Goal: Task Accomplishment & Management: Use online tool/utility

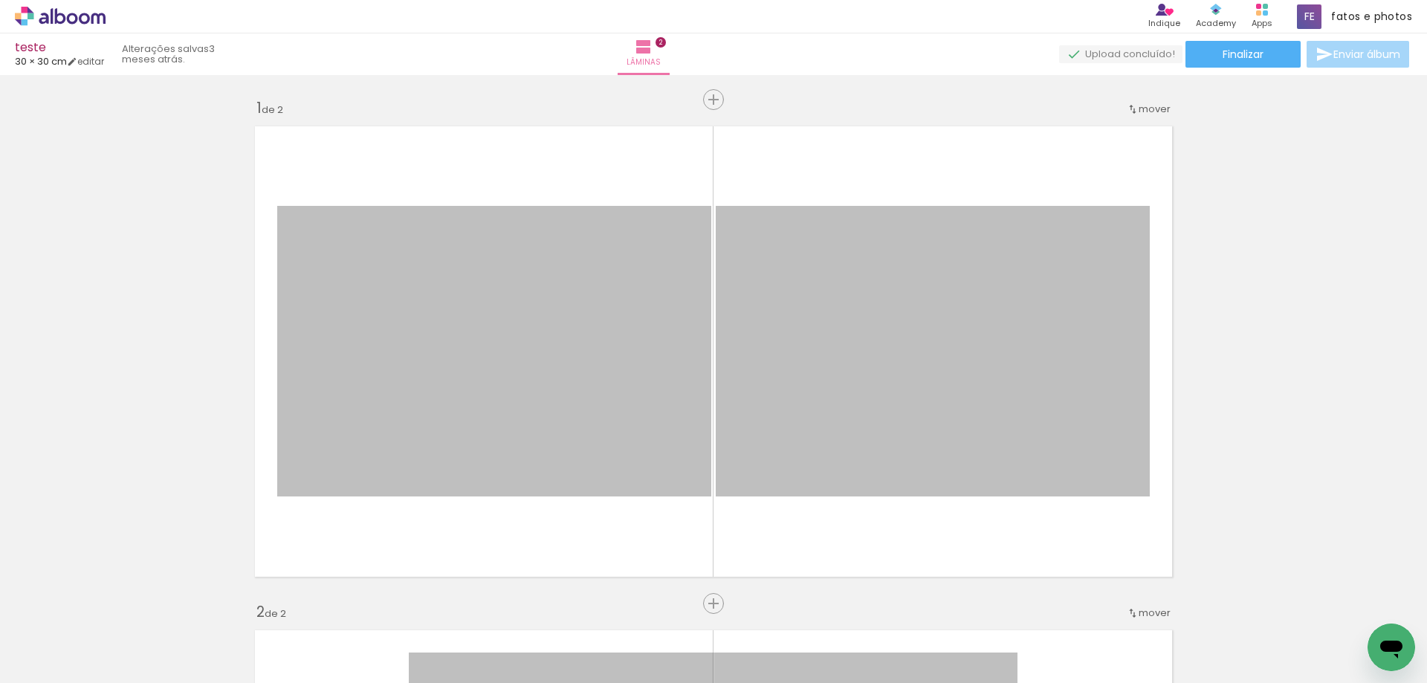
click at [59, 16] on icon at bounding box center [60, 16] width 91 height 19
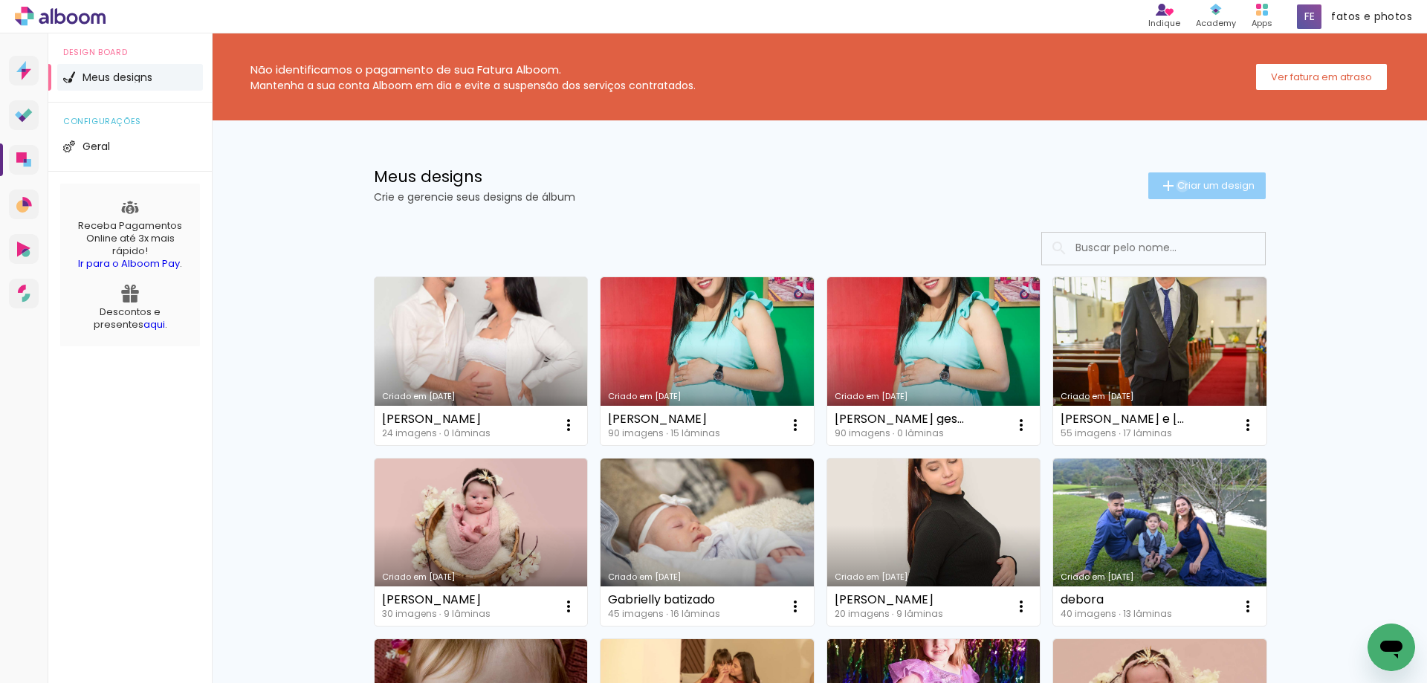
click at [1177, 186] on span "Criar um design" at bounding box center [1215, 186] width 77 height 10
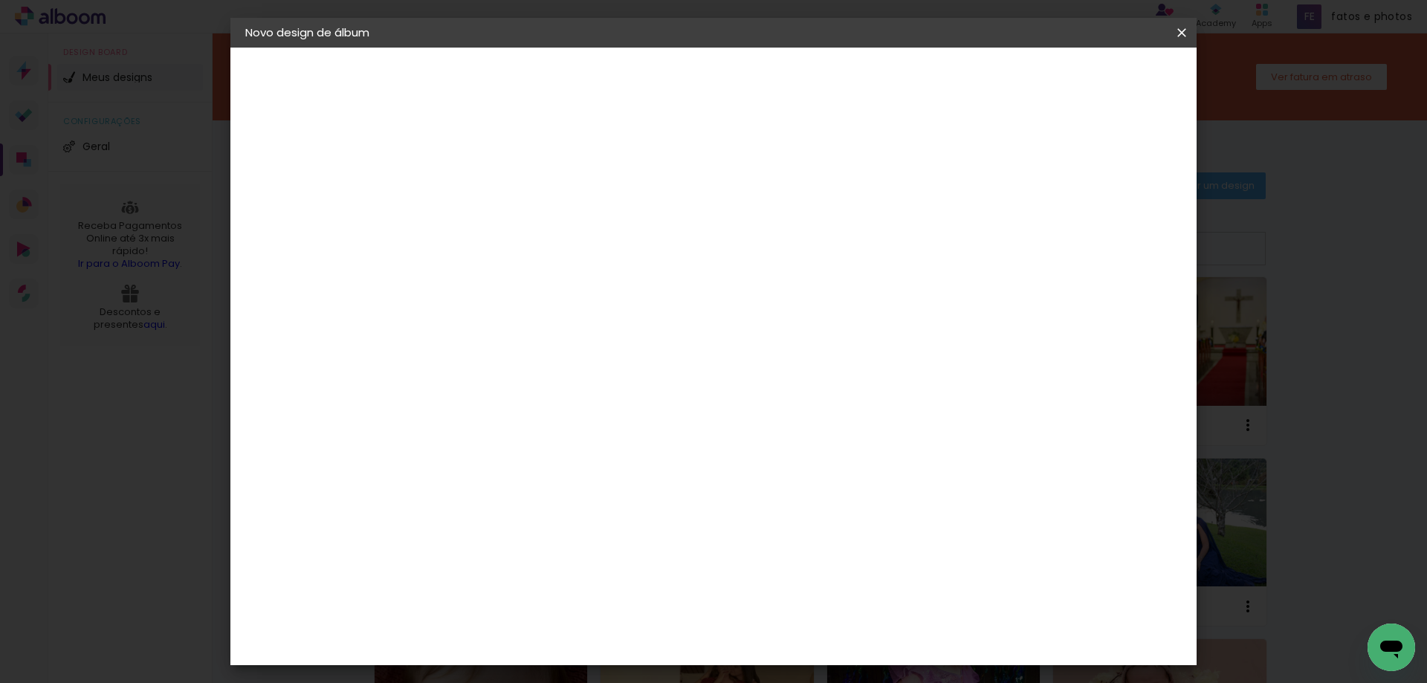
click at [488, 197] on input at bounding box center [488, 199] width 0 height 23
type input "album de assinatura"
type paper-input "album de assinatura"
click at [640, 79] on paper-button "Avançar" at bounding box center [604, 78] width 73 height 25
click at [767, 225] on paper-item "Tamanho Livre" at bounding box center [695, 226] width 143 height 33
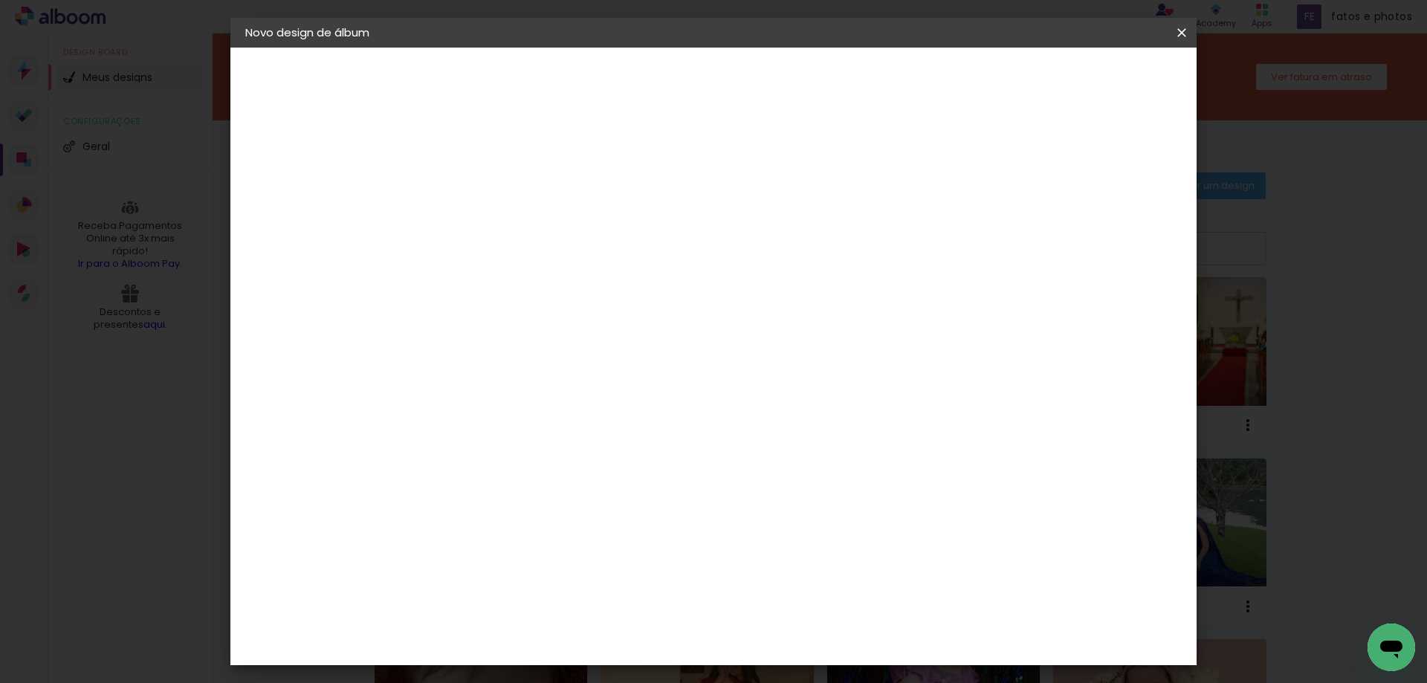
click at [0, 0] on slot "Avançar" at bounding box center [0, 0] width 0 height 0
drag, startPoint x: 460, startPoint y: 424, endPoint x: 421, endPoint y: 429, distance: 39.7
click at [421, 48] on quentale-album-spec "Iniciar design Iniciar design" at bounding box center [713, 48] width 966 height 0
type input "3"
type input "24"
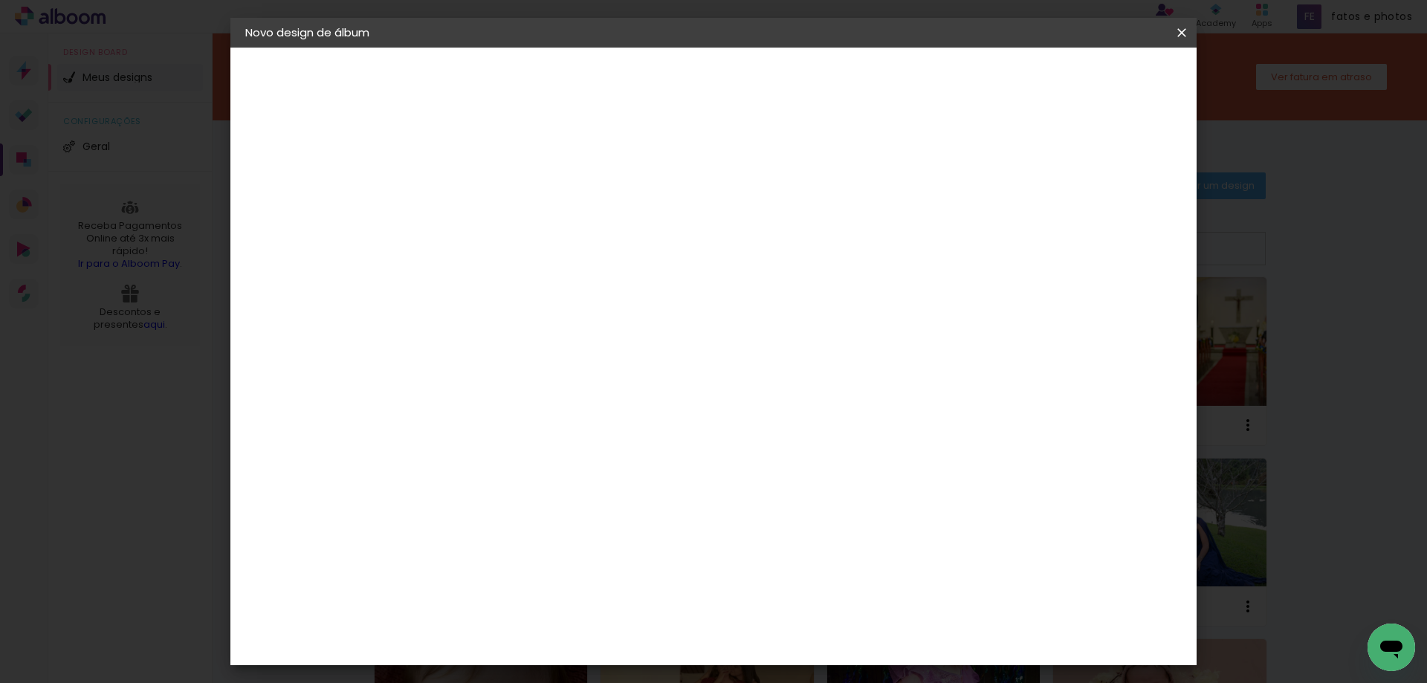
type paper-input "24"
click at [1088, 74] on span "Iniciar design" at bounding box center [1055, 79] width 68 height 10
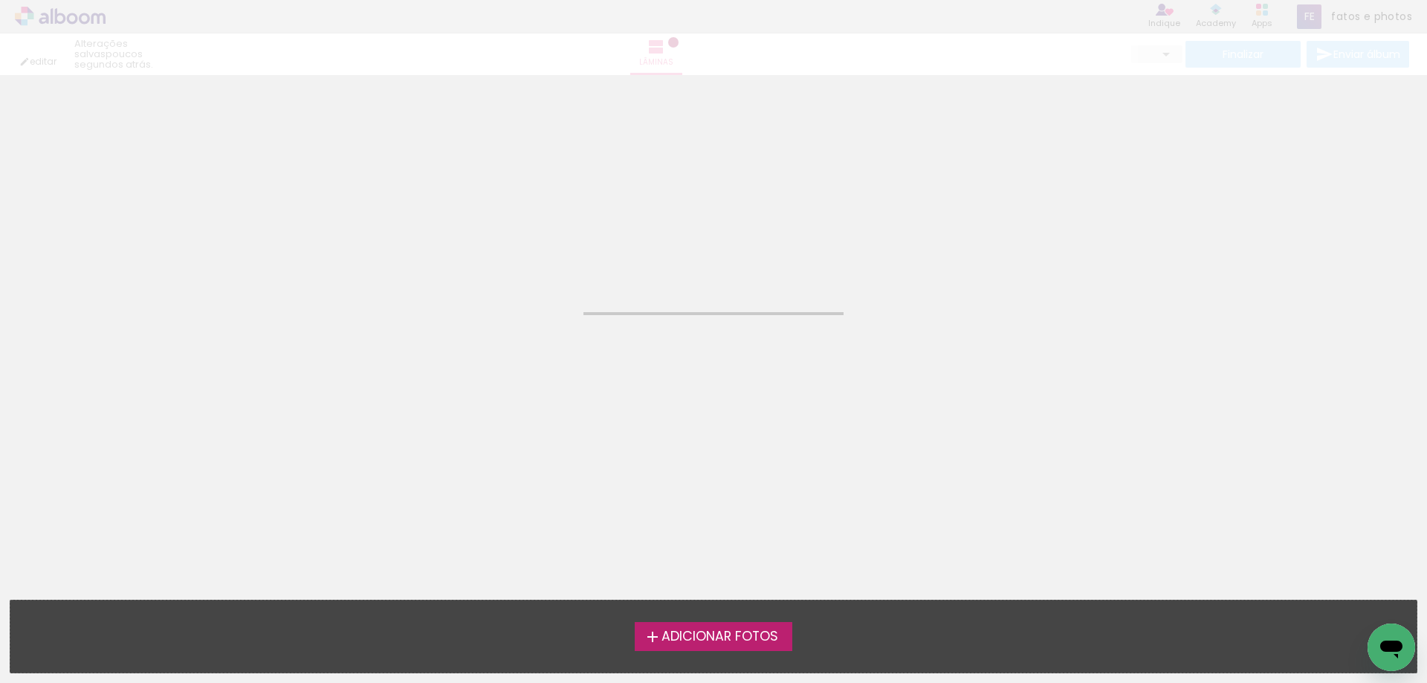
click at [741, 638] on span "Adicionar Fotos" at bounding box center [719, 636] width 117 height 13
click at [0, 0] on input "file" at bounding box center [0, 0] width 0 height 0
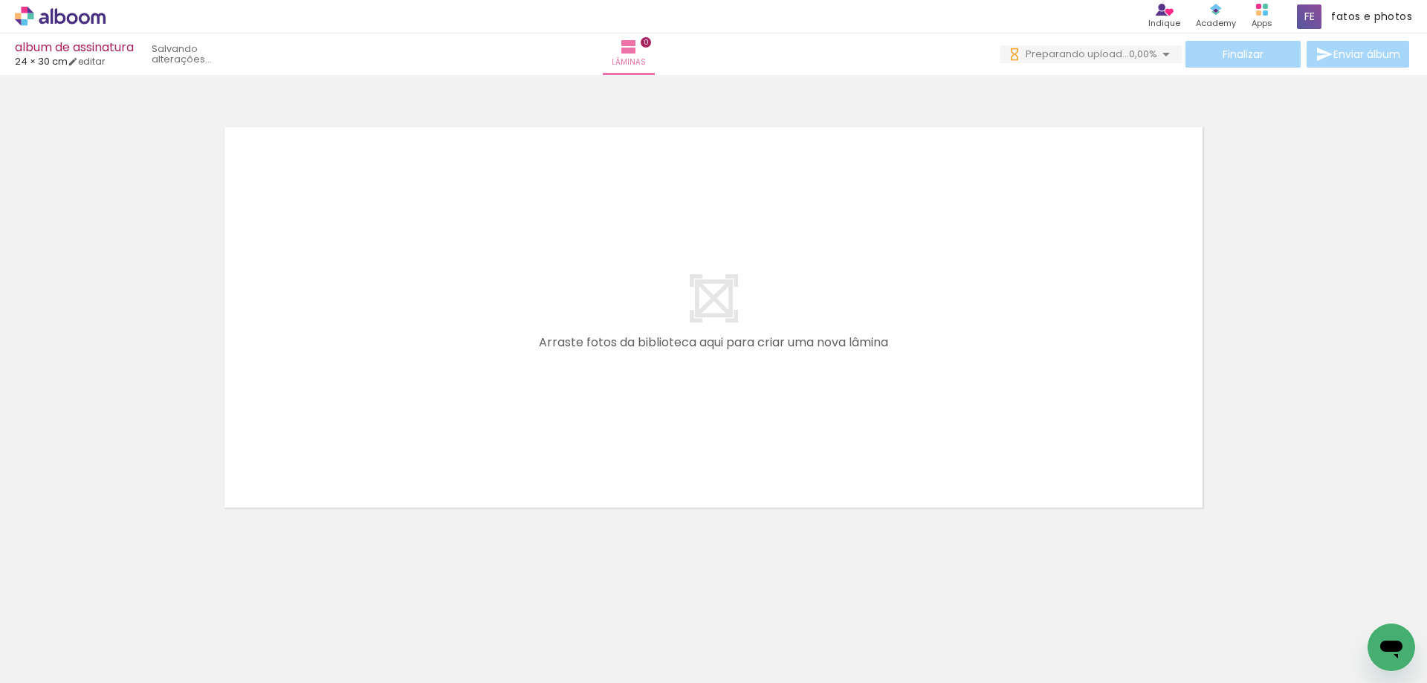
click at [158, 636] on div at bounding box center [149, 632] width 74 height 49
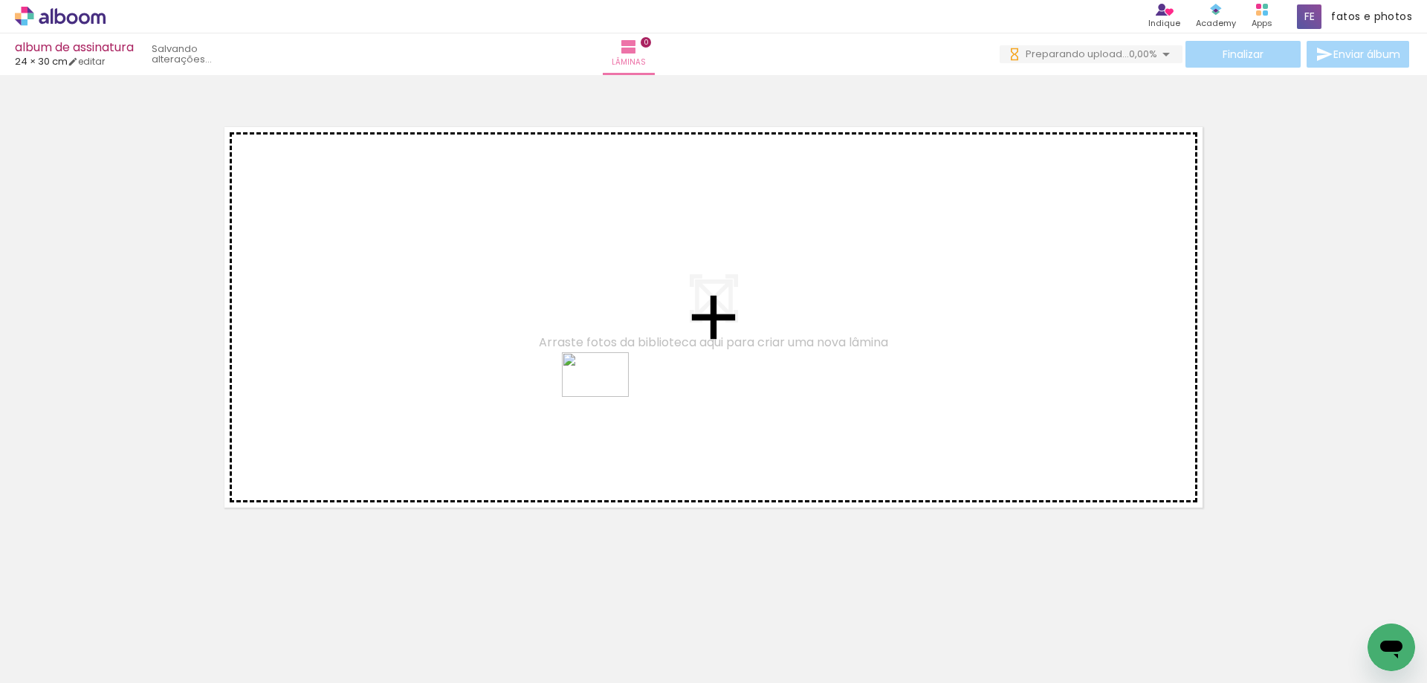
drag, startPoint x: 253, startPoint y: 644, endPoint x: 606, endPoint y: 397, distance: 431.0
click at [606, 397] on quentale-workspace at bounding box center [713, 341] width 1427 height 683
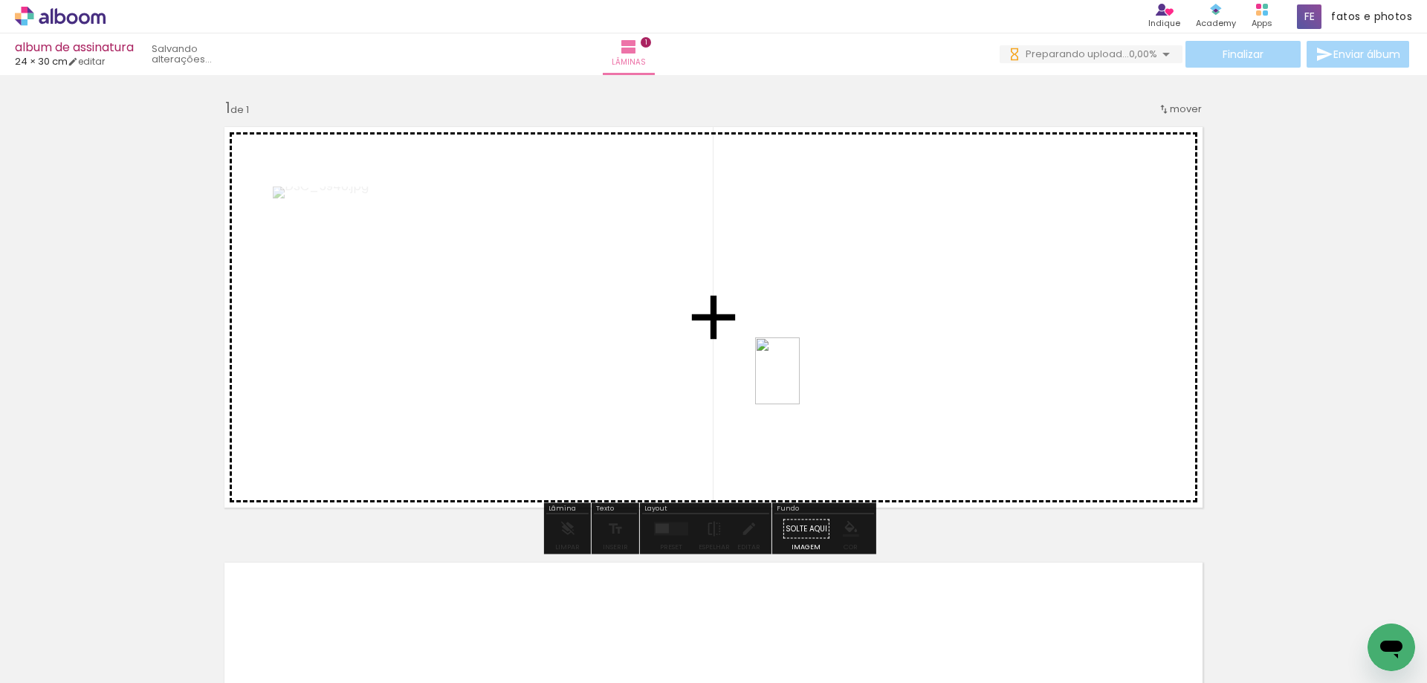
drag, startPoint x: 320, startPoint y: 655, endPoint x: 799, endPoint y: 382, distance: 551.4
click at [799, 382] on quentale-workspace at bounding box center [713, 341] width 1427 height 683
drag, startPoint x: 394, startPoint y: 646, endPoint x: 565, endPoint y: 401, distance: 298.9
click at [565, 401] on quentale-workspace at bounding box center [713, 341] width 1427 height 683
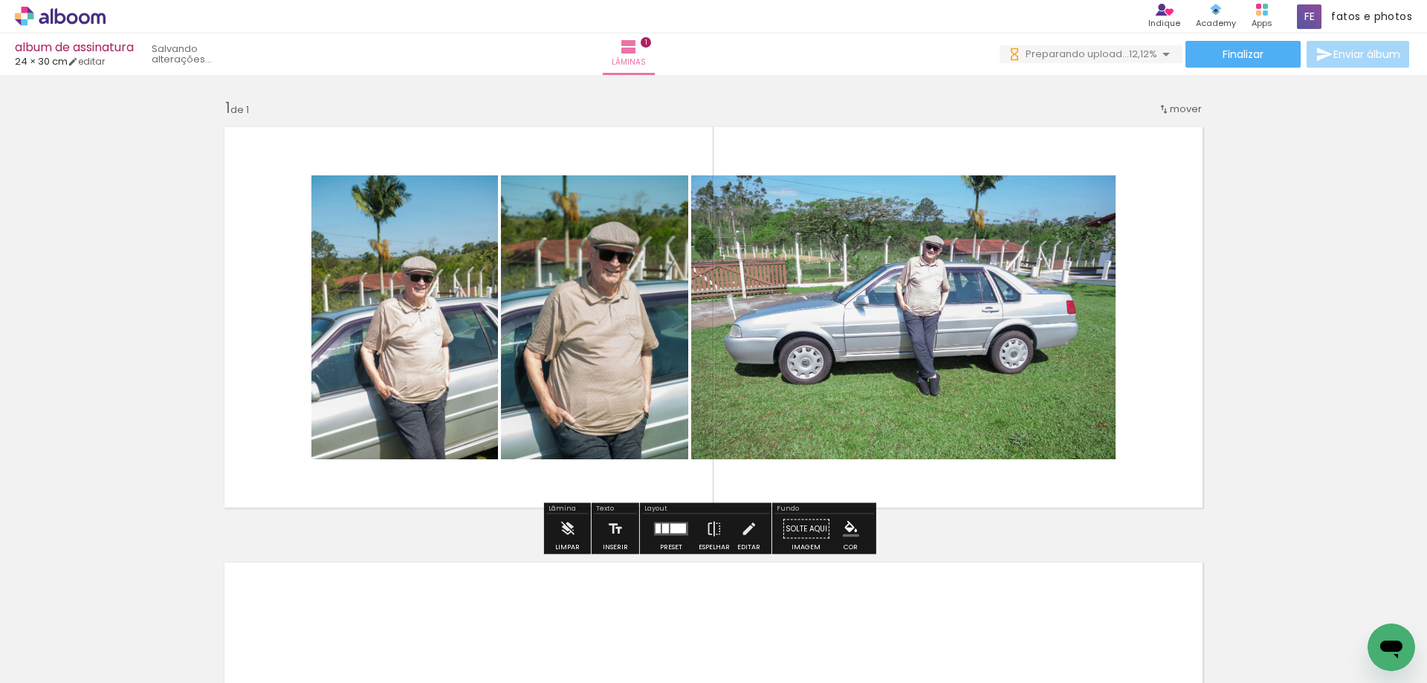
click at [53, 640] on input "Todas as fotos" at bounding box center [41, 638] width 56 height 13
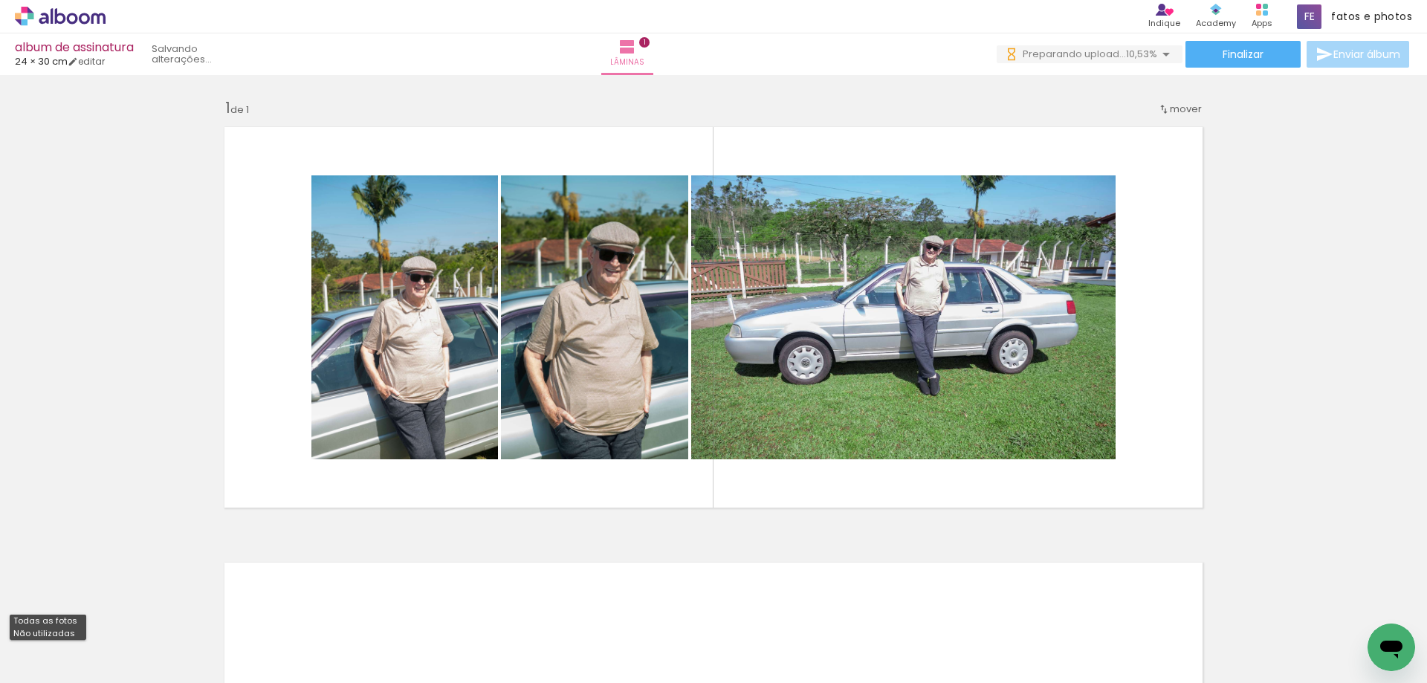
click at [0, 0] on slot "Não utilizadas" at bounding box center [0, 0] width 0 height 0
type input "Não utilizadas"
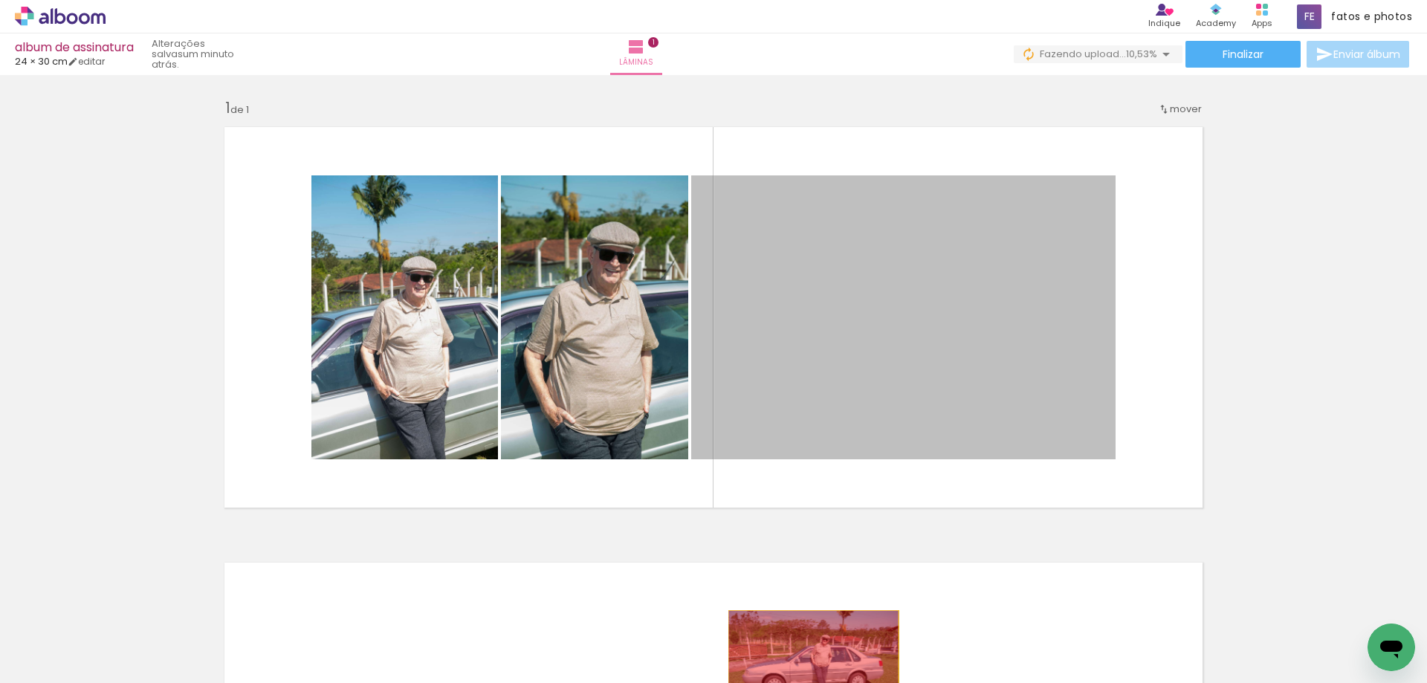
drag, startPoint x: 824, startPoint y: 329, endPoint x: 807, endPoint y: 674, distance: 345.2
click at [807, 674] on quentale-workspace at bounding box center [713, 341] width 1427 height 683
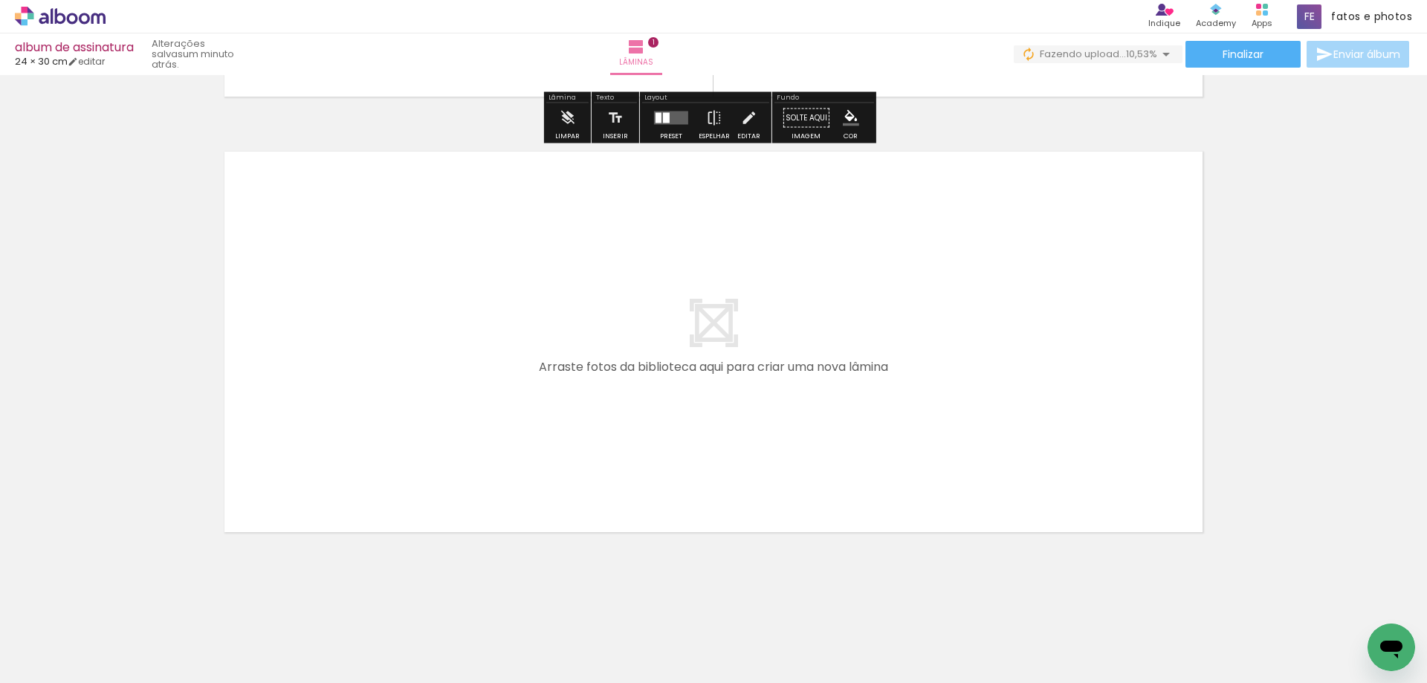
scroll to position [414, 0]
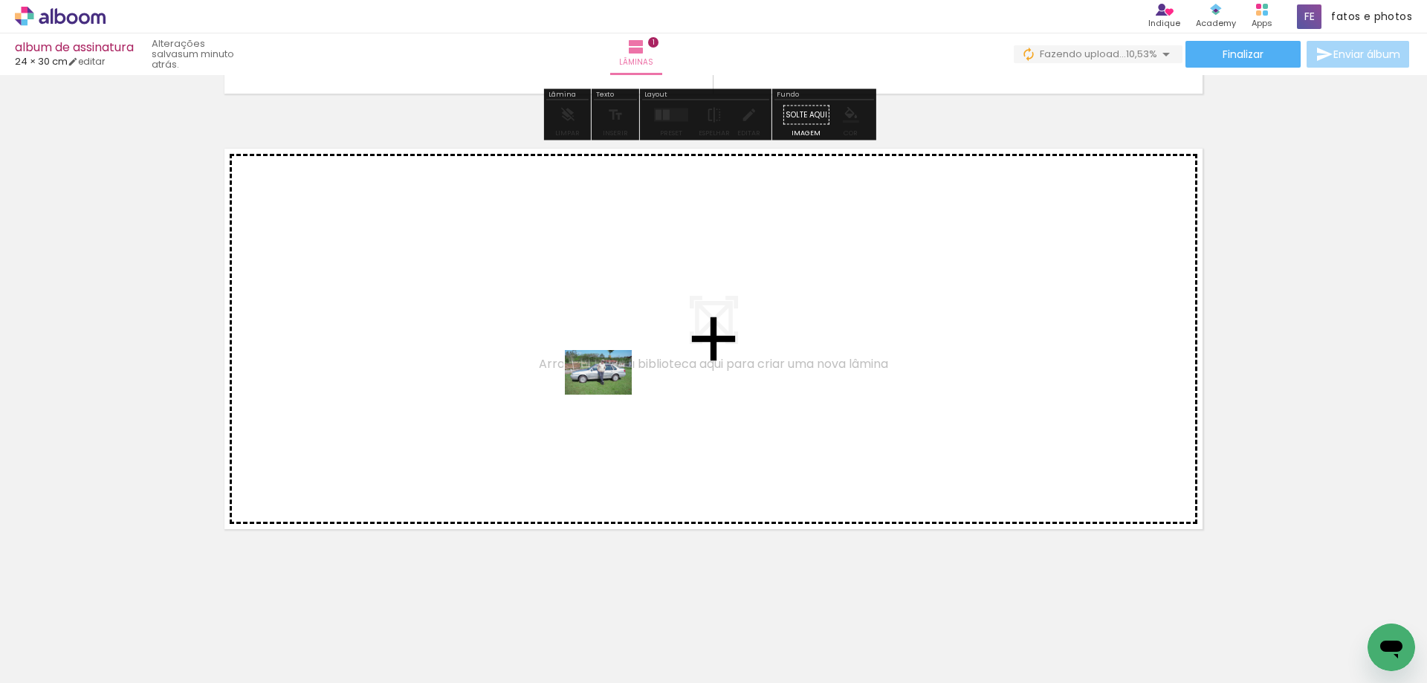
drag, startPoint x: 236, startPoint y: 648, endPoint x: 609, endPoint y: 395, distance: 450.9
click at [609, 395] on quentale-workspace at bounding box center [713, 341] width 1427 height 683
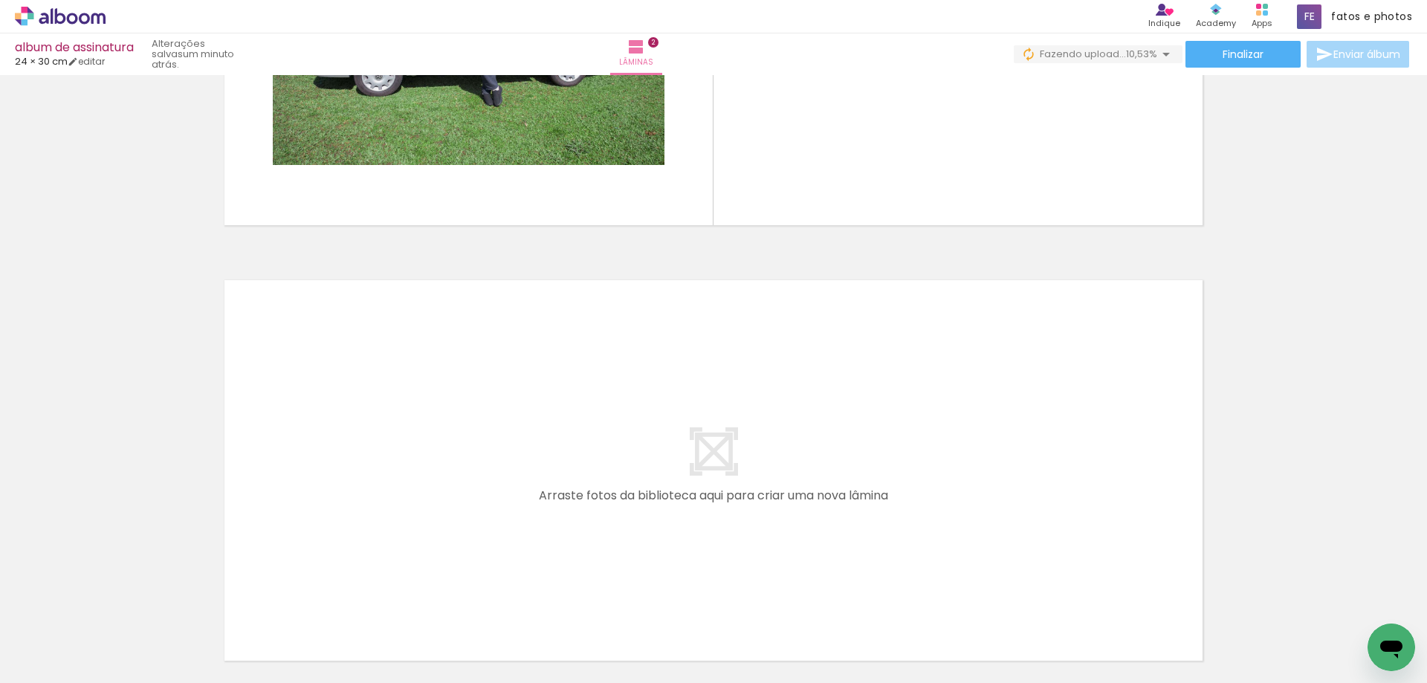
scroll to position [792, 0]
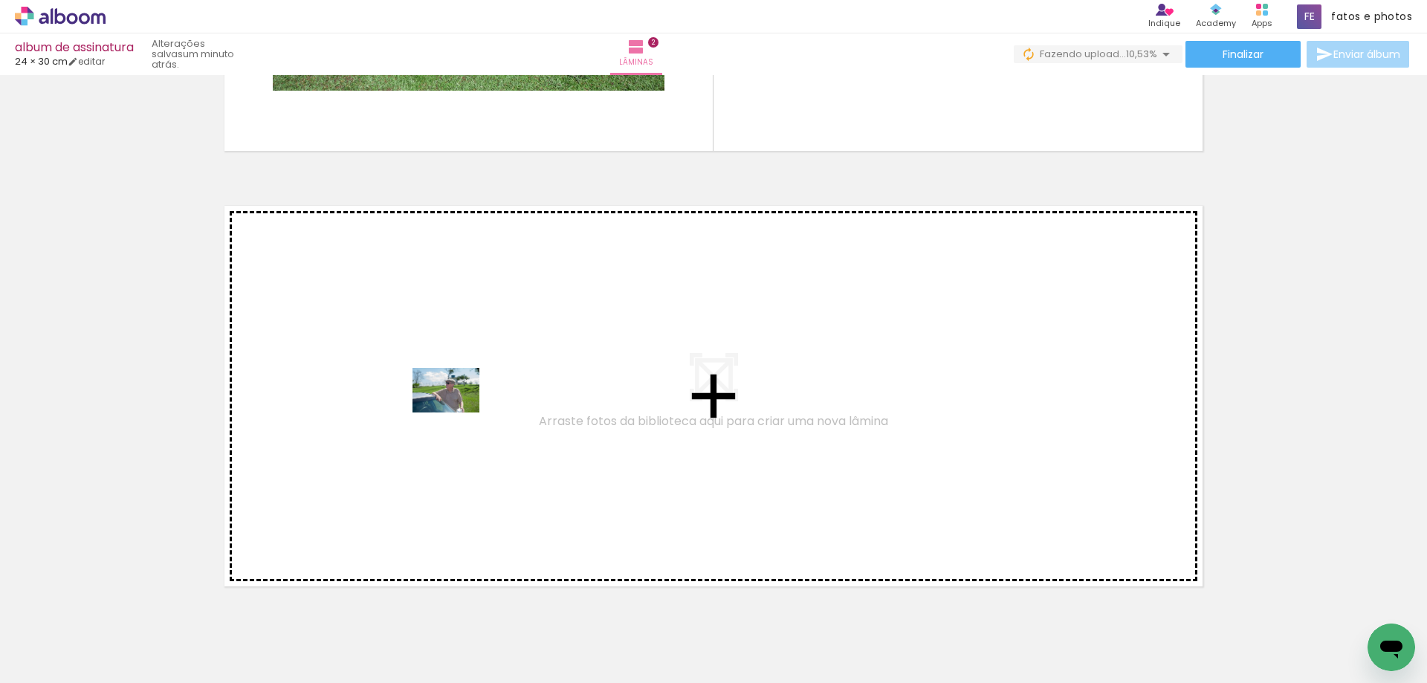
drag, startPoint x: 231, startPoint y: 637, endPoint x: 457, endPoint y: 412, distance: 318.4
click at [457, 412] on quentale-workspace at bounding box center [713, 341] width 1427 height 683
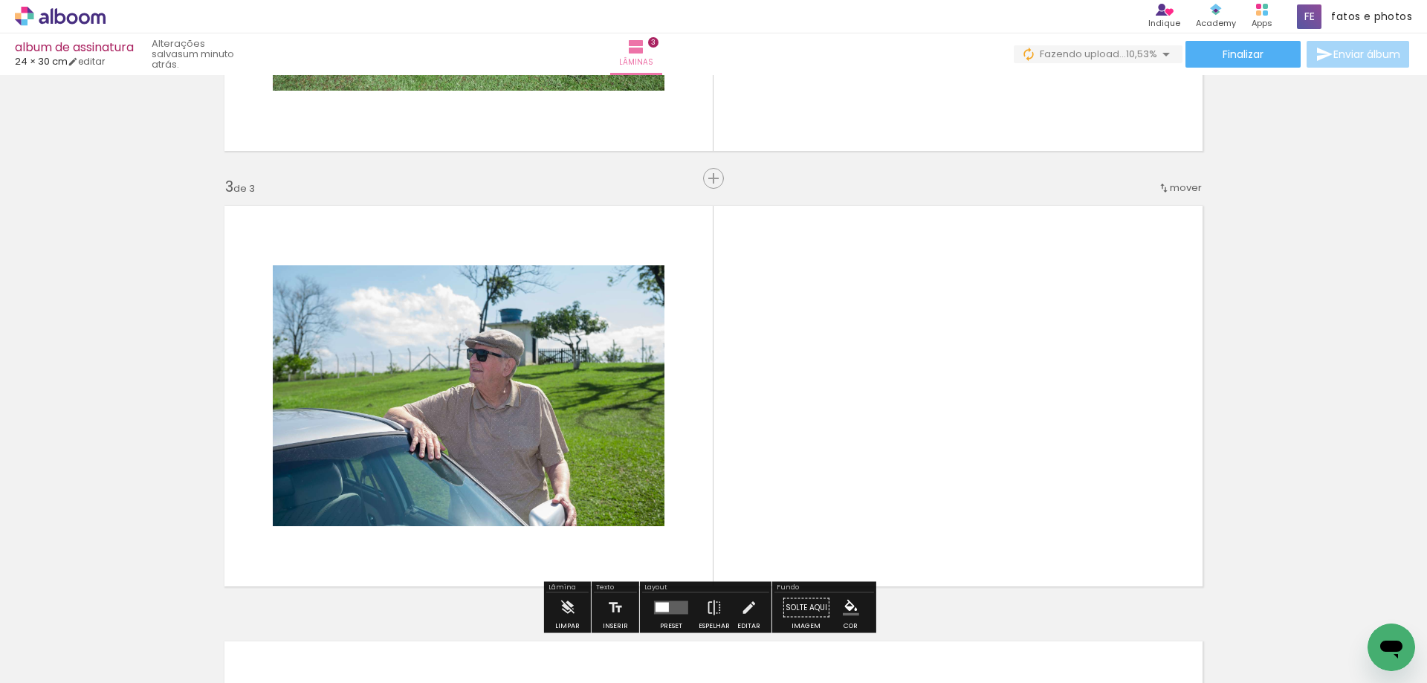
scroll to position [856, 0]
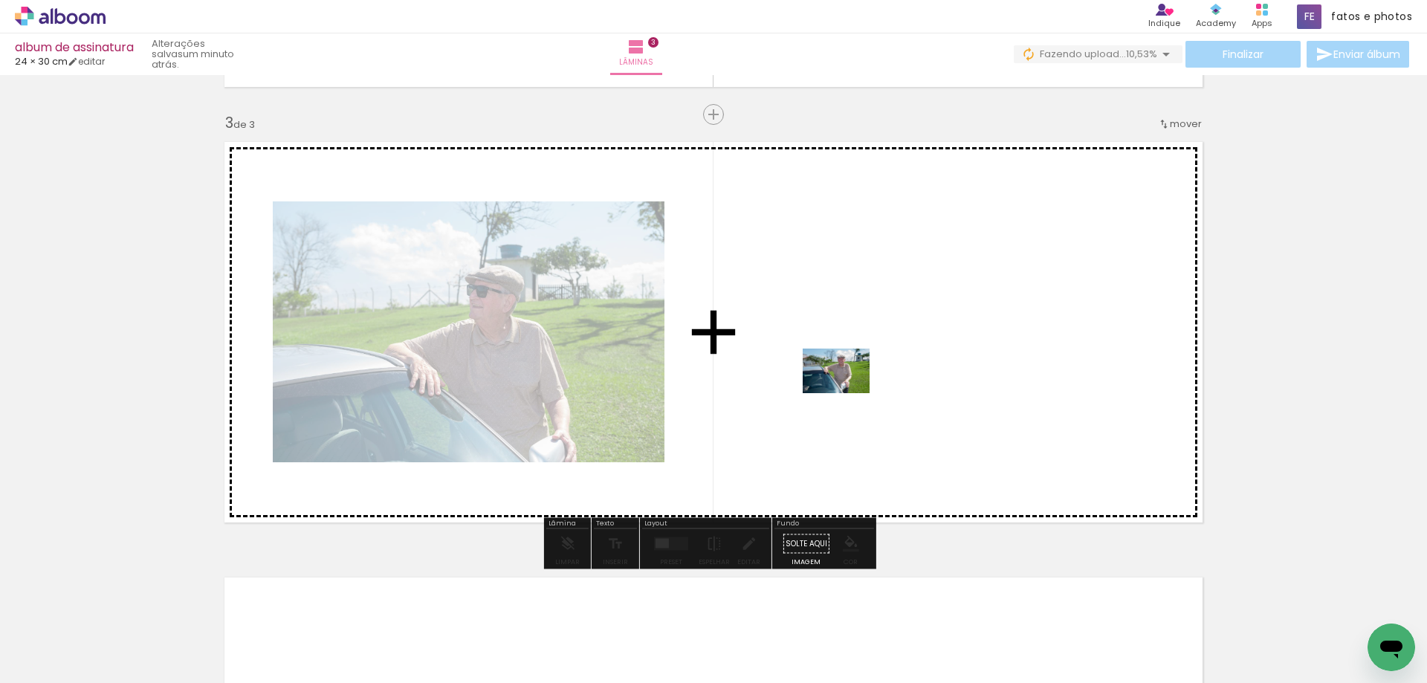
drag, startPoint x: 237, startPoint y: 640, endPoint x: 851, endPoint y: 390, distance: 662.5
click at [851, 390] on quentale-workspace at bounding box center [713, 341] width 1427 height 683
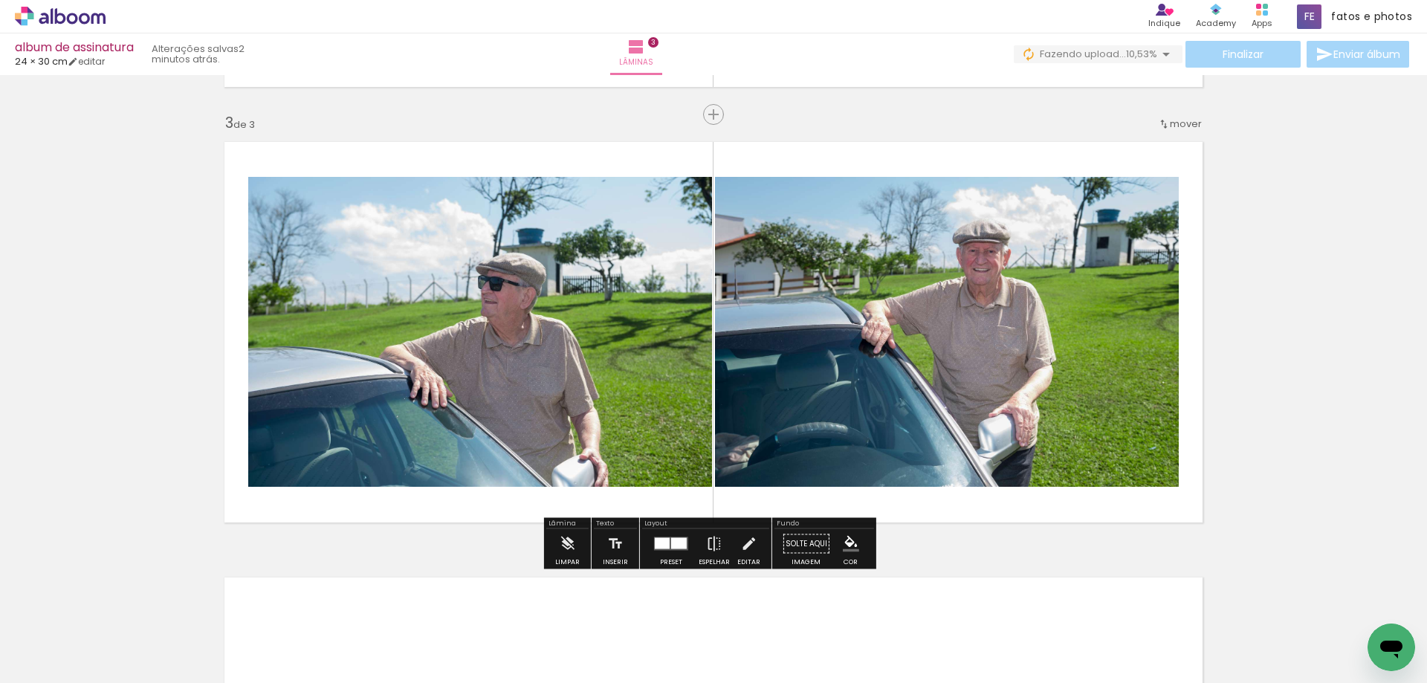
click at [675, 543] on div at bounding box center [679, 543] width 16 height 11
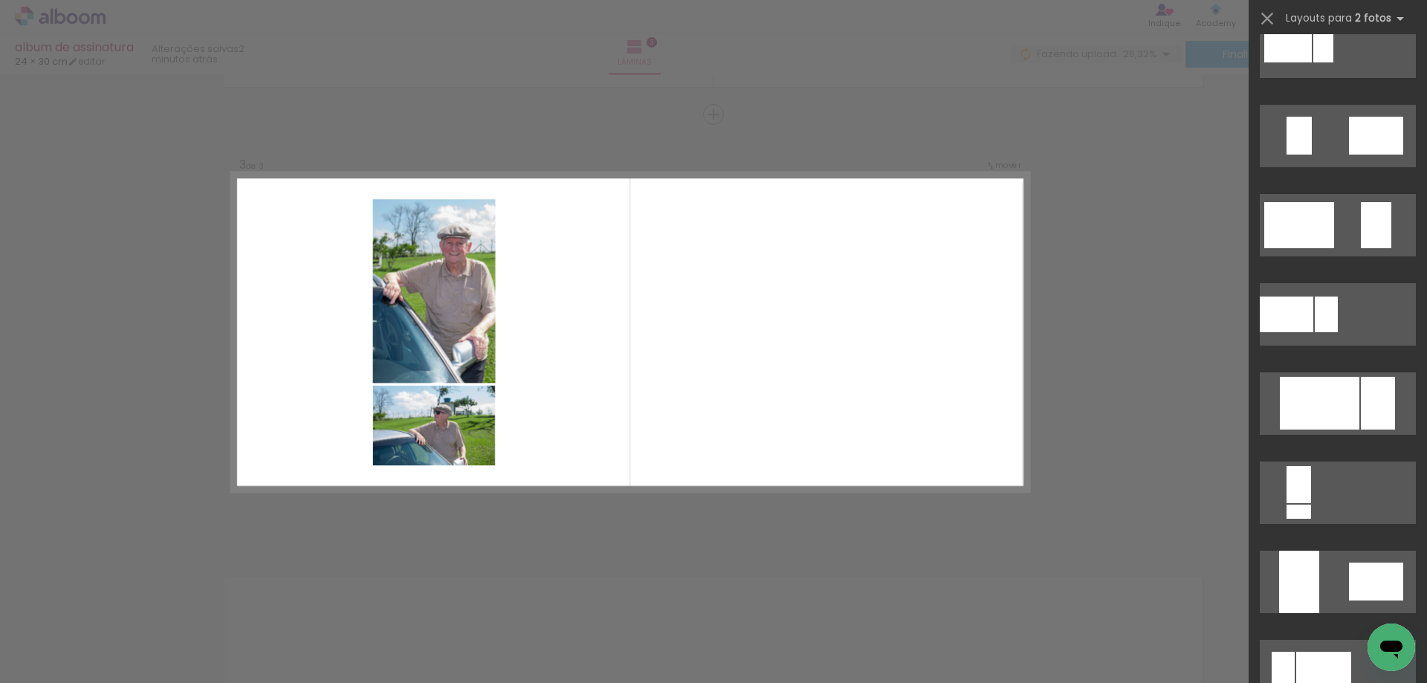
scroll to position [2675, 0]
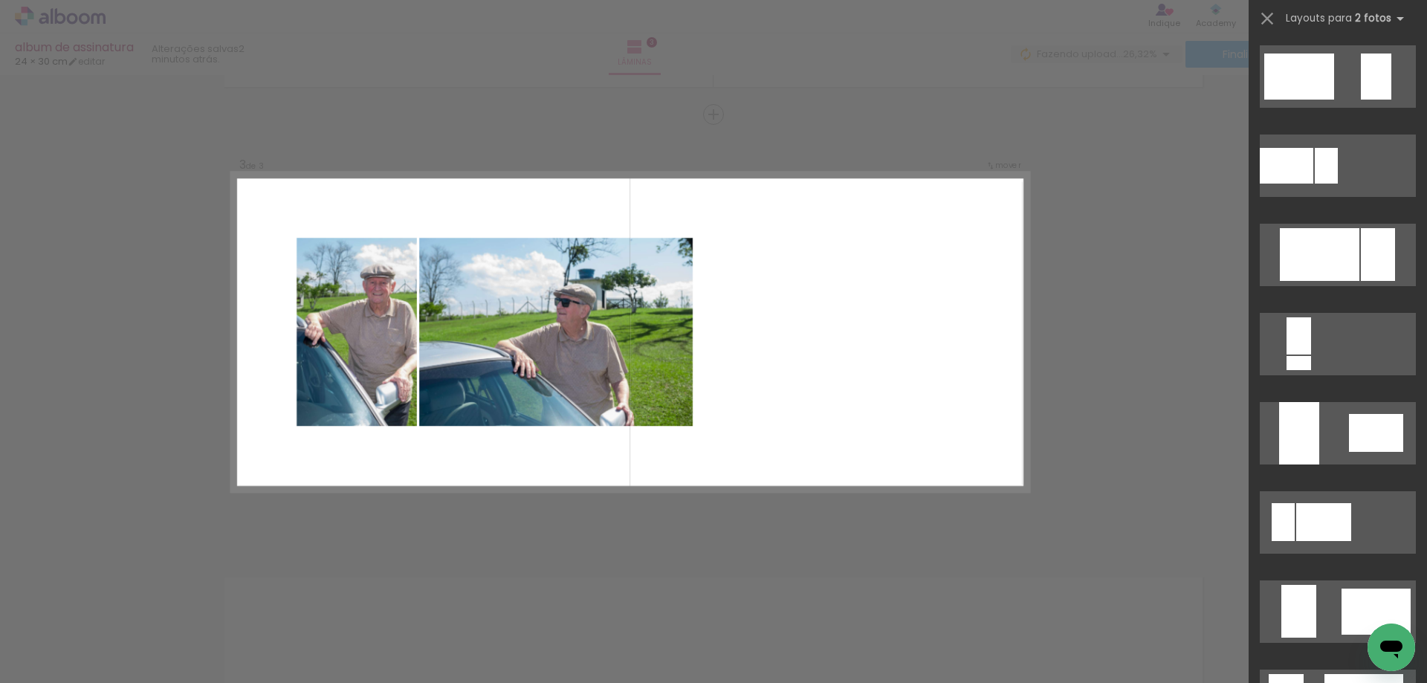
click at [1314, 523] on div at bounding box center [1323, 522] width 55 height 38
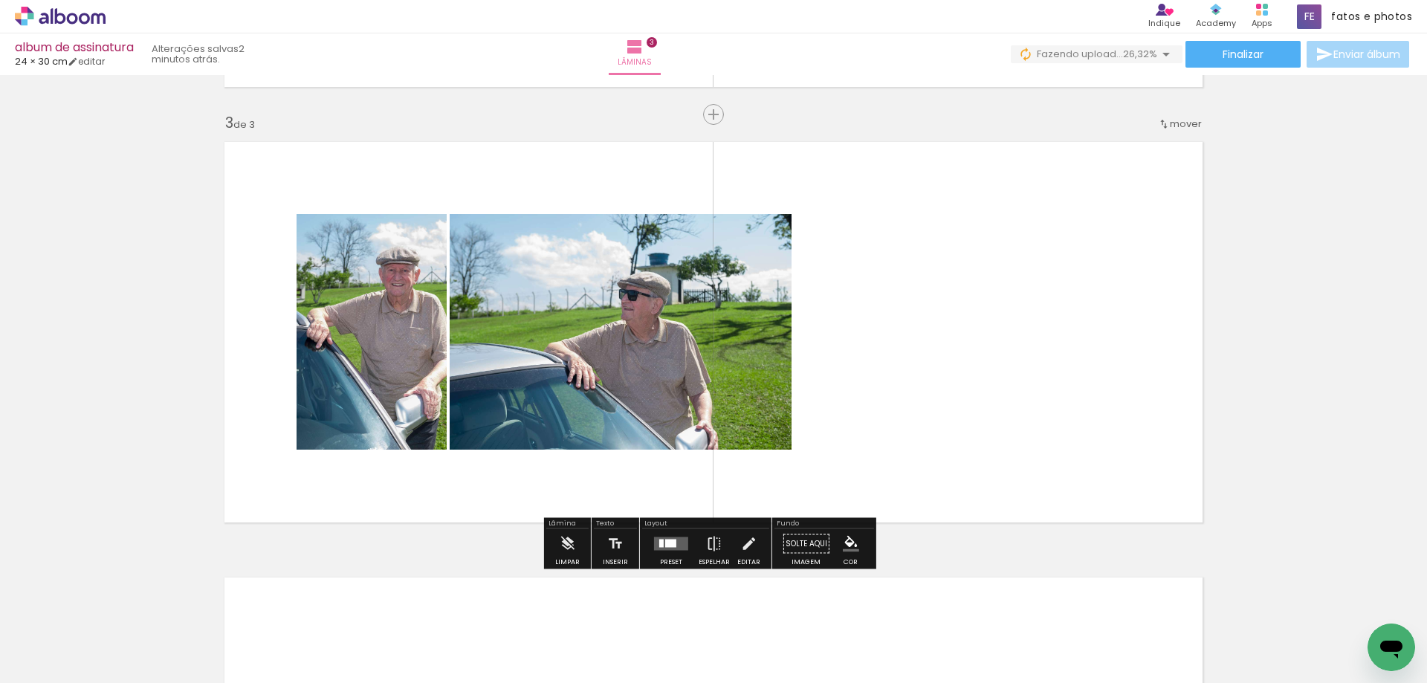
scroll to position [1079, 0]
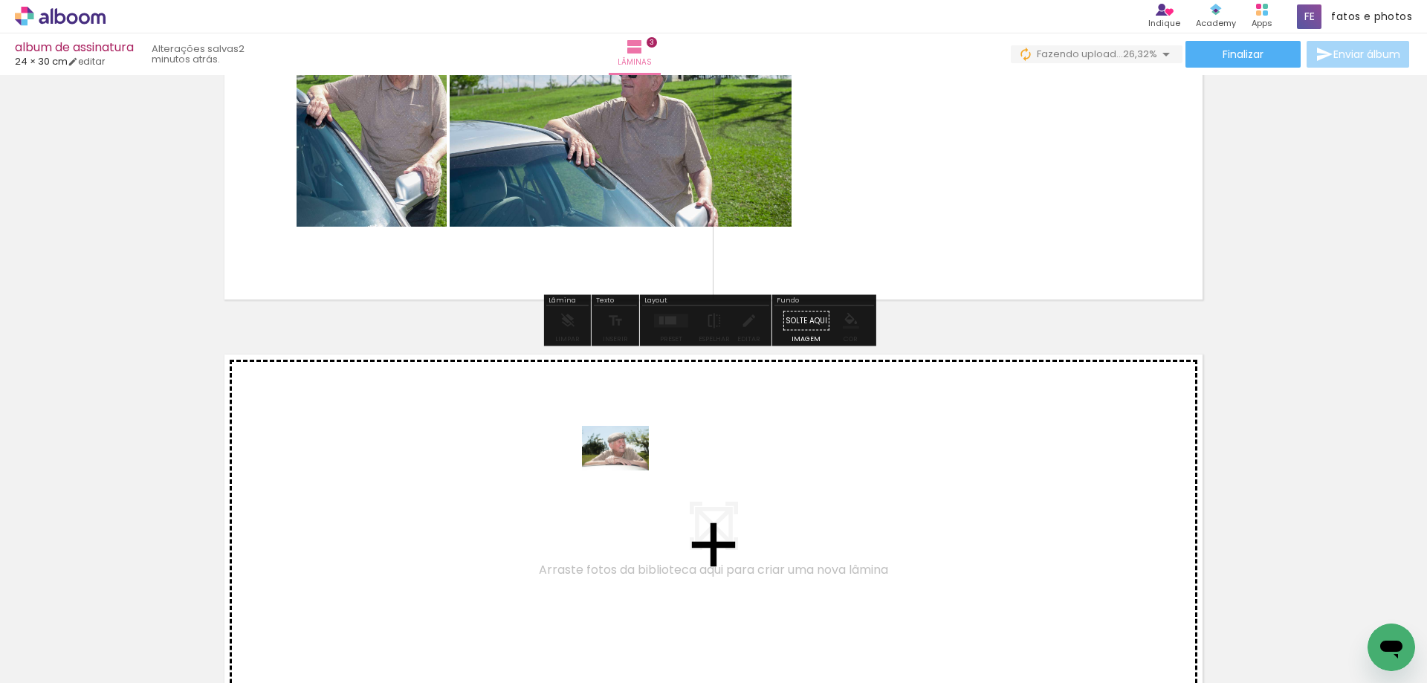
drag, startPoint x: 256, startPoint y: 655, endPoint x: 626, endPoint y: 470, distance: 413.7
click at [626, 470] on quentale-workspace at bounding box center [713, 341] width 1427 height 683
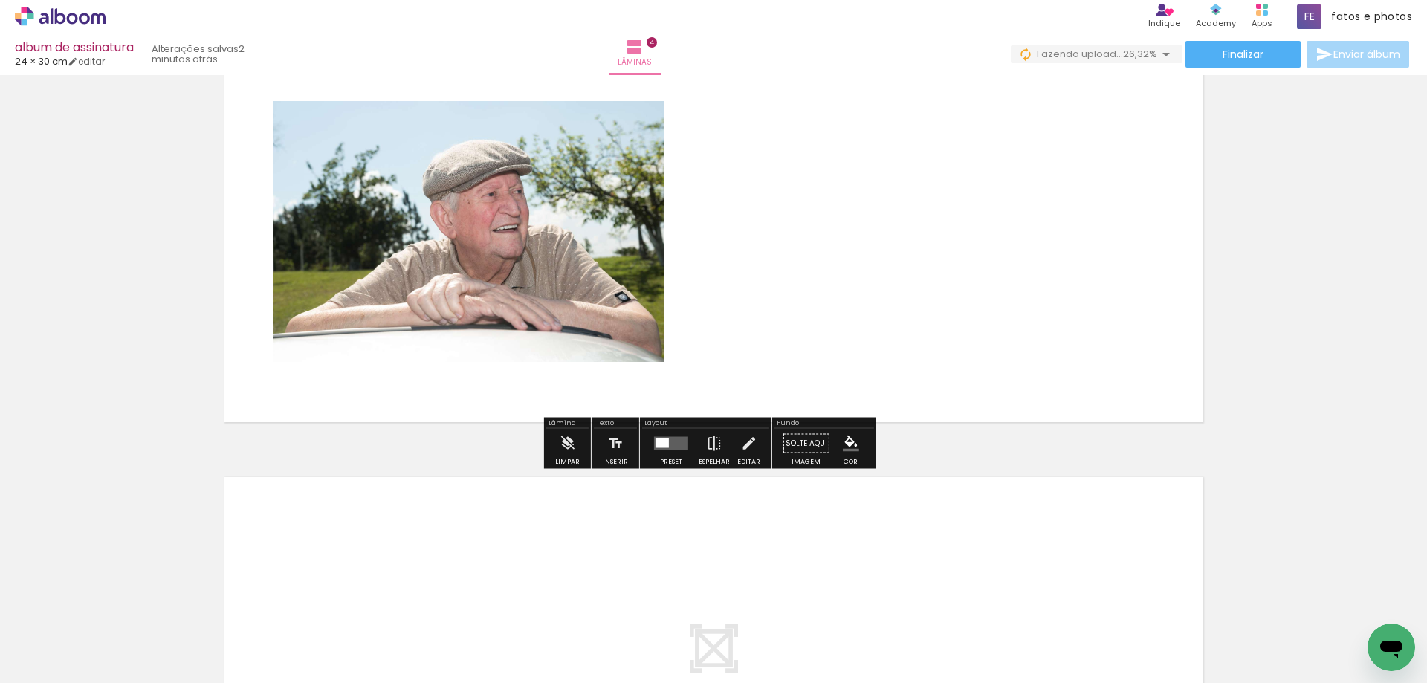
scroll to position [1366, 0]
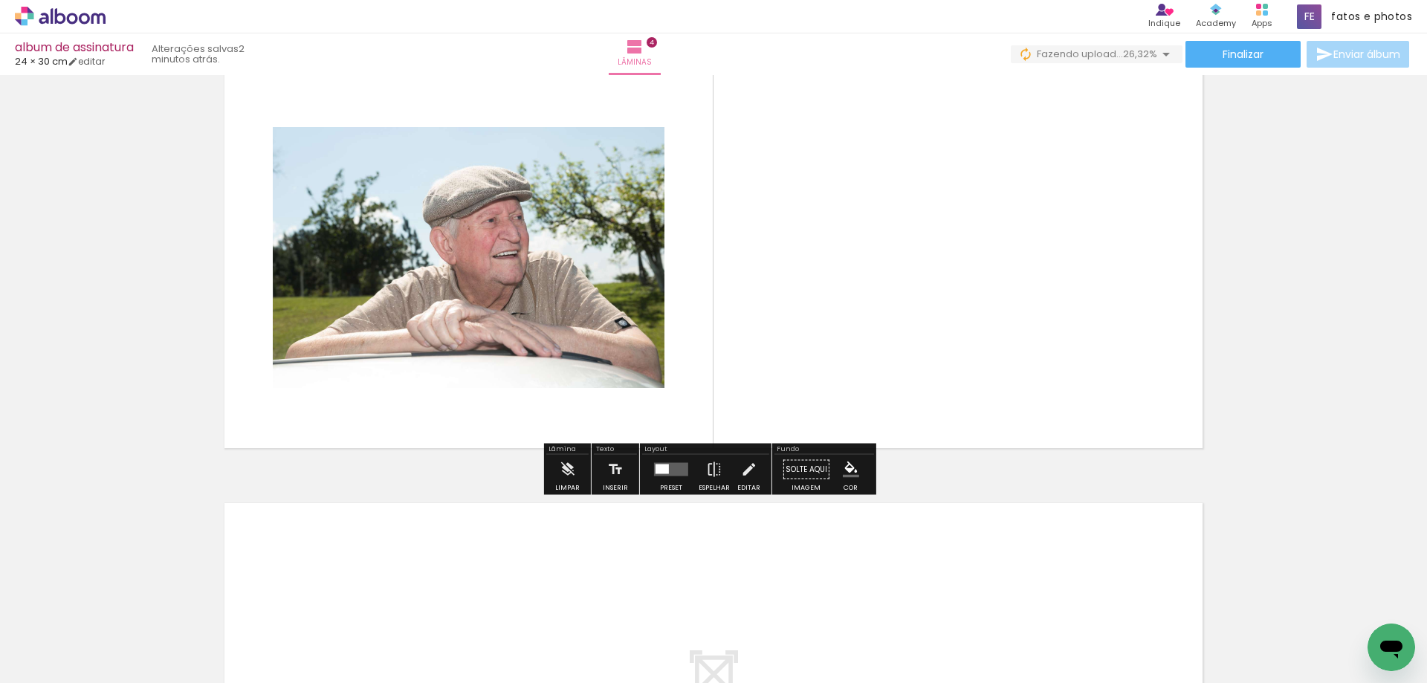
click at [663, 473] on div at bounding box center [661, 469] width 13 height 10
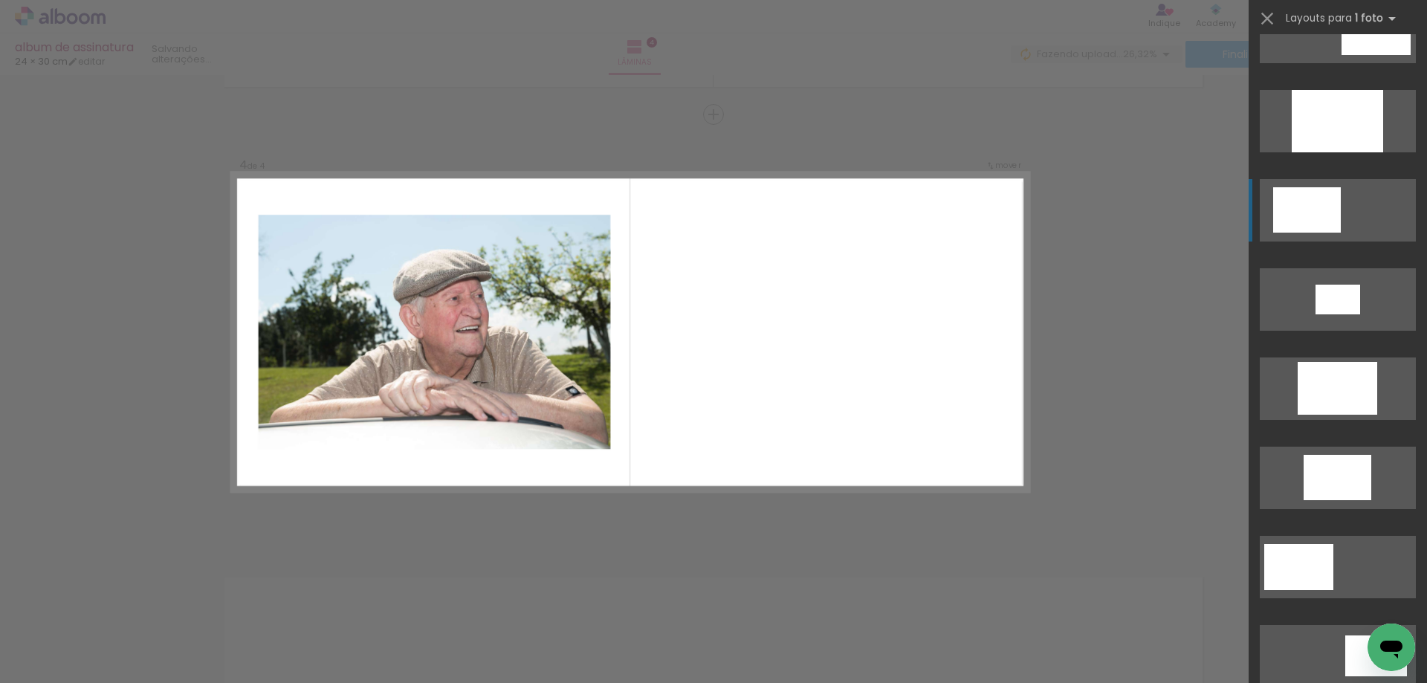
scroll to position [520, 0]
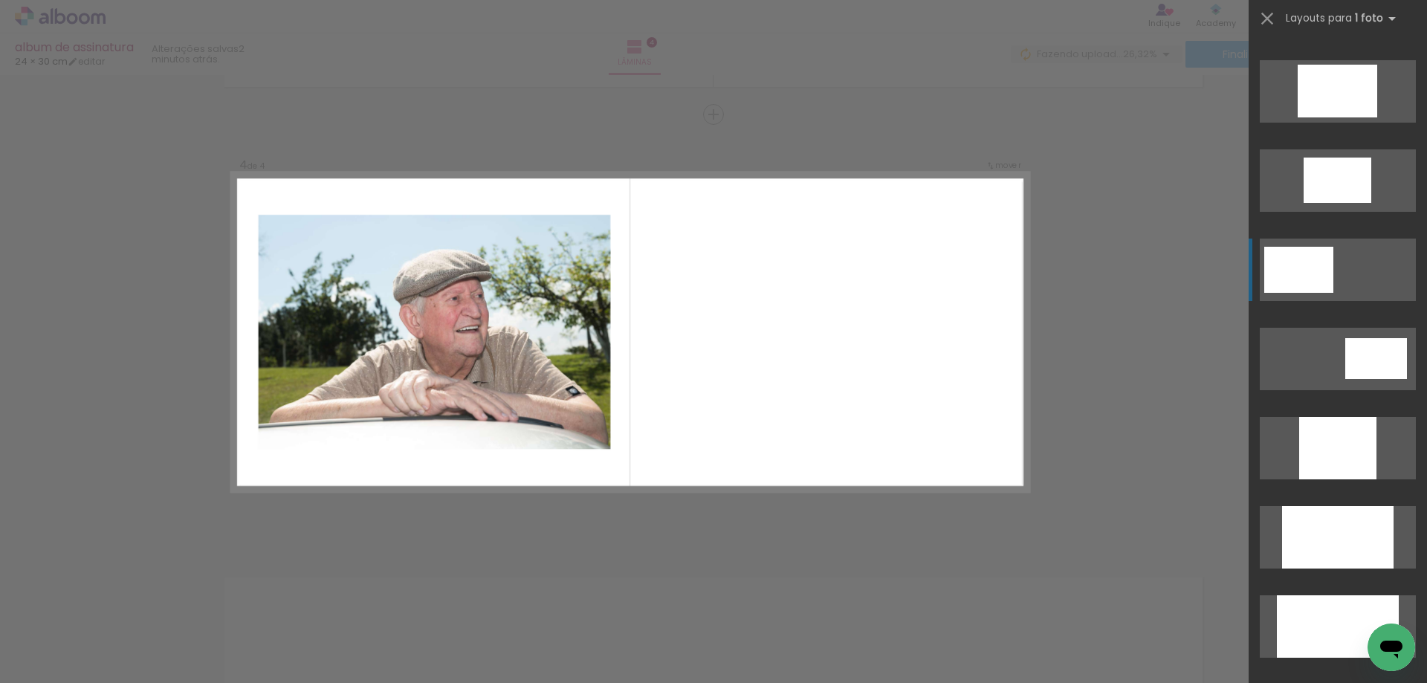
click at [1327, 270] on div at bounding box center [1298, 270] width 69 height 46
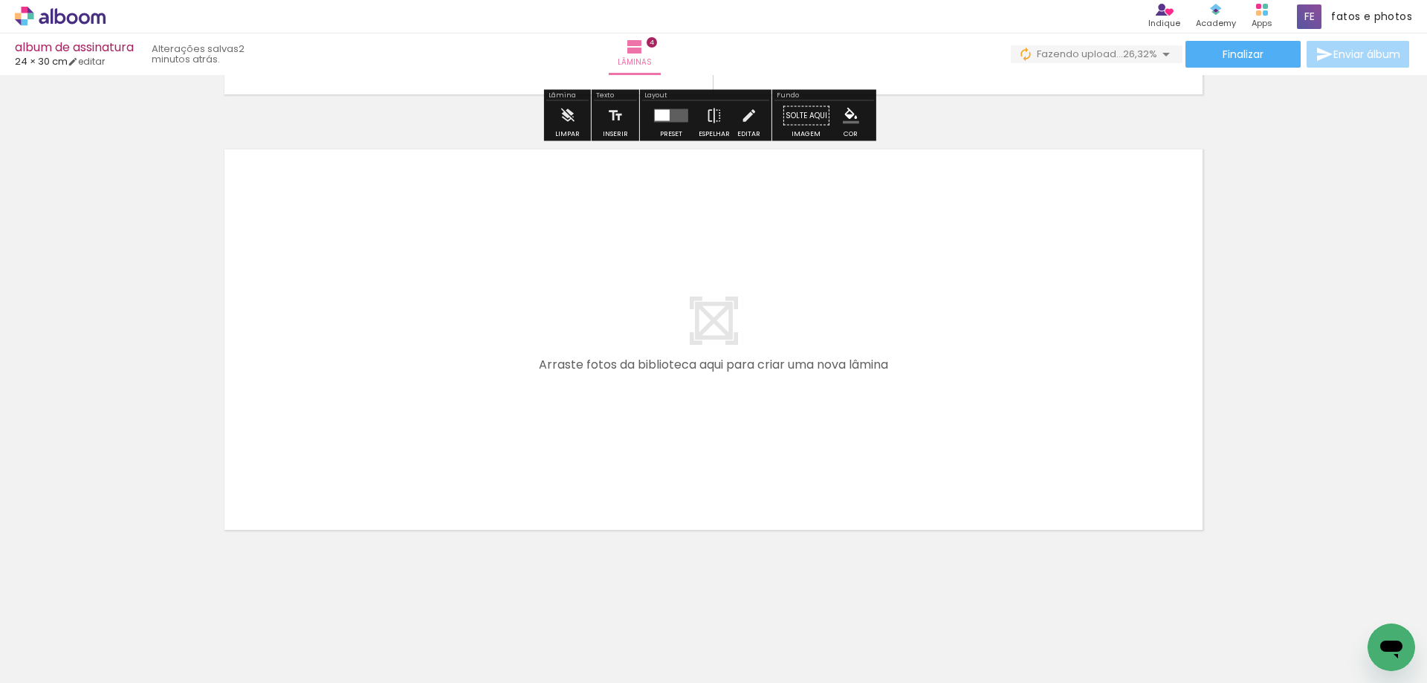
scroll to position [1720, 0]
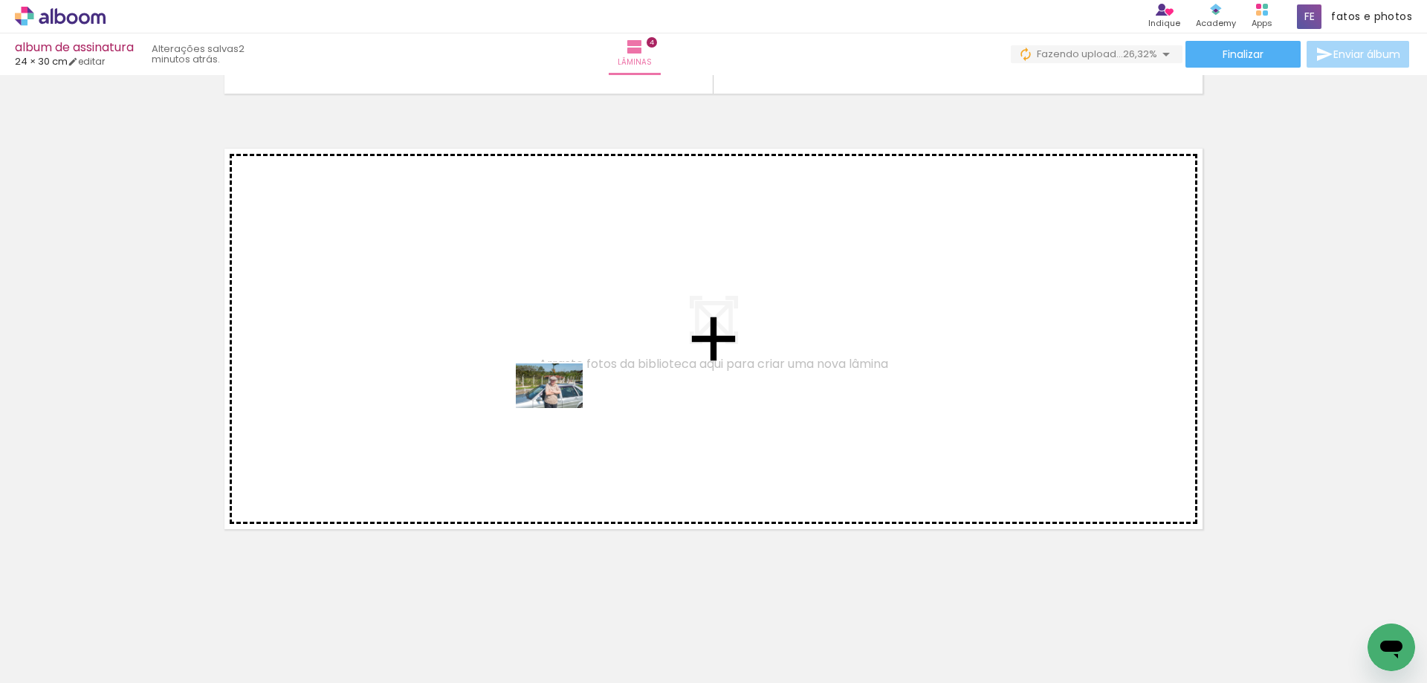
drag, startPoint x: 245, startPoint y: 643, endPoint x: 560, endPoint y: 408, distance: 393.3
click at [560, 408] on quentale-workspace at bounding box center [713, 341] width 1427 height 683
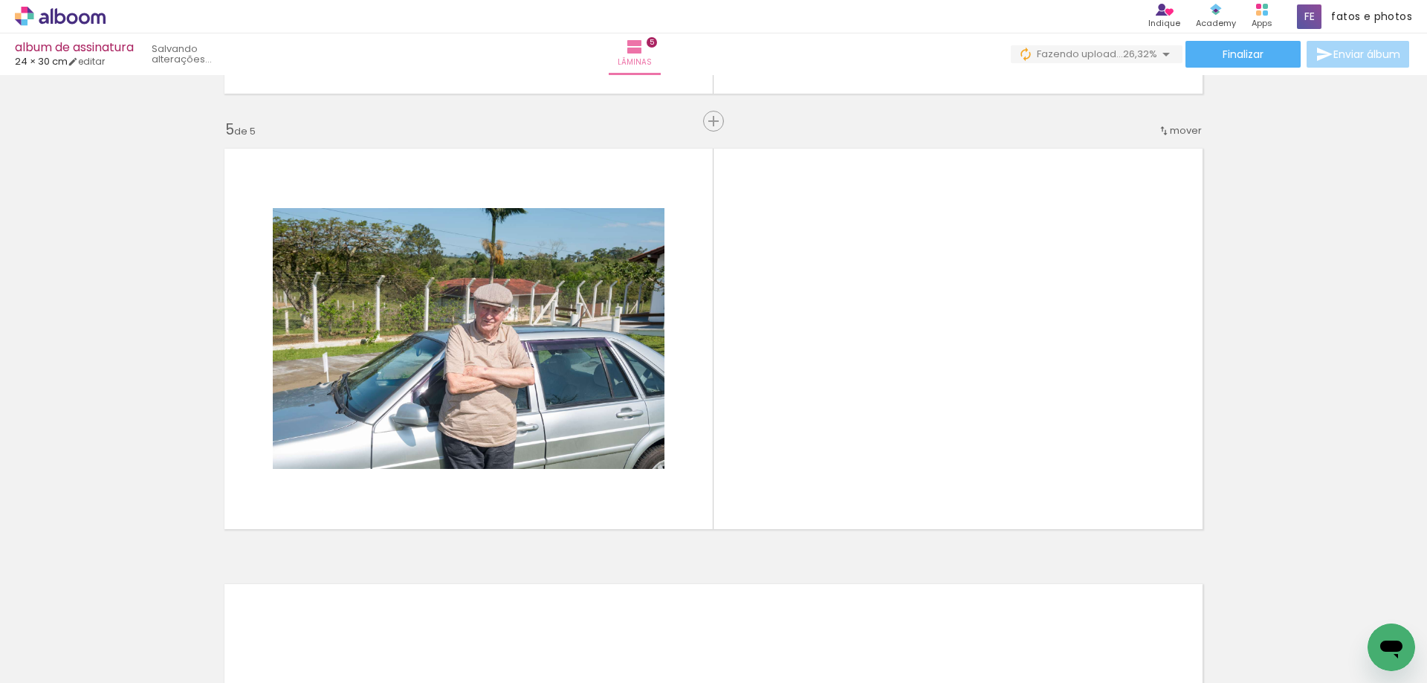
scroll to position [1727, 0]
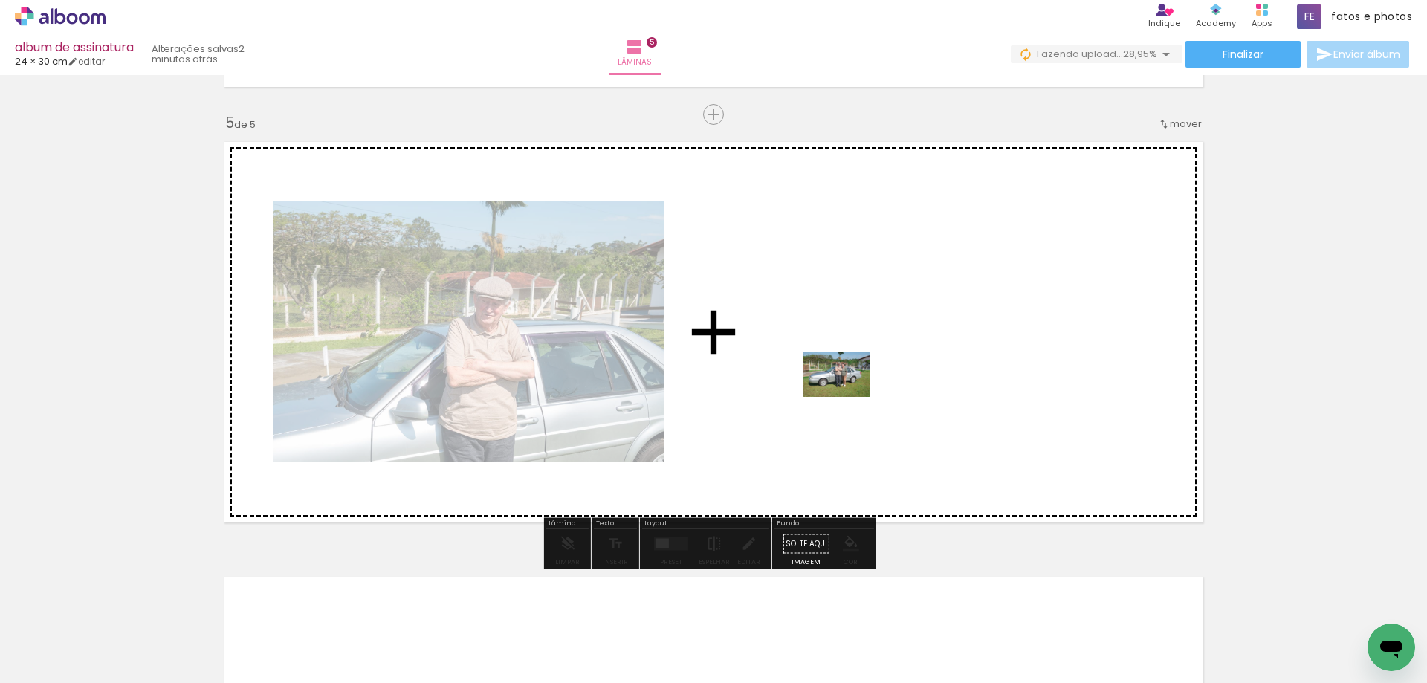
drag, startPoint x: 269, startPoint y: 649, endPoint x: 848, endPoint y: 397, distance: 631.2
click at [848, 397] on quentale-workspace at bounding box center [713, 341] width 1427 height 683
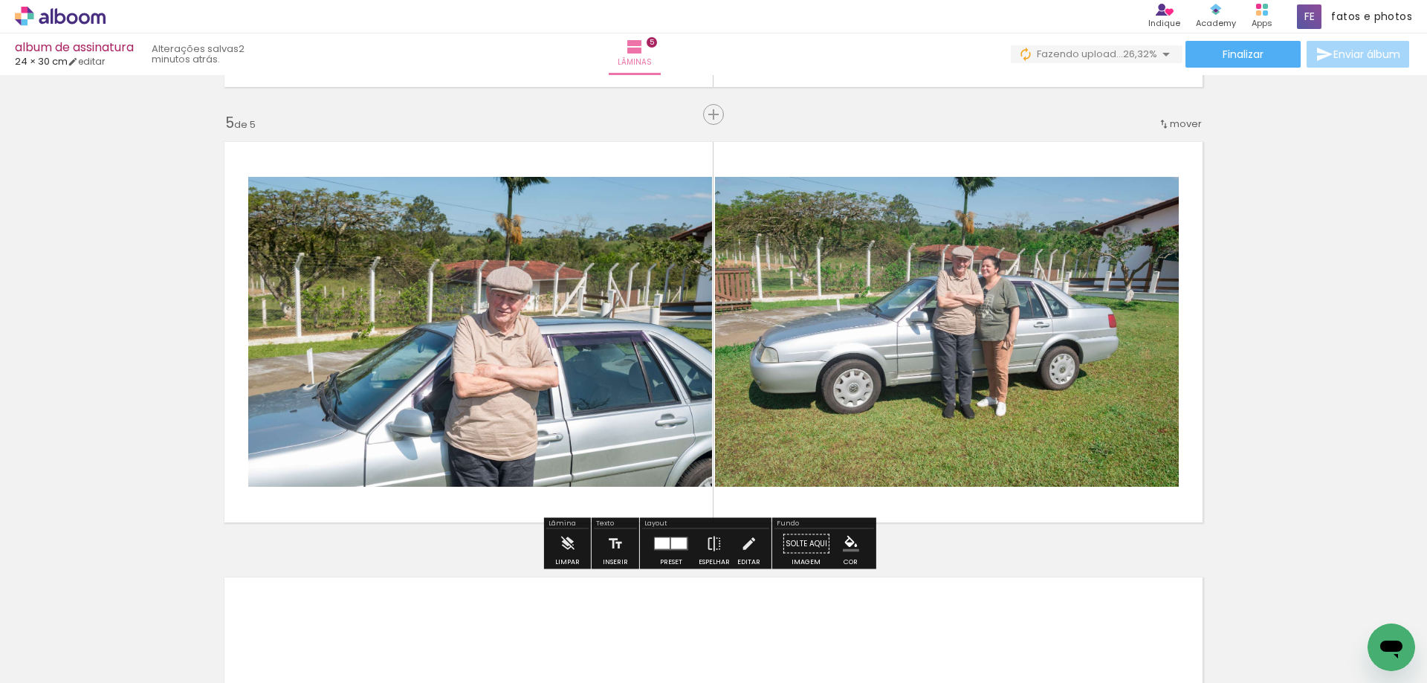
click at [658, 539] on div at bounding box center [662, 543] width 15 height 11
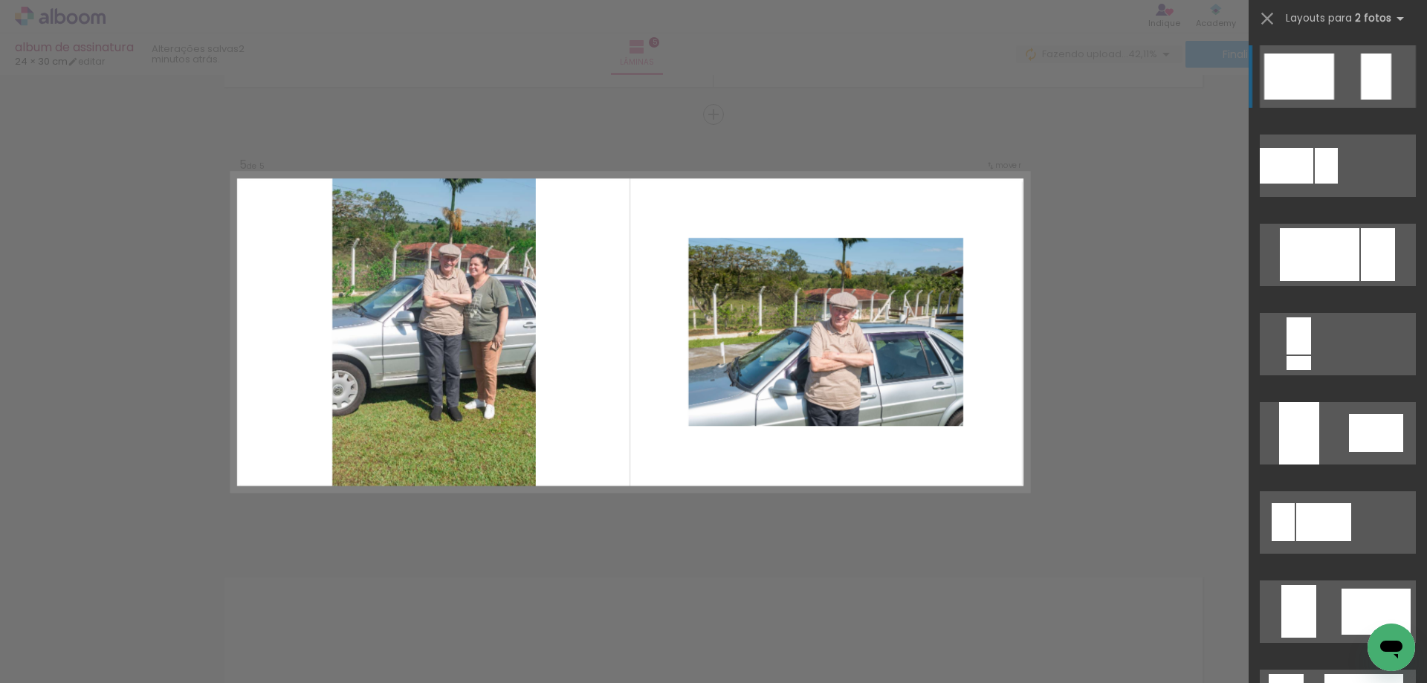
scroll to position [2749, 0]
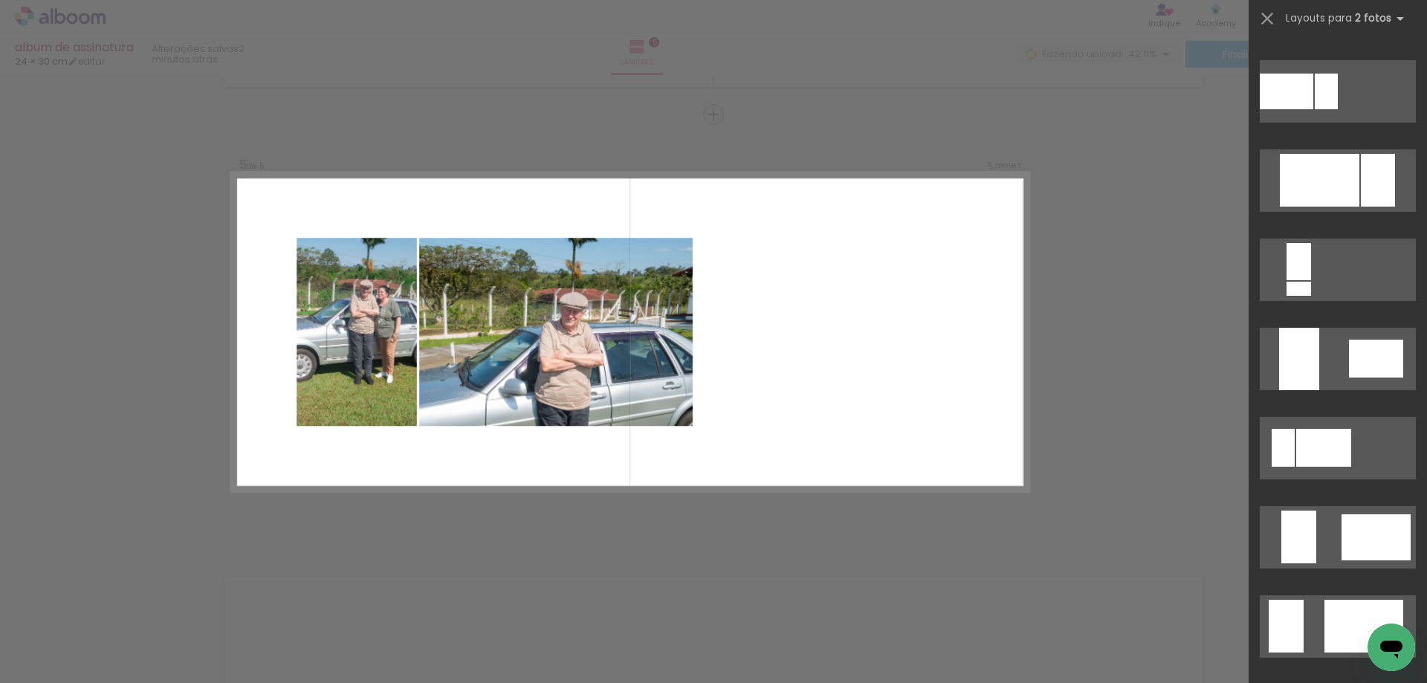
click at [1334, 464] on div at bounding box center [1323, 448] width 55 height 38
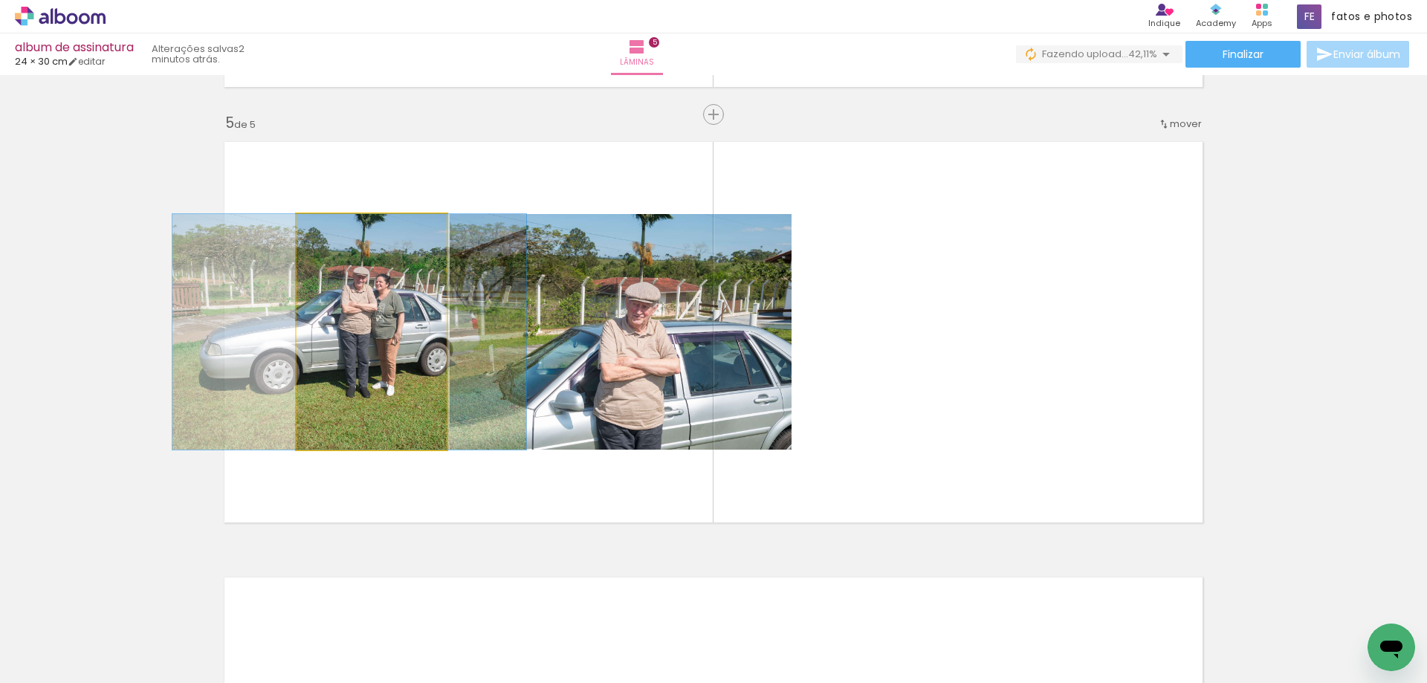
drag, startPoint x: 380, startPoint y: 355, endPoint x: 358, endPoint y: 357, distance: 22.3
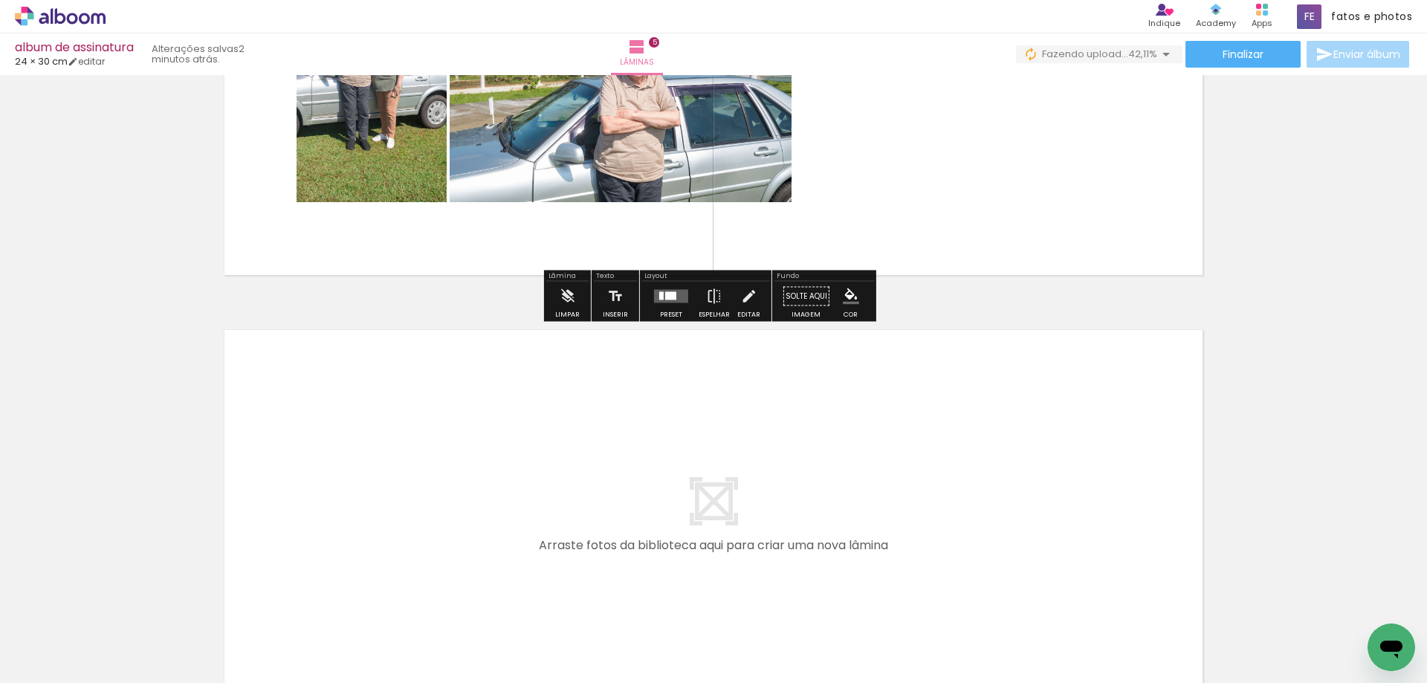
scroll to position [2024, 0]
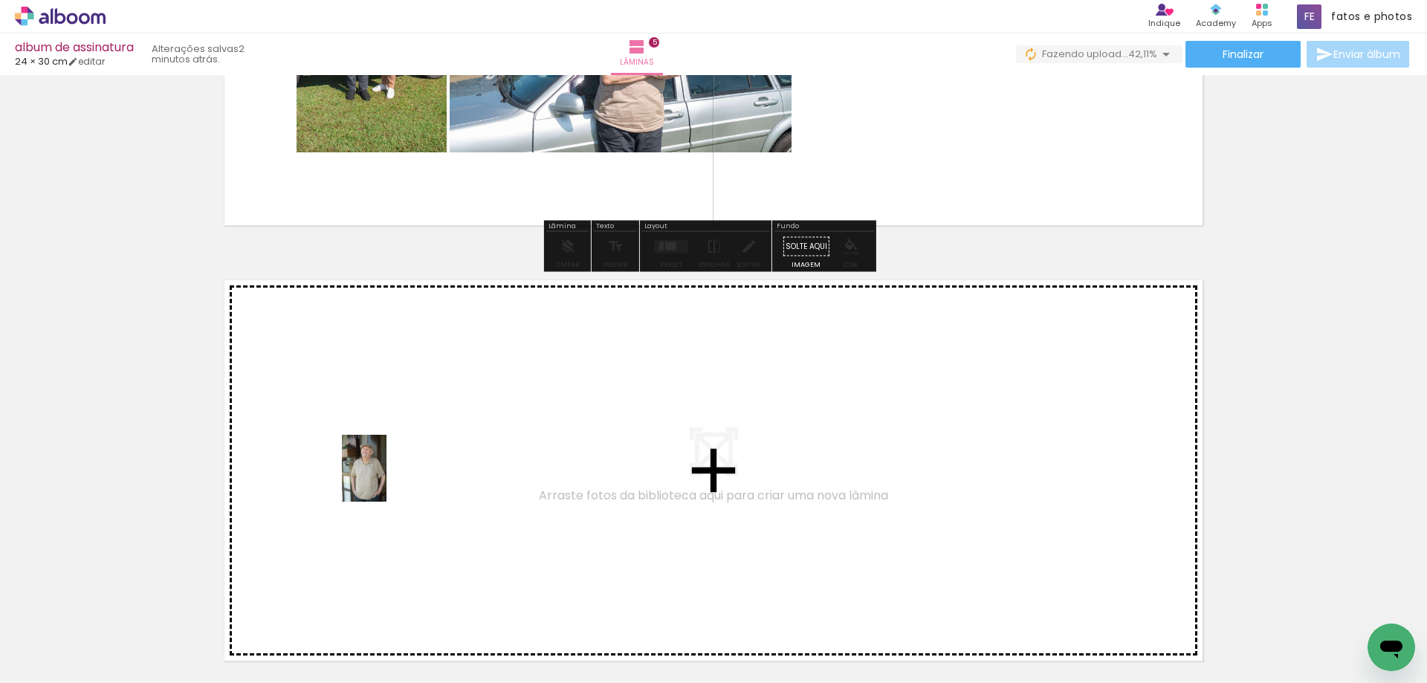
drag, startPoint x: 331, startPoint y: 644, endPoint x: 395, endPoint y: 606, distance: 75.3
click at [386, 473] on quentale-workspace at bounding box center [713, 341] width 1427 height 683
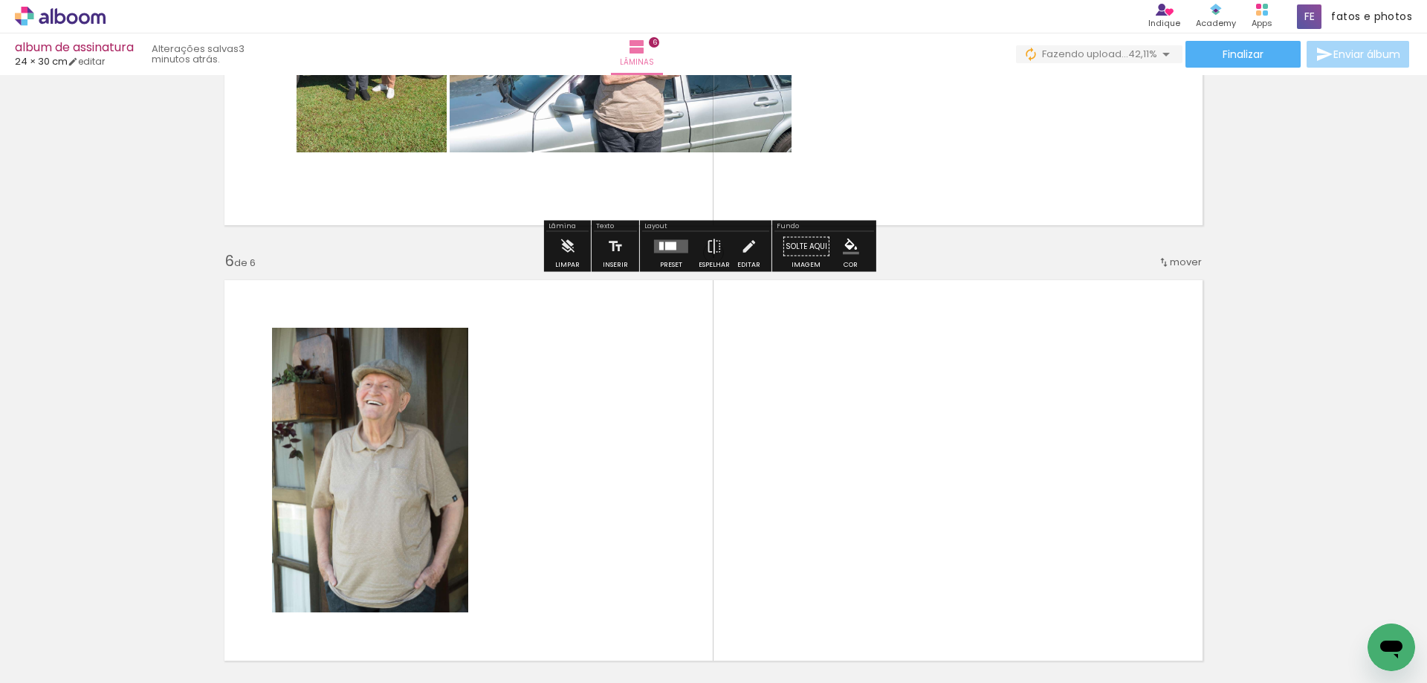
scroll to position [2162, 0]
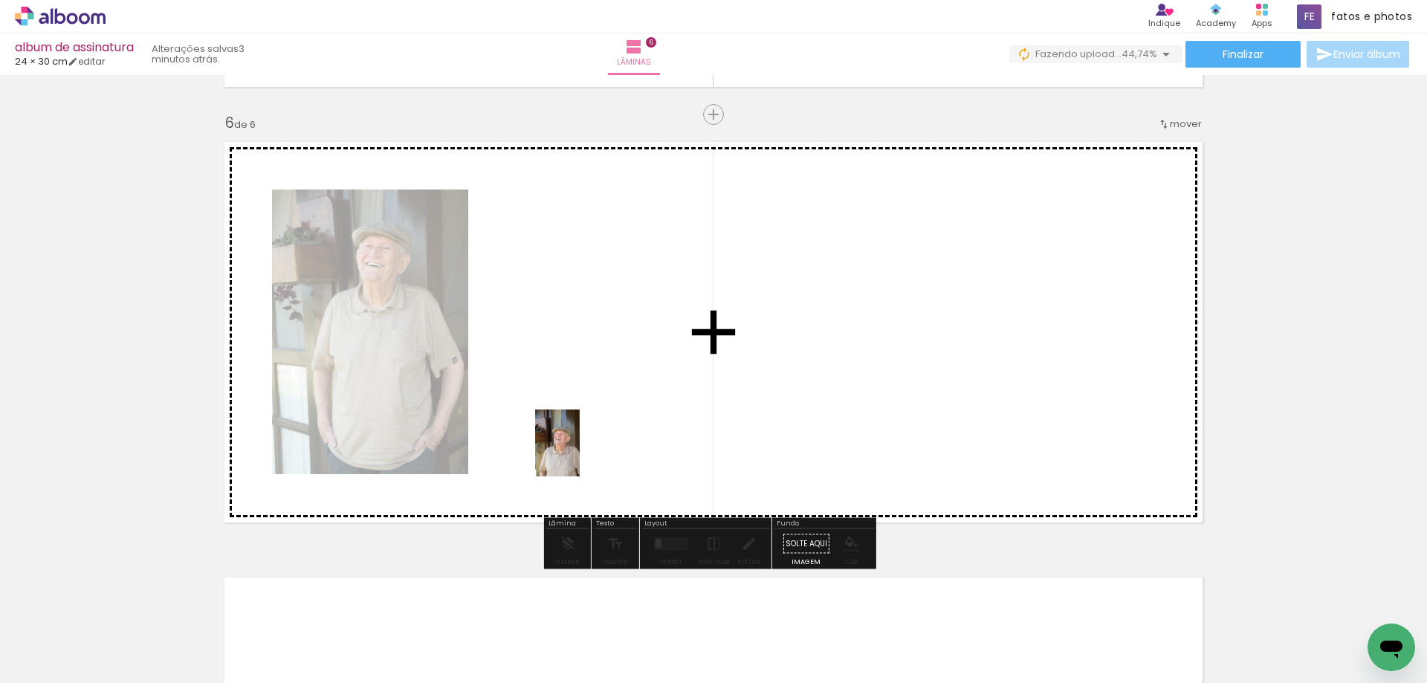
drag, startPoint x: 317, startPoint y: 640, endPoint x: 585, endPoint y: 444, distance: 332.7
click at [585, 444] on quentale-workspace at bounding box center [713, 341] width 1427 height 683
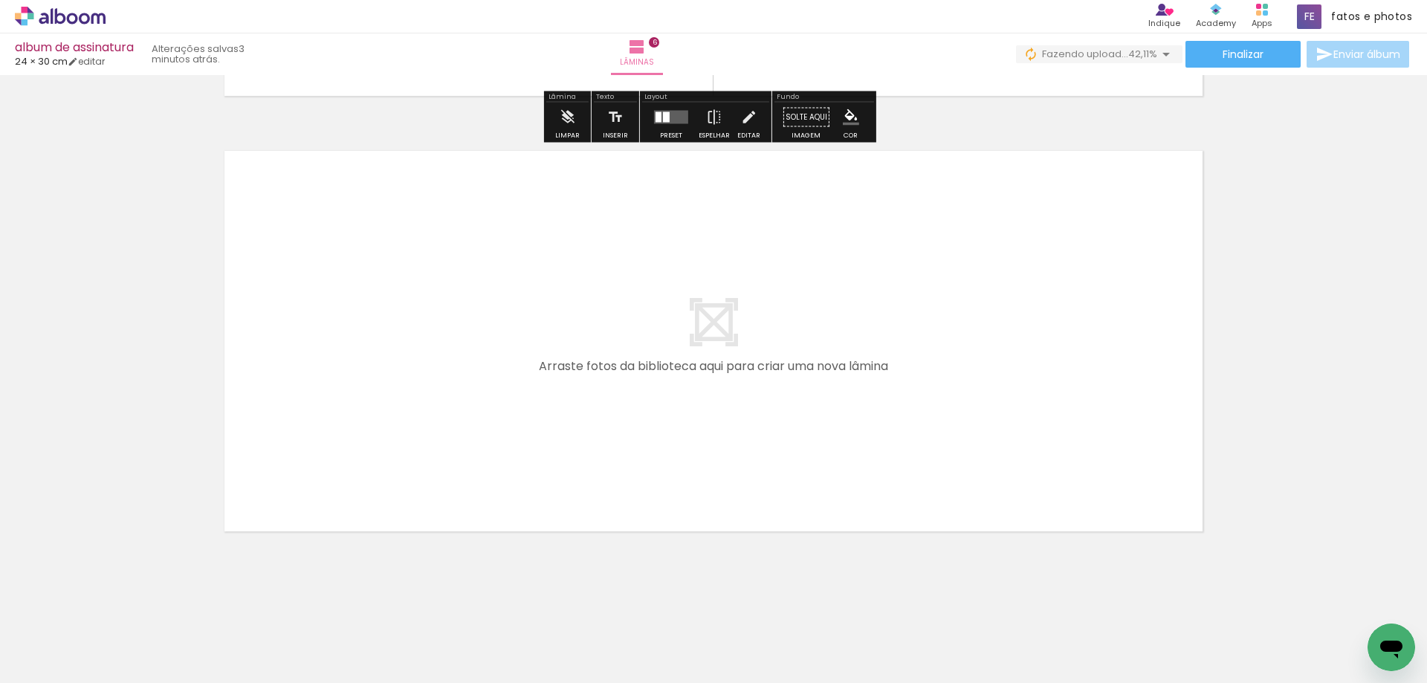
scroll to position [2591, 0]
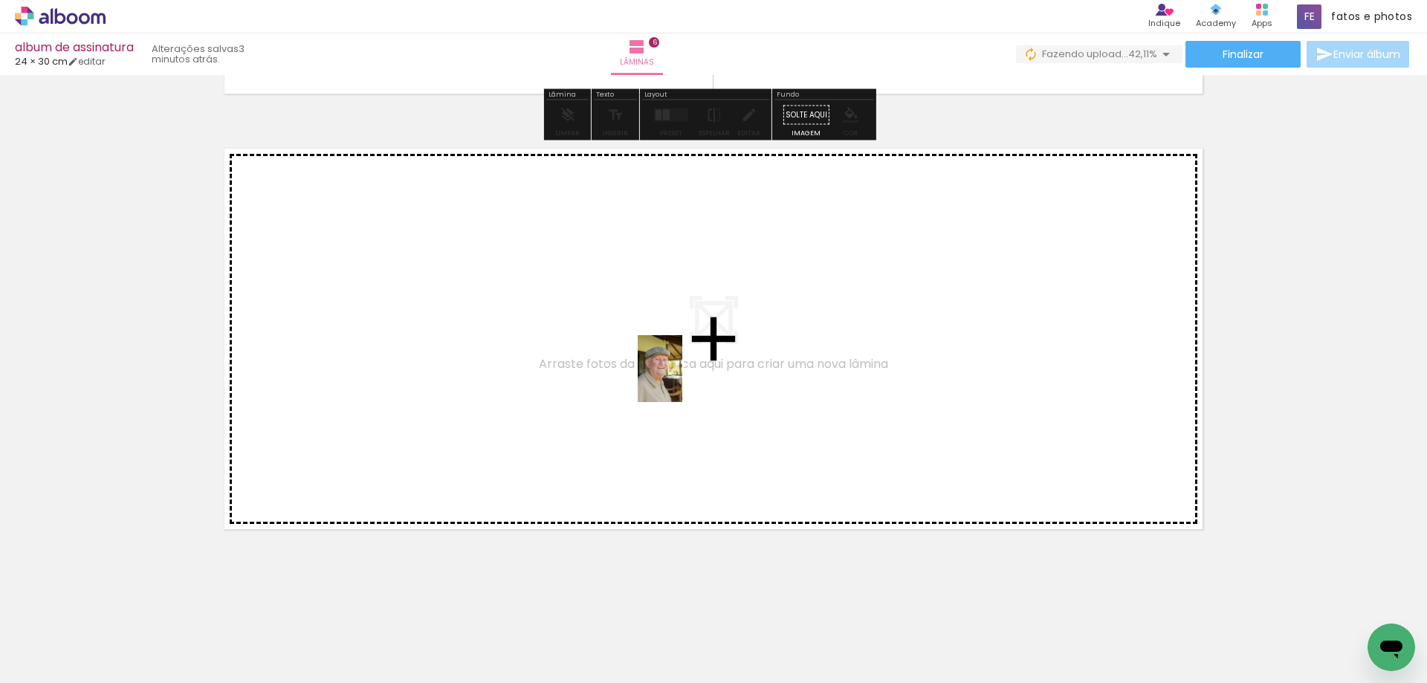
drag, startPoint x: 321, startPoint y: 635, endPoint x: 682, endPoint y: 380, distance: 442.4
click at [682, 380] on quentale-workspace at bounding box center [713, 341] width 1427 height 683
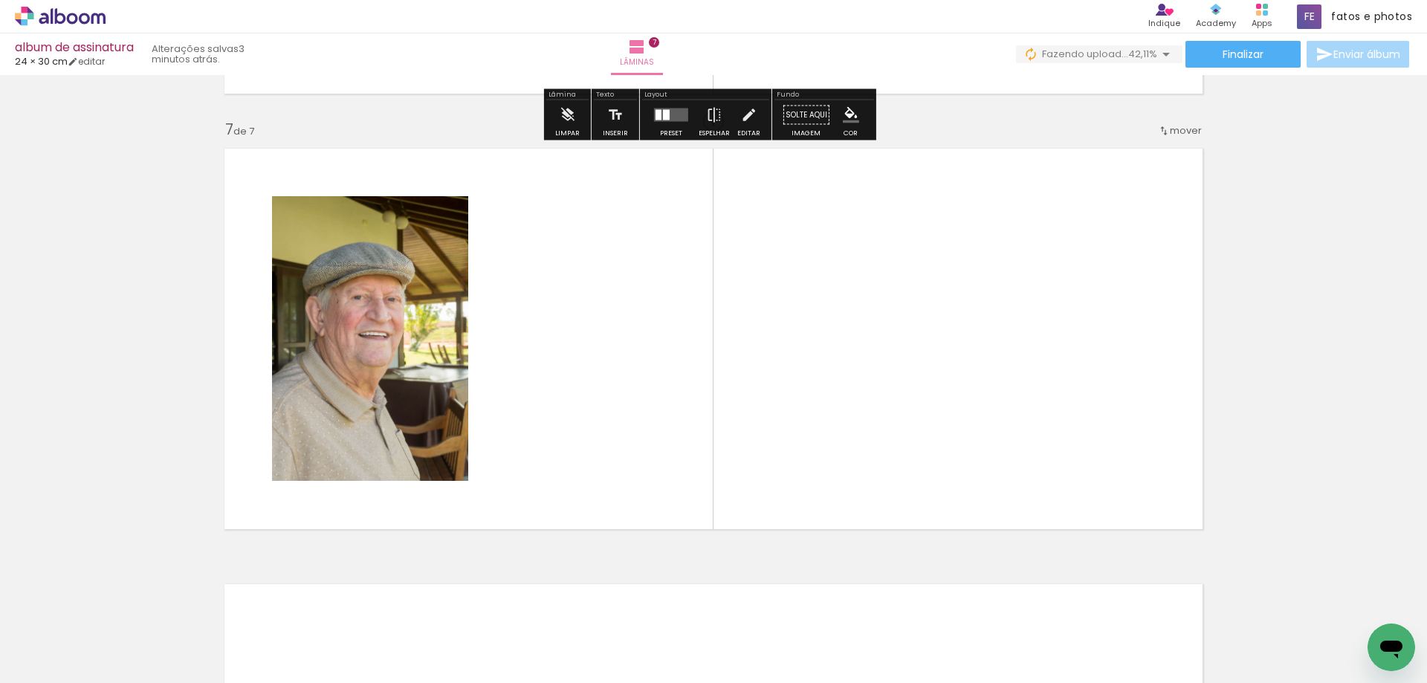
scroll to position [2597, 0]
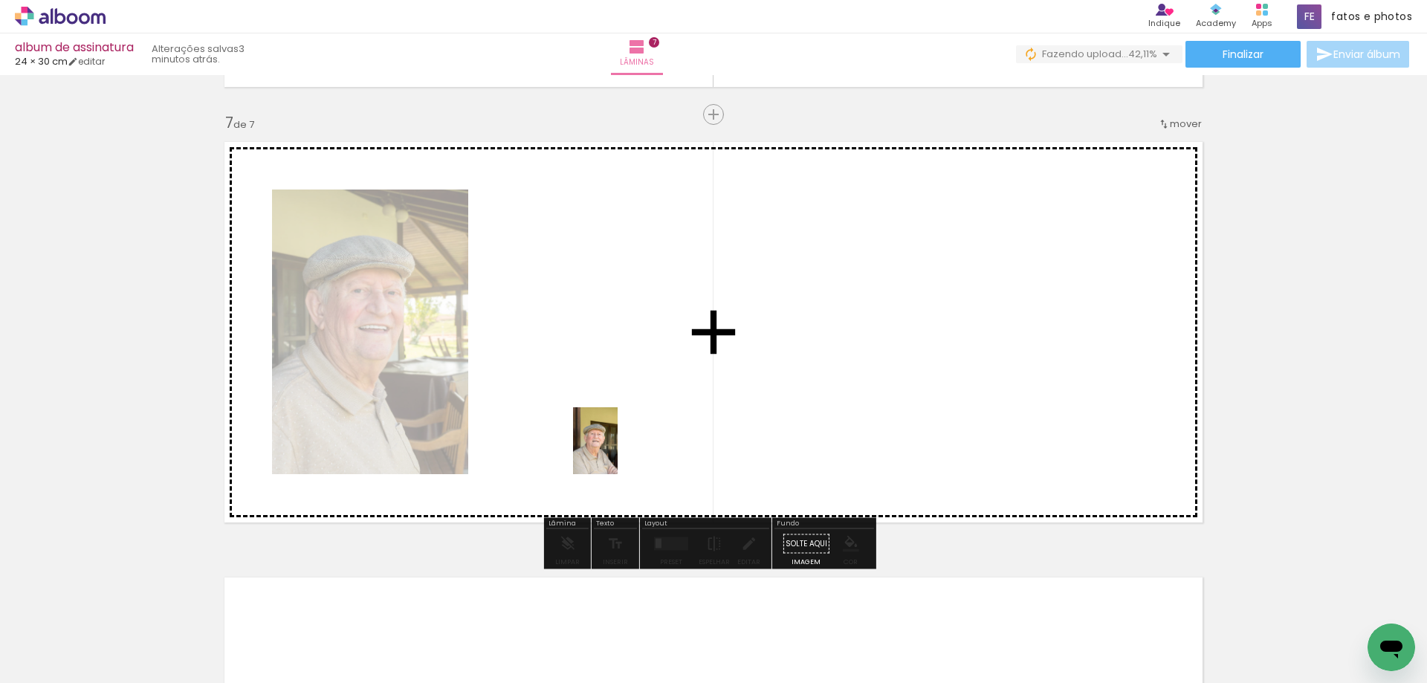
drag, startPoint x: 330, startPoint y: 634, endPoint x: 623, endPoint y: 441, distance: 350.7
click at [623, 441] on quentale-workspace at bounding box center [713, 341] width 1427 height 683
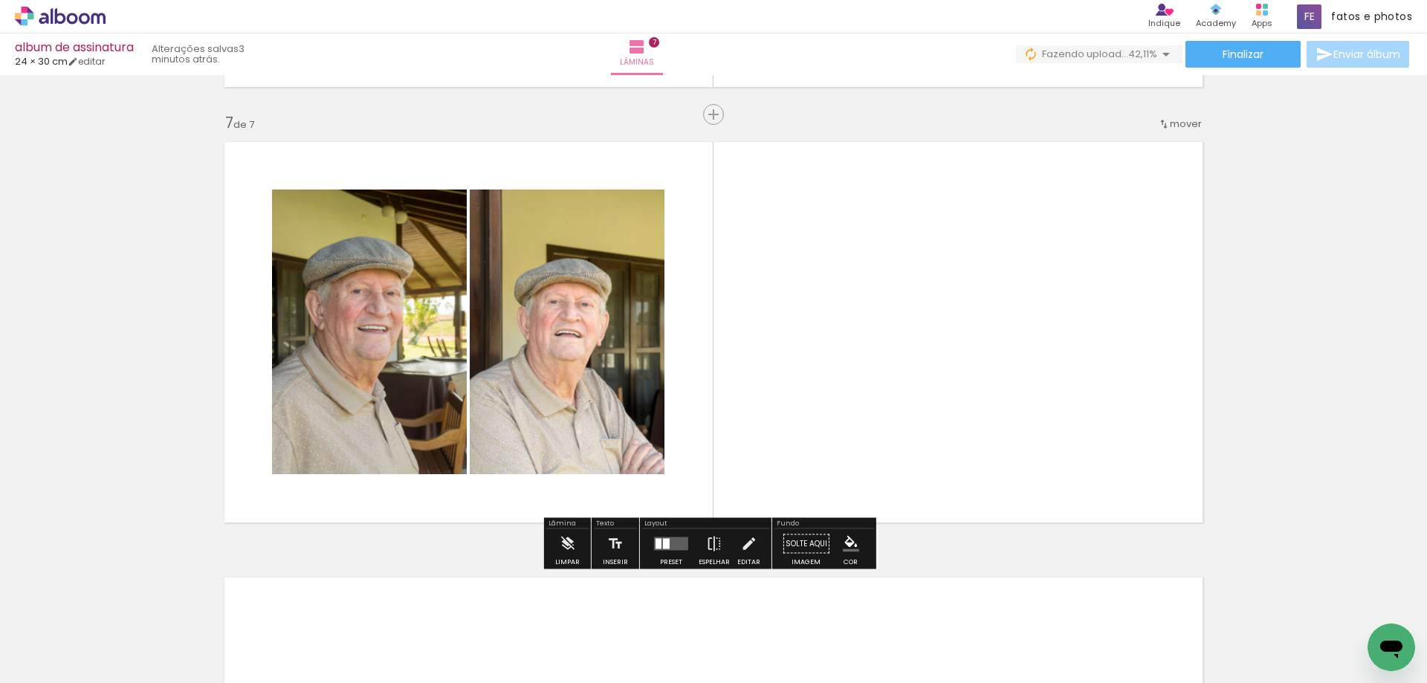
click at [655, 545] on div at bounding box center [658, 544] width 6 height 10
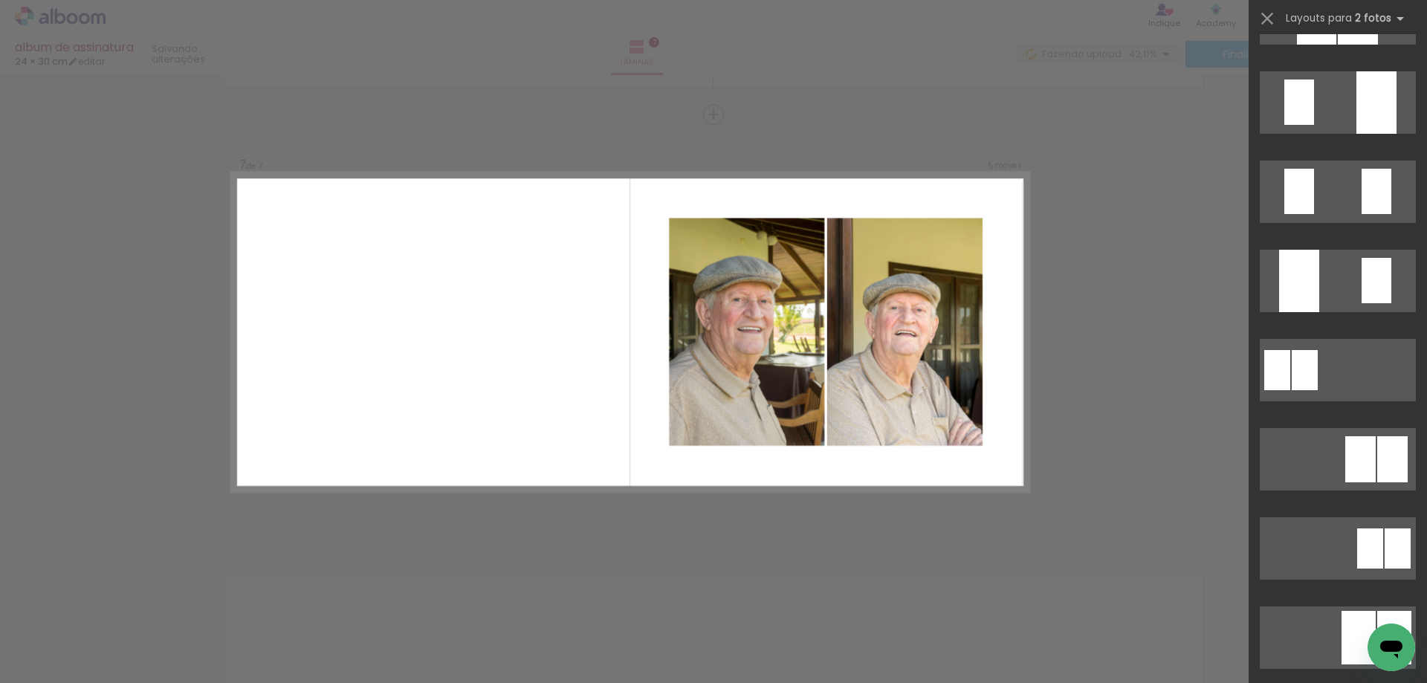
scroll to position [594, 0]
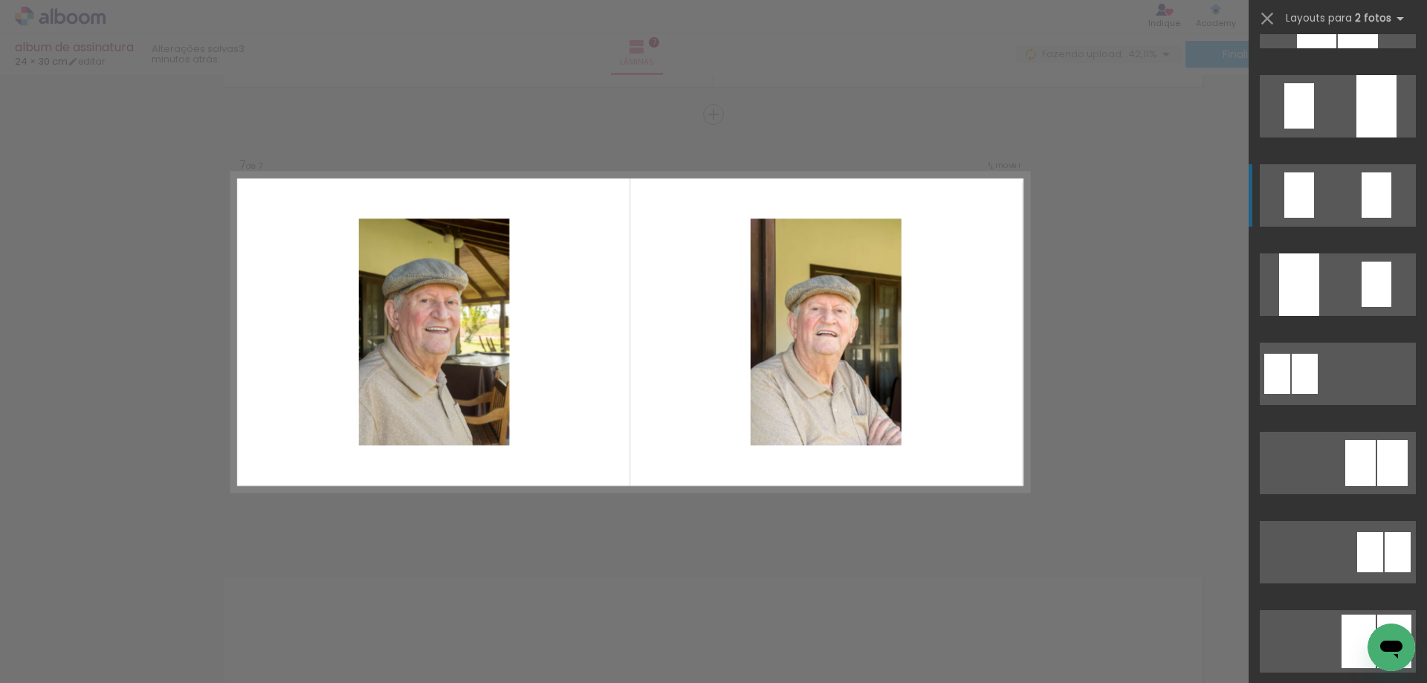
click at [1363, 189] on div at bounding box center [1376, 194] width 30 height 45
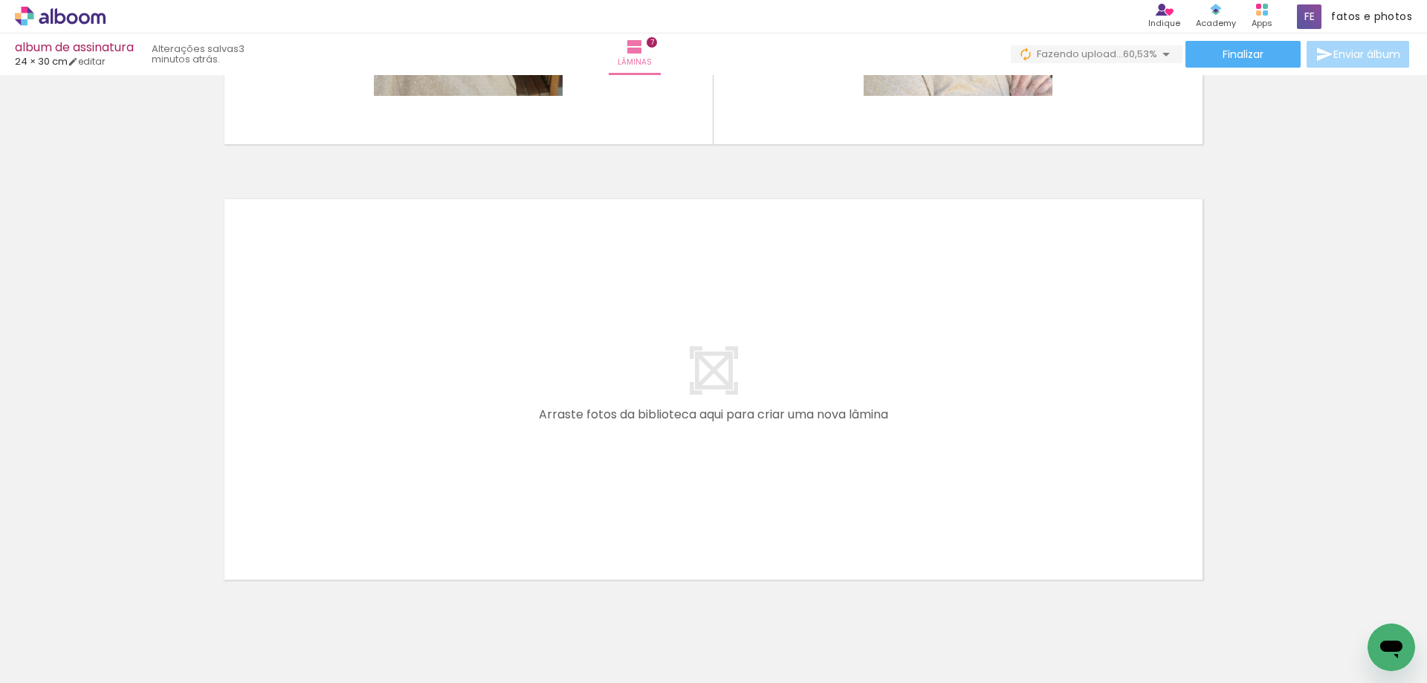
scroll to position [3026, 0]
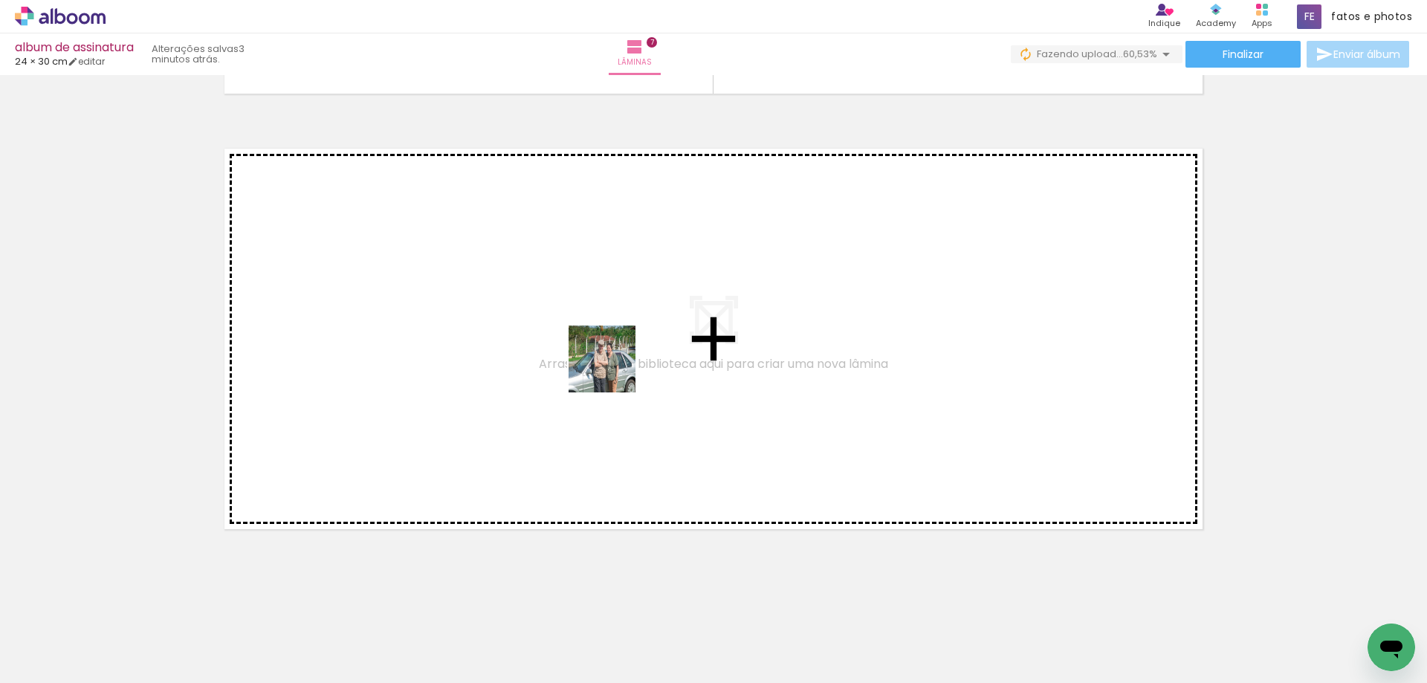
drag, startPoint x: 250, startPoint y: 640, endPoint x: 620, endPoint y: 358, distance: 465.6
click at [620, 358] on quentale-workspace at bounding box center [713, 341] width 1427 height 683
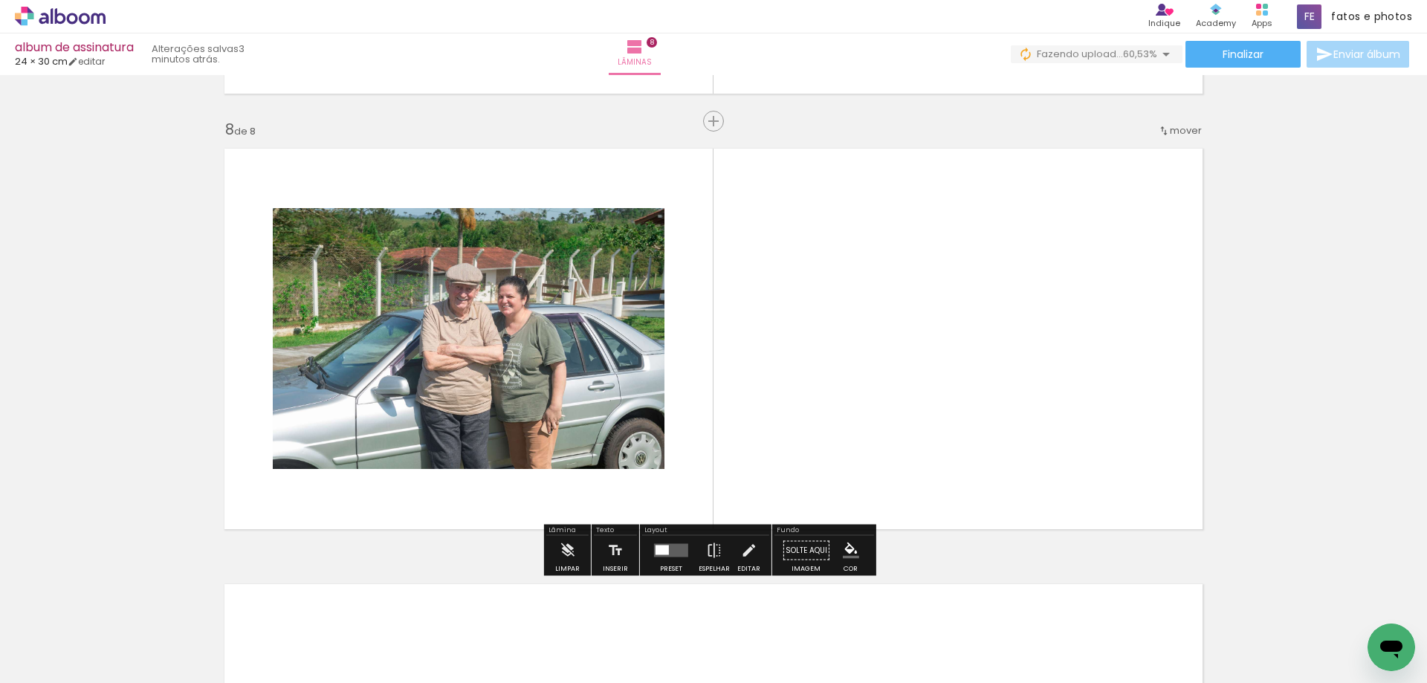
scroll to position [3033, 0]
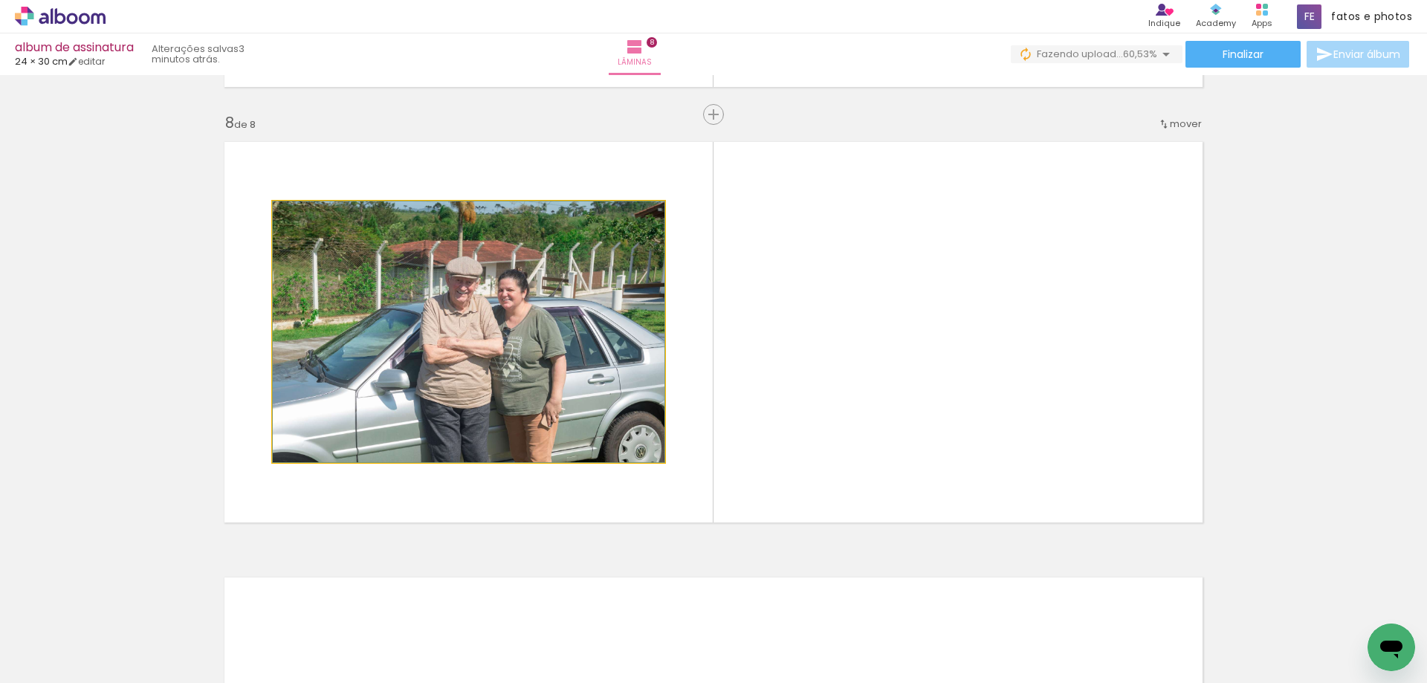
click at [565, 379] on quentale-photo at bounding box center [469, 331] width 392 height 261
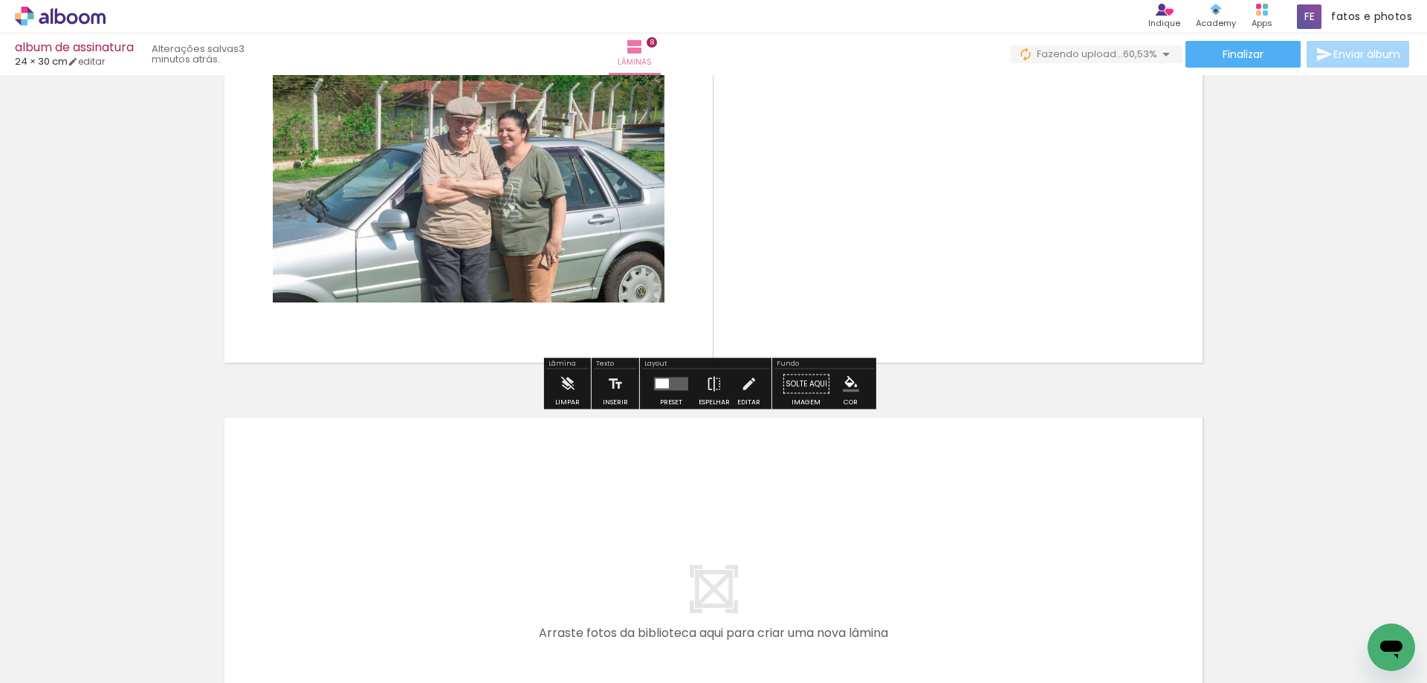
scroll to position [3090, 0]
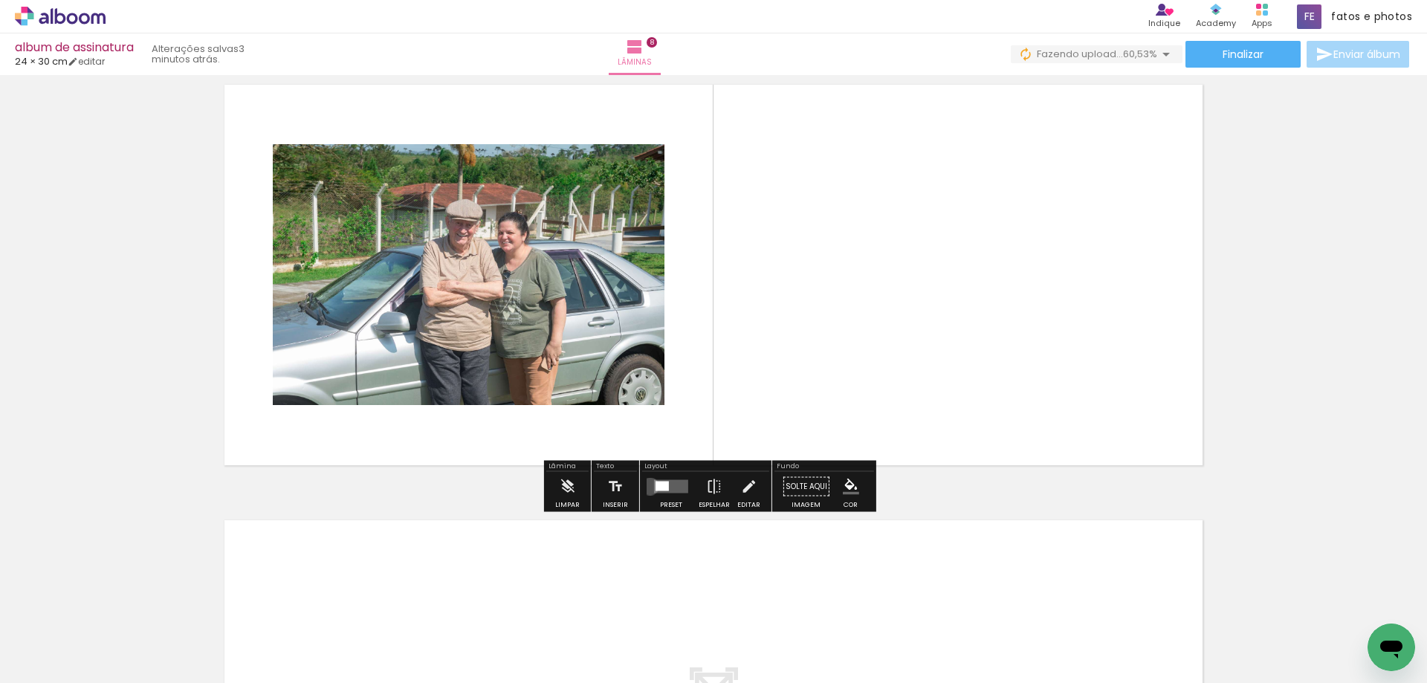
click at [647, 486] on paper-button "Preset" at bounding box center [671, 491] width 48 height 38
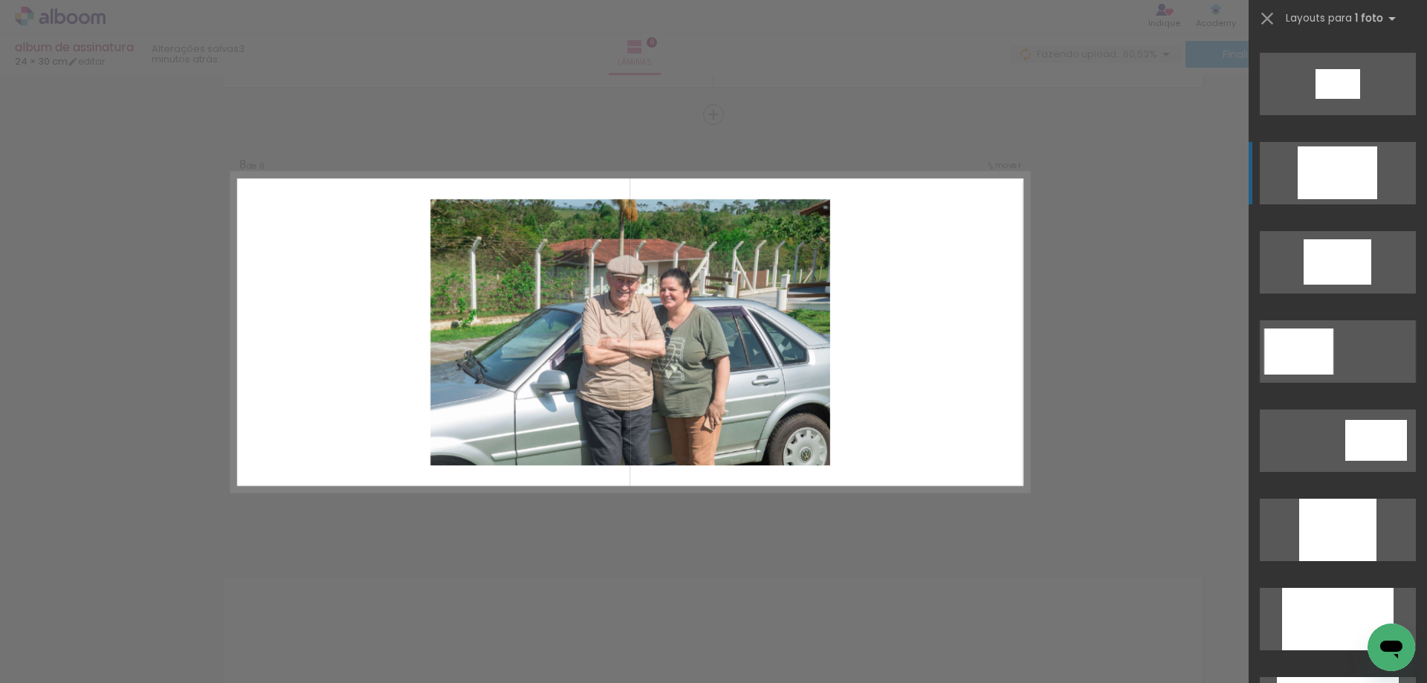
scroll to position [520, 0]
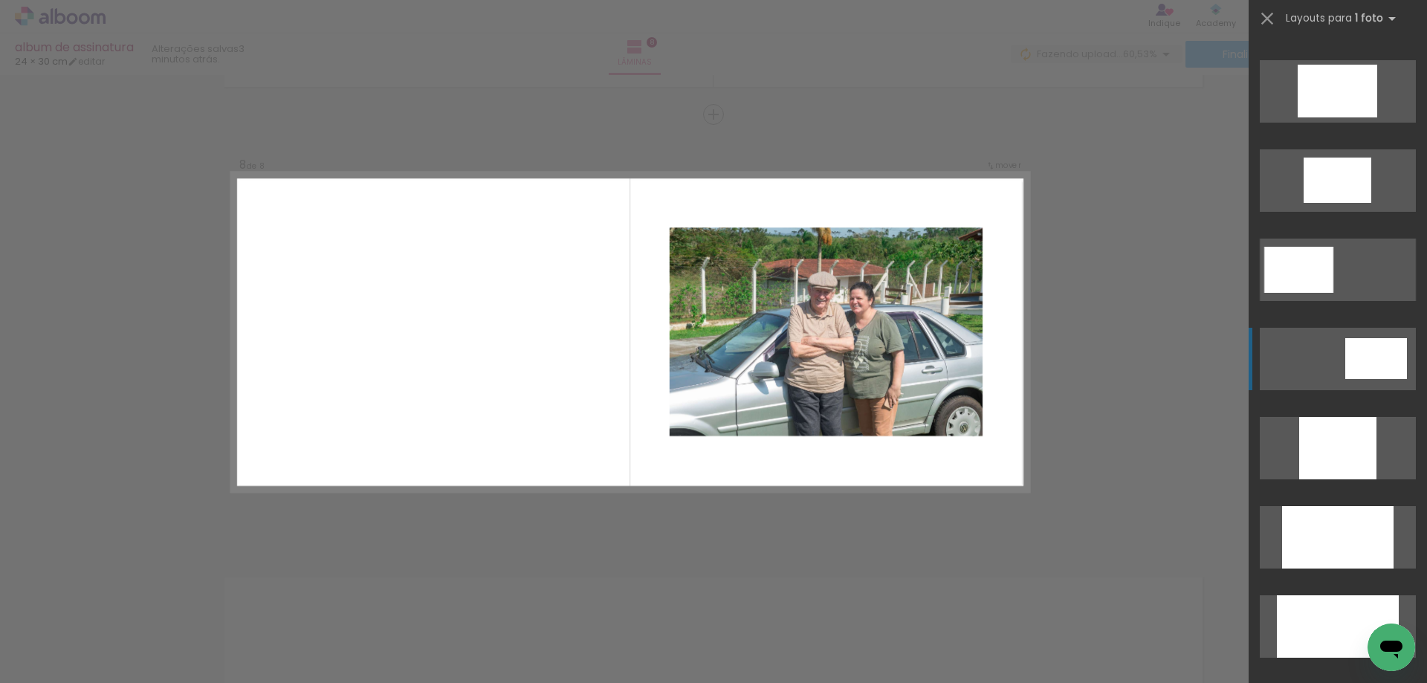
click at [1387, 372] on div at bounding box center [1376, 358] width 62 height 41
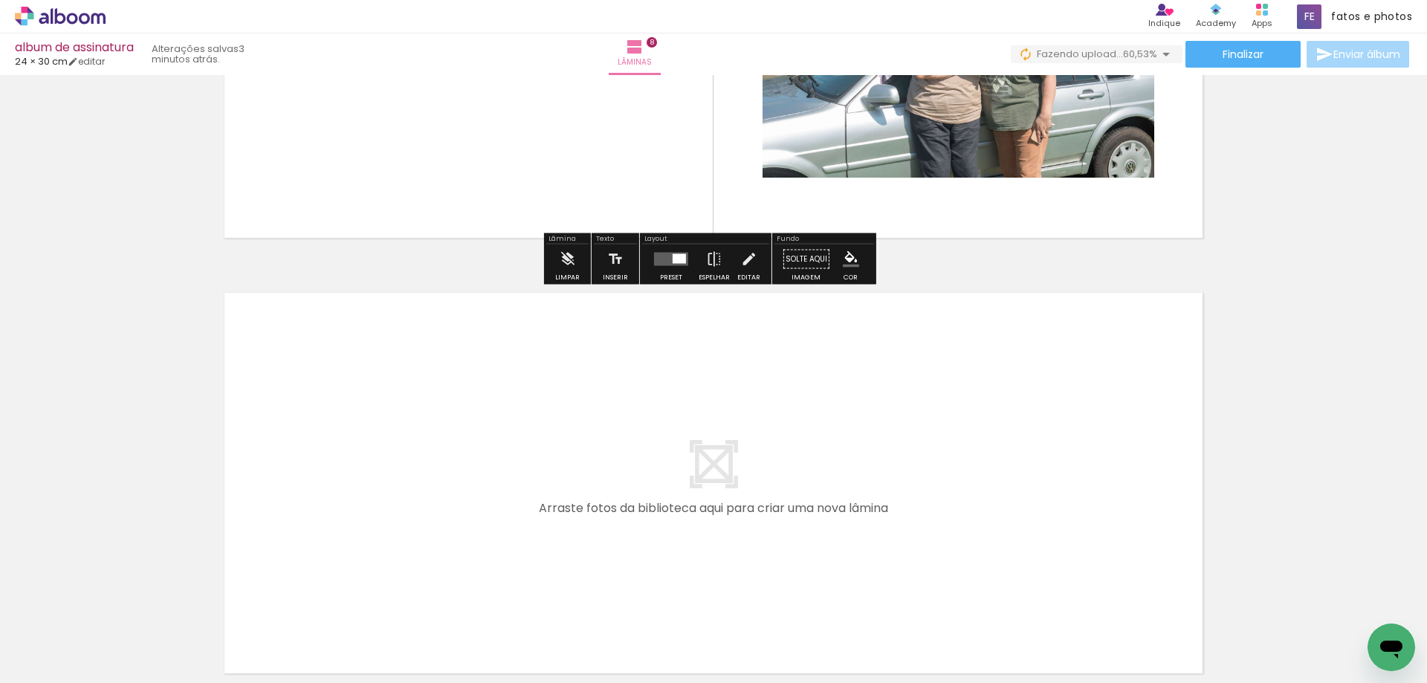
scroll to position [3330, 0]
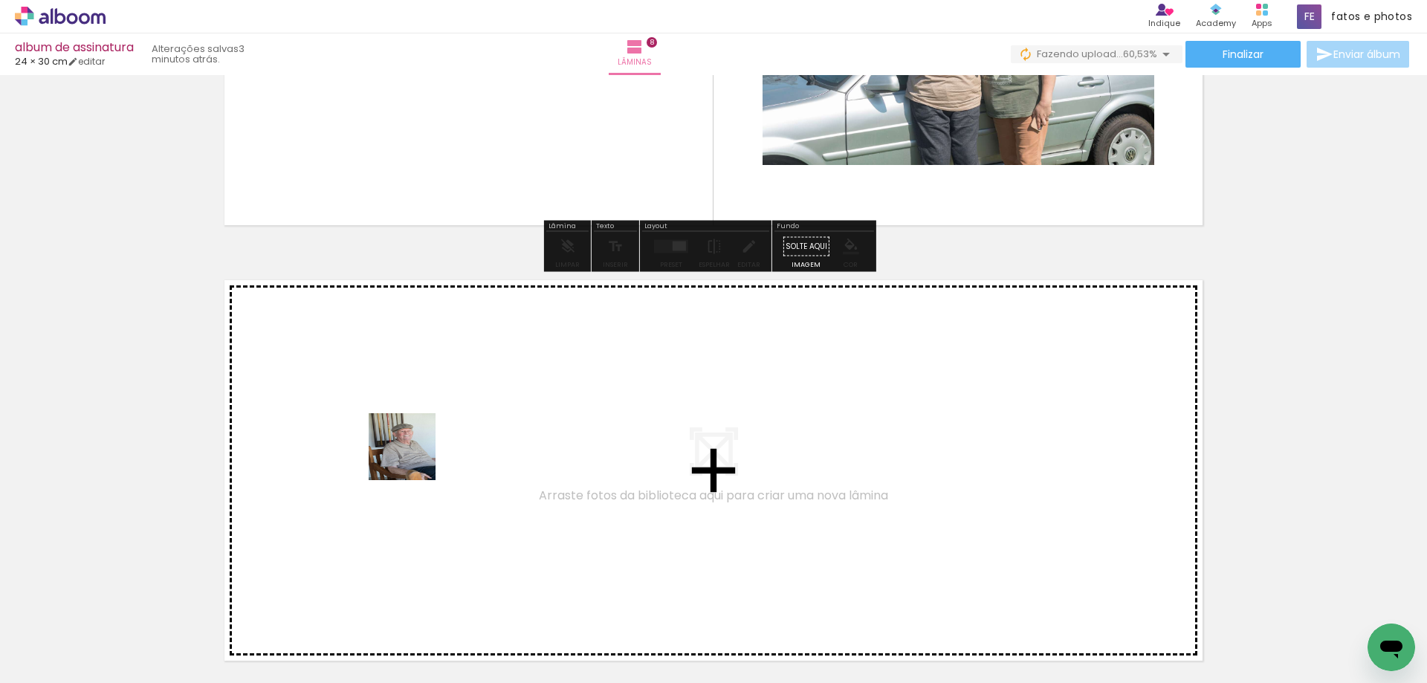
click at [413, 458] on quentale-workspace at bounding box center [713, 341] width 1427 height 683
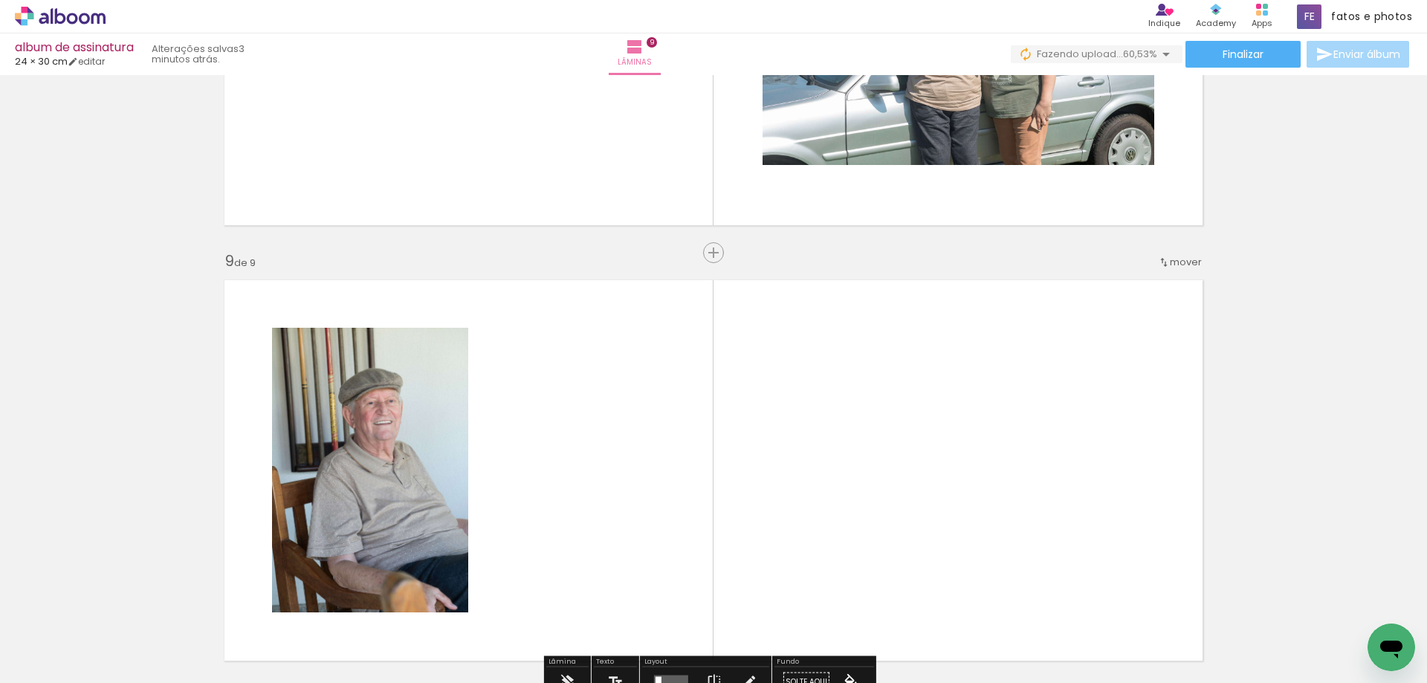
scroll to position [3468, 0]
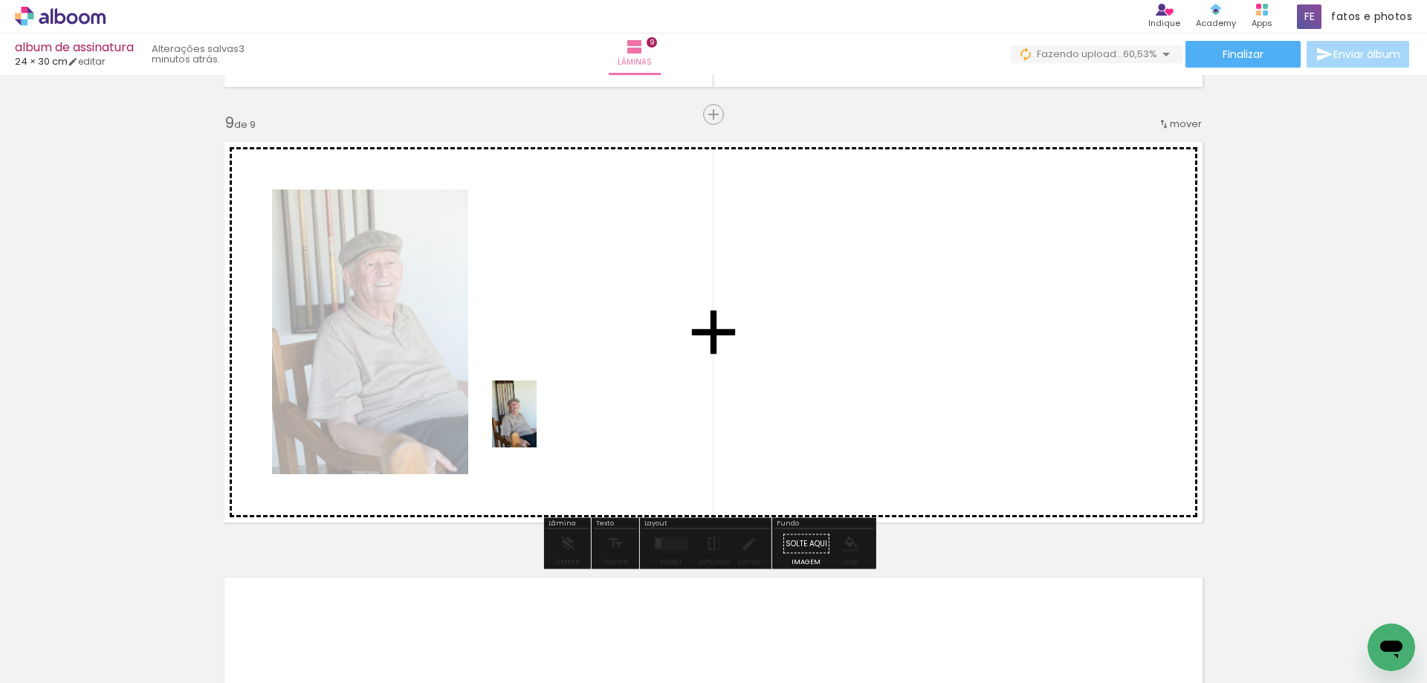
drag, startPoint x: 239, startPoint y: 658, endPoint x: 550, endPoint y: 417, distance: 392.9
click at [550, 417] on quentale-workspace at bounding box center [713, 341] width 1427 height 683
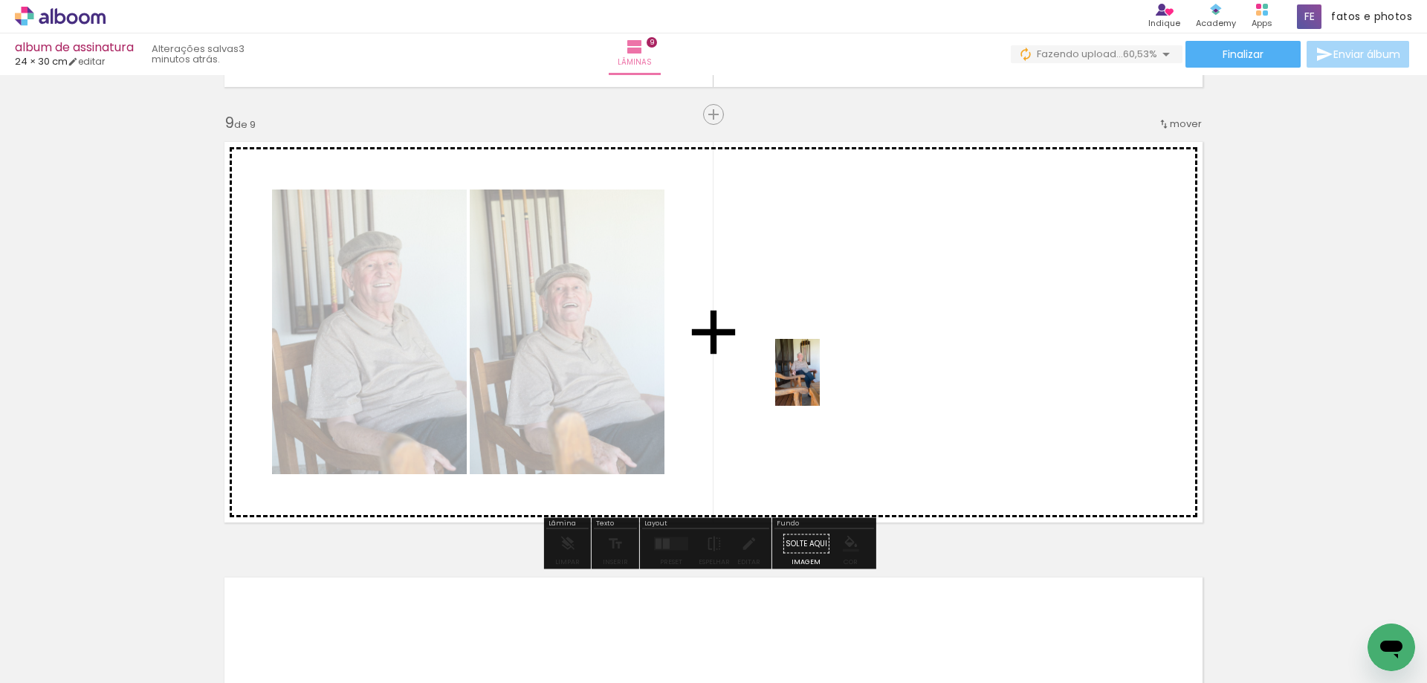
drag, startPoint x: 252, startPoint y: 644, endPoint x: 827, endPoint y: 378, distance: 633.6
click at [827, 378] on quentale-workspace at bounding box center [713, 341] width 1427 height 683
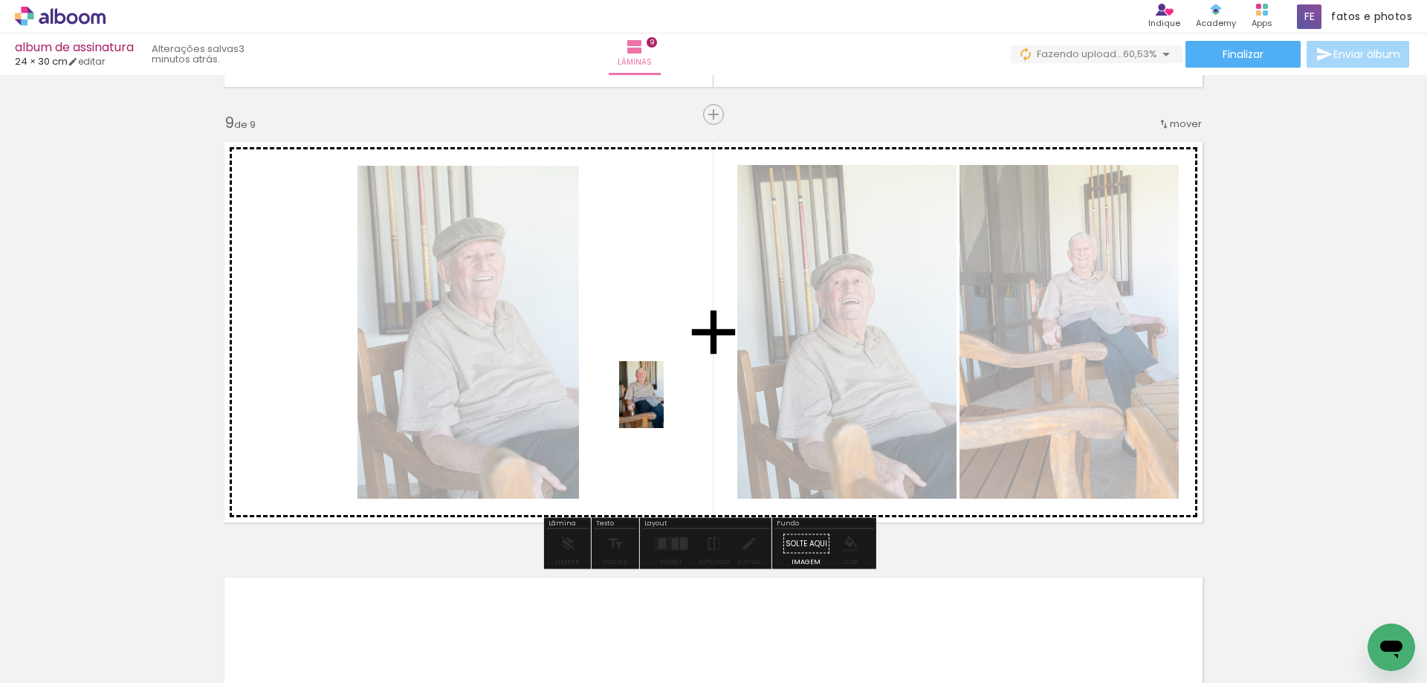
drag, startPoint x: 245, startPoint y: 641, endPoint x: 663, endPoint y: 406, distance: 480.0
click at [663, 406] on quentale-workspace at bounding box center [713, 341] width 1427 height 683
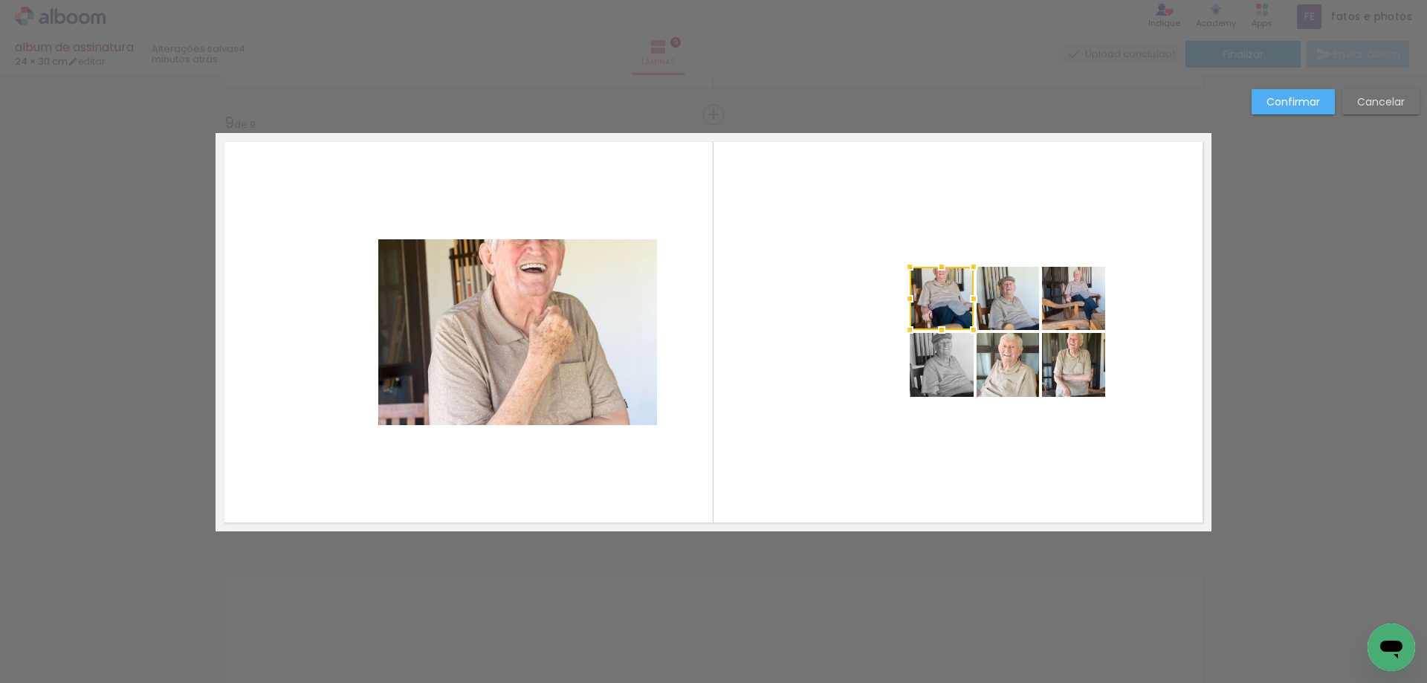
scroll to position [5647, 0]
click at [761, 476] on quentale-layouter at bounding box center [713, 332] width 996 height 398
click at [0, 0] on slot "Confirmar" at bounding box center [0, 0] width 0 height 0
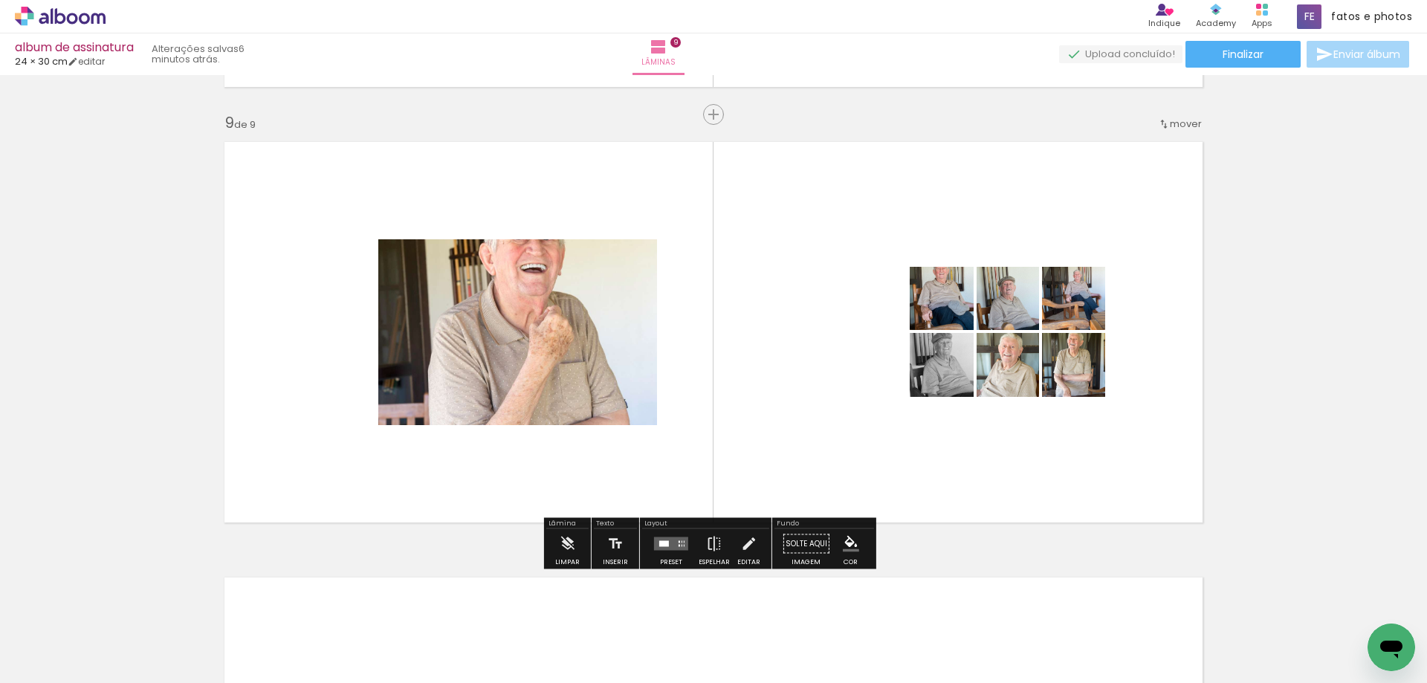
click at [678, 546] on div at bounding box center [678, 546] width 1 height 2
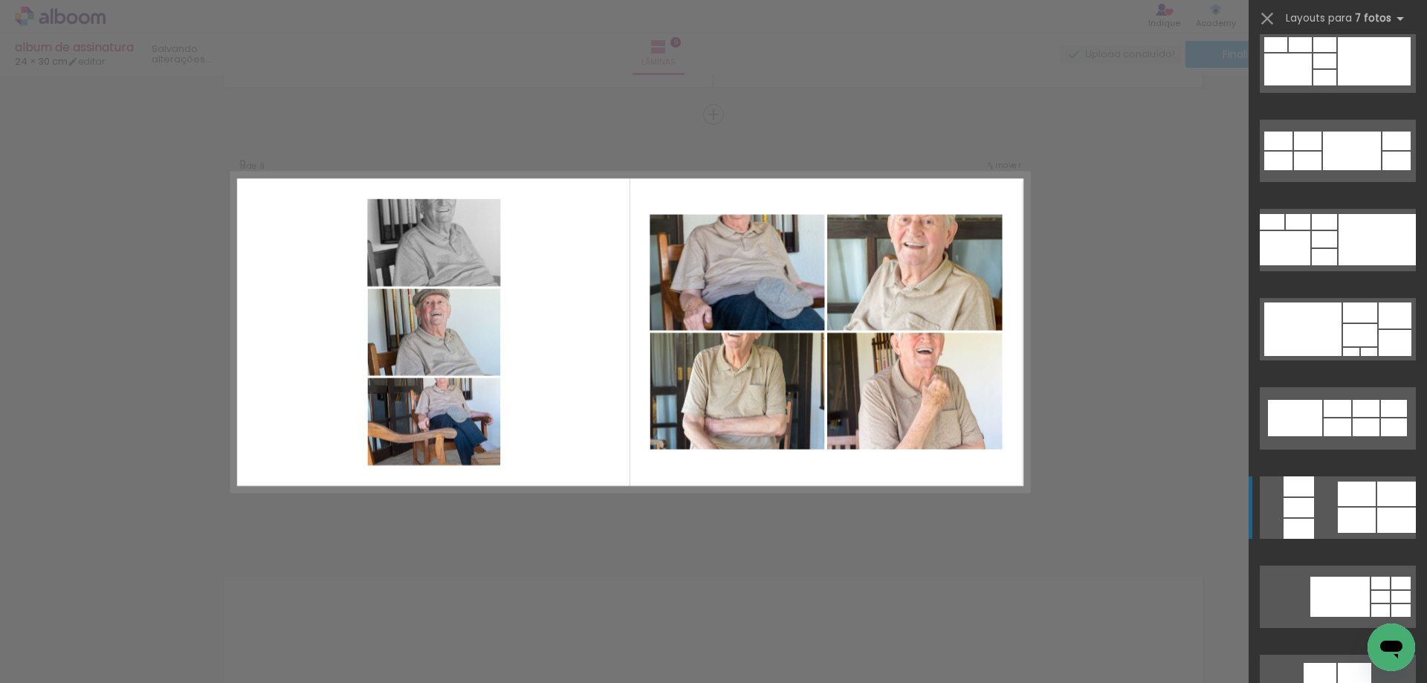
scroll to position [15112, 0]
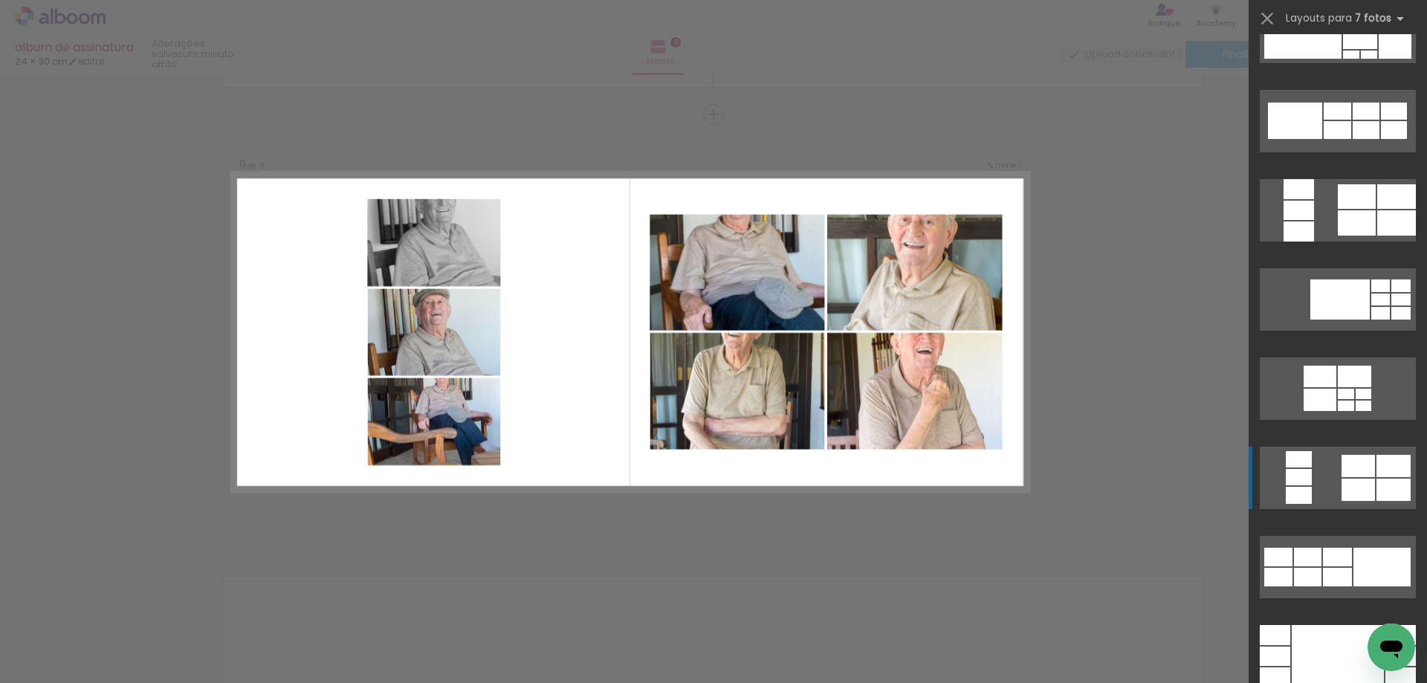
click at [1341, 490] on div at bounding box center [1357, 489] width 33 height 22
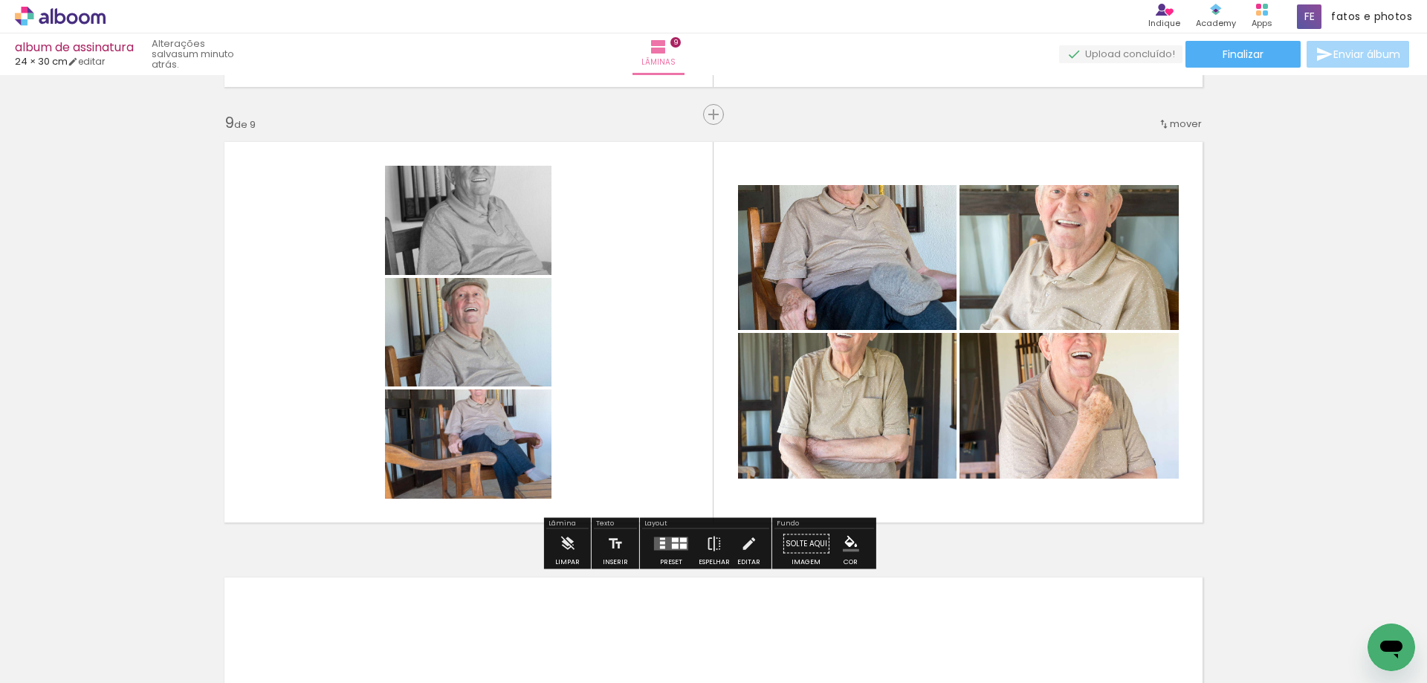
click at [479, 452] on quentale-photo at bounding box center [468, 443] width 166 height 109
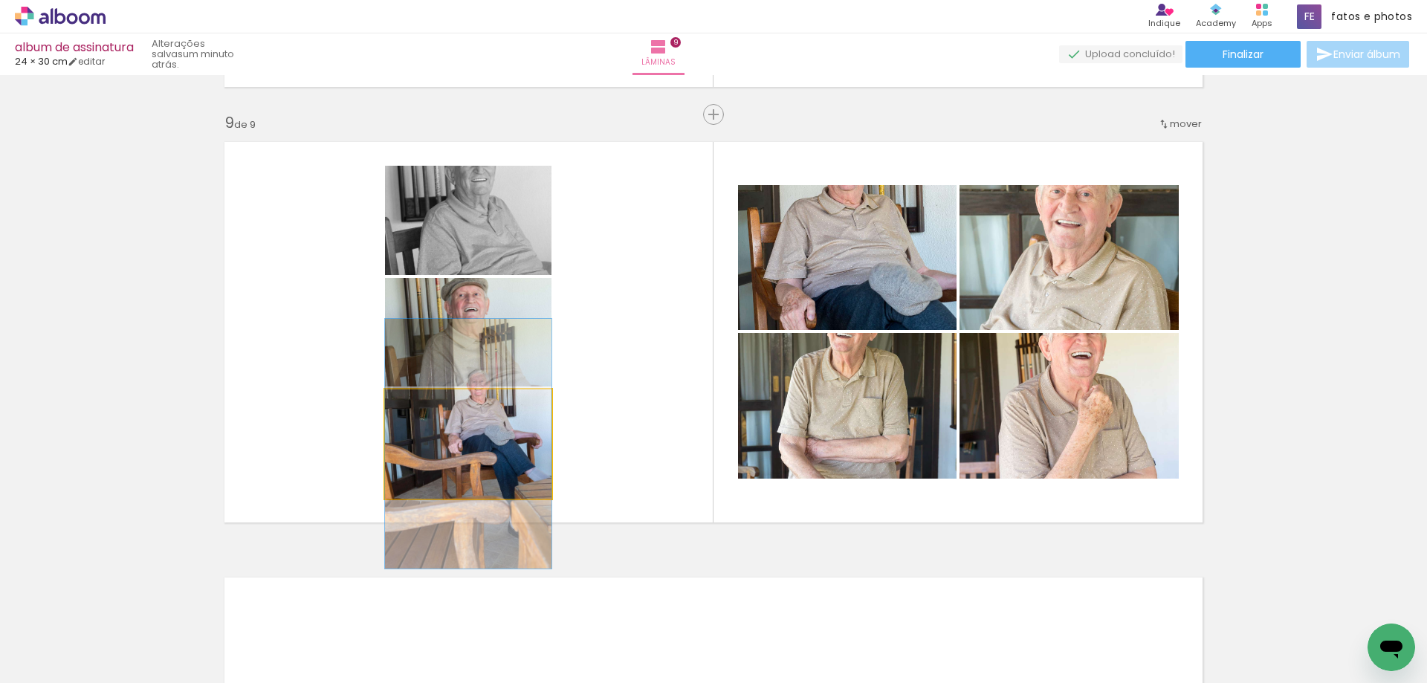
click at [479, 452] on quentale-photo at bounding box center [468, 443] width 166 height 109
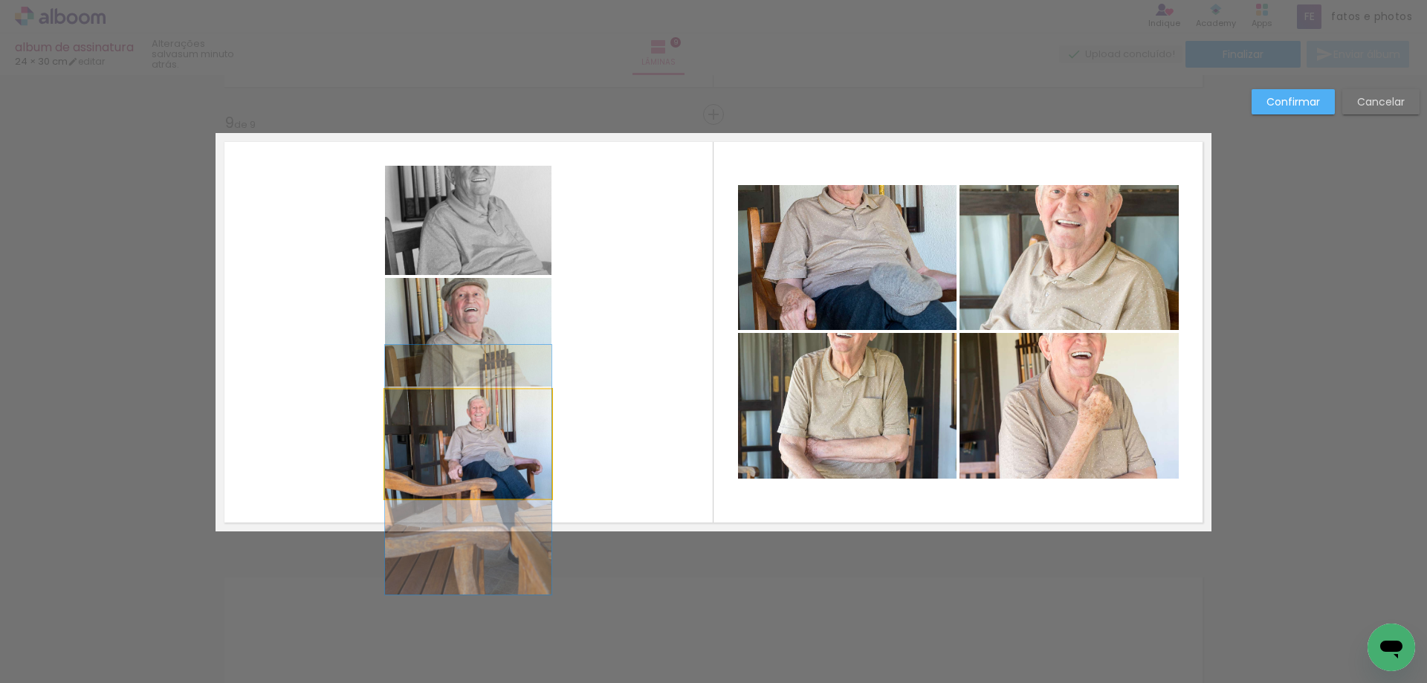
drag, startPoint x: 479, startPoint y: 452, endPoint x: 475, endPoint y: 478, distance: 26.4
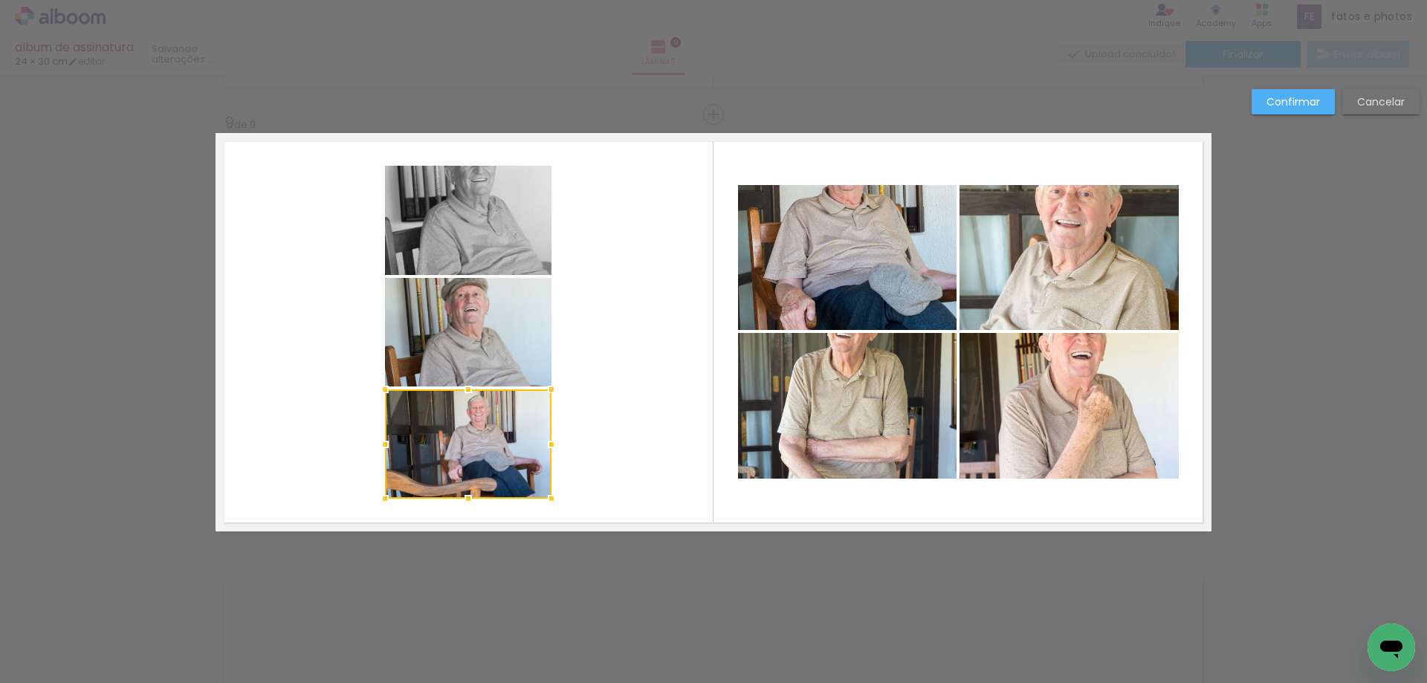
click at [465, 333] on quentale-photo at bounding box center [468, 332] width 166 height 108
click at [465, 333] on div at bounding box center [468, 332] width 166 height 108
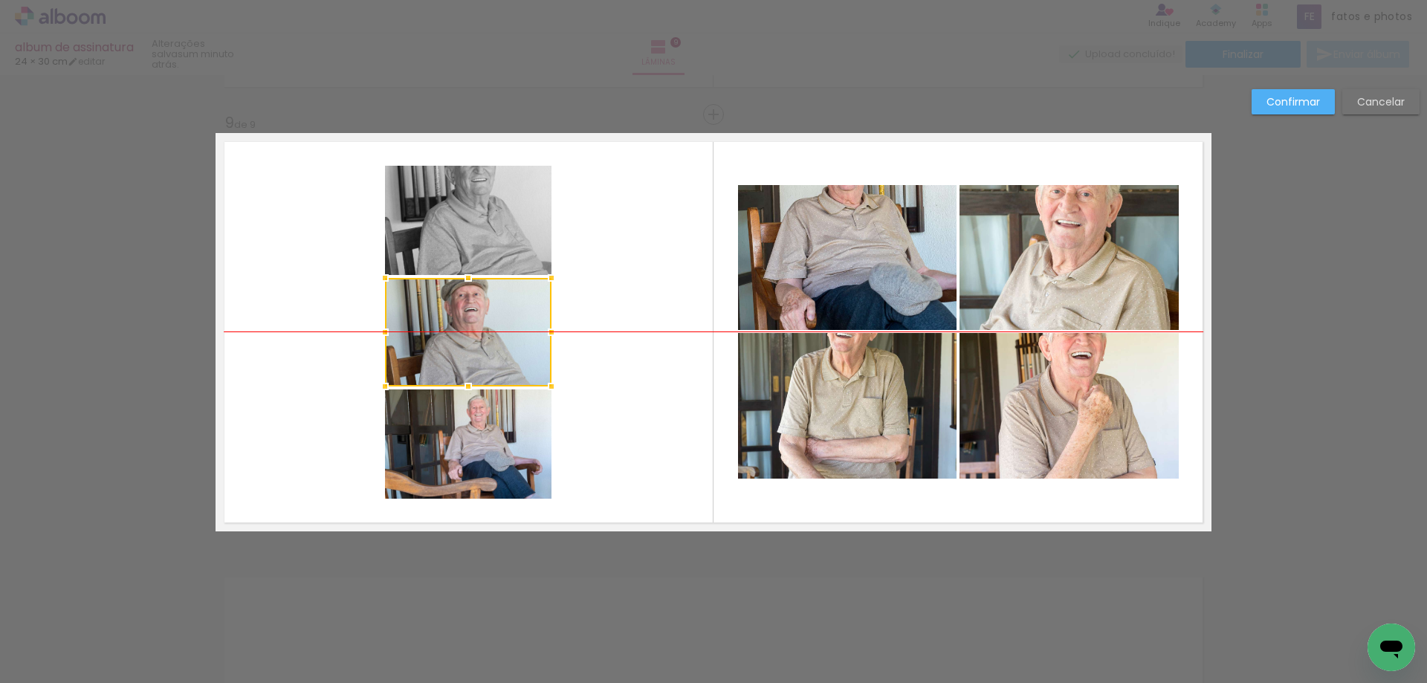
click at [465, 333] on div at bounding box center [468, 332] width 166 height 108
click at [467, 326] on div at bounding box center [468, 332] width 166 height 108
click at [614, 315] on quentale-layouter at bounding box center [713, 332] width 996 height 398
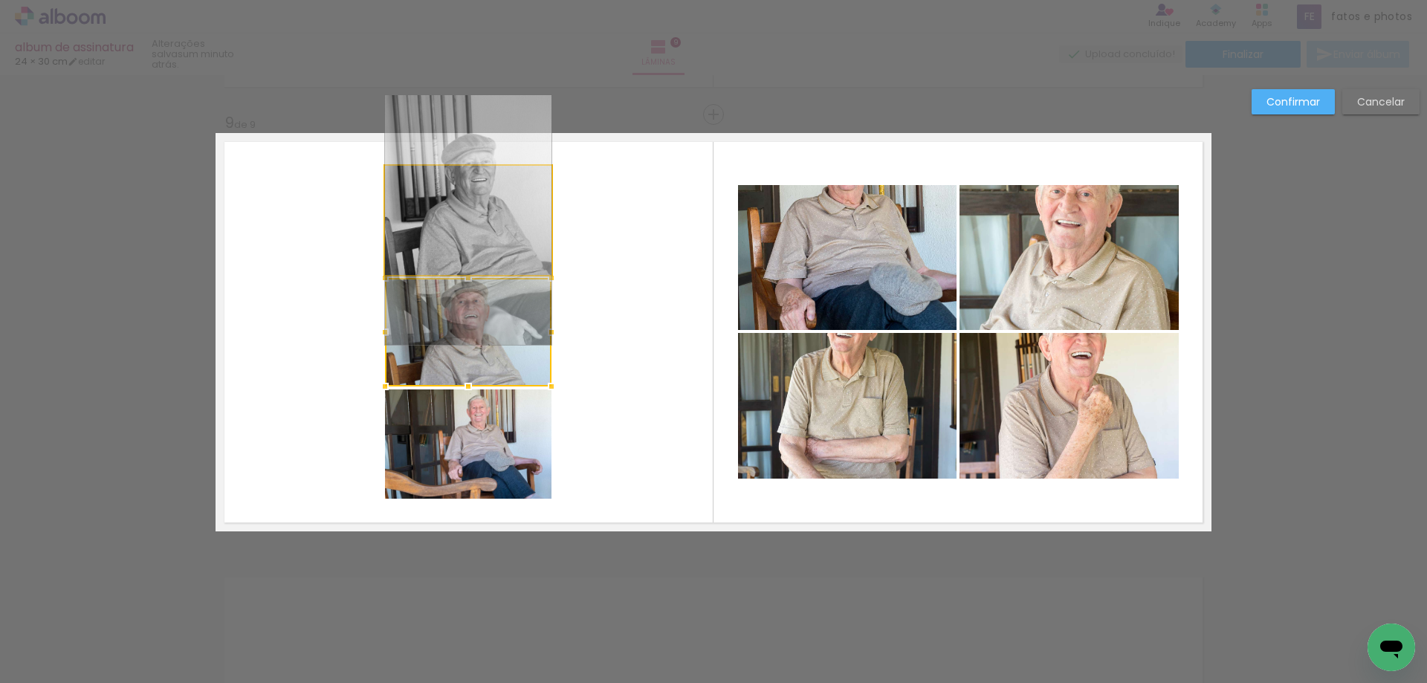
click at [498, 223] on quentale-photo at bounding box center [468, 220] width 166 height 109
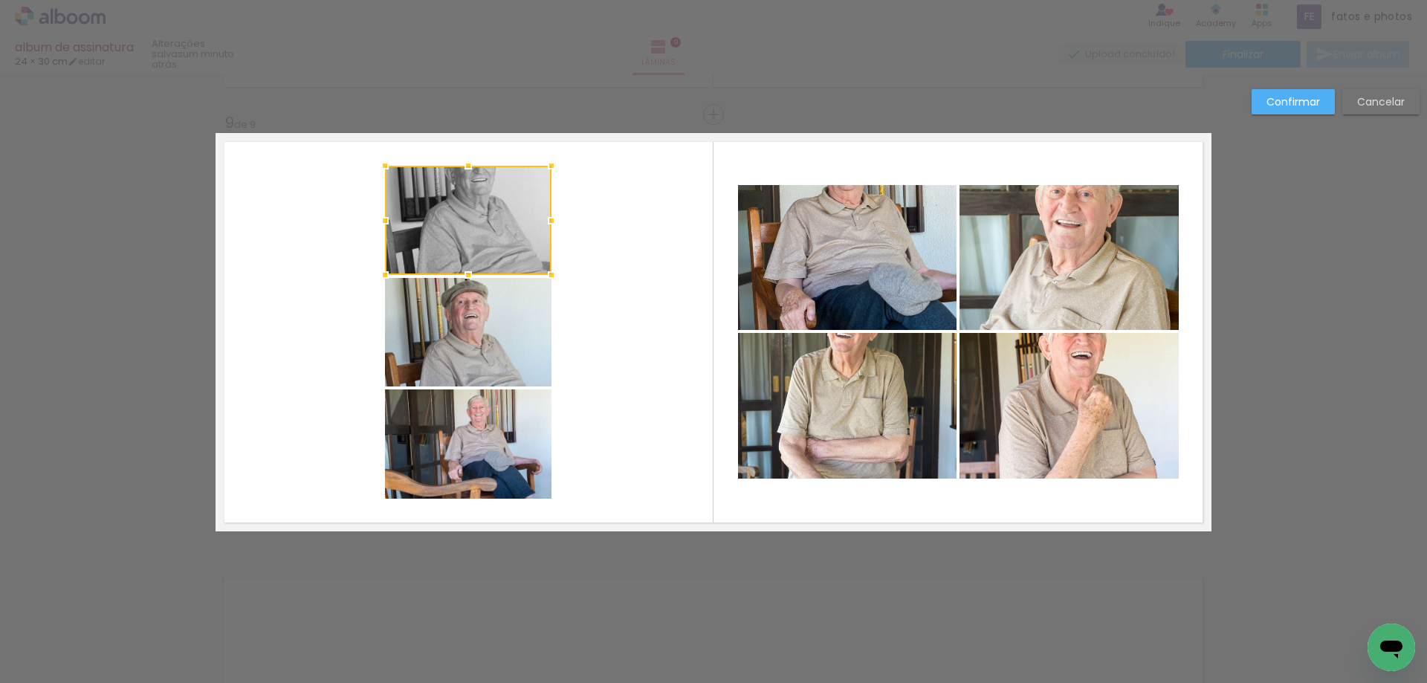
click at [498, 223] on div at bounding box center [468, 220] width 166 height 109
click at [589, 225] on quentale-layouter at bounding box center [713, 332] width 996 height 398
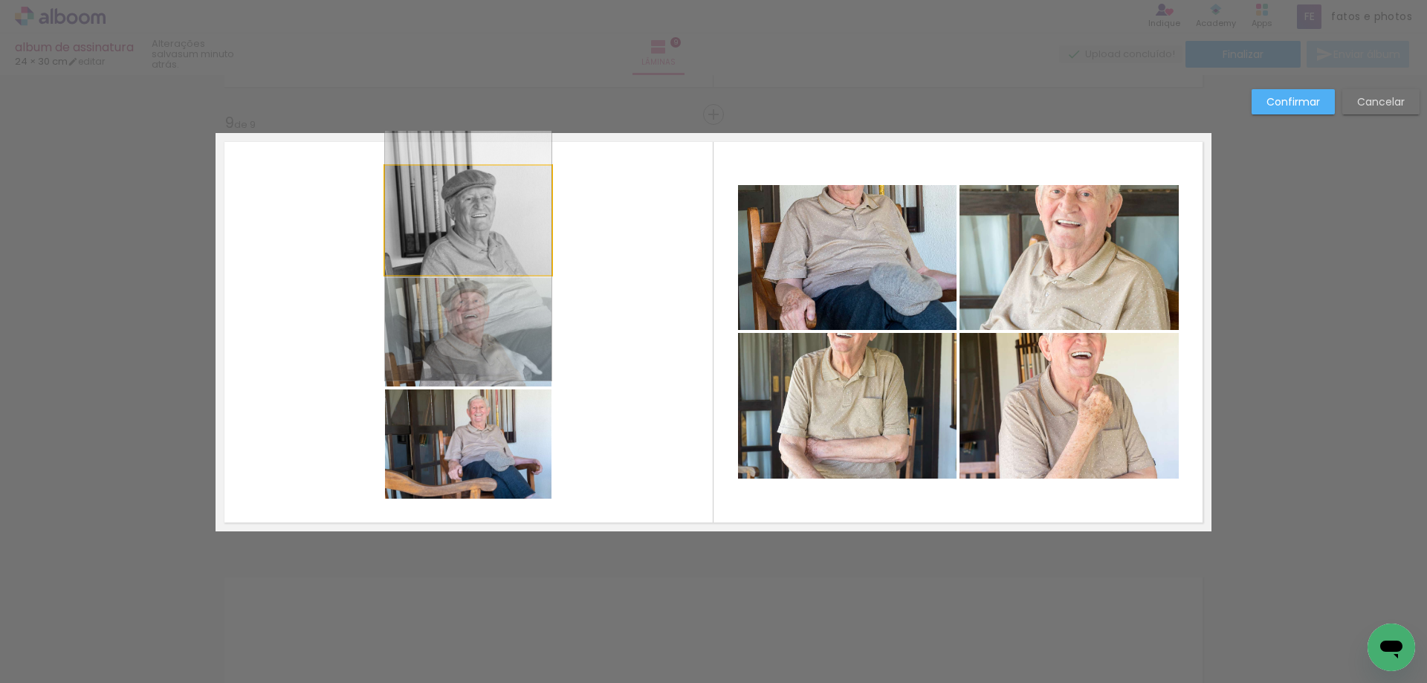
drag, startPoint x: 513, startPoint y: 221, endPoint x: 507, endPoint y: 256, distance: 36.2
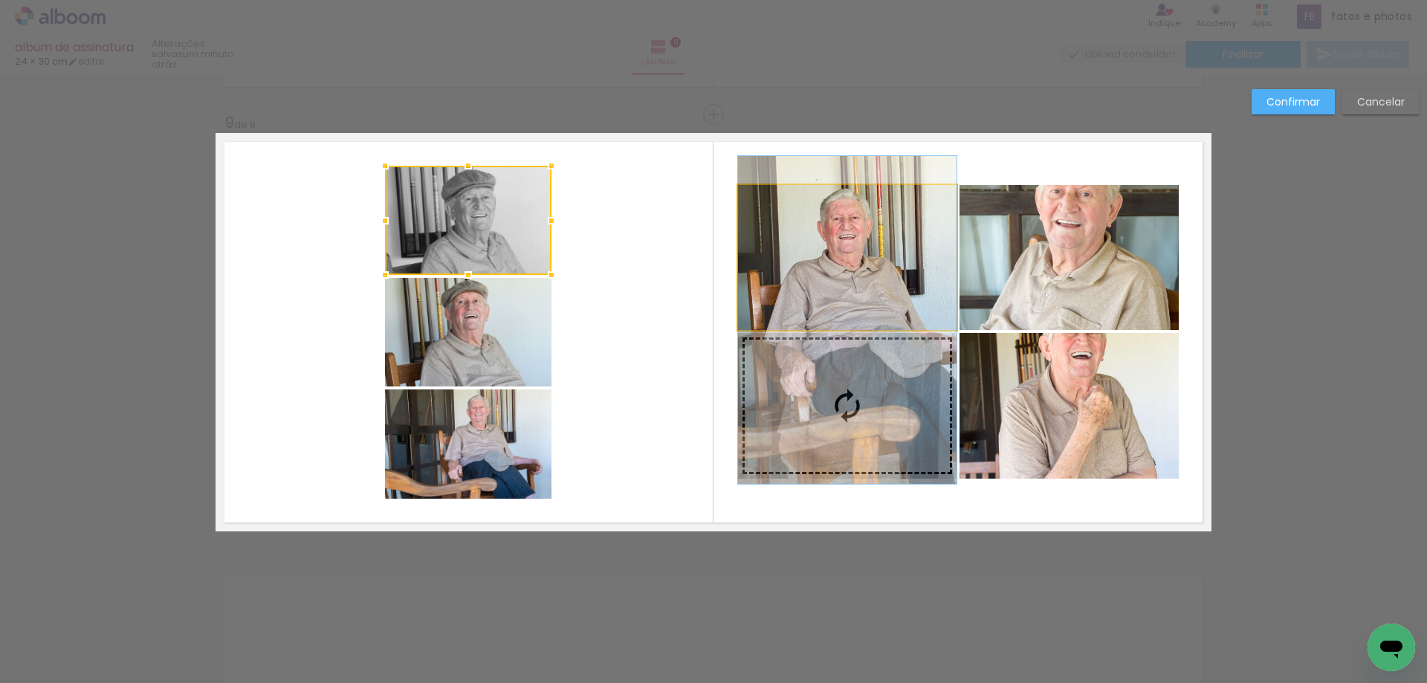
drag, startPoint x: 799, startPoint y: 272, endPoint x: 1025, endPoint y: 313, distance: 229.5
click at [0, 0] on slot at bounding box center [0, 0] width 0 height 0
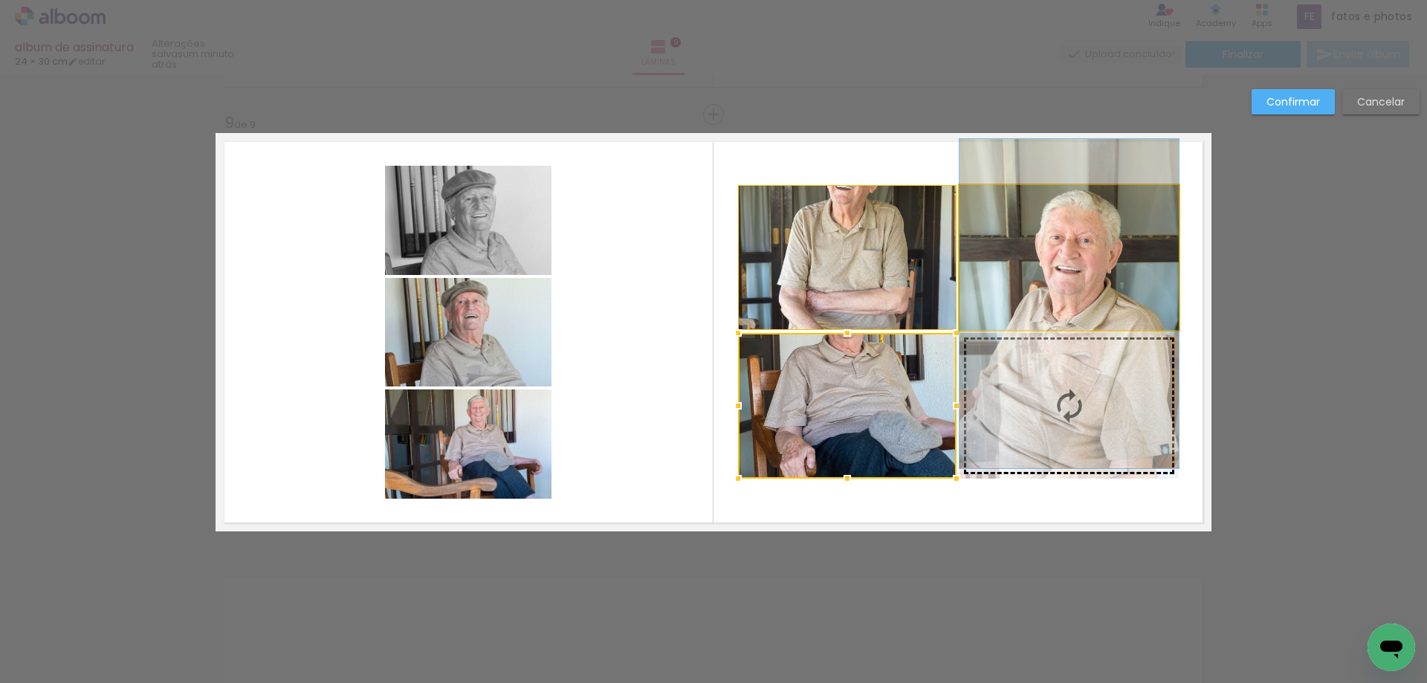
drag, startPoint x: 1085, startPoint y: 288, endPoint x: 1088, endPoint y: 334, distance: 46.1
click at [0, 0] on slot at bounding box center [0, 0] width 0 height 0
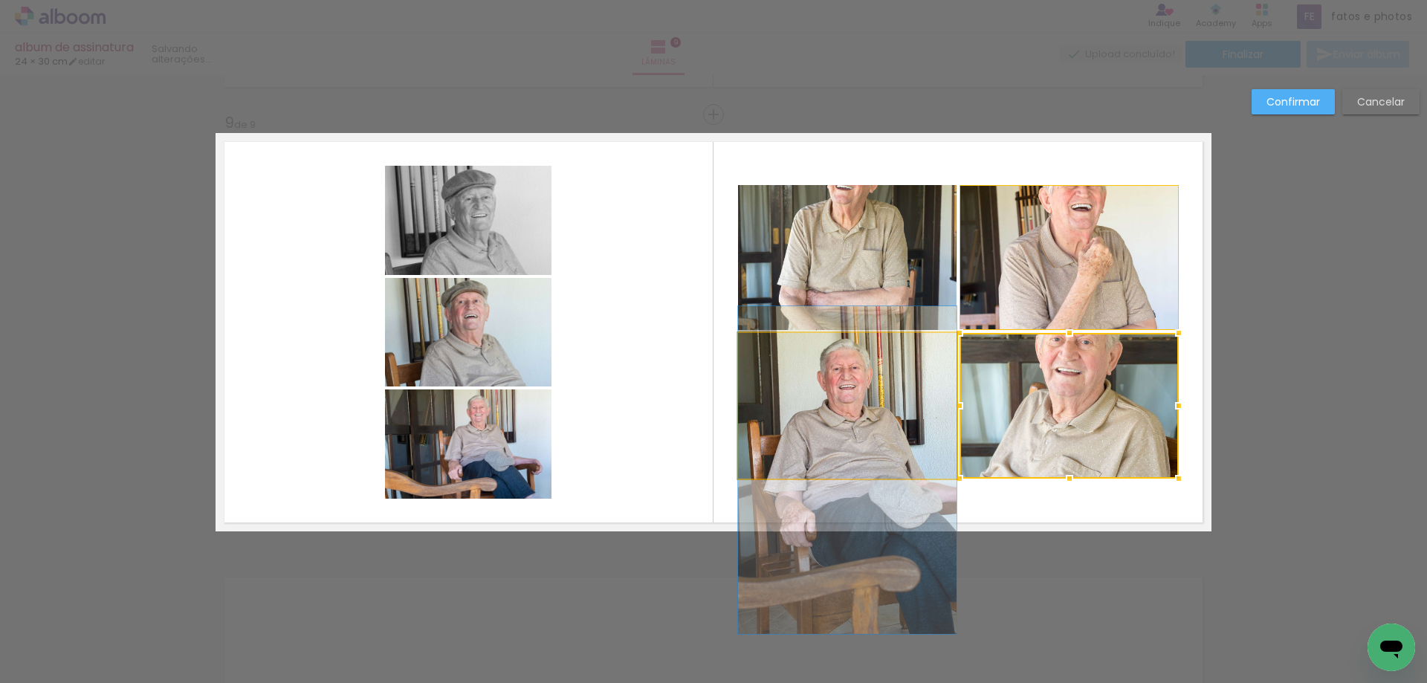
drag, startPoint x: 846, startPoint y: 390, endPoint x: 846, endPoint y: 455, distance: 64.6
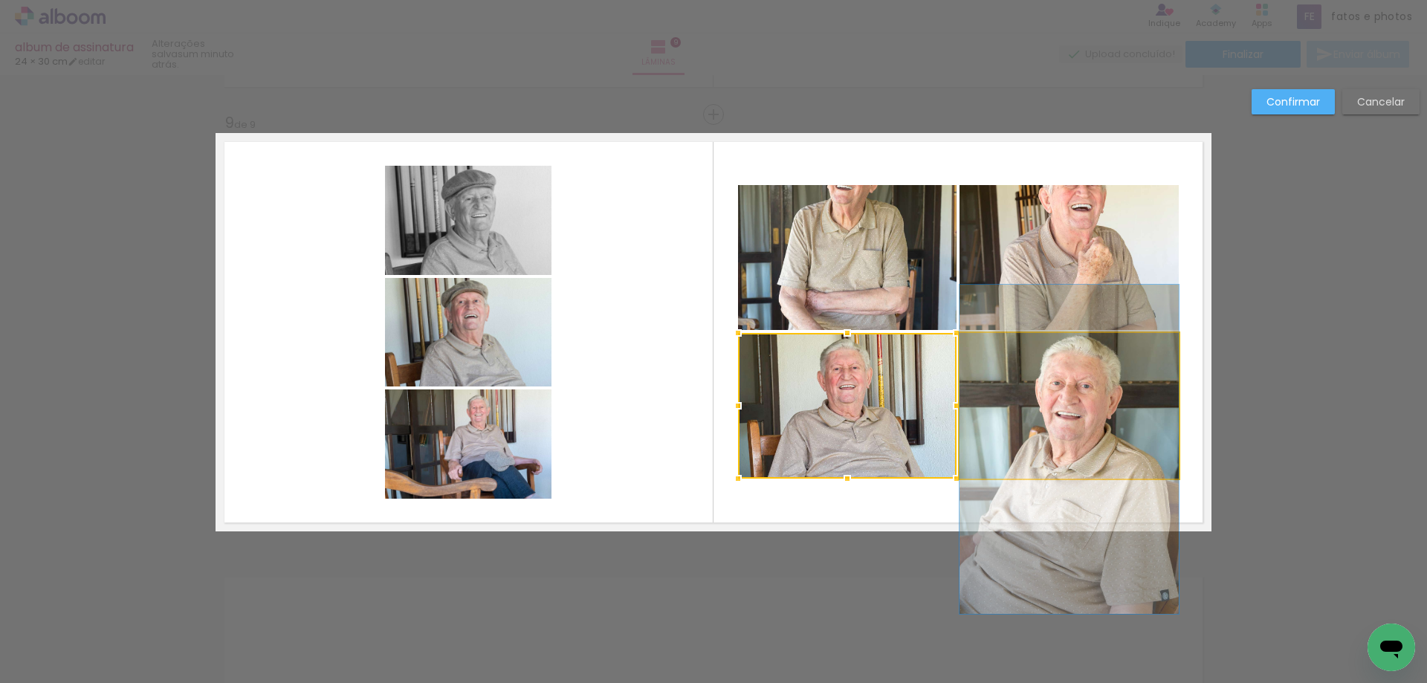
drag, startPoint x: 1071, startPoint y: 420, endPoint x: 1071, endPoint y: 464, distance: 43.8
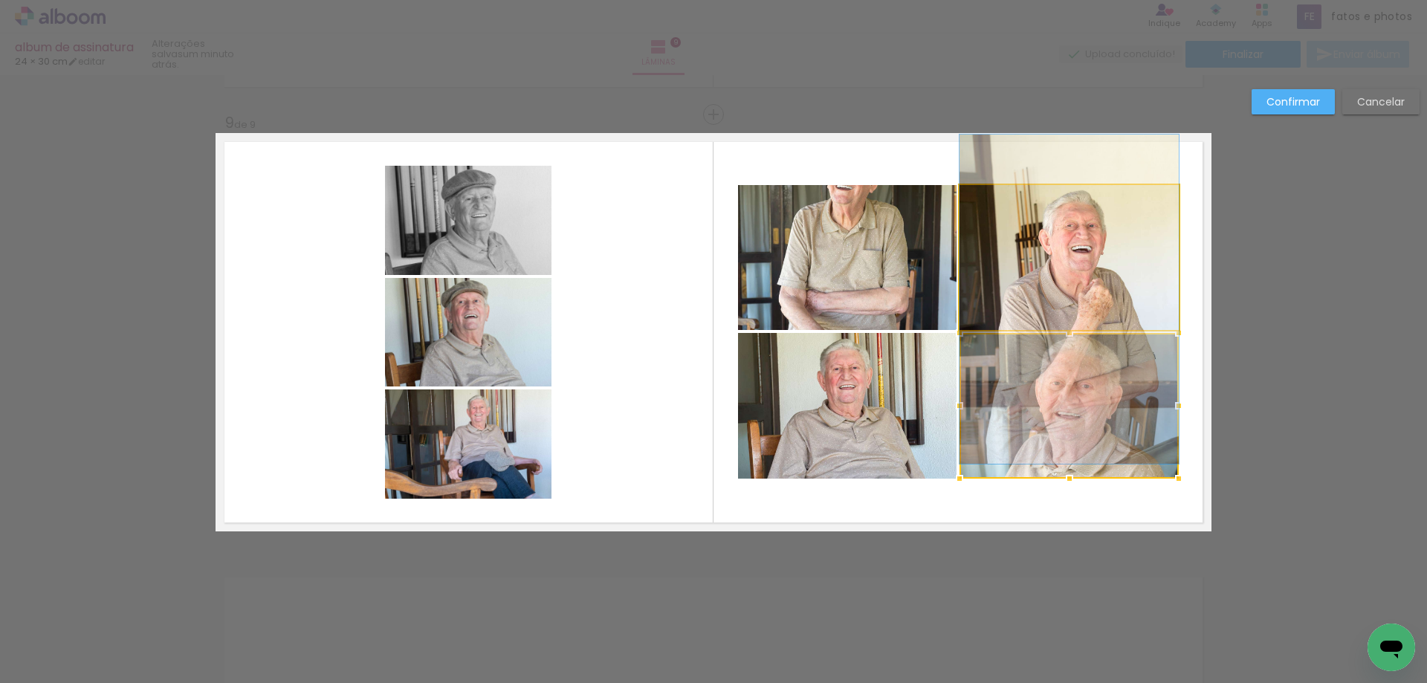
drag, startPoint x: 1078, startPoint y: 250, endPoint x: 1079, endPoint y: 292, distance: 41.6
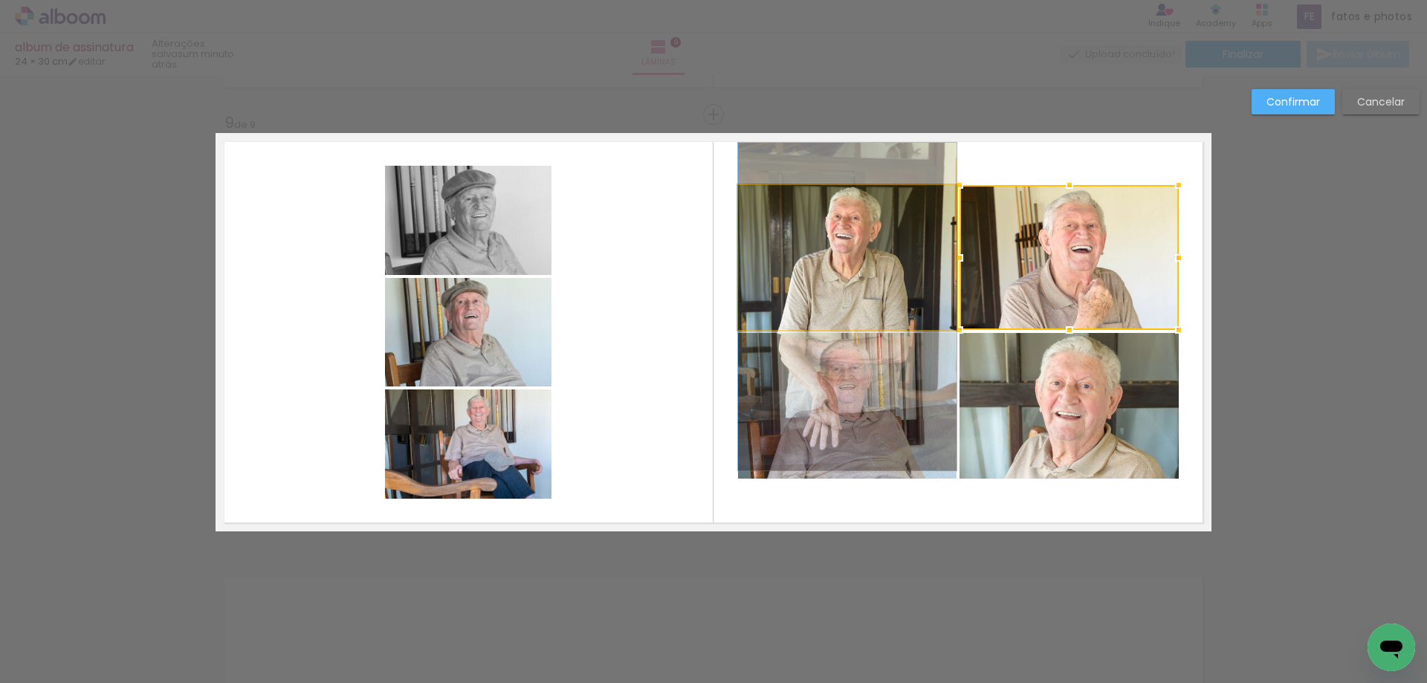
drag, startPoint x: 851, startPoint y: 263, endPoint x: 851, endPoint y: 312, distance: 49.0
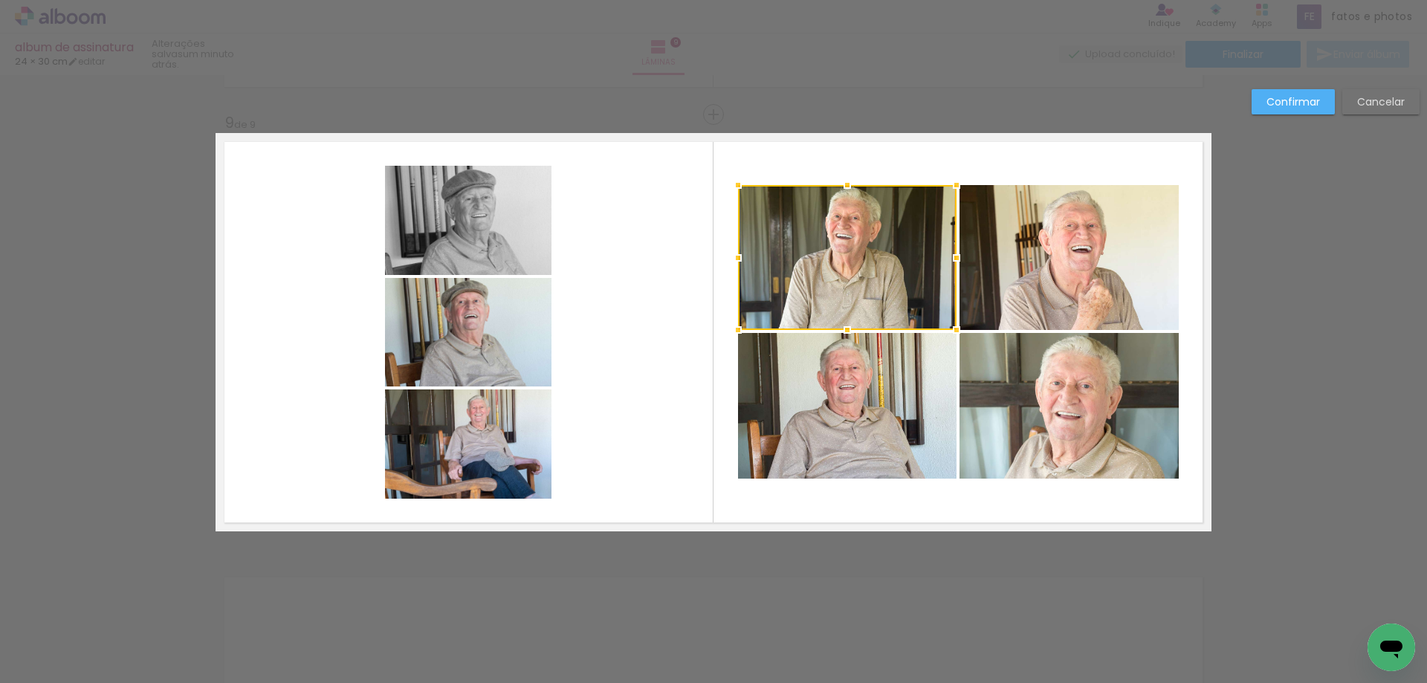
click at [0, 0] on slot "Confirmar" at bounding box center [0, 0] width 0 height 0
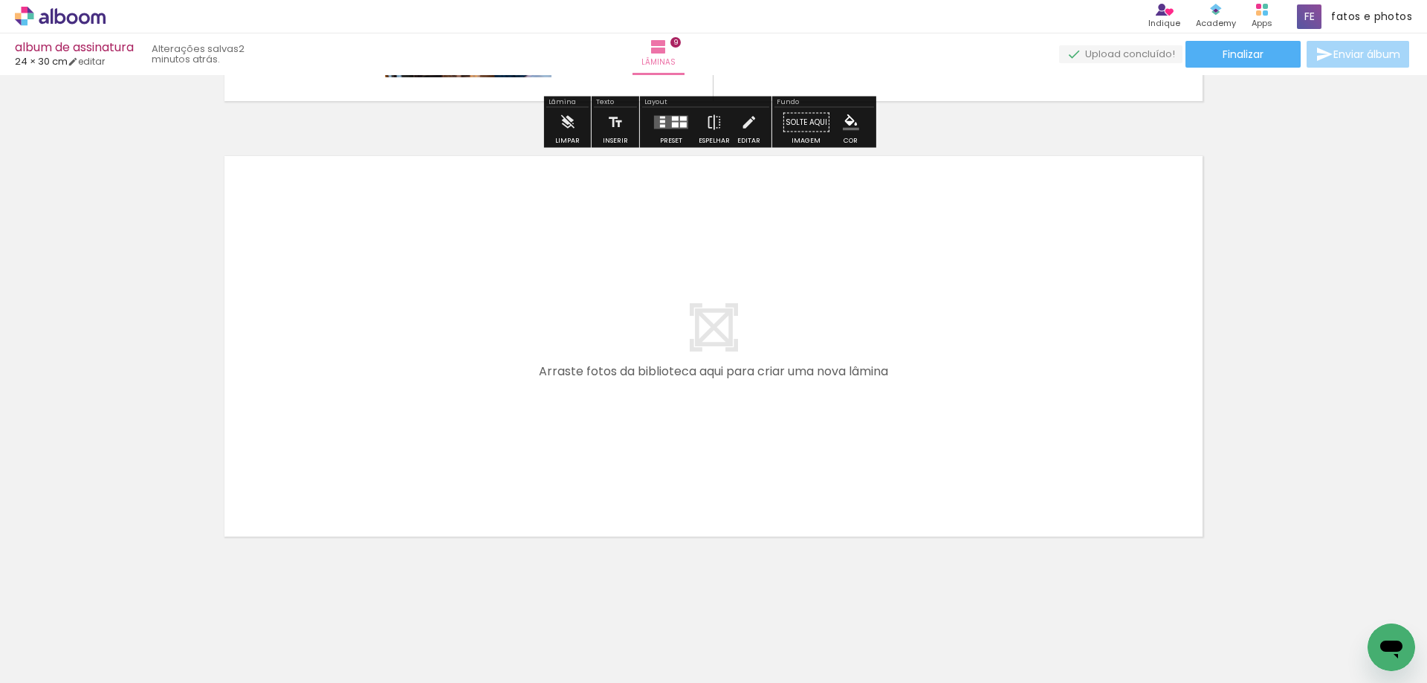
scroll to position [3897, 0]
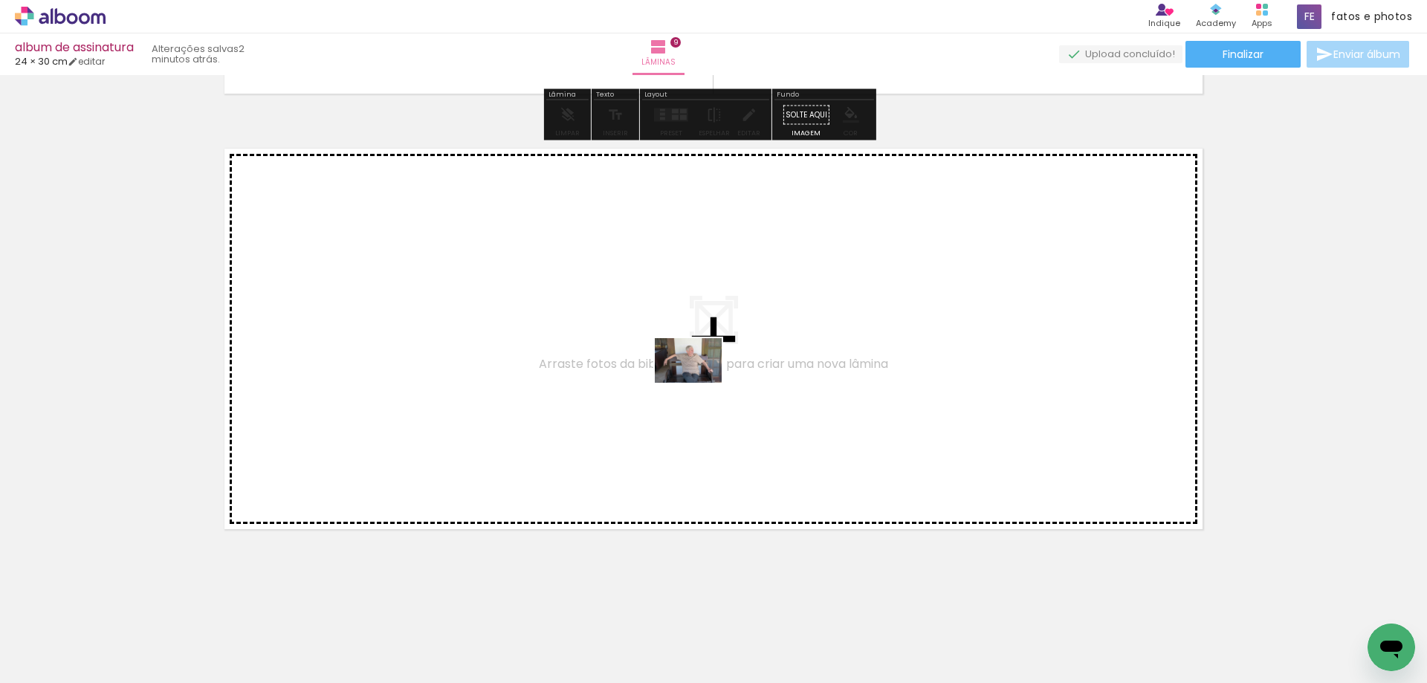
drag, startPoint x: 237, startPoint y: 643, endPoint x: 700, endPoint y: 382, distance: 531.3
click at [700, 382] on quentale-workspace at bounding box center [713, 341] width 1427 height 683
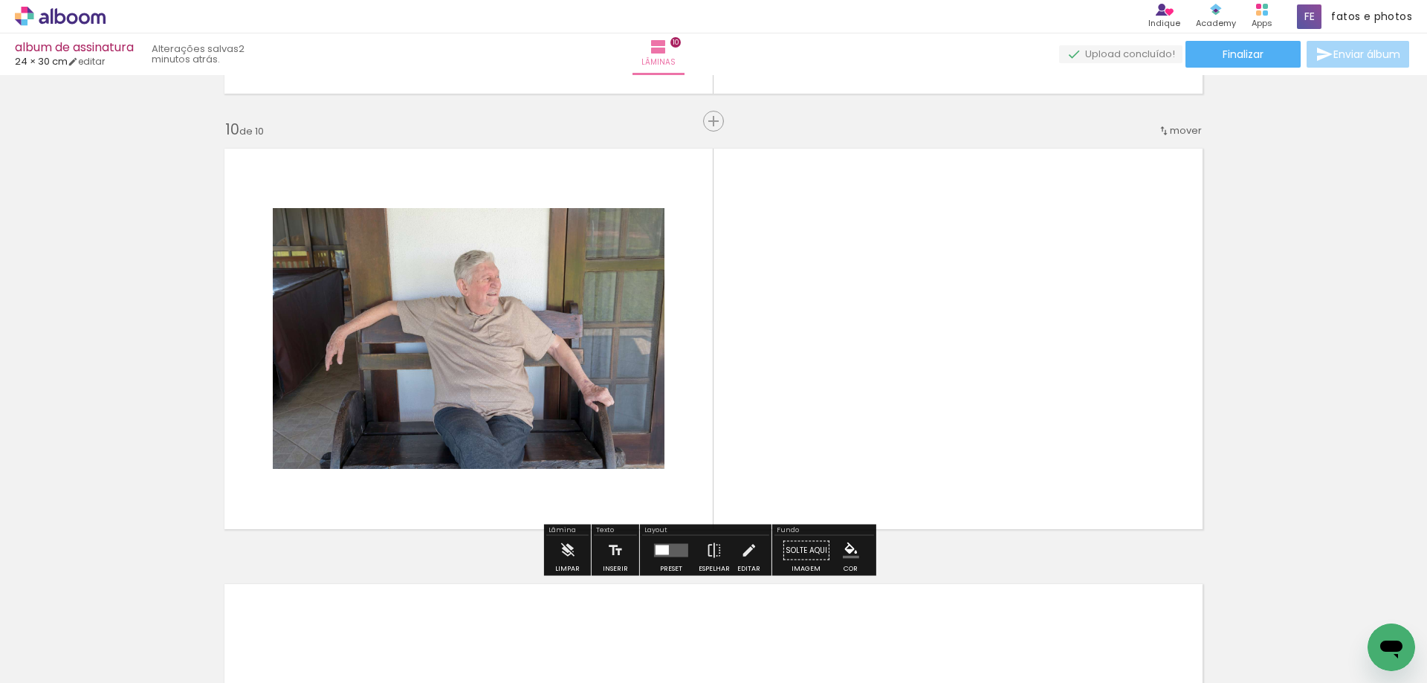
scroll to position [3904, 0]
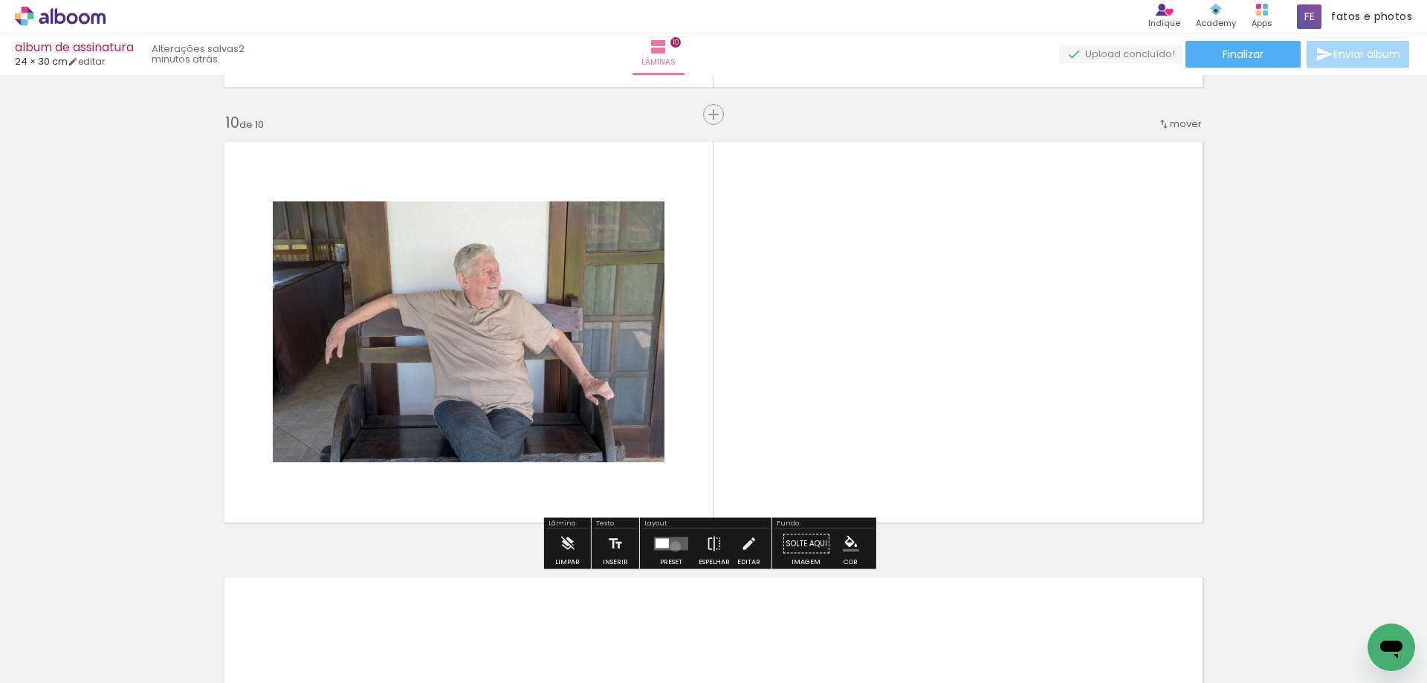
click at [672, 546] on quentale-layouter at bounding box center [671, 543] width 34 height 13
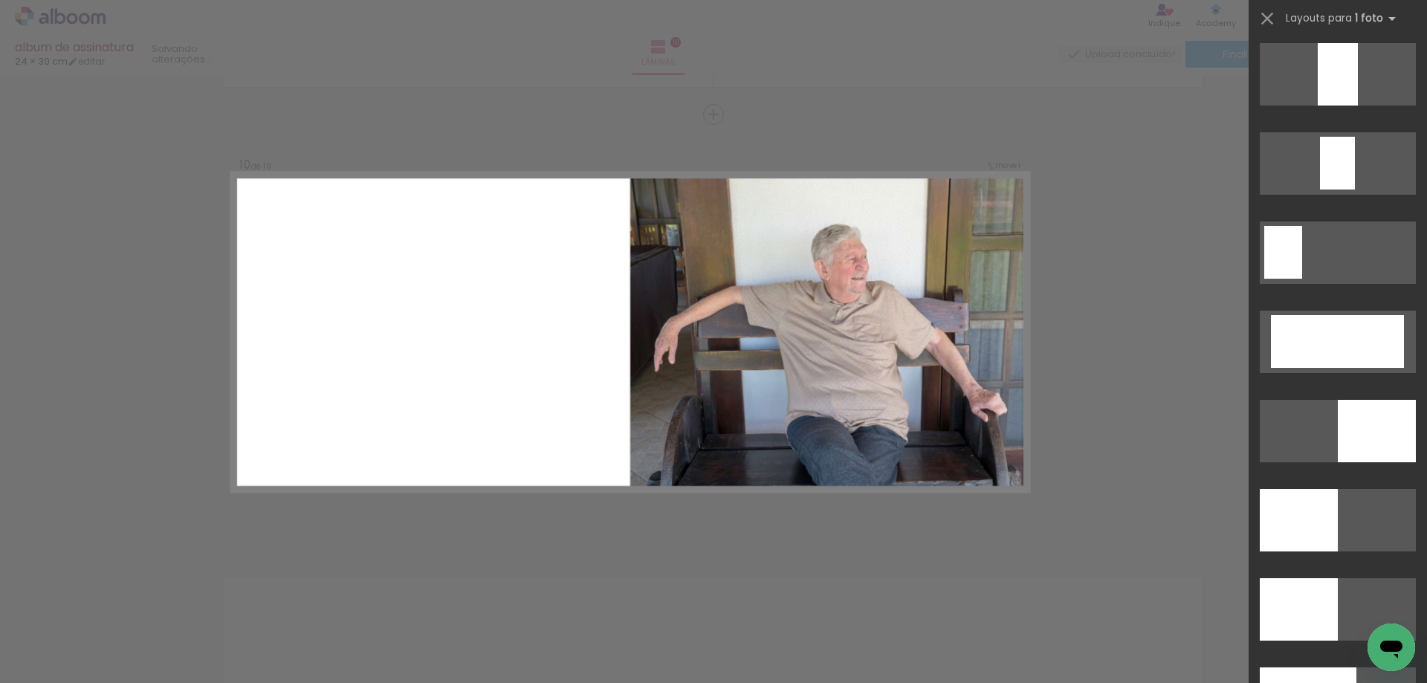
scroll to position [3046, 0]
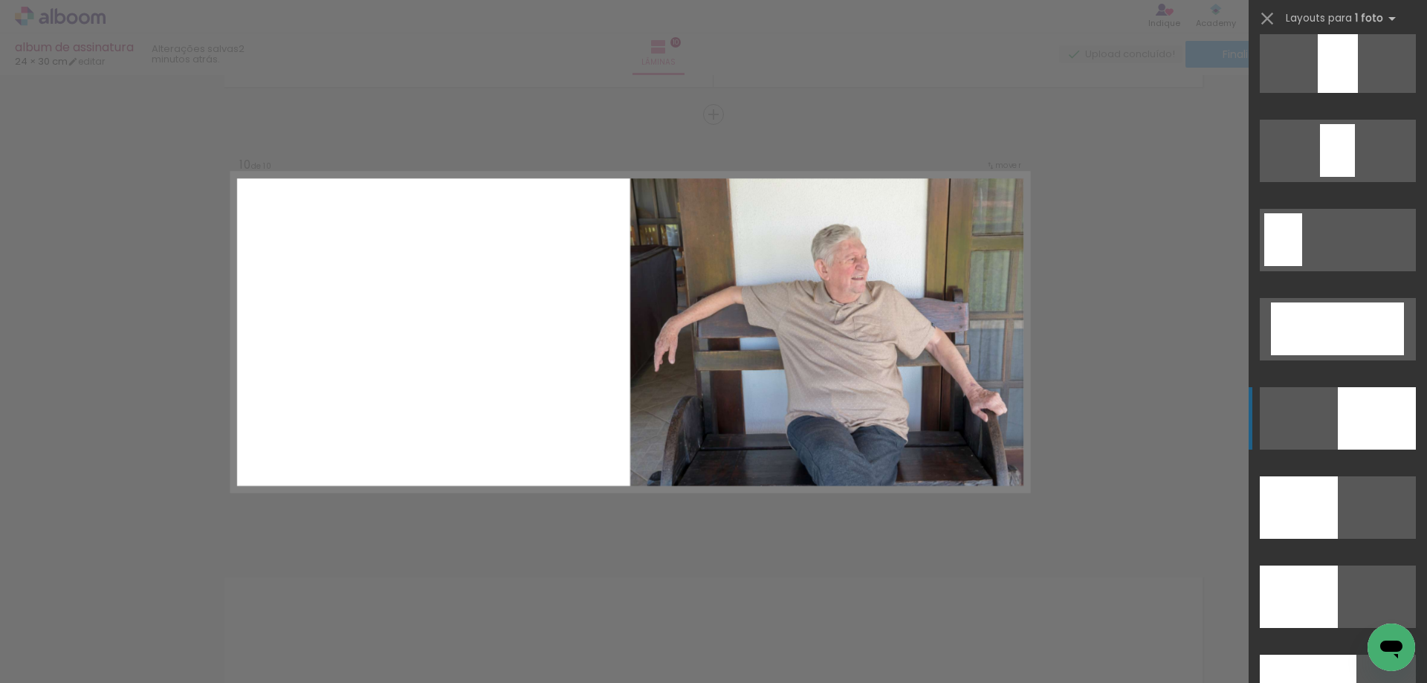
click at [1331, 441] on quentale-layouter at bounding box center [1337, 418] width 156 height 62
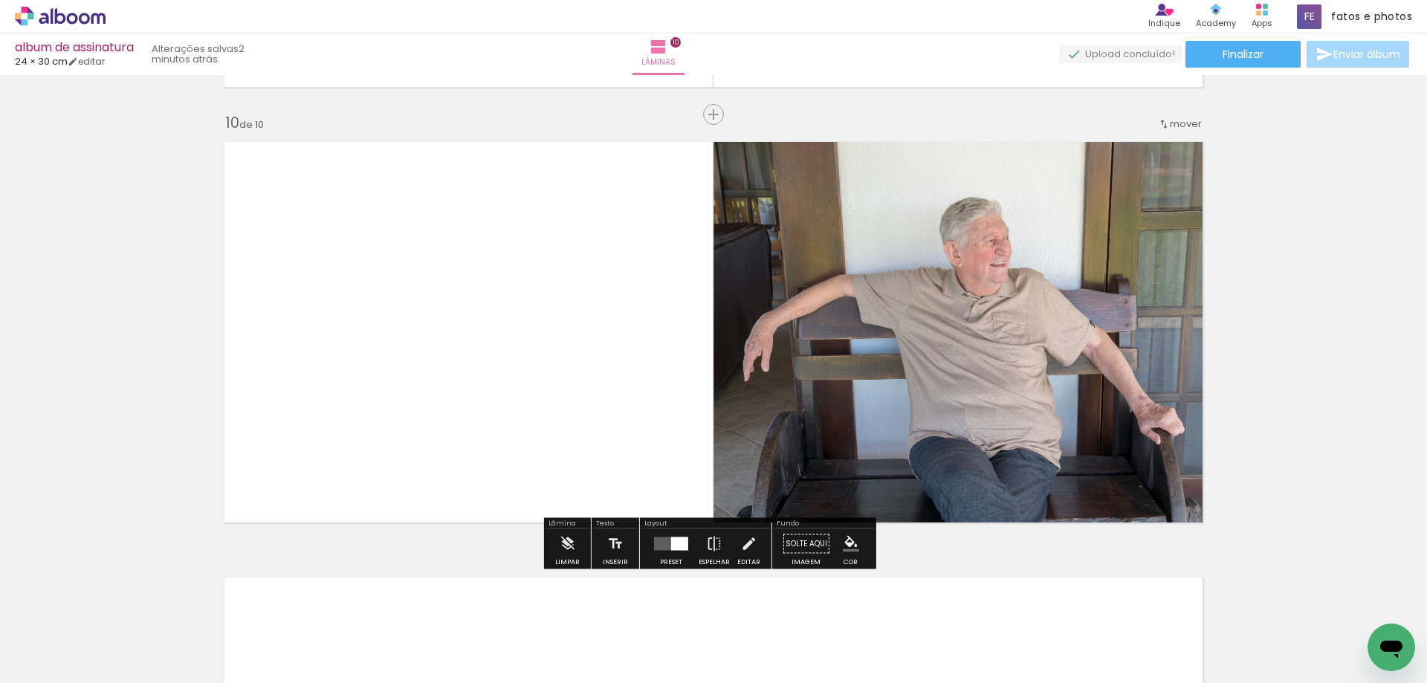
click at [1144, 412] on quentale-photo at bounding box center [962, 332] width 498 height 398
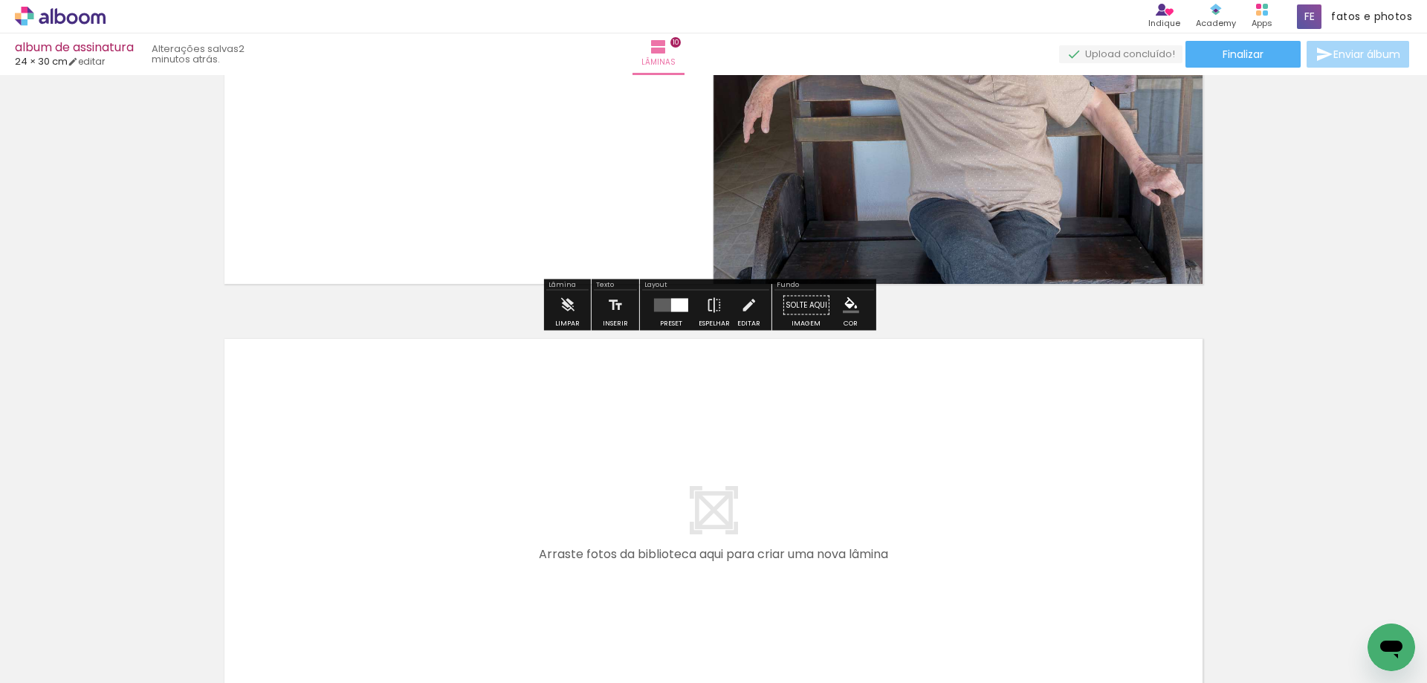
scroll to position [4201, 0]
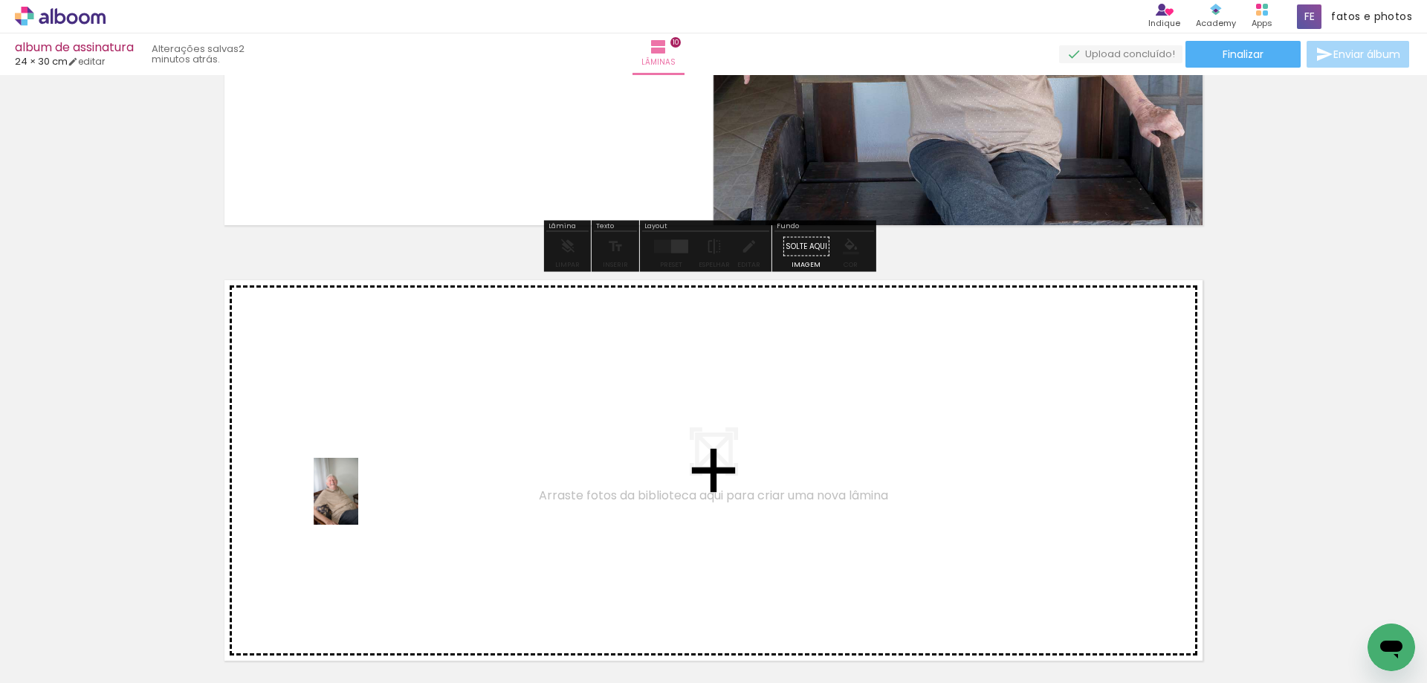
drag, startPoint x: 256, startPoint y: 647, endPoint x: 369, endPoint y: 475, distance: 205.7
click at [369, 475] on quentale-workspace at bounding box center [713, 341] width 1427 height 683
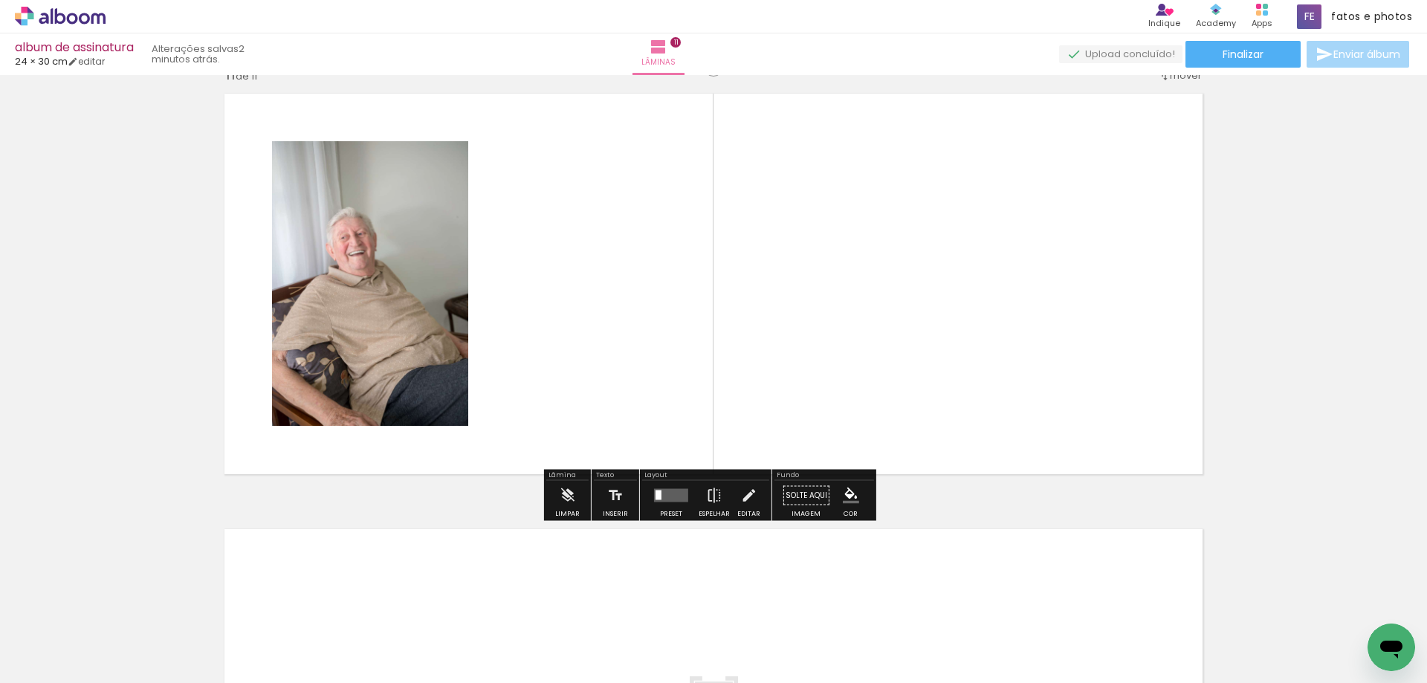
scroll to position [4413, 0]
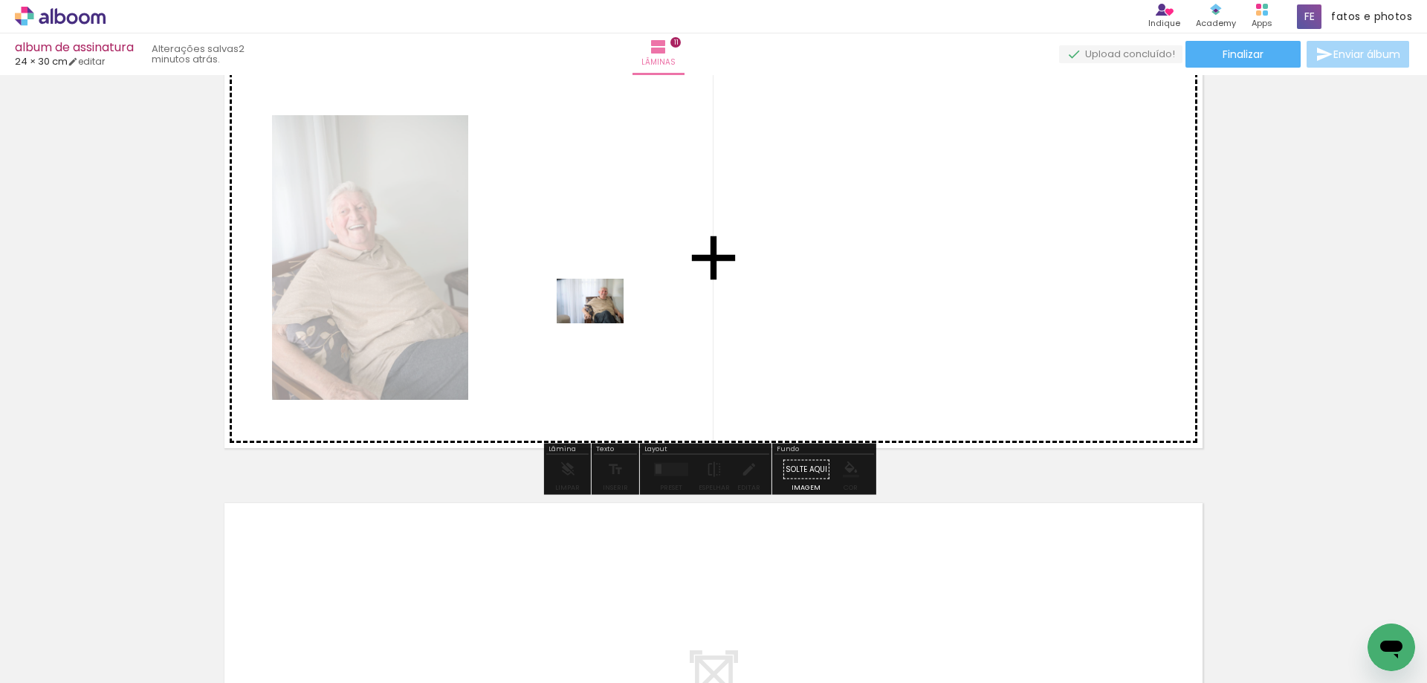
drag, startPoint x: 246, startPoint y: 637, endPoint x: 601, endPoint y: 317, distance: 477.7
click at [601, 317] on quentale-workspace at bounding box center [713, 341] width 1427 height 683
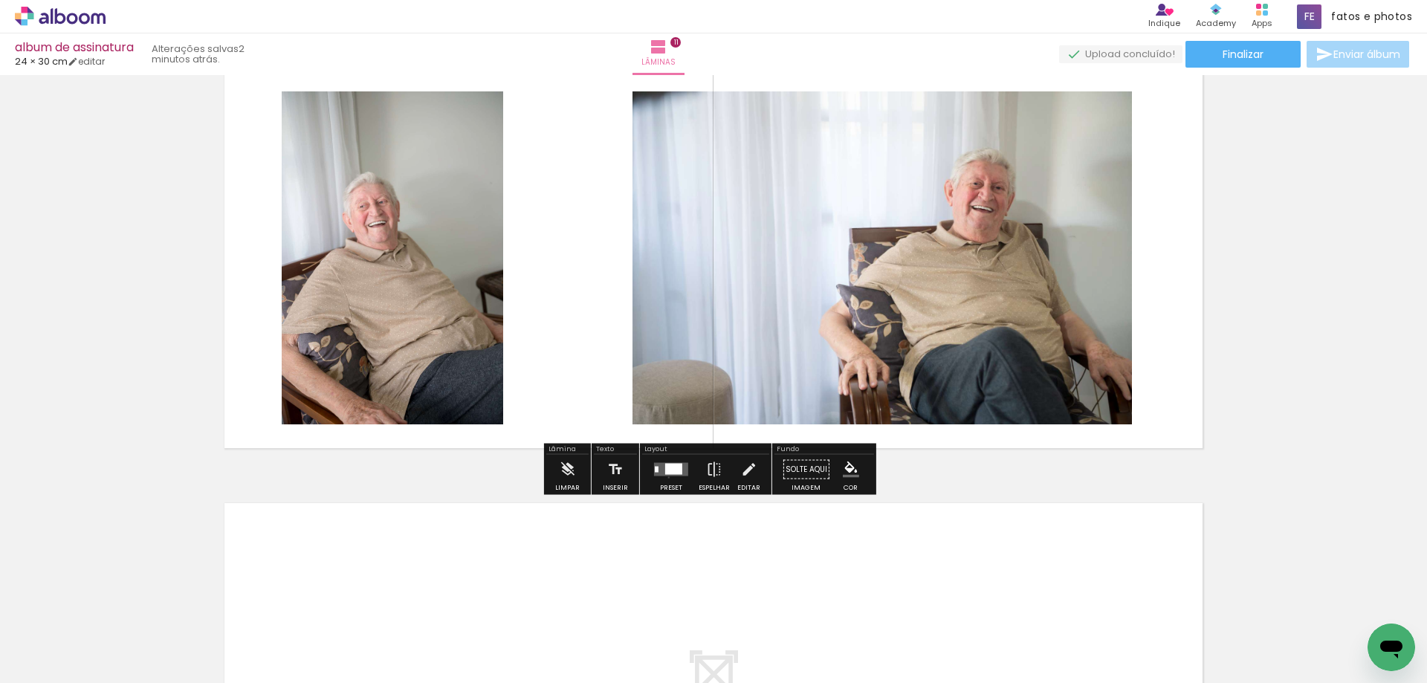
click at [665, 477] on div at bounding box center [671, 470] width 40 height 30
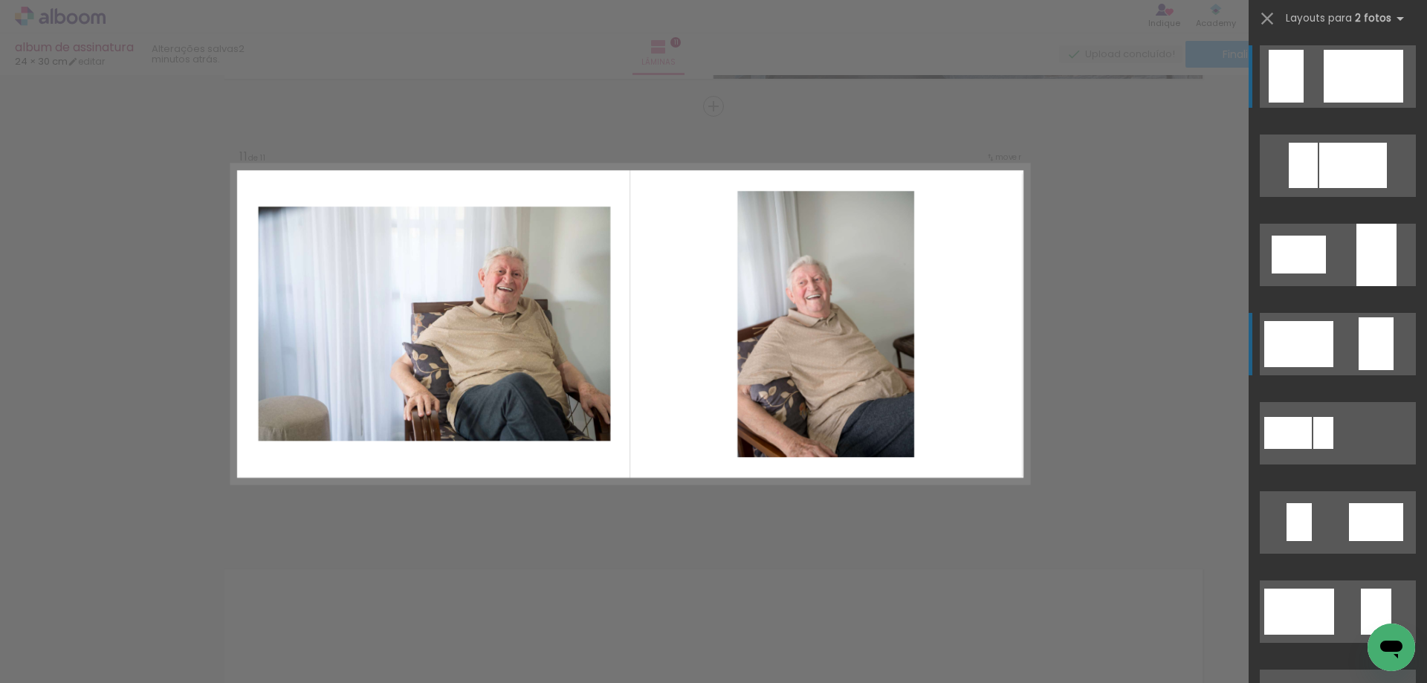
scroll to position [4339, 0]
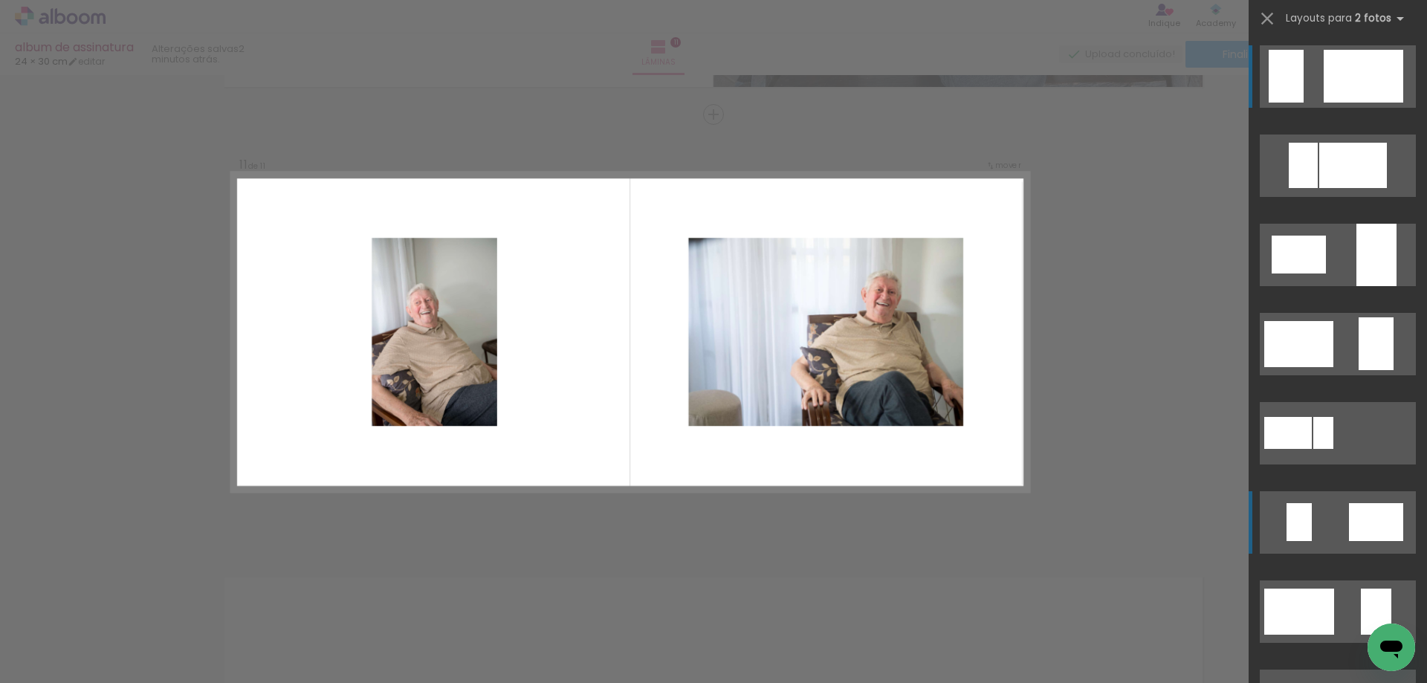
click at [1350, 529] on div at bounding box center [1376, 522] width 54 height 38
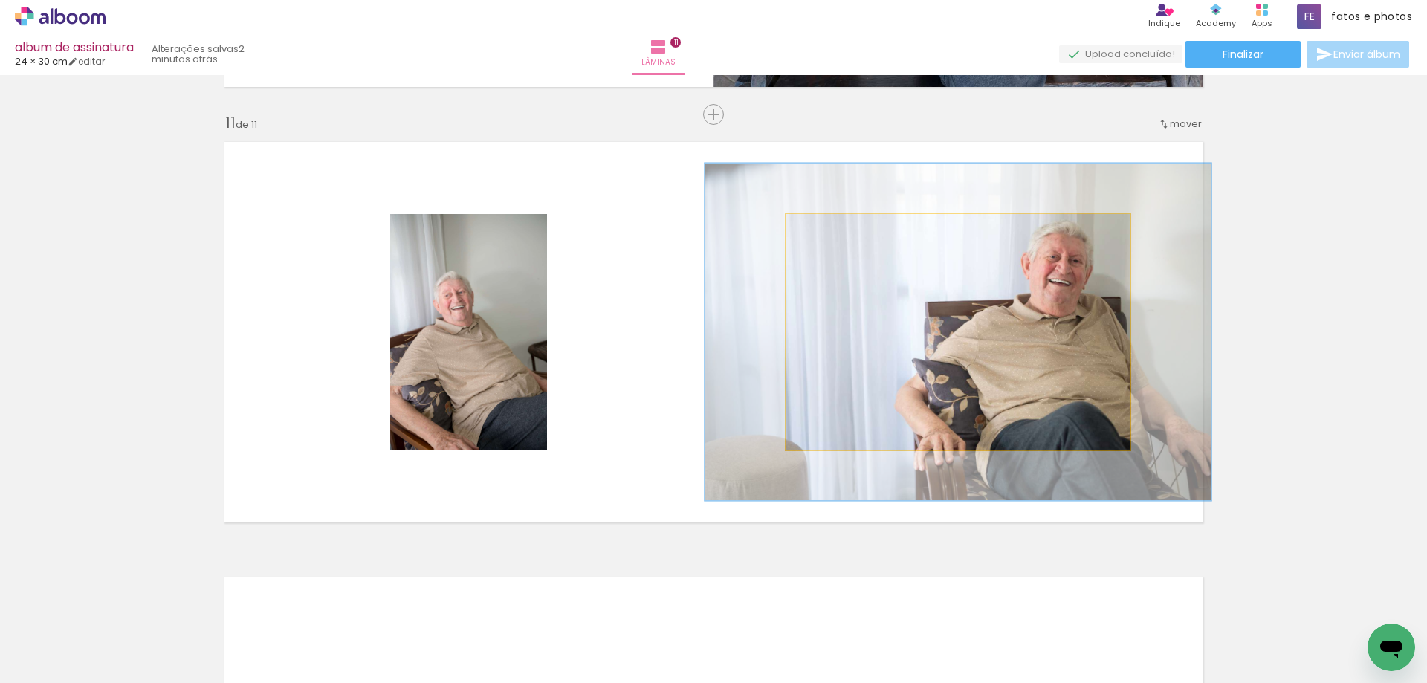
drag, startPoint x: 816, startPoint y: 230, endPoint x: 842, endPoint y: 232, distance: 26.0
click at [842, 232] on div at bounding box center [843, 229] width 13 height 13
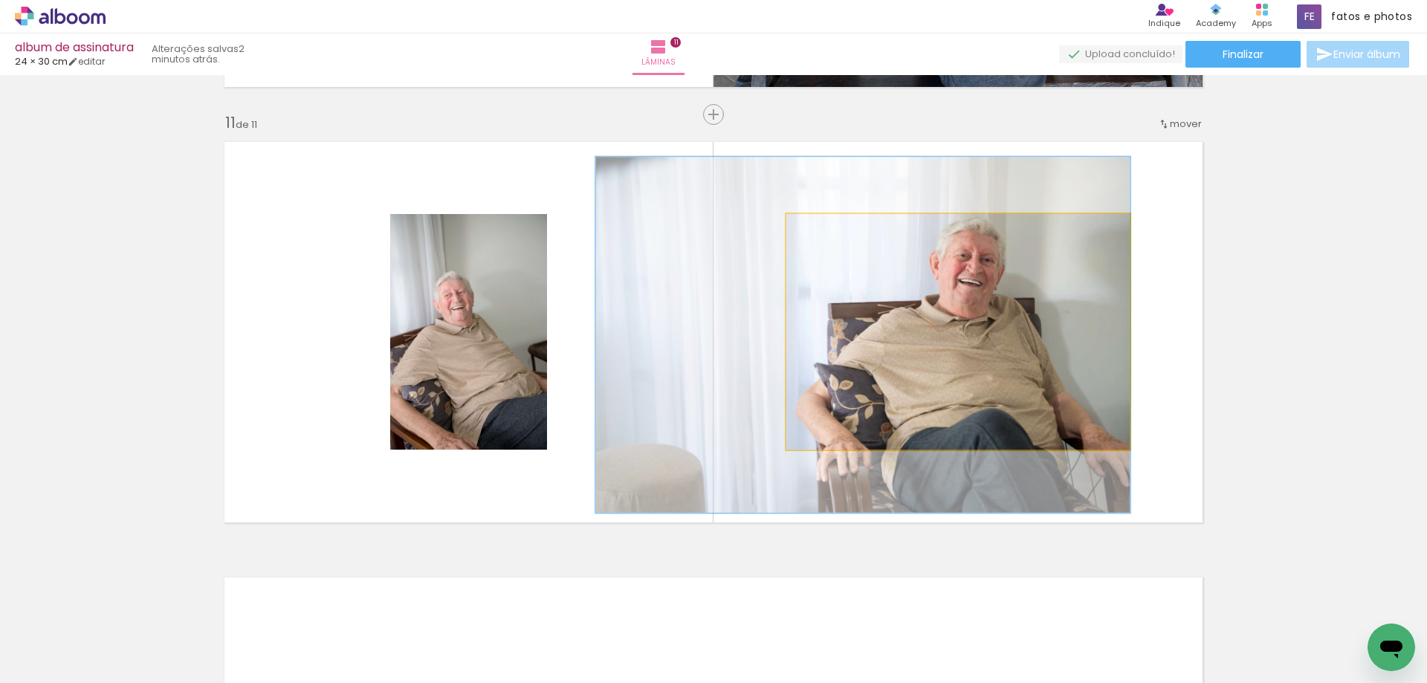
drag, startPoint x: 993, startPoint y: 316, endPoint x: 898, endPoint y: 319, distance: 95.1
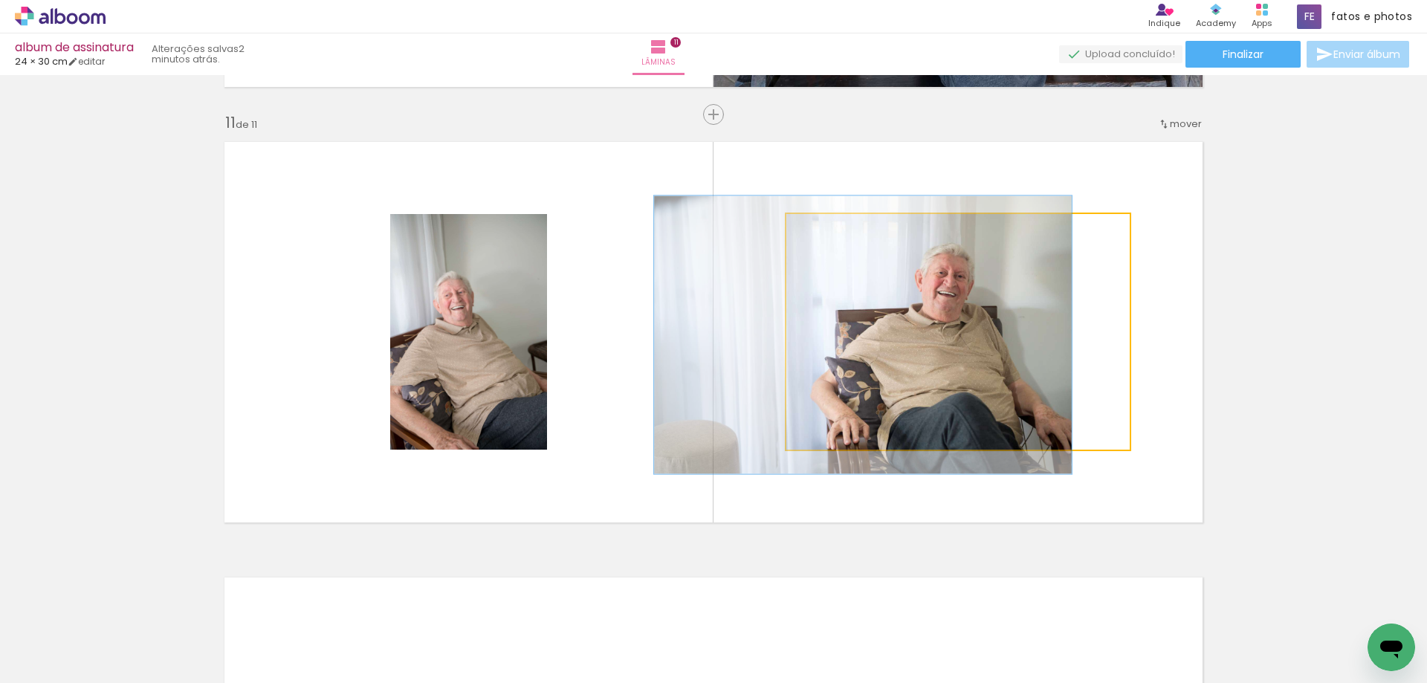
drag, startPoint x: 848, startPoint y: 230, endPoint x: 829, endPoint y: 230, distance: 19.3
type paper-slider "118"
click at [829, 230] on div at bounding box center [831, 229] width 13 height 13
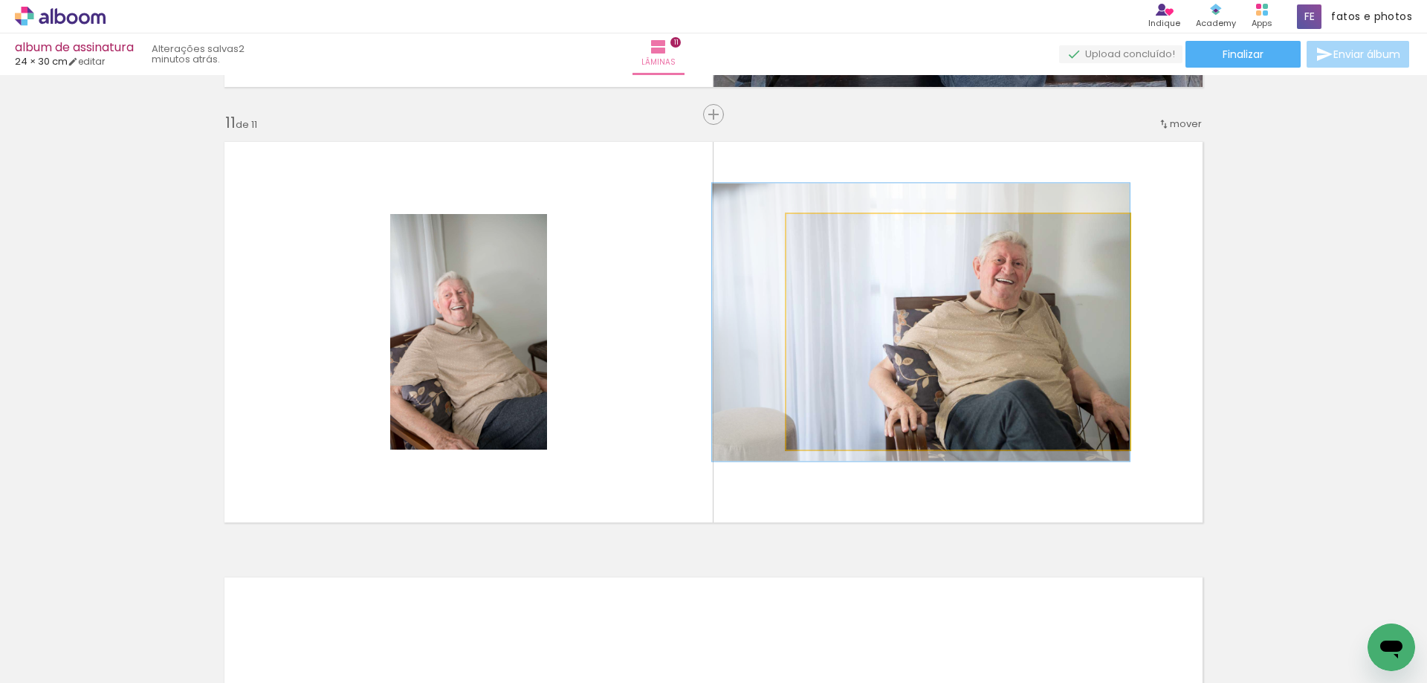
drag, startPoint x: 947, startPoint y: 302, endPoint x: 930, endPoint y: 289, distance: 20.7
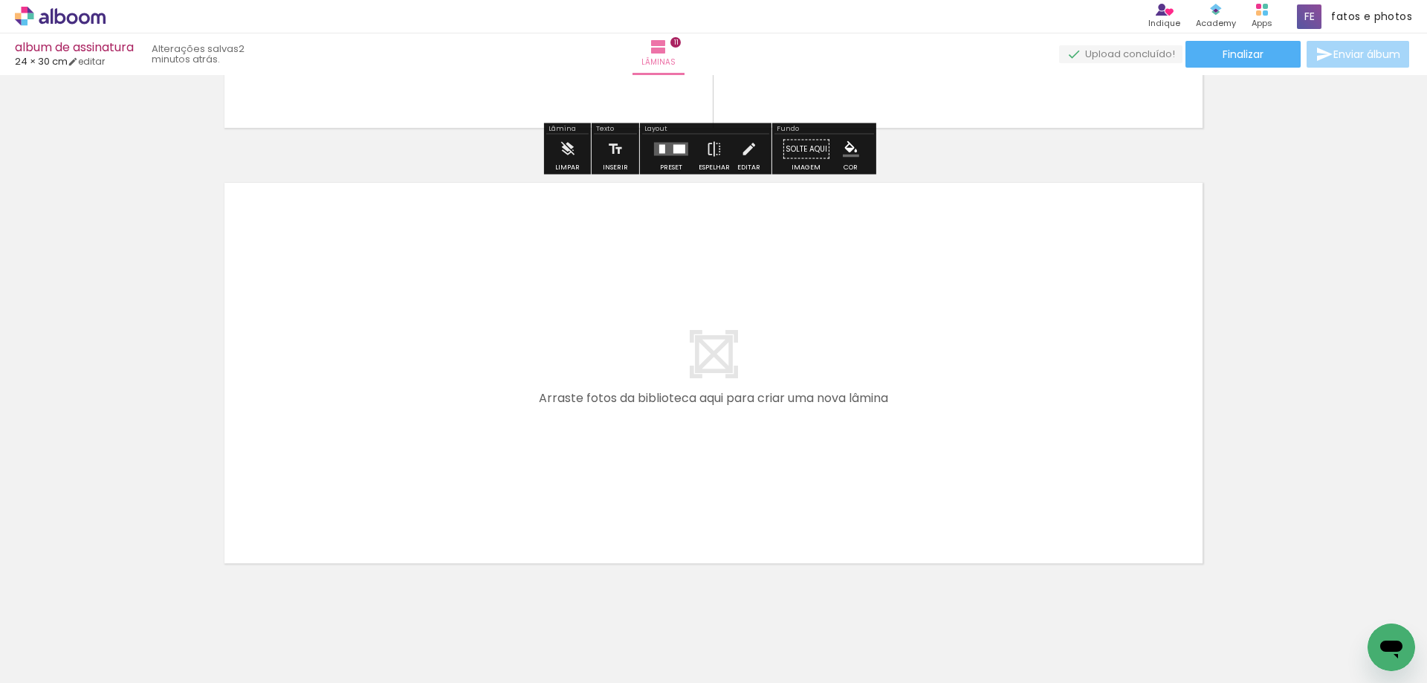
scroll to position [4768, 0]
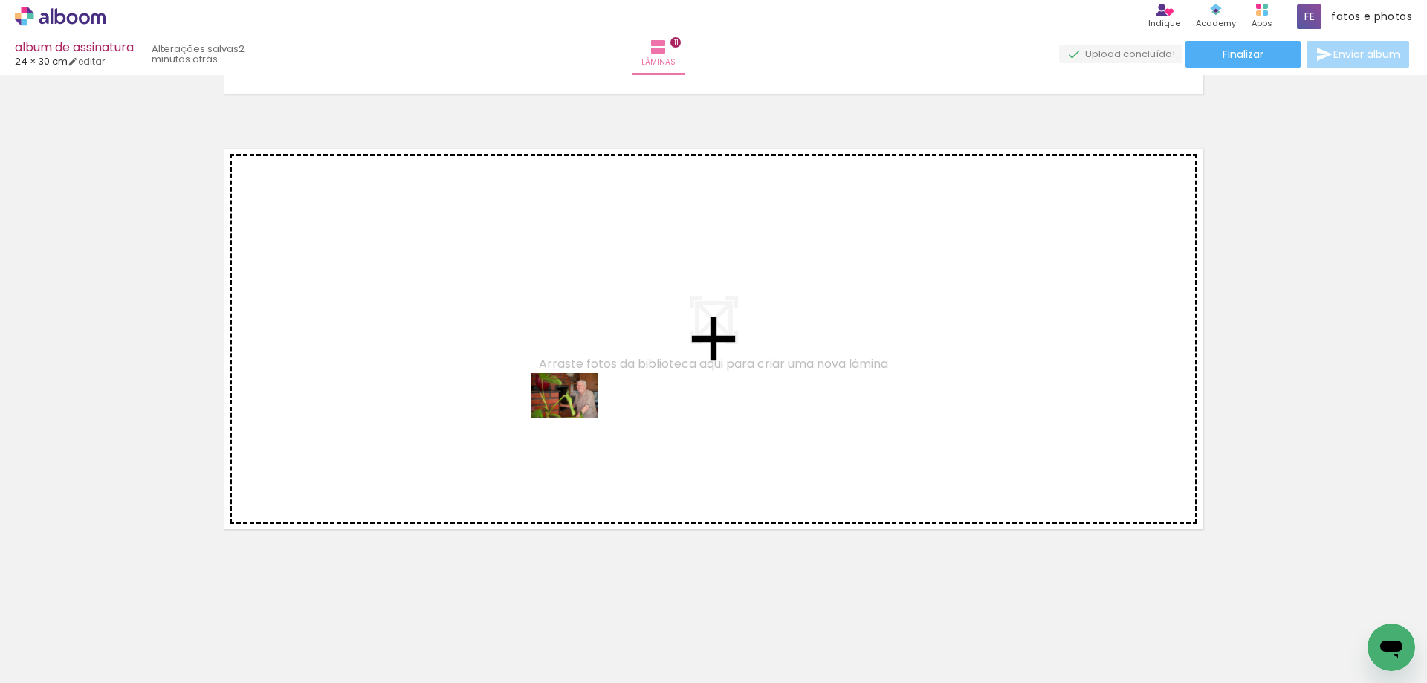
drag, startPoint x: 244, startPoint y: 648, endPoint x: 575, endPoint y: 418, distance: 403.6
click at [575, 418] on quentale-workspace at bounding box center [713, 341] width 1427 height 683
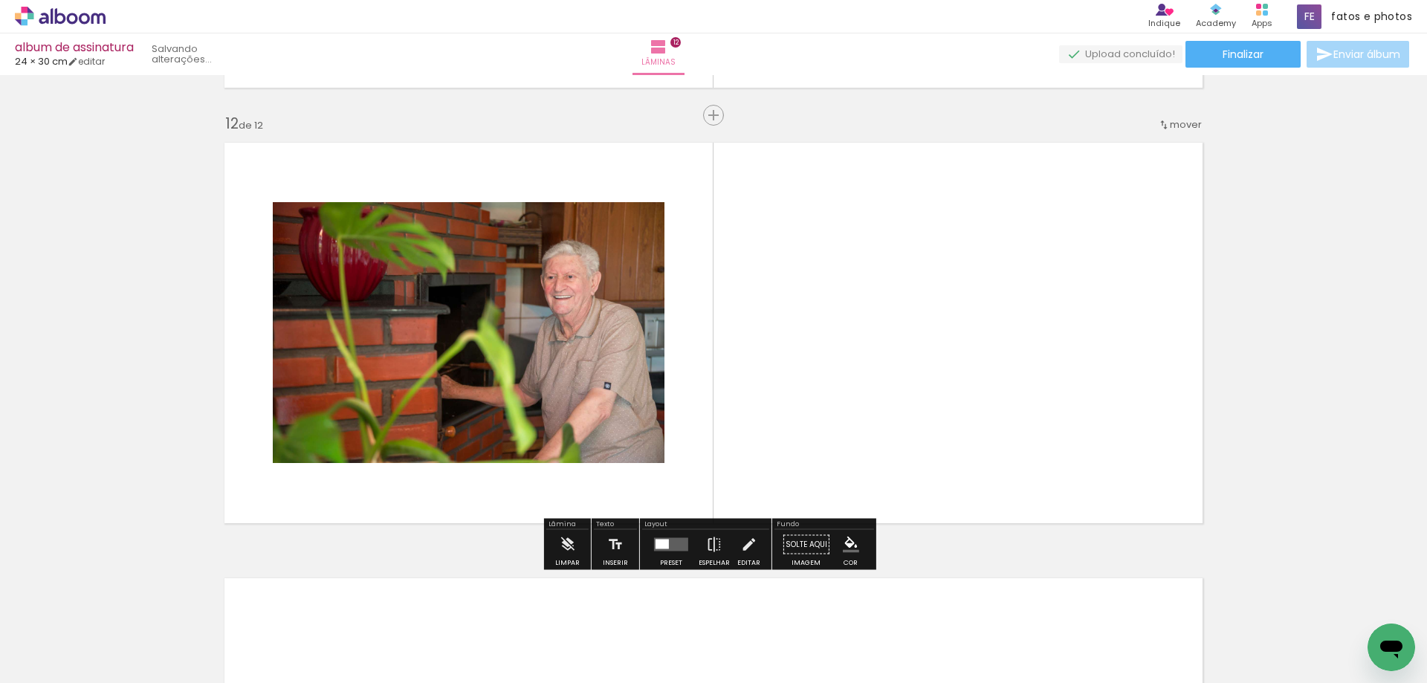
scroll to position [4774, 0]
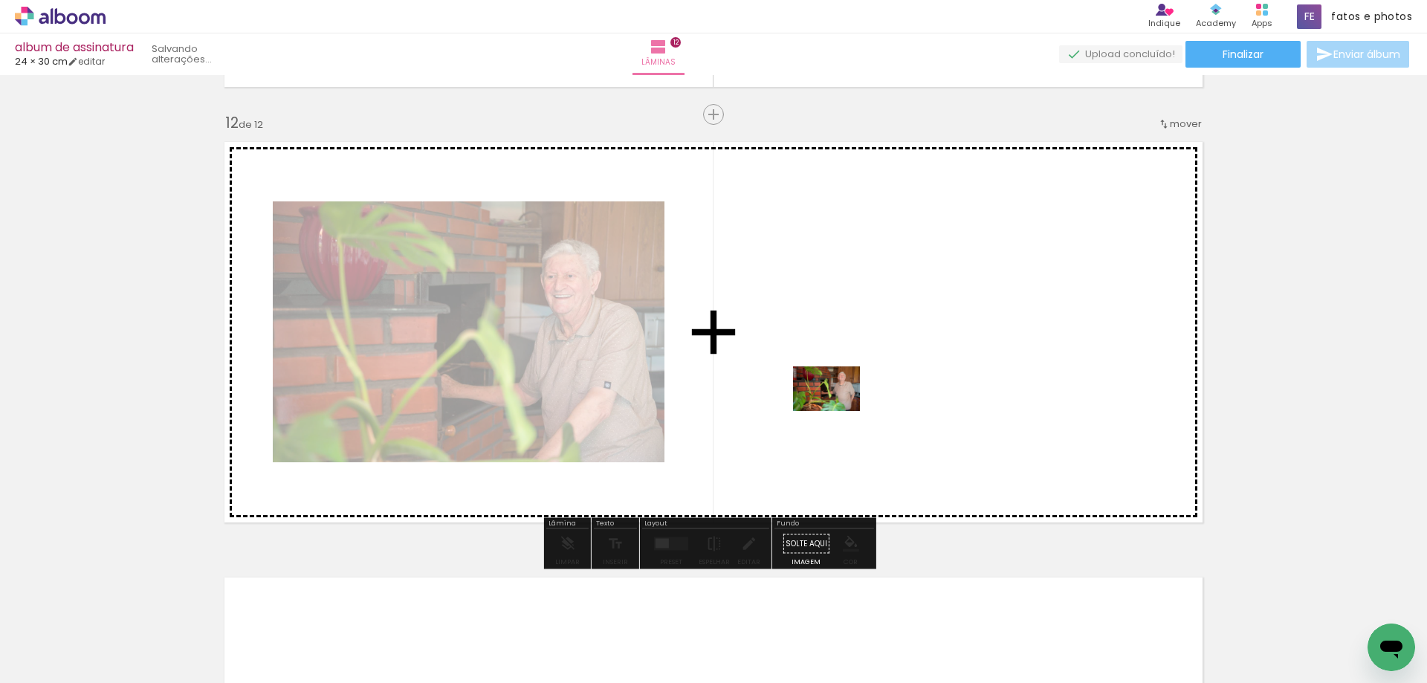
drag, startPoint x: 244, startPoint y: 643, endPoint x: 842, endPoint y: 409, distance: 642.3
click at [842, 409] on quentale-workspace at bounding box center [713, 341] width 1427 height 683
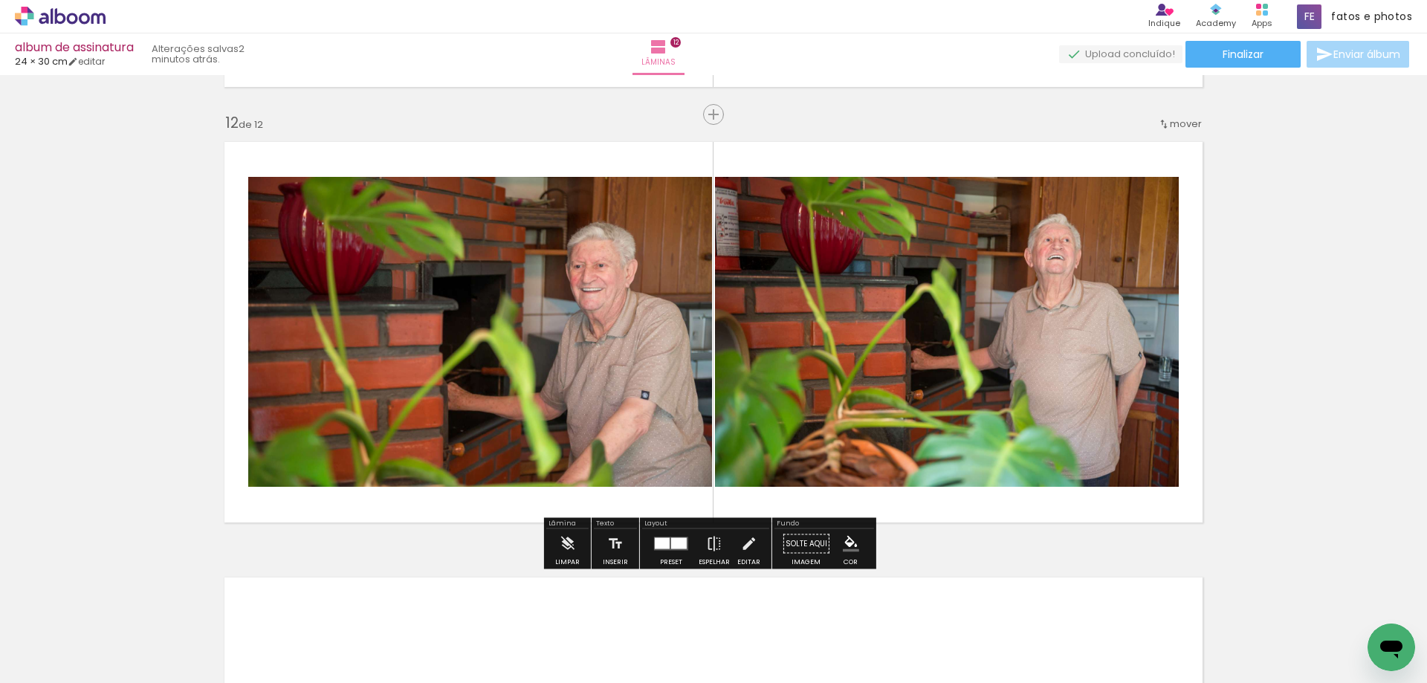
click at [663, 546] on div at bounding box center [662, 543] width 15 height 11
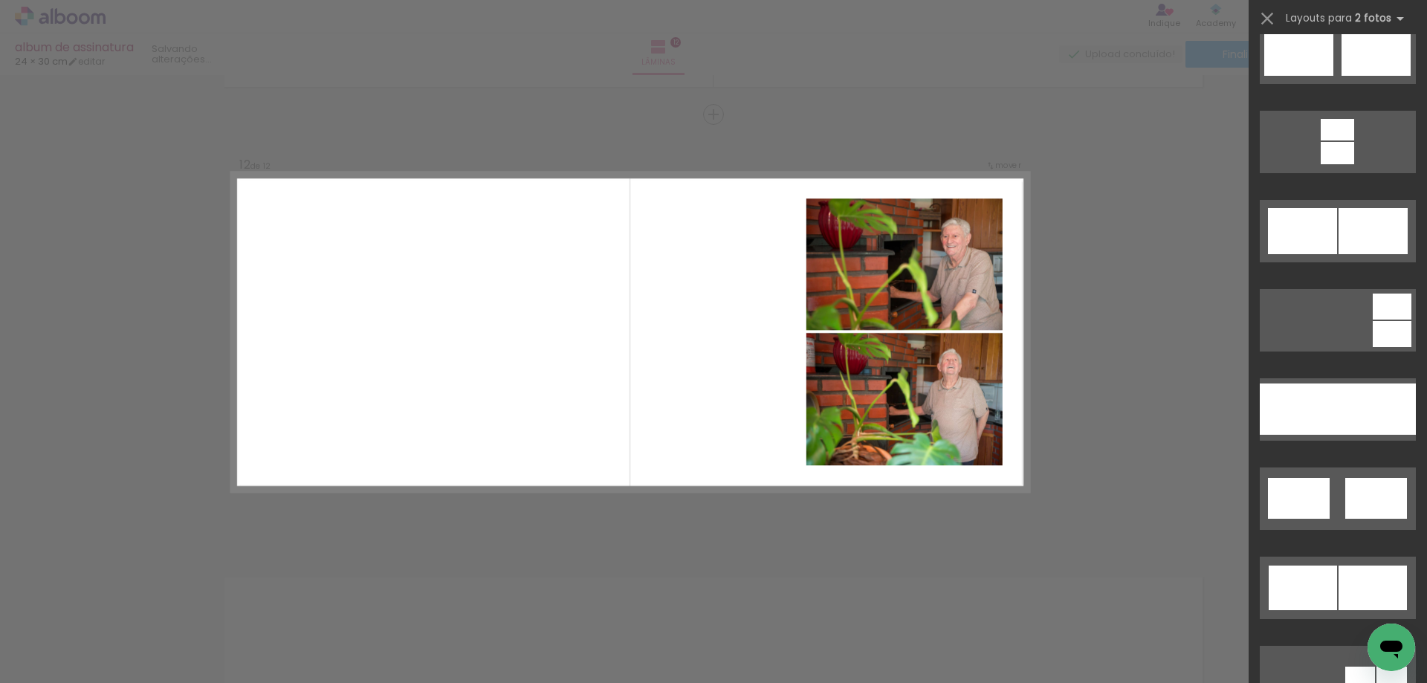
scroll to position [669, 0]
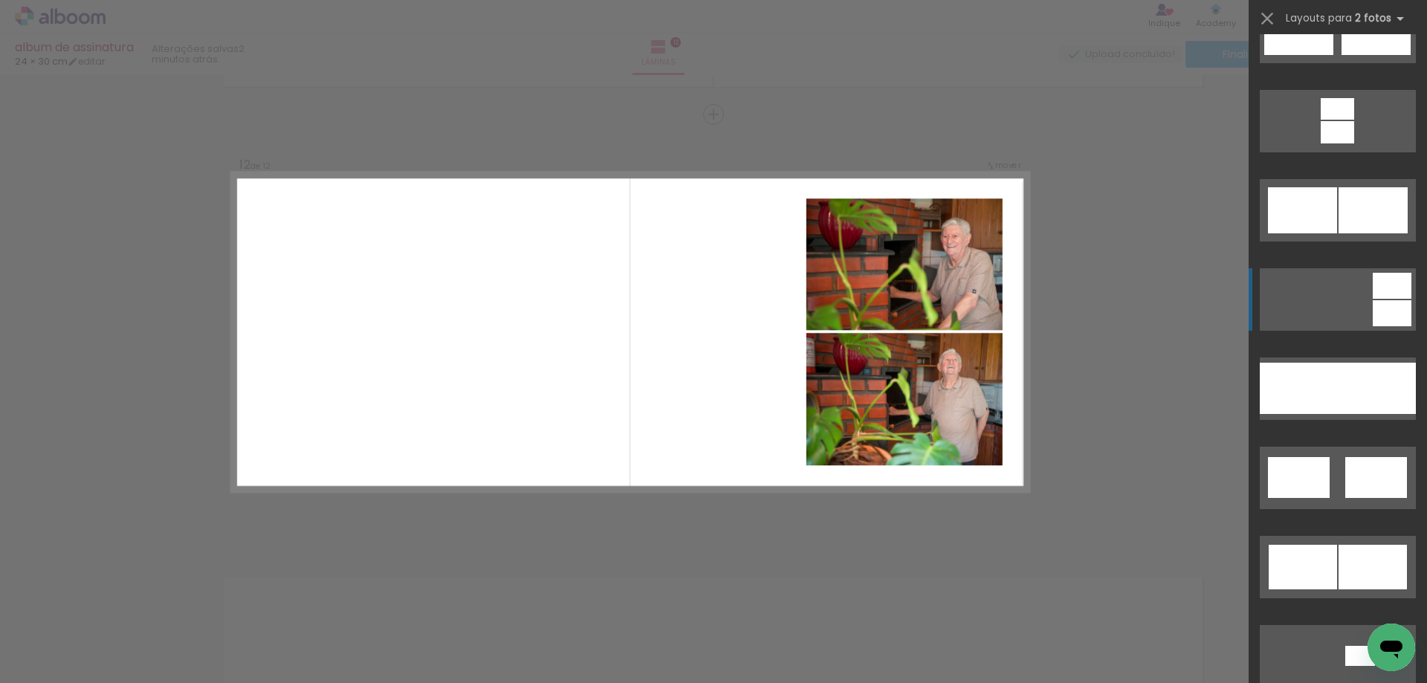
click at [1354, 308] on quentale-layouter at bounding box center [1337, 299] width 156 height 62
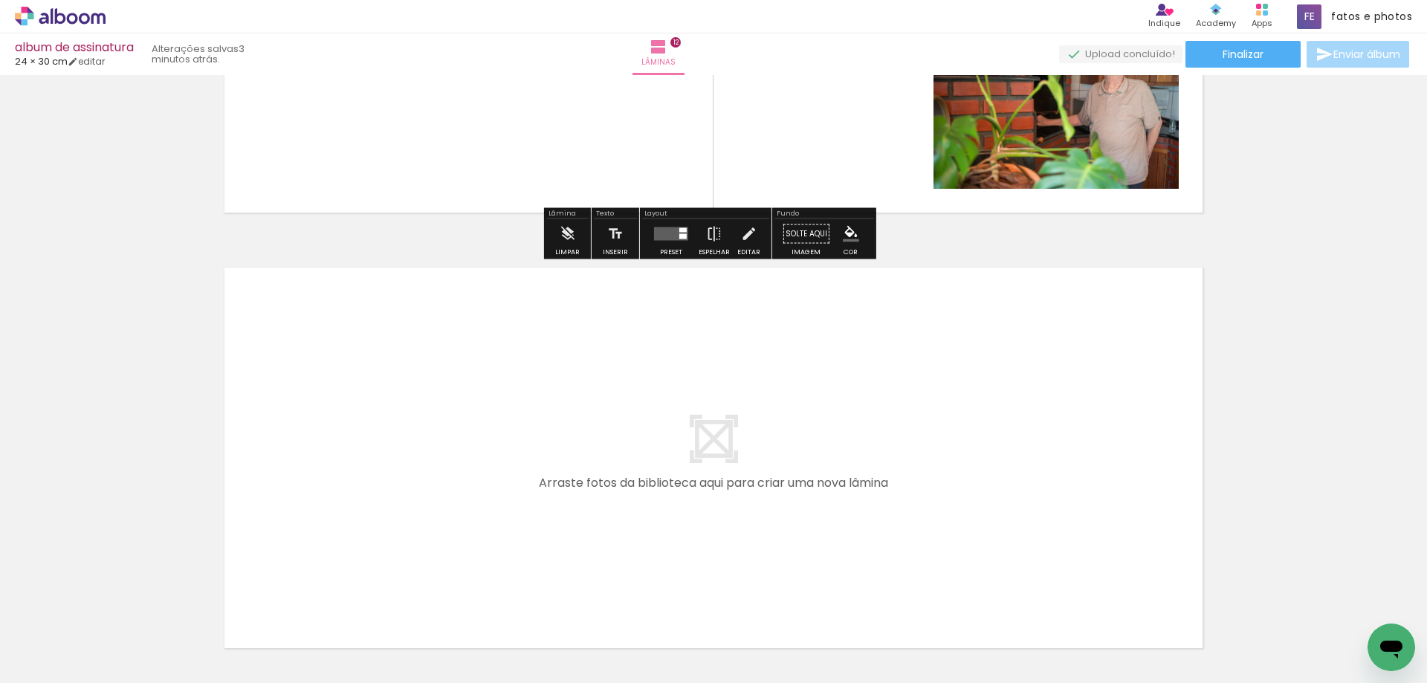
scroll to position [5203, 0]
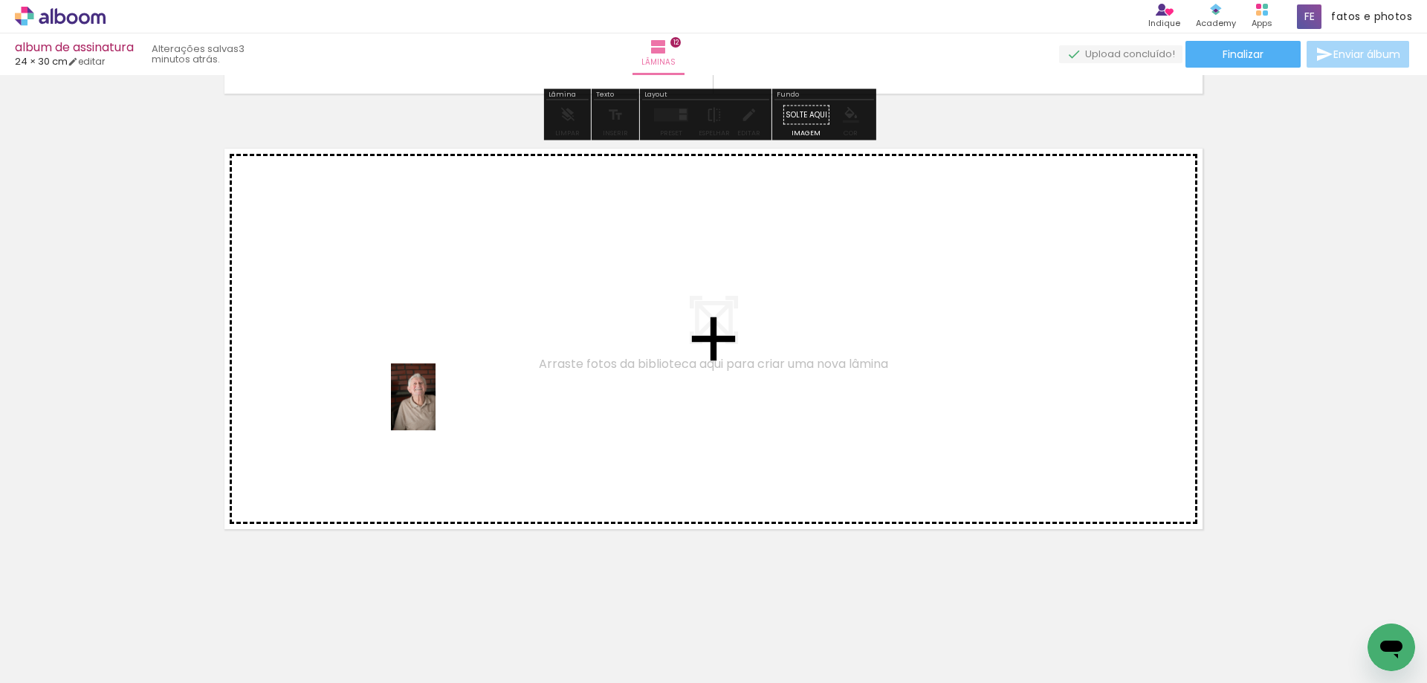
drag, startPoint x: 230, startPoint y: 621, endPoint x: 435, endPoint y: 408, distance: 295.8
click at [435, 408] on quentale-workspace at bounding box center [713, 341] width 1427 height 683
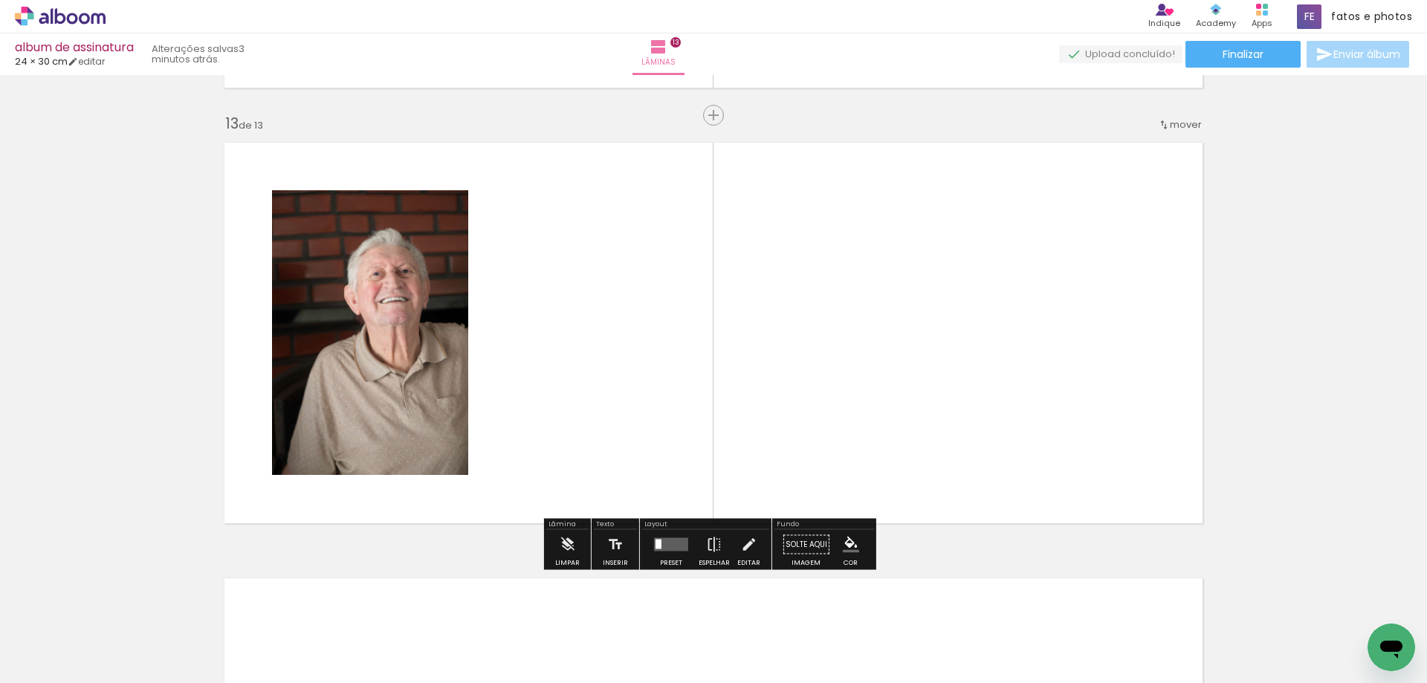
scroll to position [5210, 0]
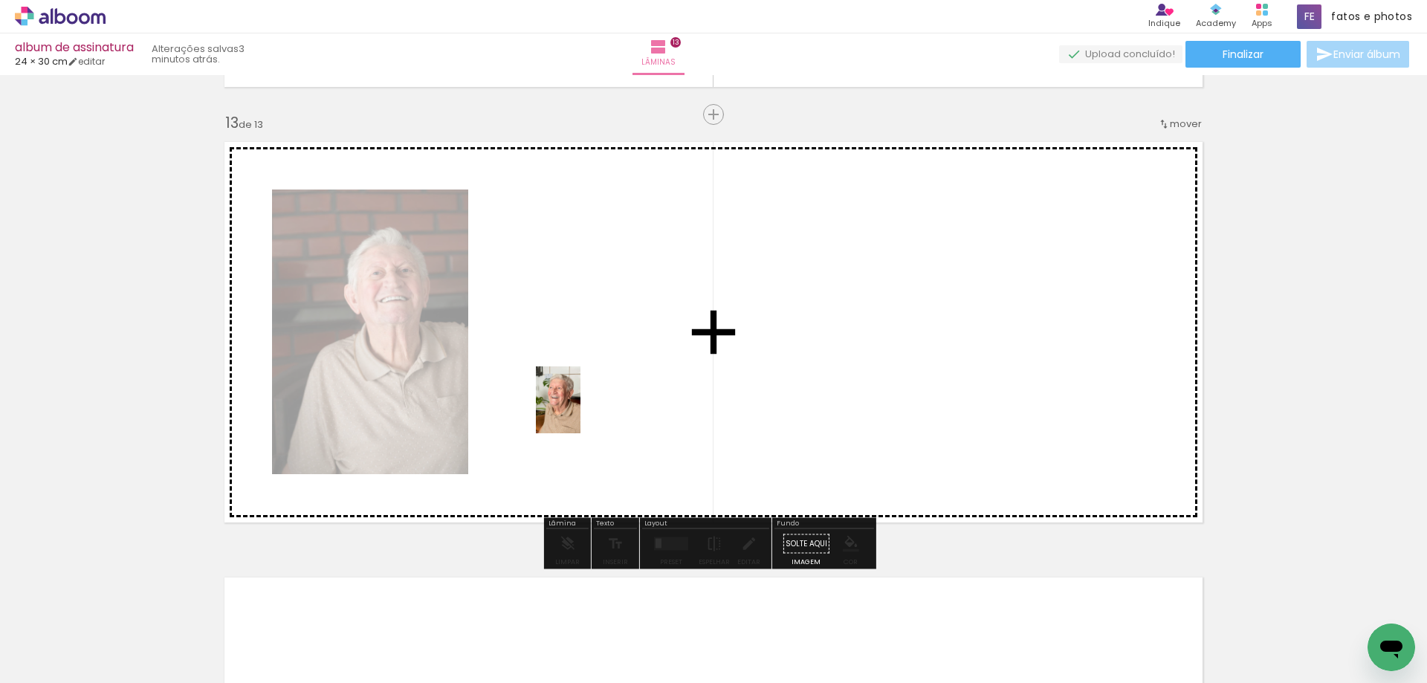
drag, startPoint x: 247, startPoint y: 643, endPoint x: 588, endPoint y: 389, distance: 425.4
click at [588, 389] on quentale-workspace at bounding box center [713, 341] width 1427 height 683
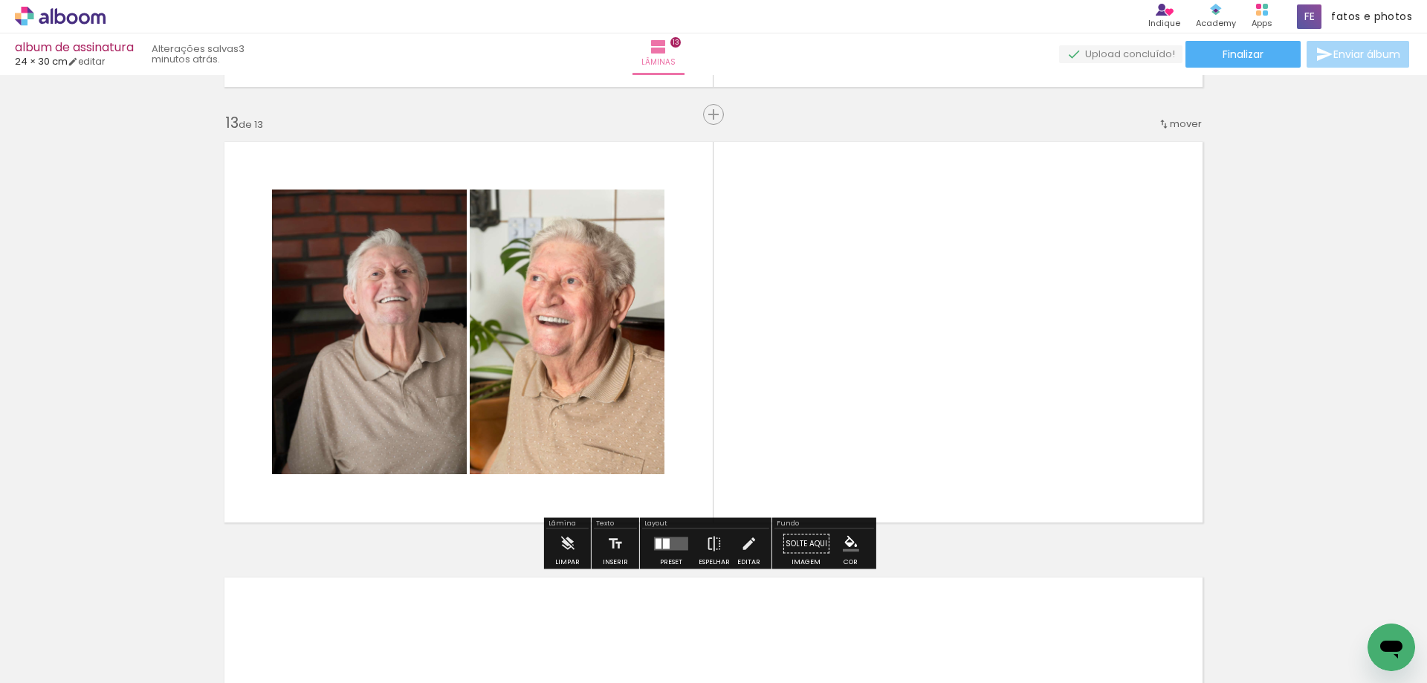
click at [628, 431] on quentale-photo at bounding box center [567, 331] width 195 height 285
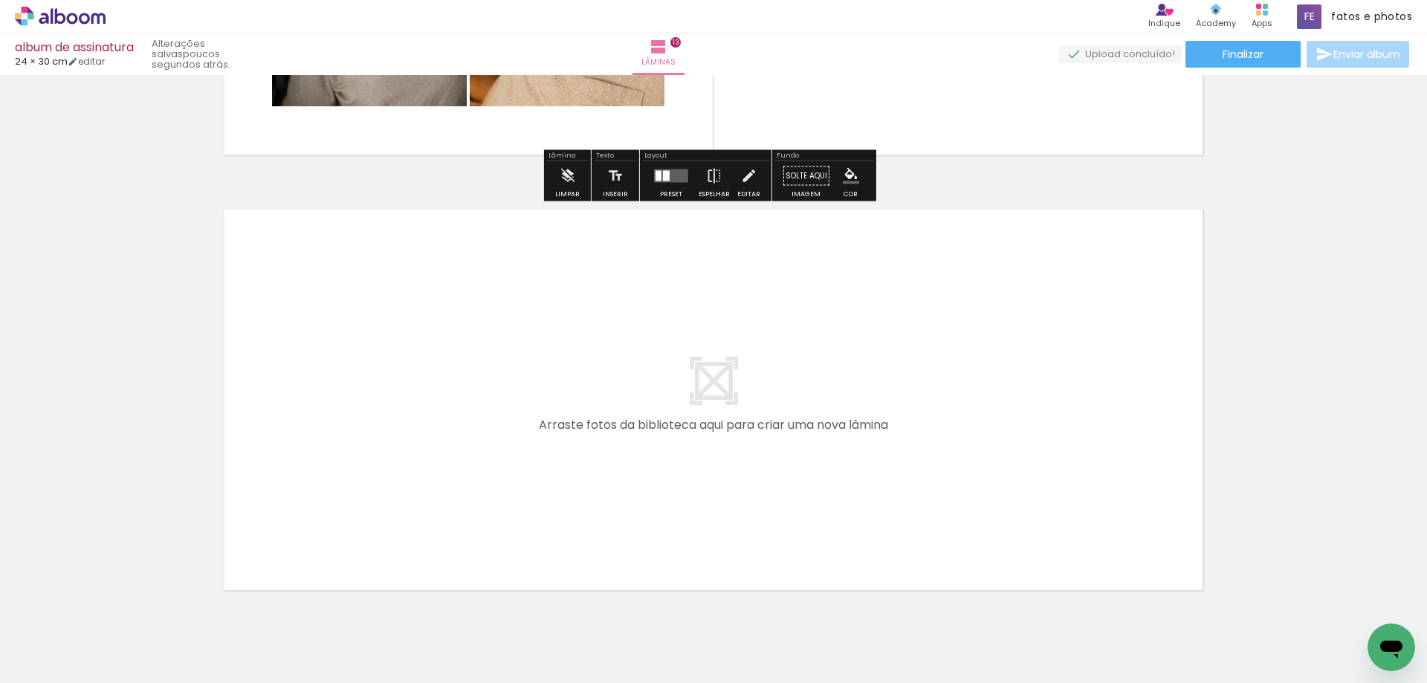
scroll to position [5581, 0]
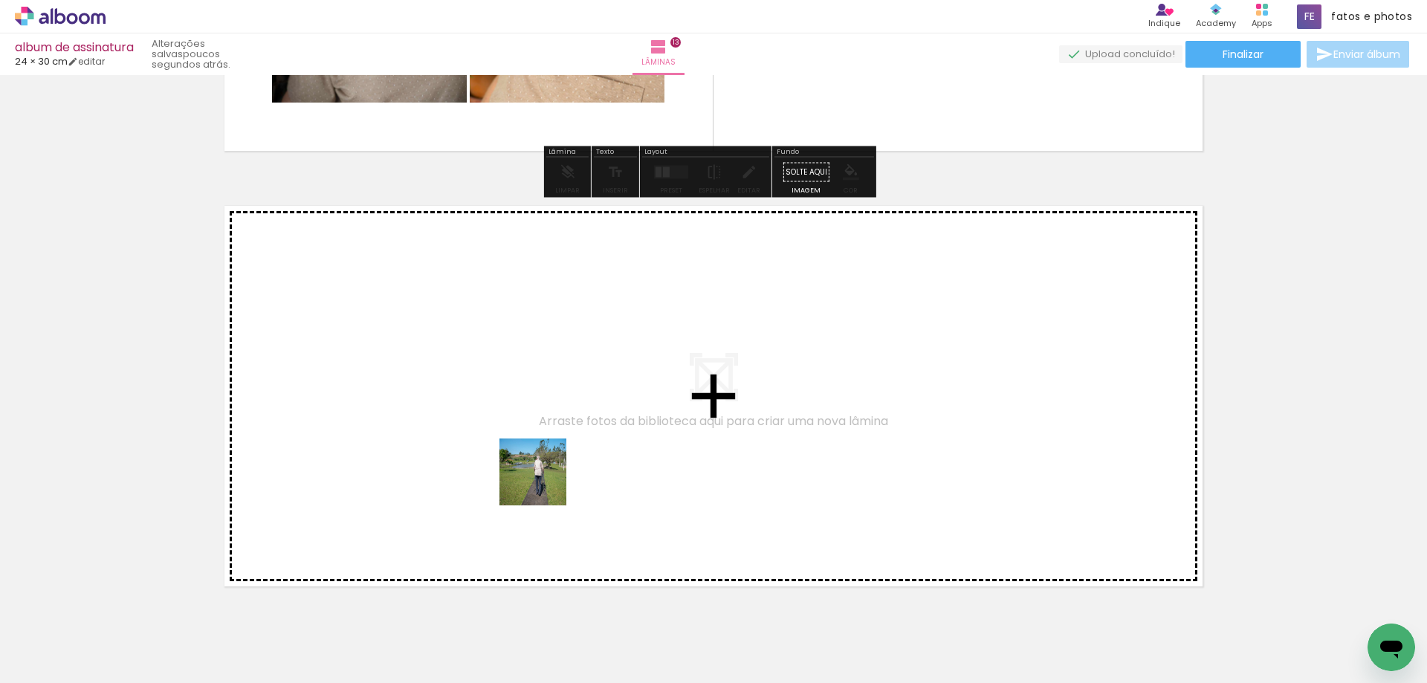
drag, startPoint x: 237, startPoint y: 630, endPoint x: 552, endPoint y: 472, distance: 352.5
click at [552, 472] on quentale-workspace at bounding box center [713, 341] width 1427 height 683
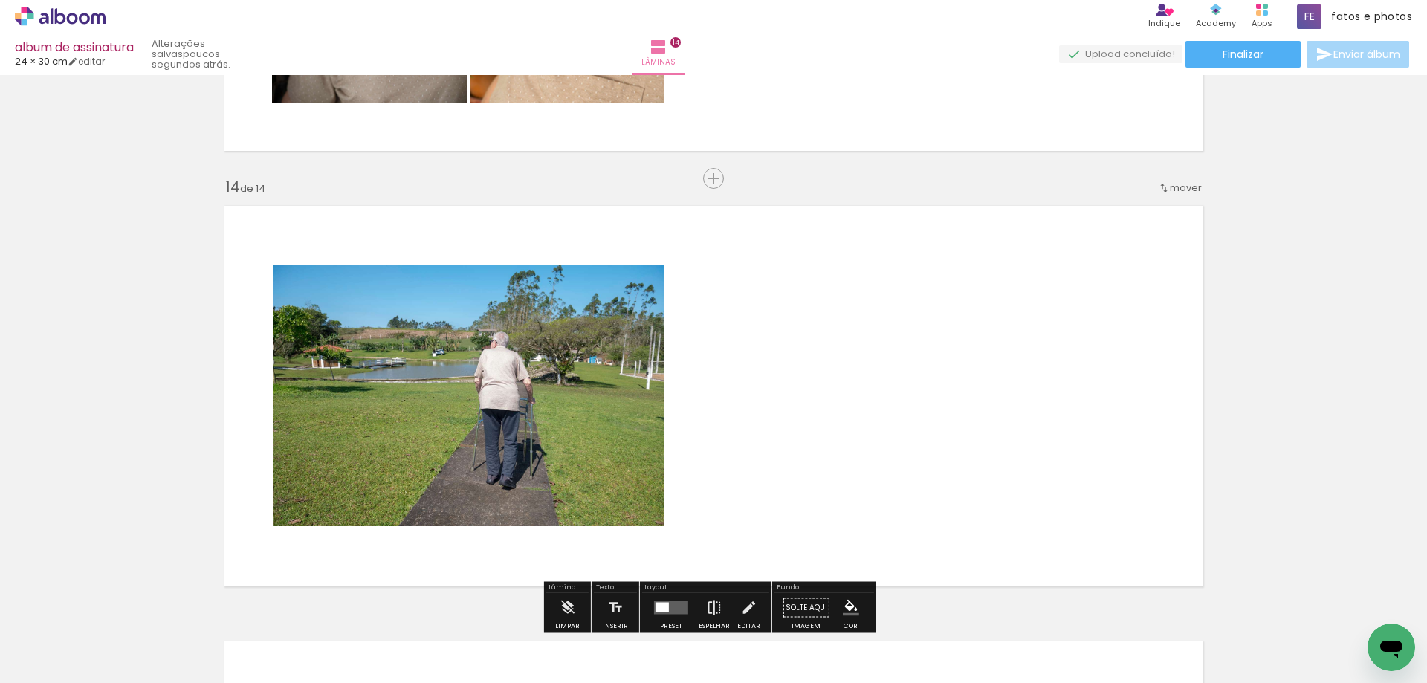
scroll to position [5645, 0]
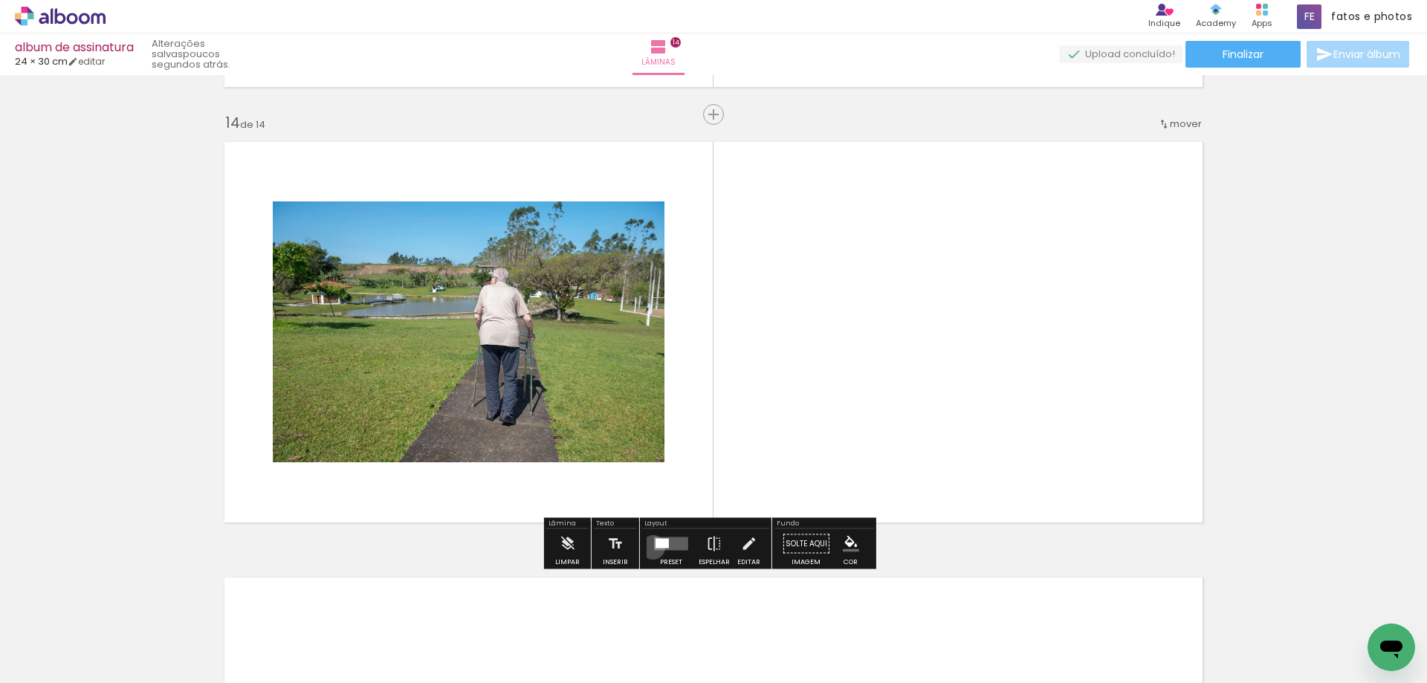
click at [651, 547] on div at bounding box center [671, 544] width 40 height 30
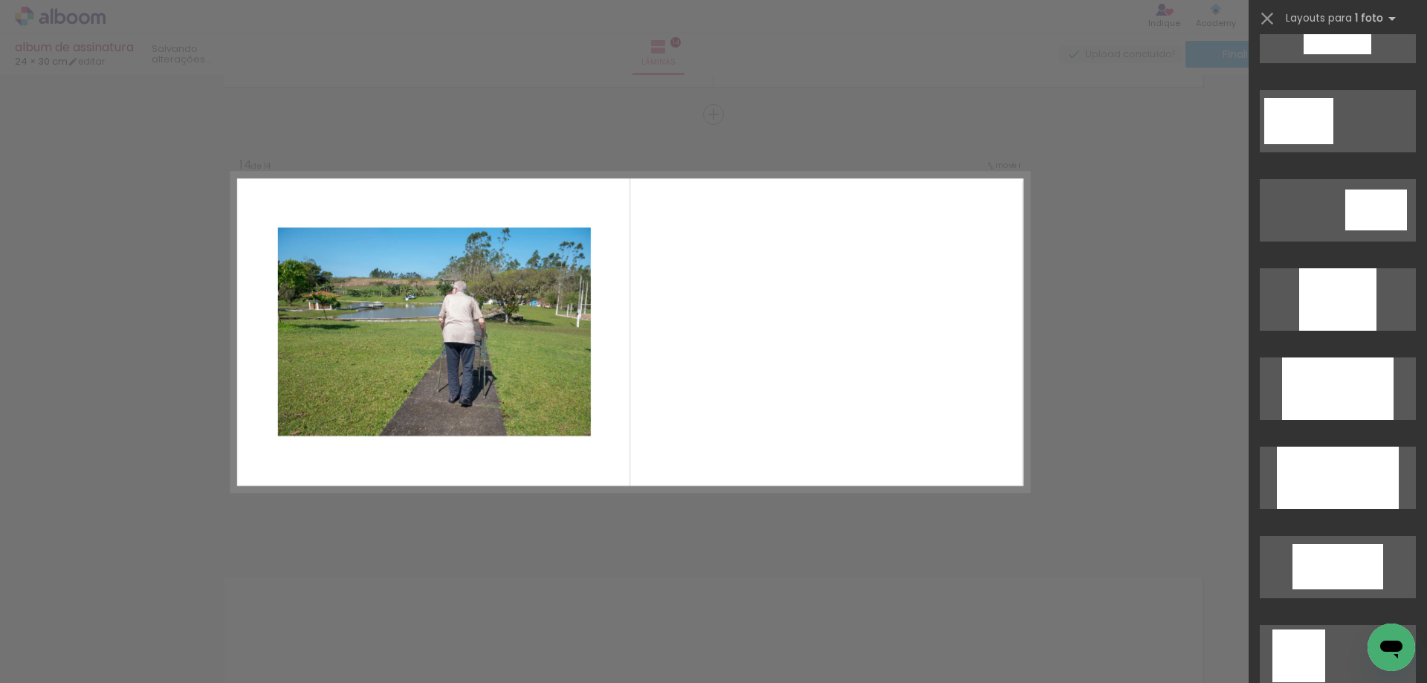
scroll to position [0, 0]
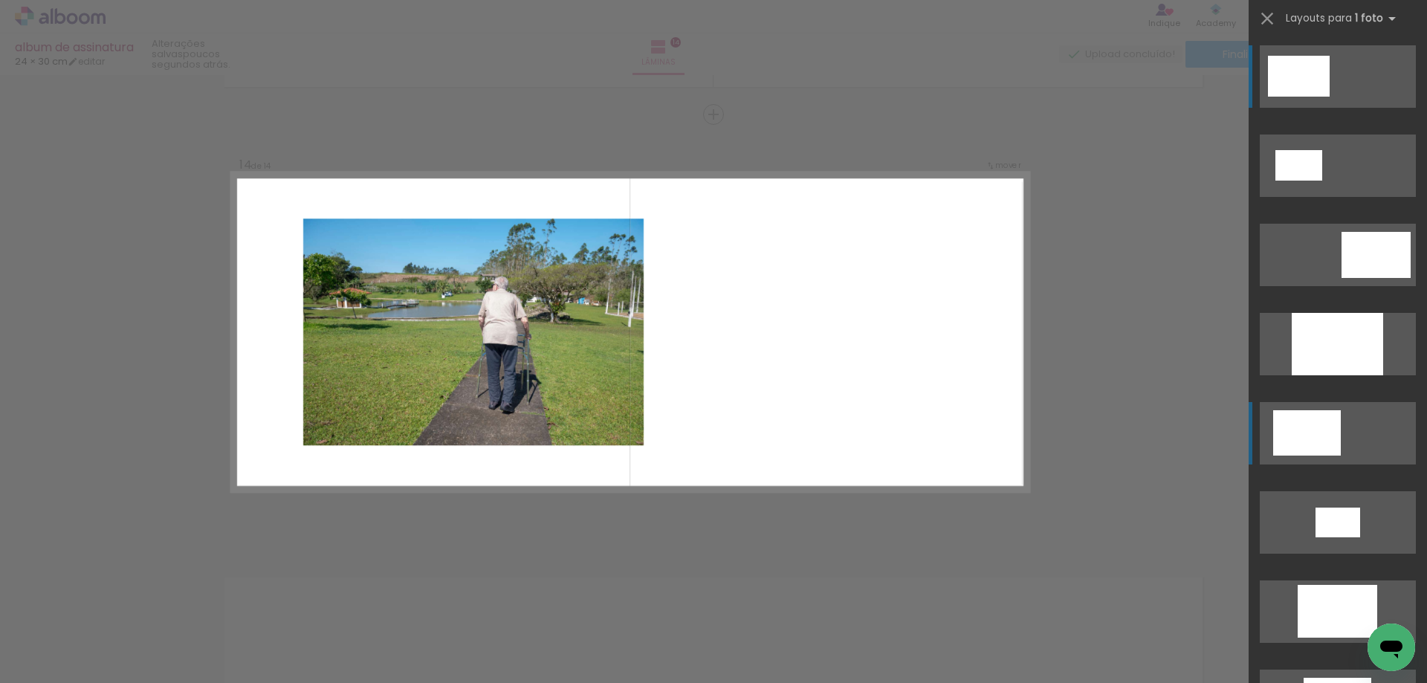
click at [1331, 435] on div at bounding box center [1307, 432] width 68 height 45
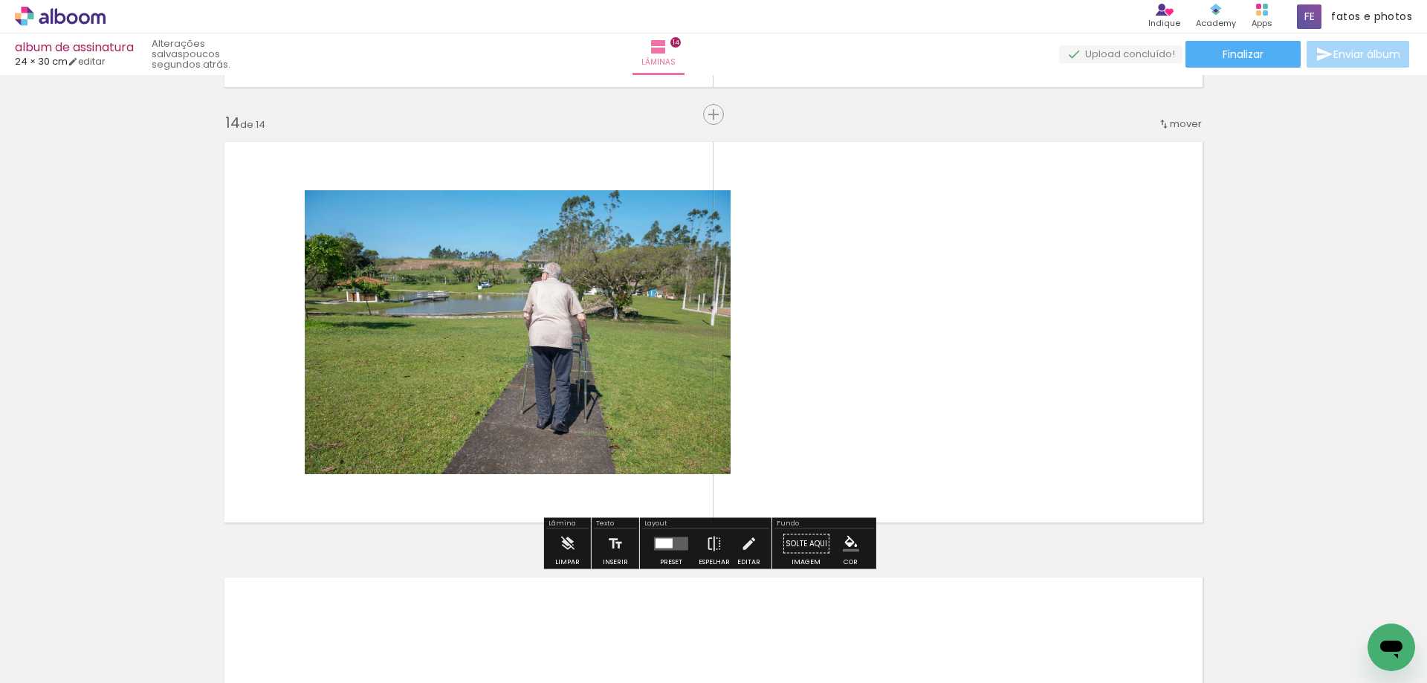
scroll to position [5868, 0]
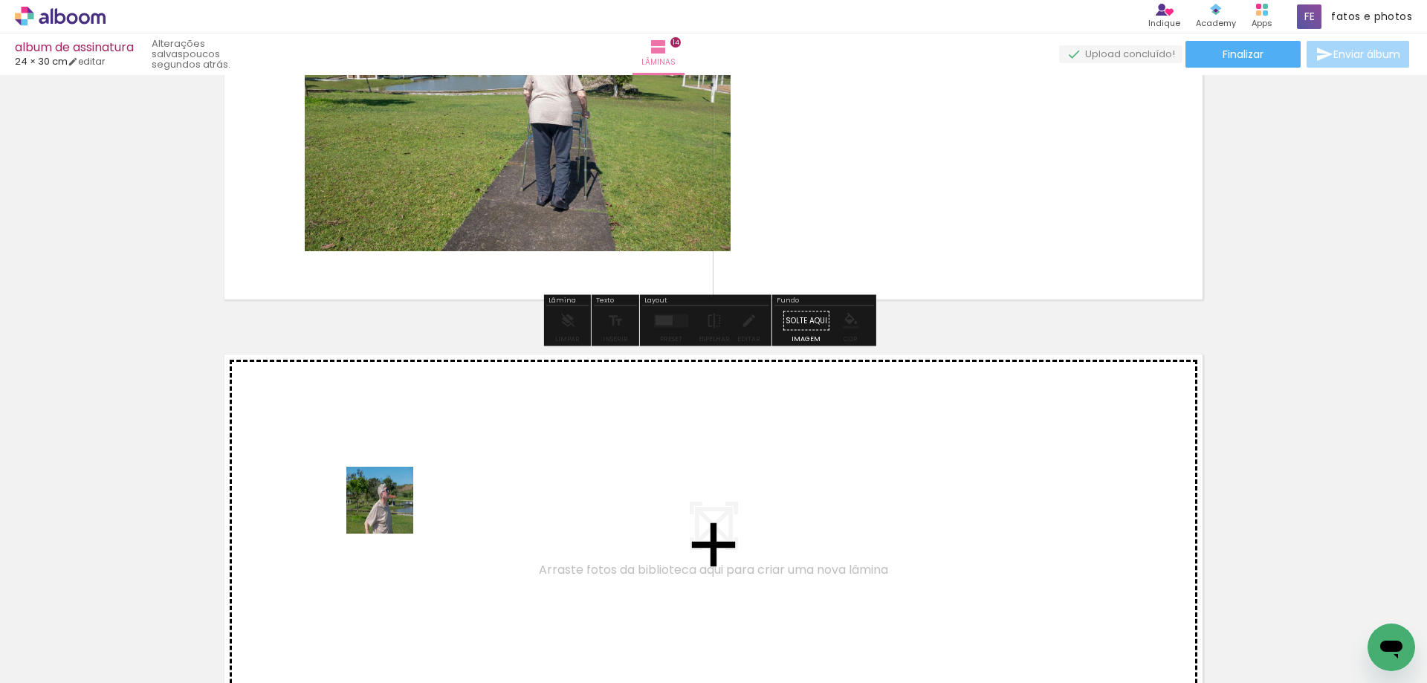
drag, startPoint x: 255, startPoint y: 643, endPoint x: 395, endPoint y: 504, distance: 198.1
click at [395, 504] on quentale-workspace at bounding box center [713, 341] width 1427 height 683
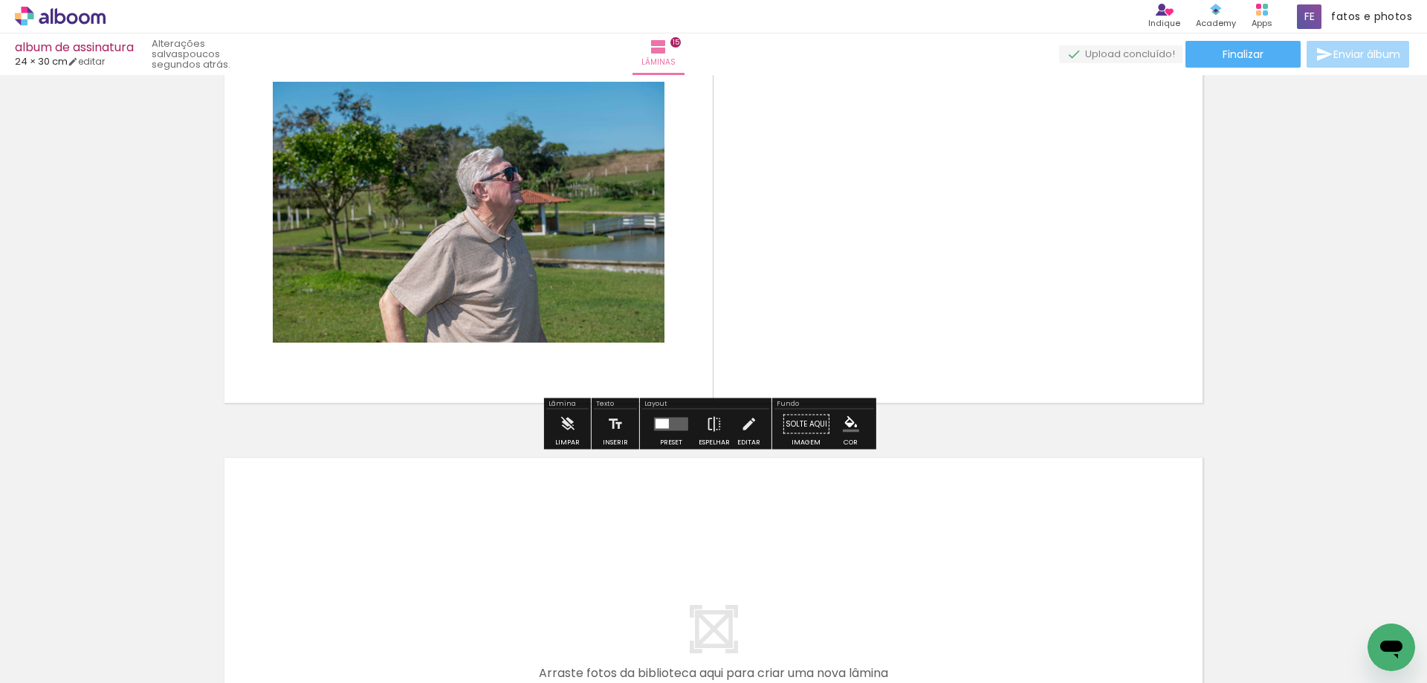
scroll to position [6229, 0]
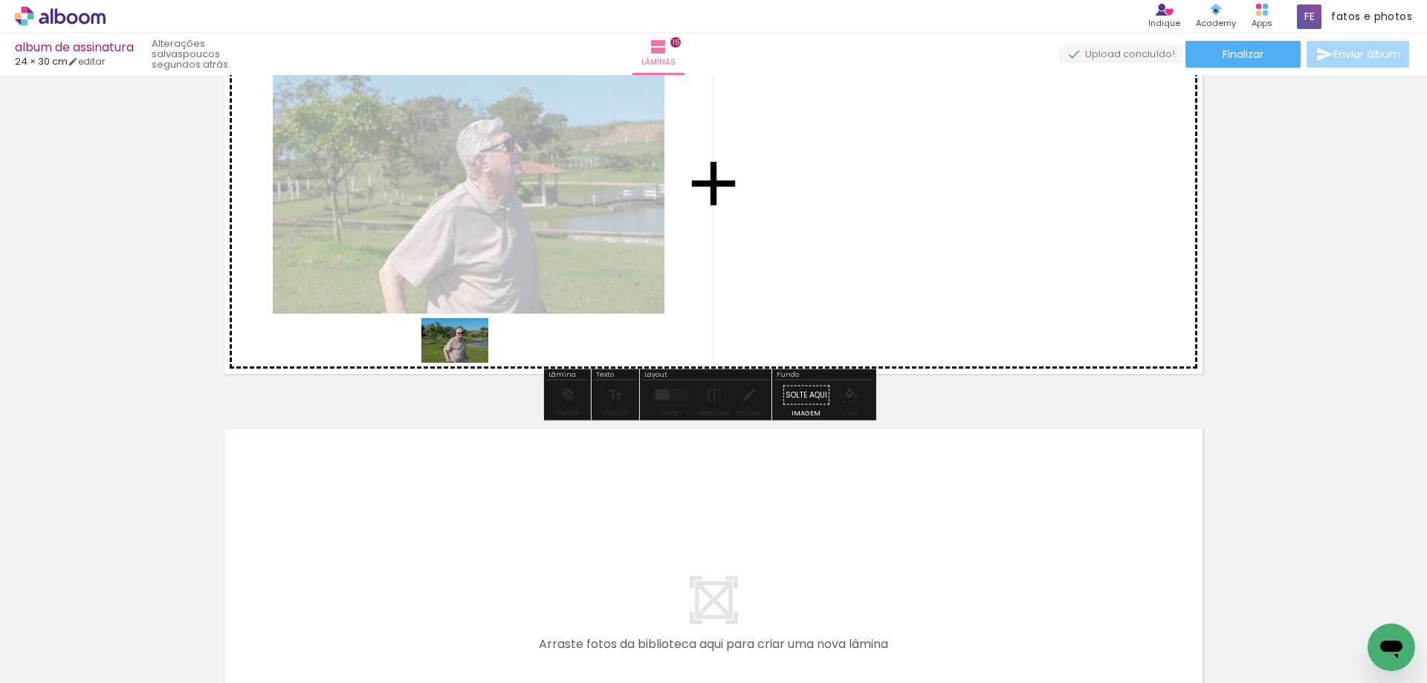
drag, startPoint x: 238, startPoint y: 645, endPoint x: 466, endPoint y: 363, distance: 362.5
click at [466, 363] on quentale-workspace at bounding box center [713, 341] width 1427 height 683
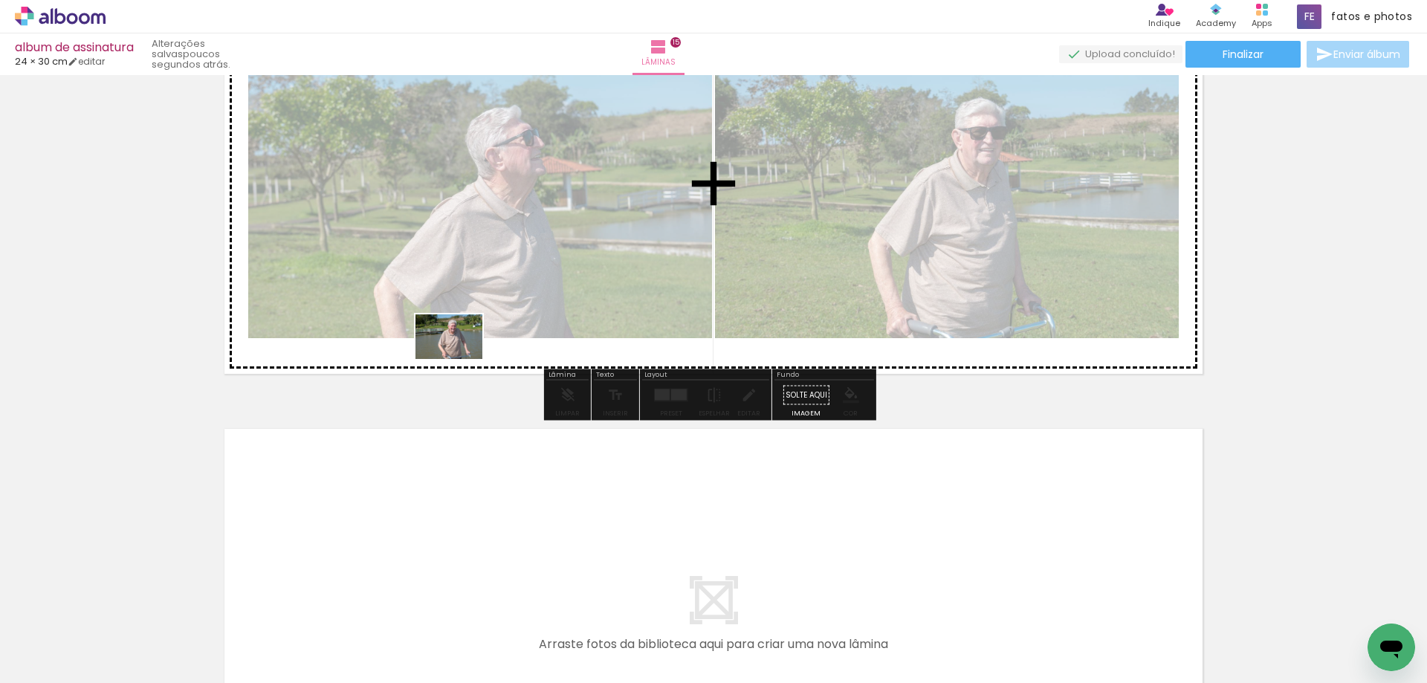
drag, startPoint x: 261, startPoint y: 635, endPoint x: 460, endPoint y: 359, distance: 340.0
click at [460, 359] on quentale-workspace at bounding box center [713, 341] width 1427 height 683
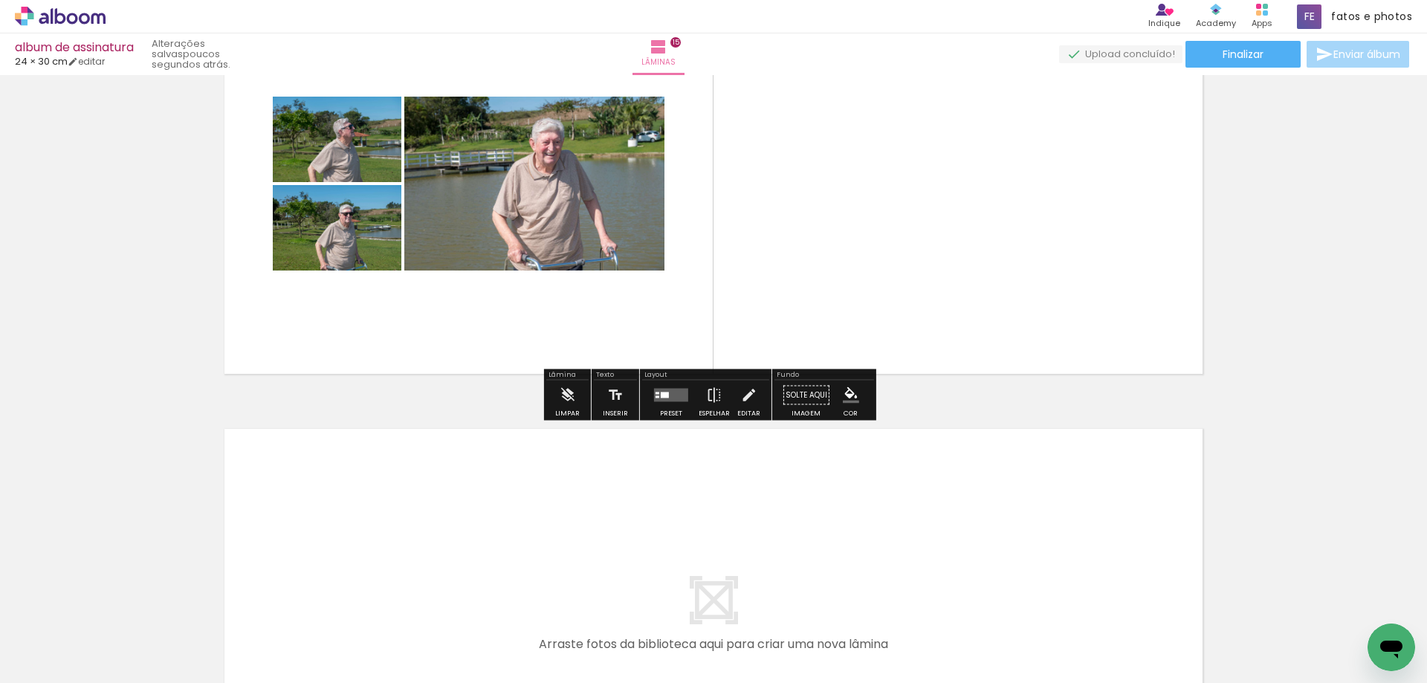
scroll to position [6155, 0]
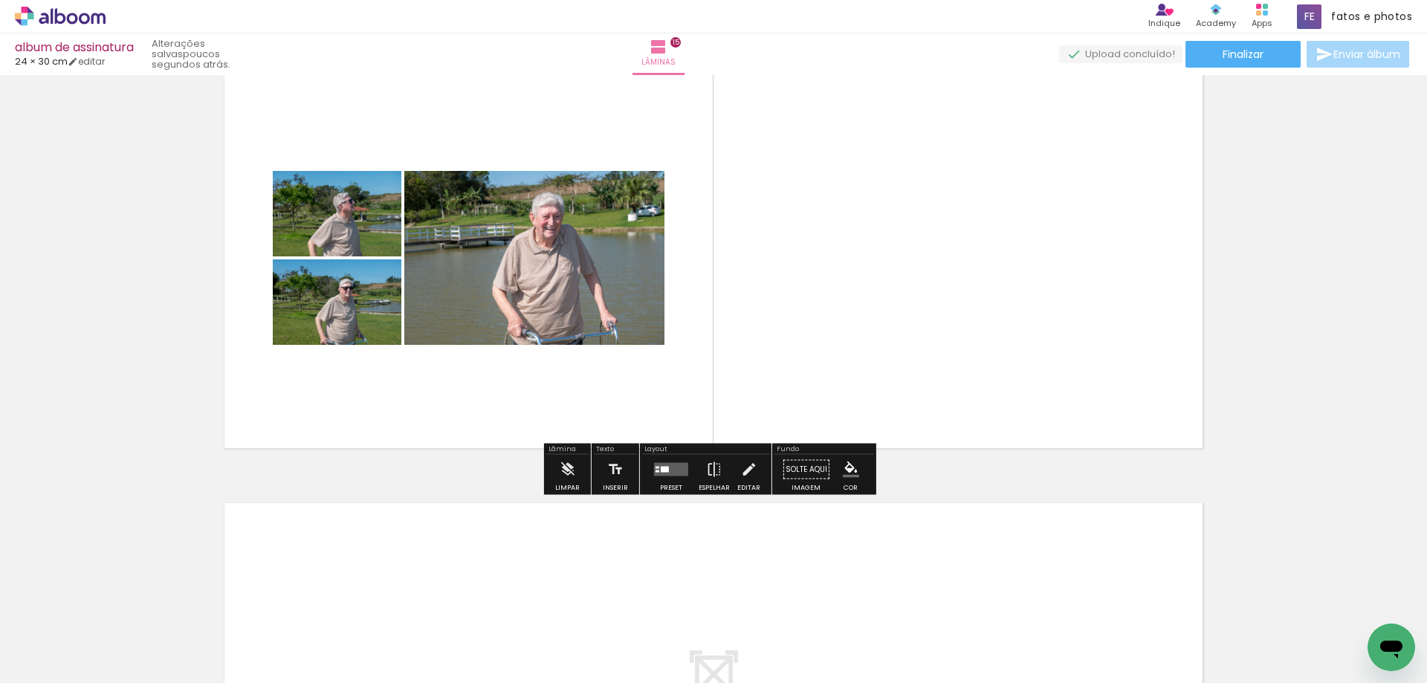
click at [669, 471] on quentale-layouter at bounding box center [671, 469] width 34 height 13
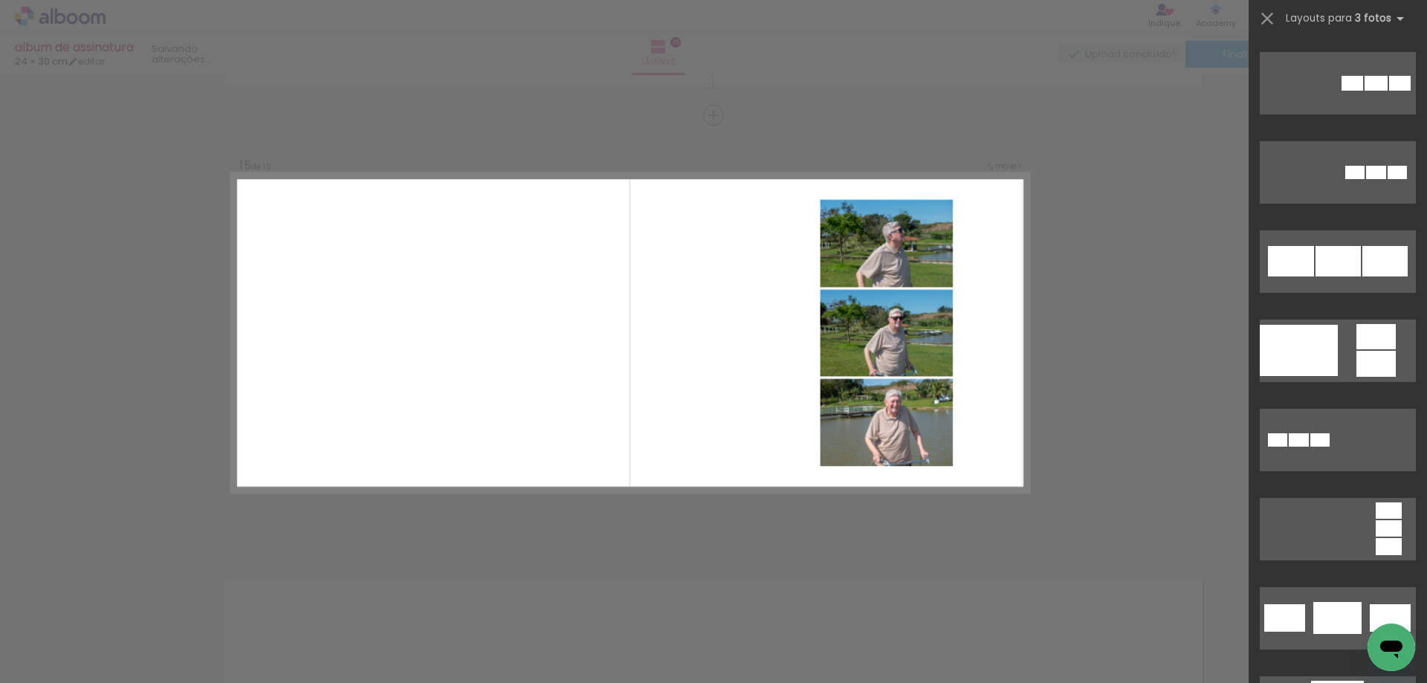
scroll to position [2526, 0]
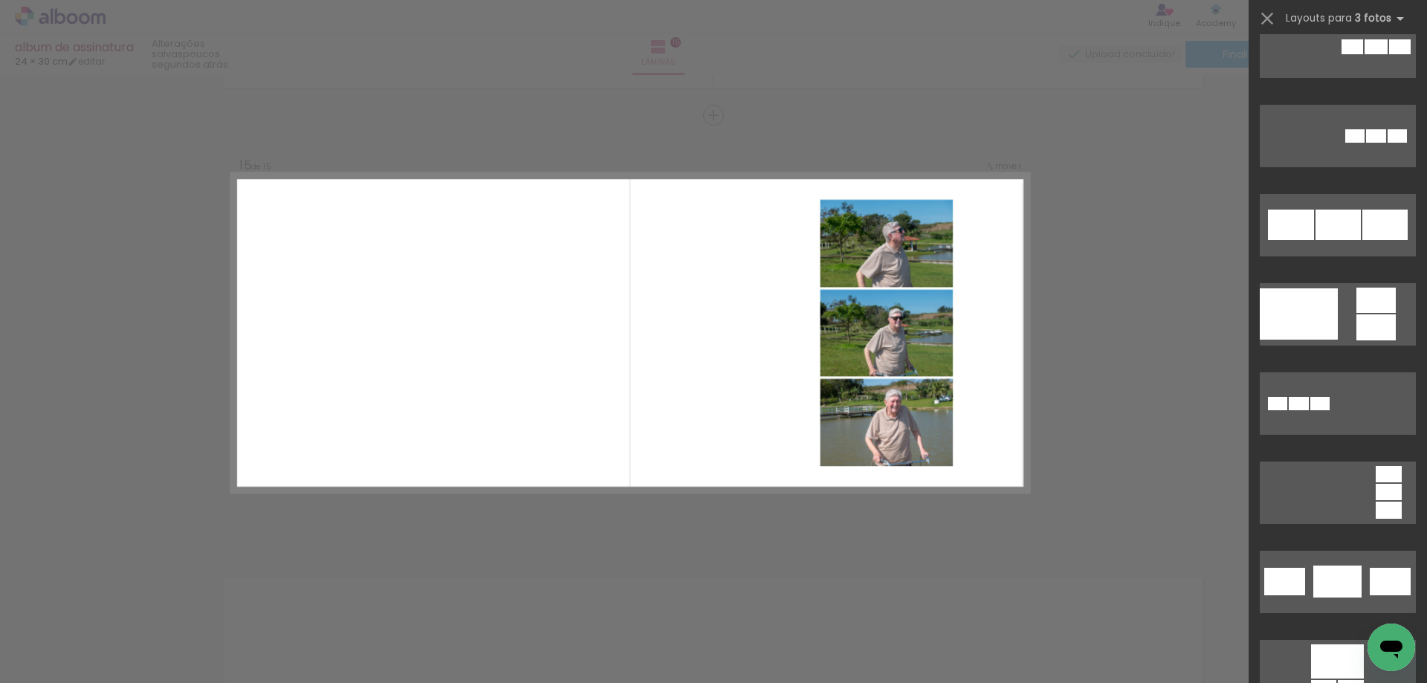
click at [1360, 506] on quentale-layouter at bounding box center [1337, 492] width 156 height 62
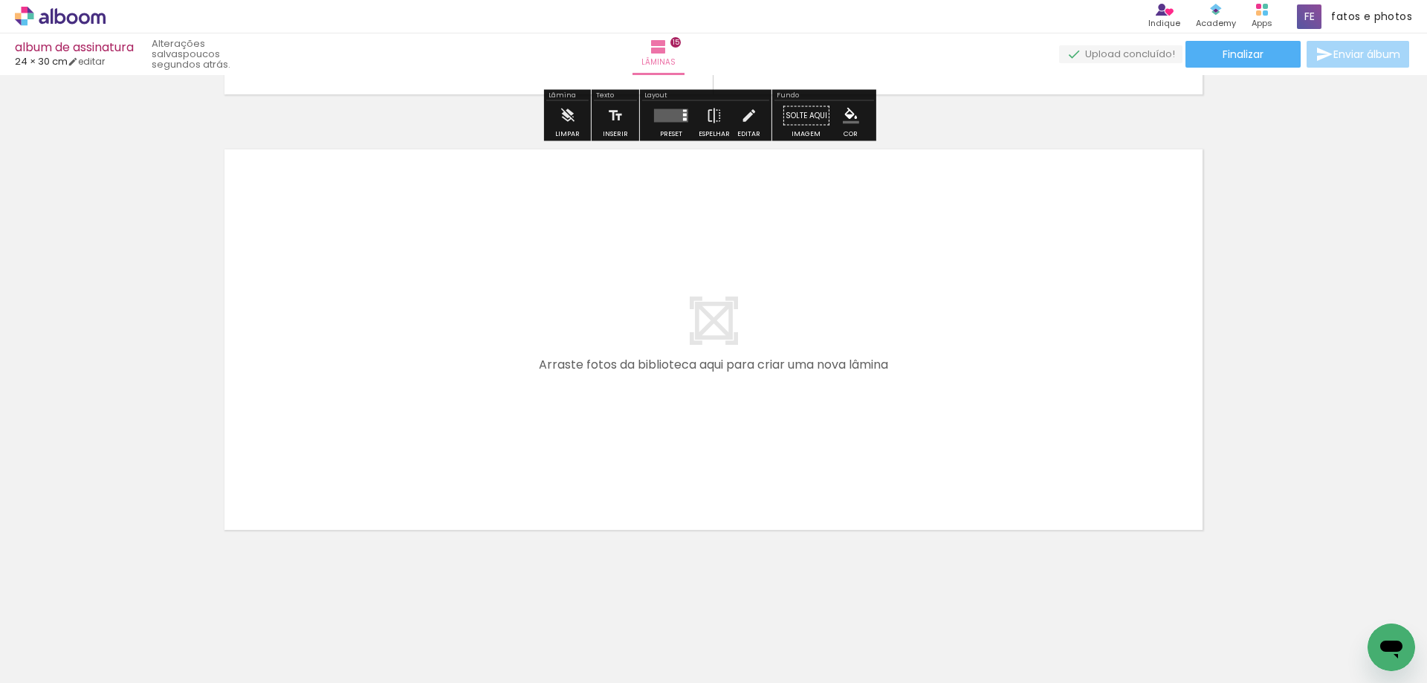
scroll to position [6509, 0]
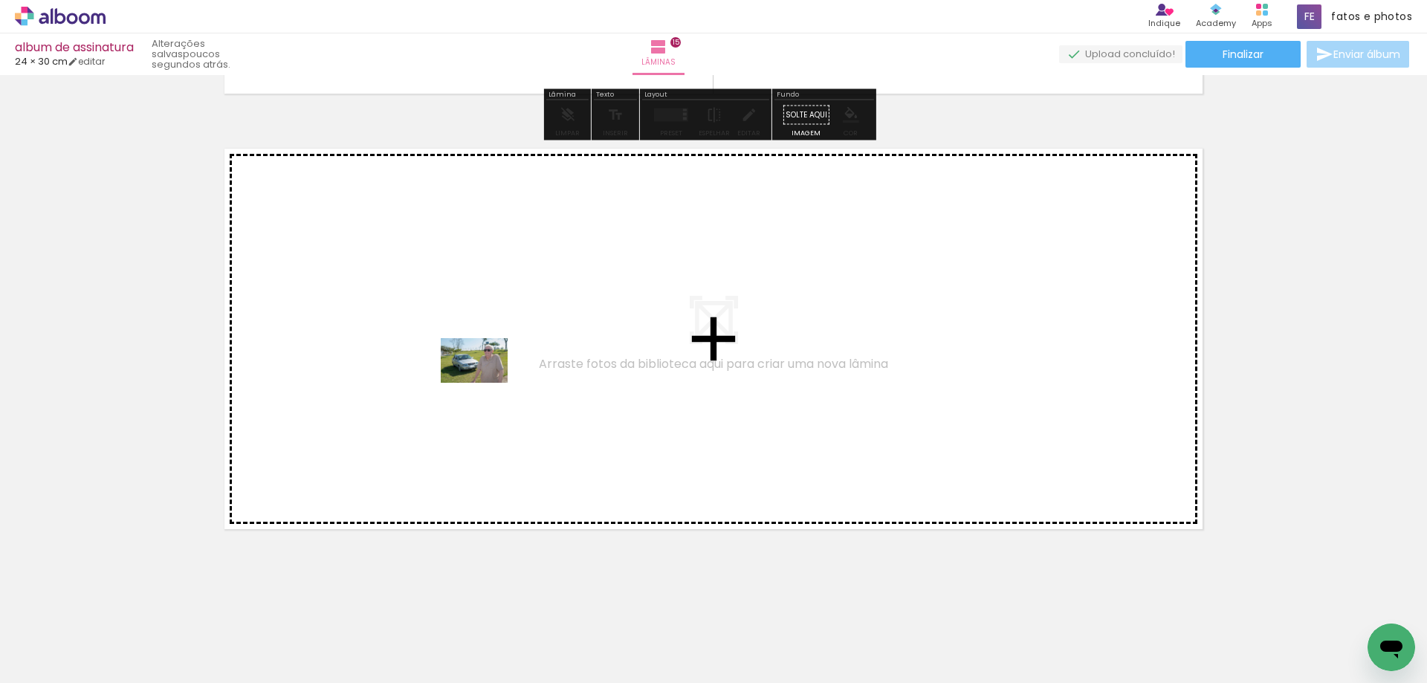
drag, startPoint x: 213, startPoint y: 632, endPoint x: 485, endPoint y: 383, distance: 368.6
click at [485, 383] on quentale-workspace at bounding box center [713, 341] width 1427 height 683
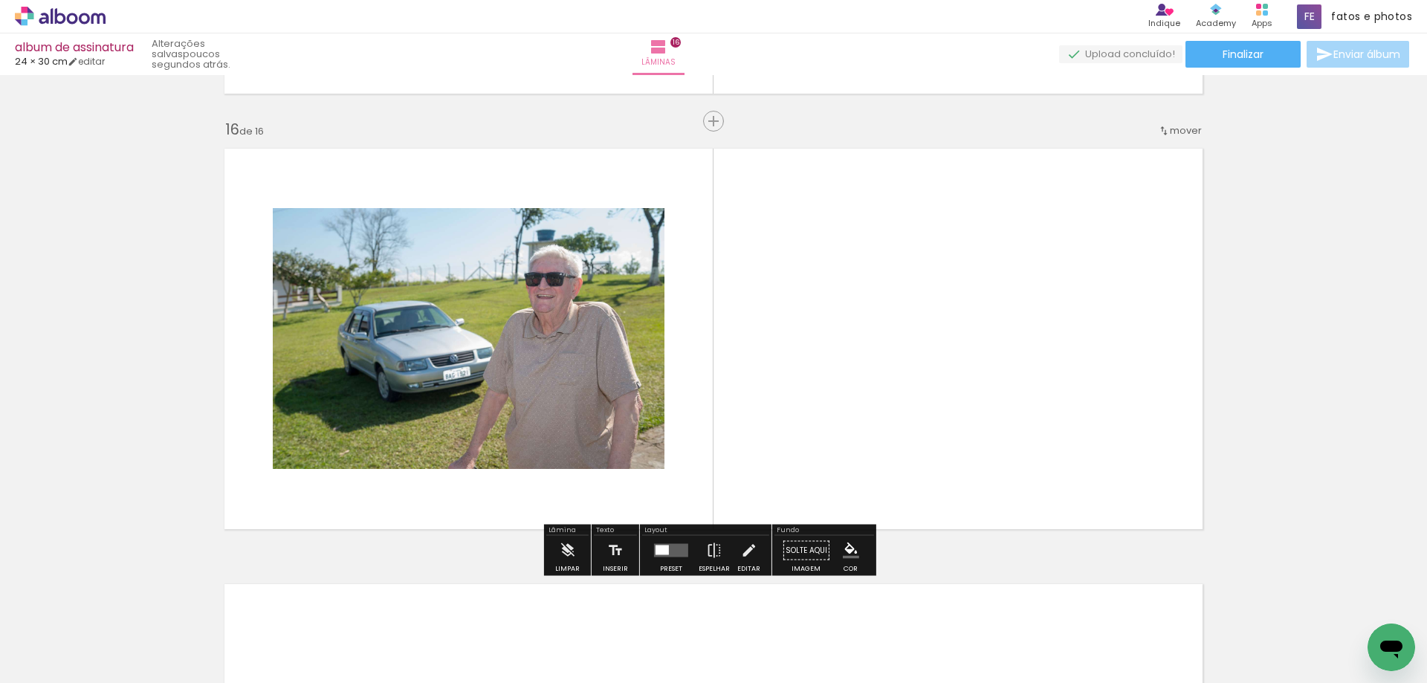
scroll to position [6516, 0]
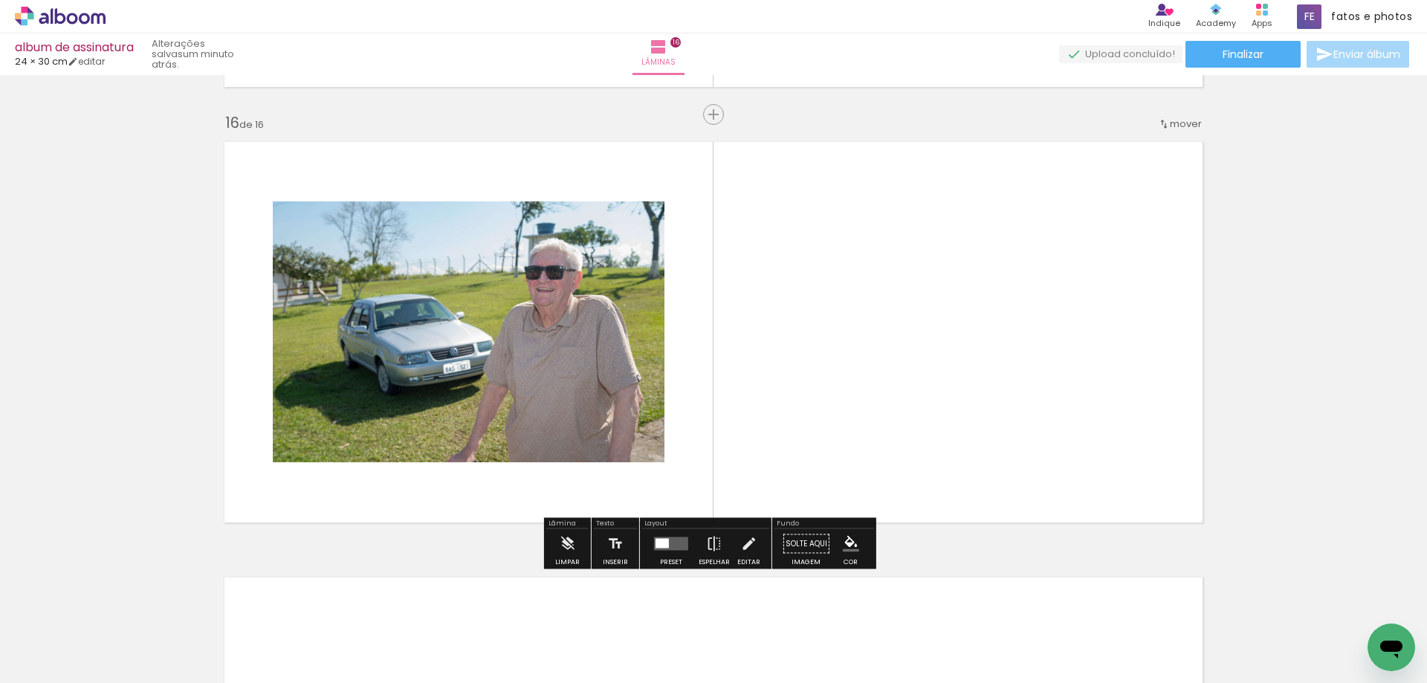
click at [655, 543] on div at bounding box center [661, 544] width 13 height 10
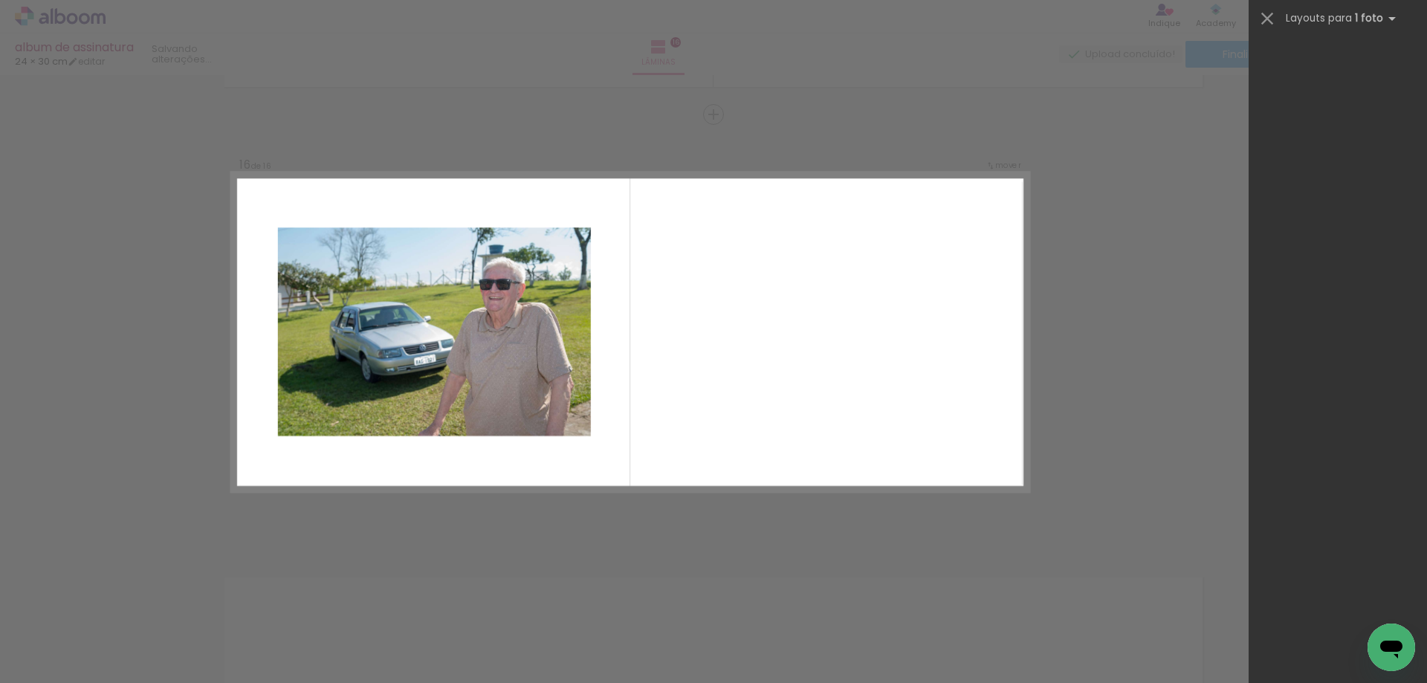
scroll to position [0, 0]
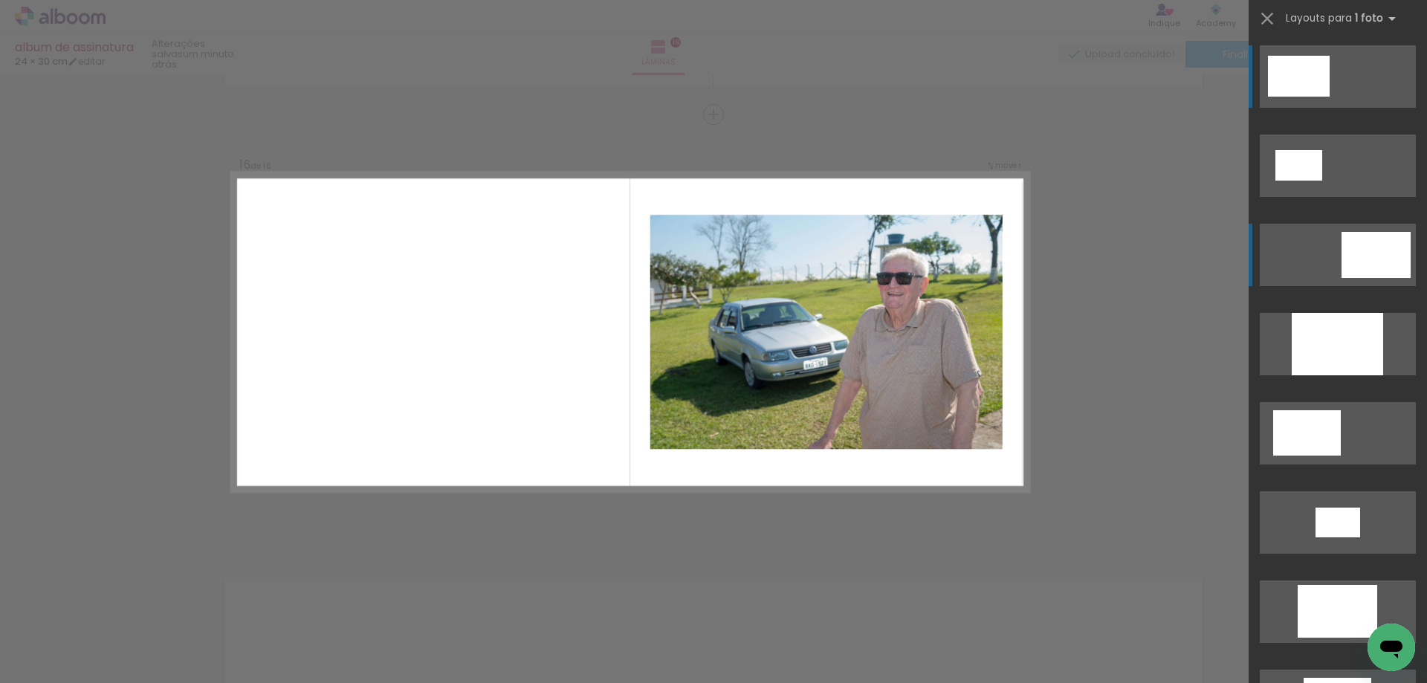
click at [1395, 259] on div at bounding box center [1375, 255] width 69 height 46
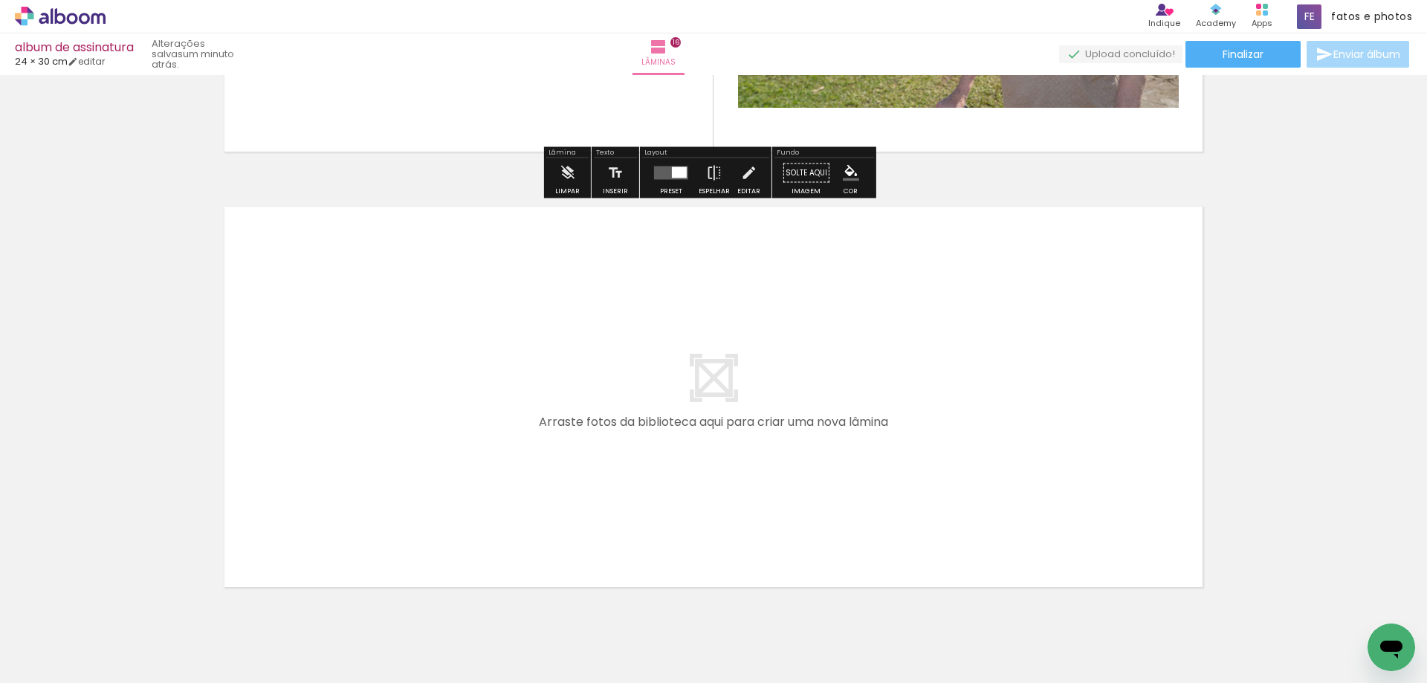
scroll to position [6887, 0]
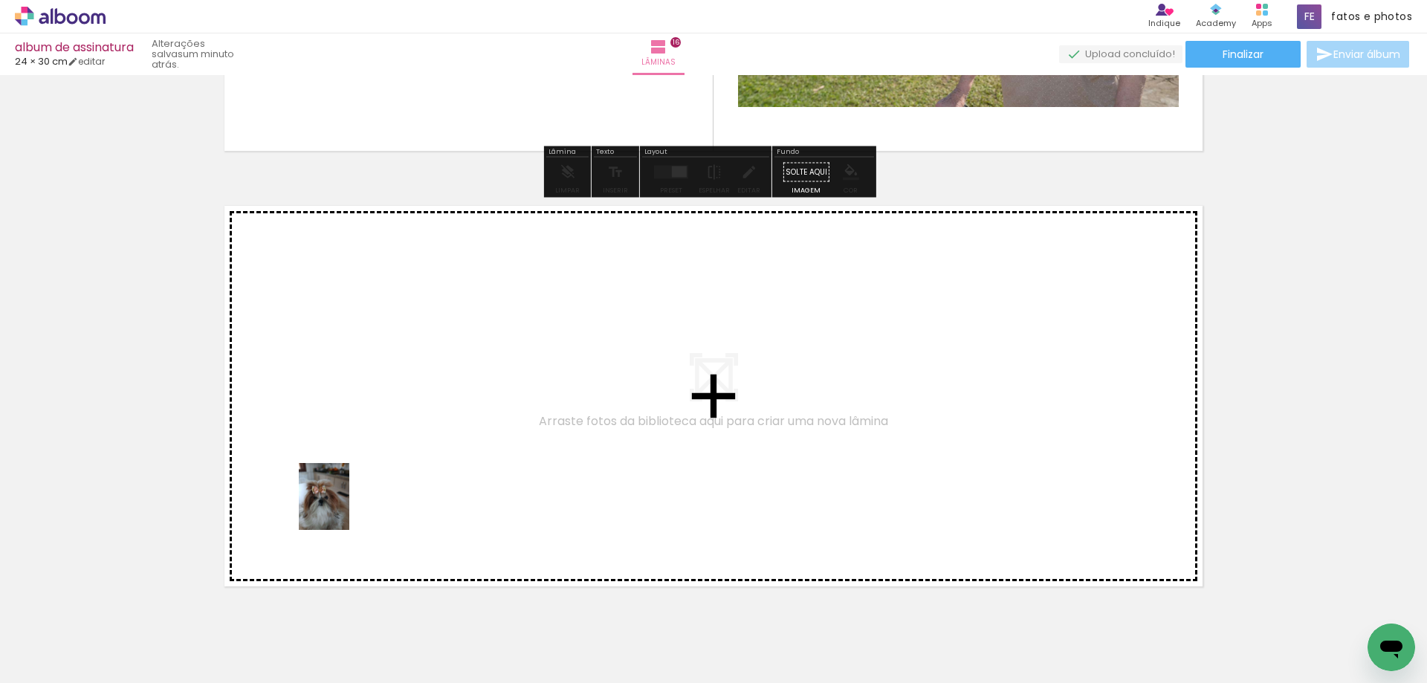
drag, startPoint x: 244, startPoint y: 661, endPoint x: 345, endPoint y: 504, distance: 187.1
click at [345, 504] on quentale-workspace at bounding box center [713, 341] width 1427 height 683
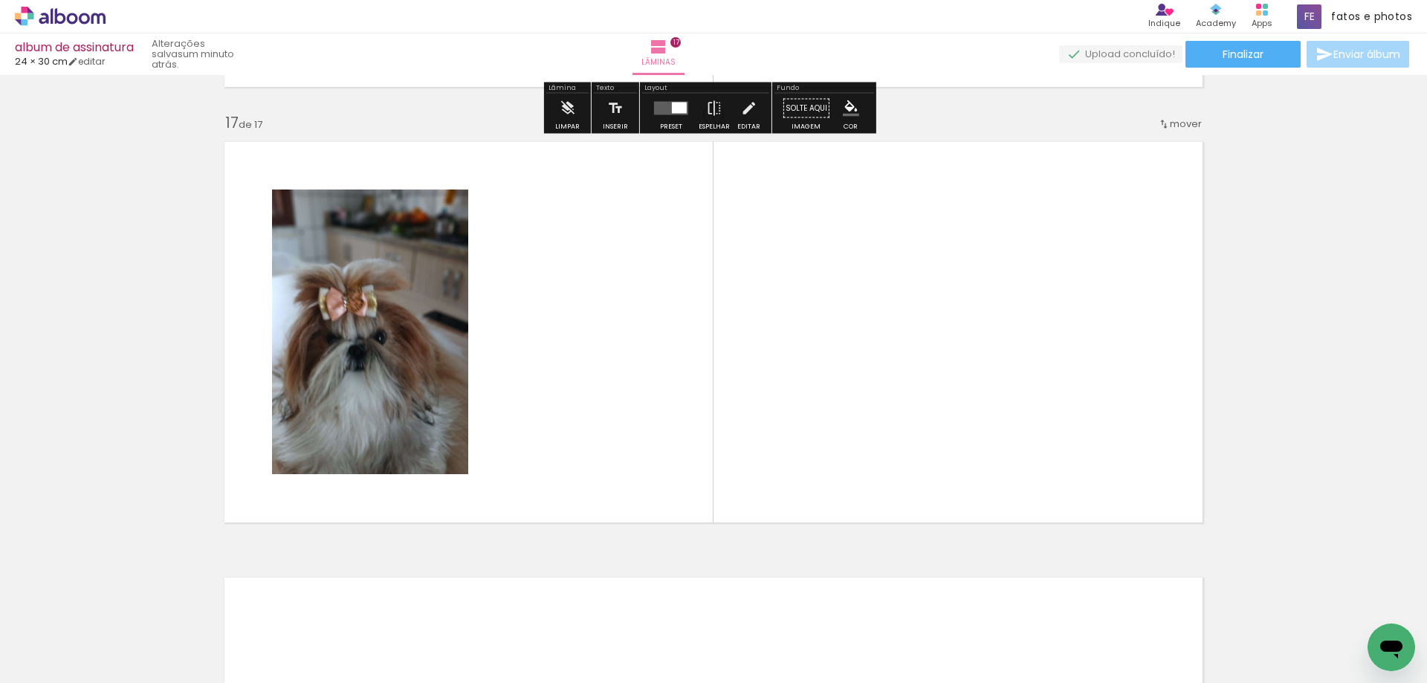
scroll to position [6951, 0]
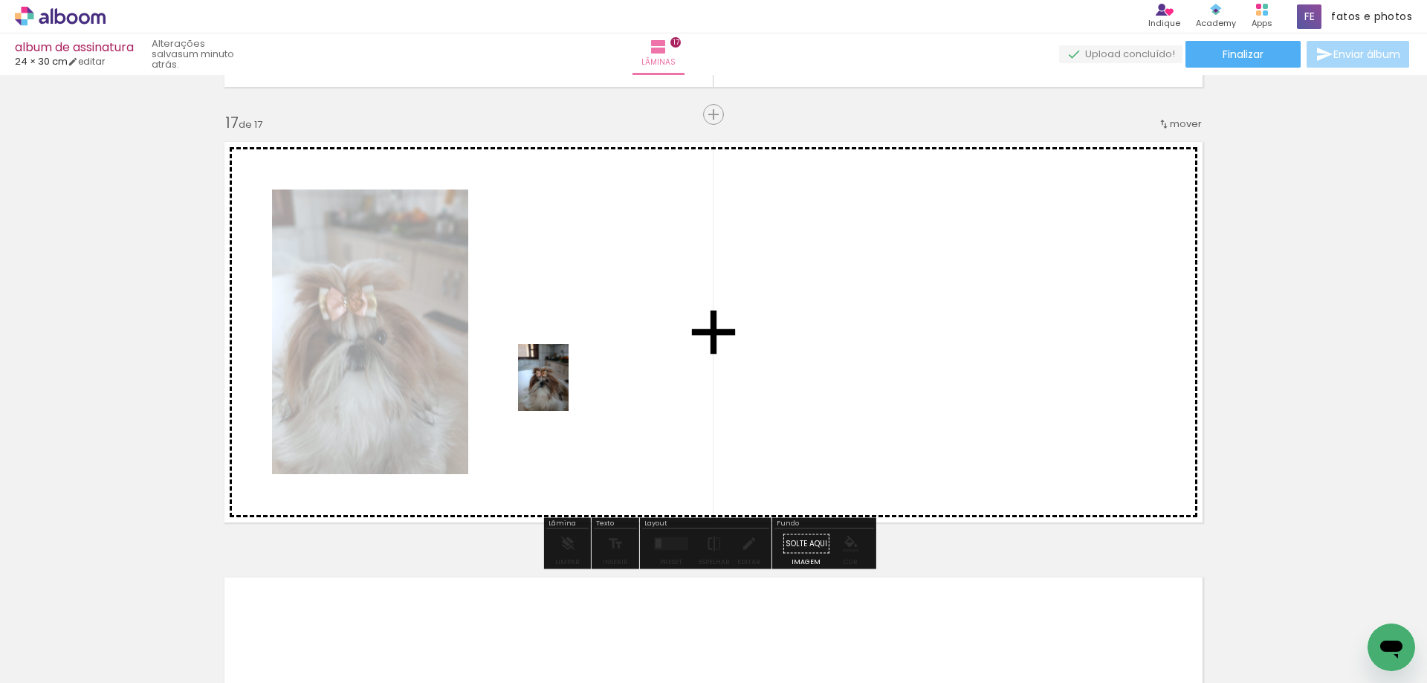
drag, startPoint x: 238, startPoint y: 658, endPoint x: 562, endPoint y: 389, distance: 421.0
click at [562, 389] on quentale-workspace at bounding box center [713, 341] width 1427 height 683
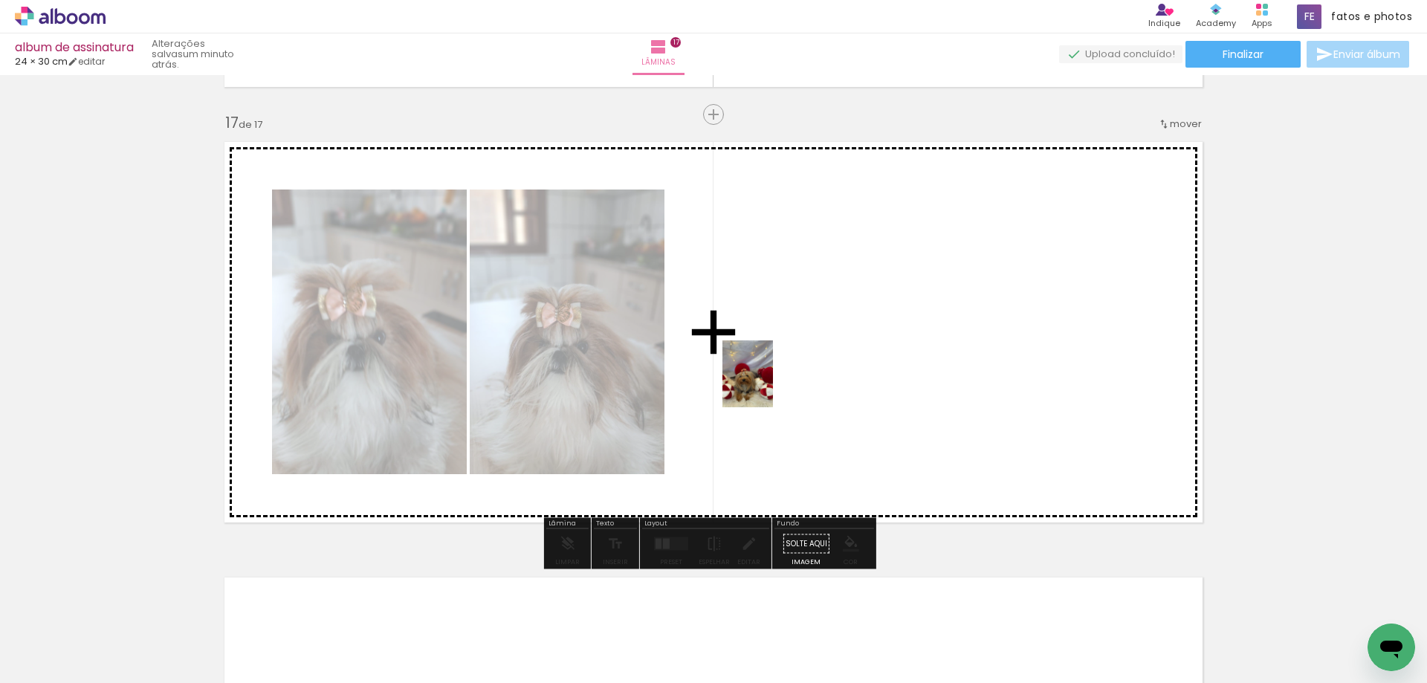
drag, startPoint x: 252, startPoint y: 632, endPoint x: 767, endPoint y: 385, distance: 570.9
click at [767, 385] on quentale-workspace at bounding box center [713, 341] width 1427 height 683
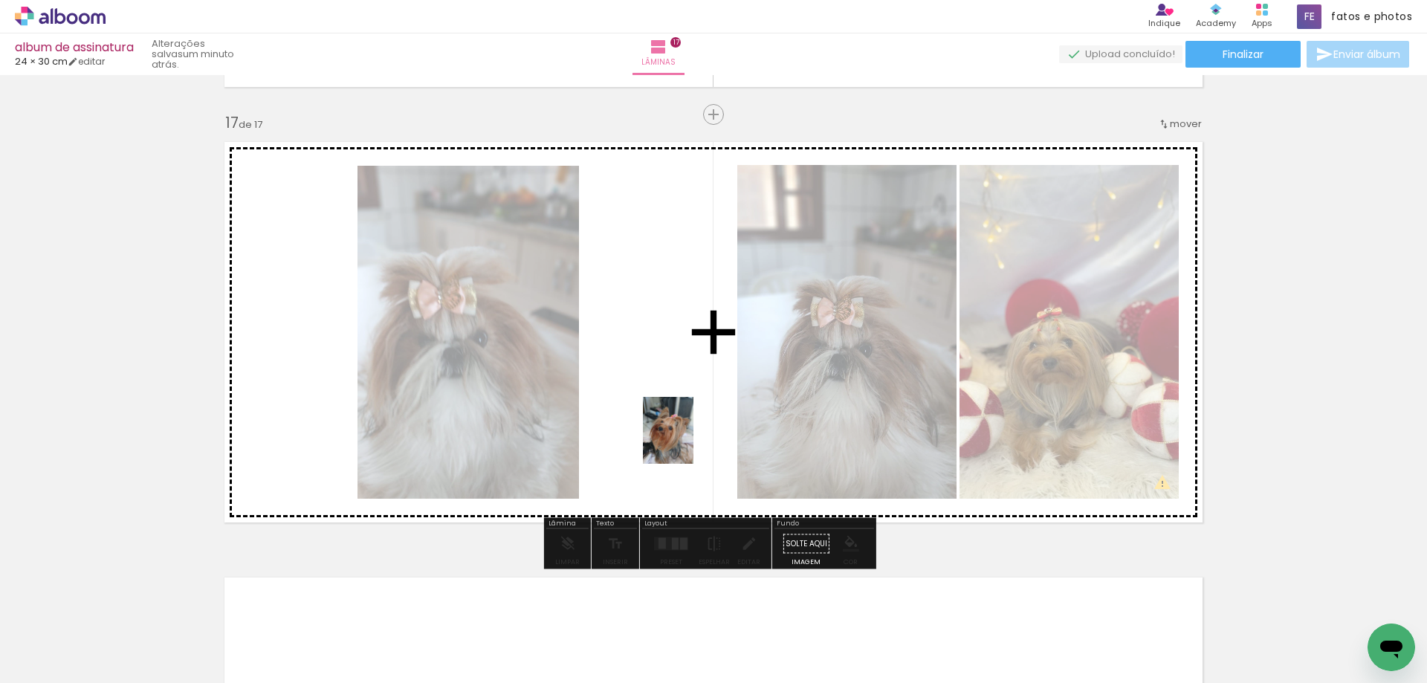
drag, startPoint x: 230, startPoint y: 643, endPoint x: 687, endPoint y: 441, distance: 499.3
click at [687, 441] on quentale-workspace at bounding box center [713, 341] width 1427 height 683
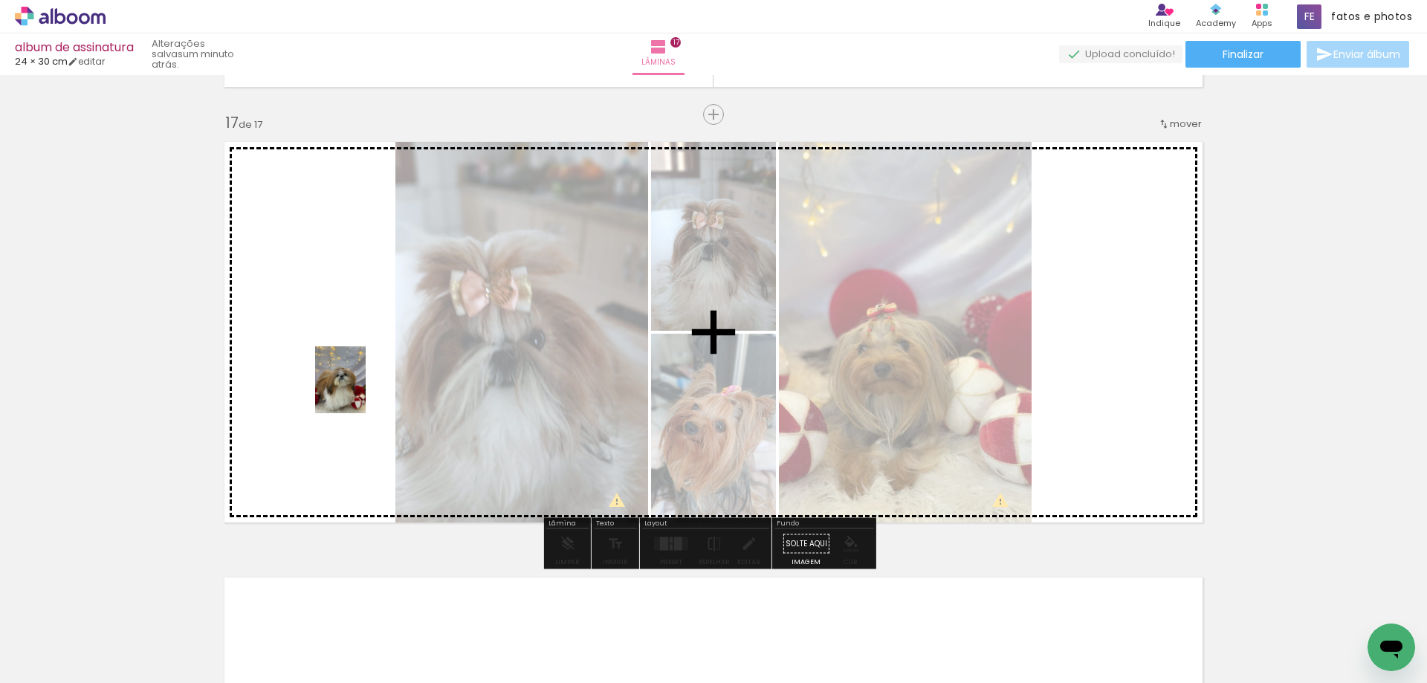
drag, startPoint x: 245, startPoint y: 623, endPoint x: 360, endPoint y: 391, distance: 259.2
click at [360, 391] on quentale-workspace at bounding box center [713, 341] width 1427 height 683
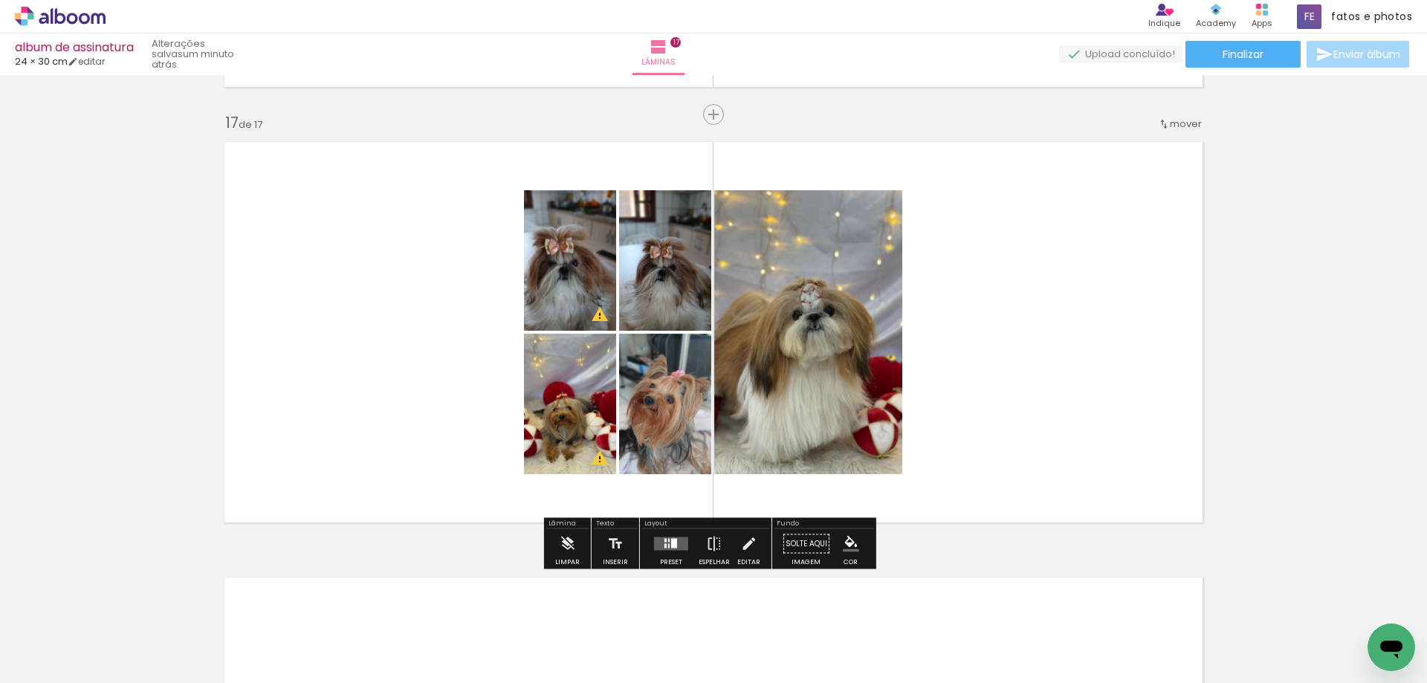
click at [813, 383] on quentale-photo at bounding box center [808, 332] width 188 height 284
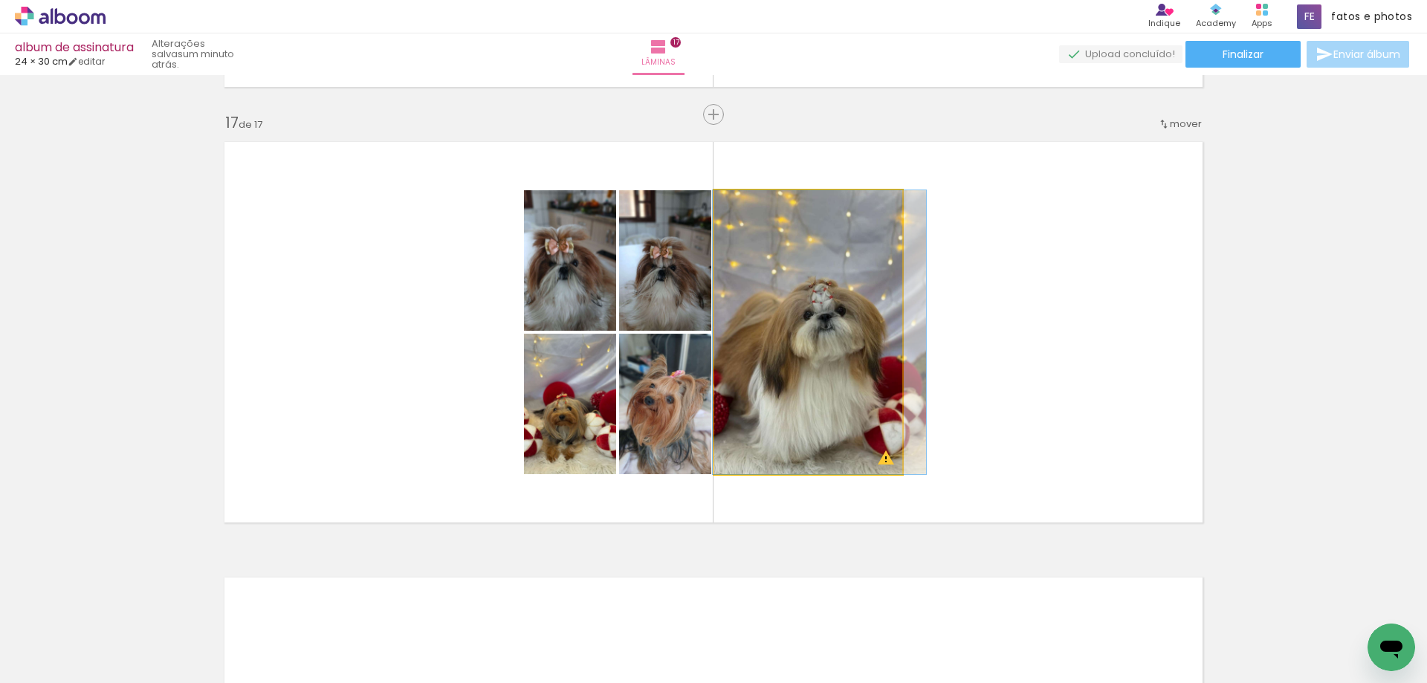
drag, startPoint x: 813, startPoint y: 383, endPoint x: 825, endPoint y: 383, distance: 12.6
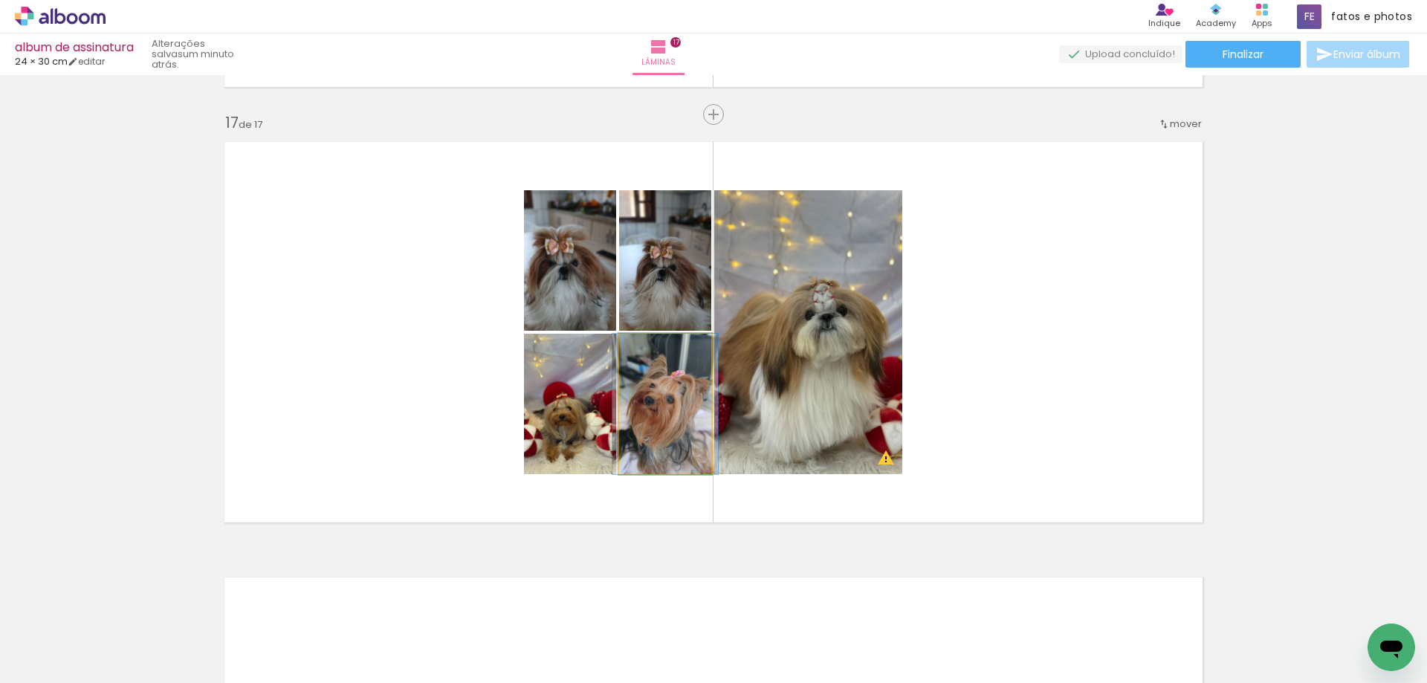
click at [664, 420] on quentale-photo at bounding box center [665, 404] width 92 height 140
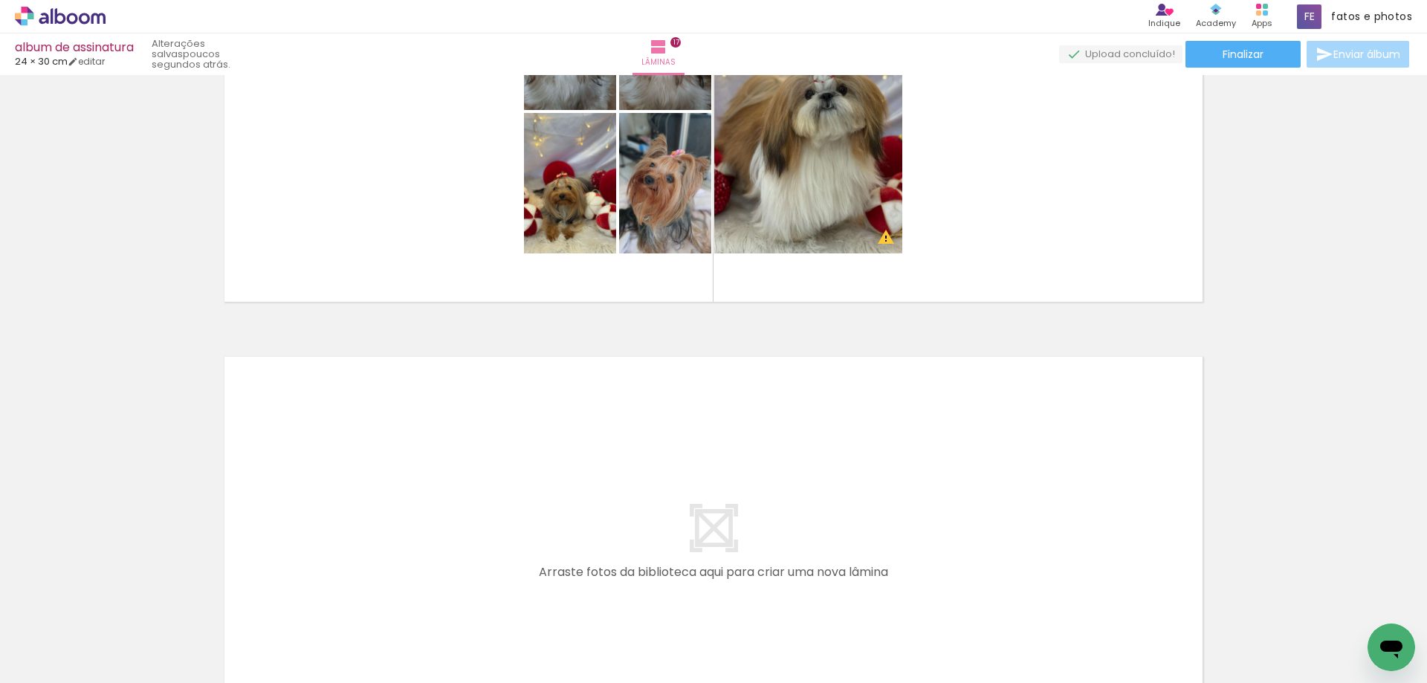
scroll to position [7306, 0]
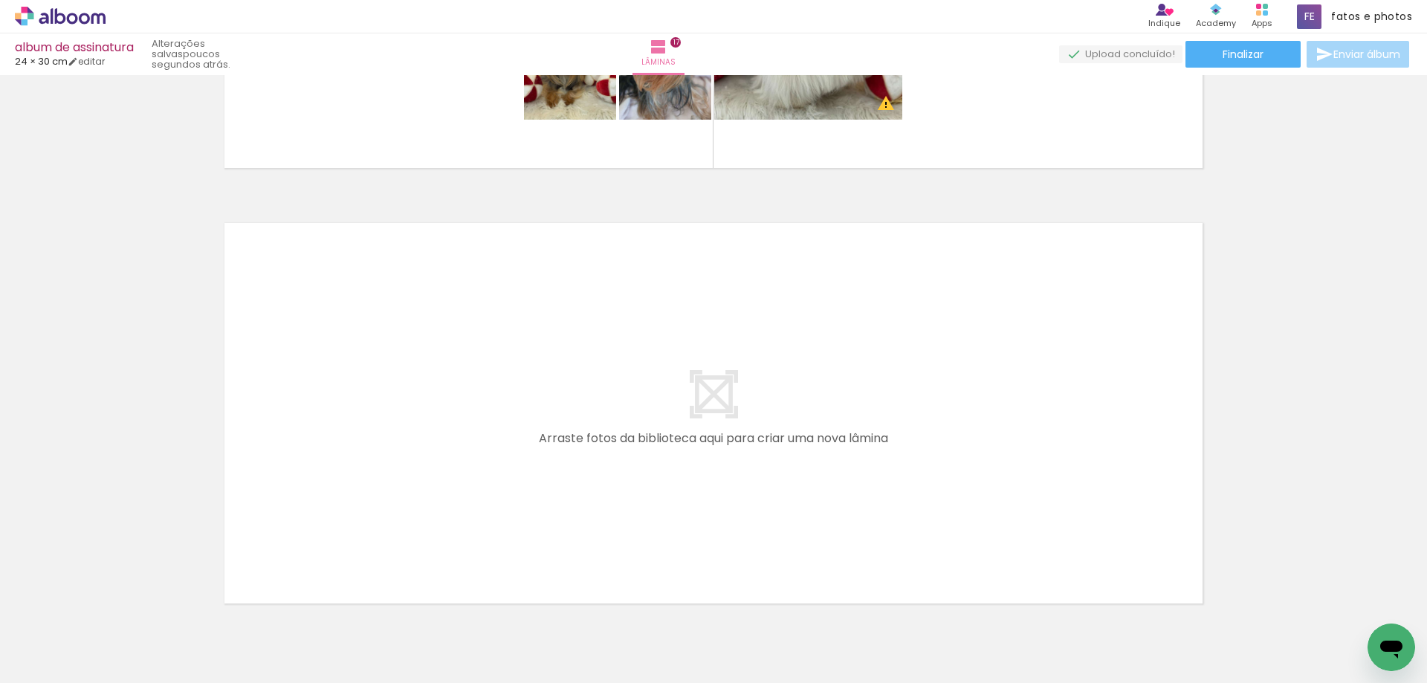
click at [124, 626] on div at bounding box center [149, 632] width 74 height 49
drag, startPoint x: 124, startPoint y: 626, endPoint x: 148, endPoint y: 623, distance: 24.0
click at [148, 623] on div at bounding box center [149, 632] width 74 height 49
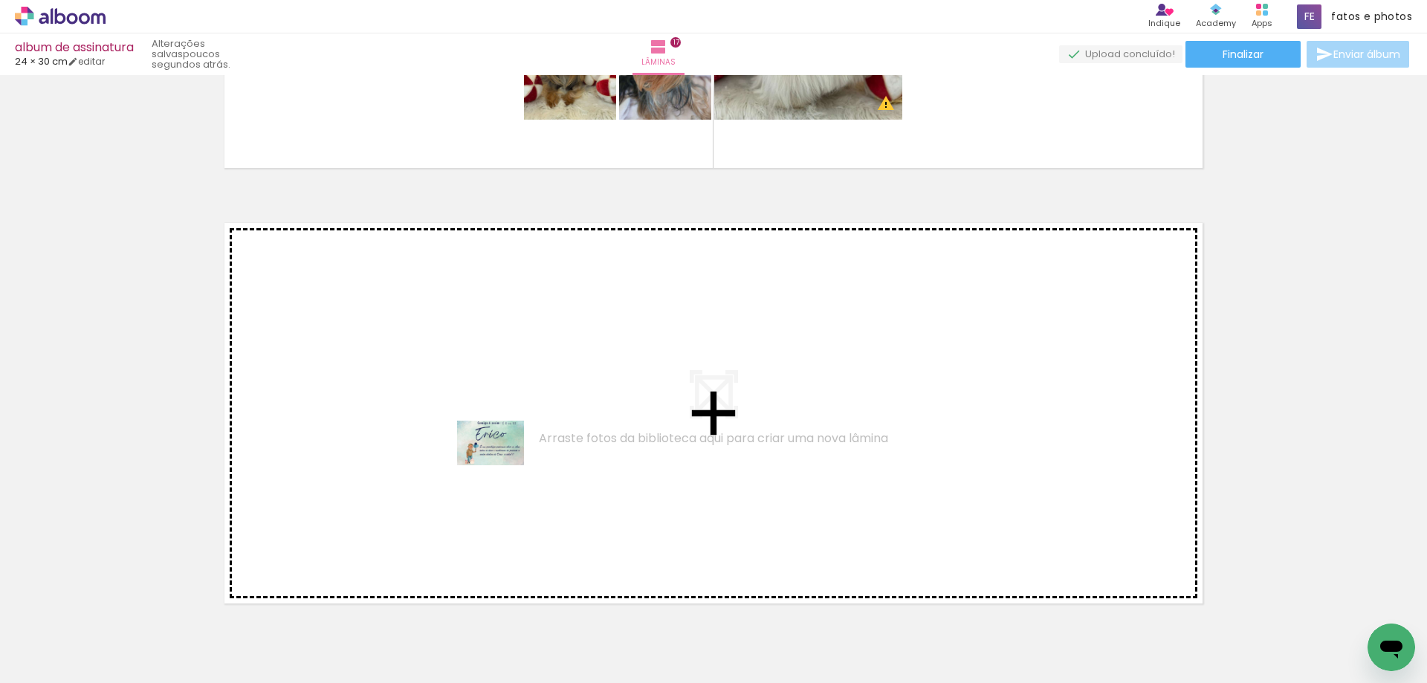
drag, startPoint x: 148, startPoint y: 632, endPoint x: 521, endPoint y: 441, distance: 418.7
click at [521, 441] on quentale-workspace at bounding box center [713, 341] width 1427 height 683
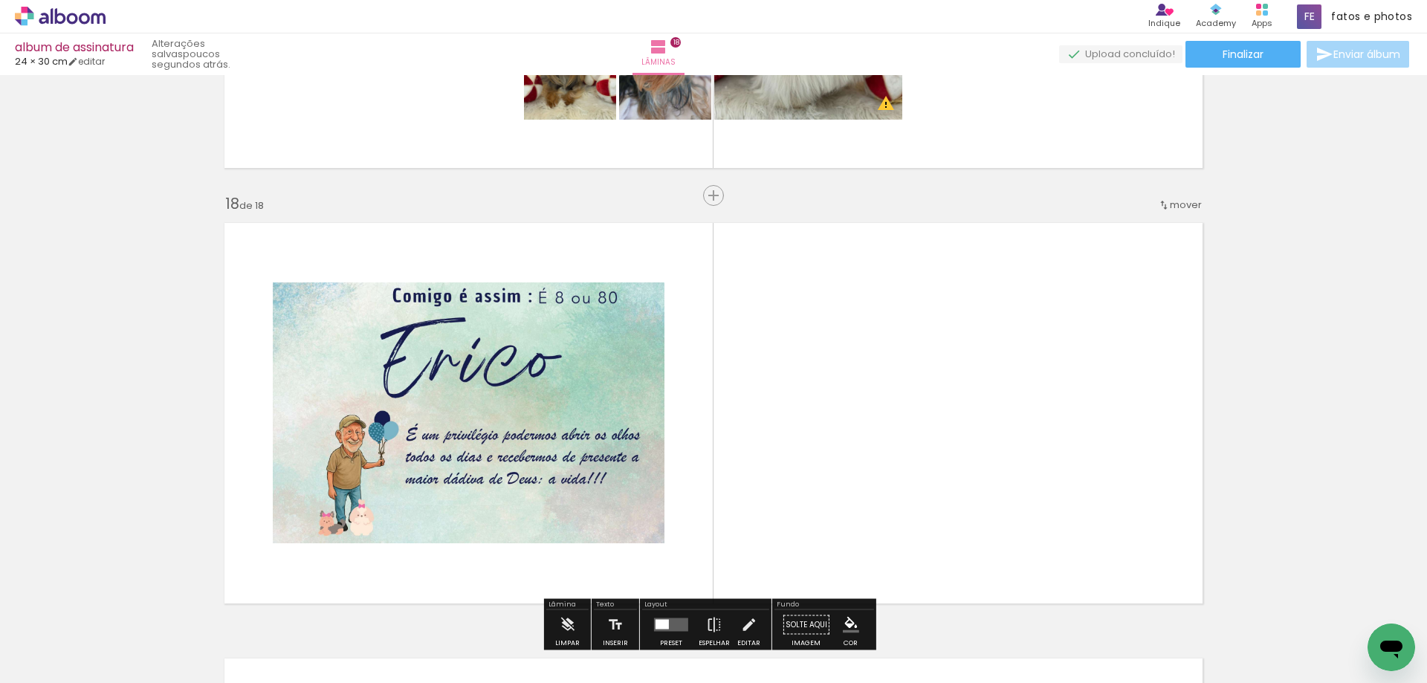
scroll to position [7387, 0]
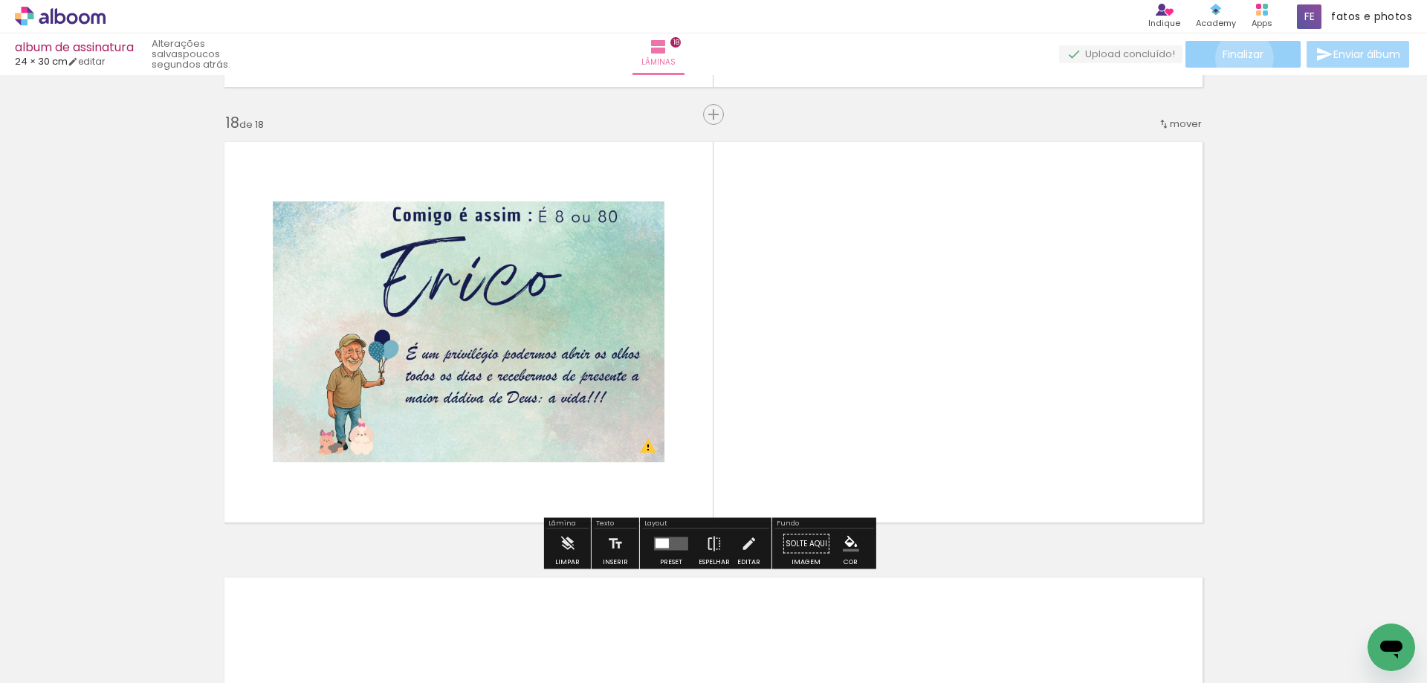
click at [1239, 58] on span "Finalizar" at bounding box center [1242, 54] width 41 height 10
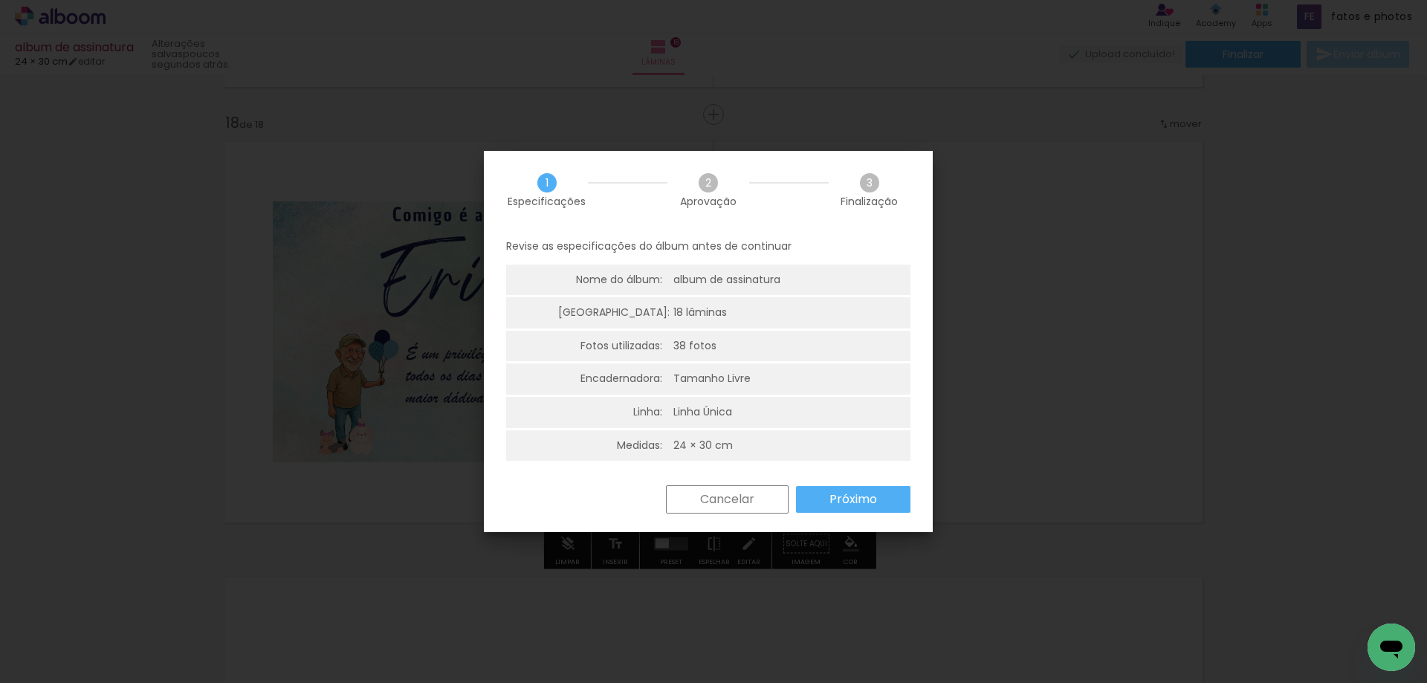
click at [0, 0] on slot "Próximo" at bounding box center [0, 0] width 0 height 0
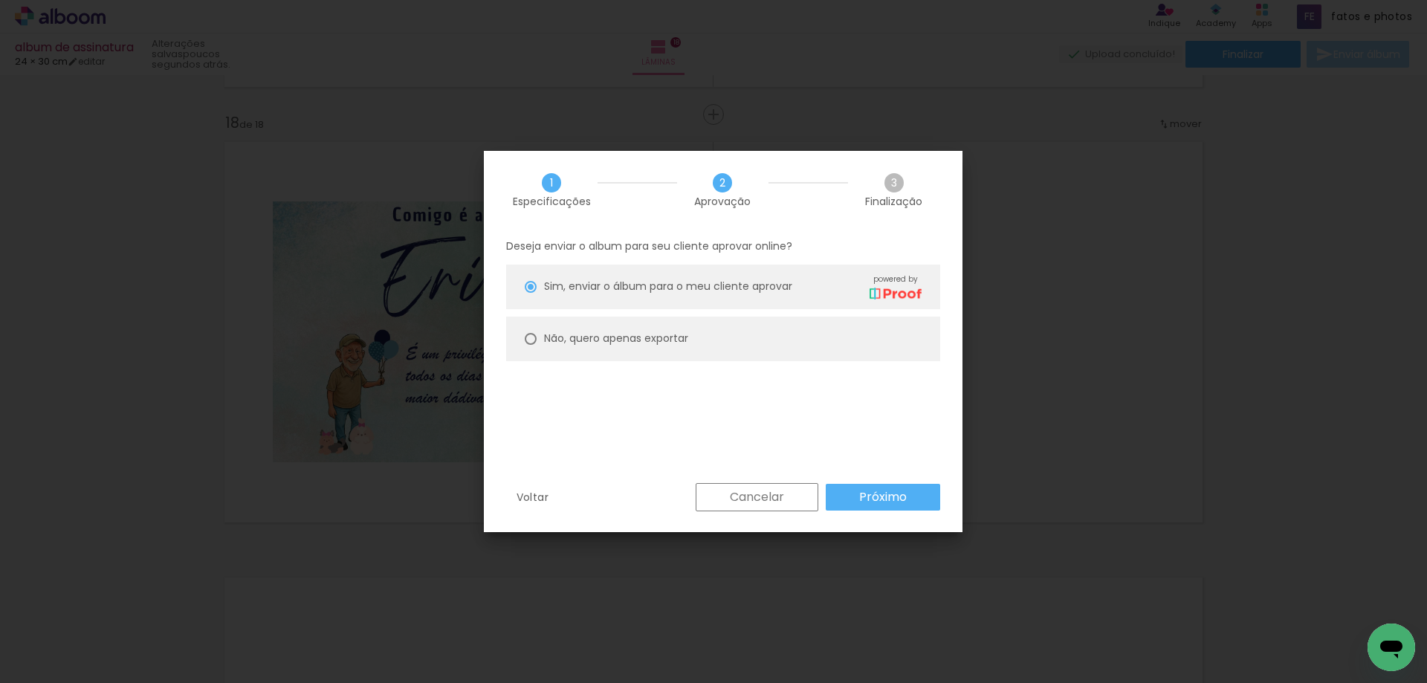
click at [0, 0] on slot "Não, quero apenas exportar" at bounding box center [0, 0] width 0 height 0
type paper-radio-button "on"
click at [0, 0] on slot "Próximo" at bounding box center [0, 0] width 0 height 0
type input "Alta, 300 DPI"
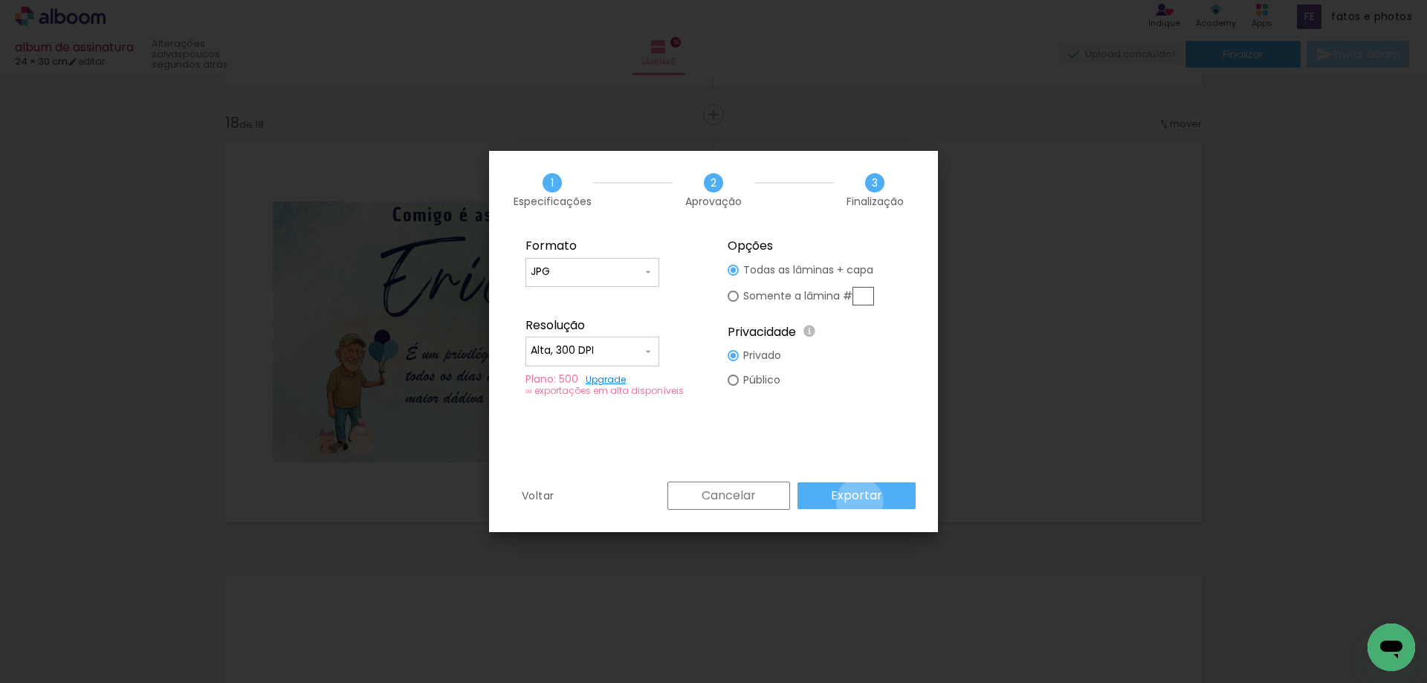
click at [0, 0] on slot "Exportar" at bounding box center [0, 0] width 0 height 0
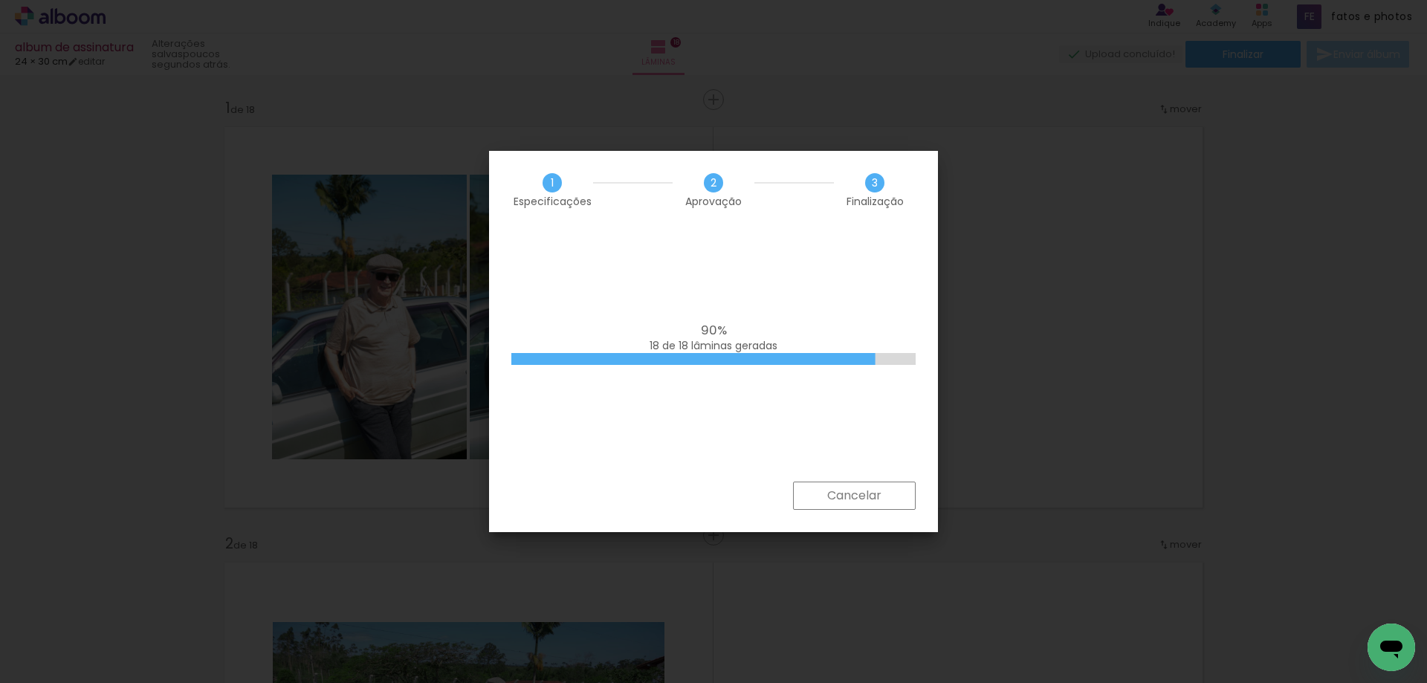
scroll to position [7387, 0]
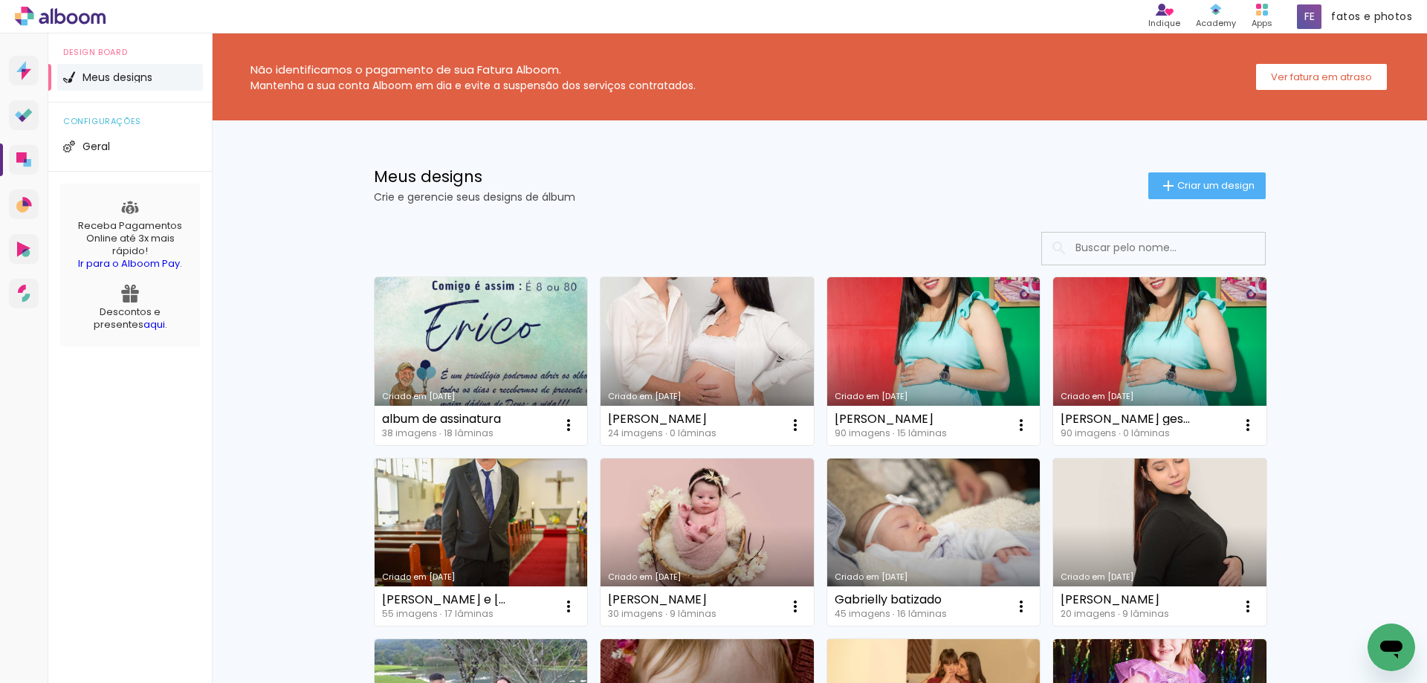
click at [704, 362] on link "Criado em [DATE]" at bounding box center [706, 361] width 213 height 168
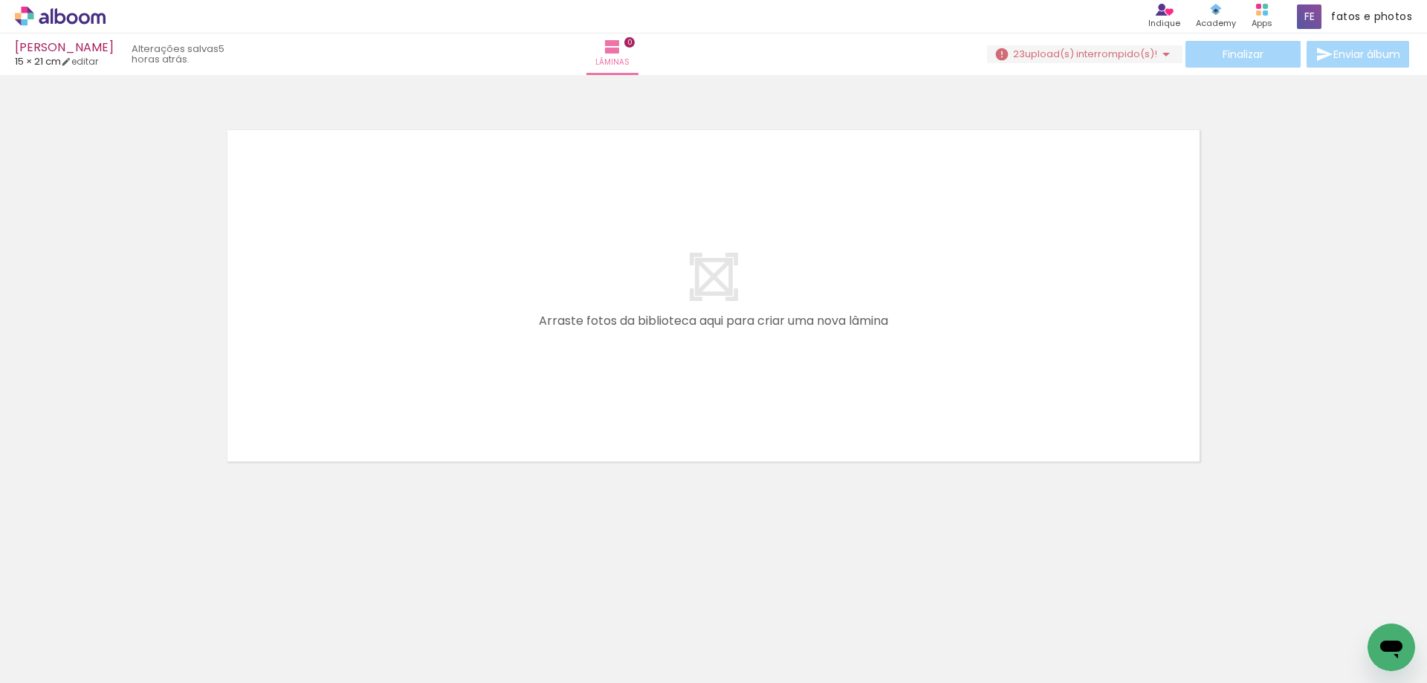
click at [32, 639] on input "Todas as fotos" at bounding box center [41, 638] width 56 height 13
click at [0, 0] on slot "Não utilizadas" at bounding box center [0, 0] width 0 height 0
type input "Não utilizadas"
click at [71, 12] on icon at bounding box center [60, 16] width 91 height 19
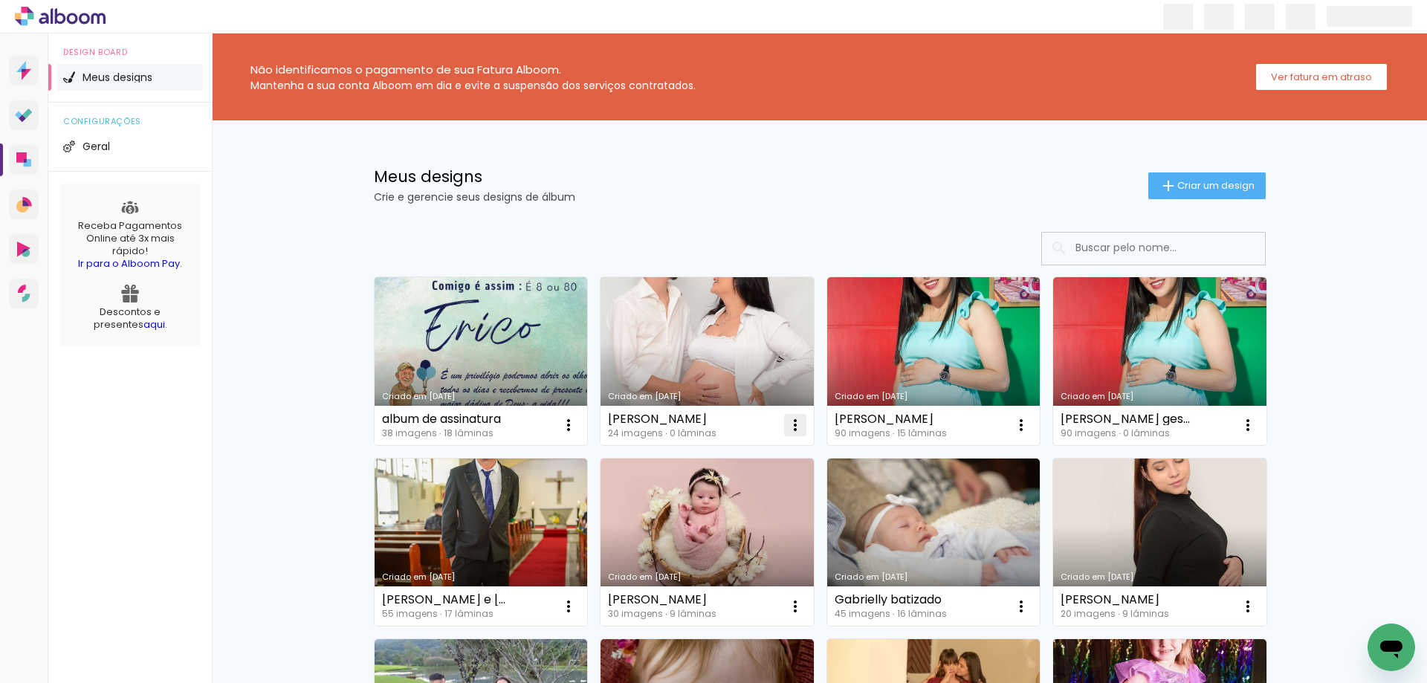
click at [786, 426] on iron-icon at bounding box center [795, 425] width 18 height 18
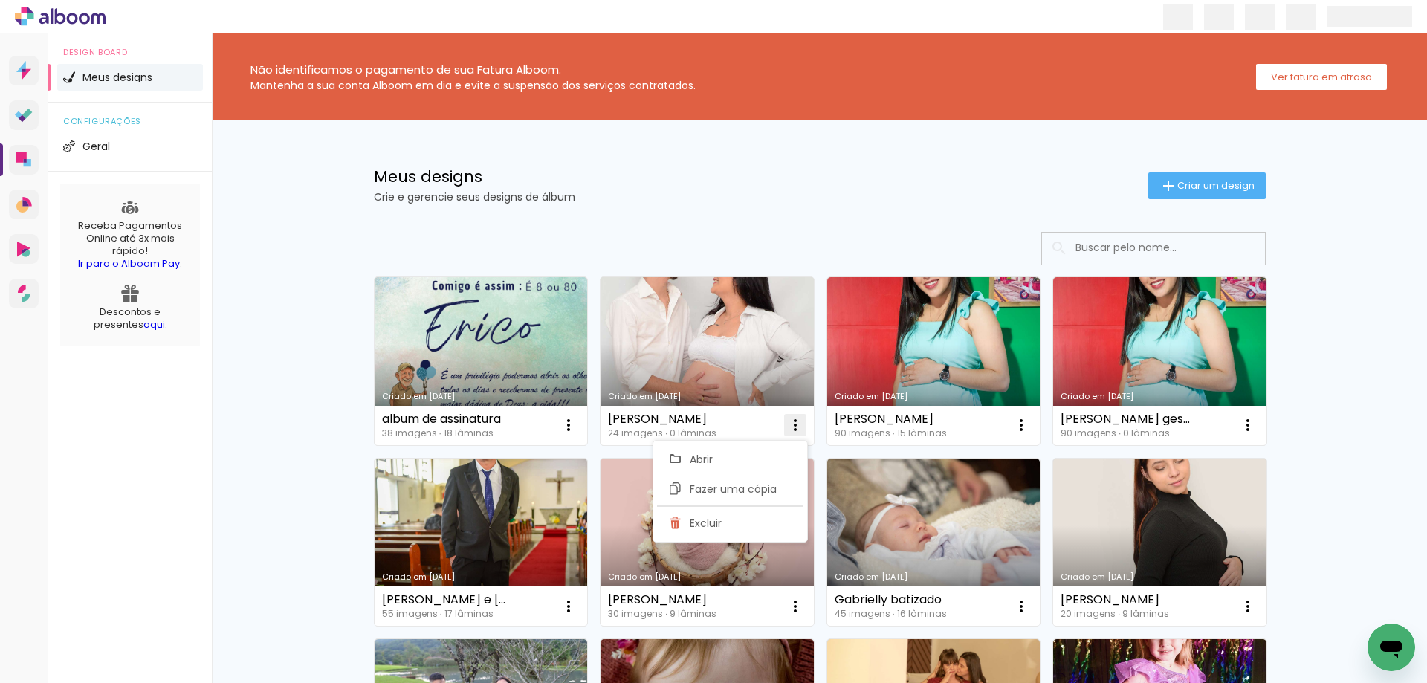
click at [696, 527] on span "Excluir" at bounding box center [705, 523] width 32 height 10
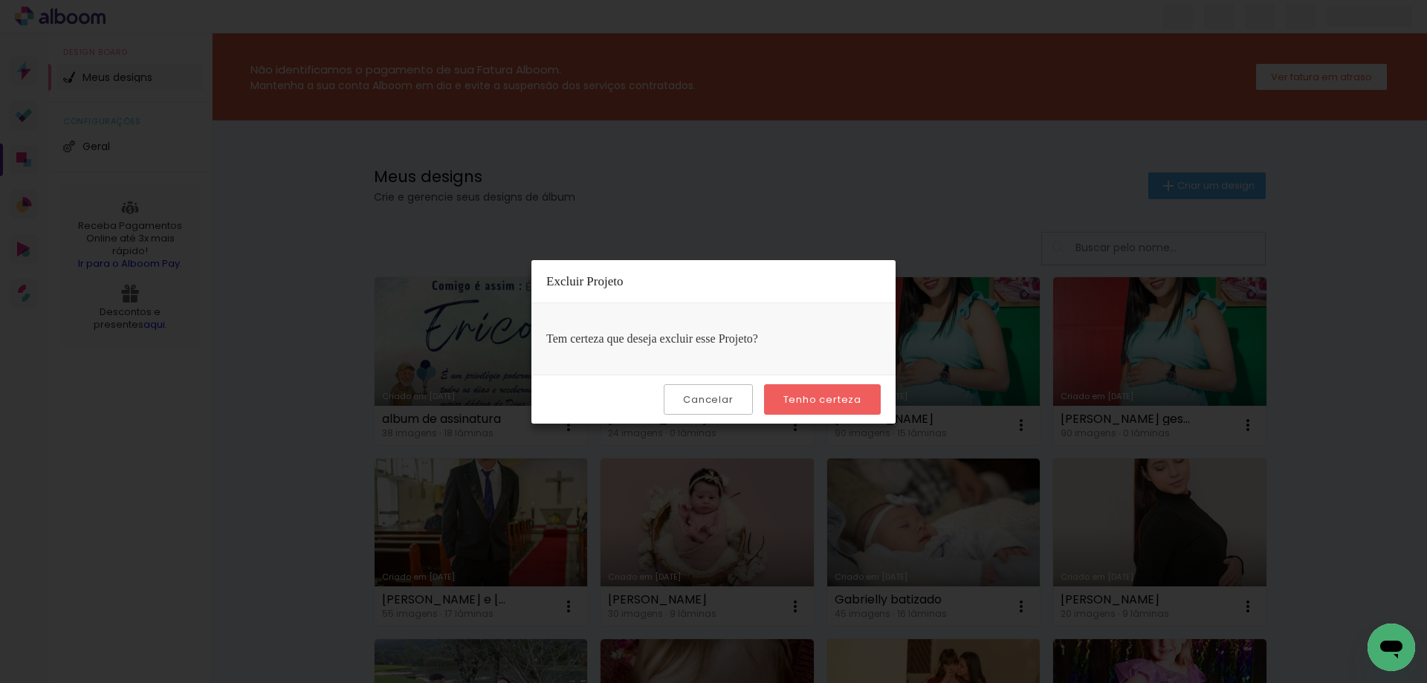
click at [0, 0] on slot "Tenho certeza" at bounding box center [0, 0] width 0 height 0
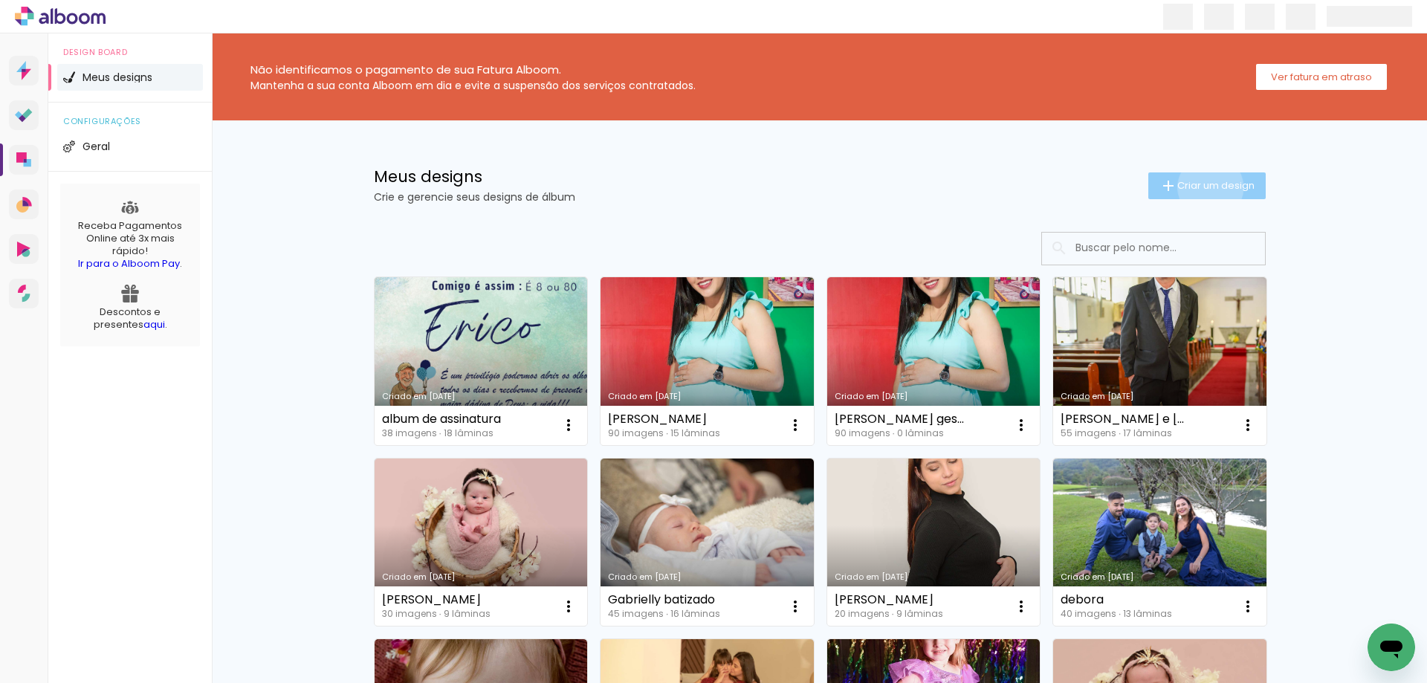
click at [1201, 187] on span "Criar um design" at bounding box center [1215, 186] width 77 height 10
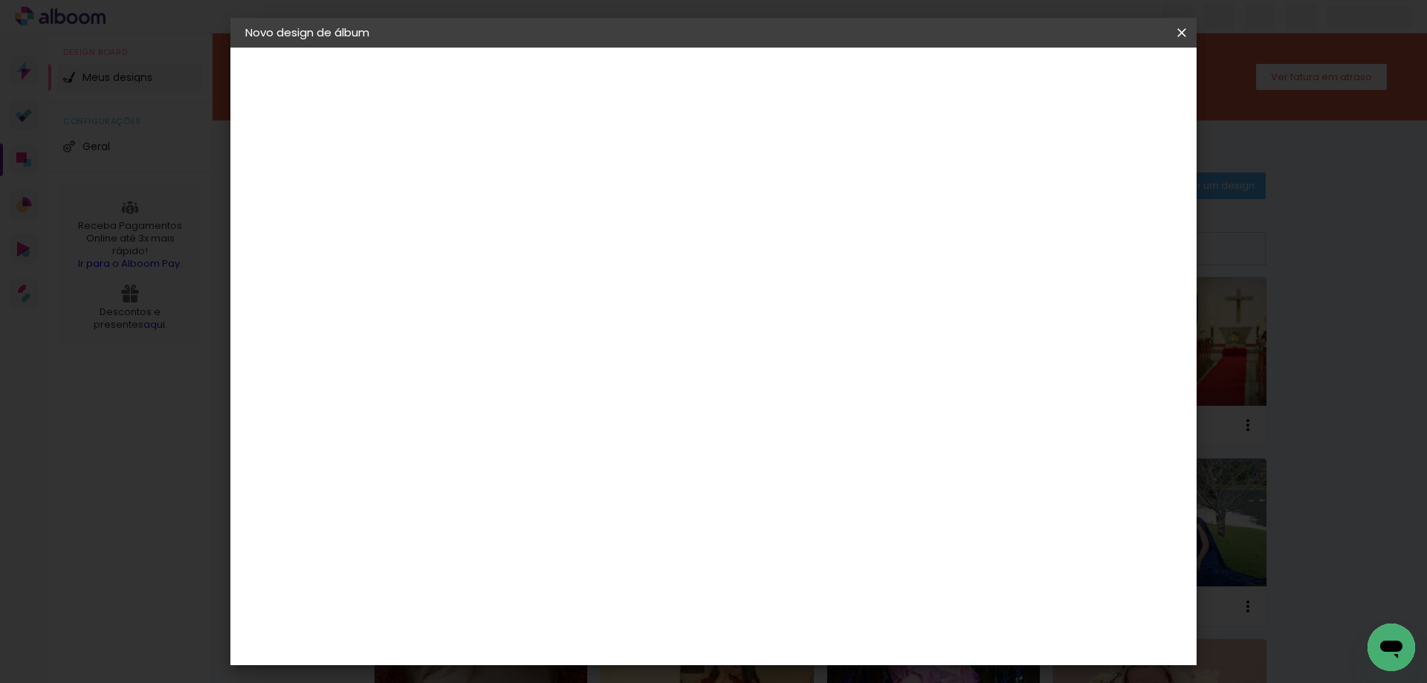
click at [488, 199] on input at bounding box center [488, 199] width 0 height 23
type input "[PERSON_NAME]"
type paper-input "[PERSON_NAME]"
click at [0, 0] on slot "Avançar" at bounding box center [0, 0] width 0 height 0
click at [0, 0] on slot "Tamanho Livre" at bounding box center [0, 0] width 0 height 0
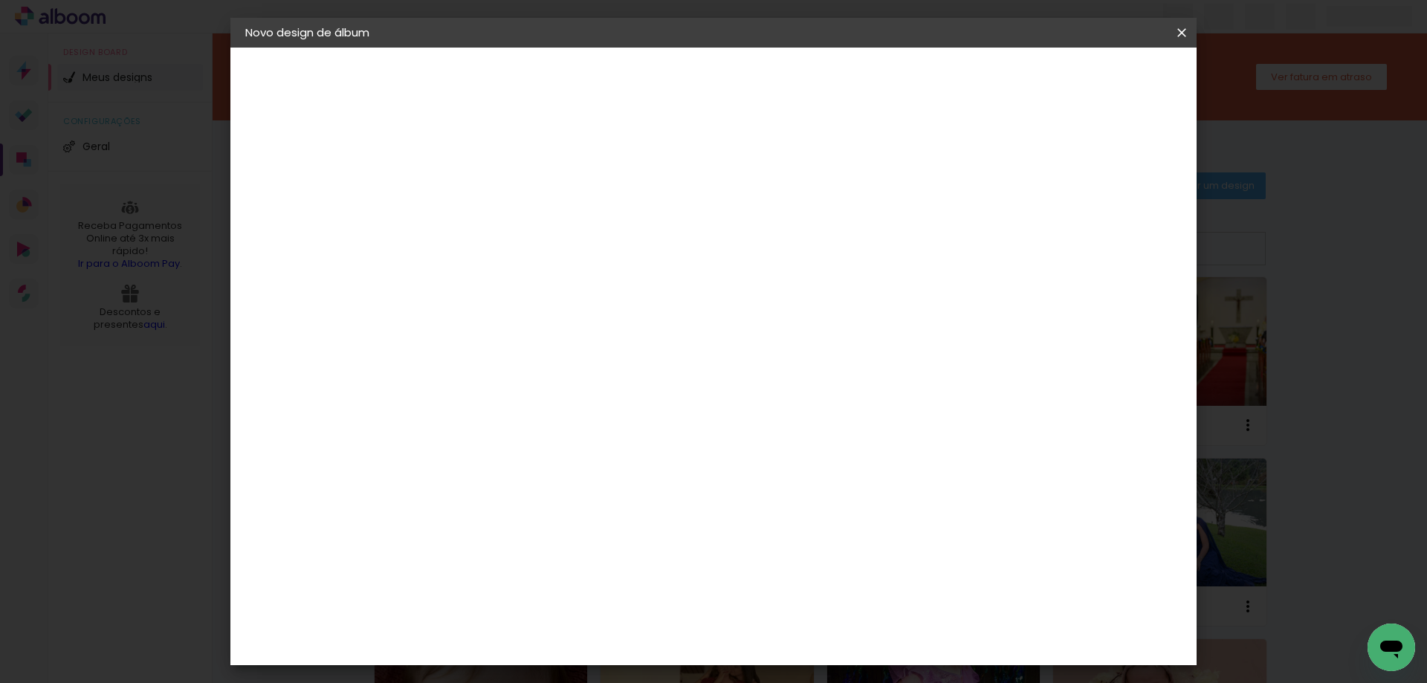
click at [766, 71] on paper-button "Avançar" at bounding box center [729, 78] width 73 height 25
drag, startPoint x: 460, startPoint y: 419, endPoint x: 429, endPoint y: 426, distance: 31.4
click at [429, 426] on input "30" at bounding box center [441, 422] width 39 height 22
type input "15"
type paper-input "15"
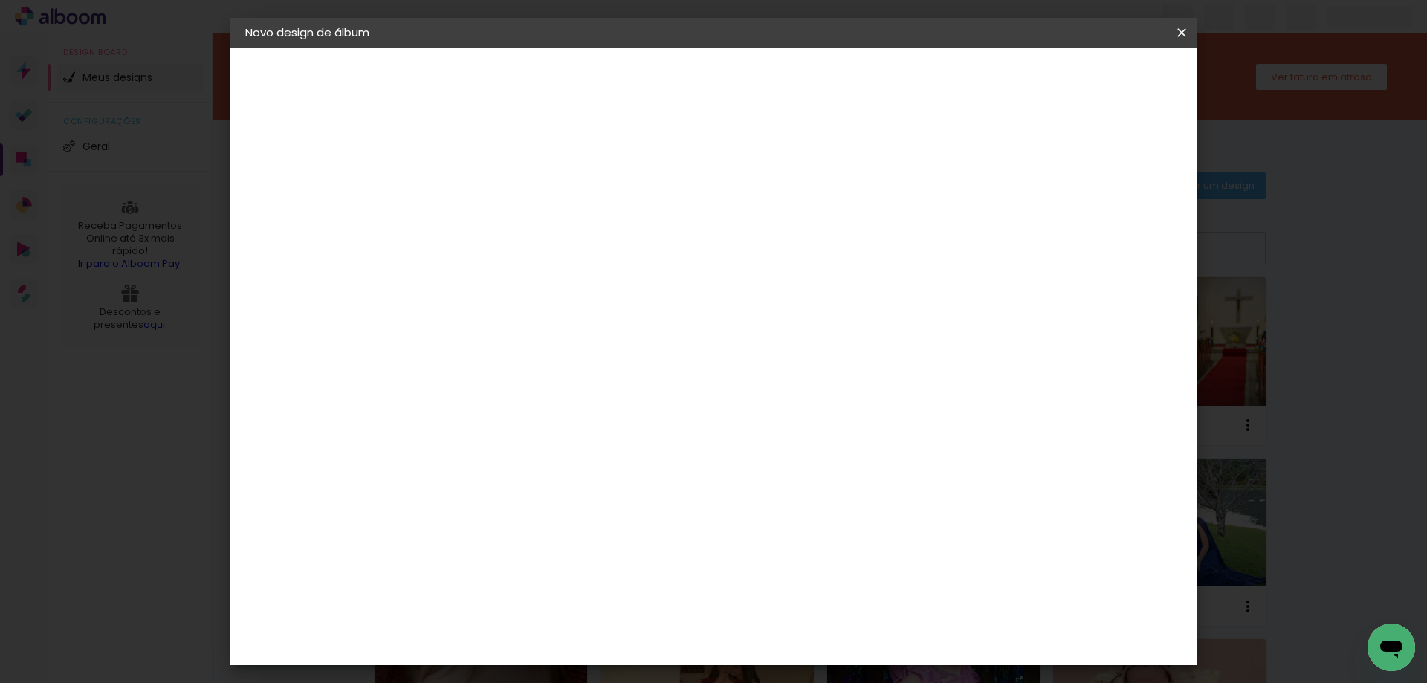
drag, startPoint x: 811, startPoint y: 473, endPoint x: 793, endPoint y: 441, distance: 36.2
click at [780, 478] on input "60" at bounding box center [795, 474] width 39 height 22
type input "42"
type paper-input "42"
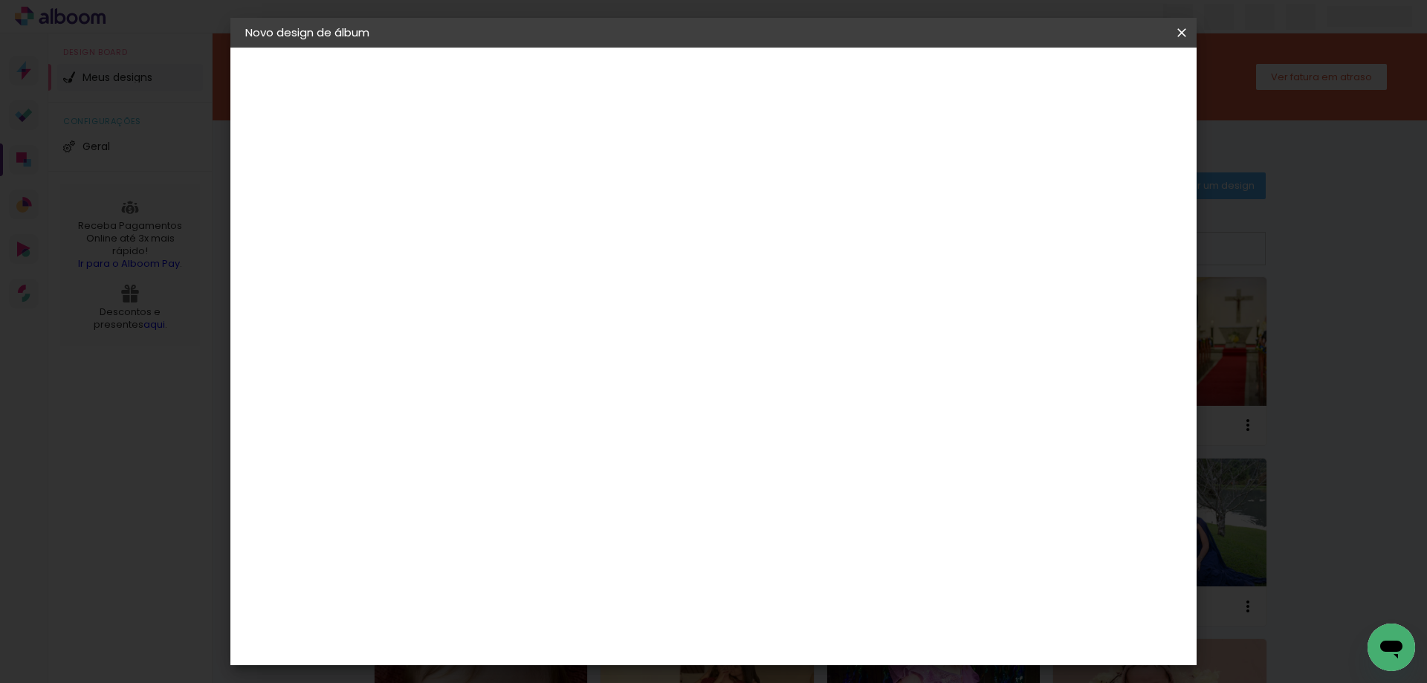
click at [1088, 78] on span "Iniciar design" at bounding box center [1055, 79] width 68 height 10
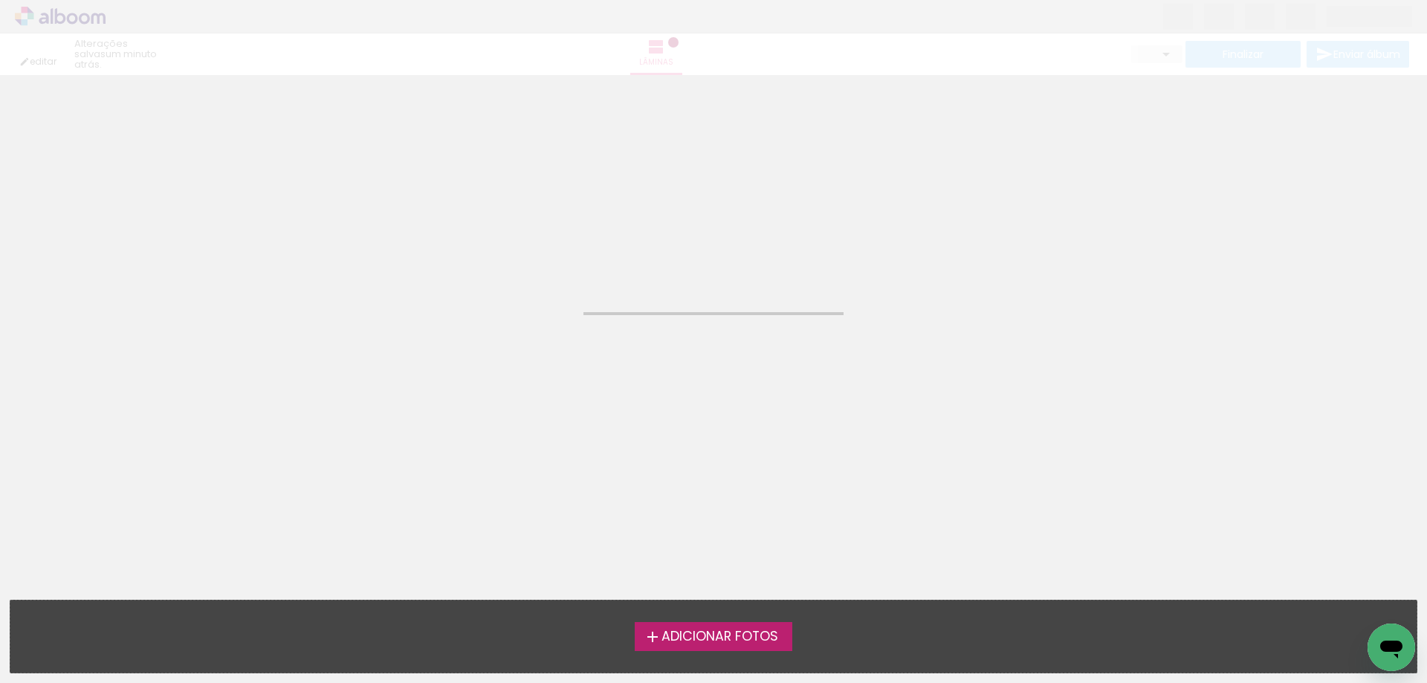
click at [736, 635] on span "Adicionar Fotos" at bounding box center [719, 636] width 117 height 13
click at [0, 0] on input "file" at bounding box center [0, 0] width 0 height 0
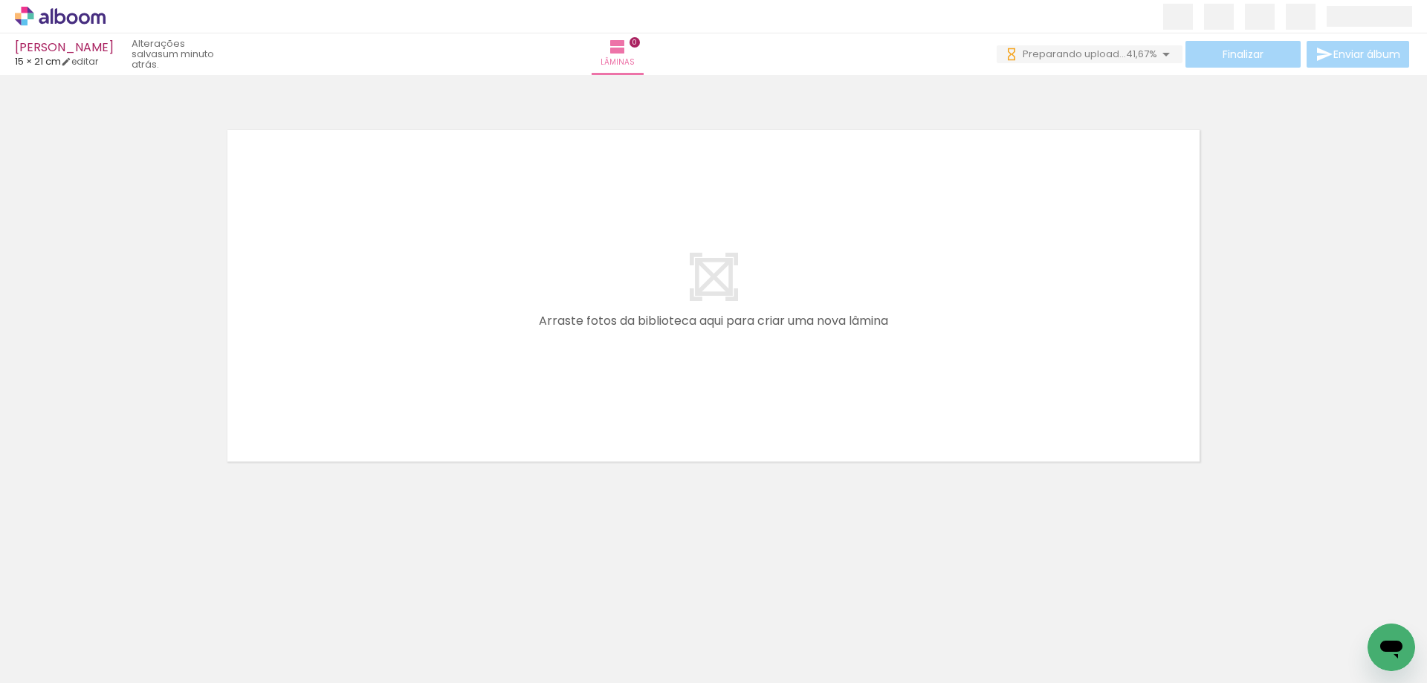
click at [58, 637] on input "Todas as fotos" at bounding box center [41, 638] width 56 height 13
click at [0, 0] on slot "Não utilizadas" at bounding box center [0, 0] width 0 height 0
type input "Não utilizadas"
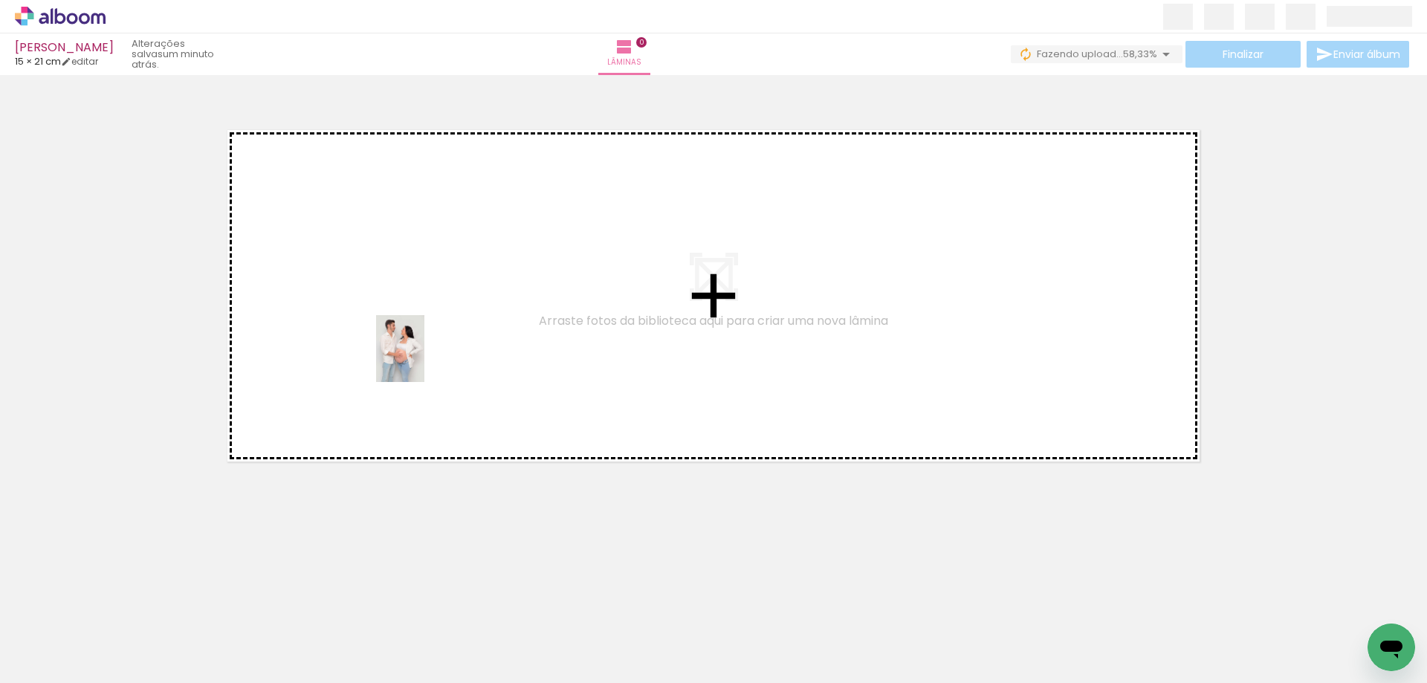
drag, startPoint x: 149, startPoint y: 654, endPoint x: 427, endPoint y: 367, distance: 399.8
click at [421, 359] on quentale-workspace at bounding box center [713, 341] width 1427 height 683
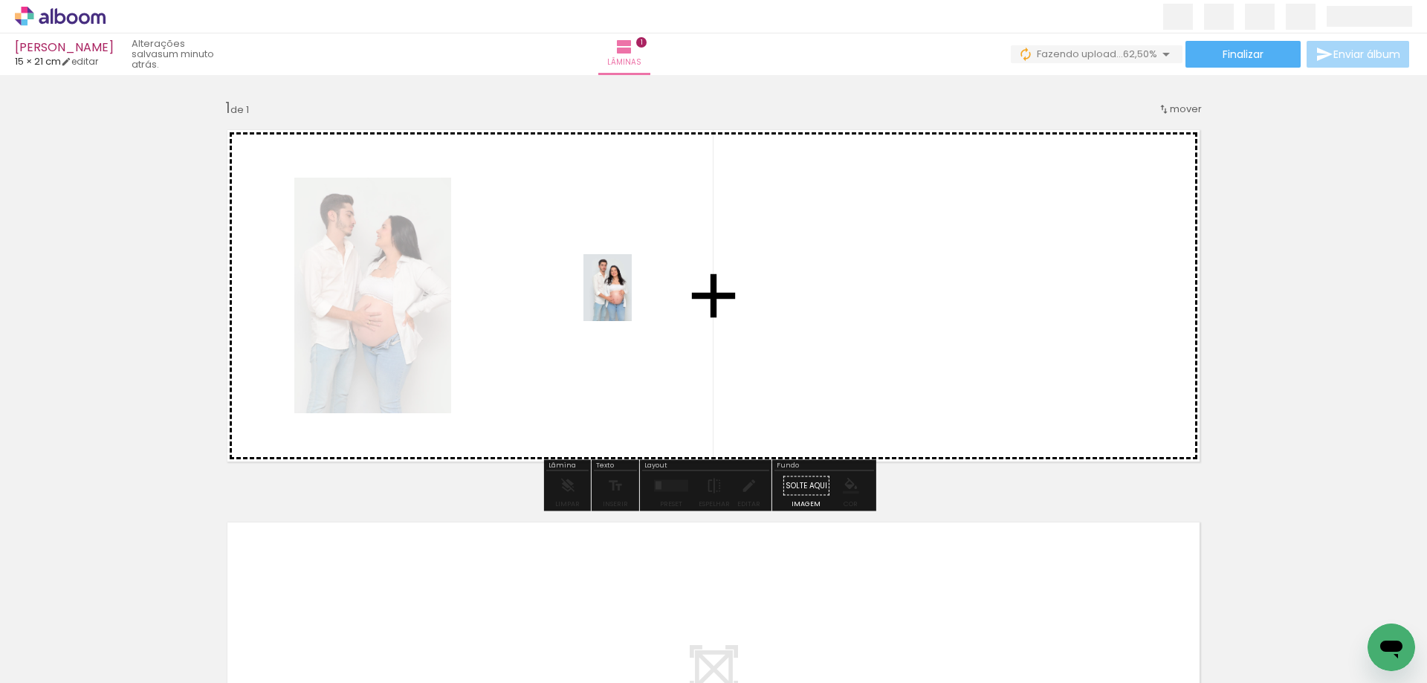
drag, startPoint x: 163, startPoint y: 645, endPoint x: 733, endPoint y: 317, distance: 658.4
click at [625, 298] on quentale-workspace at bounding box center [713, 341] width 1427 height 683
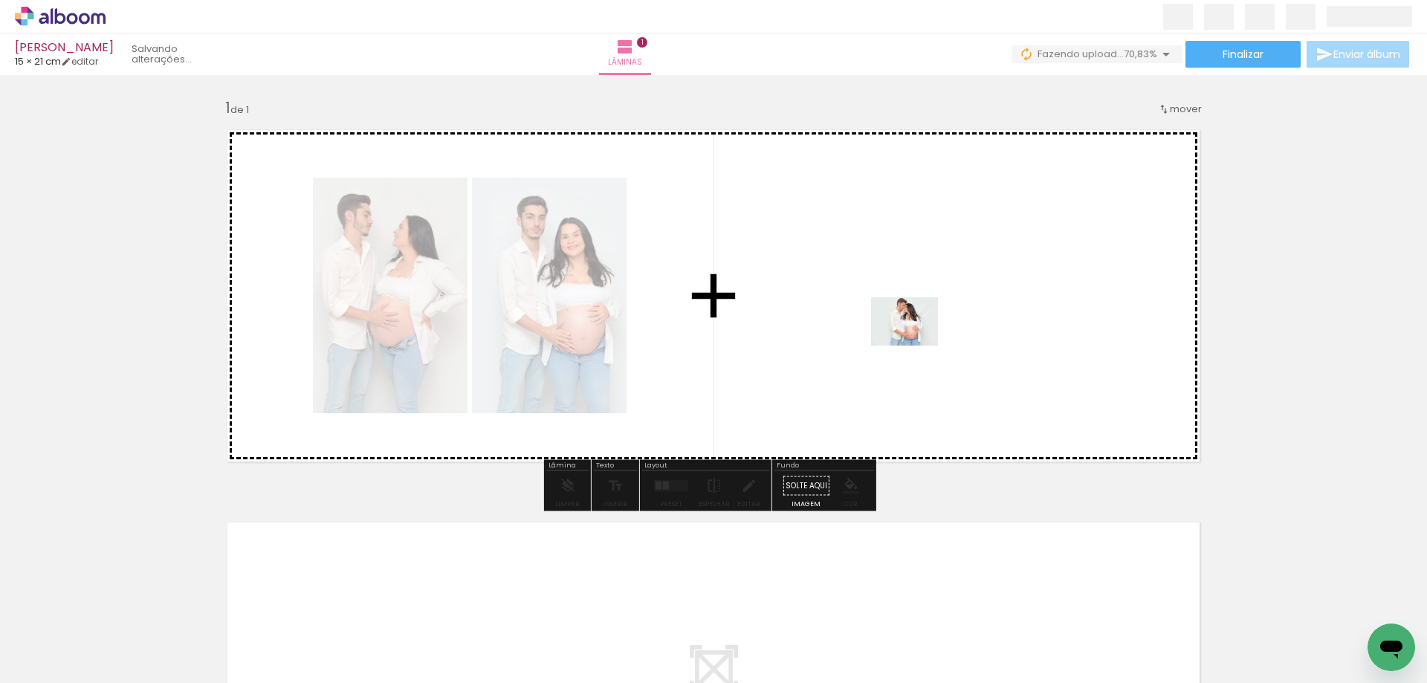
drag, startPoint x: 190, startPoint y: 635, endPoint x: 916, endPoint y: 341, distance: 783.0
click at [916, 341] on quentale-workspace at bounding box center [713, 341] width 1427 height 683
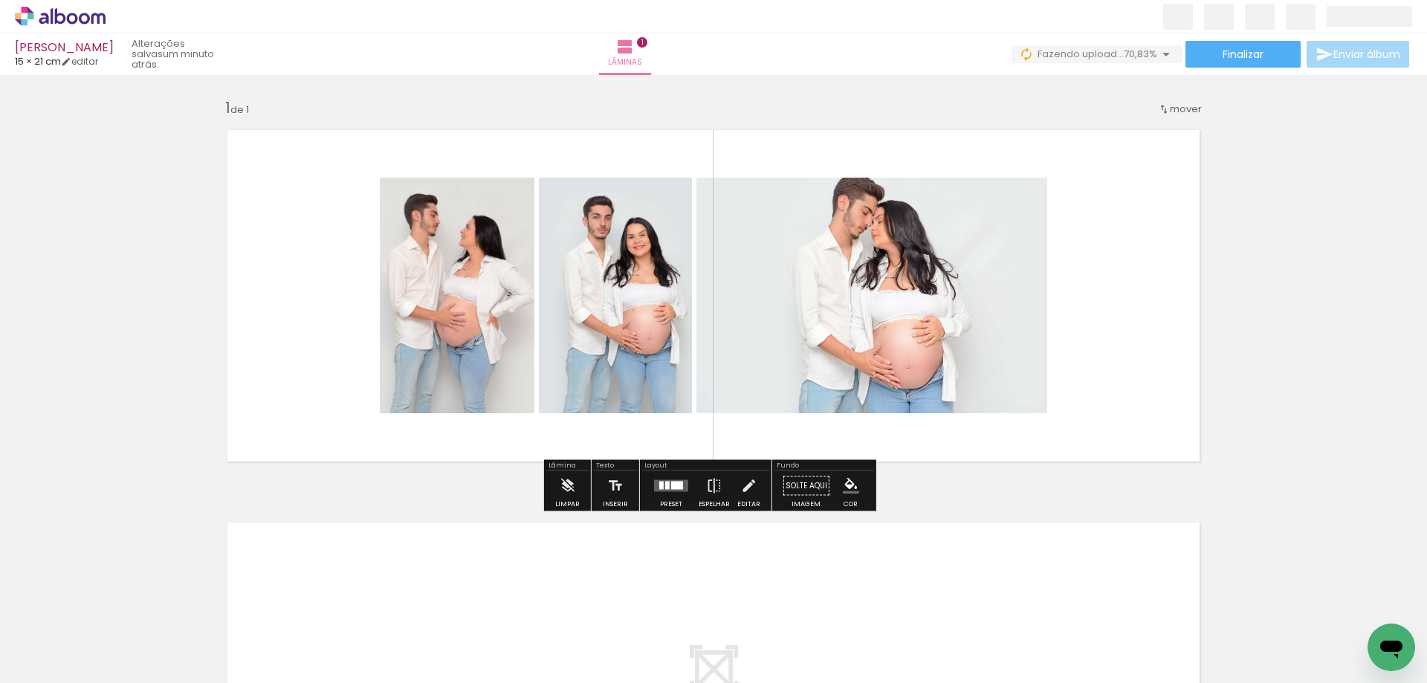
click at [672, 488] on div at bounding box center [677, 485] width 12 height 8
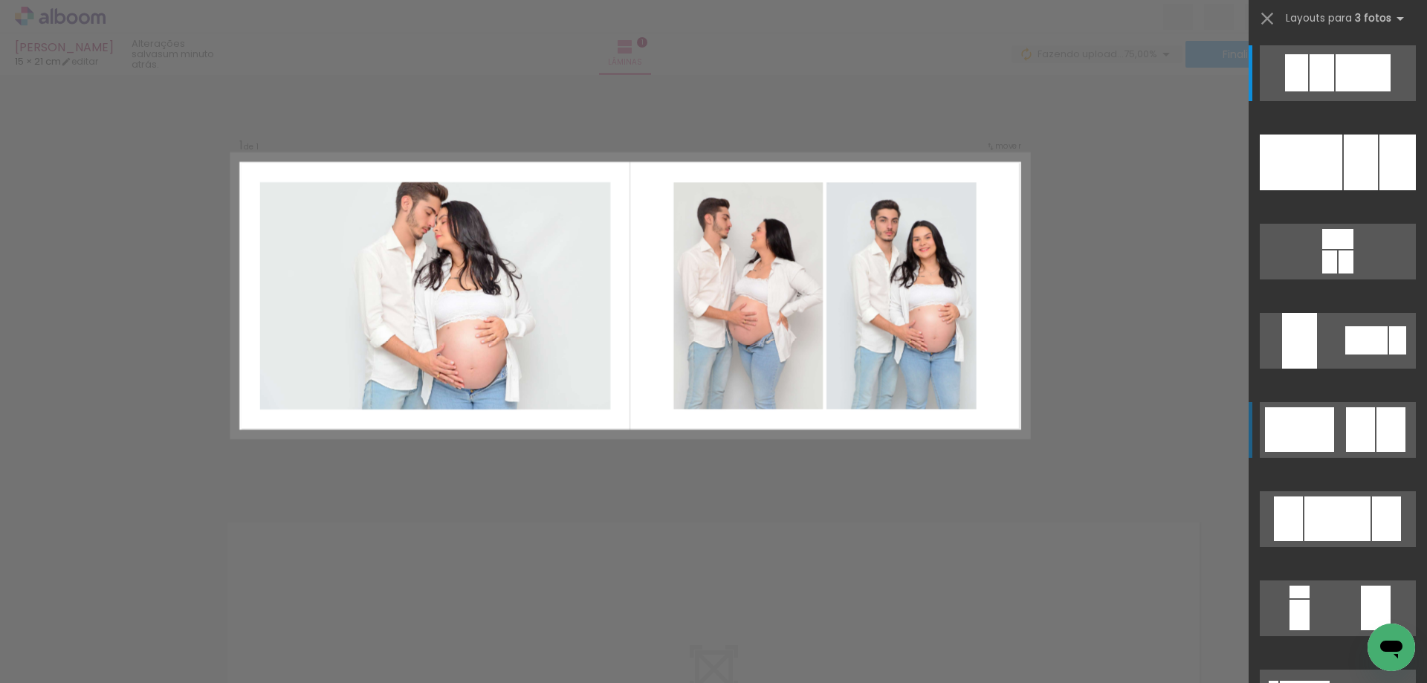
click at [1327, 435] on div at bounding box center [1299, 429] width 69 height 45
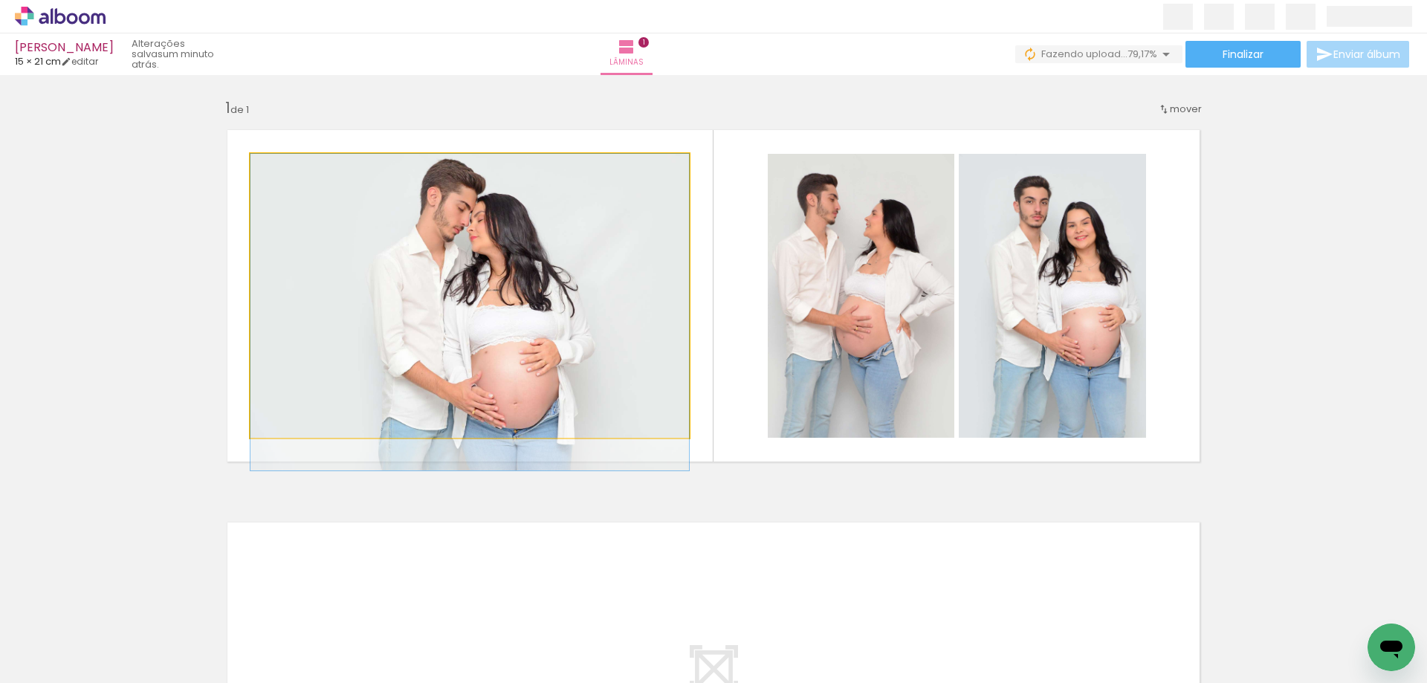
drag, startPoint x: 597, startPoint y: 383, endPoint x: 596, endPoint y: 403, distance: 20.8
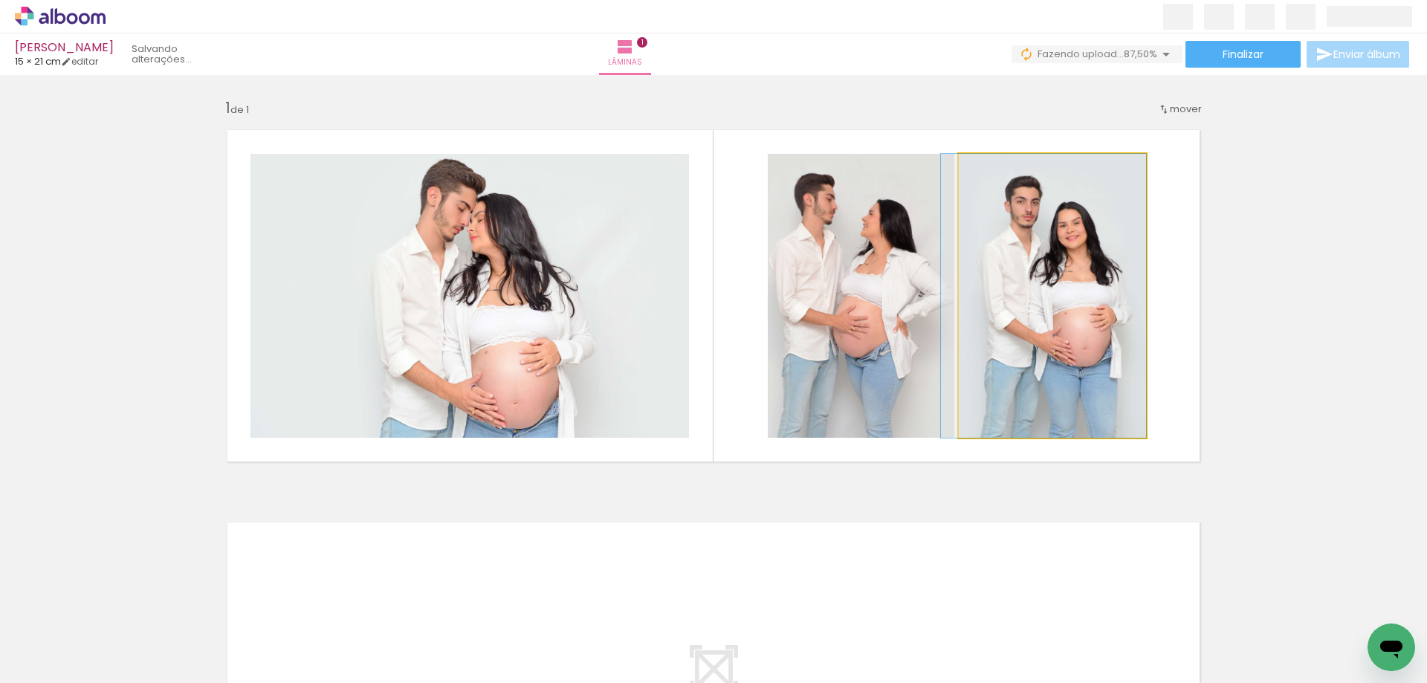
drag, startPoint x: 1108, startPoint y: 406, endPoint x: 1097, endPoint y: 406, distance: 11.2
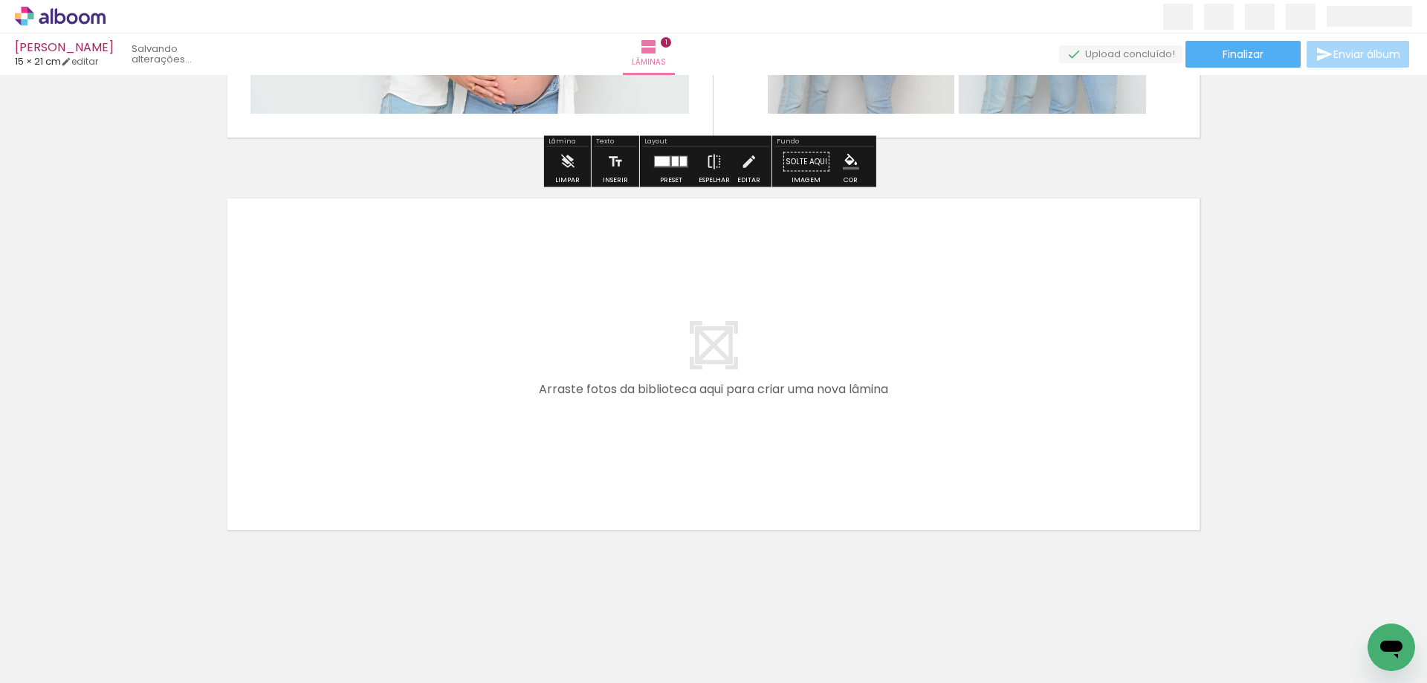
scroll to position [328, 0]
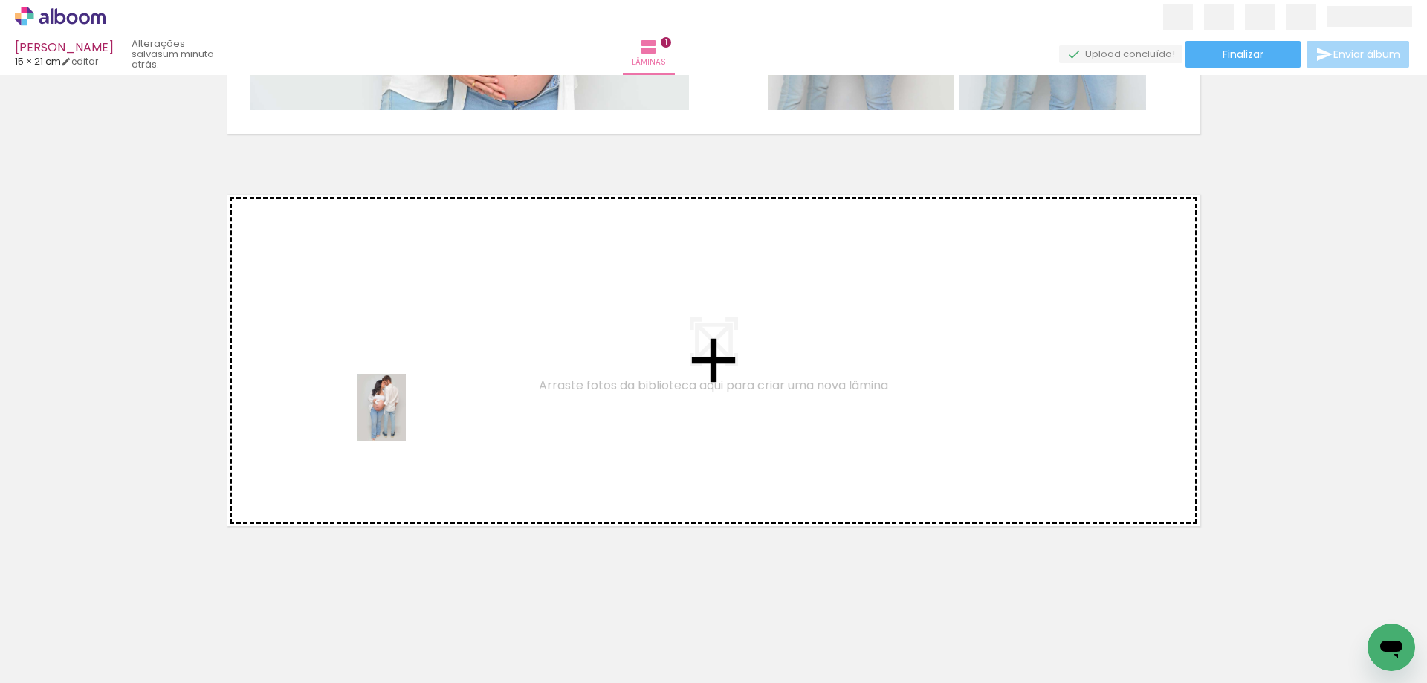
drag, startPoint x: 163, startPoint y: 615, endPoint x: 402, endPoint y: 418, distance: 309.3
click at [402, 418] on quentale-workspace at bounding box center [713, 341] width 1427 height 683
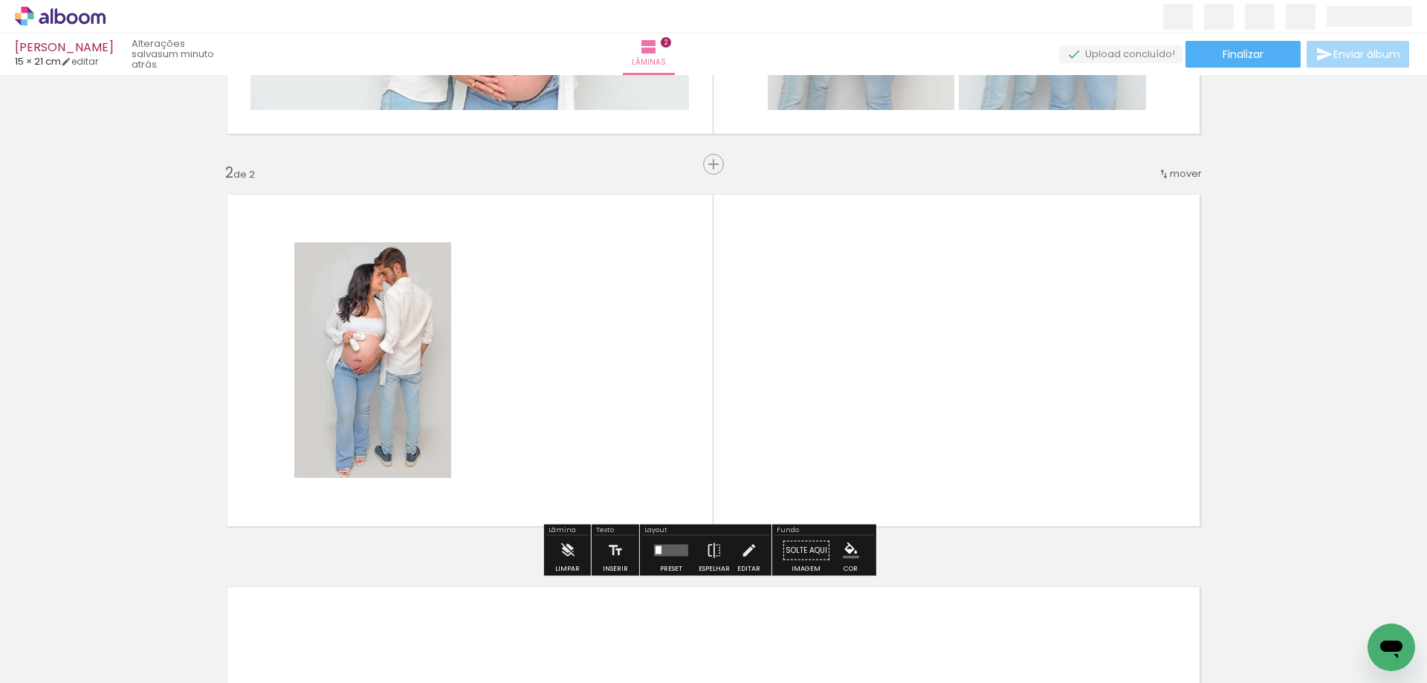
scroll to position [356, 0]
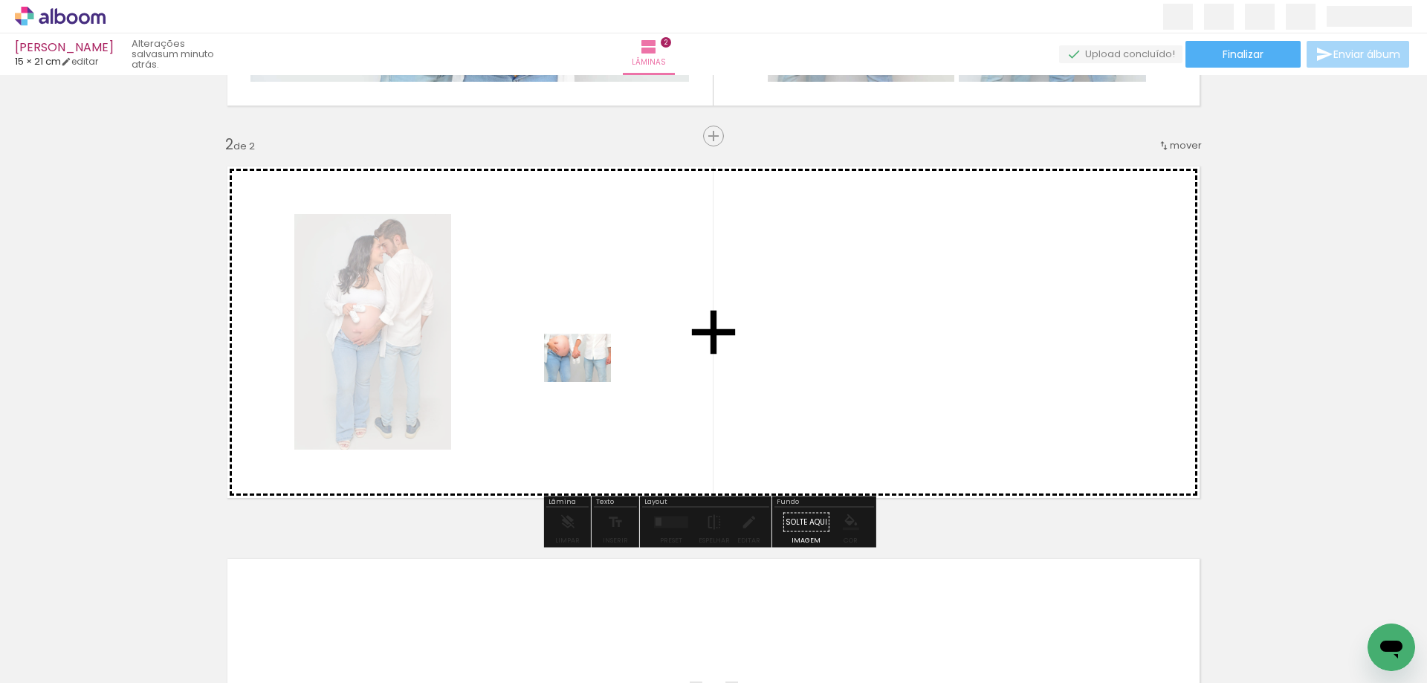
drag, startPoint x: 136, startPoint y: 647, endPoint x: 588, endPoint y: 378, distance: 526.4
click at [588, 378] on quentale-workspace at bounding box center [713, 341] width 1427 height 683
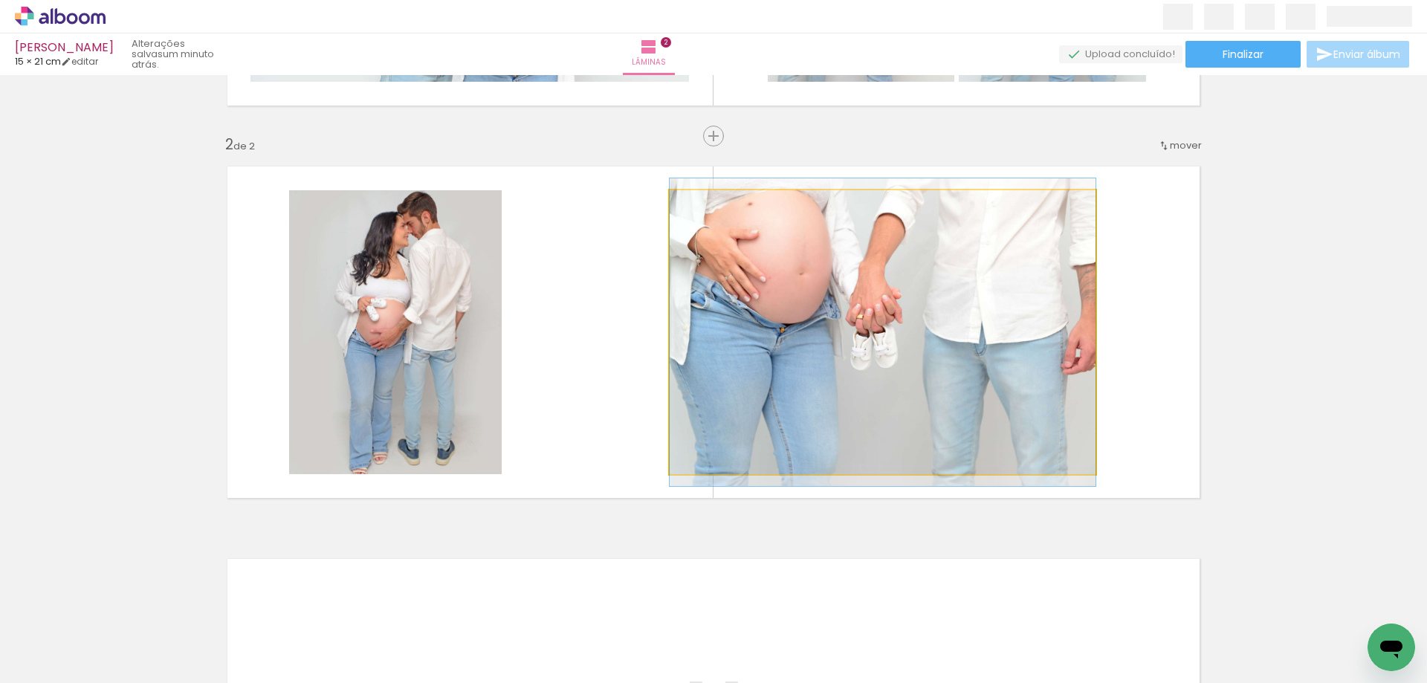
click at [777, 380] on quentale-photo at bounding box center [882, 332] width 426 height 284
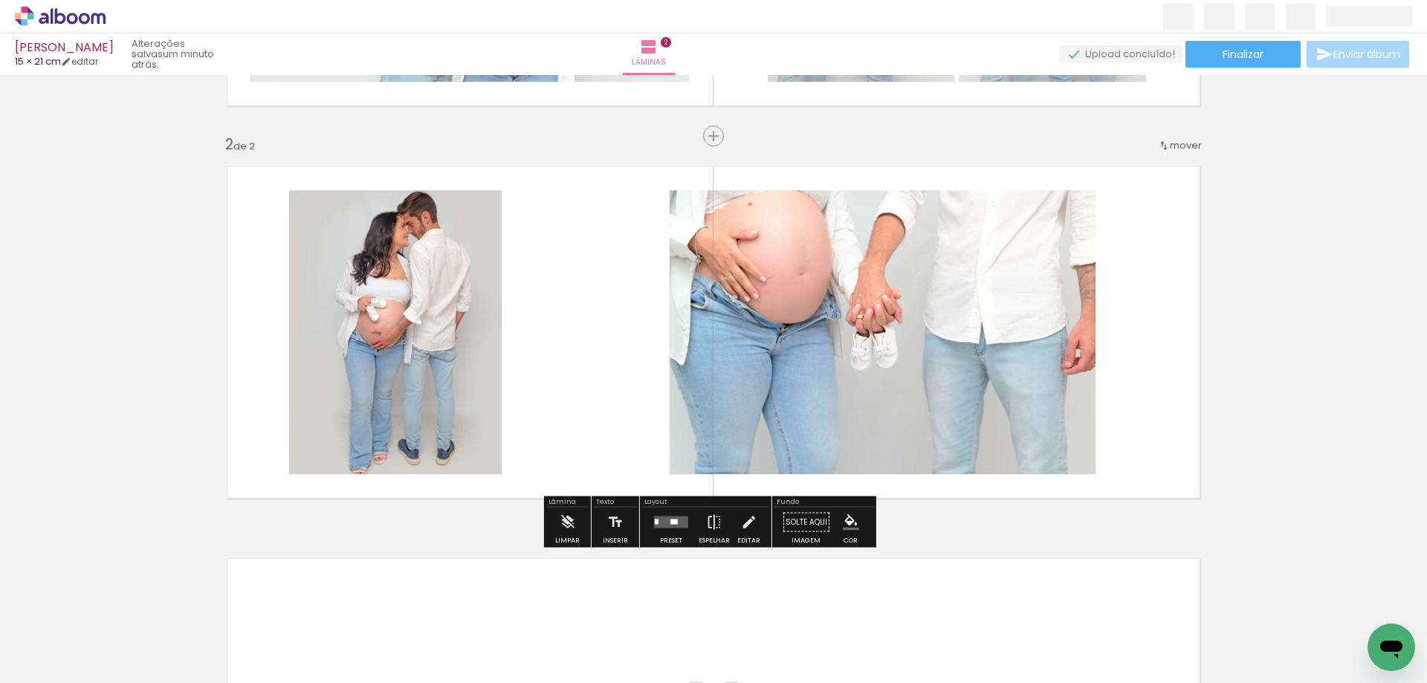
click at [456, 381] on quentale-photo at bounding box center [395, 332] width 212 height 284
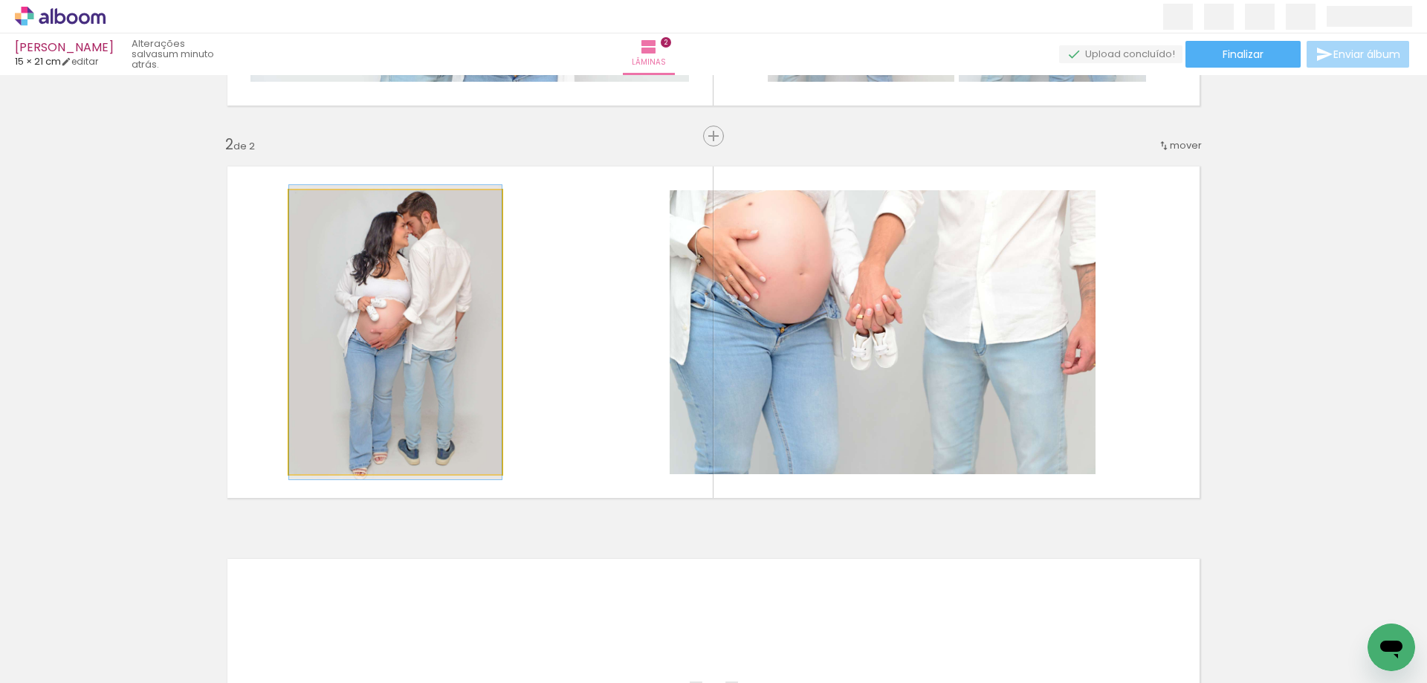
click at [443, 380] on quentale-photo at bounding box center [395, 332] width 212 height 284
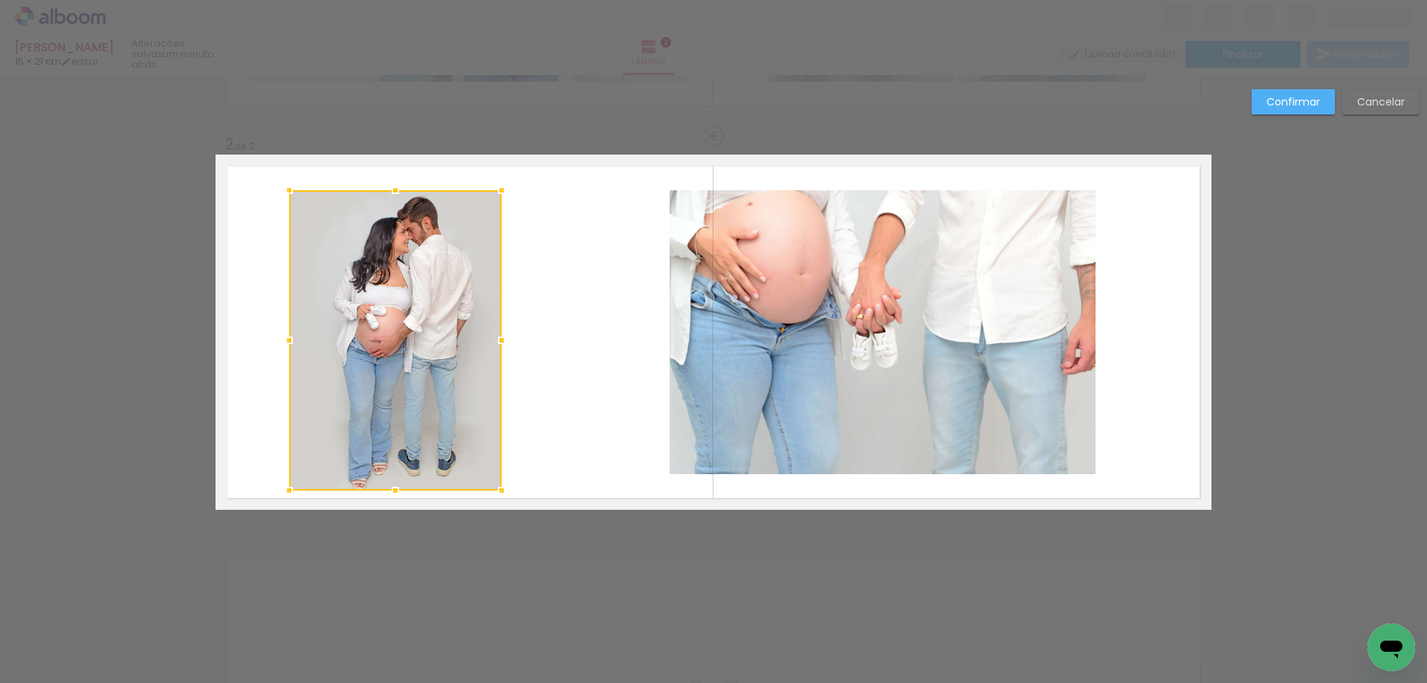
drag, startPoint x: 390, startPoint y: 476, endPoint x: 390, endPoint y: 493, distance: 16.3
click at [390, 493] on div at bounding box center [395, 491] width 30 height 30
drag, startPoint x: 389, startPoint y: 447, endPoint x: 389, endPoint y: 398, distance: 48.3
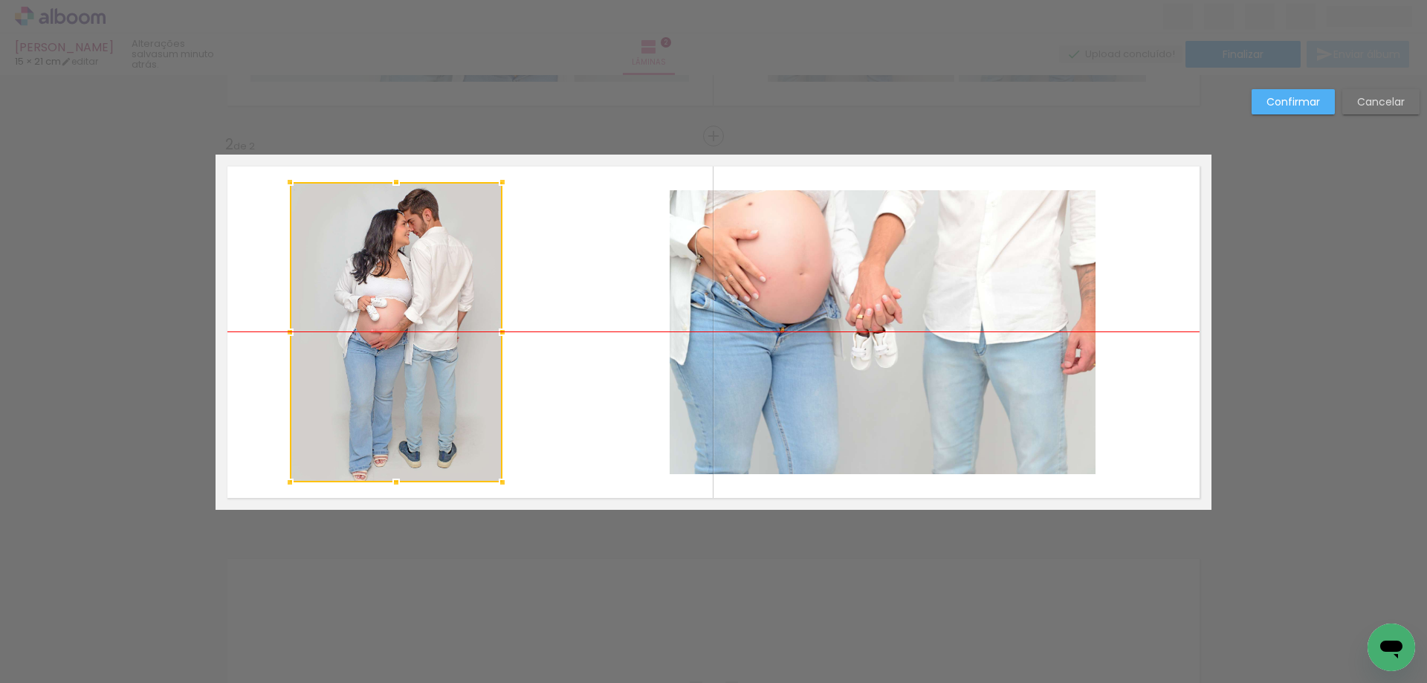
drag, startPoint x: 394, startPoint y: 381, endPoint x: 395, endPoint y: 369, distance: 11.9
click at [395, 369] on div at bounding box center [396, 332] width 212 height 300
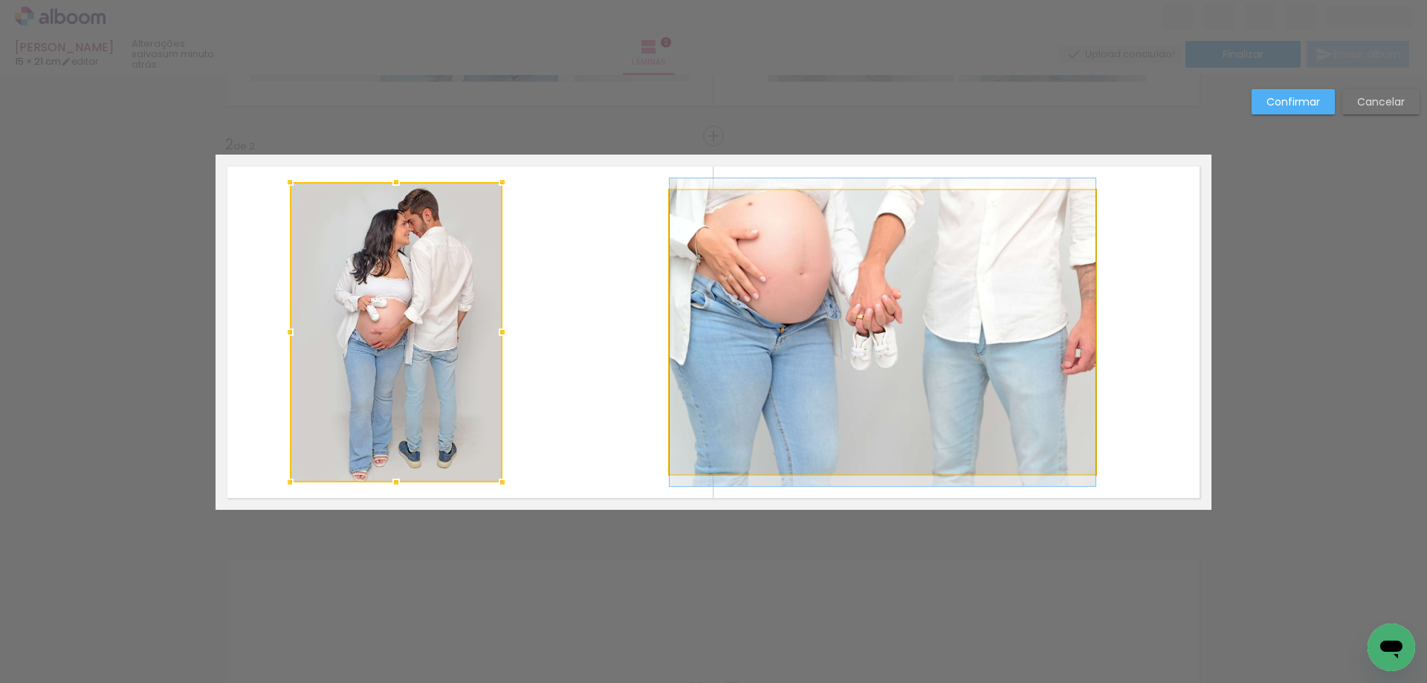
click at [825, 407] on quentale-photo at bounding box center [882, 332] width 426 height 284
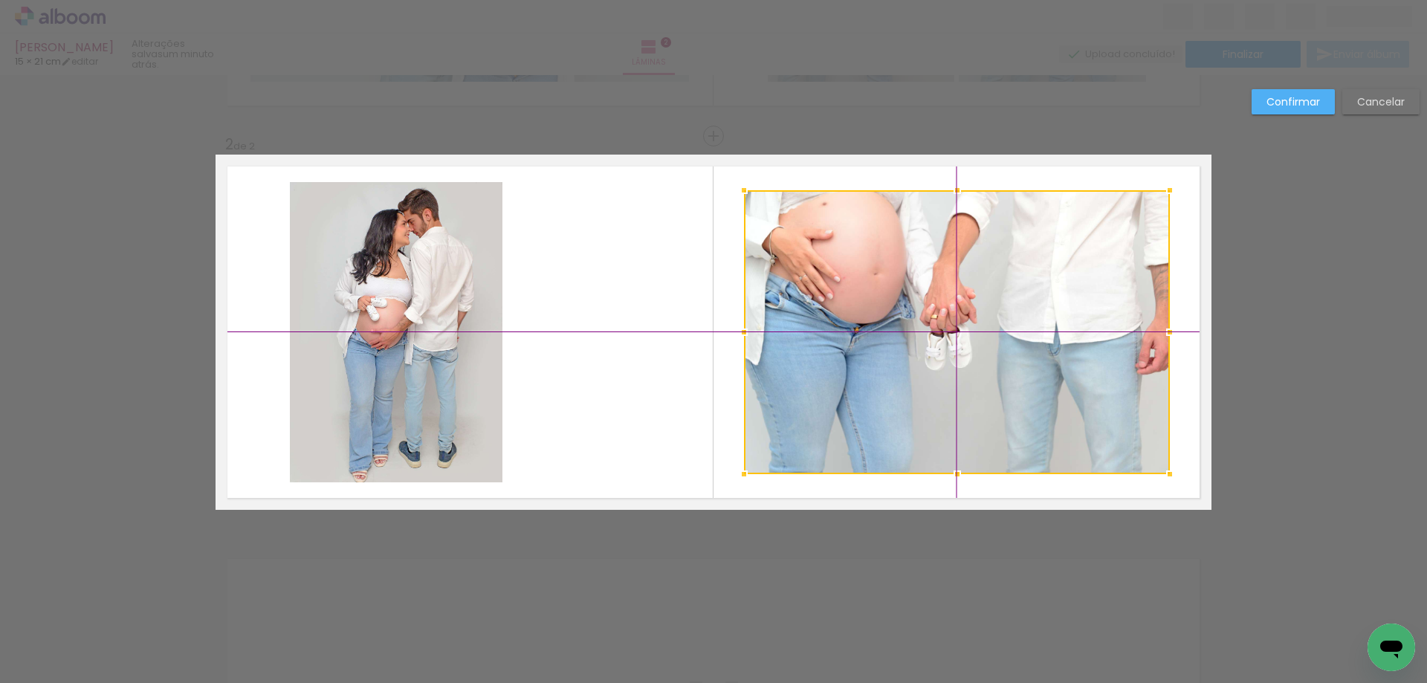
drag, startPoint x: 770, startPoint y: 350, endPoint x: 840, endPoint y: 347, distance: 69.9
click at [840, 347] on div at bounding box center [957, 332] width 426 height 284
click at [514, 145] on div "Confirmar Cancelar" at bounding box center [713, 325] width 1427 height 1213
click at [0, 0] on slot "Confirmar" at bounding box center [0, 0] width 0 height 0
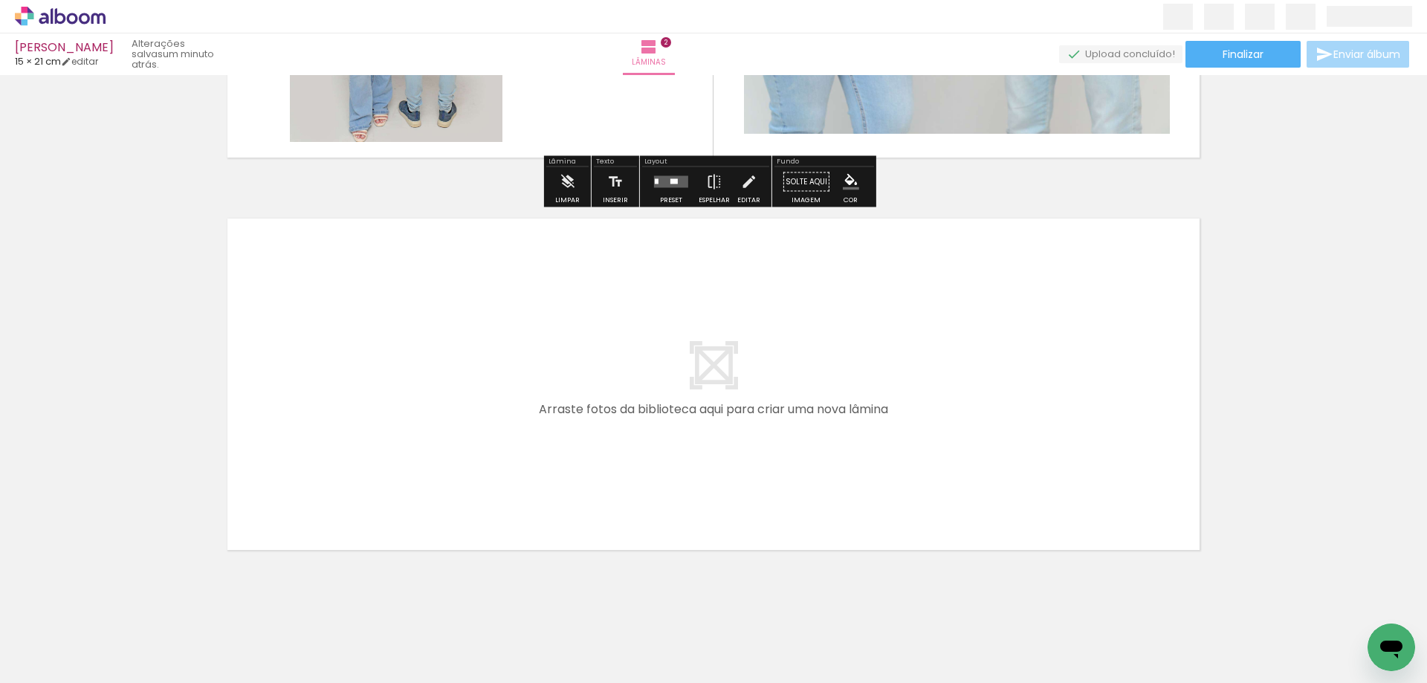
scroll to position [720, 0]
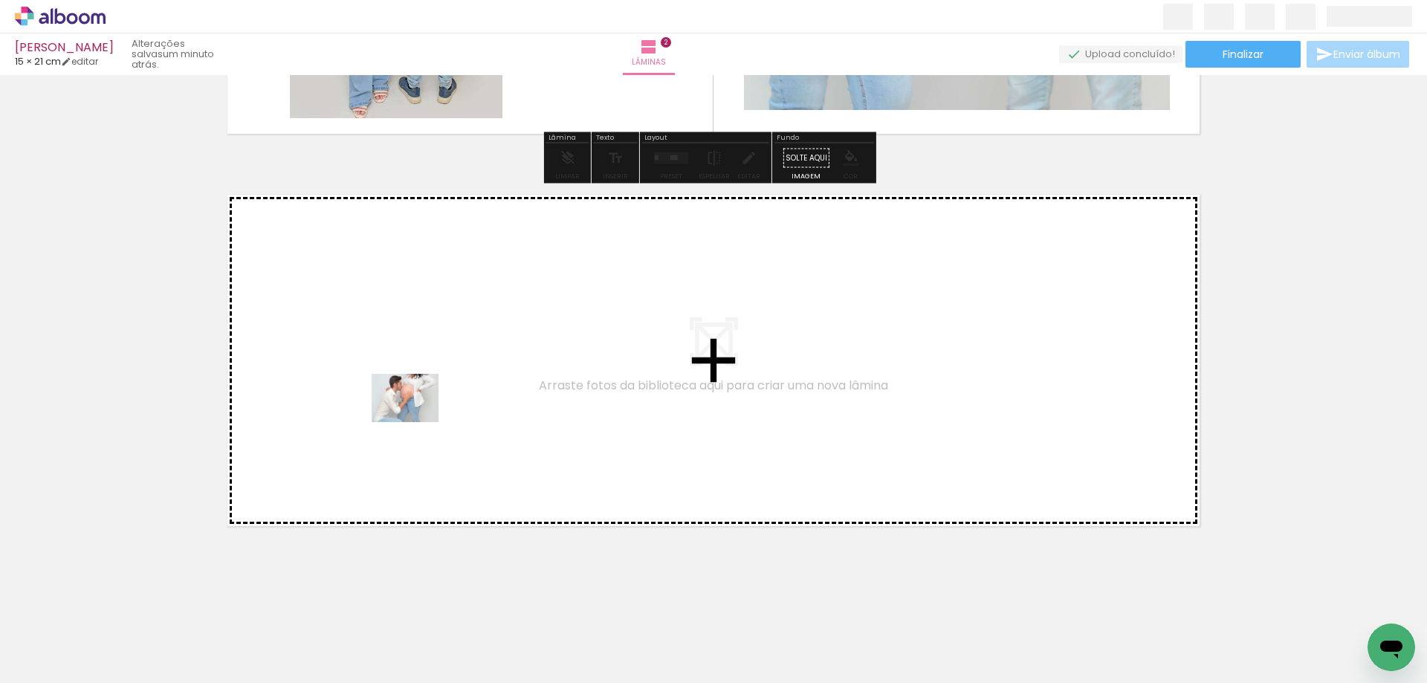
drag, startPoint x: 164, startPoint y: 653, endPoint x: 422, endPoint y: 414, distance: 351.7
click at [422, 414] on quentale-workspace at bounding box center [713, 341] width 1427 height 683
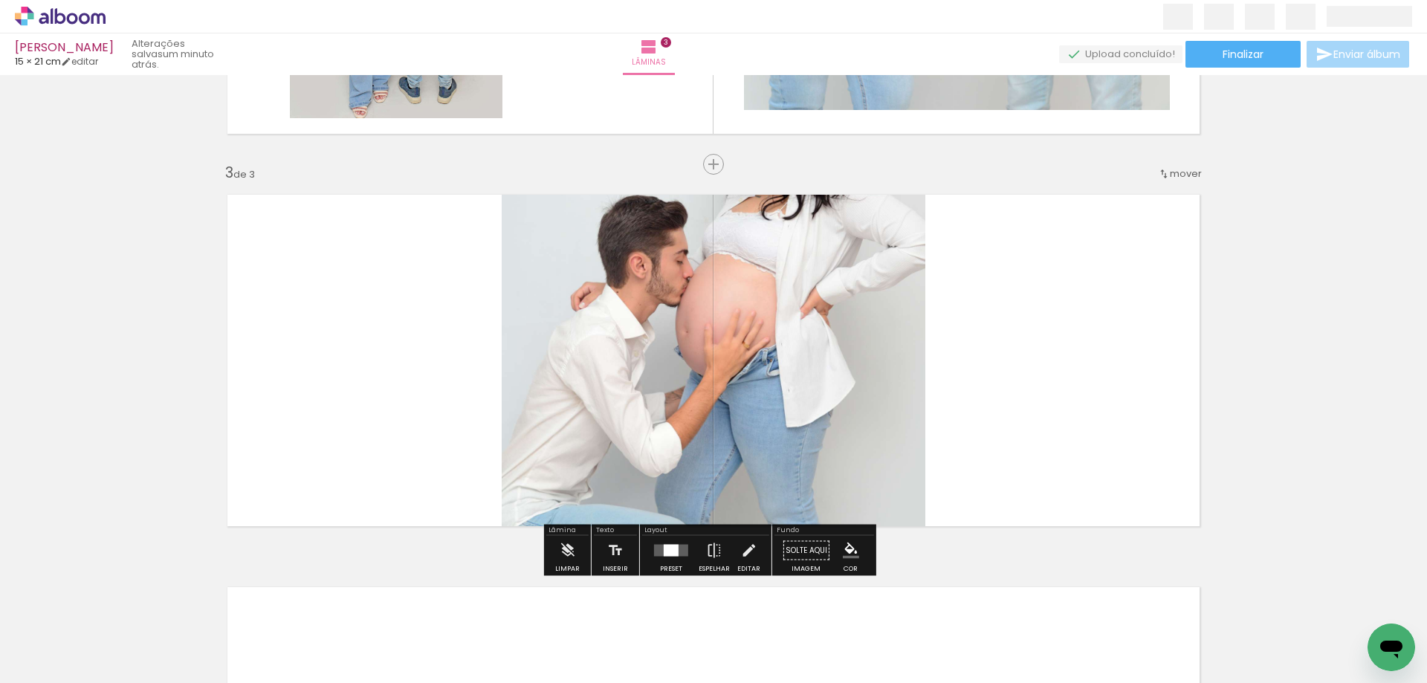
scroll to position [748, 0]
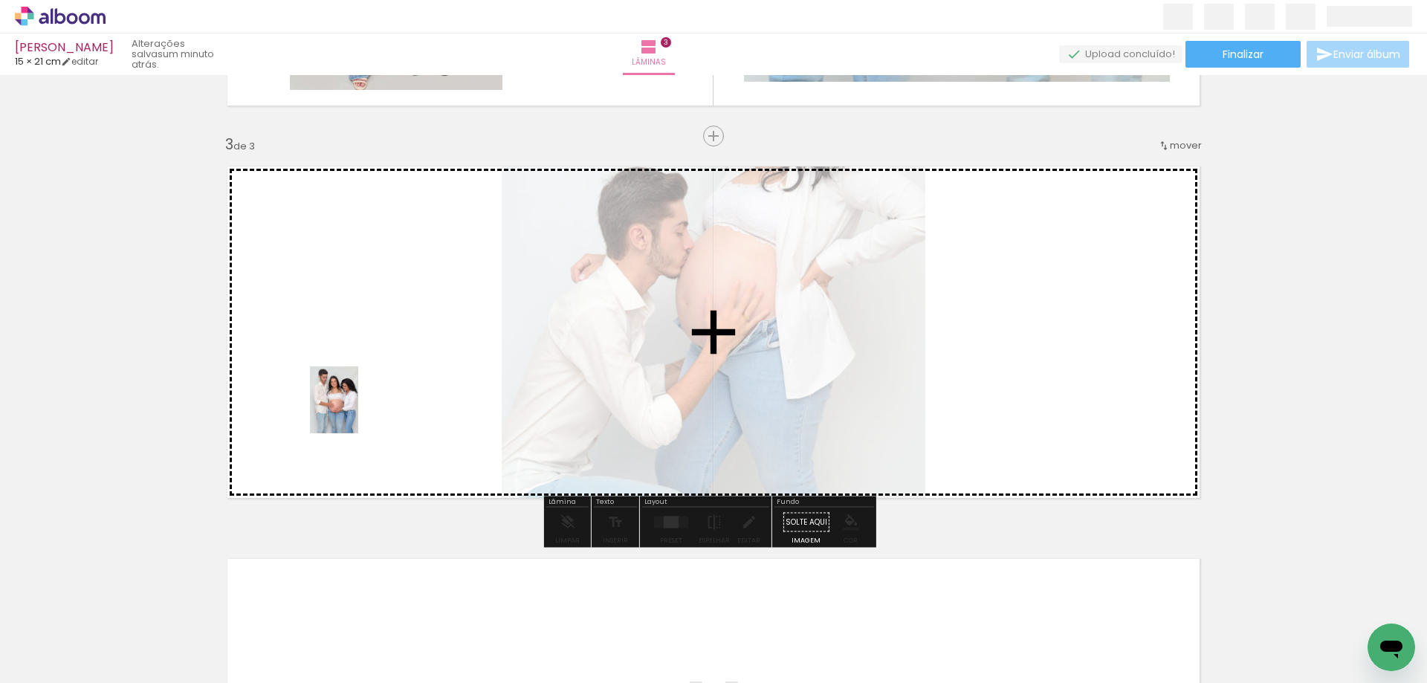
drag, startPoint x: 156, startPoint y: 632, endPoint x: 356, endPoint y: 409, distance: 298.8
click at [356, 409] on quentale-workspace at bounding box center [713, 341] width 1427 height 683
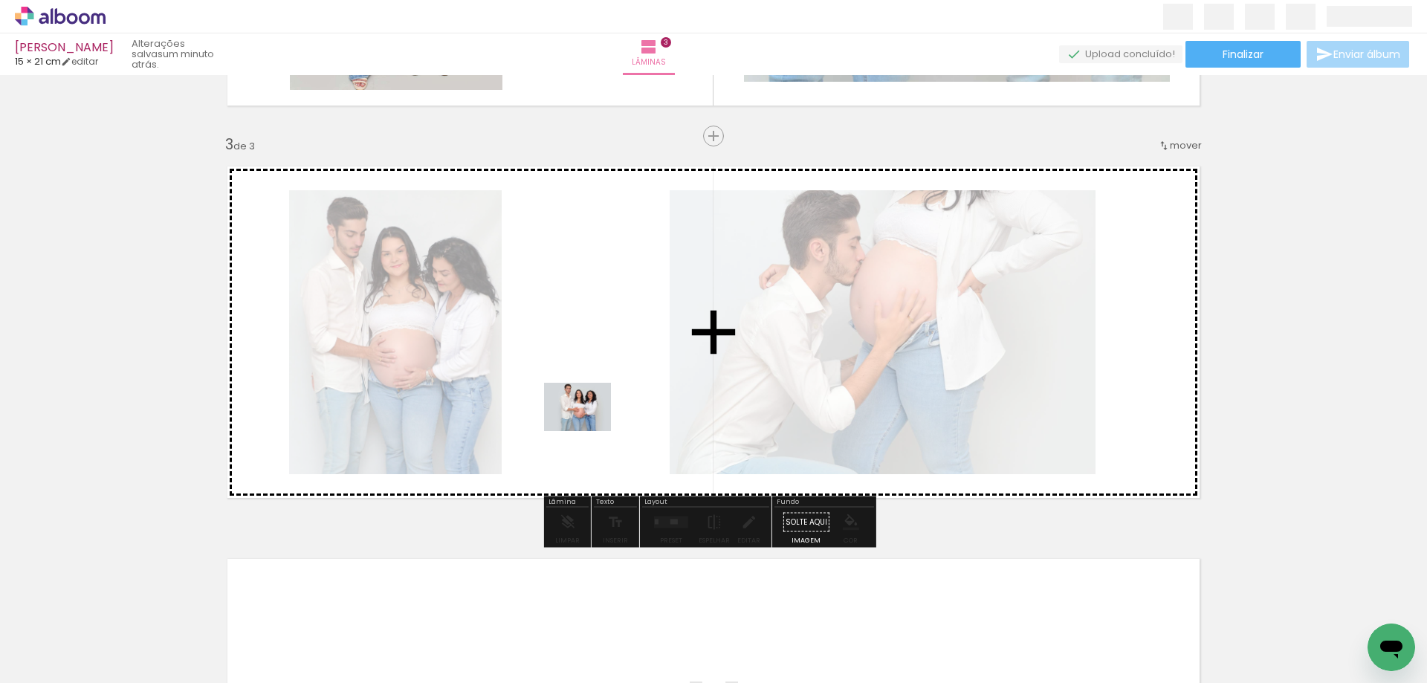
drag, startPoint x: 158, startPoint y: 644, endPoint x: 588, endPoint y: 427, distance: 482.5
click at [588, 427] on quentale-workspace at bounding box center [713, 341] width 1427 height 683
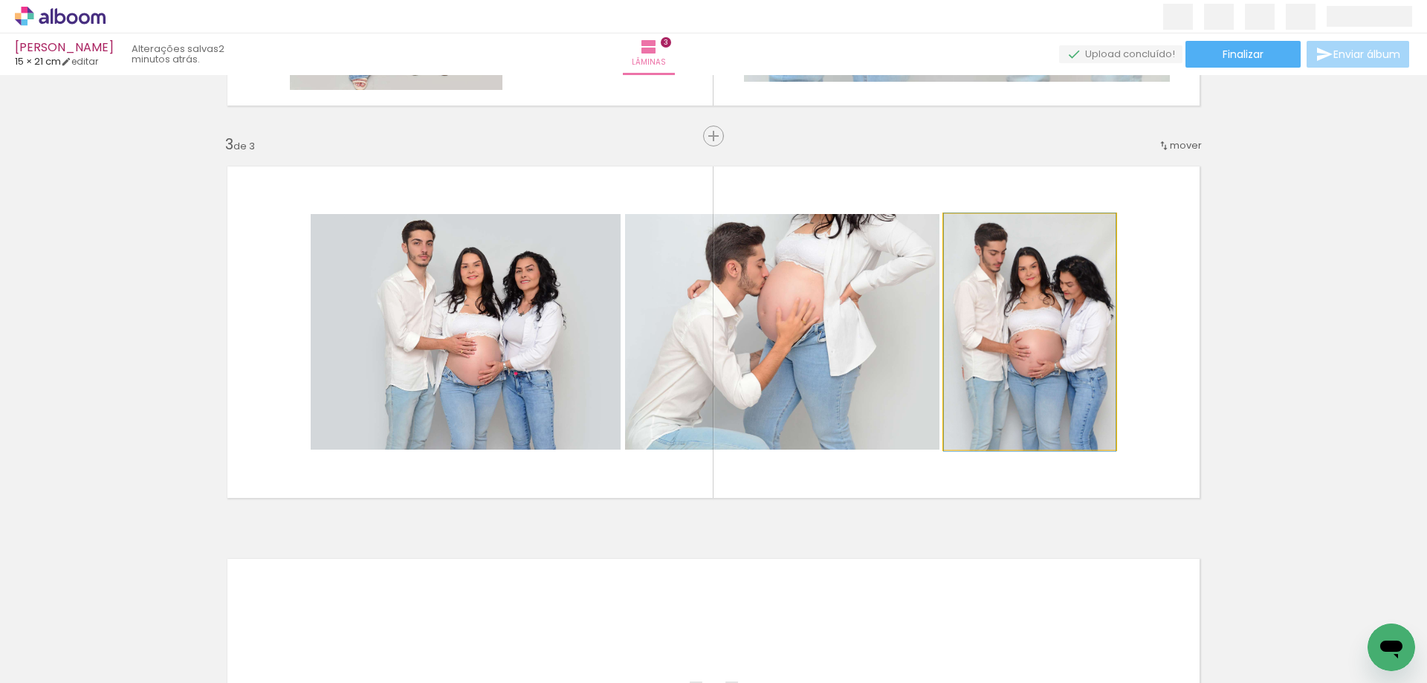
drag, startPoint x: 996, startPoint y: 401, endPoint x: 979, endPoint y: 402, distance: 16.4
click at [979, 400] on quentale-photo at bounding box center [1030, 332] width 172 height 236
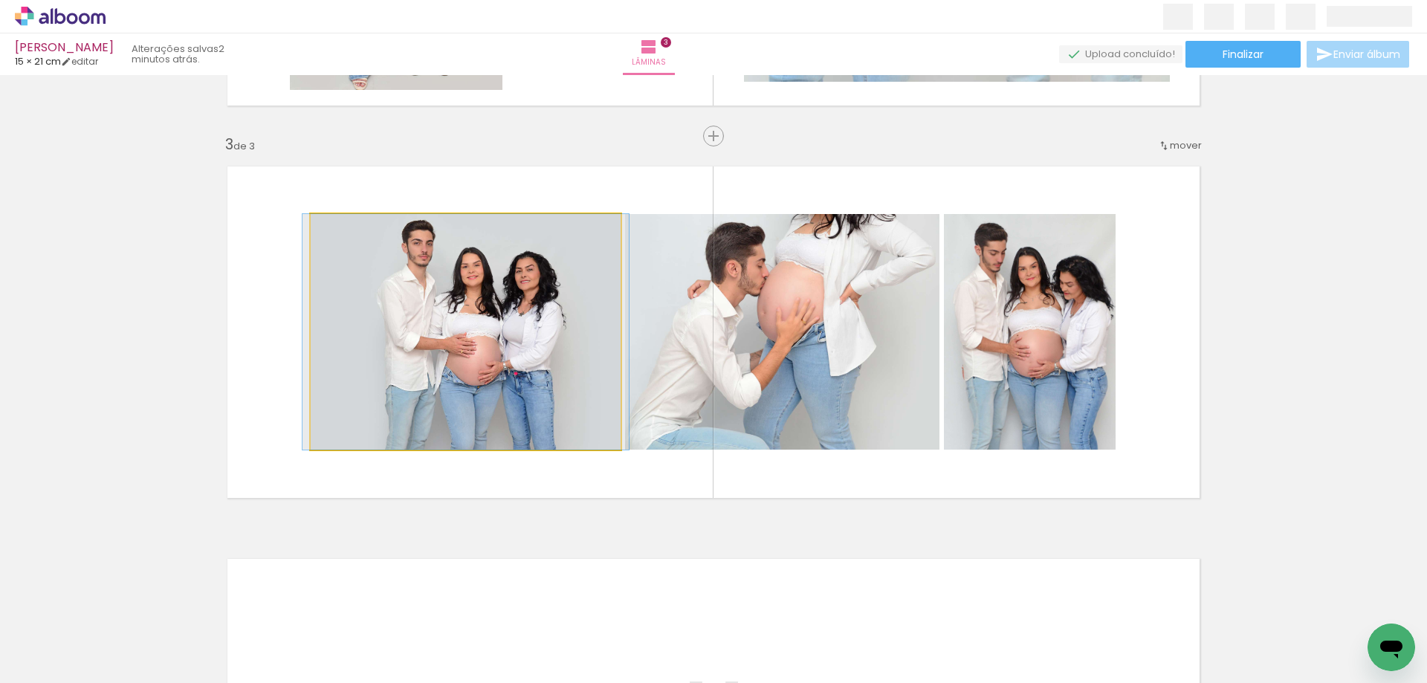
click at [462, 384] on quentale-photo at bounding box center [466, 332] width 310 height 236
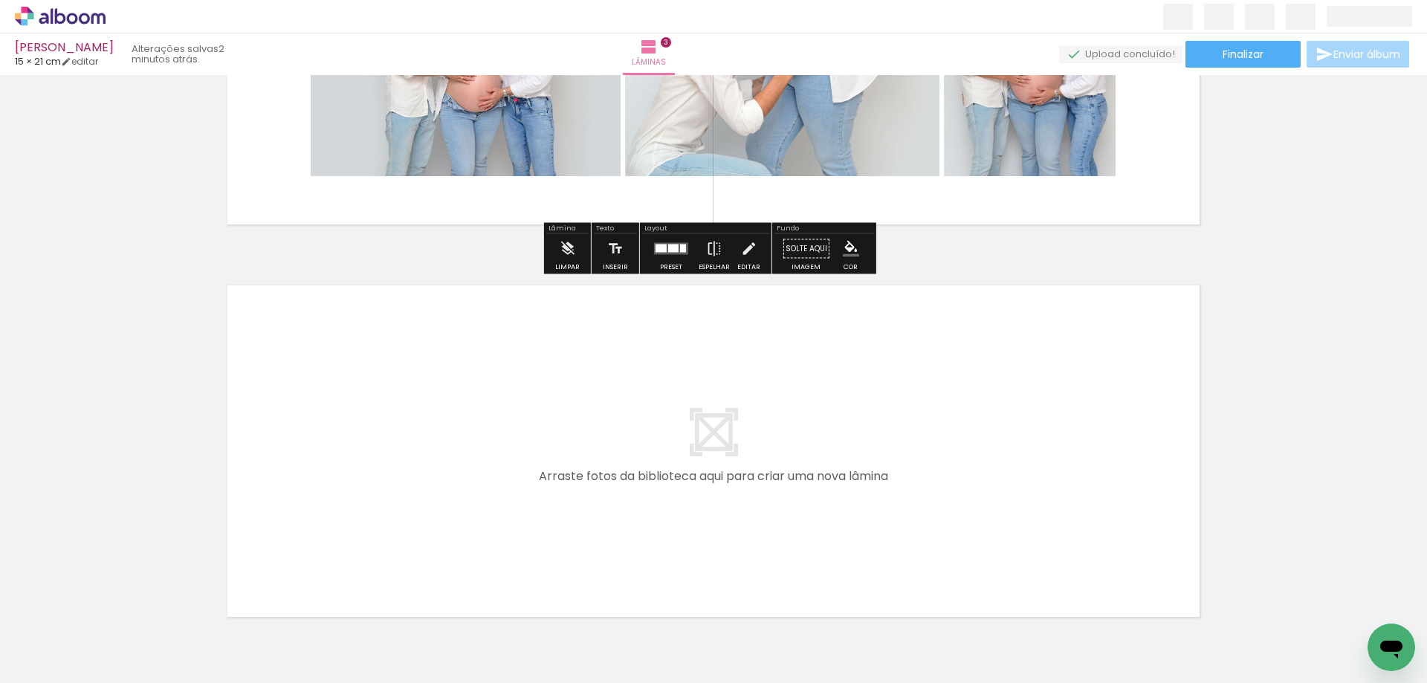
scroll to position [1112, 0]
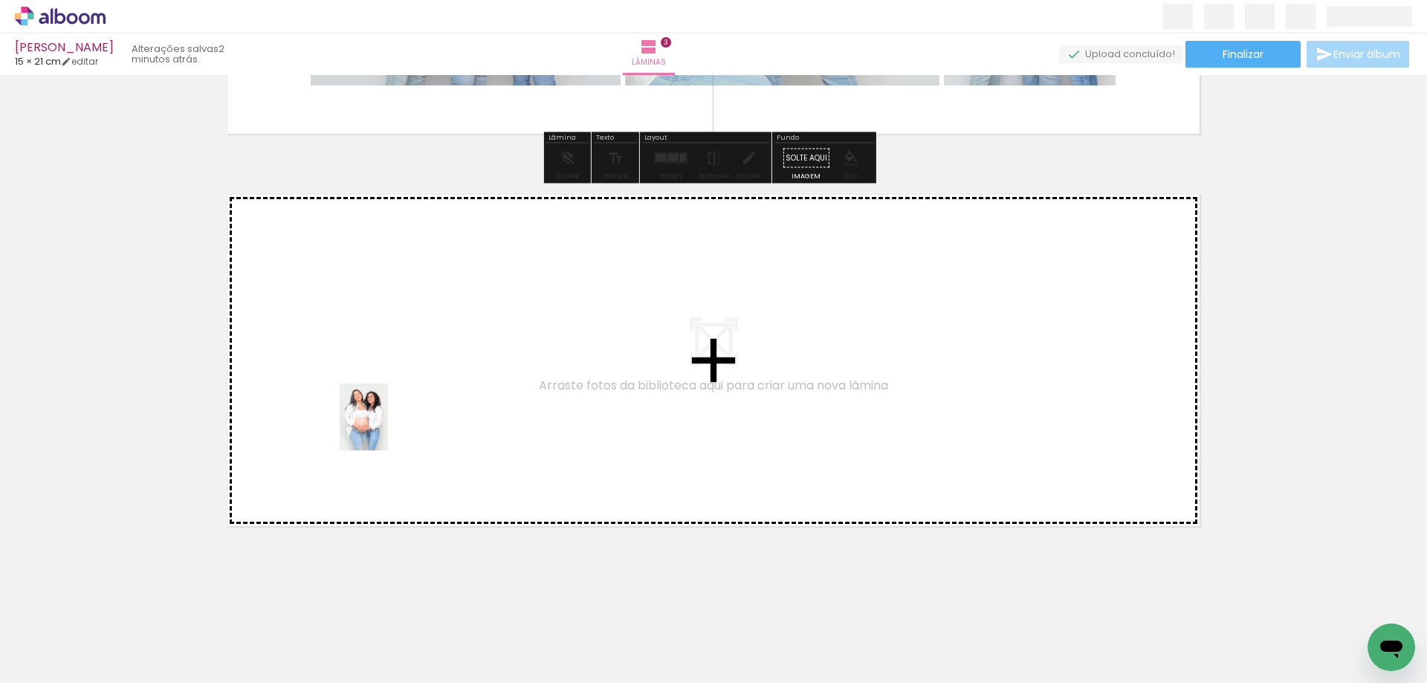
drag, startPoint x: 151, startPoint y: 652, endPoint x: 384, endPoint y: 428, distance: 323.7
click at [384, 428] on quentale-workspace at bounding box center [713, 341] width 1427 height 683
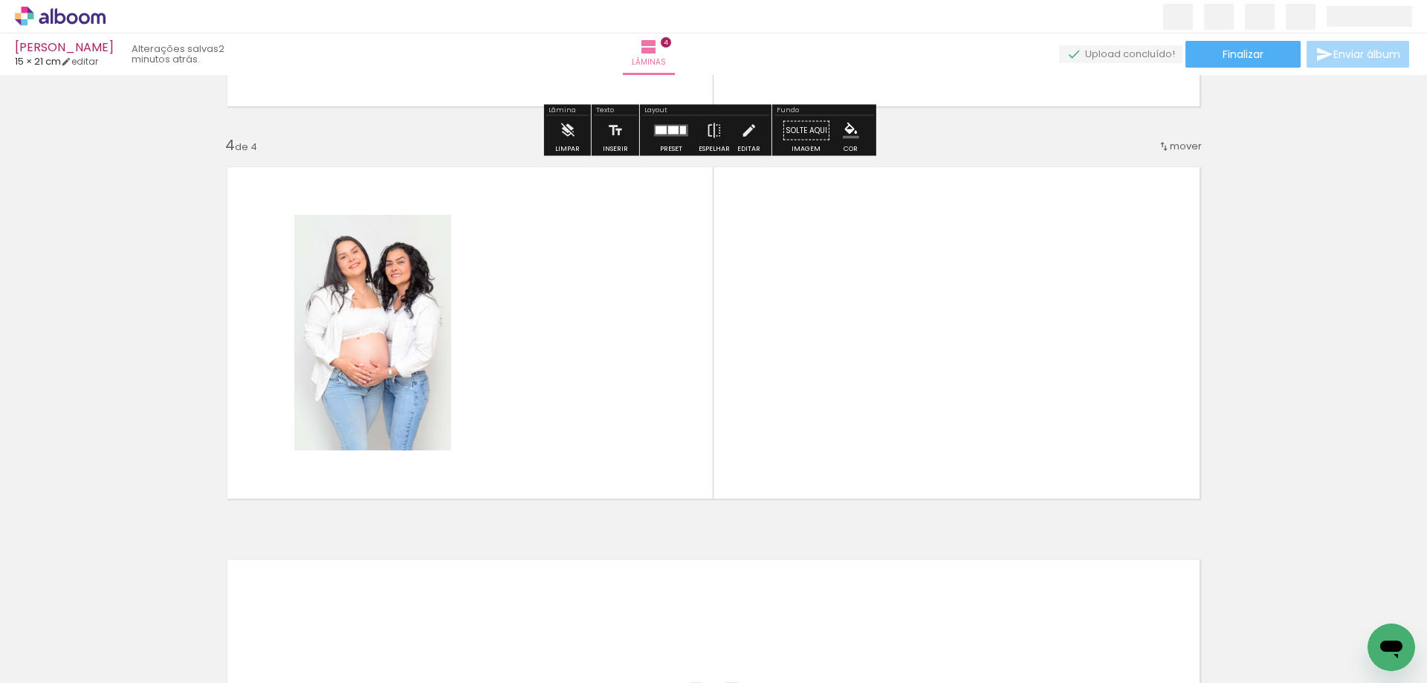
scroll to position [1140, 0]
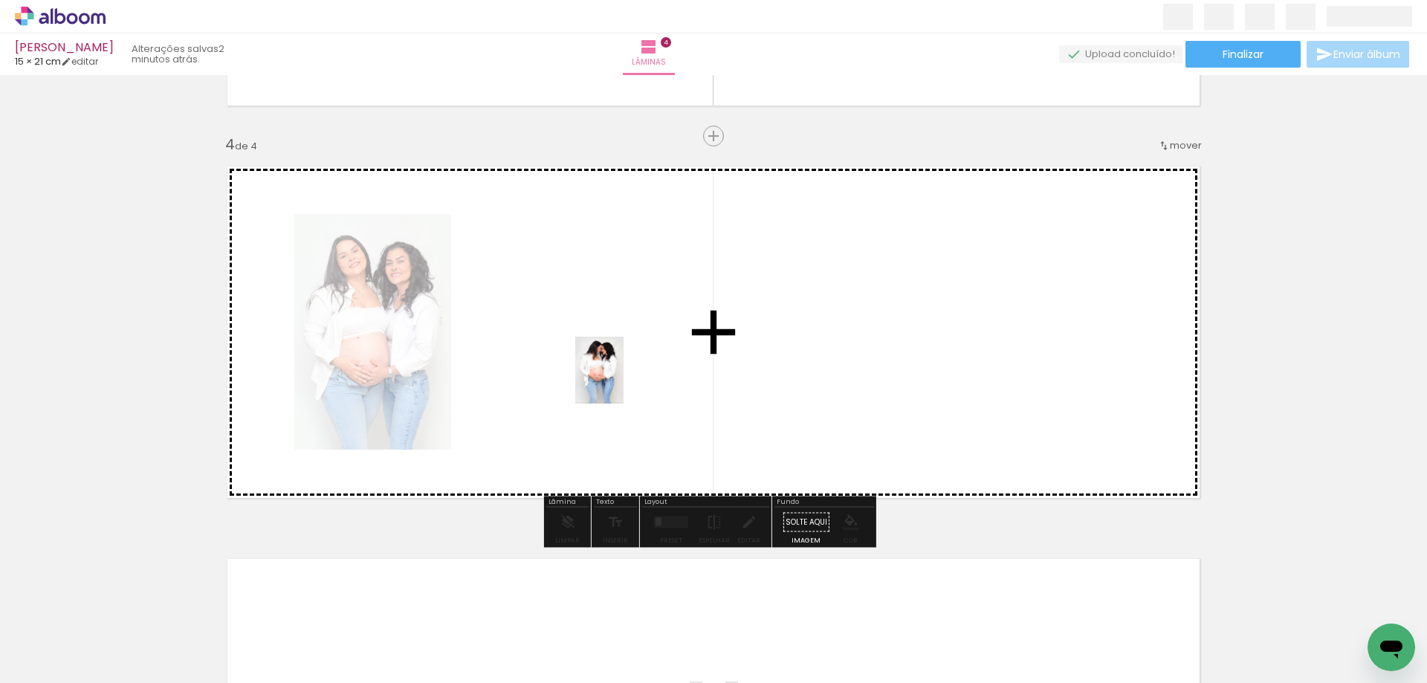
drag, startPoint x: 168, startPoint y: 645, endPoint x: 667, endPoint y: 401, distance: 555.6
click at [605, 380] on quentale-workspace at bounding box center [713, 341] width 1427 height 683
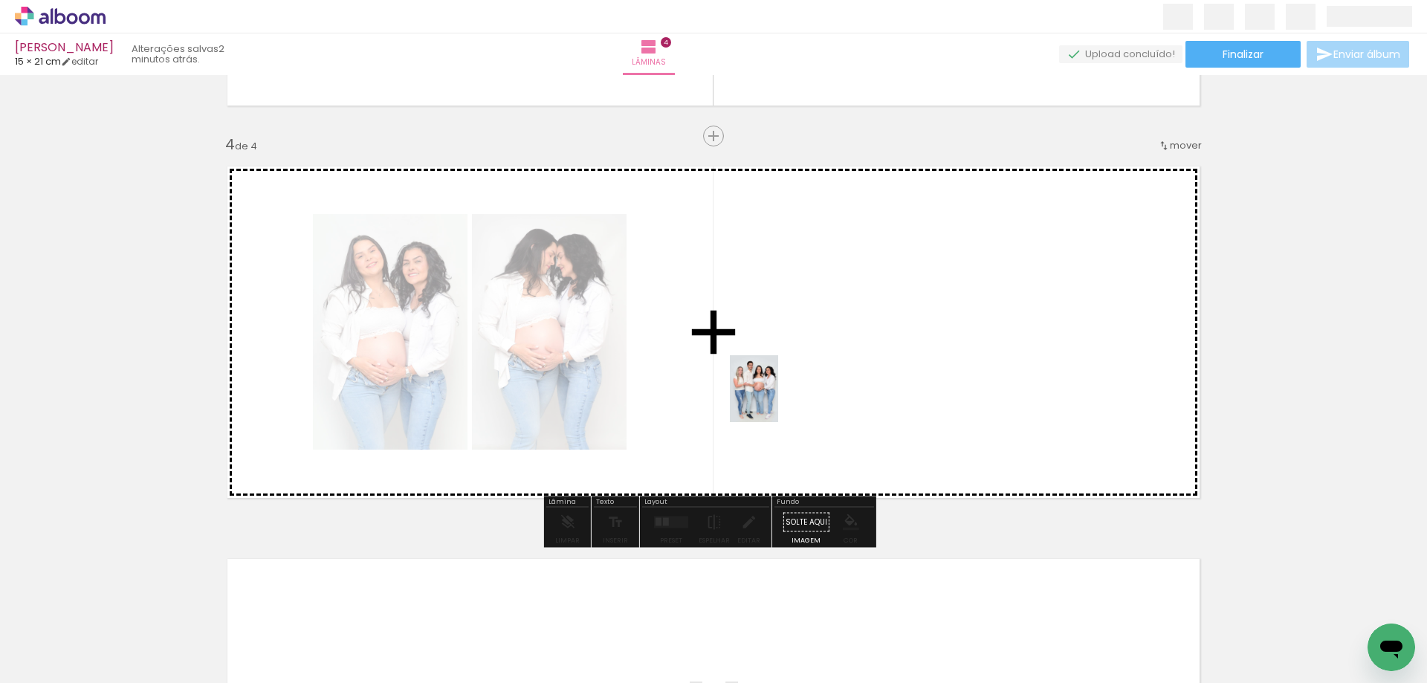
drag, startPoint x: 172, startPoint y: 646, endPoint x: 788, endPoint y: 384, distance: 669.4
click at [788, 384] on quentale-workspace at bounding box center [713, 341] width 1427 height 683
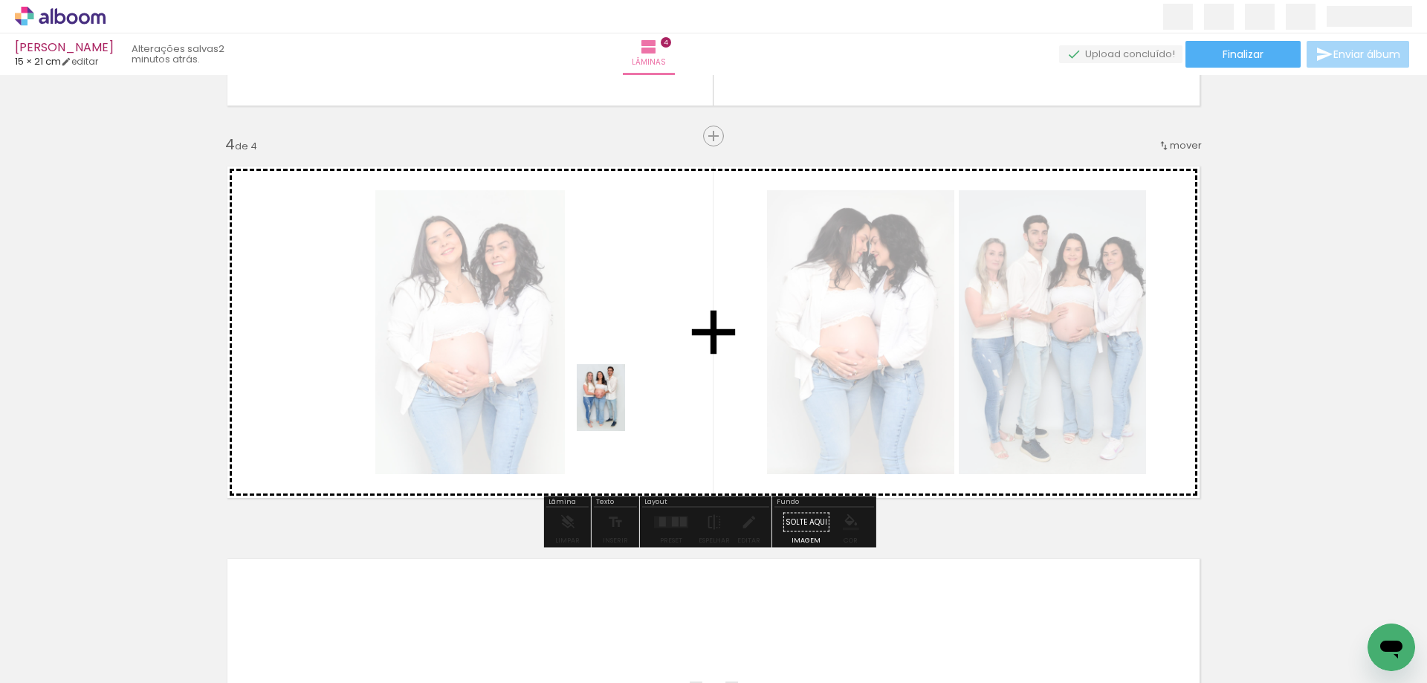
drag, startPoint x: 166, startPoint y: 636, endPoint x: 616, endPoint y: 408, distance: 504.1
click at [643, 402] on quentale-workspace at bounding box center [713, 341] width 1427 height 683
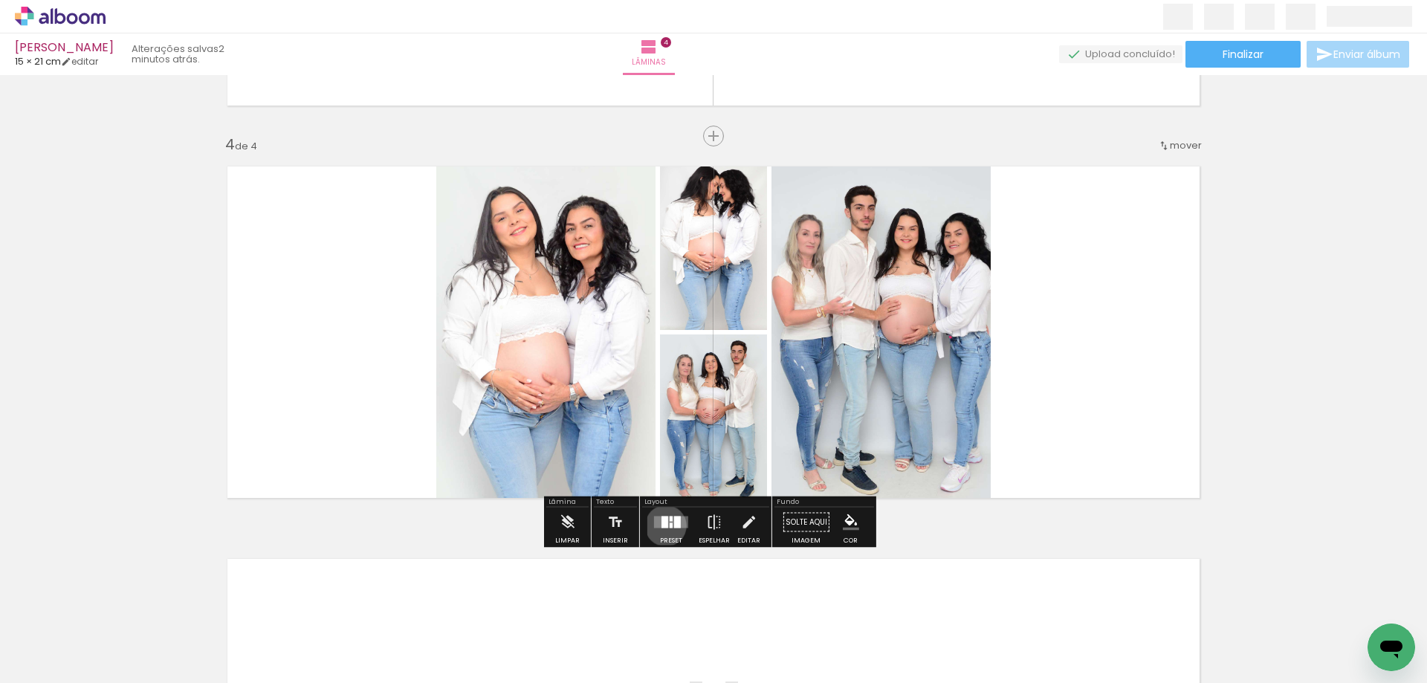
click at [662, 525] on div at bounding box center [664, 522] width 7 height 12
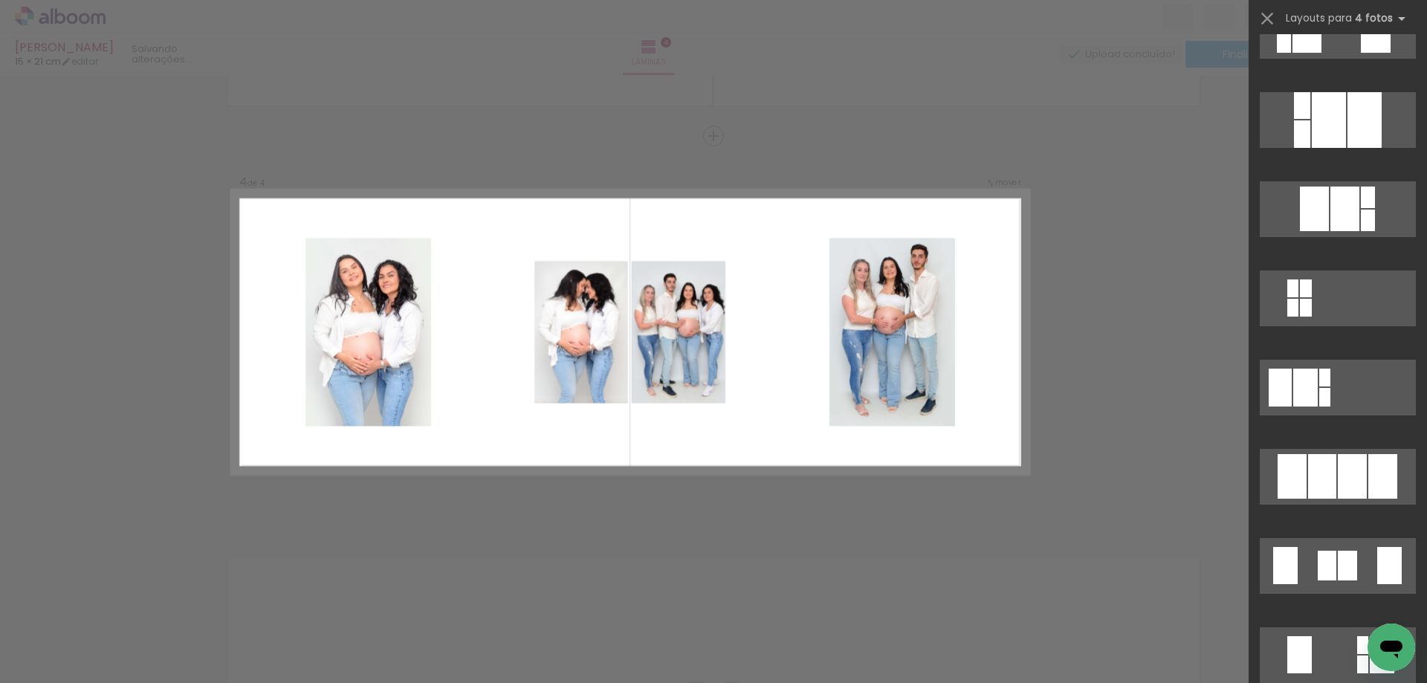
scroll to position [966, 0]
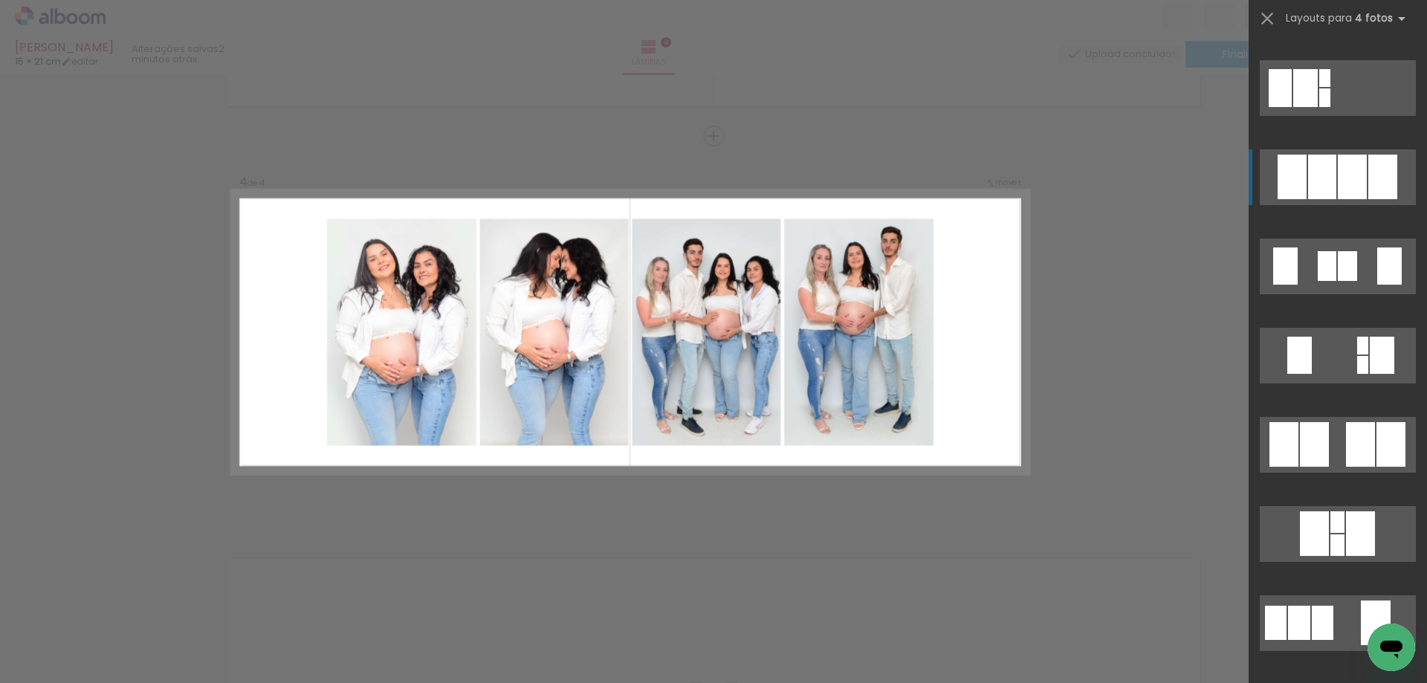
click at [1337, 179] on div at bounding box center [1351, 177] width 29 height 45
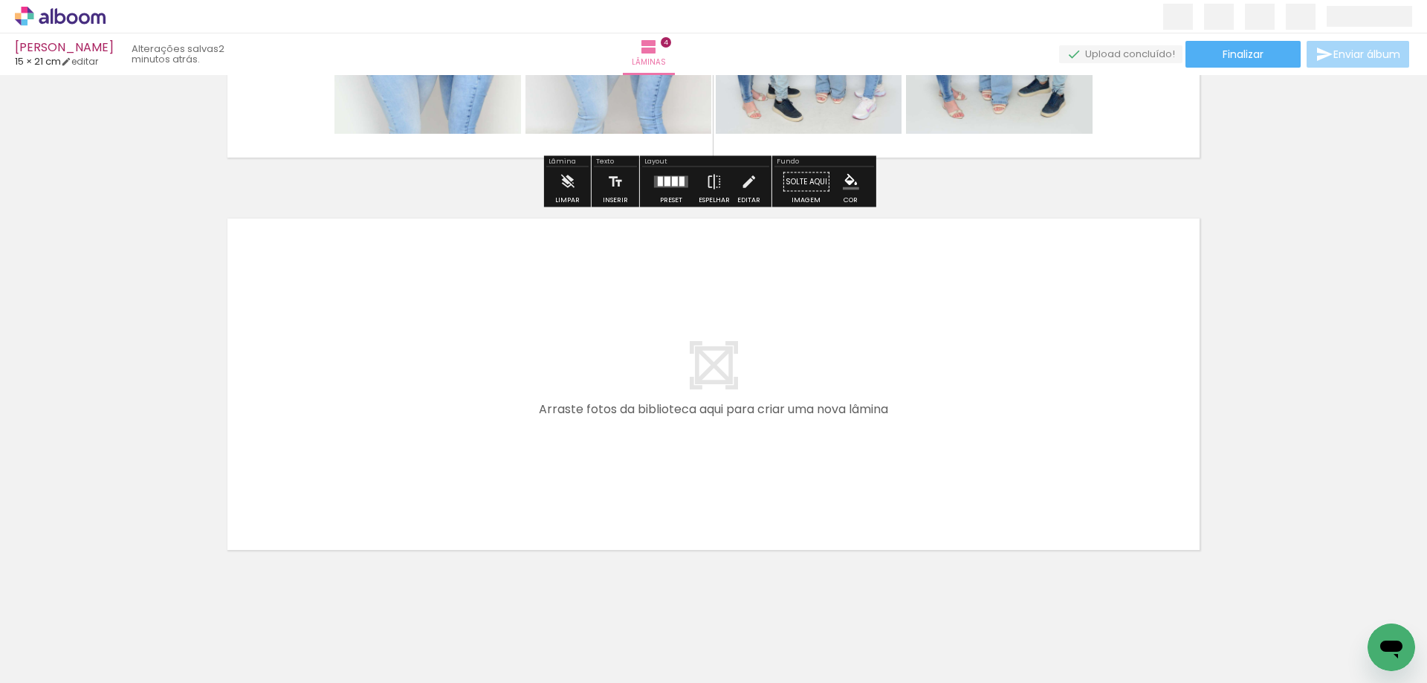
scroll to position [1505, 0]
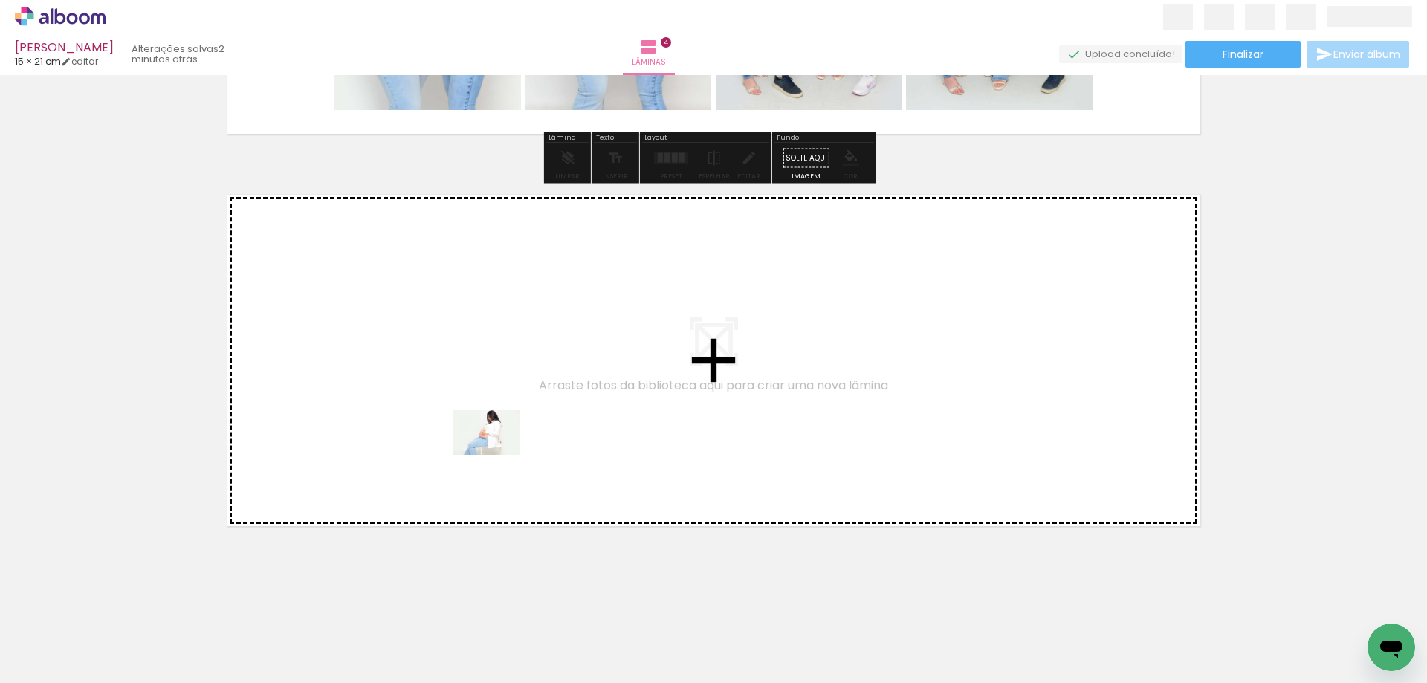
drag, startPoint x: 168, startPoint y: 644, endPoint x: 507, endPoint y: 444, distance: 394.4
click at [507, 444] on quentale-workspace at bounding box center [713, 341] width 1427 height 683
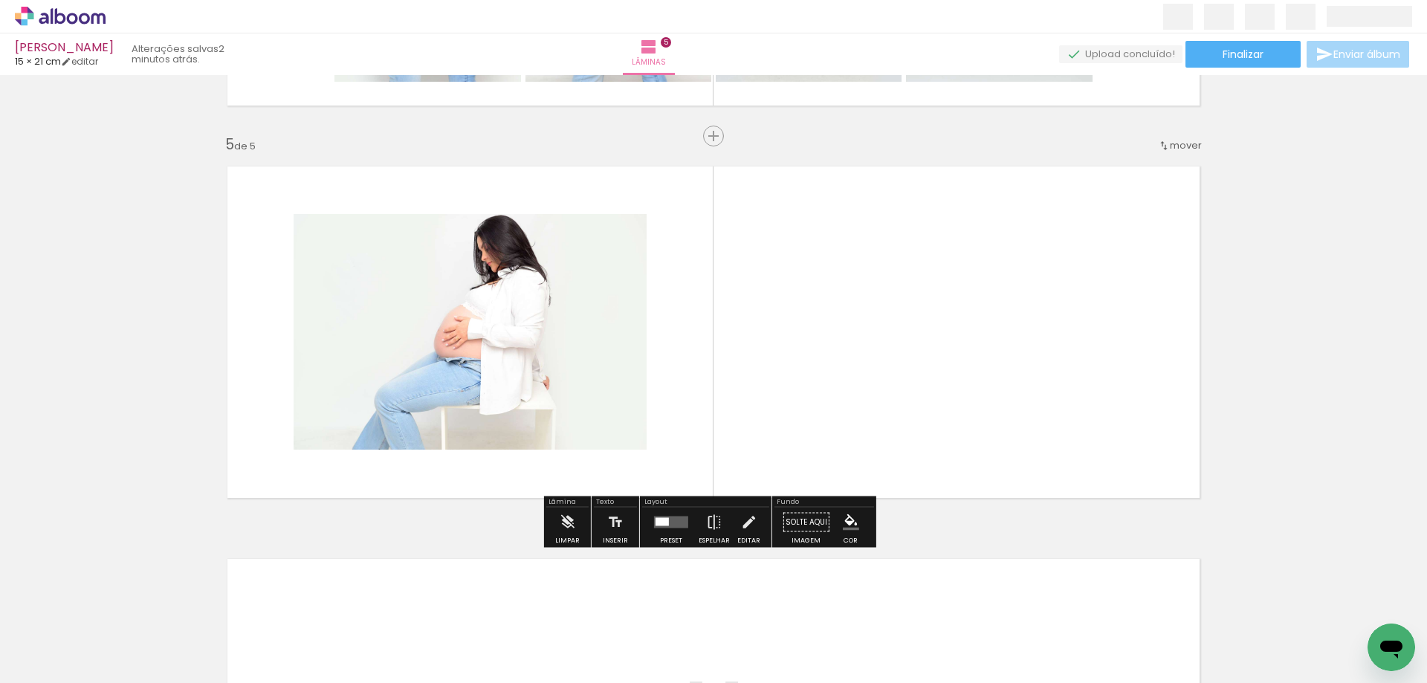
scroll to position [1533, 0]
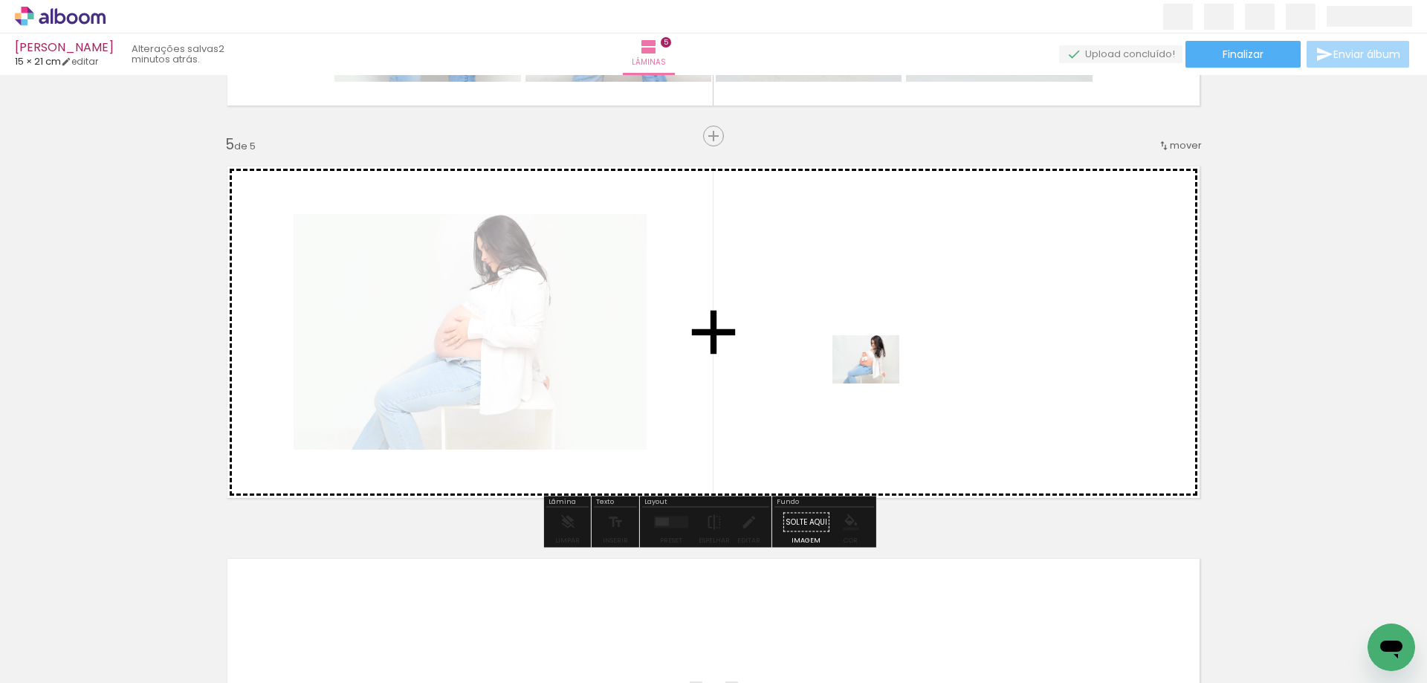
drag, startPoint x: 162, startPoint y: 645, endPoint x: 907, endPoint y: 369, distance: 794.8
click at [907, 369] on quentale-workspace at bounding box center [713, 341] width 1427 height 683
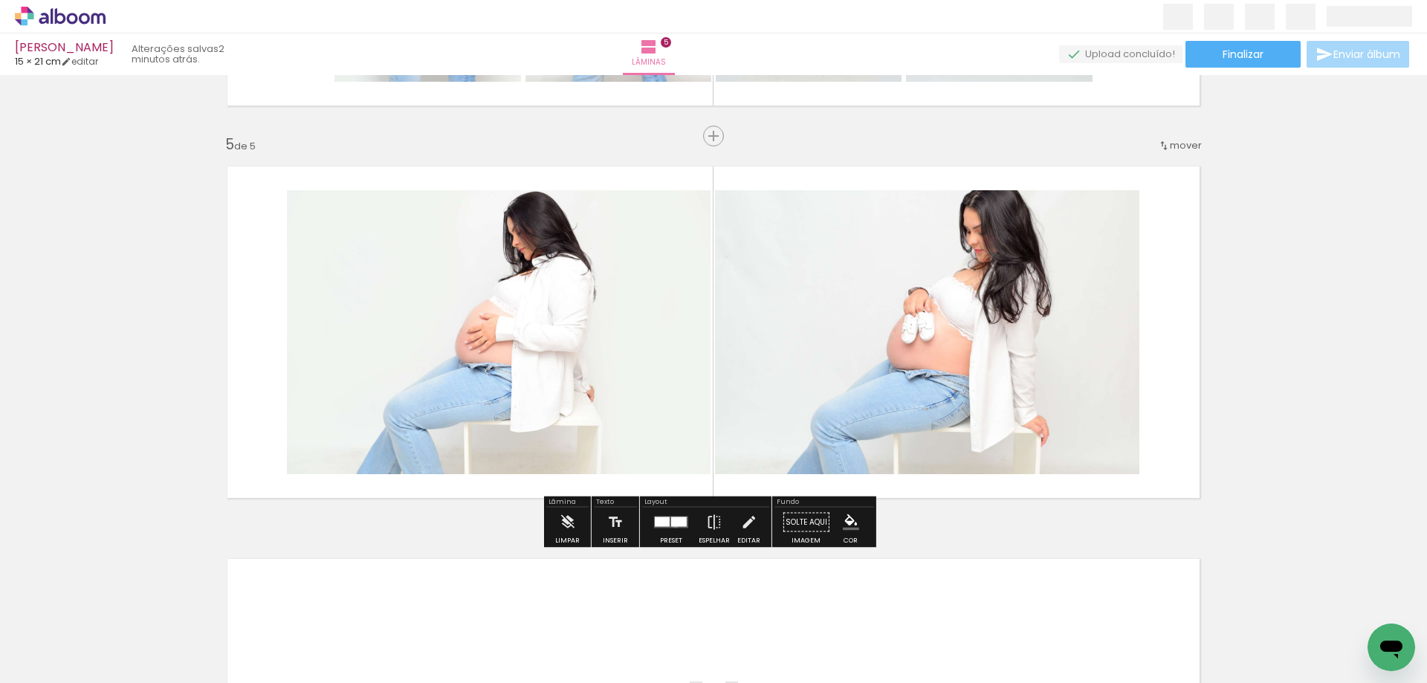
click at [672, 523] on div at bounding box center [679, 522] width 16 height 10
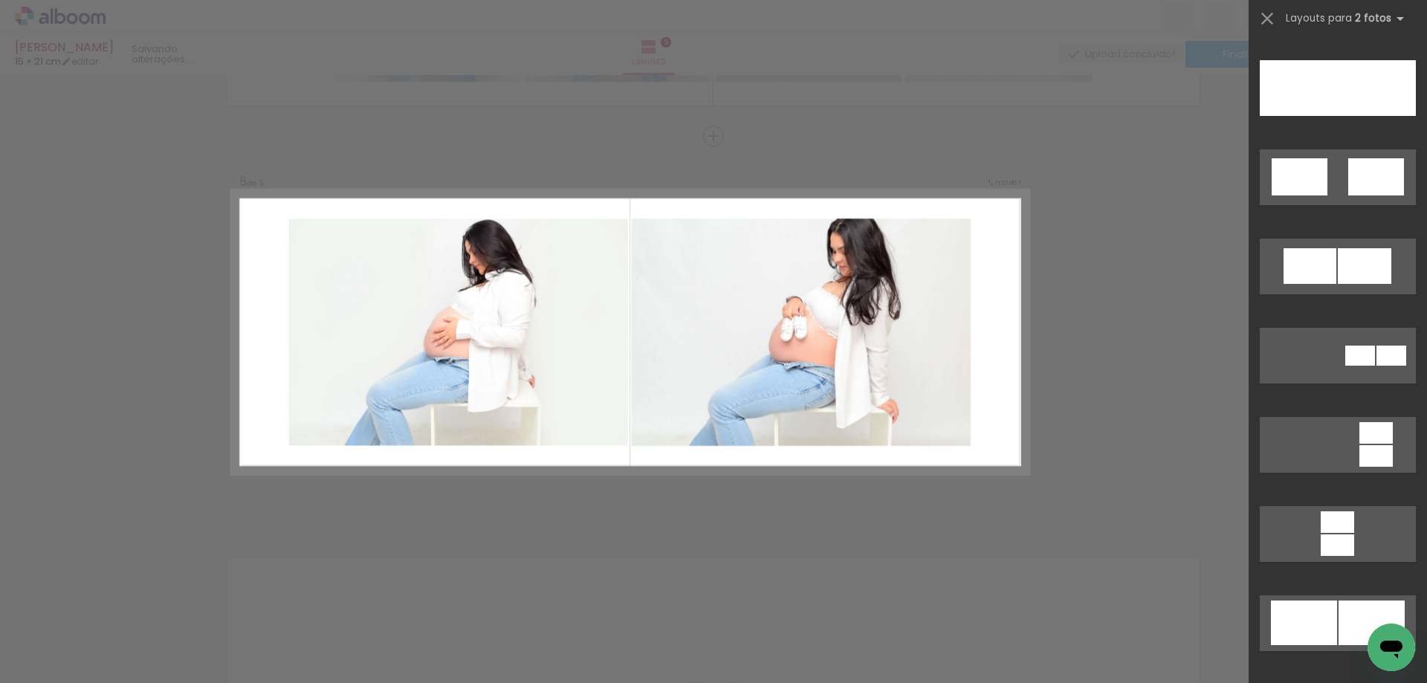
scroll to position [0, 0]
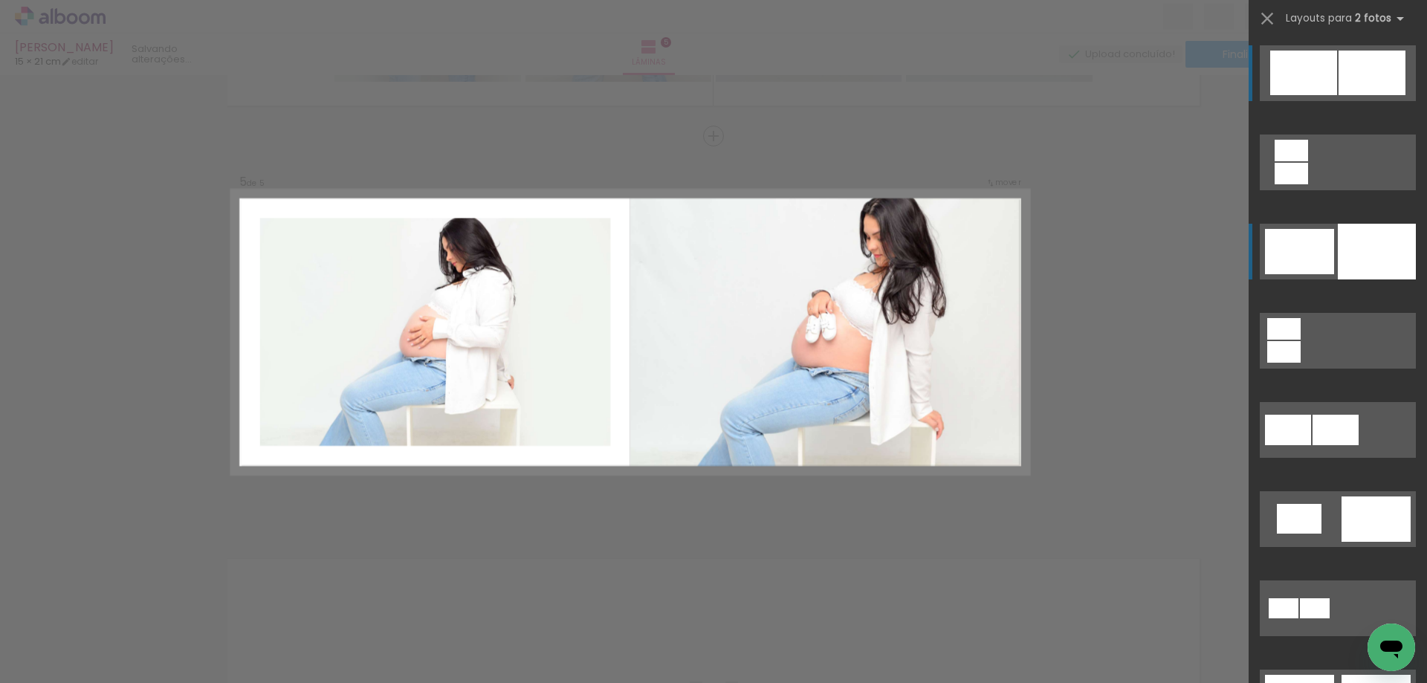
click at [1326, 263] on div at bounding box center [1299, 251] width 69 height 45
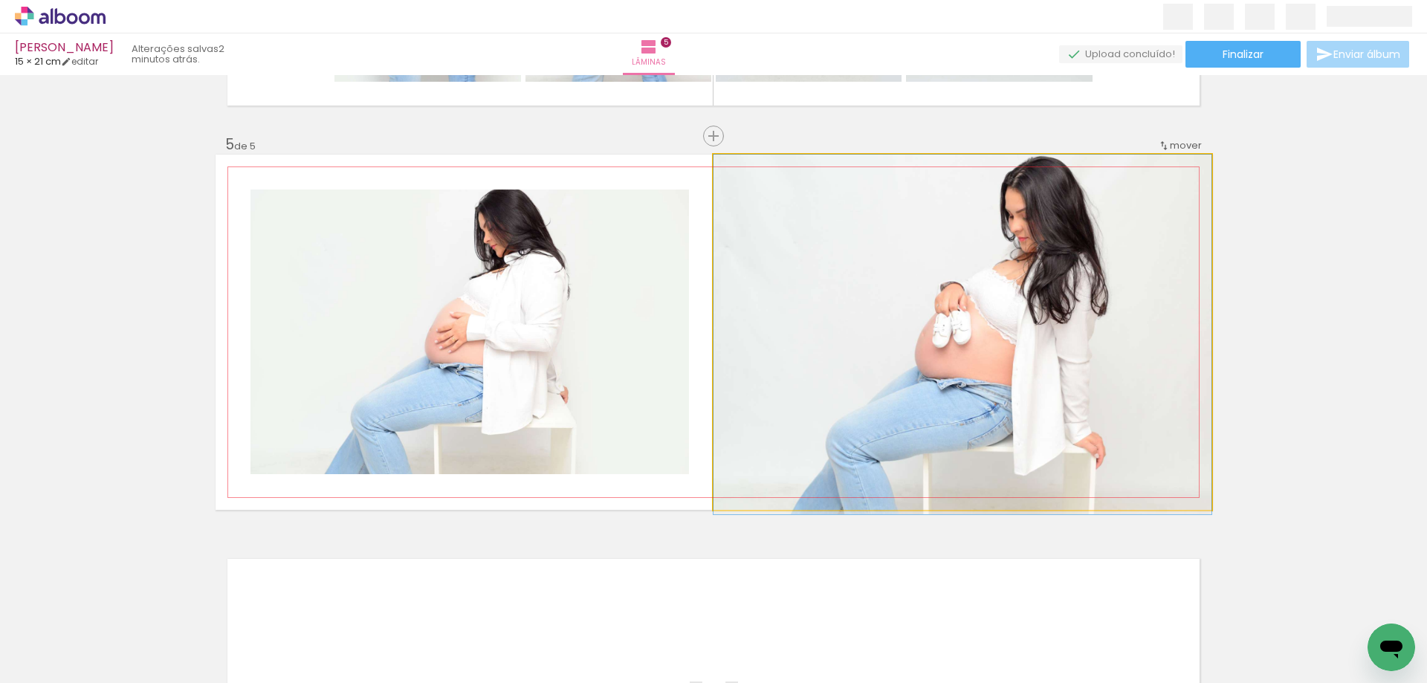
drag, startPoint x: 1036, startPoint y: 350, endPoint x: 1036, endPoint y: 400, distance: 50.5
drag, startPoint x: 1036, startPoint y: 292, endPoint x: 1036, endPoint y: 321, distance: 29.0
click at [1036, 322] on quentale-photo at bounding box center [962, 332] width 498 height 355
click at [1019, 222] on quentale-photo at bounding box center [962, 332] width 498 height 355
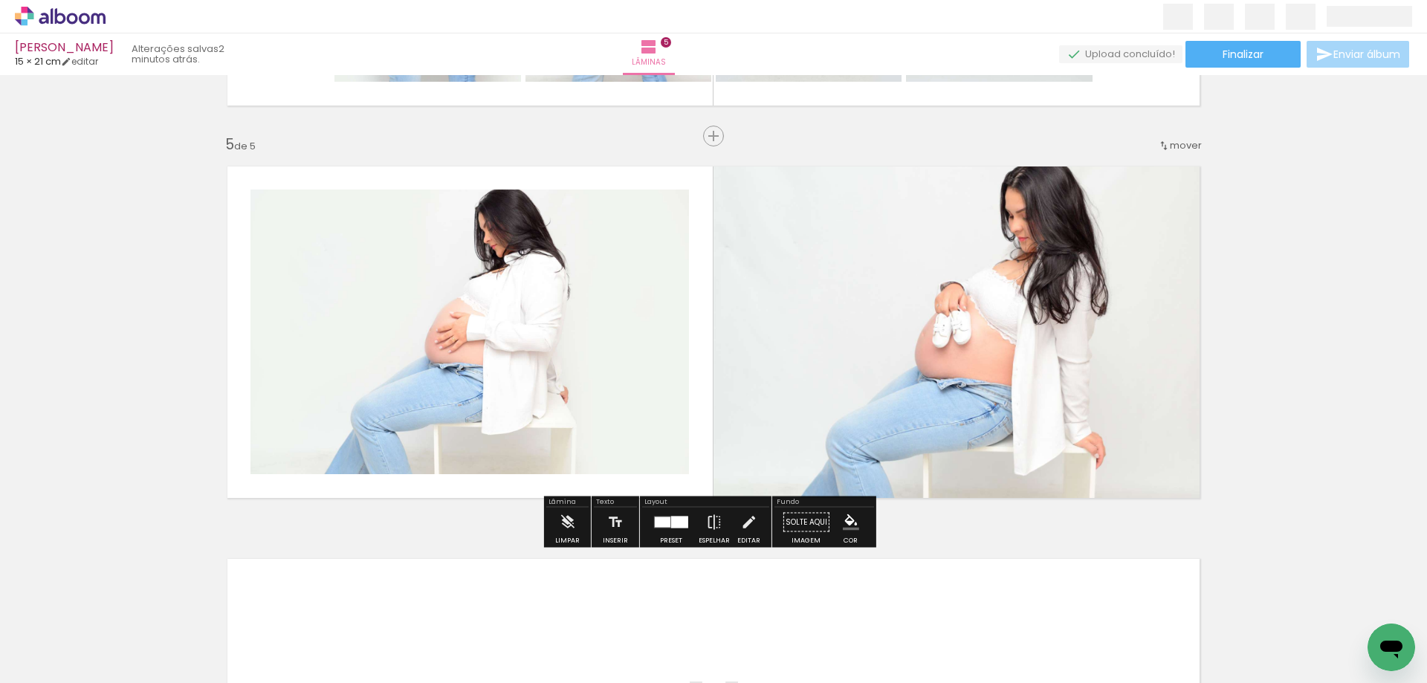
click at [1019, 222] on quentale-photo at bounding box center [962, 332] width 498 height 355
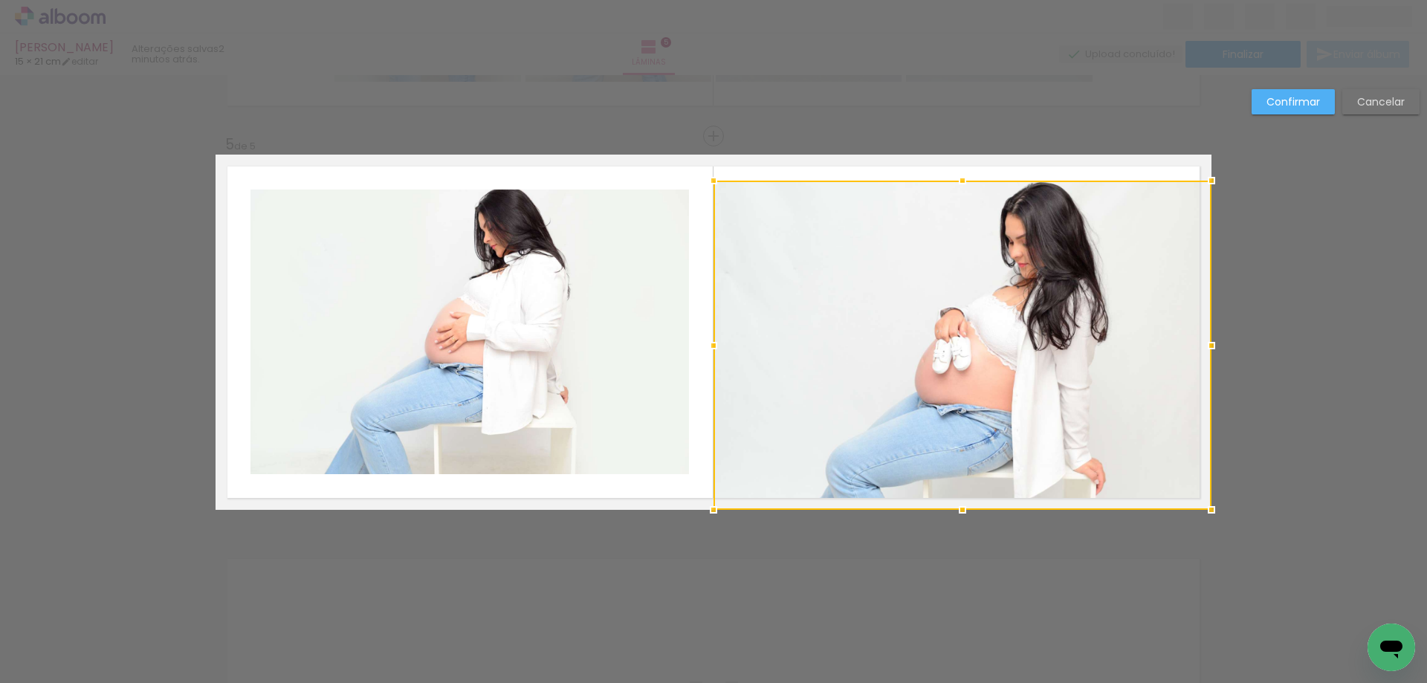
drag, startPoint x: 958, startPoint y: 155, endPoint x: 958, endPoint y: 184, distance: 29.0
click at [958, 184] on div at bounding box center [962, 181] width 30 height 30
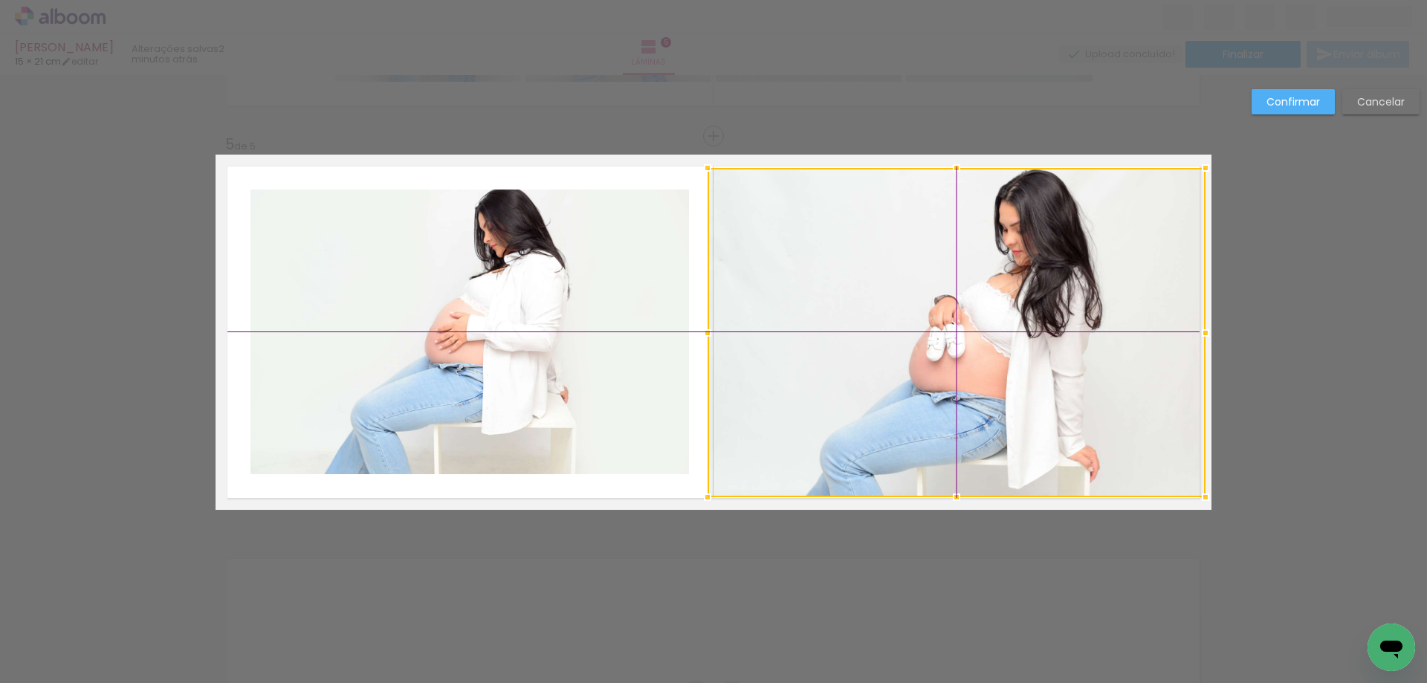
click at [982, 289] on div at bounding box center [956, 332] width 498 height 329
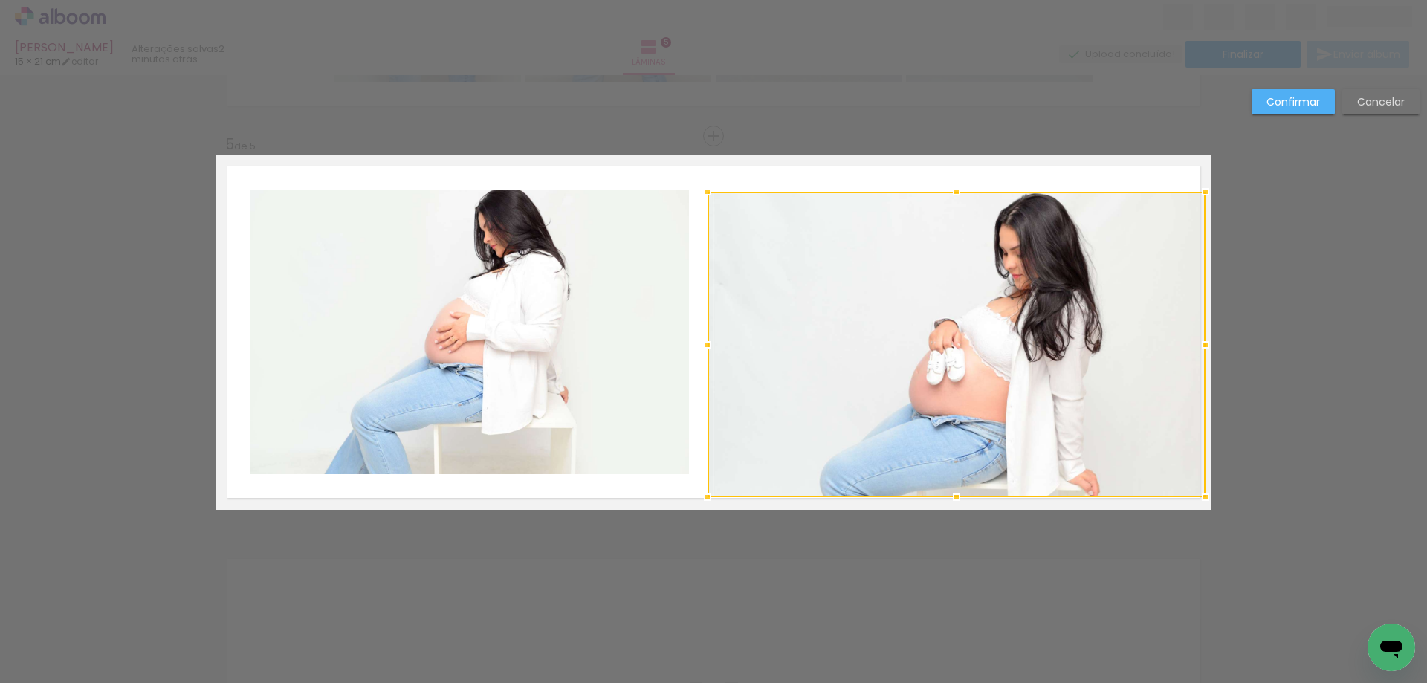
drag, startPoint x: 950, startPoint y: 166, endPoint x: 950, endPoint y: 178, distance: 12.6
click at [950, 178] on div at bounding box center [956, 192] width 30 height 30
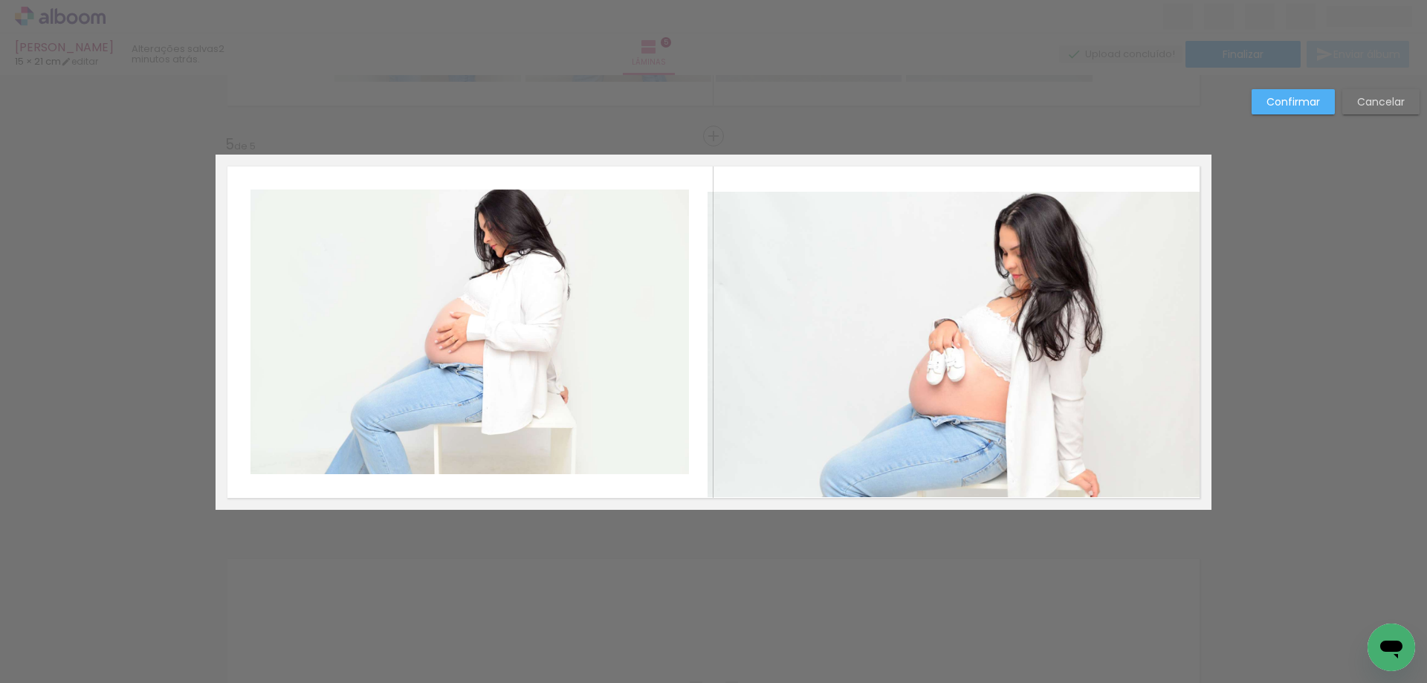
click at [957, 470] on quentale-photo at bounding box center [956, 344] width 498 height 305
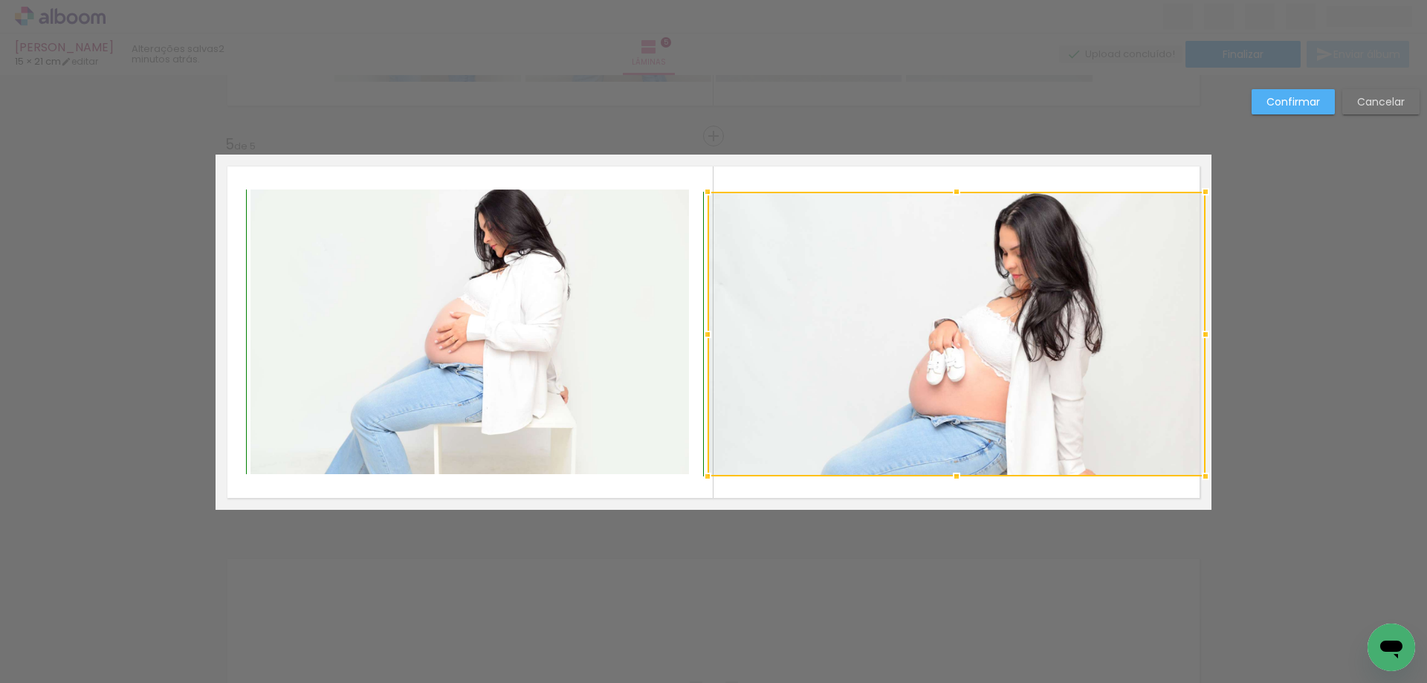
drag, startPoint x: 952, startPoint y: 492, endPoint x: 952, endPoint y: 470, distance: 21.5
click at [952, 470] on div at bounding box center [956, 476] width 30 height 30
click at [1085, 383] on div at bounding box center [956, 334] width 498 height 285
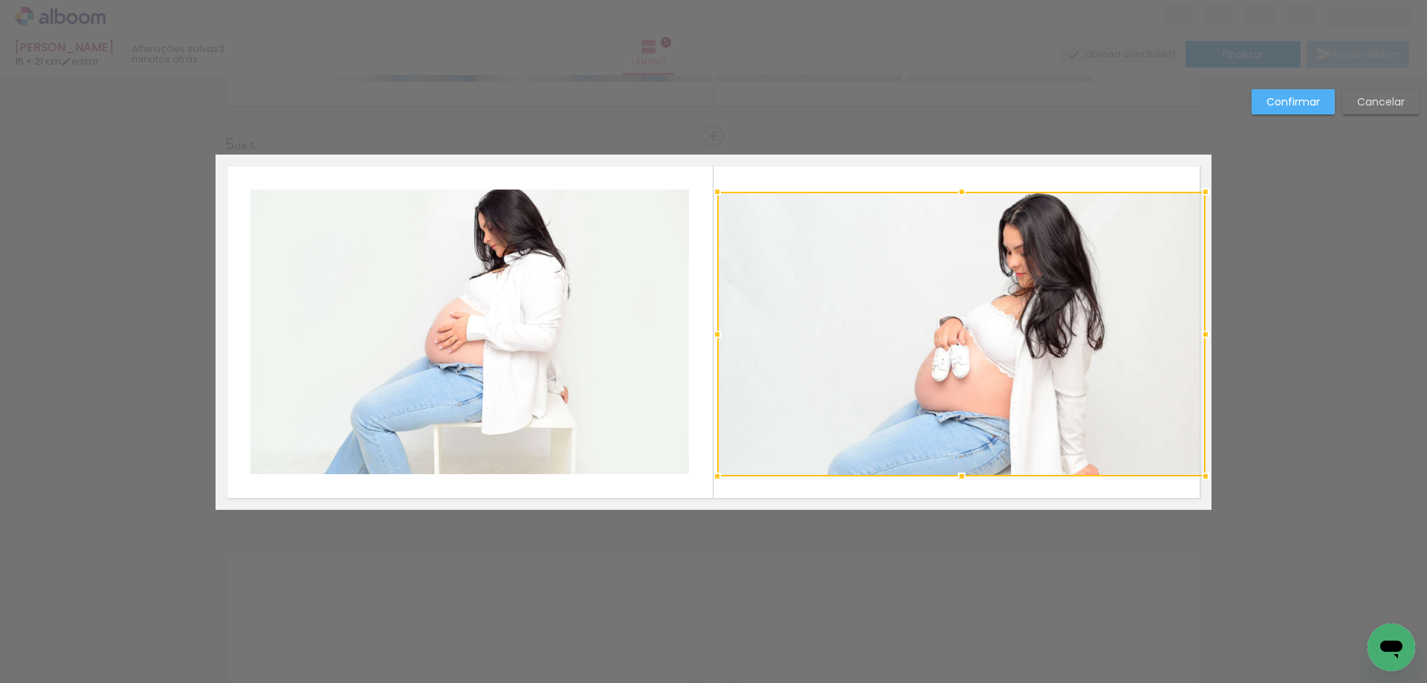
drag, startPoint x: 707, startPoint y: 334, endPoint x: 717, endPoint y: 334, distance: 9.7
click at [717, 334] on div at bounding box center [717, 334] width 30 height 30
click at [745, 175] on quentale-layouter at bounding box center [713, 332] width 996 height 355
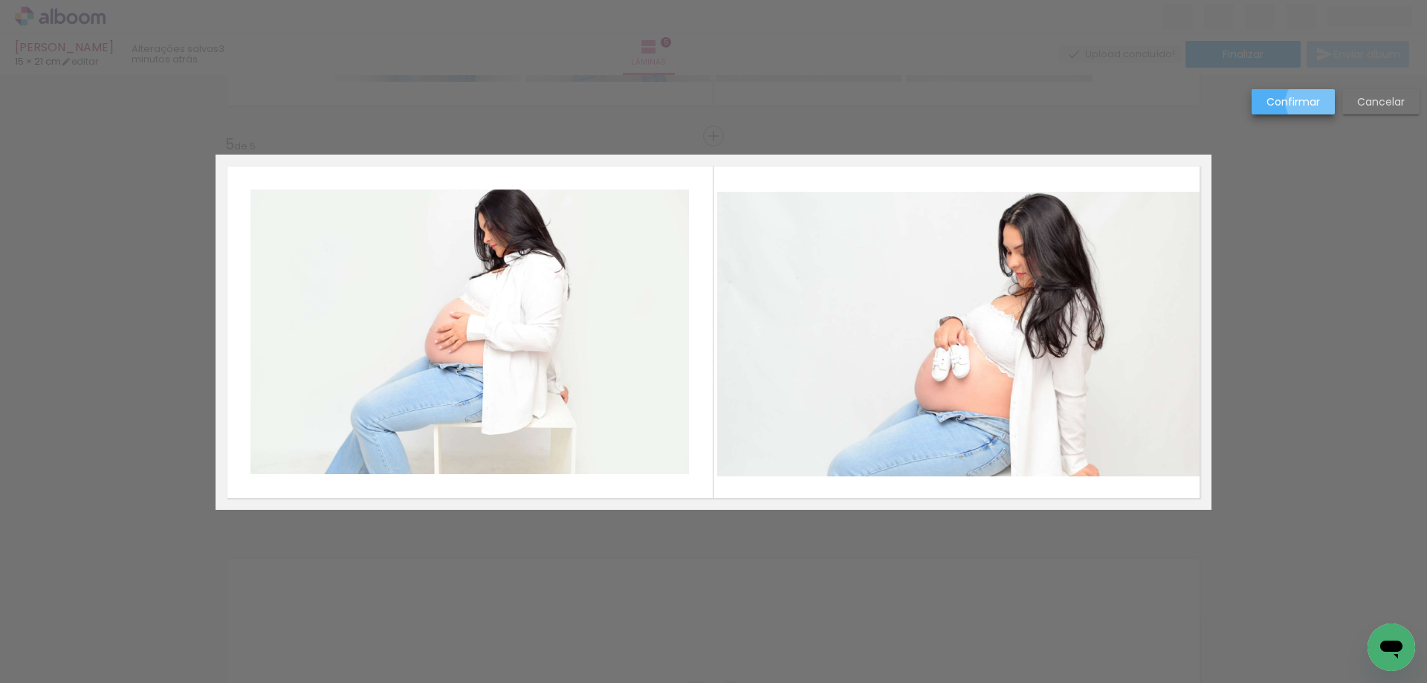
click at [0, 0] on slot "Confirmar" at bounding box center [0, 0] width 0 height 0
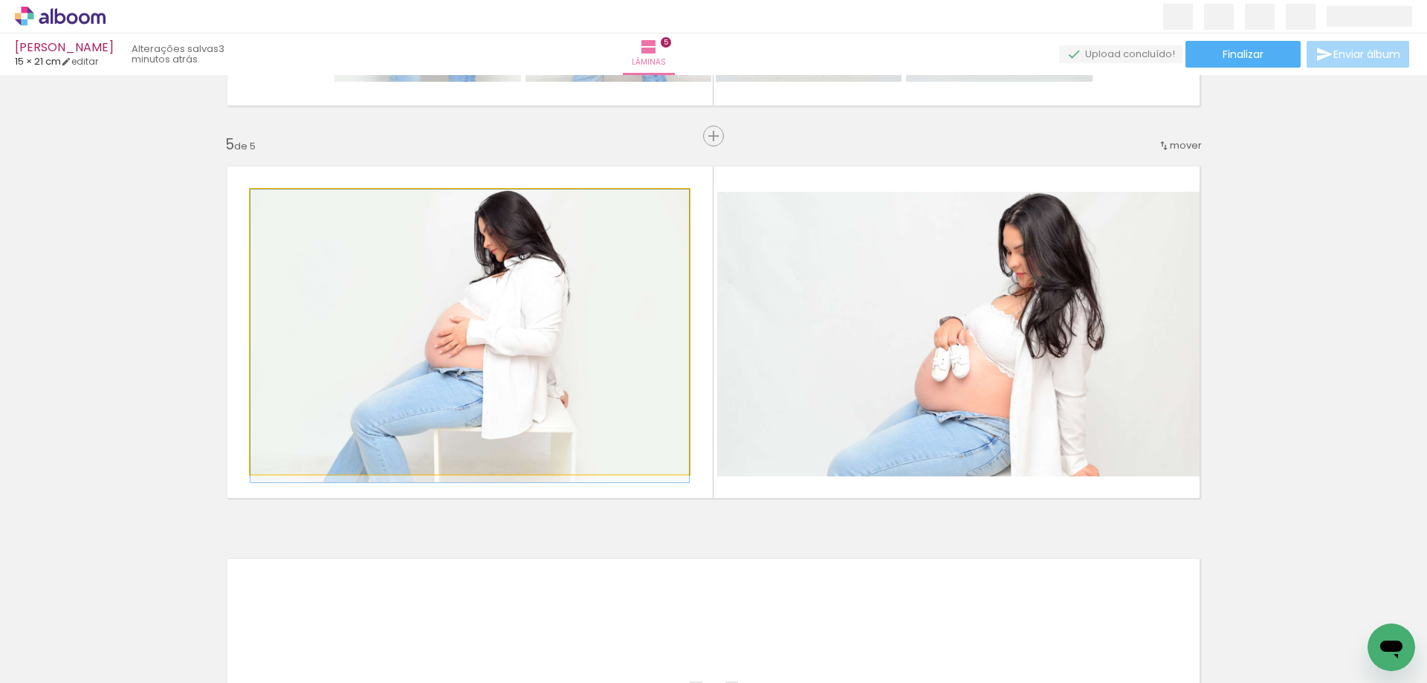
drag, startPoint x: 463, startPoint y: 295, endPoint x: 467, endPoint y: 322, distance: 27.1
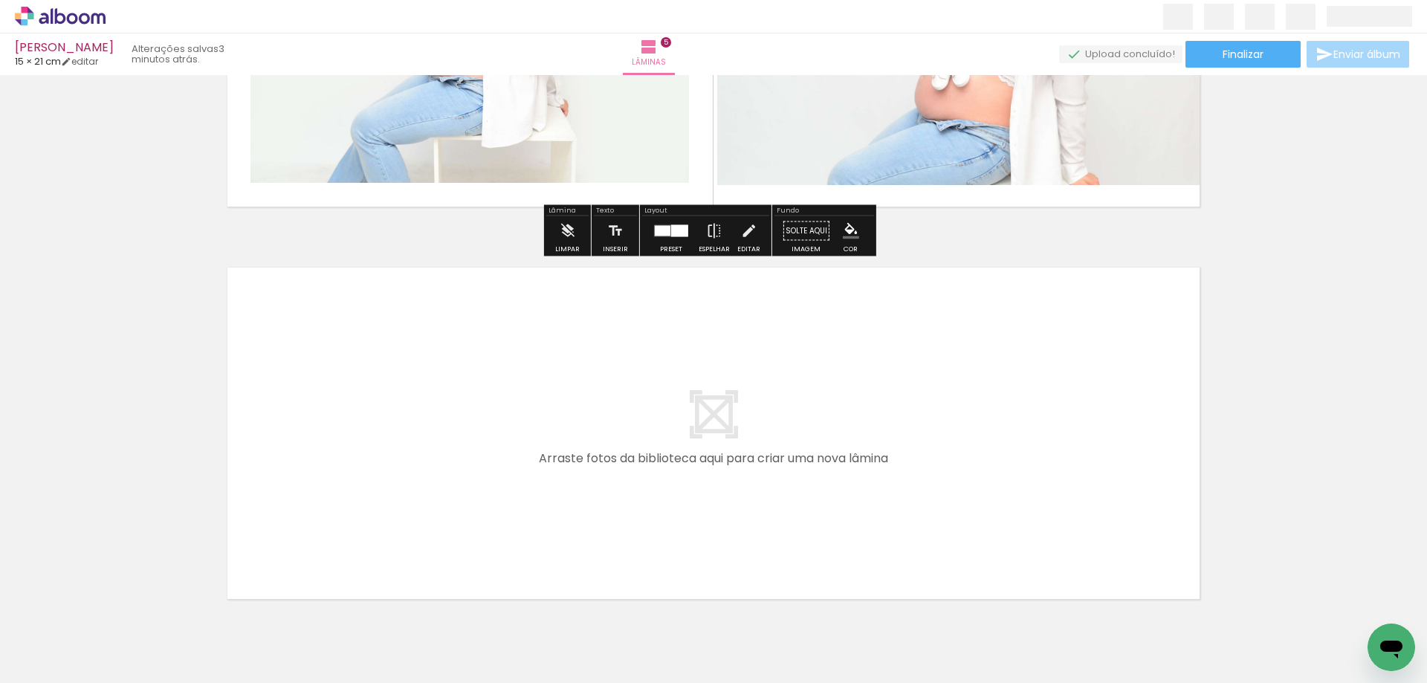
scroll to position [1830, 0]
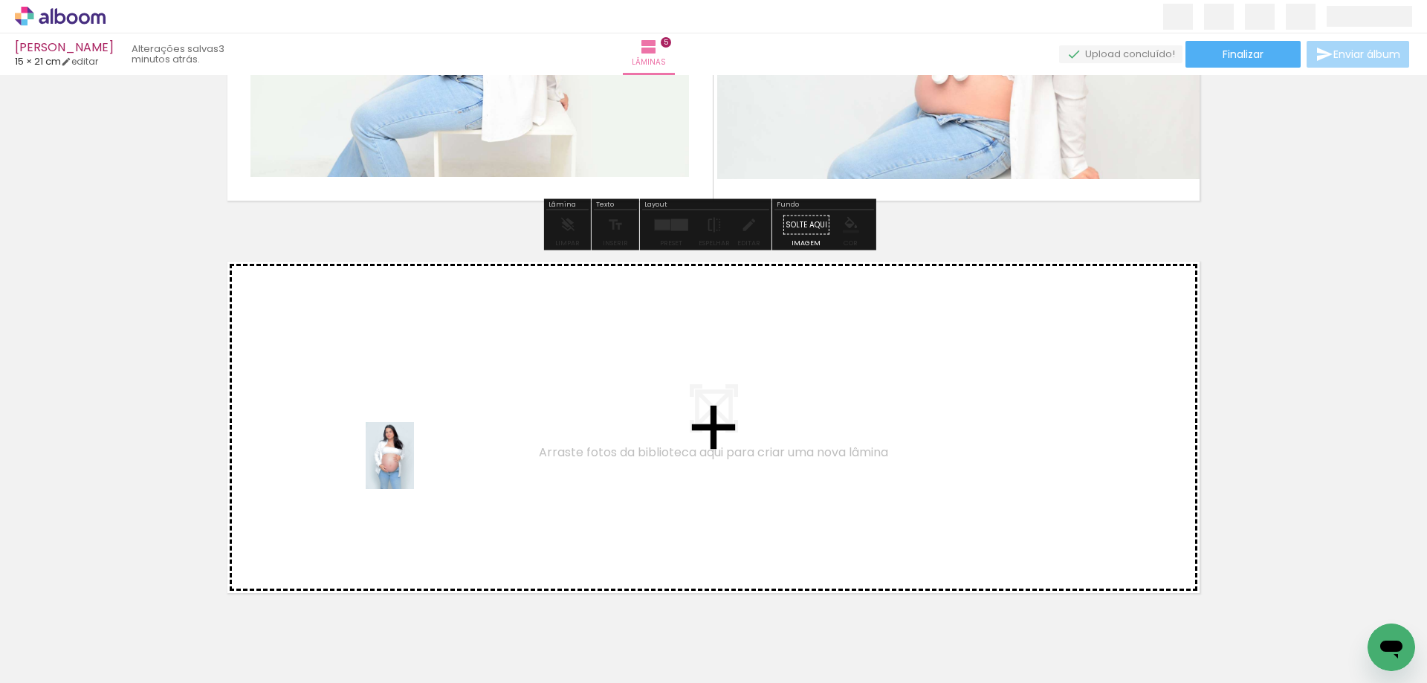
drag, startPoint x: 158, startPoint y: 651, endPoint x: 410, endPoint y: 467, distance: 312.1
click at [410, 467] on quentale-workspace at bounding box center [713, 341] width 1427 height 683
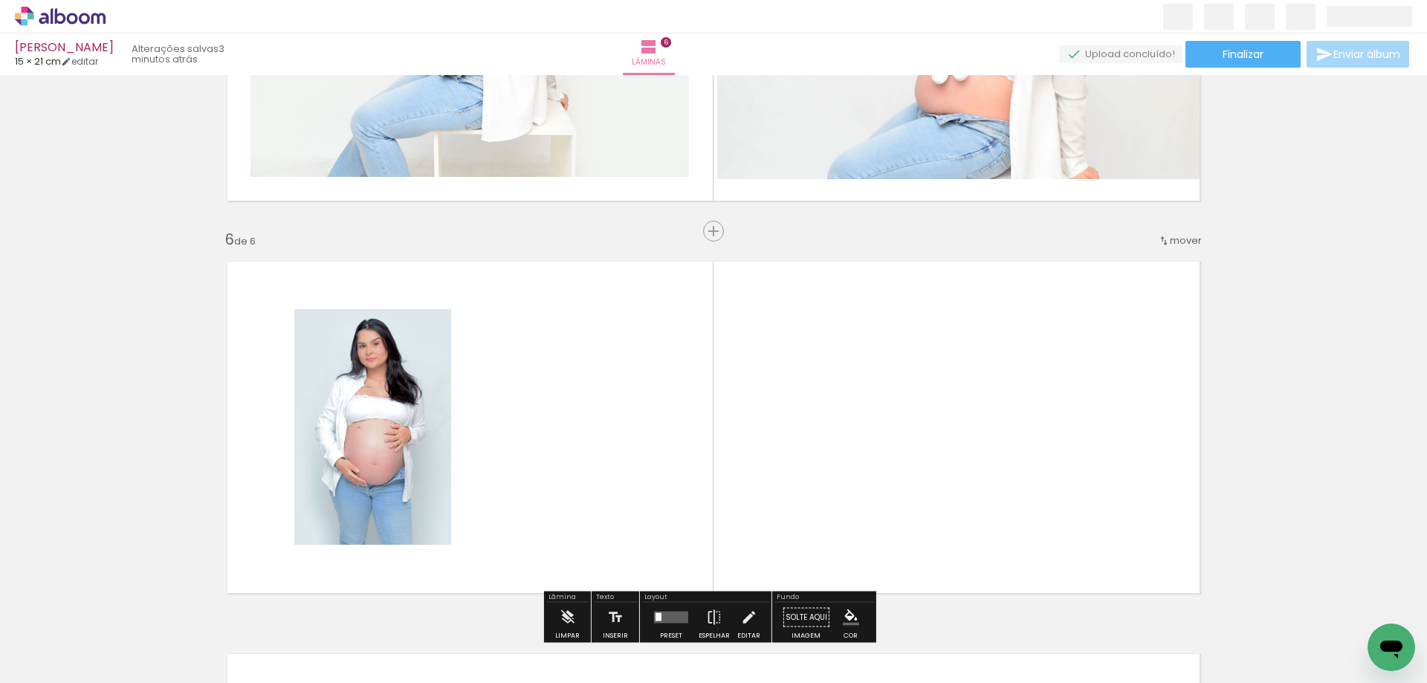
scroll to position [1925, 0]
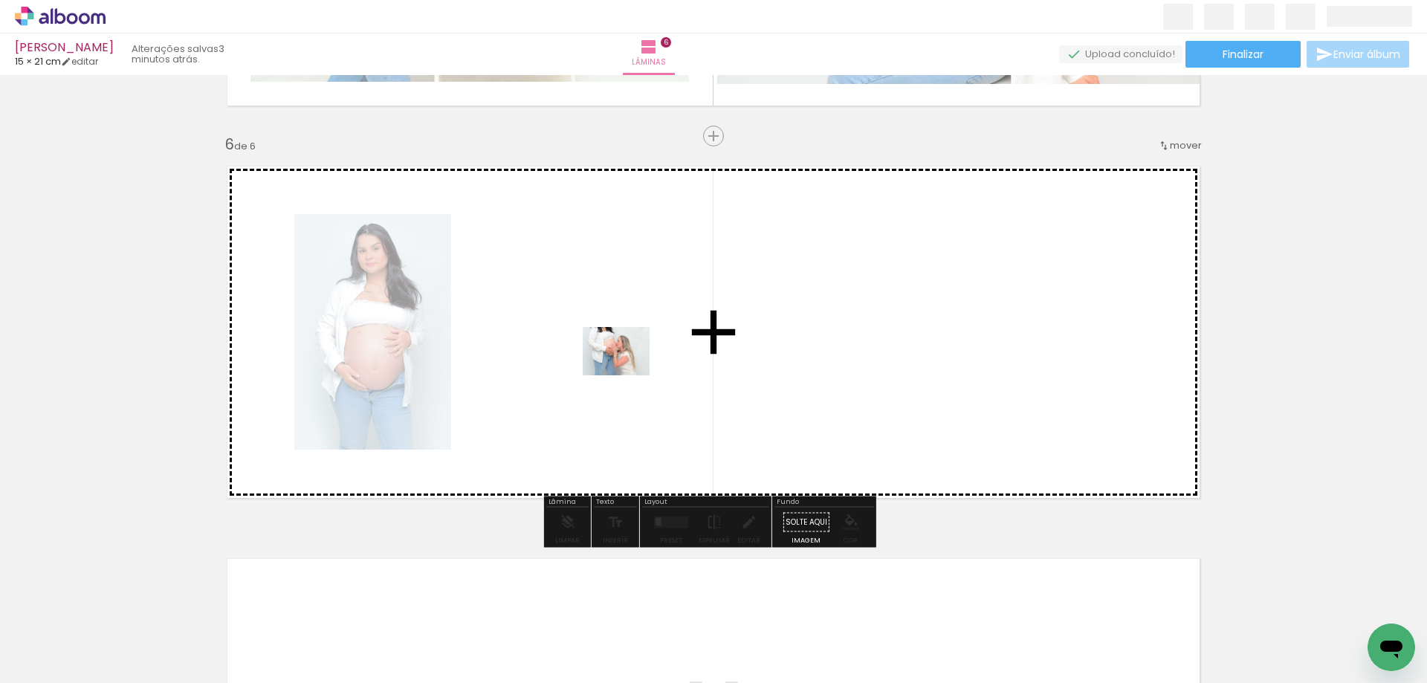
drag, startPoint x: 155, startPoint y: 641, endPoint x: 627, endPoint y: 371, distance: 544.1
click at [627, 371] on quentale-workspace at bounding box center [713, 341] width 1427 height 683
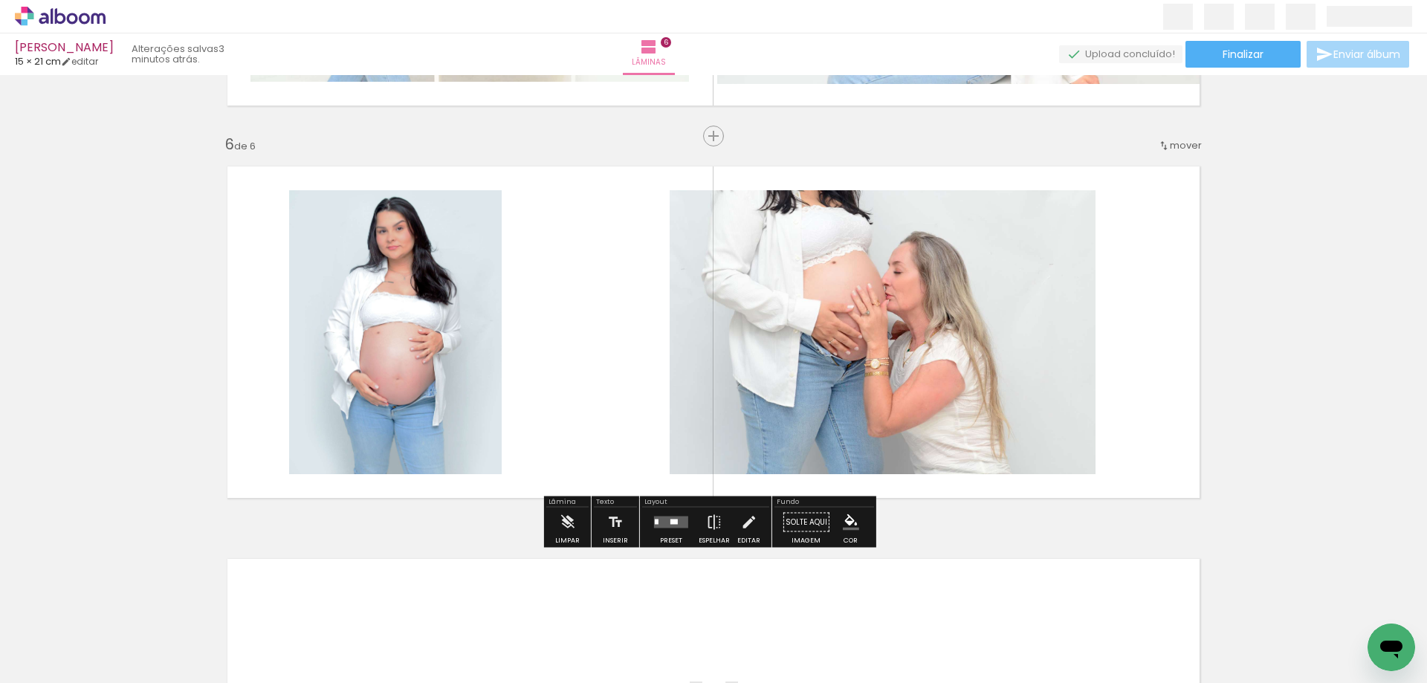
click at [668, 525] on quentale-layouter at bounding box center [671, 522] width 34 height 12
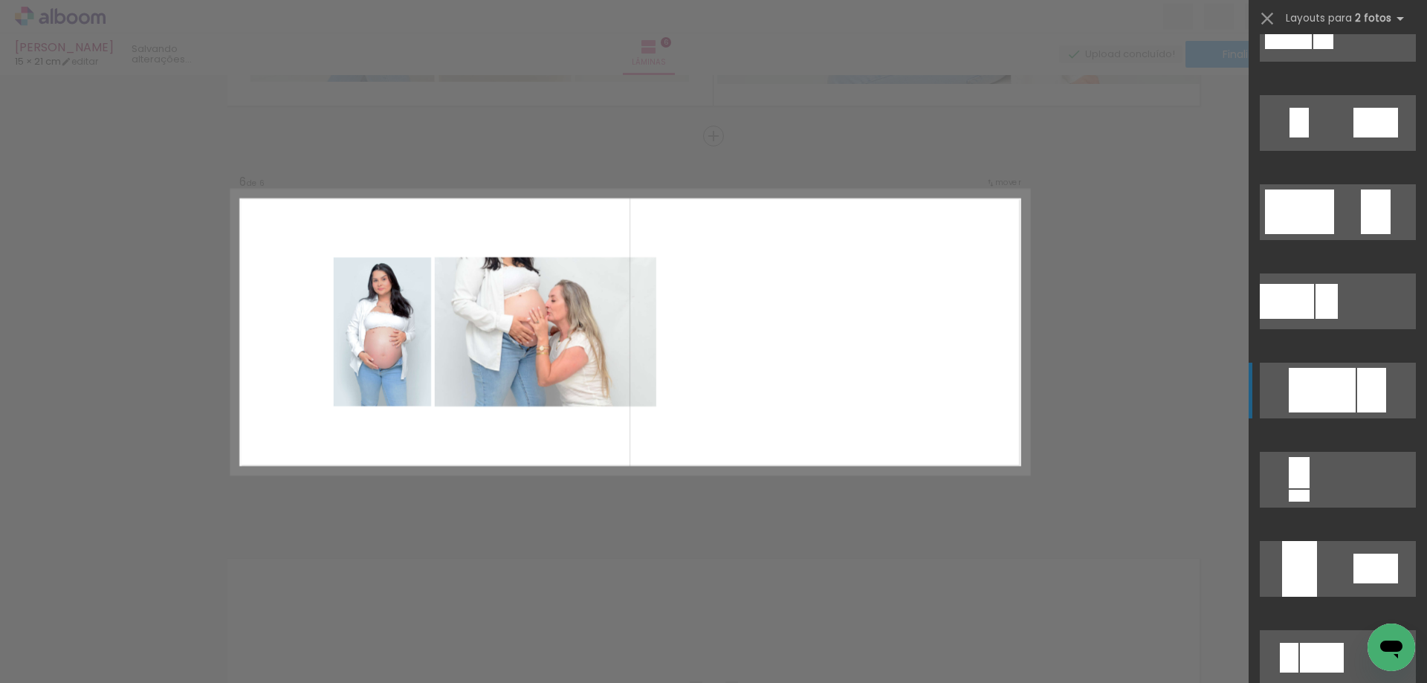
scroll to position [669, 0]
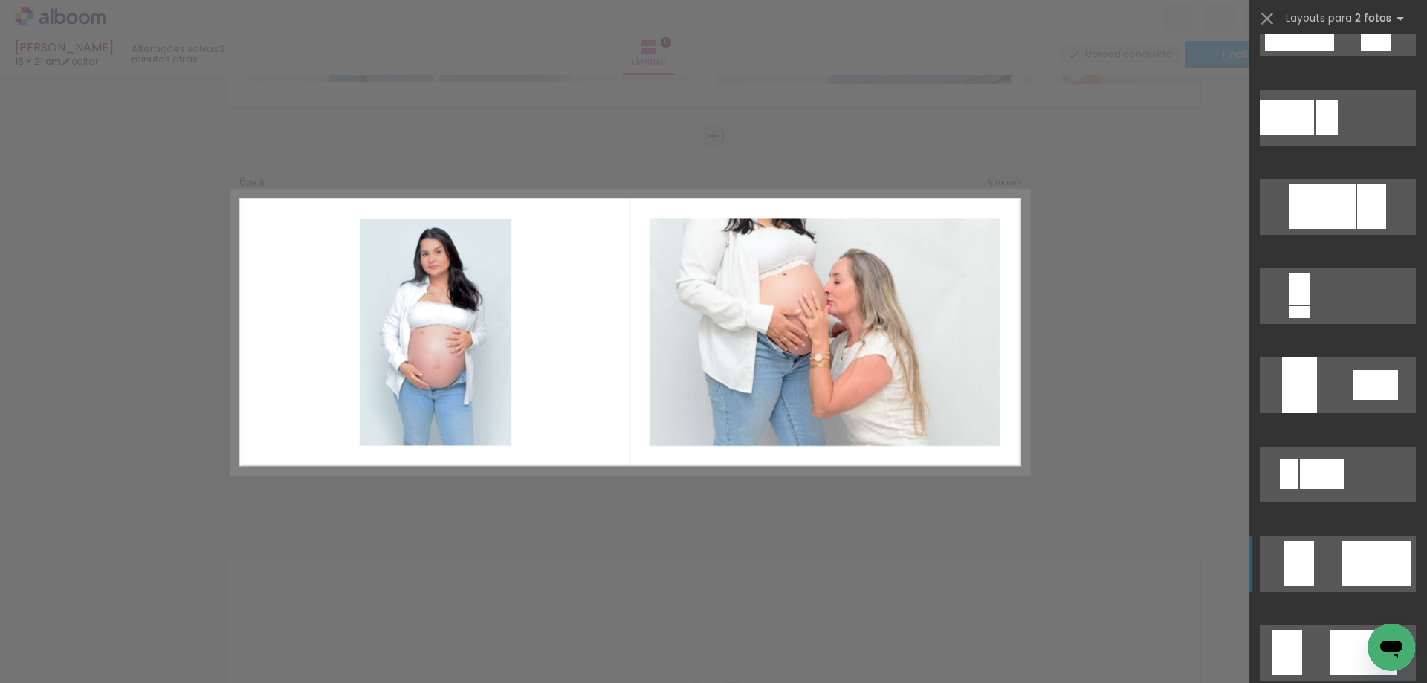
click at [1360, 542] on div at bounding box center [1375, 563] width 69 height 45
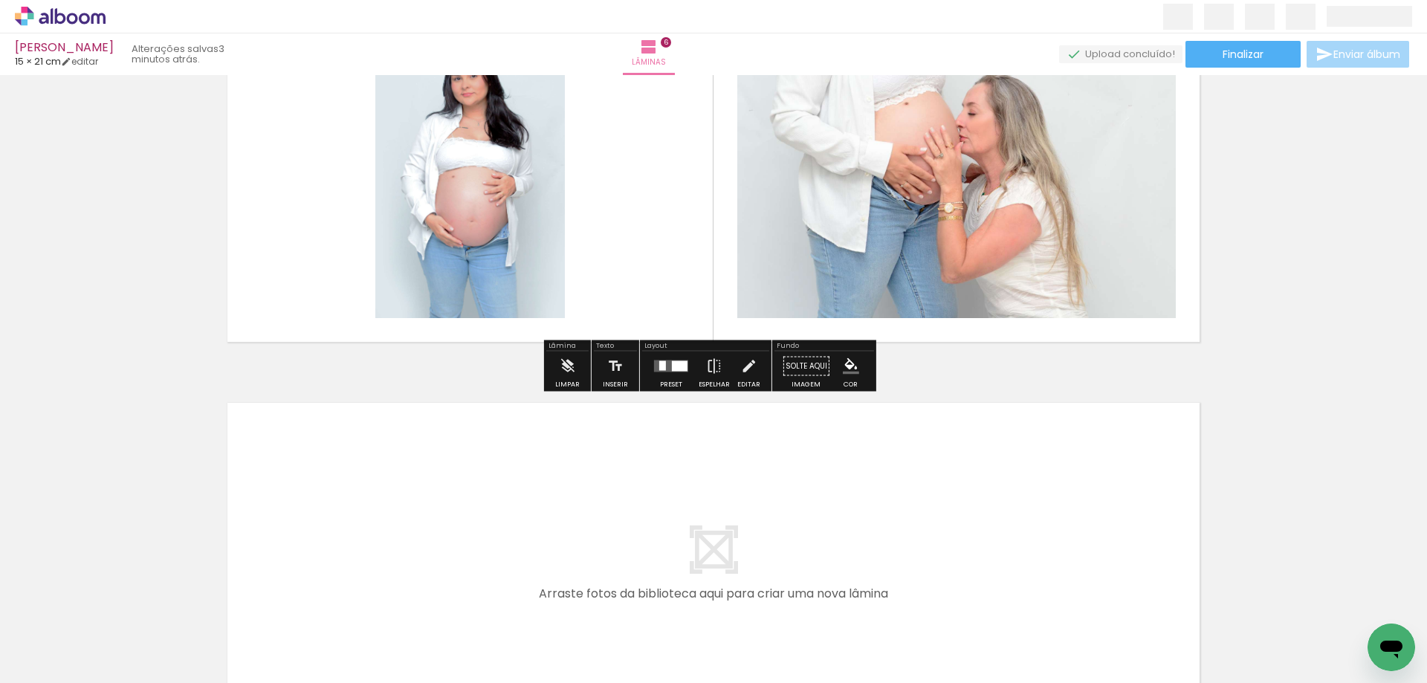
scroll to position [2148, 0]
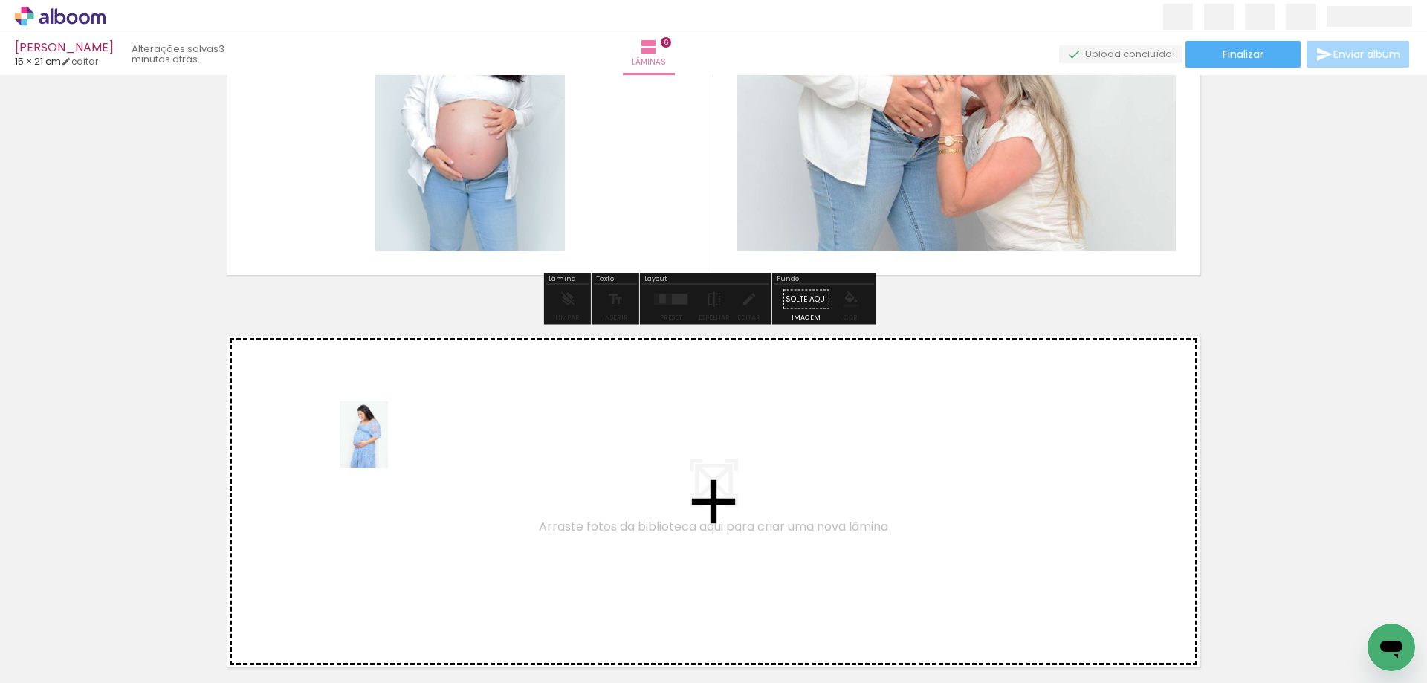
drag, startPoint x: 162, startPoint y: 646, endPoint x: 384, endPoint y: 446, distance: 298.8
click at [384, 446] on quentale-workspace at bounding box center [713, 341] width 1427 height 683
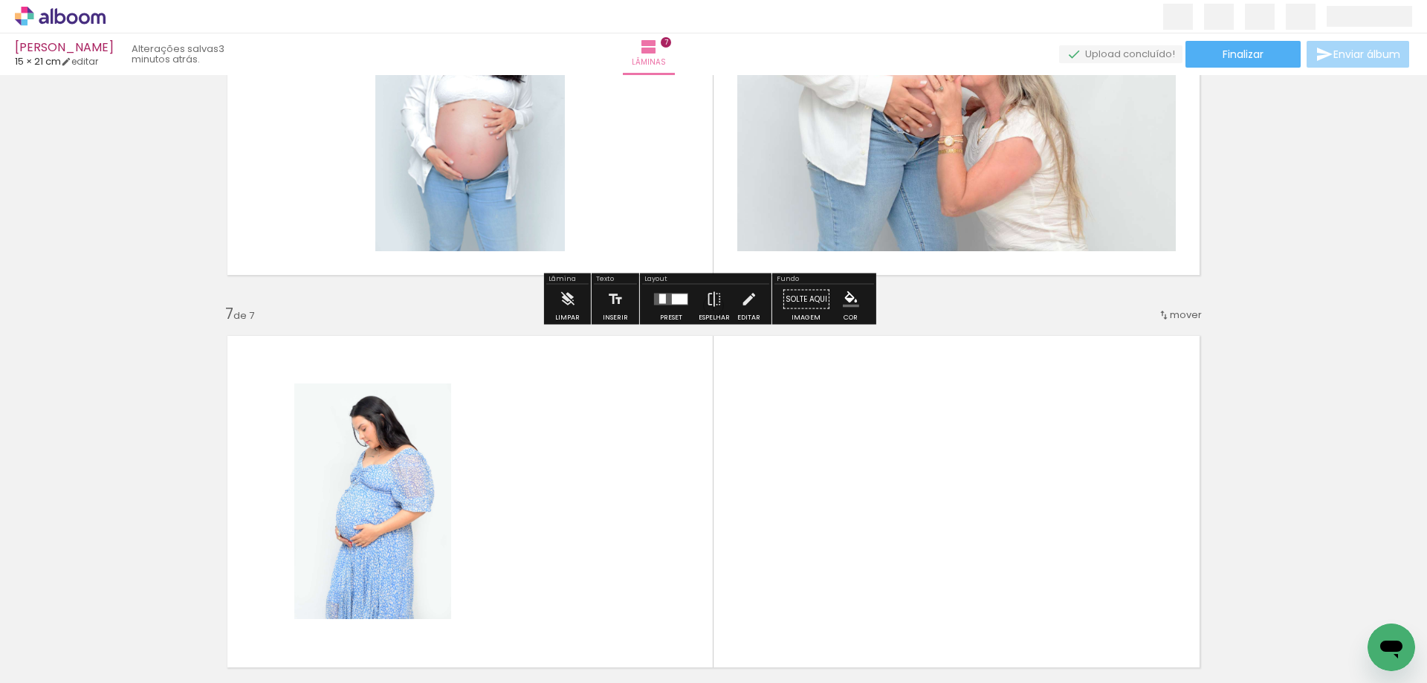
scroll to position [2317, 0]
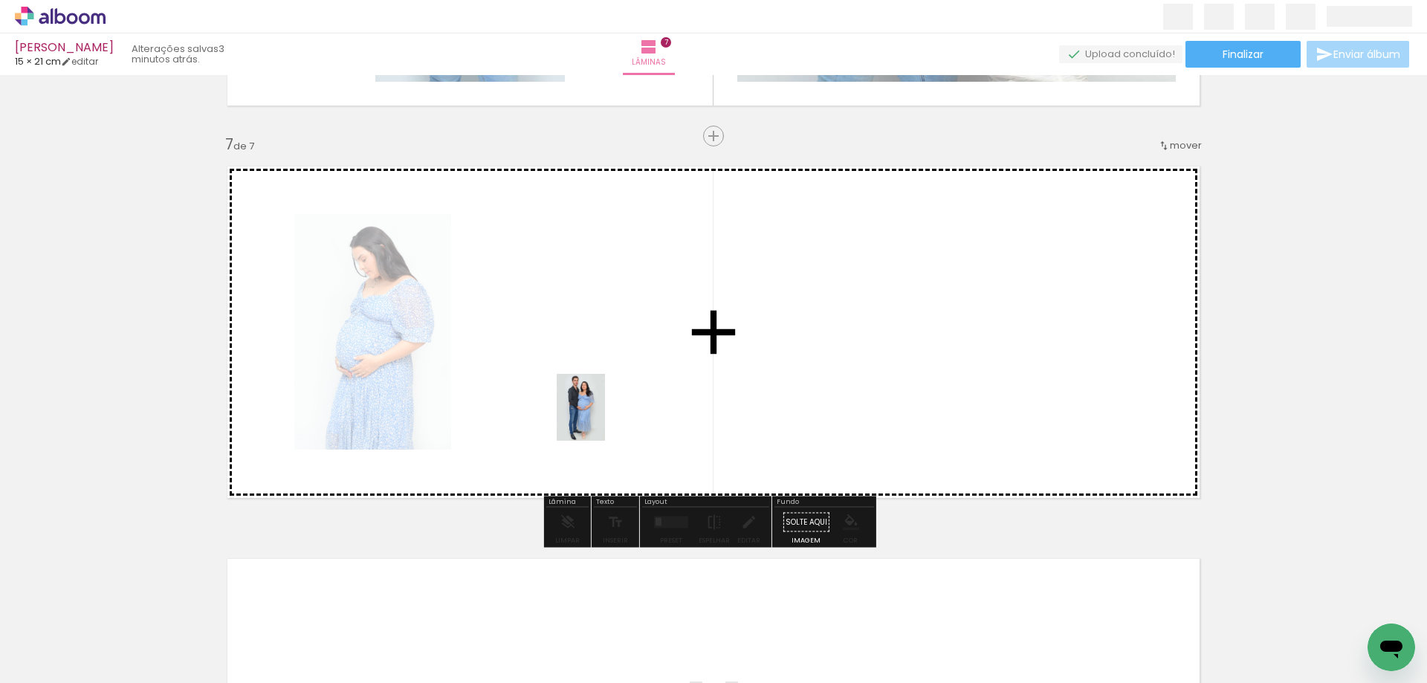
drag, startPoint x: 166, startPoint y: 644, endPoint x: 593, endPoint y: 392, distance: 495.7
click at [593, 392] on quentale-workspace at bounding box center [713, 341] width 1427 height 683
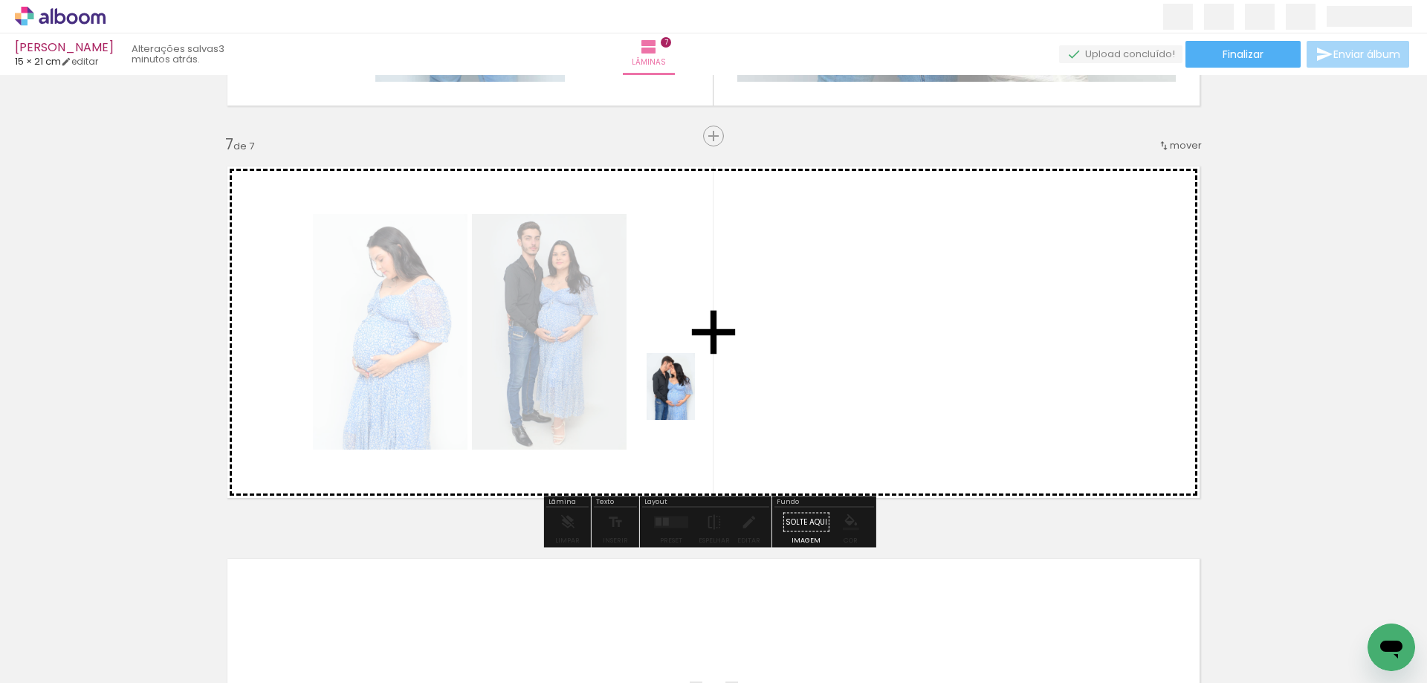
drag, startPoint x: 160, startPoint y: 637, endPoint x: 691, endPoint y: 397, distance: 582.6
click at [691, 397] on quentale-workspace at bounding box center [713, 341] width 1427 height 683
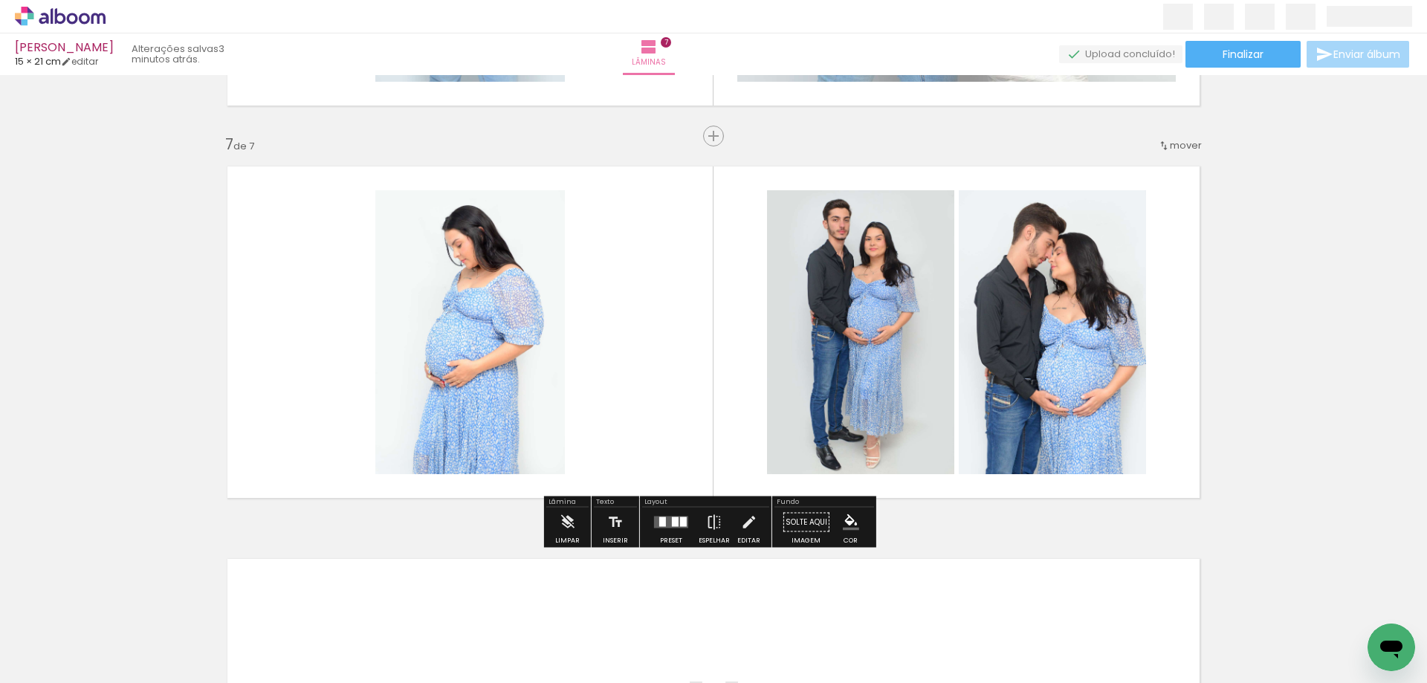
click at [839, 390] on quentale-photo at bounding box center [860, 332] width 187 height 284
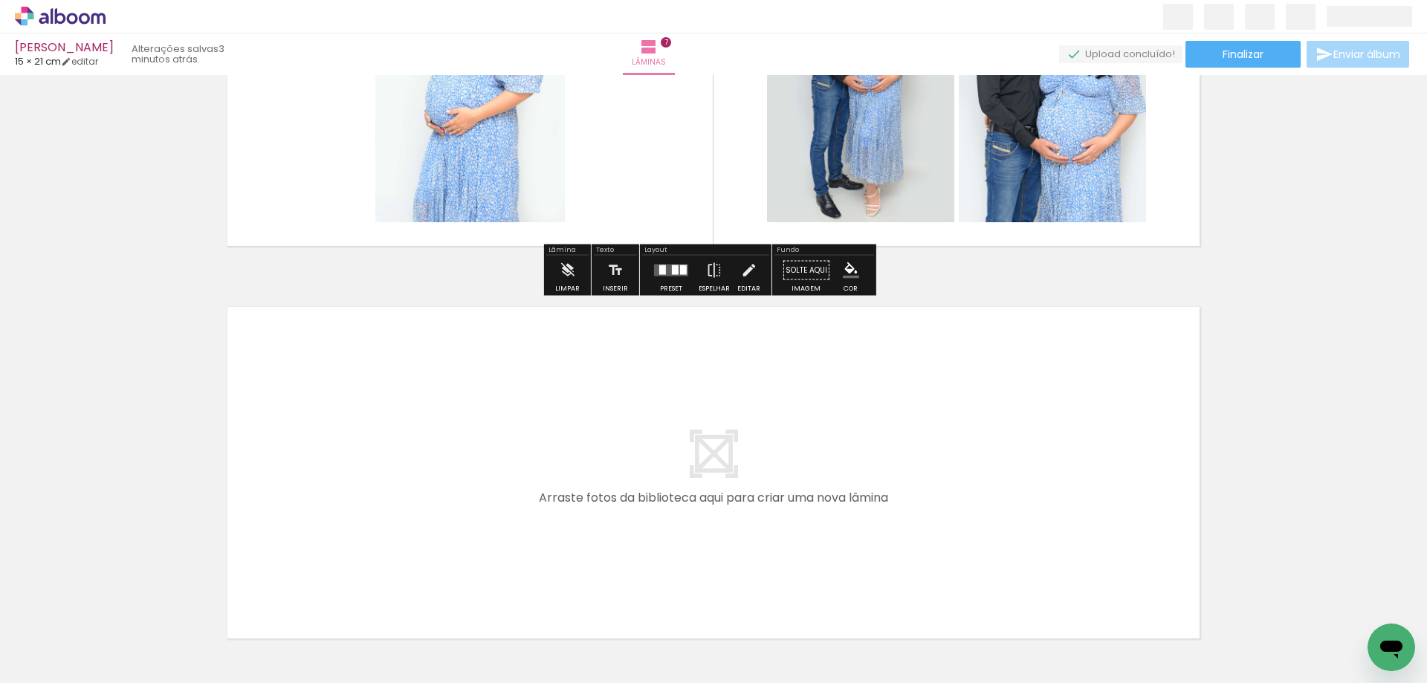
scroll to position [2681, 0]
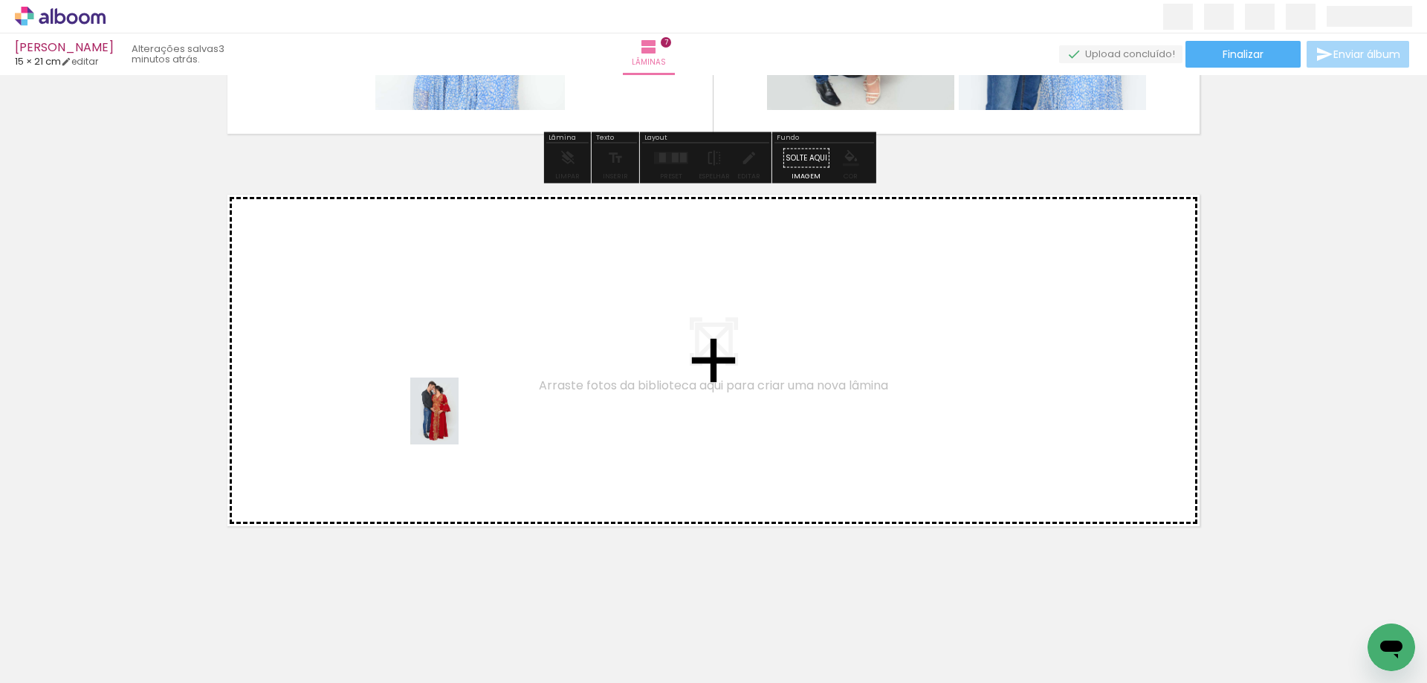
drag, startPoint x: 160, startPoint y: 655, endPoint x: 455, endPoint y: 422, distance: 376.1
click at [455, 422] on quentale-workspace at bounding box center [713, 341] width 1427 height 683
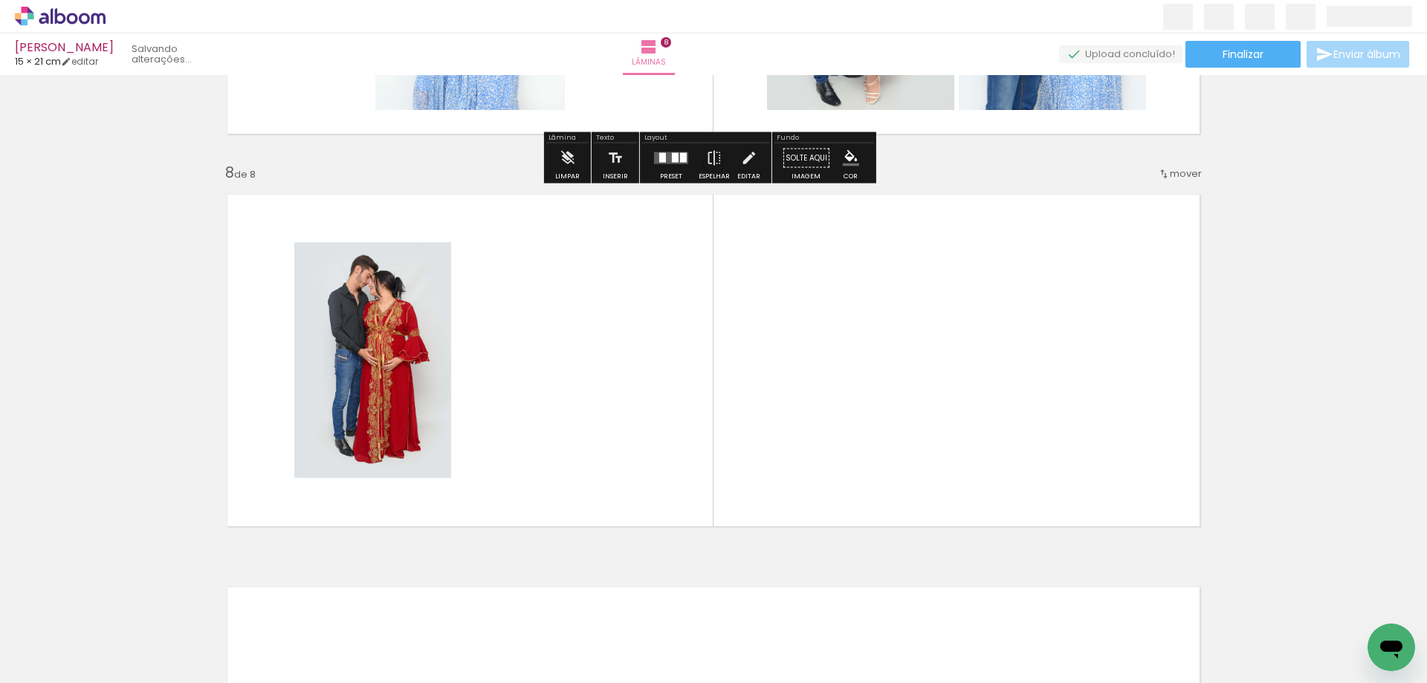
scroll to position [2710, 0]
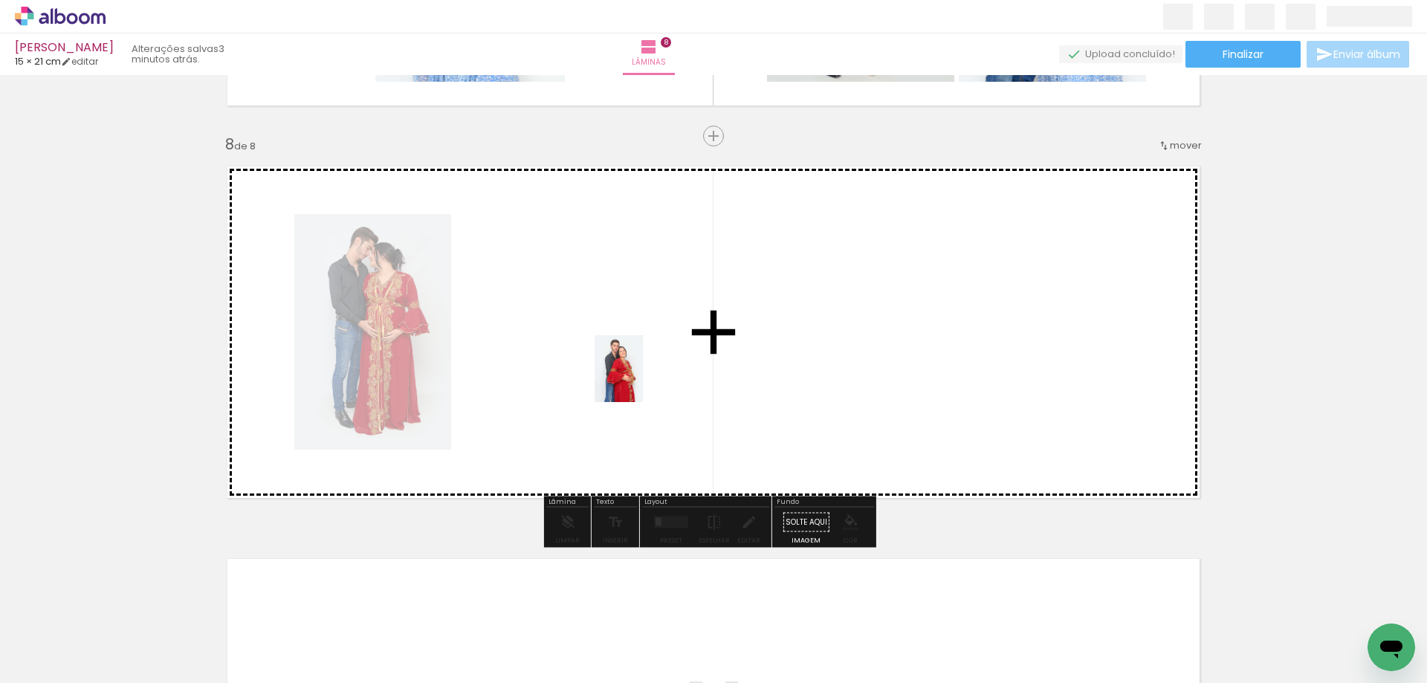
drag, startPoint x: 166, startPoint y: 644, endPoint x: 638, endPoint y: 371, distance: 544.9
click at [638, 371] on quentale-workspace at bounding box center [713, 341] width 1427 height 683
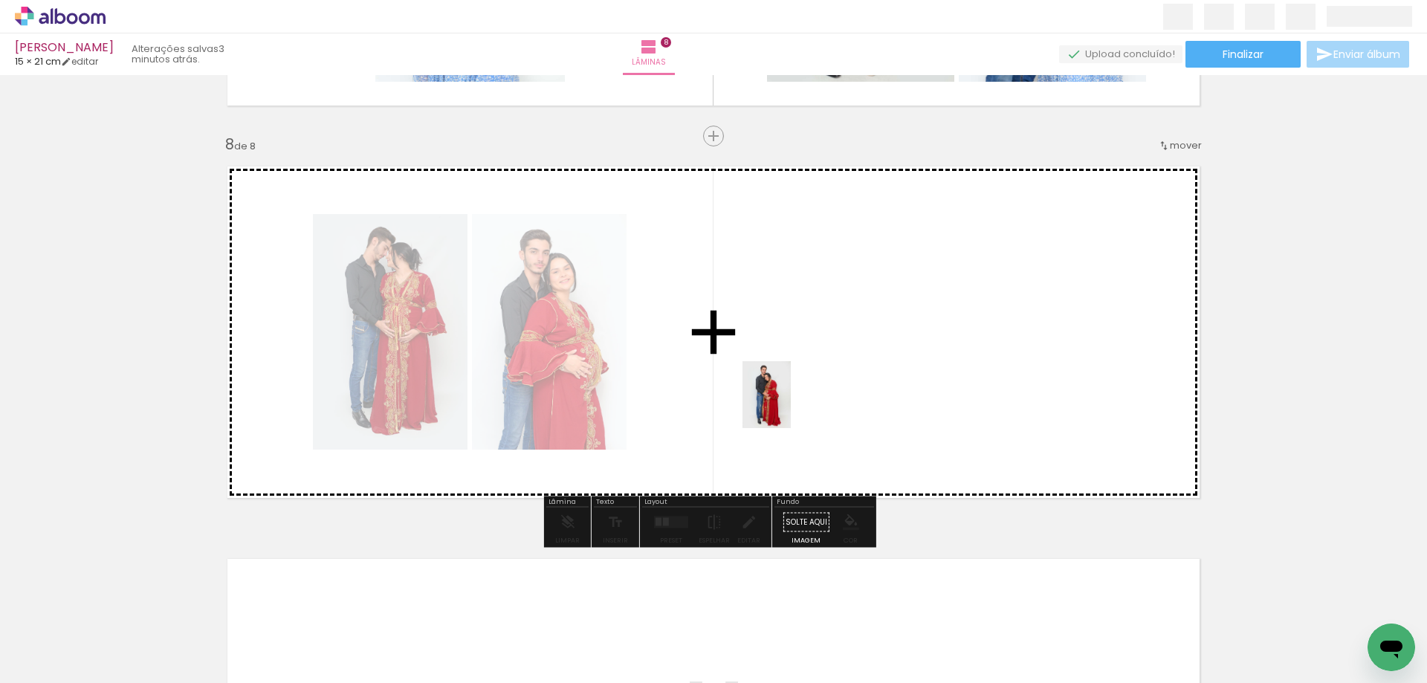
drag, startPoint x: 174, startPoint y: 644, endPoint x: 787, endPoint y: 406, distance: 657.7
click at [787, 406] on quentale-workspace at bounding box center [713, 341] width 1427 height 683
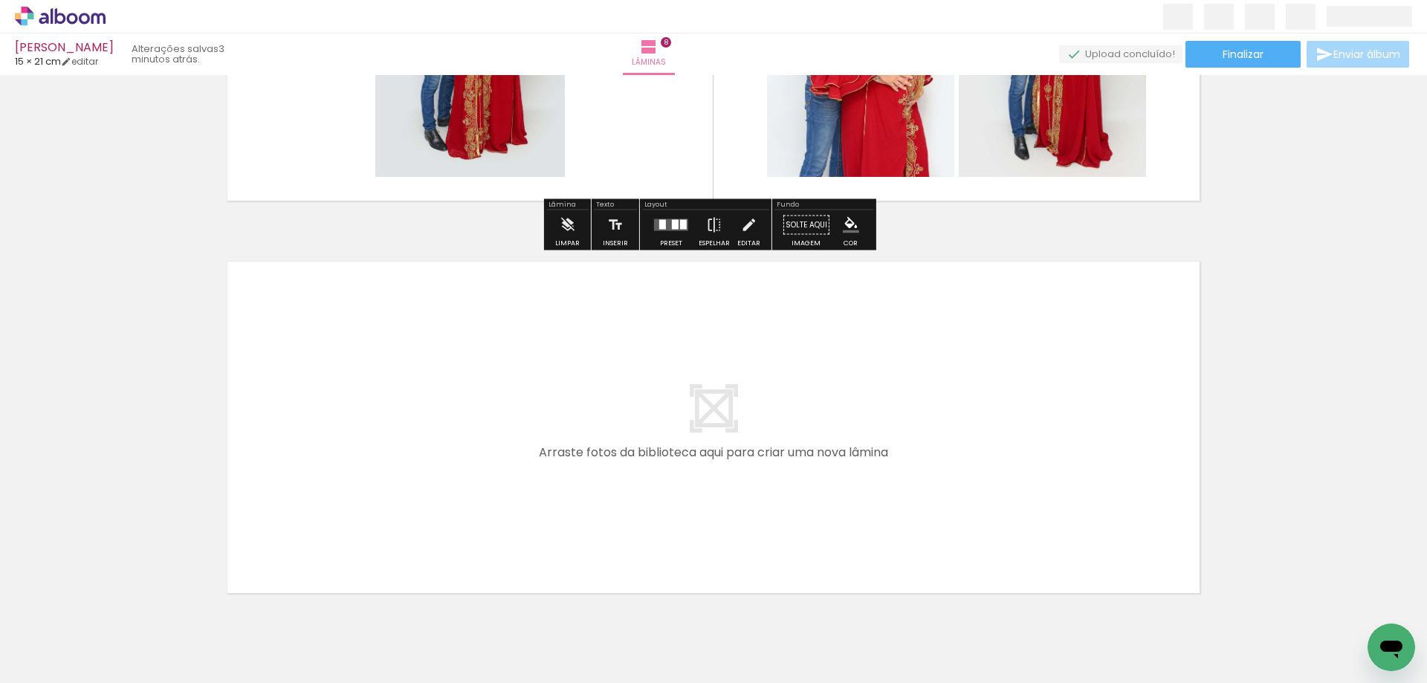
scroll to position [3074, 0]
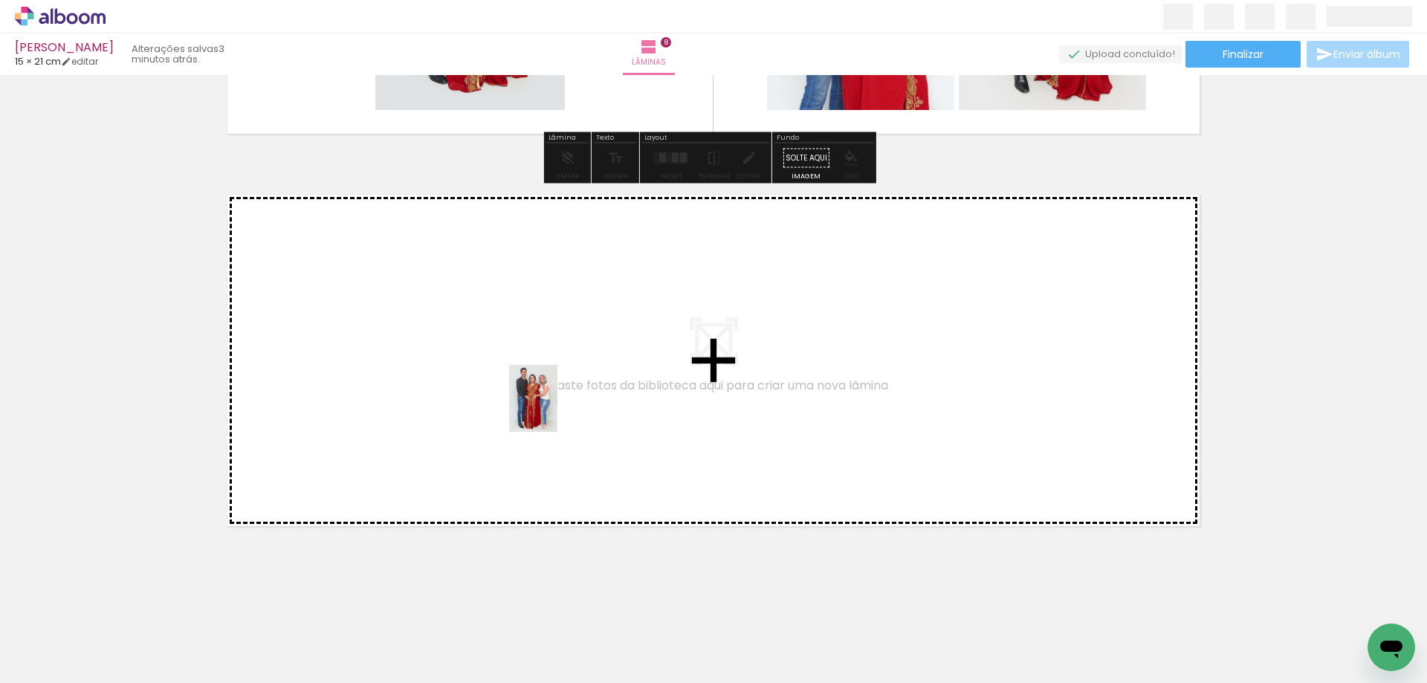
drag, startPoint x: 154, startPoint y: 634, endPoint x: 554, endPoint y: 407, distance: 459.5
click at [554, 407] on quentale-workspace at bounding box center [713, 341] width 1427 height 683
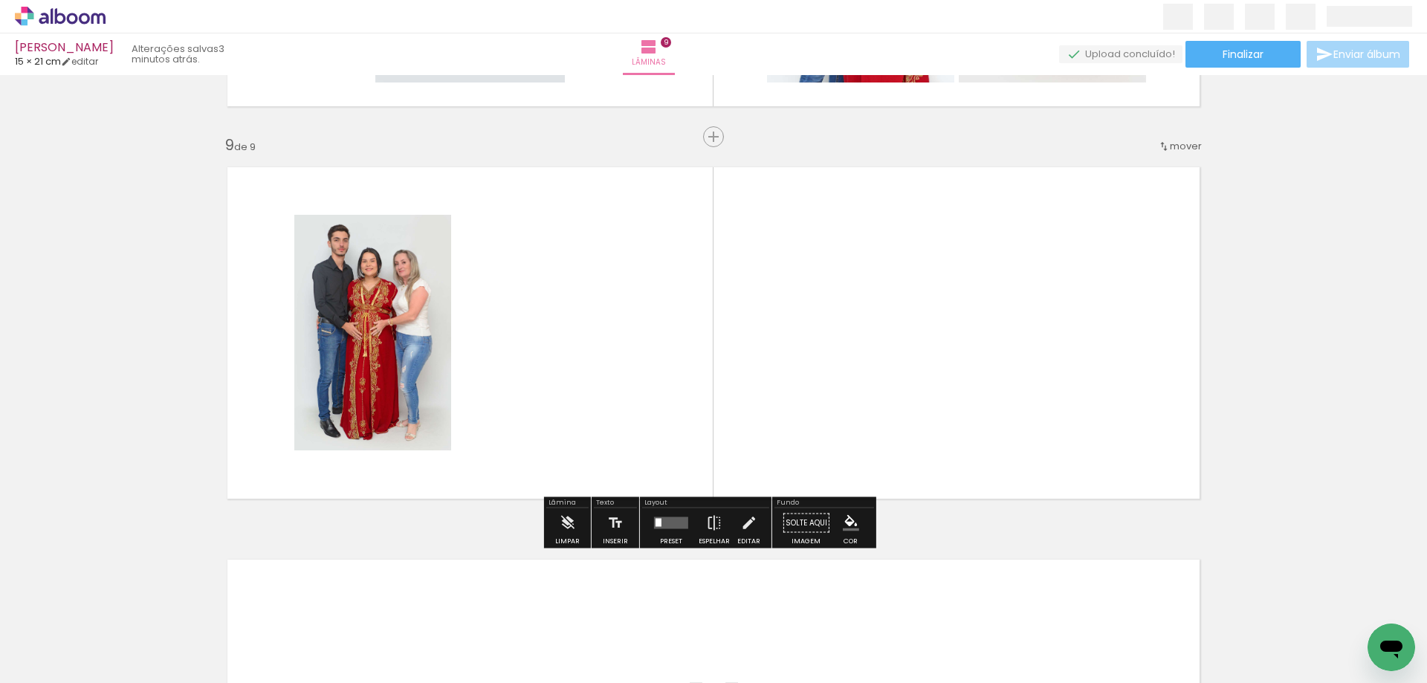
scroll to position [3102, 0]
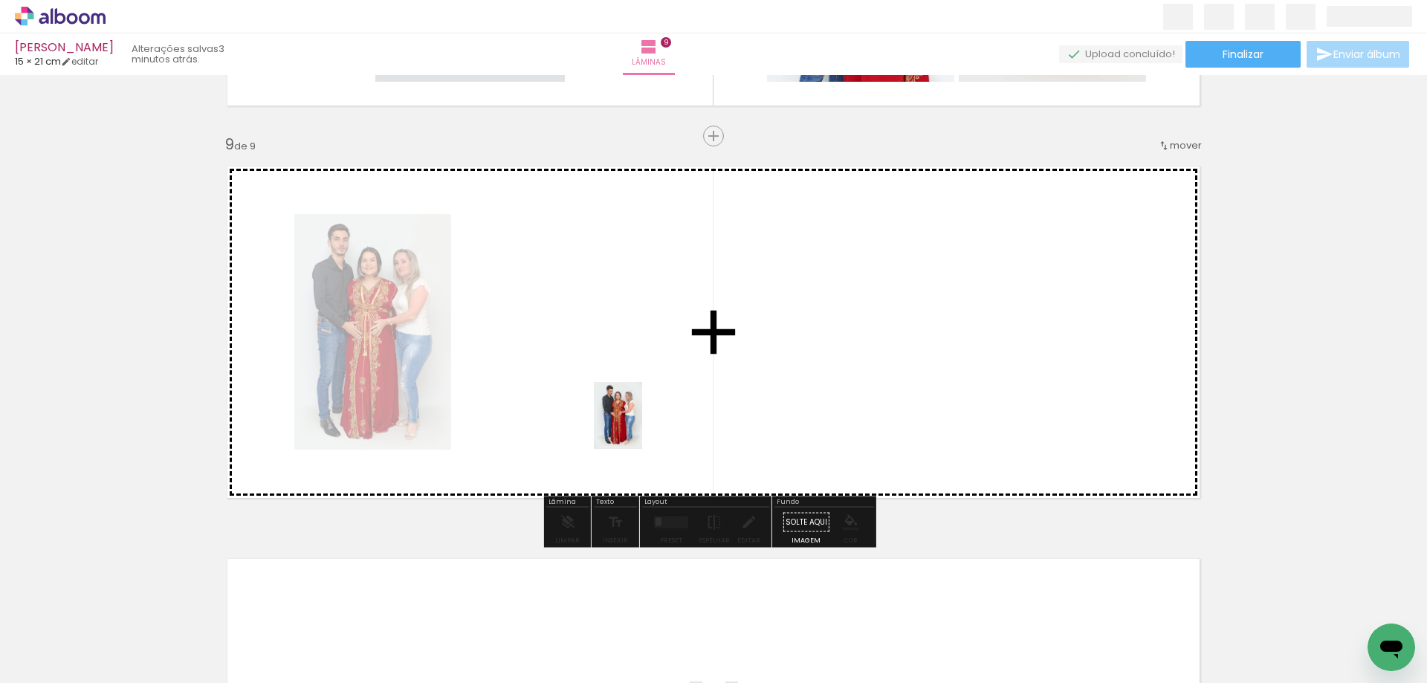
drag, startPoint x: 146, startPoint y: 635, endPoint x: 639, endPoint y: 411, distance: 541.3
click at [639, 411] on quentale-workspace at bounding box center [713, 341] width 1427 height 683
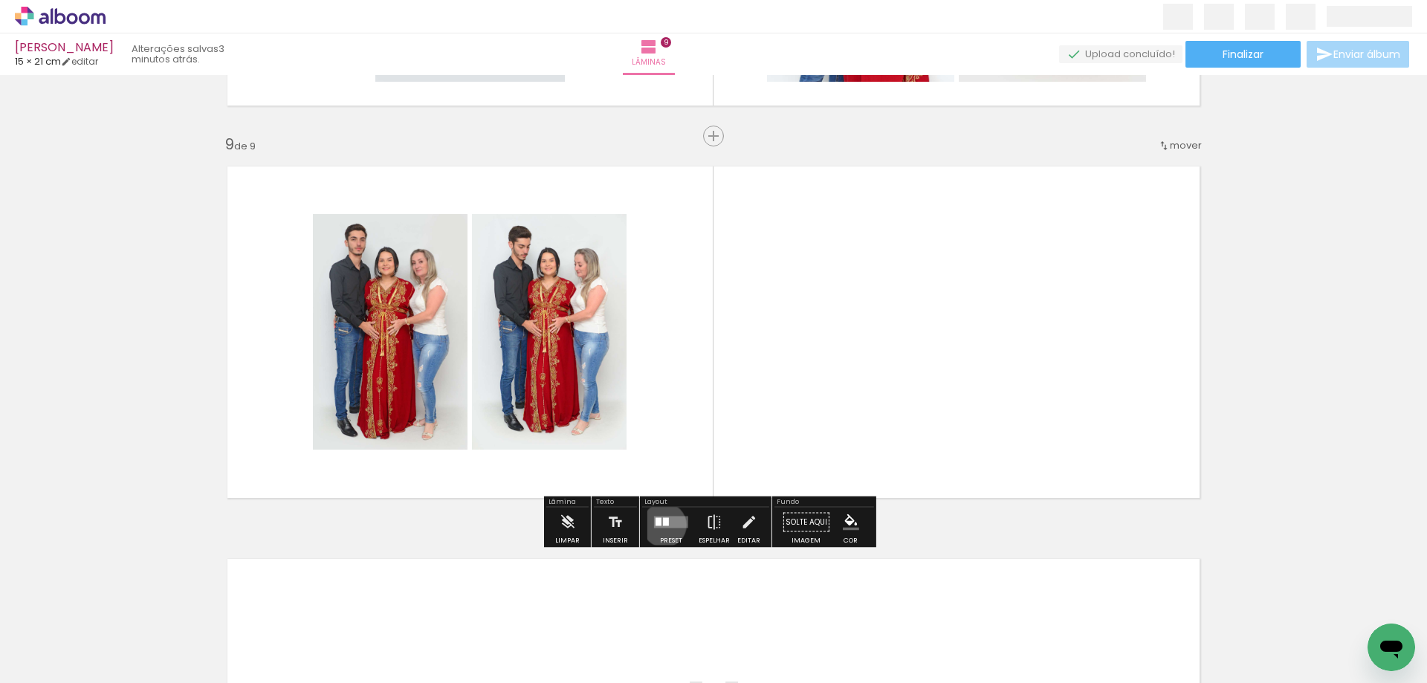
click at [663, 525] on div at bounding box center [666, 522] width 6 height 8
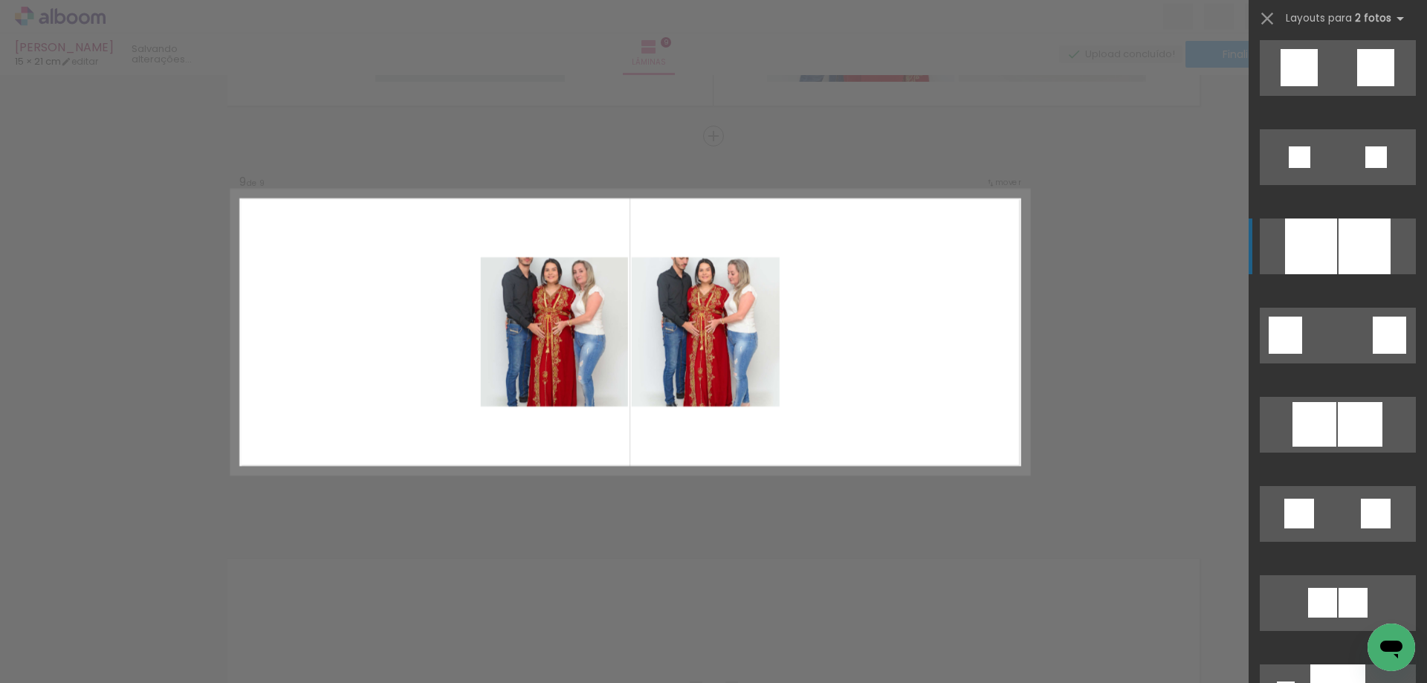
scroll to position [1635, 0]
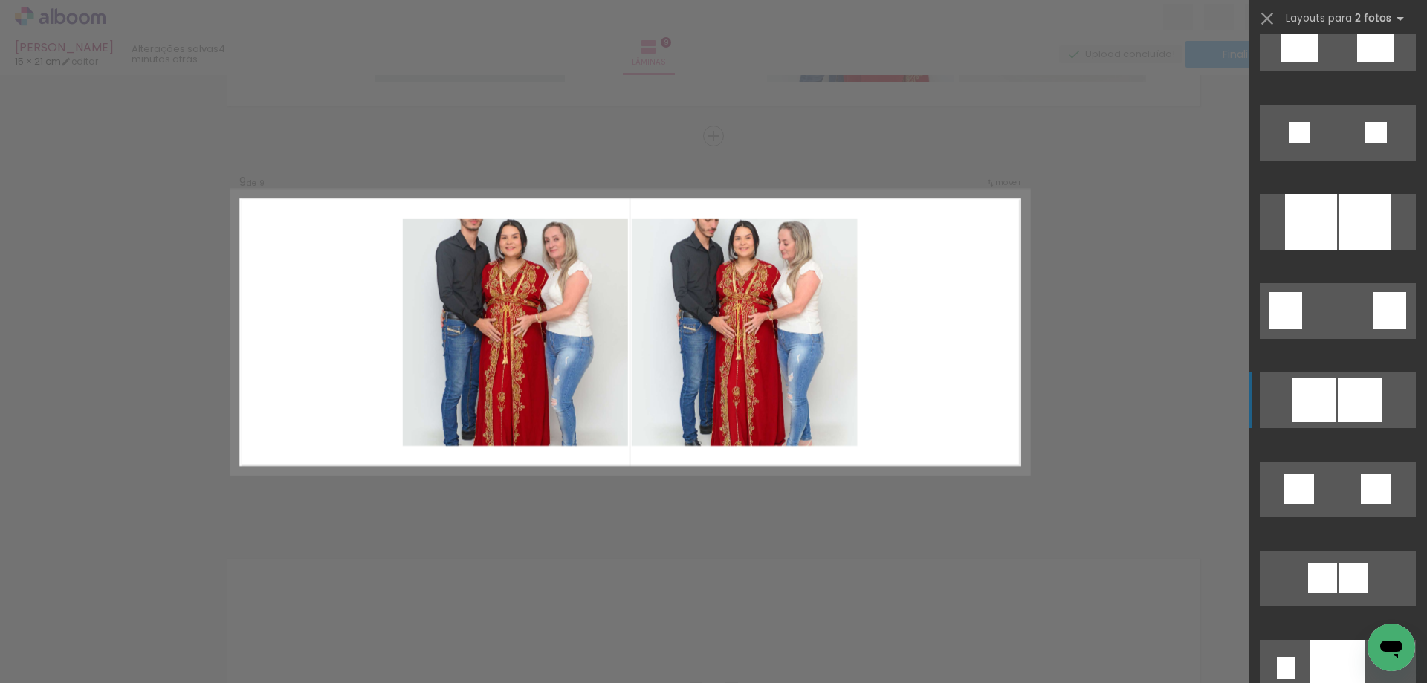
click at [1337, 387] on div at bounding box center [1359, 399] width 45 height 45
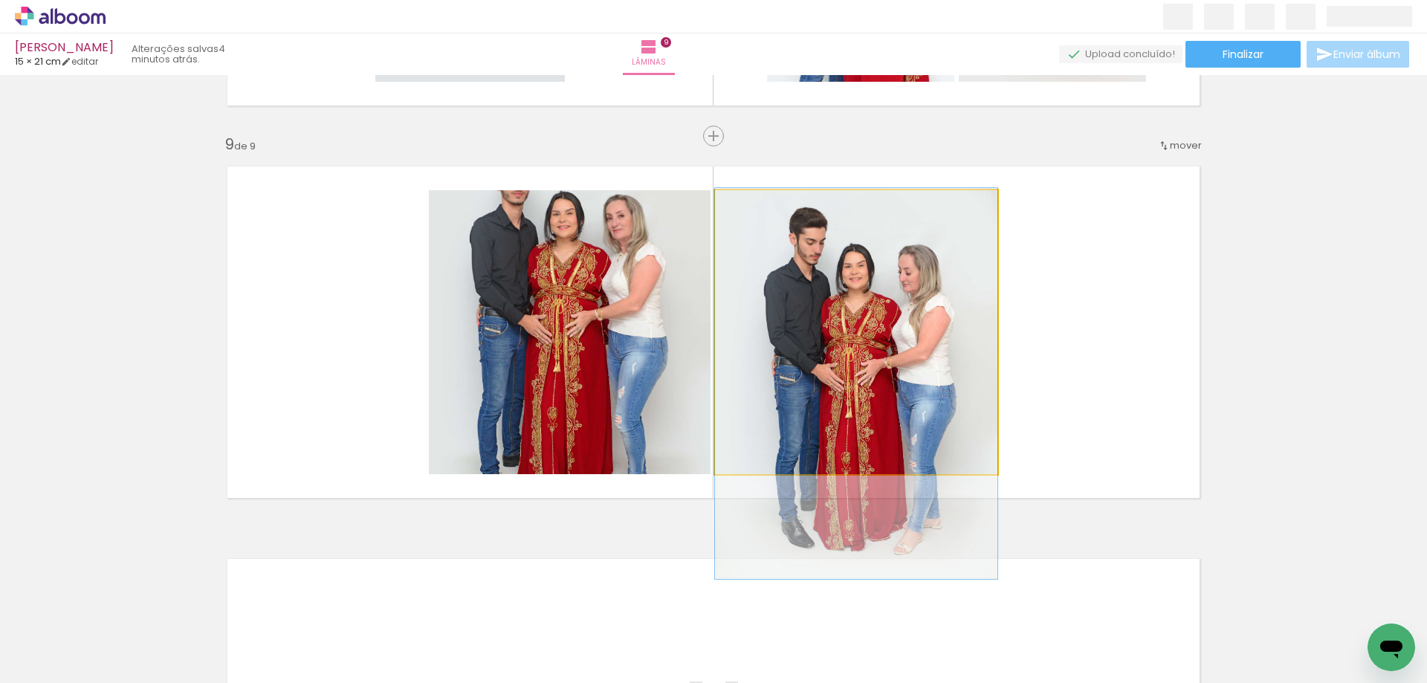
drag, startPoint x: 805, startPoint y: 369, endPoint x: 802, endPoint y: 420, distance: 51.4
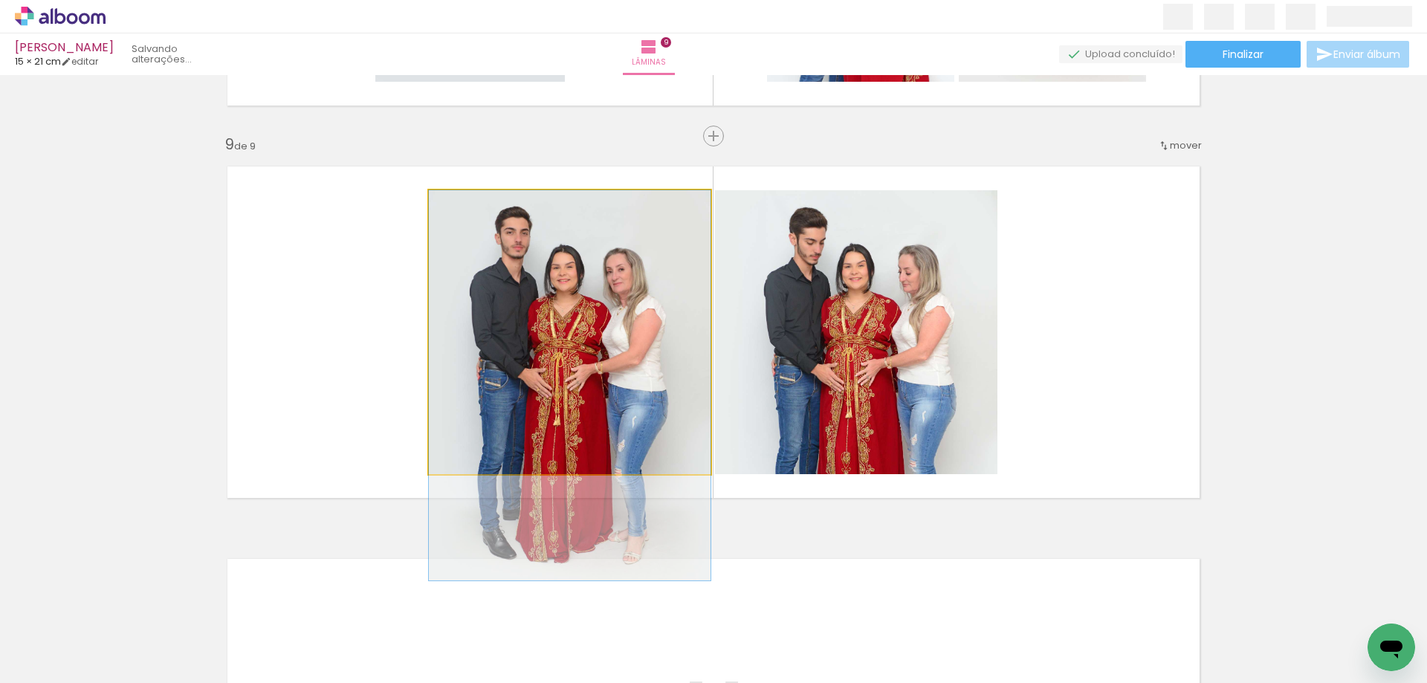
drag, startPoint x: 542, startPoint y: 336, endPoint x: 542, endPoint y: 392, distance: 55.7
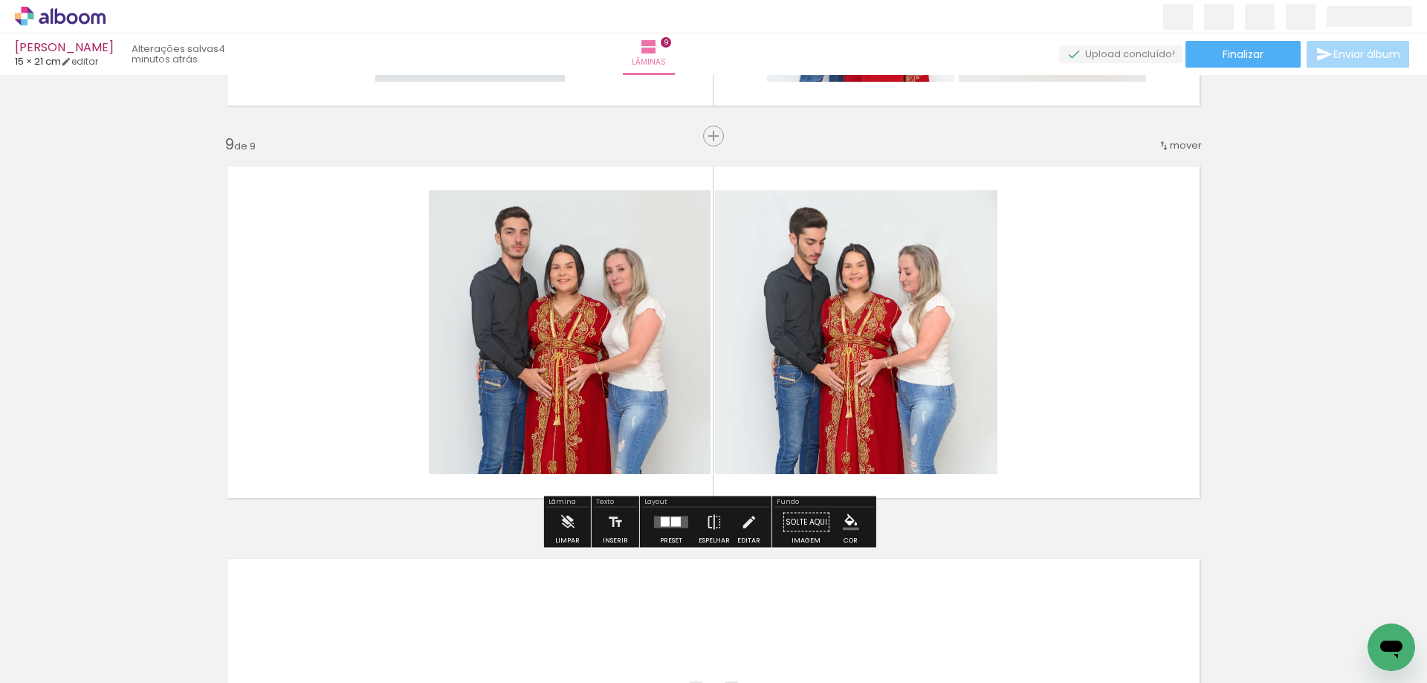
click at [1096, 337] on quentale-layouter at bounding box center [713, 332] width 996 height 355
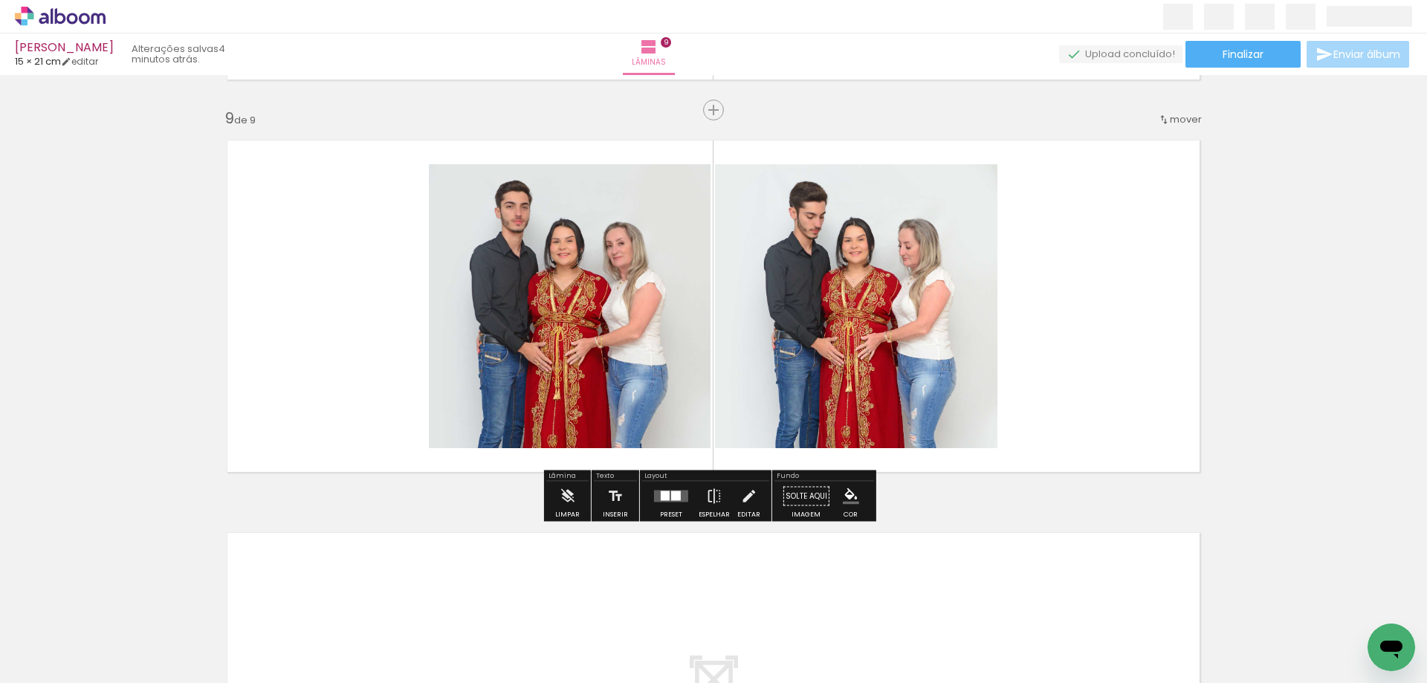
scroll to position [3095, 0]
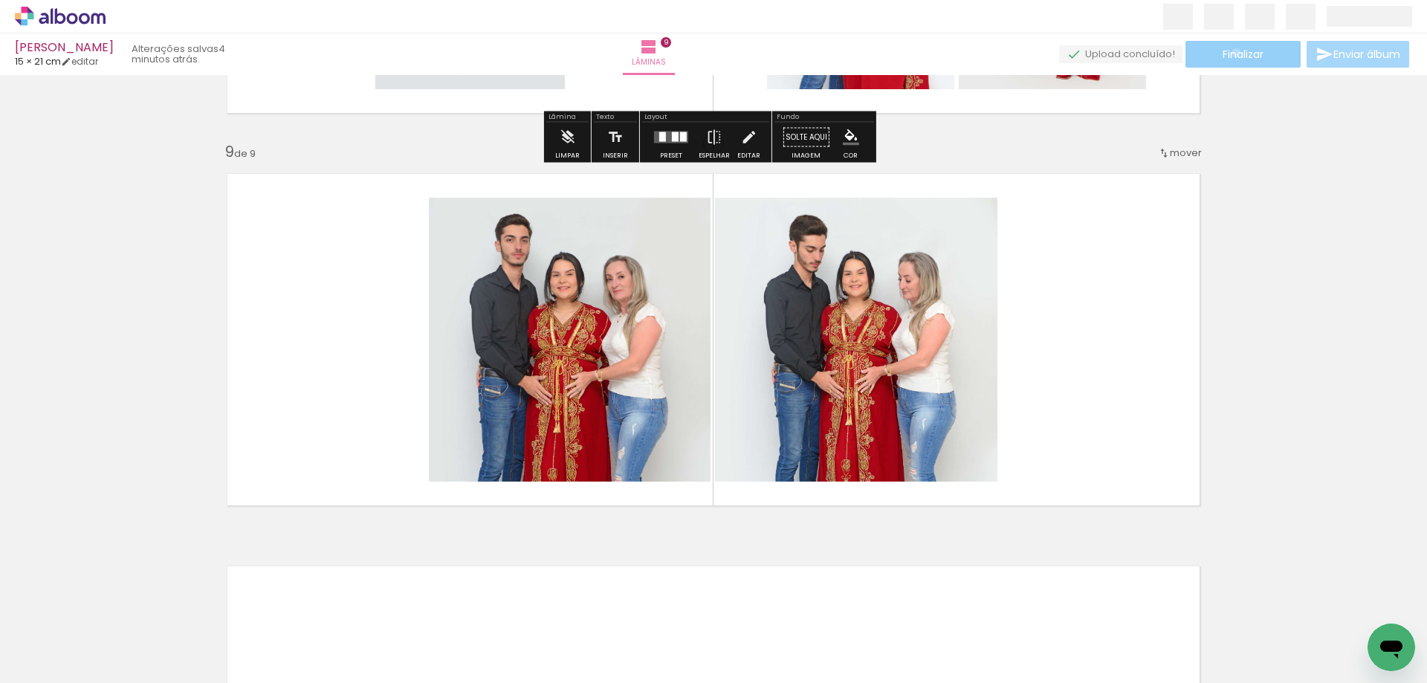
click at [1230, 53] on span "Finalizar" at bounding box center [1242, 54] width 41 height 10
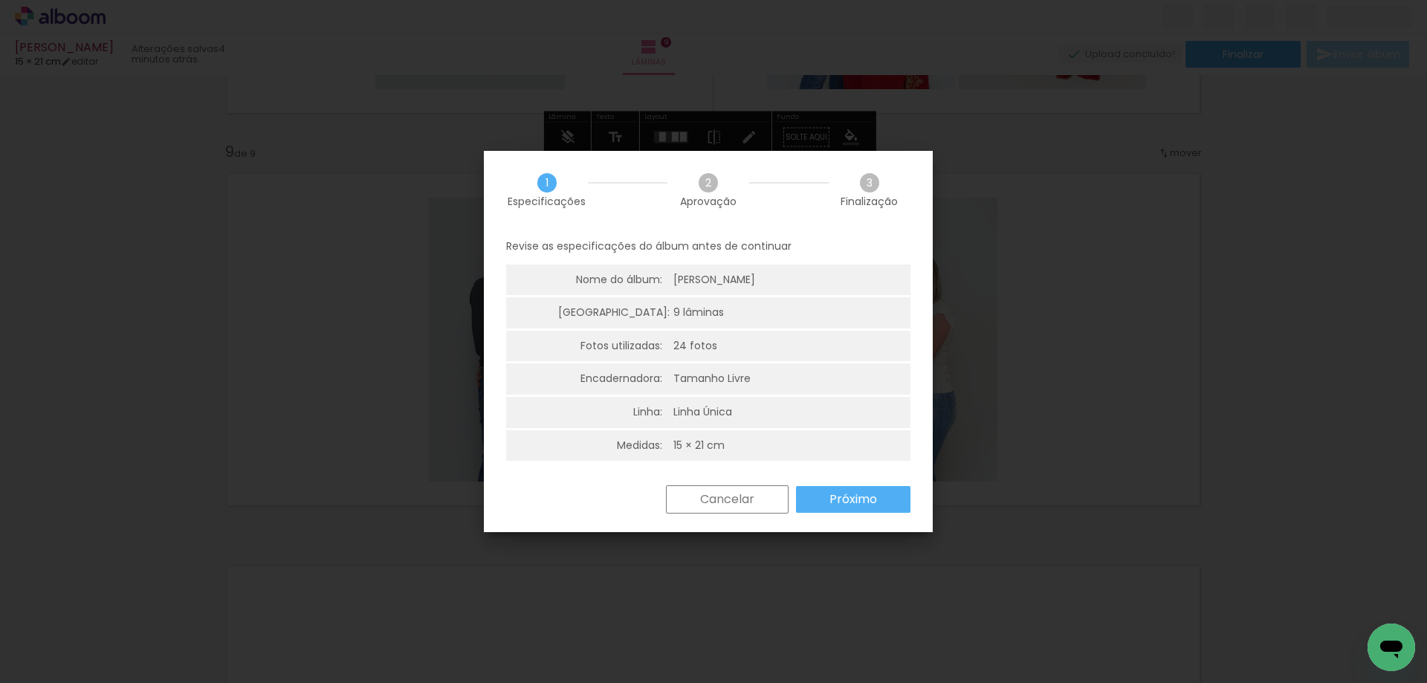
click at [0, 0] on slot "Próximo" at bounding box center [0, 0] width 0 height 0
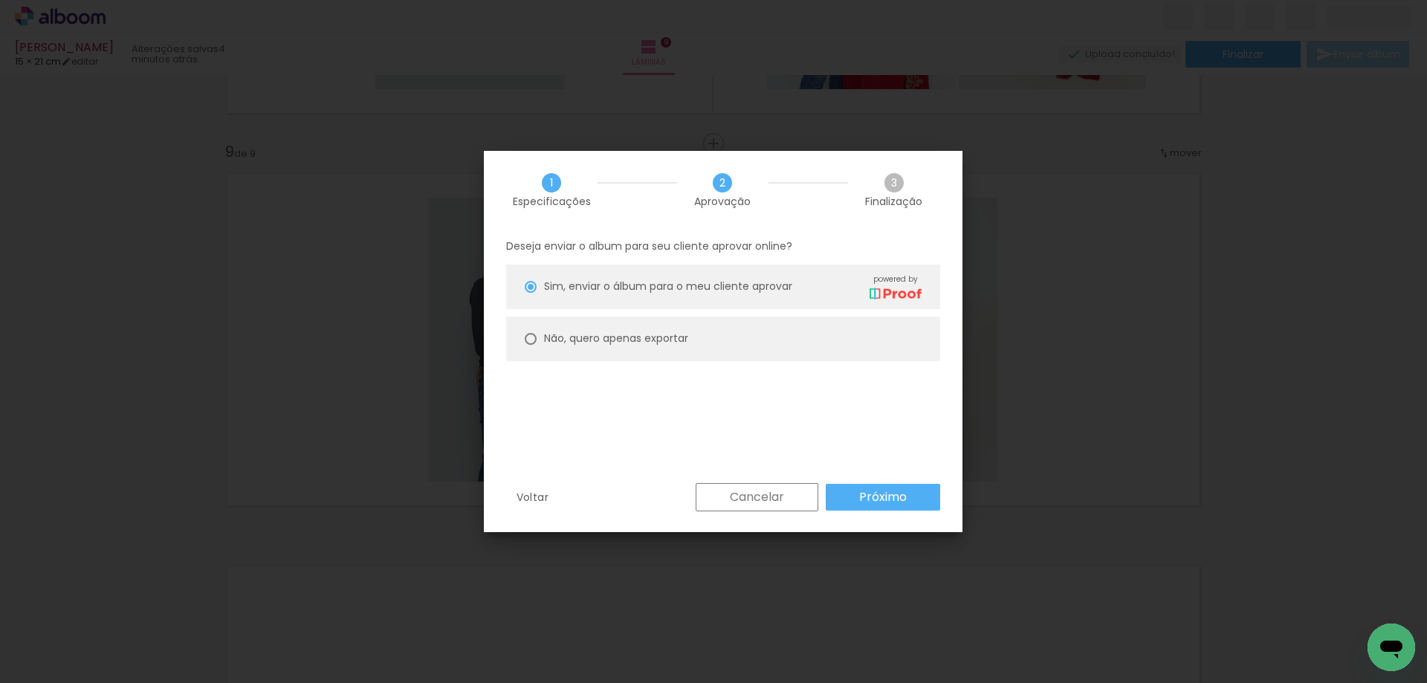
click at [0, 0] on slot "Não, quero apenas exportar" at bounding box center [0, 0] width 0 height 0
type paper-radio-button "on"
click at [0, 0] on slot "Próximo" at bounding box center [0, 0] width 0 height 0
type input "Alta, 300 DPI"
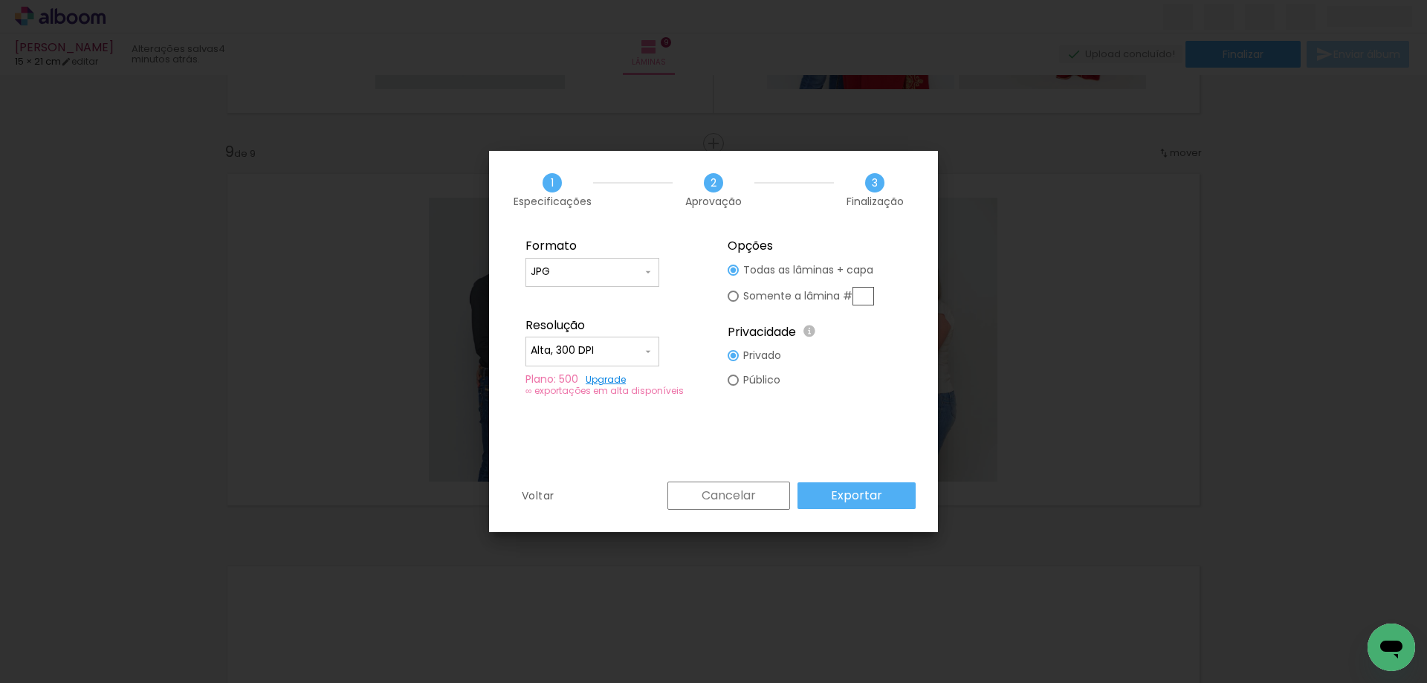
click at [0, 0] on slot "Exportar" at bounding box center [0, 0] width 0 height 0
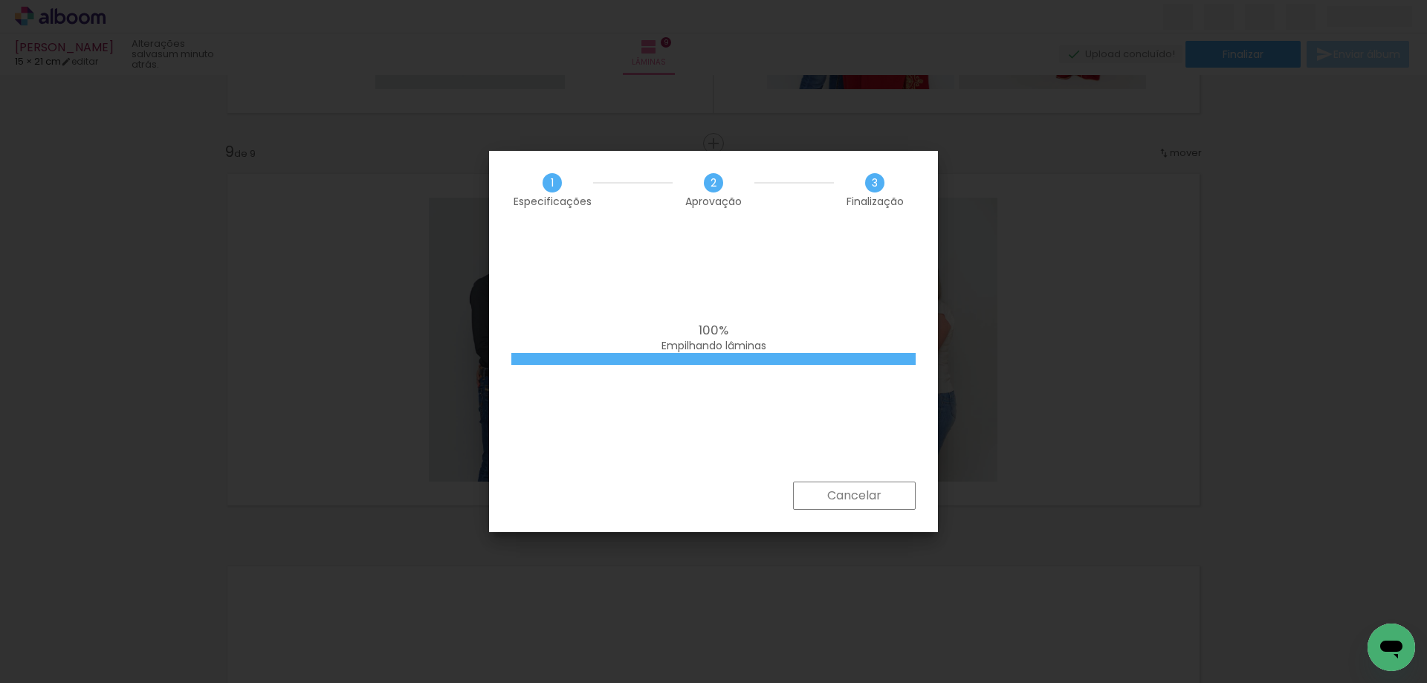
scroll to position [1635, 0]
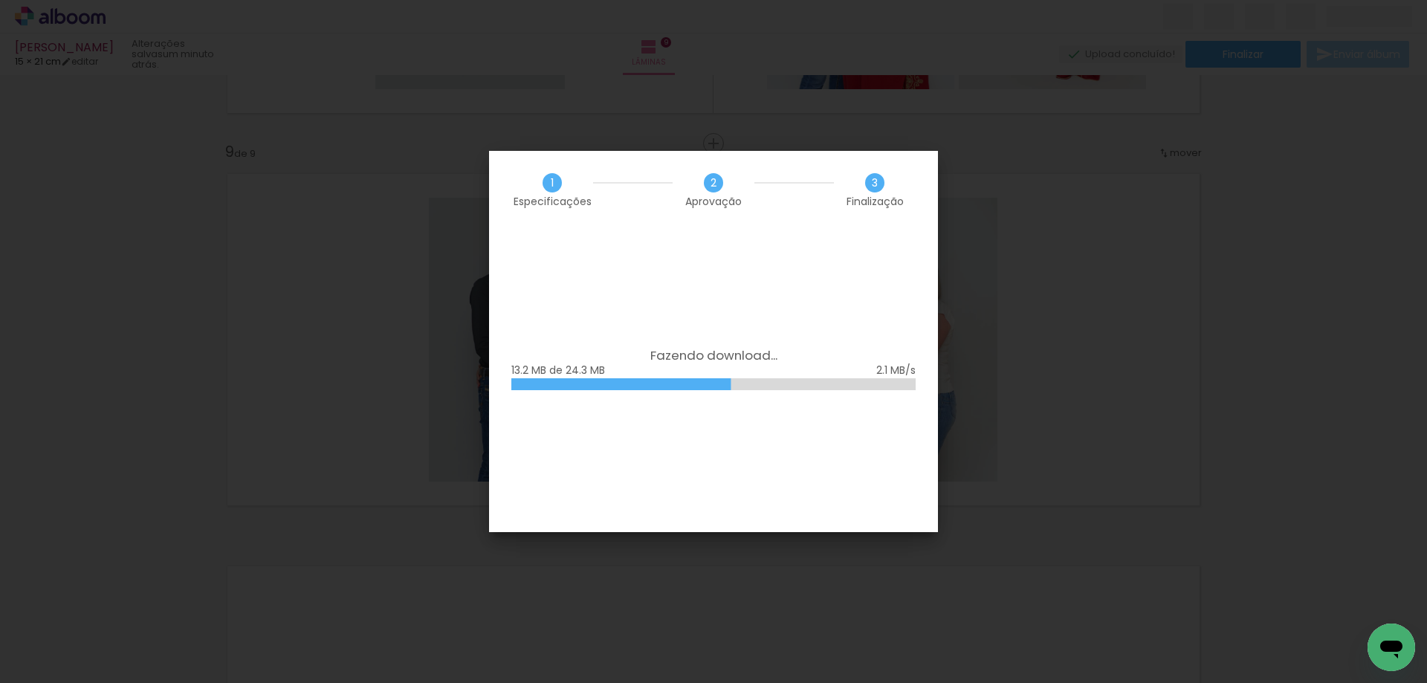
scroll to position [1635, 0]
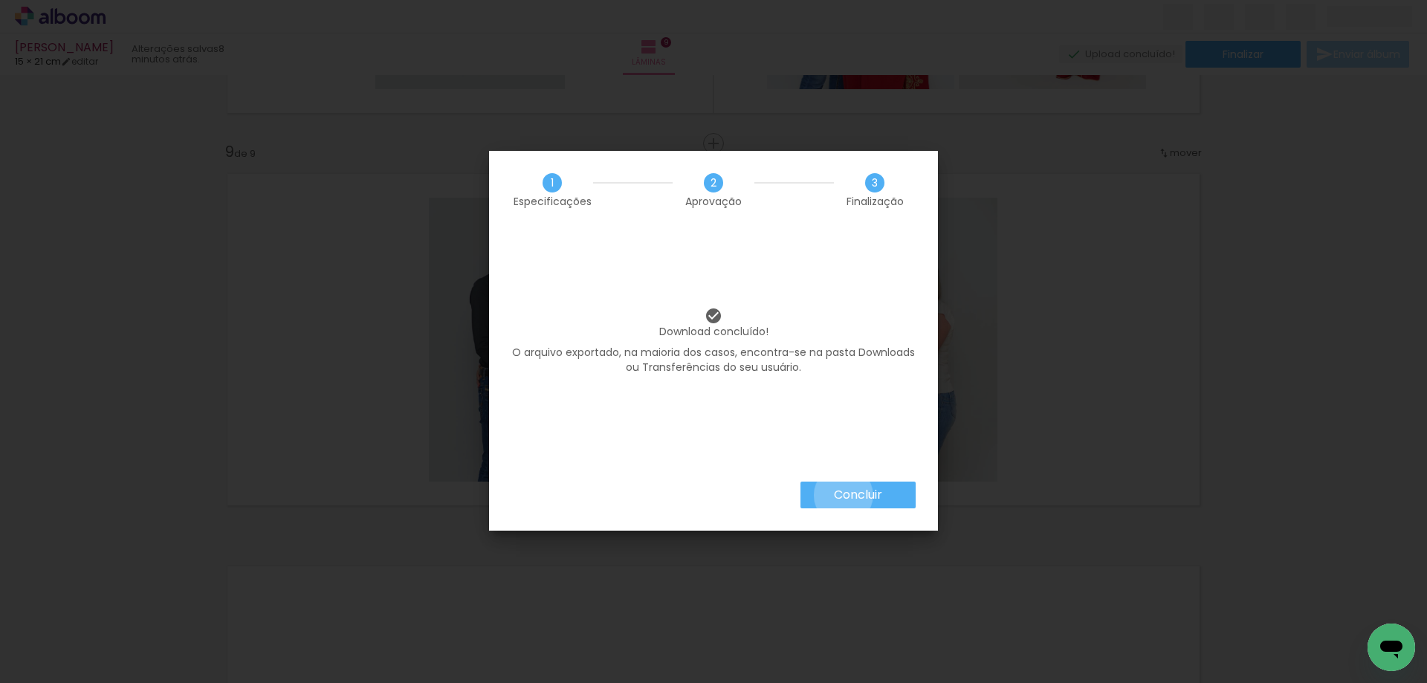
click at [0, 0] on slot "Concluir" at bounding box center [0, 0] width 0 height 0
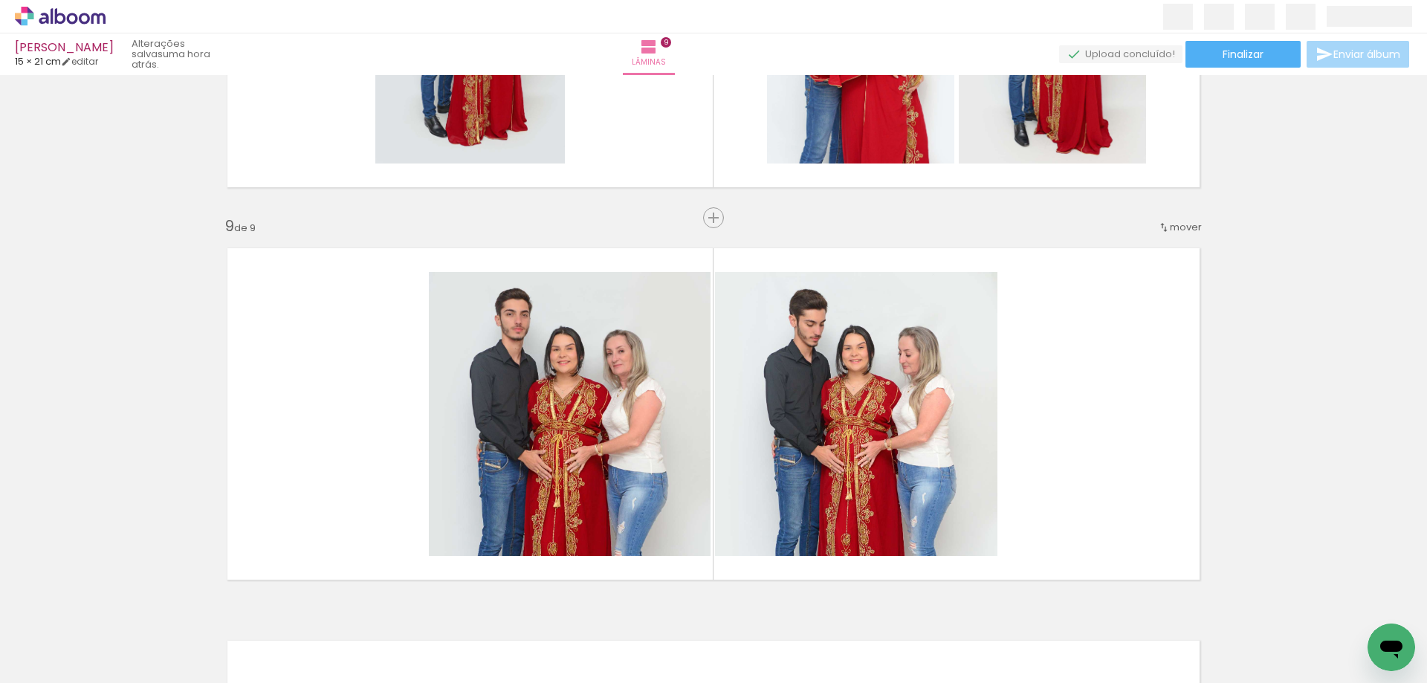
scroll to position [2946, 0]
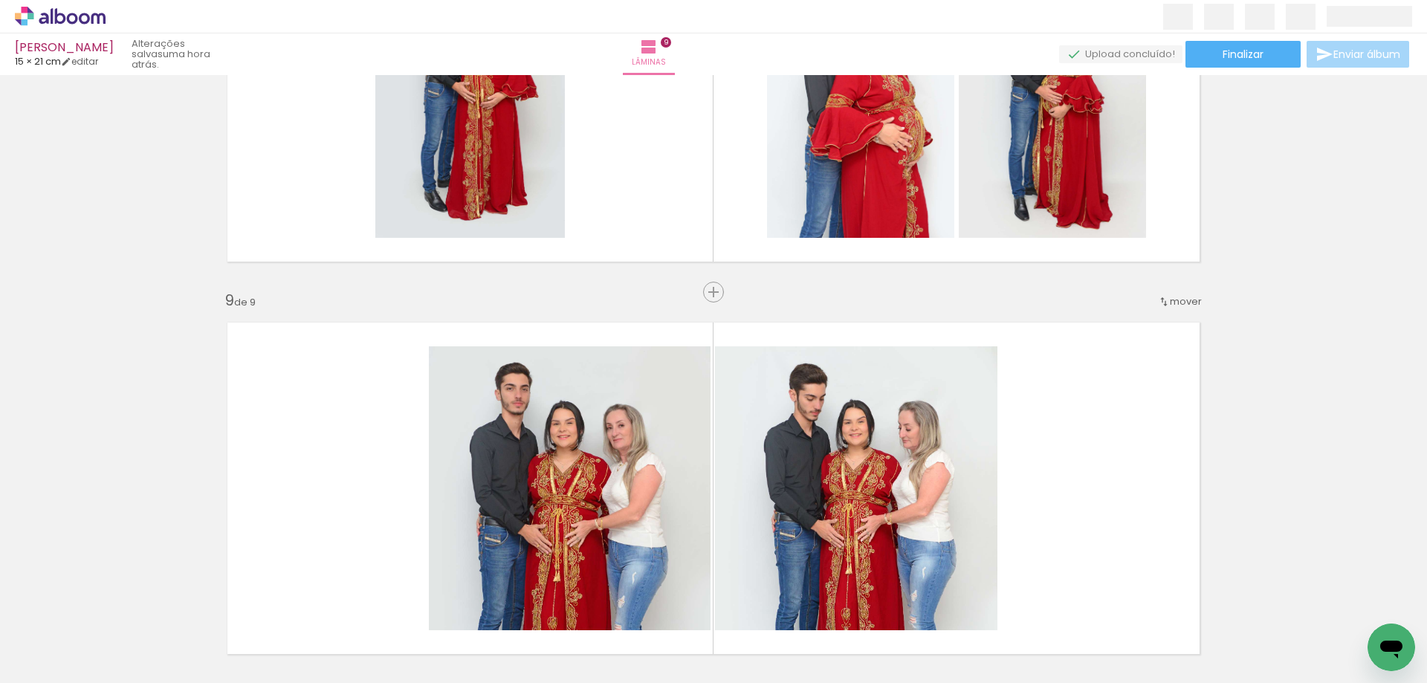
click at [97, 20] on icon at bounding box center [98, 18] width 14 height 11
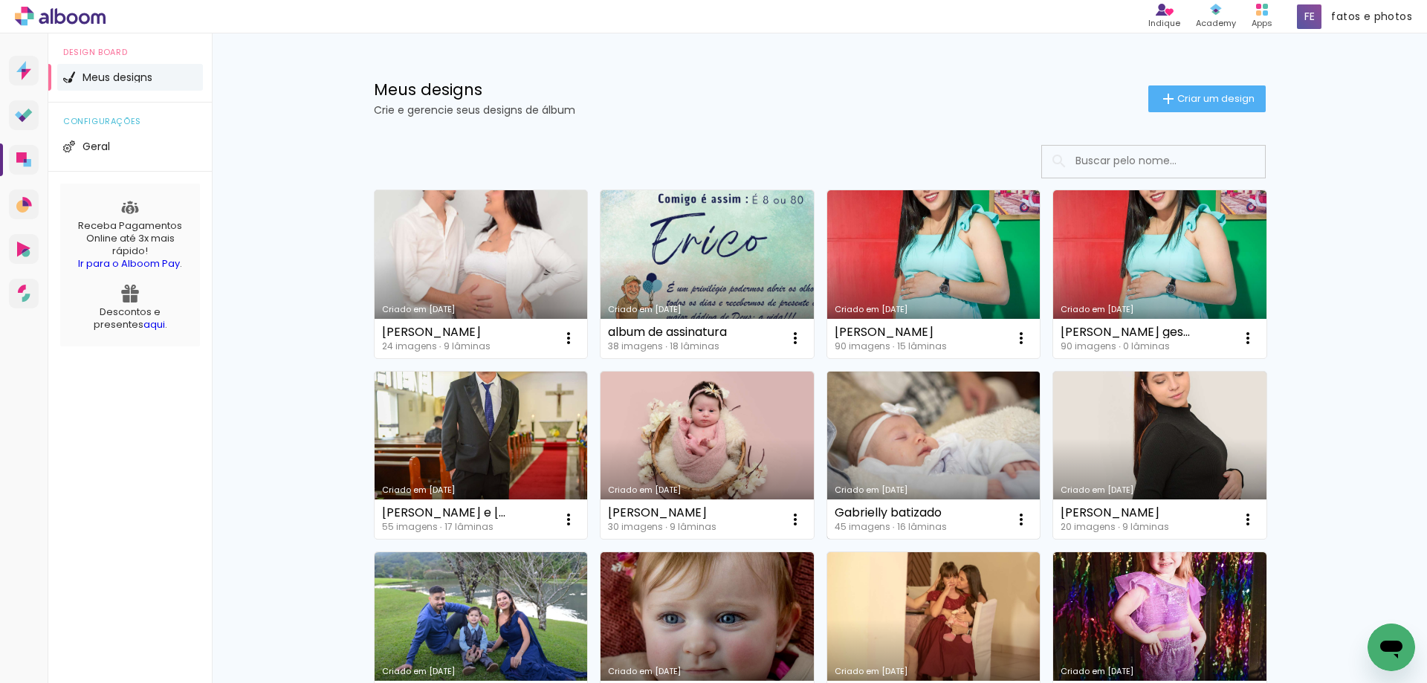
click at [898, 426] on link "Criado em [DATE]" at bounding box center [933, 455] width 213 height 168
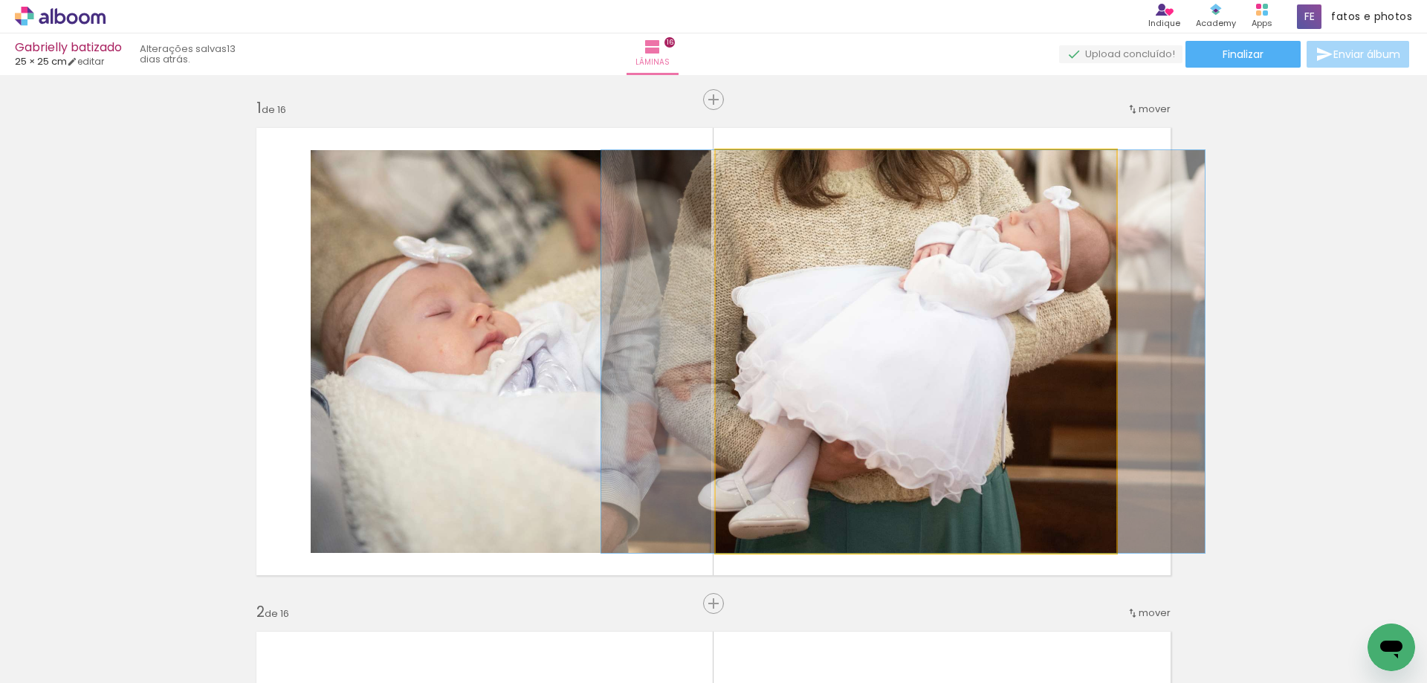
click at [921, 343] on quentale-photo at bounding box center [915, 351] width 400 height 403
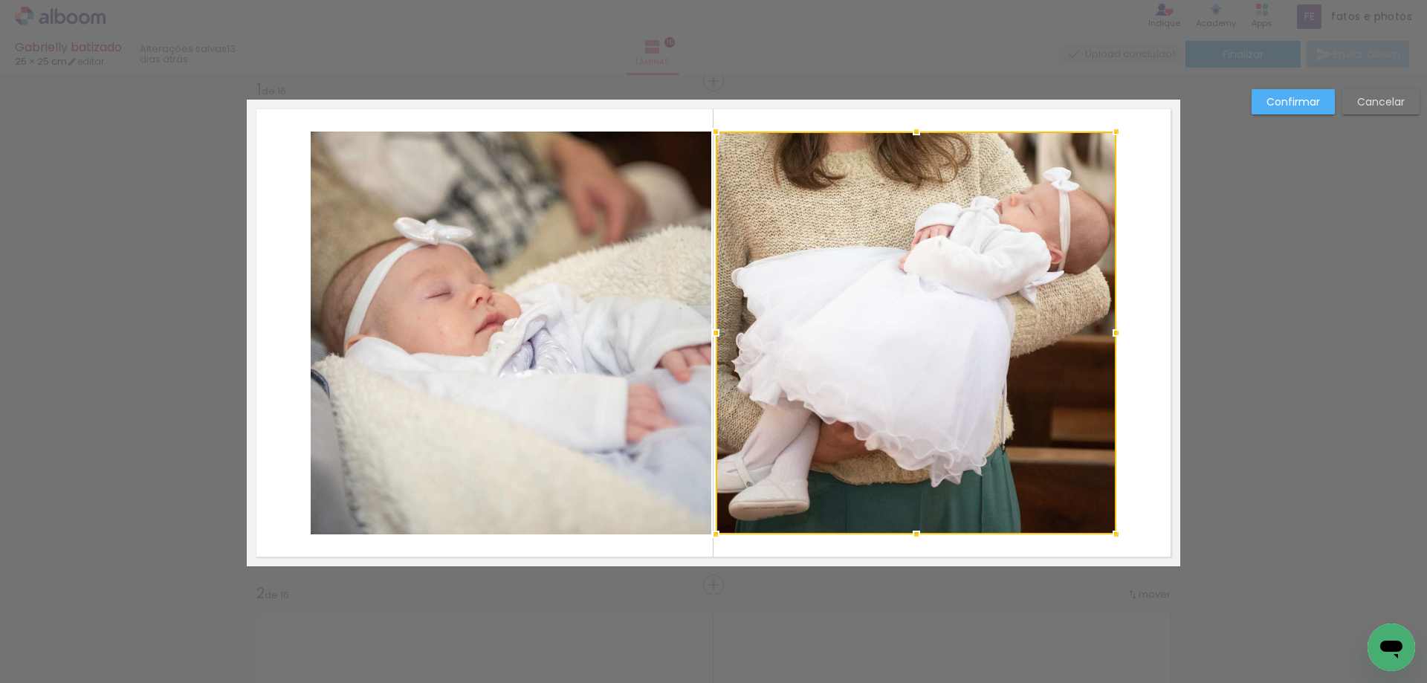
scroll to position [19, 0]
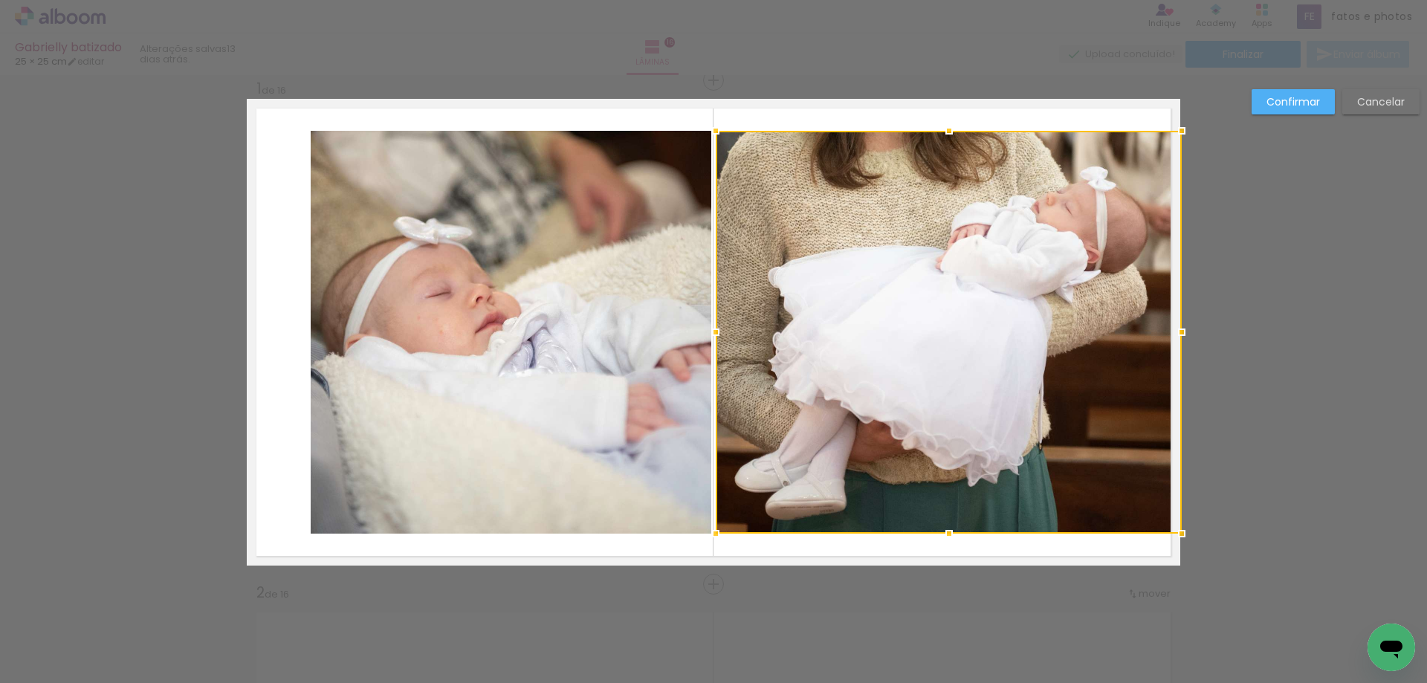
drag, startPoint x: 1109, startPoint y: 333, endPoint x: 1166, endPoint y: 340, distance: 56.9
click at [1166, 340] on div at bounding box center [1181, 332] width 30 height 30
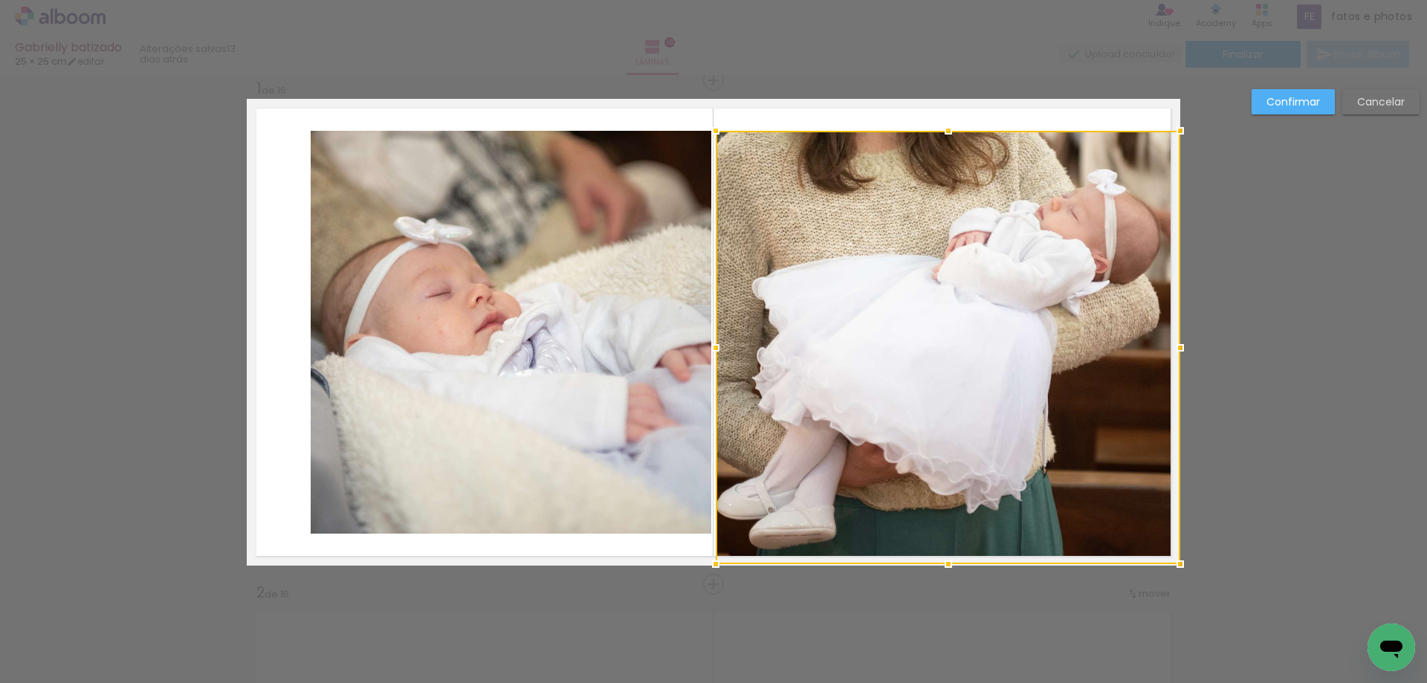
drag, startPoint x: 944, startPoint y: 535, endPoint x: 944, endPoint y: 562, distance: 26.8
click at [944, 562] on div at bounding box center [948, 564] width 30 height 30
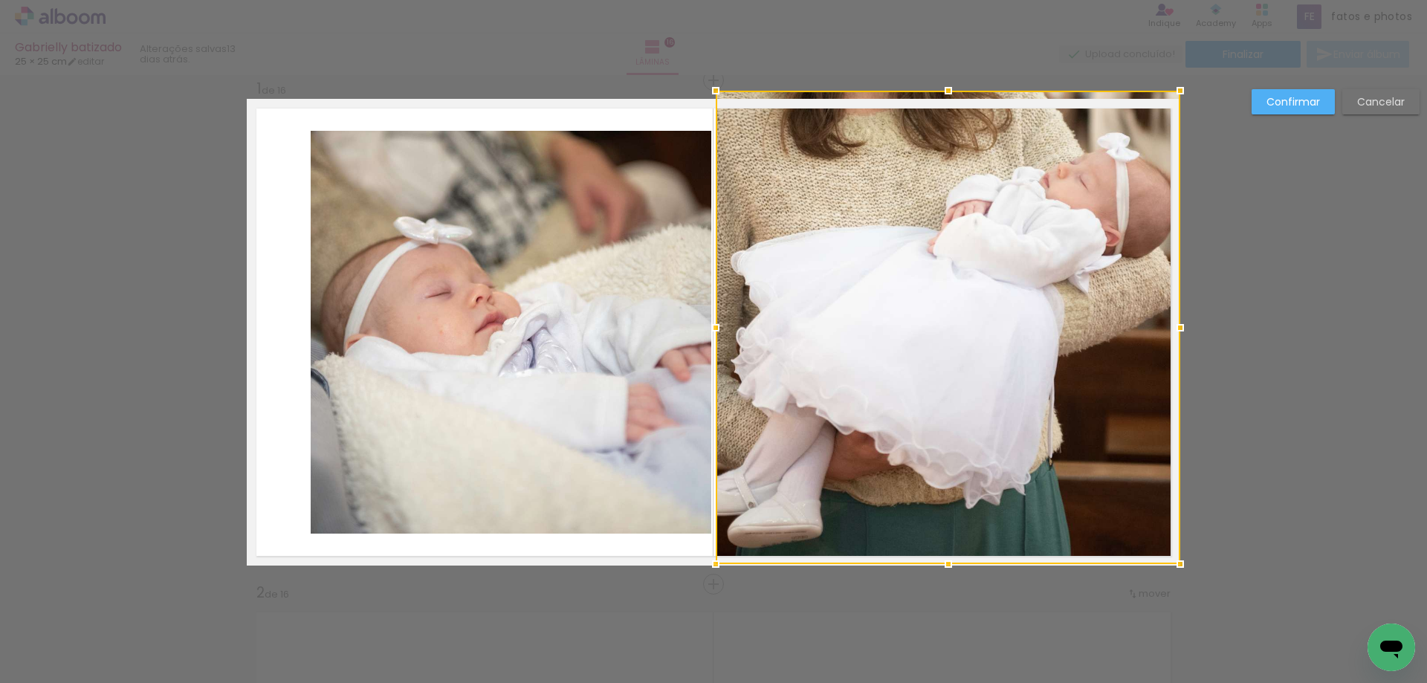
drag, startPoint x: 944, startPoint y: 135, endPoint x: 938, endPoint y: 108, distance: 28.0
click at [938, 108] on div at bounding box center [947, 327] width 464 height 473
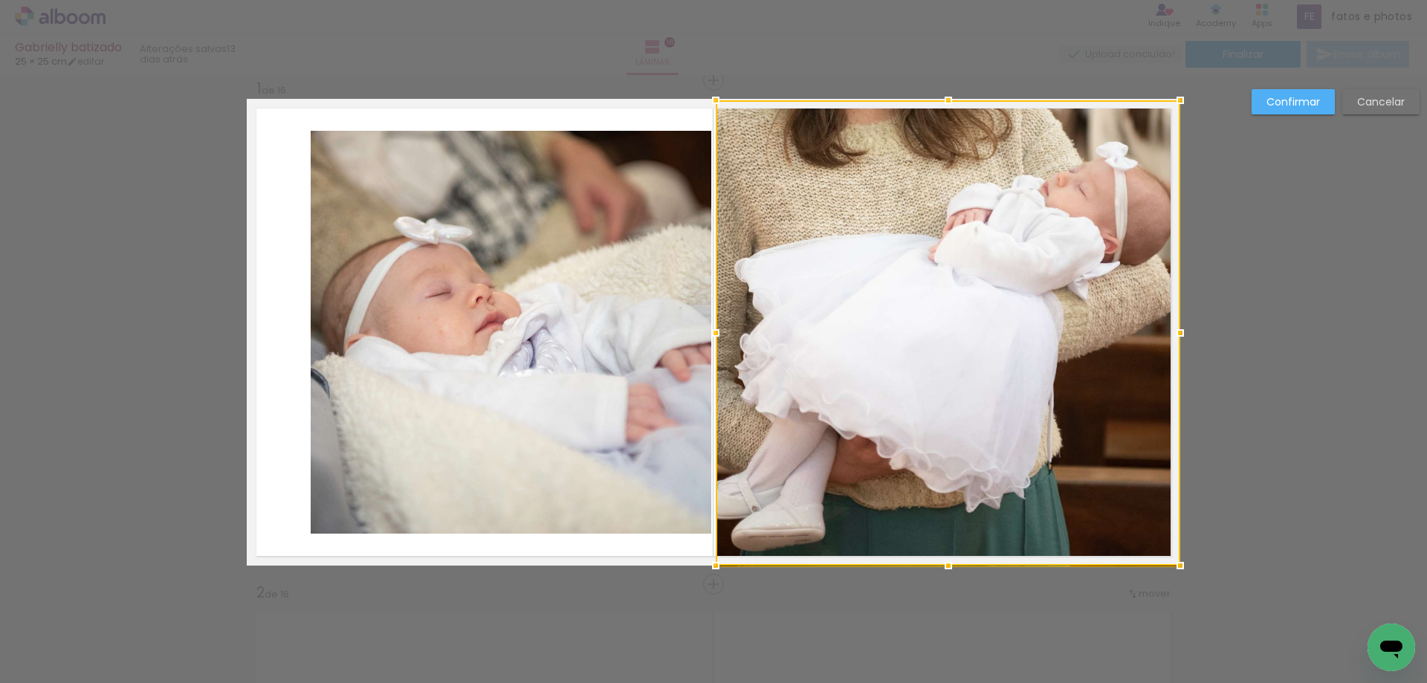
drag, startPoint x: 929, startPoint y: 202, endPoint x: 965, endPoint y: 227, distance: 43.3
click at [965, 227] on div at bounding box center [947, 332] width 464 height 465
click at [474, 354] on quentale-photo at bounding box center [511, 332] width 400 height 403
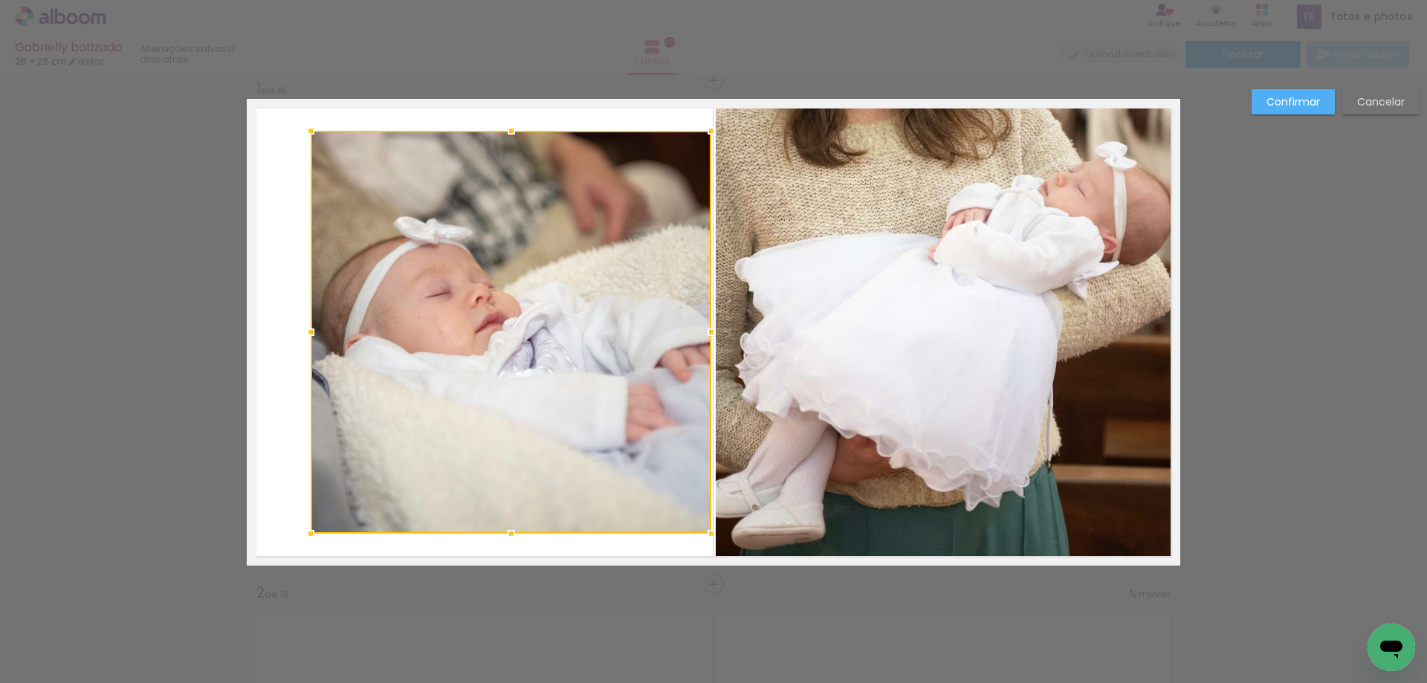
click at [487, 343] on div at bounding box center [511, 332] width 400 height 403
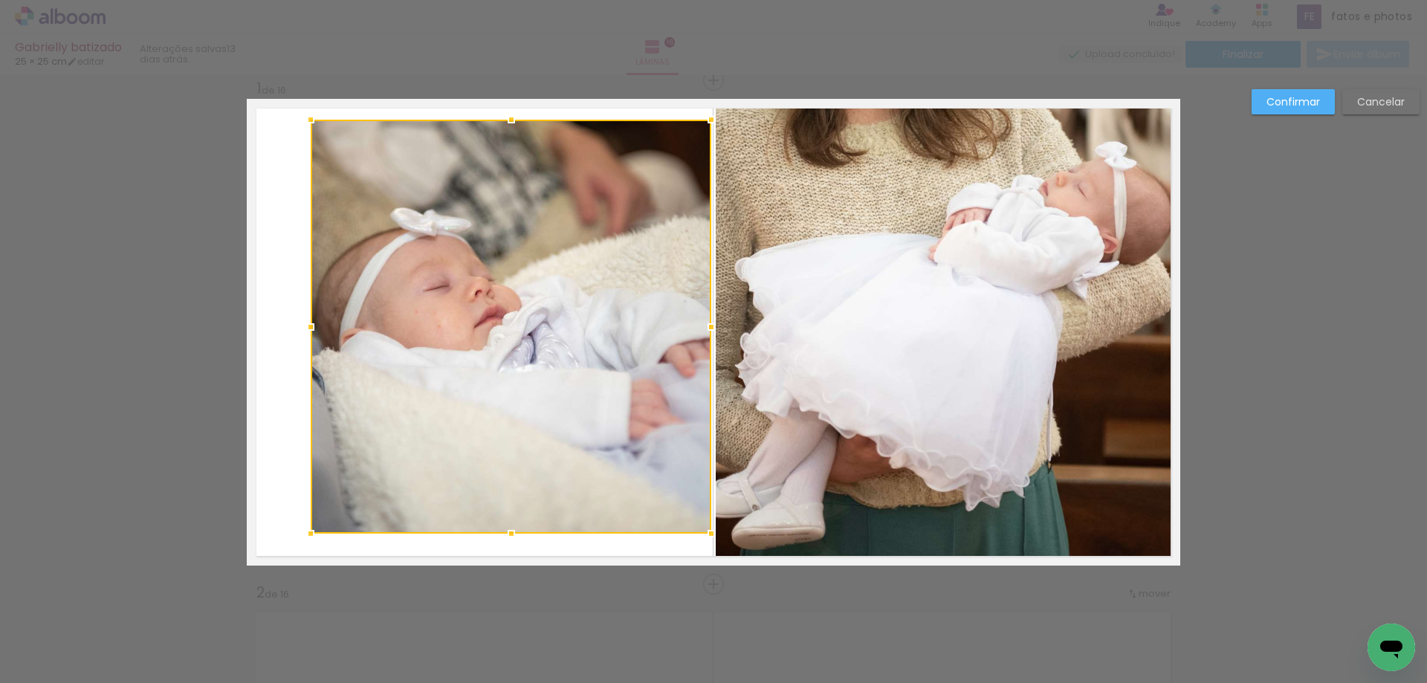
drag, startPoint x: 506, startPoint y: 133, endPoint x: 501, endPoint y: 82, distance: 51.5
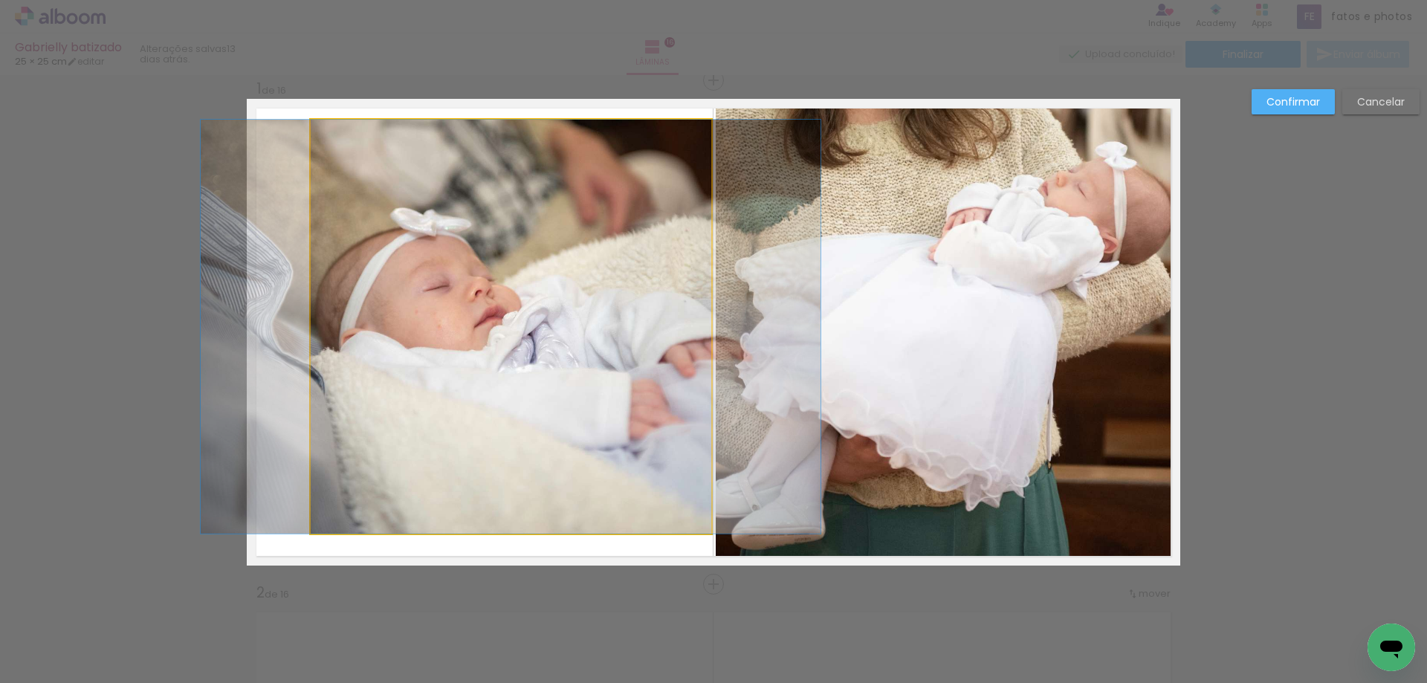
click at [503, 138] on quentale-photo at bounding box center [511, 327] width 400 height 414
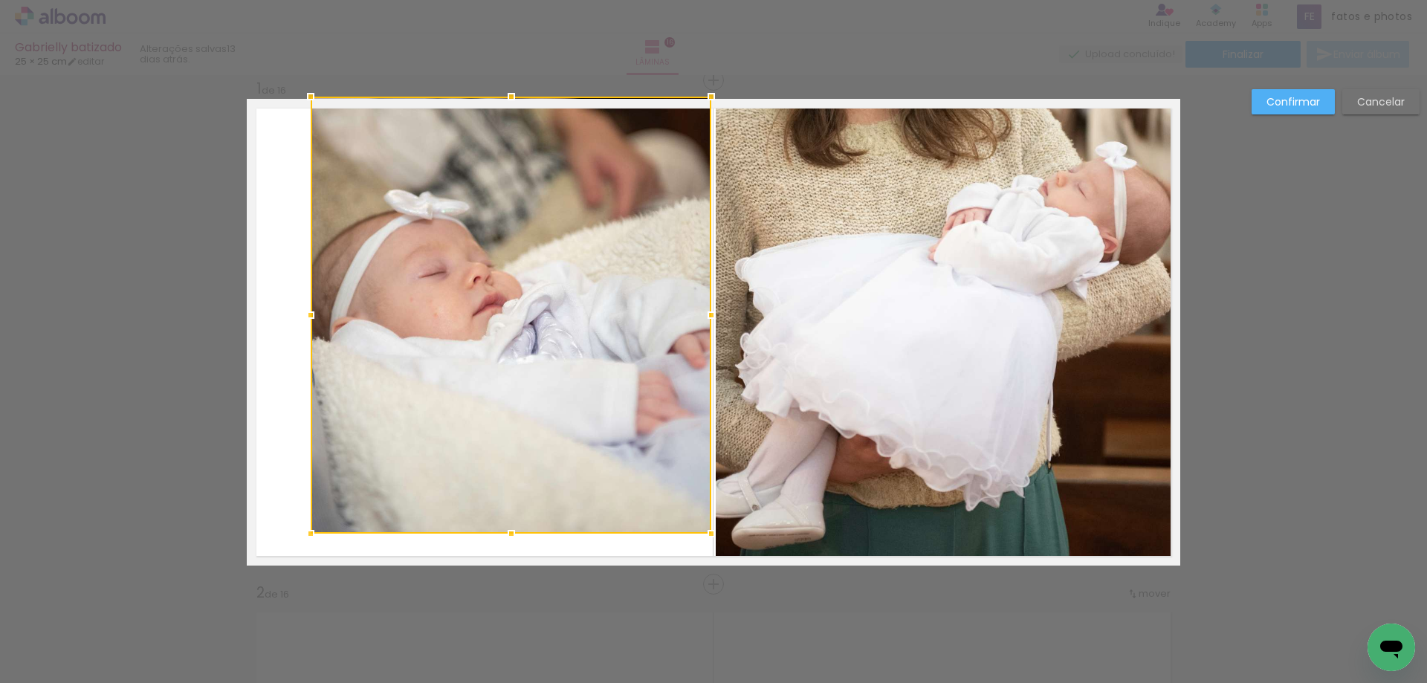
click at [503, 114] on div at bounding box center [511, 315] width 400 height 437
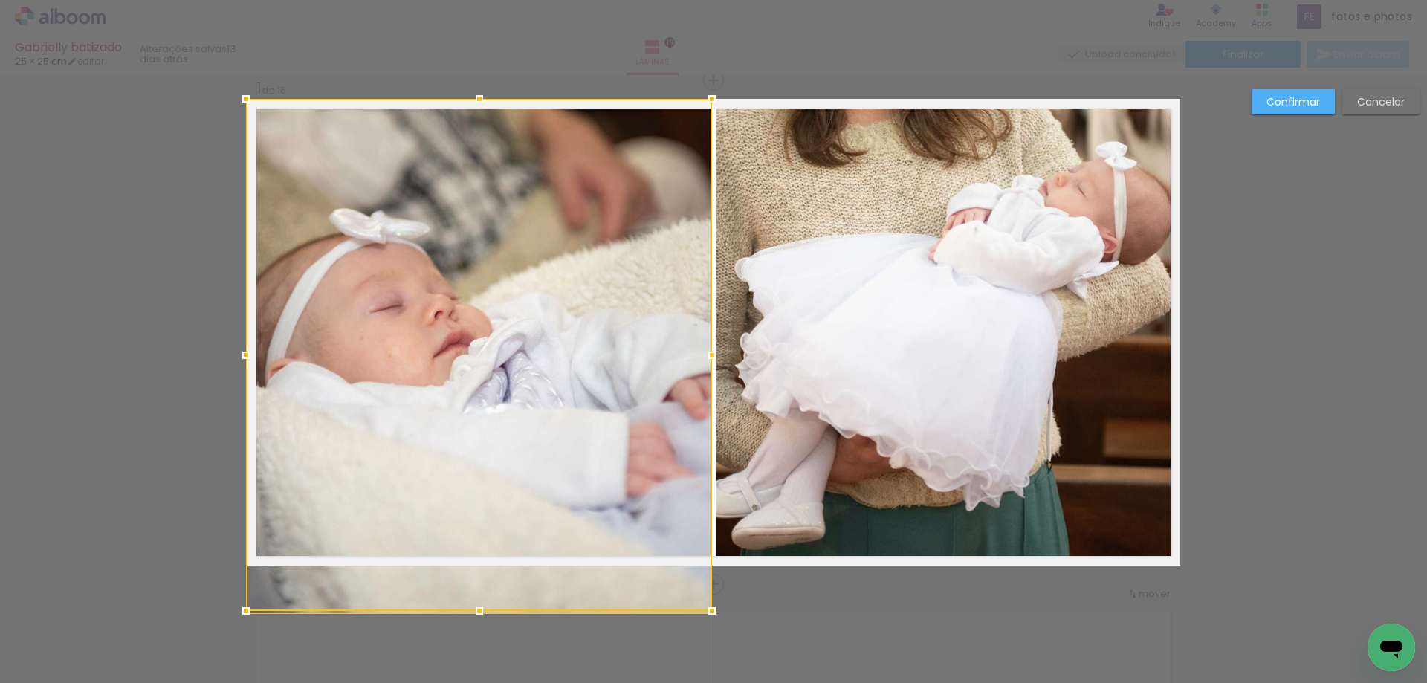
drag, startPoint x: 306, startPoint y: 318, endPoint x: 246, endPoint y: 319, distance: 60.2
click at [246, 319] on div at bounding box center [479, 355] width 466 height 512
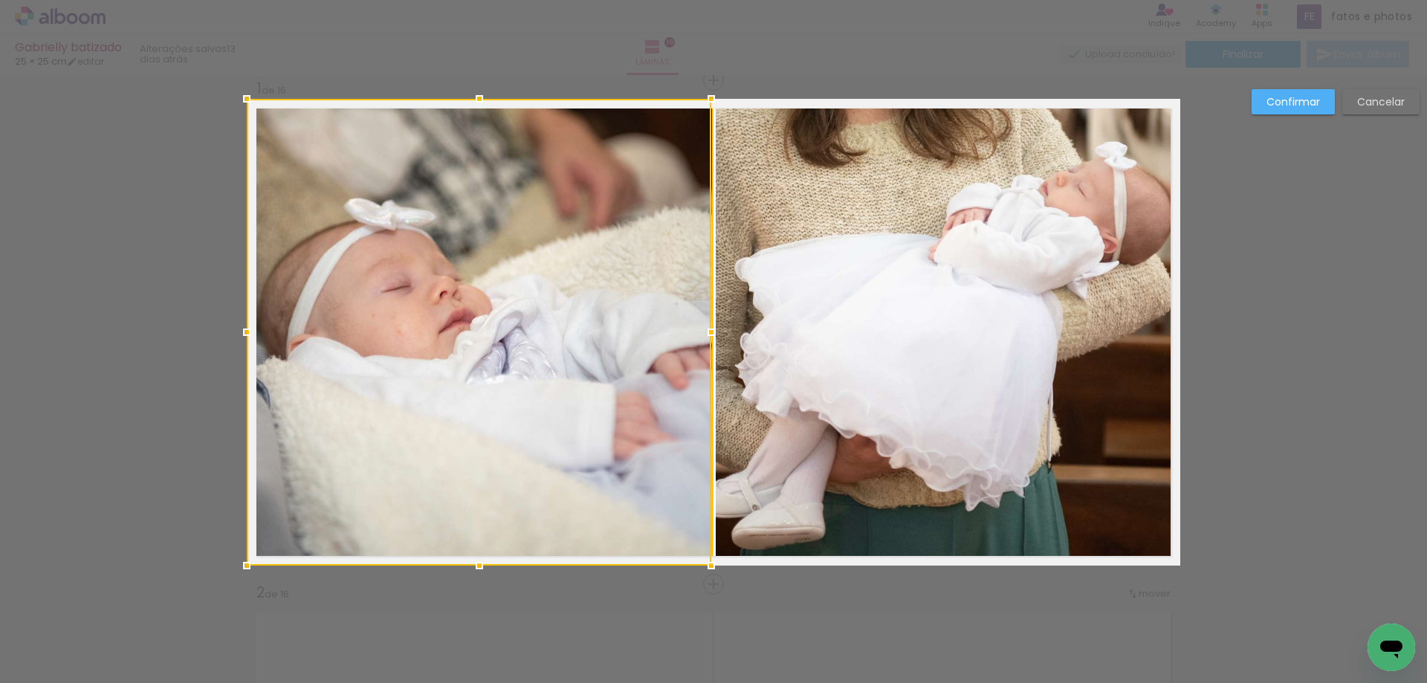
click at [505, 470] on div at bounding box center [479, 332] width 464 height 467
click at [0, 0] on slot "Confirmar" at bounding box center [0, 0] width 0 height 0
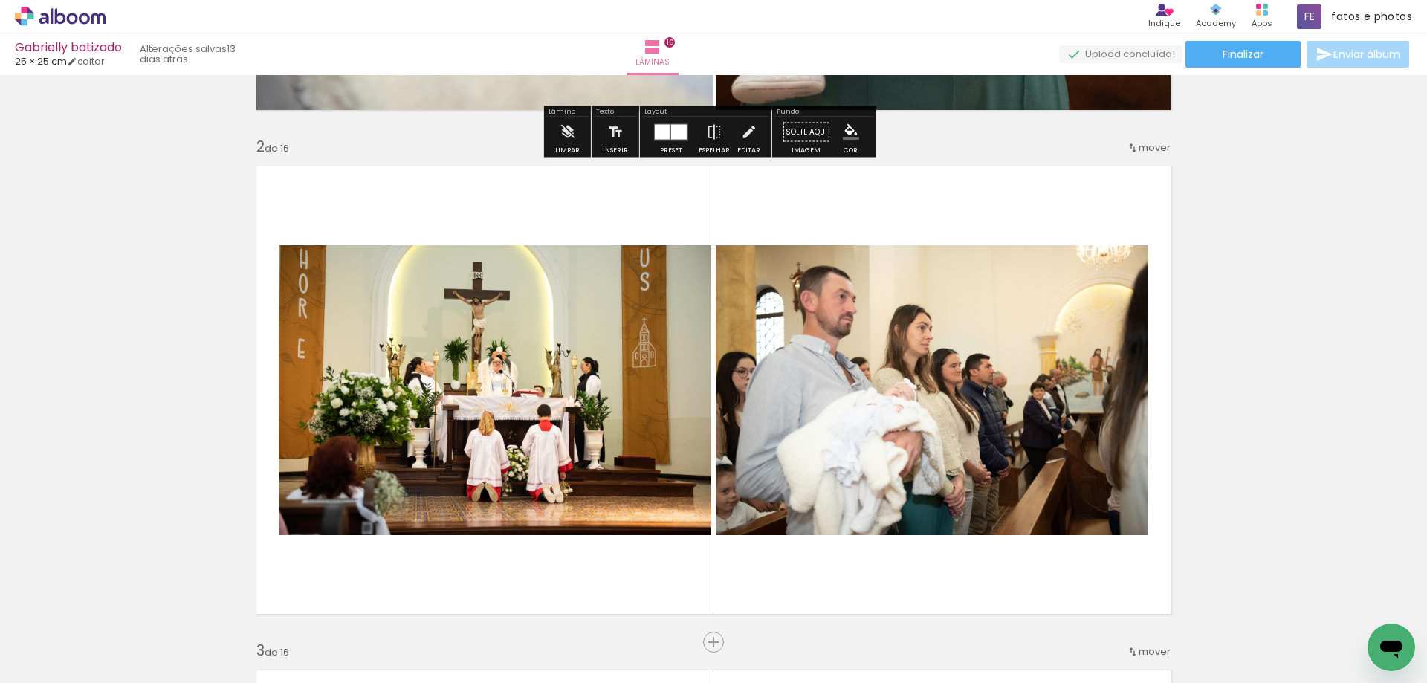
scroll to position [688, 0]
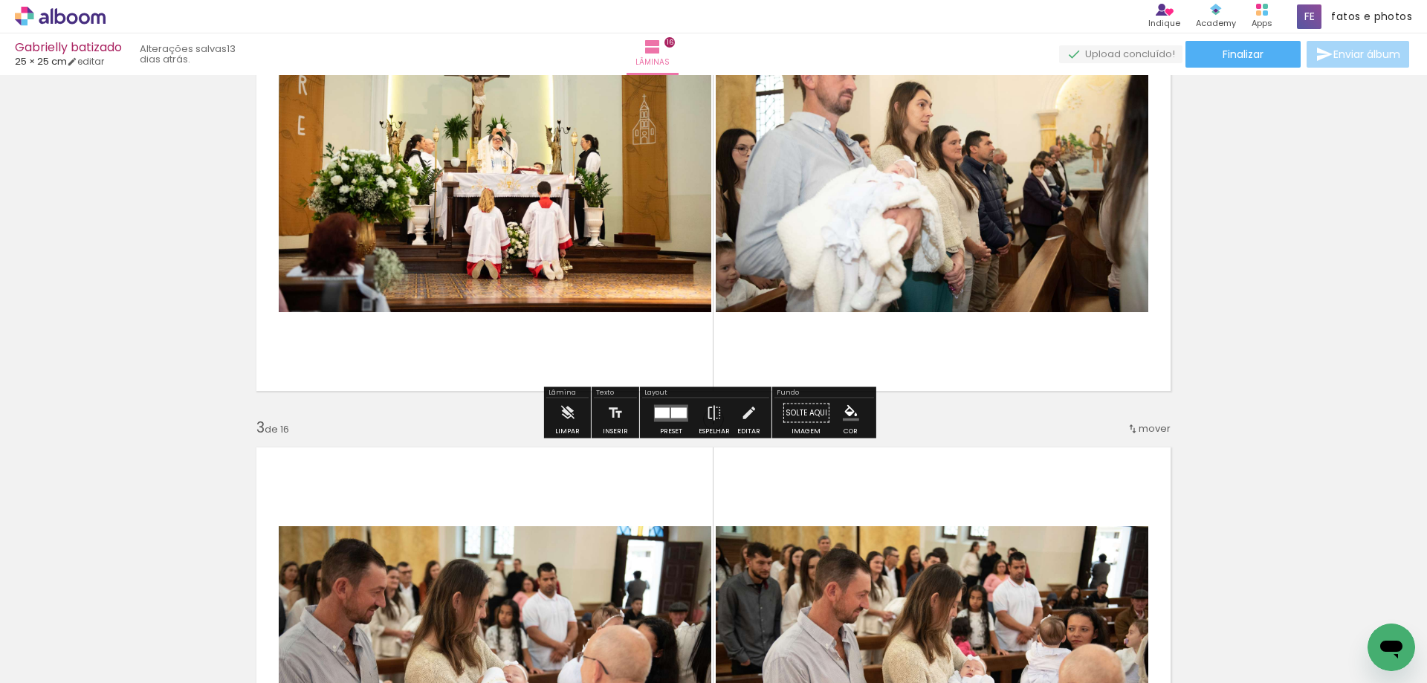
click at [484, 212] on quentale-photo at bounding box center [495, 167] width 432 height 290
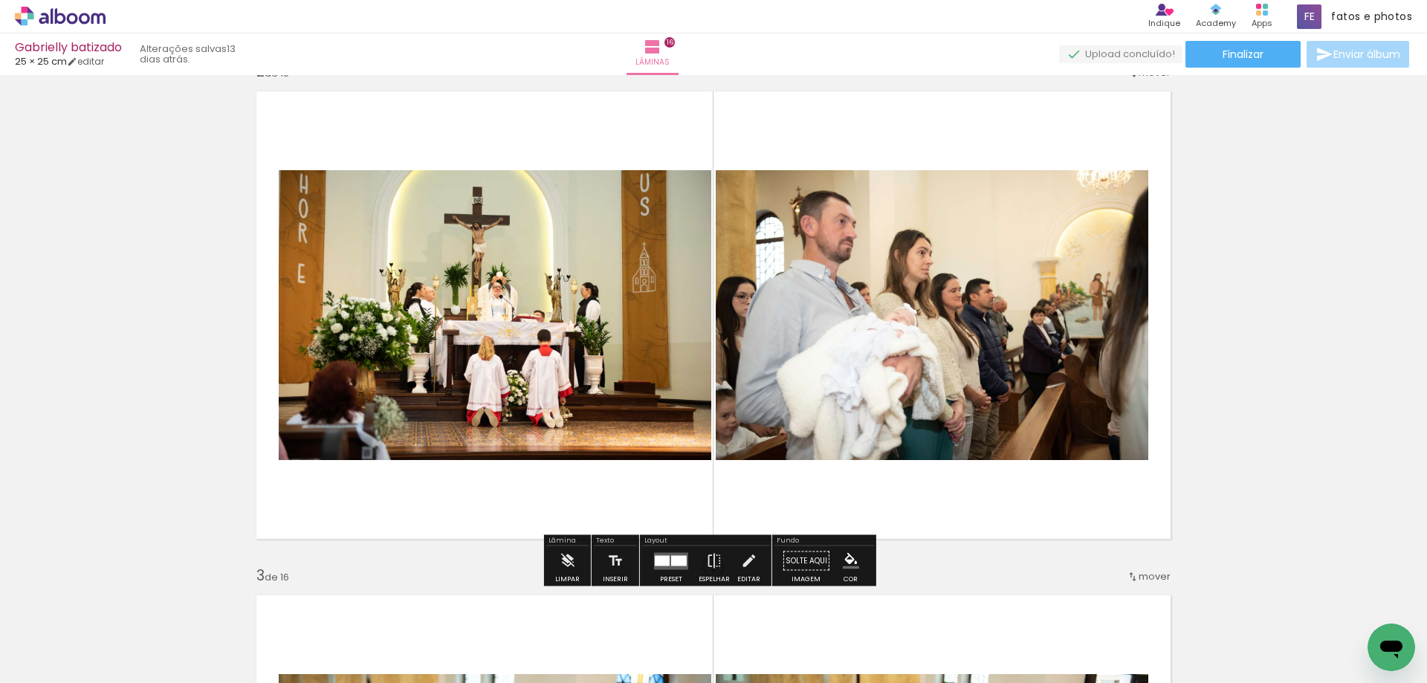
scroll to position [539, 0]
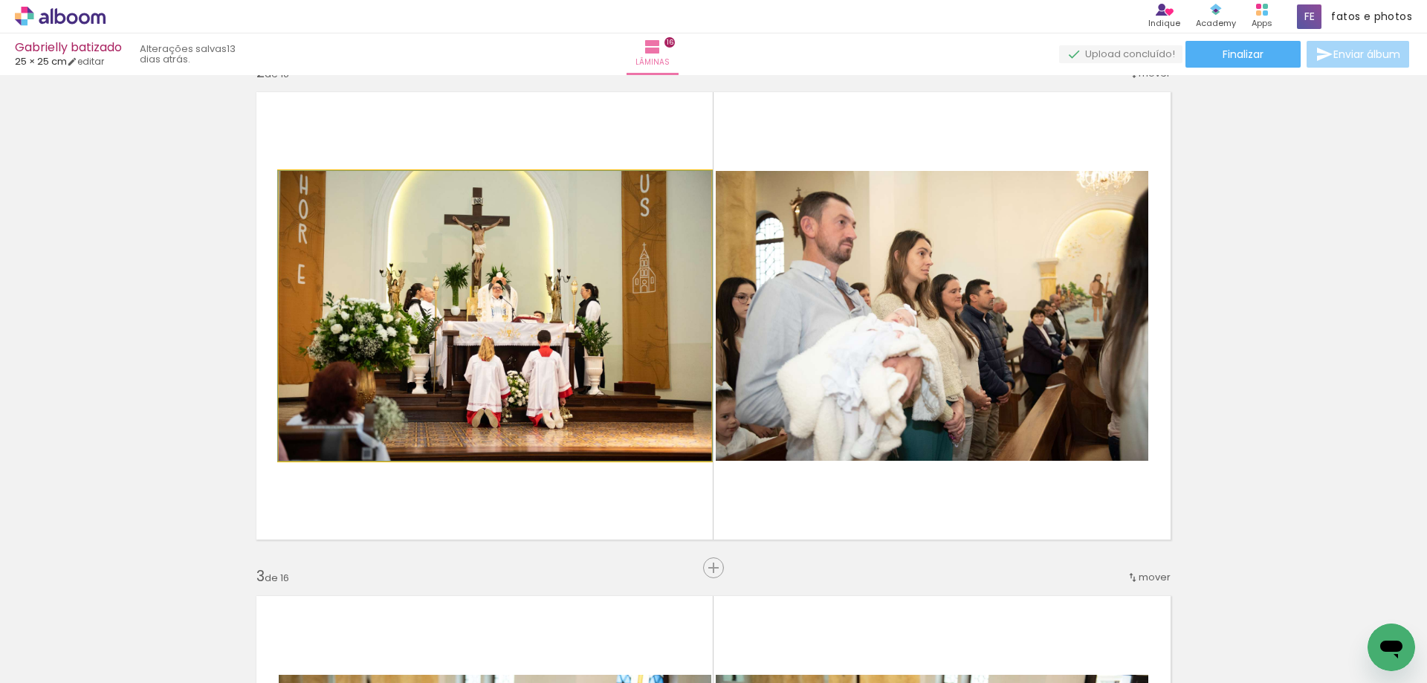
click at [526, 338] on quentale-photo at bounding box center [495, 316] width 432 height 290
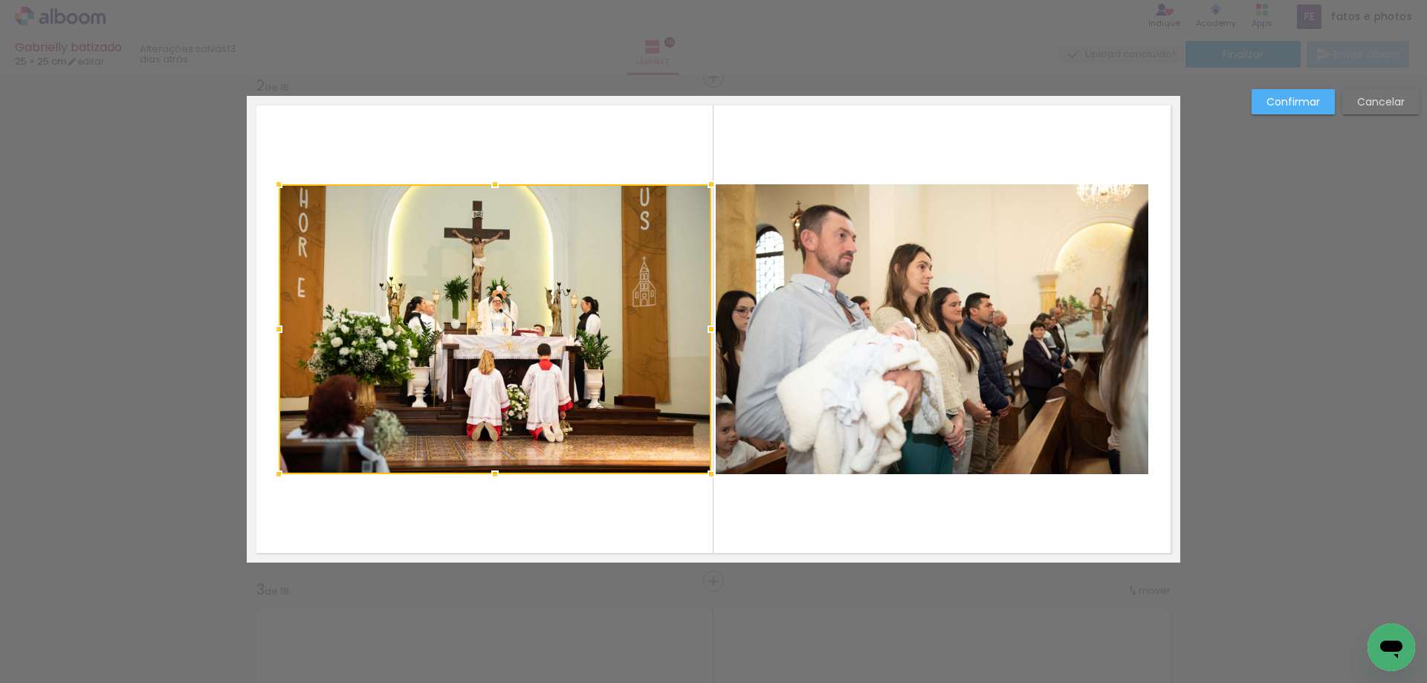
scroll to position [523, 0]
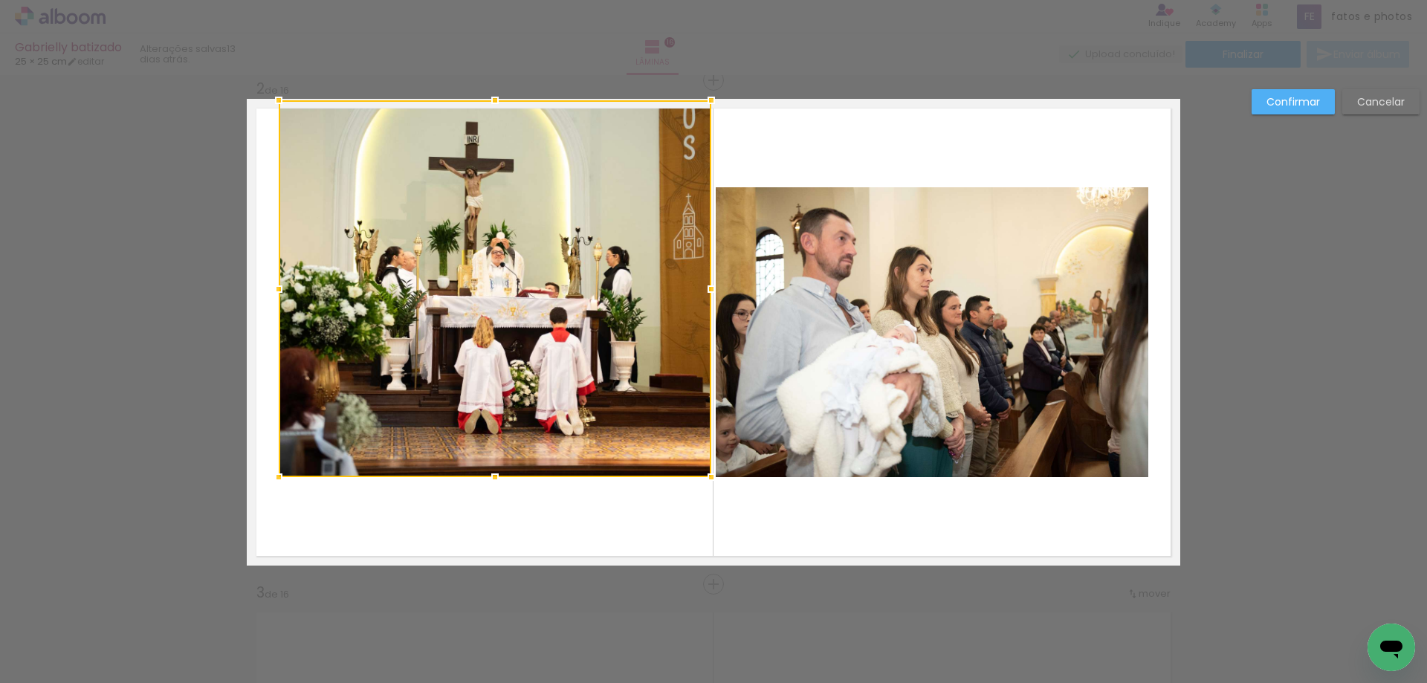
drag, startPoint x: 489, startPoint y: 186, endPoint x: 490, endPoint y: 93, distance: 92.9
click at [490, 93] on div at bounding box center [495, 100] width 30 height 30
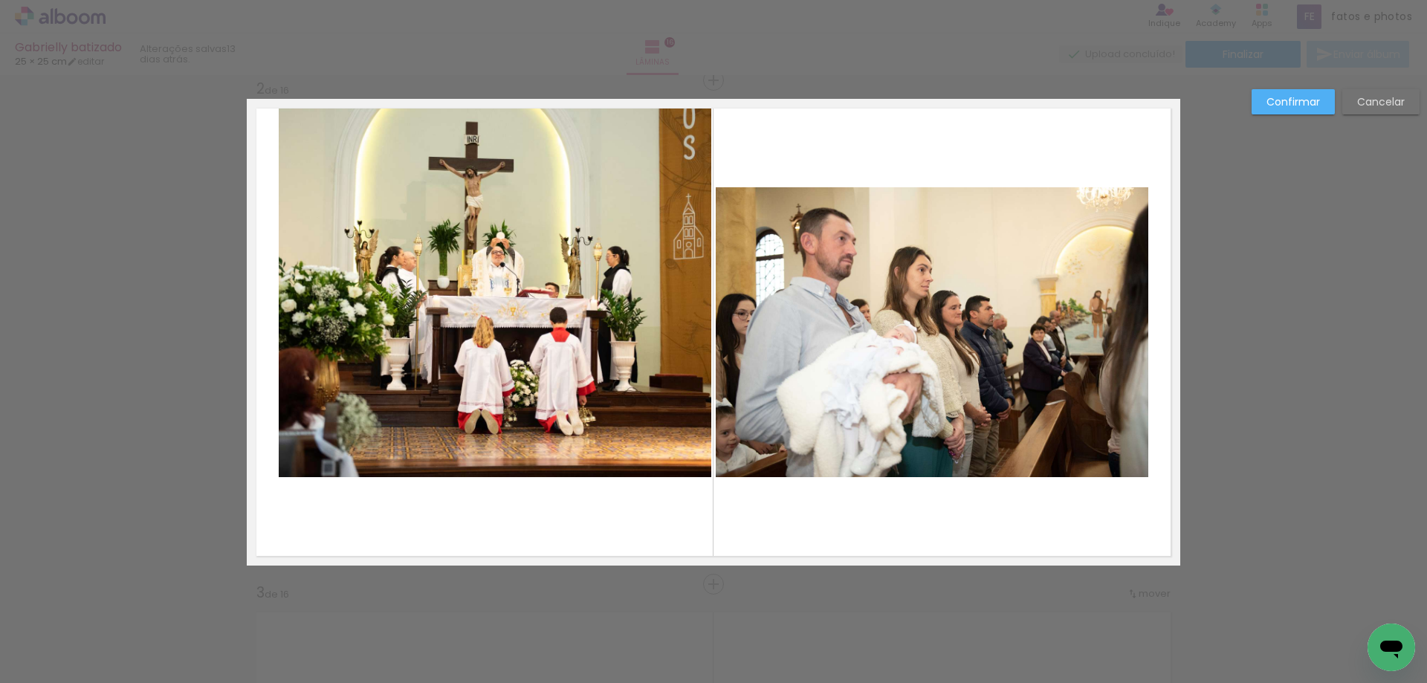
click at [489, 432] on quentale-photo at bounding box center [495, 288] width 432 height 377
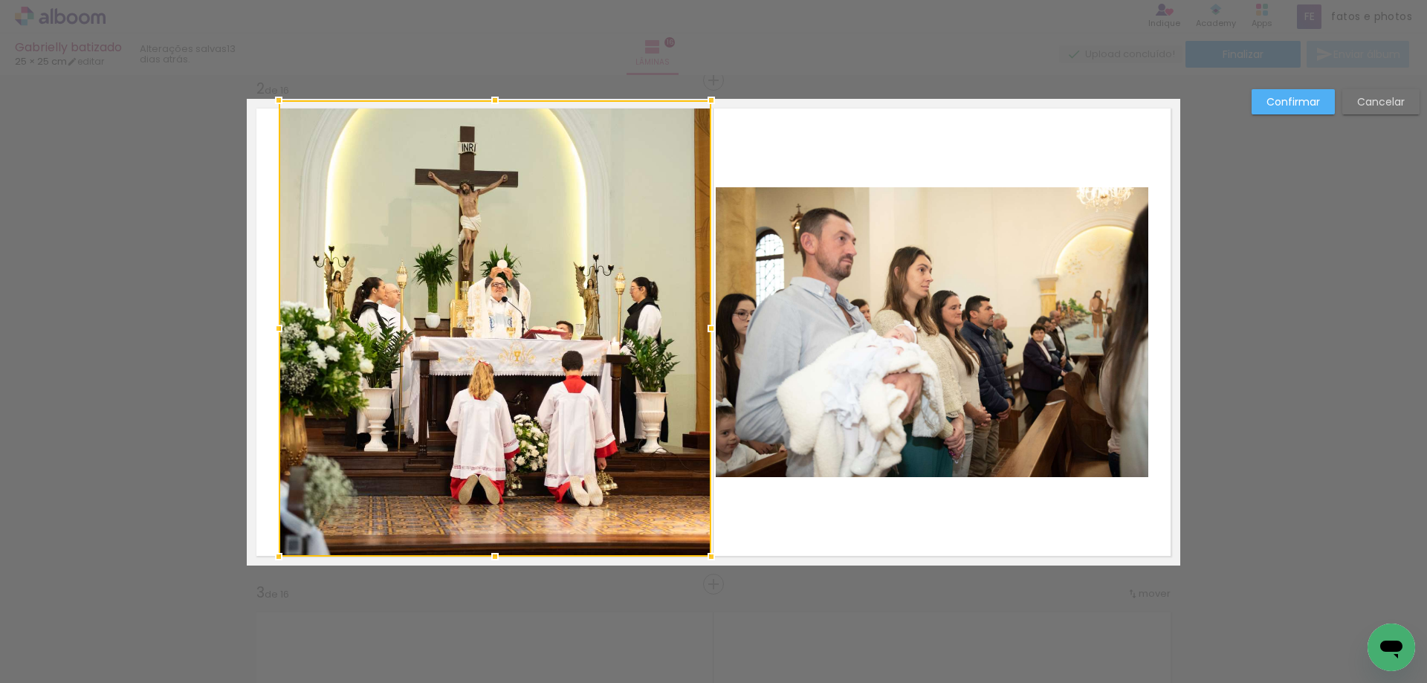
drag, startPoint x: 488, startPoint y: 480, endPoint x: 339, endPoint y: 474, distance: 149.5
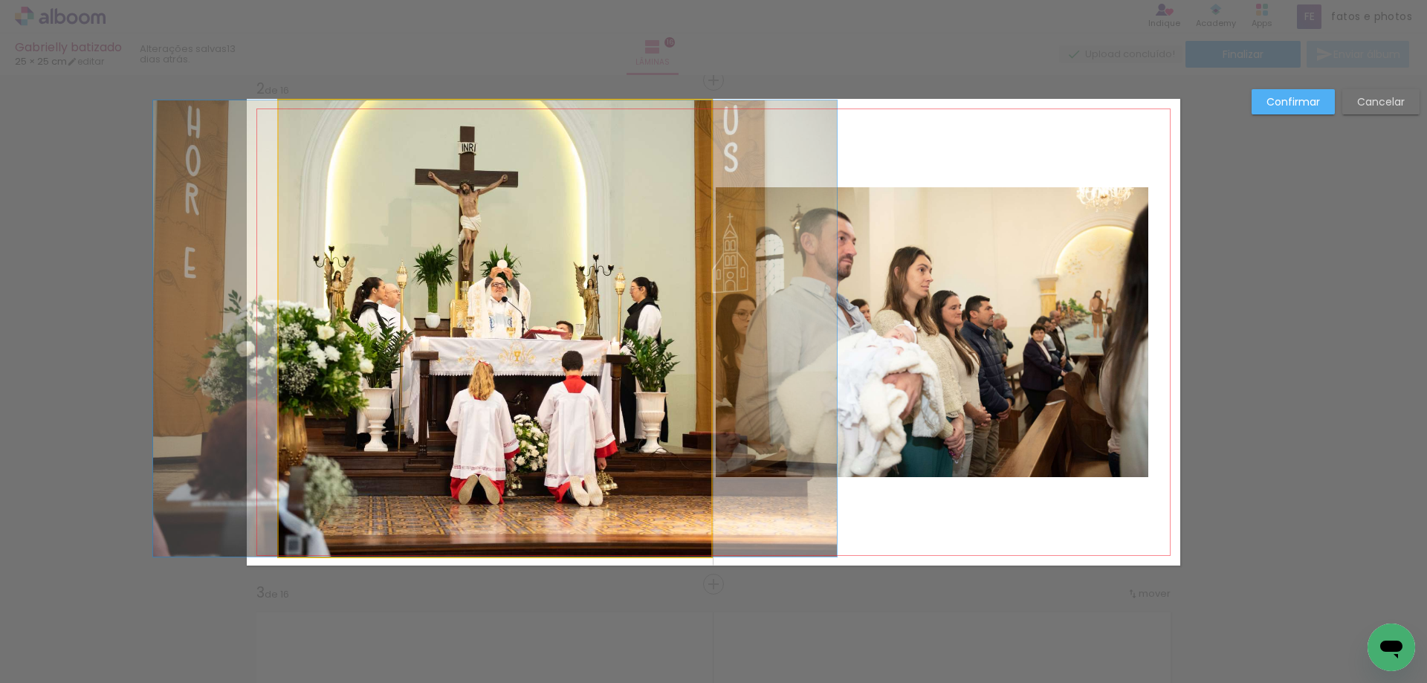
click at [361, 352] on quentale-photo at bounding box center [495, 328] width 432 height 456
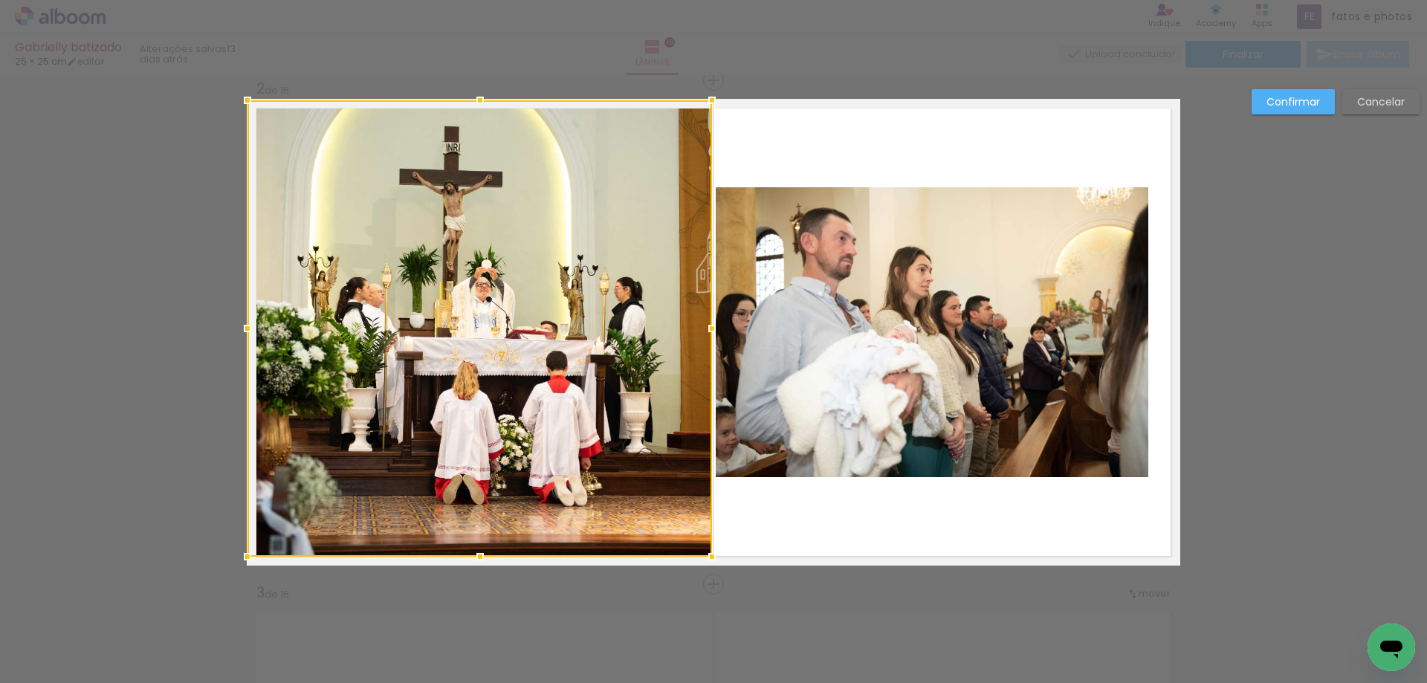
drag, startPoint x: 273, startPoint y: 328, endPoint x: 233, endPoint y: 326, distance: 39.4
click at [233, 326] on div at bounding box center [248, 329] width 30 height 30
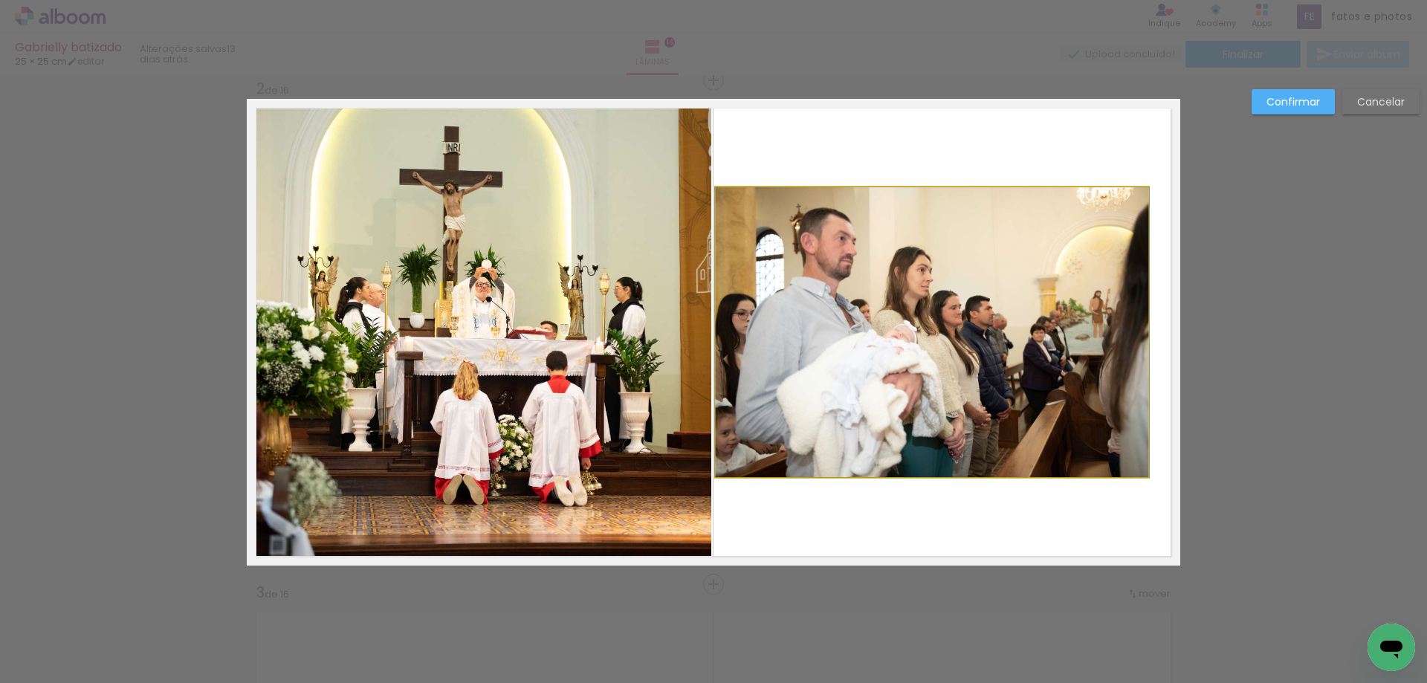
click at [725, 382] on quentale-photo at bounding box center [931, 332] width 432 height 290
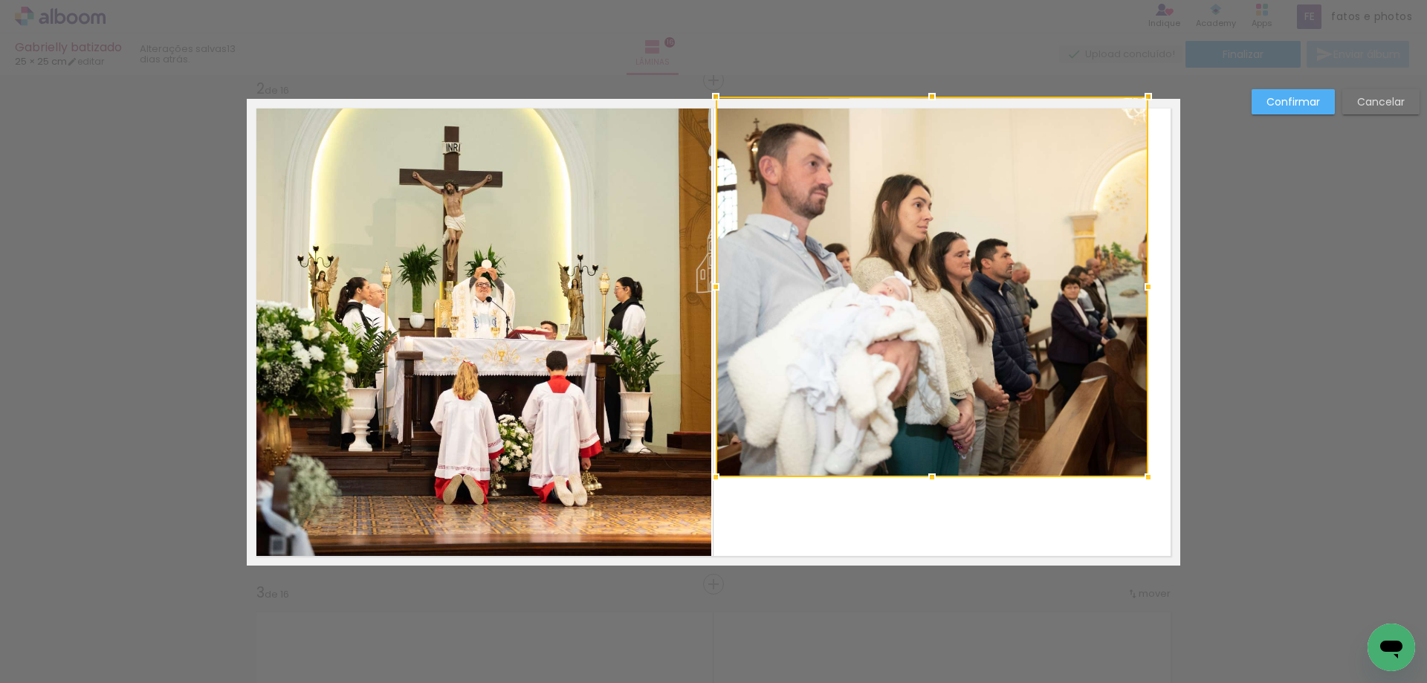
drag, startPoint x: 929, startPoint y: 189, endPoint x: 923, endPoint y: 107, distance: 82.7
click at [923, 107] on div at bounding box center [932, 97] width 30 height 30
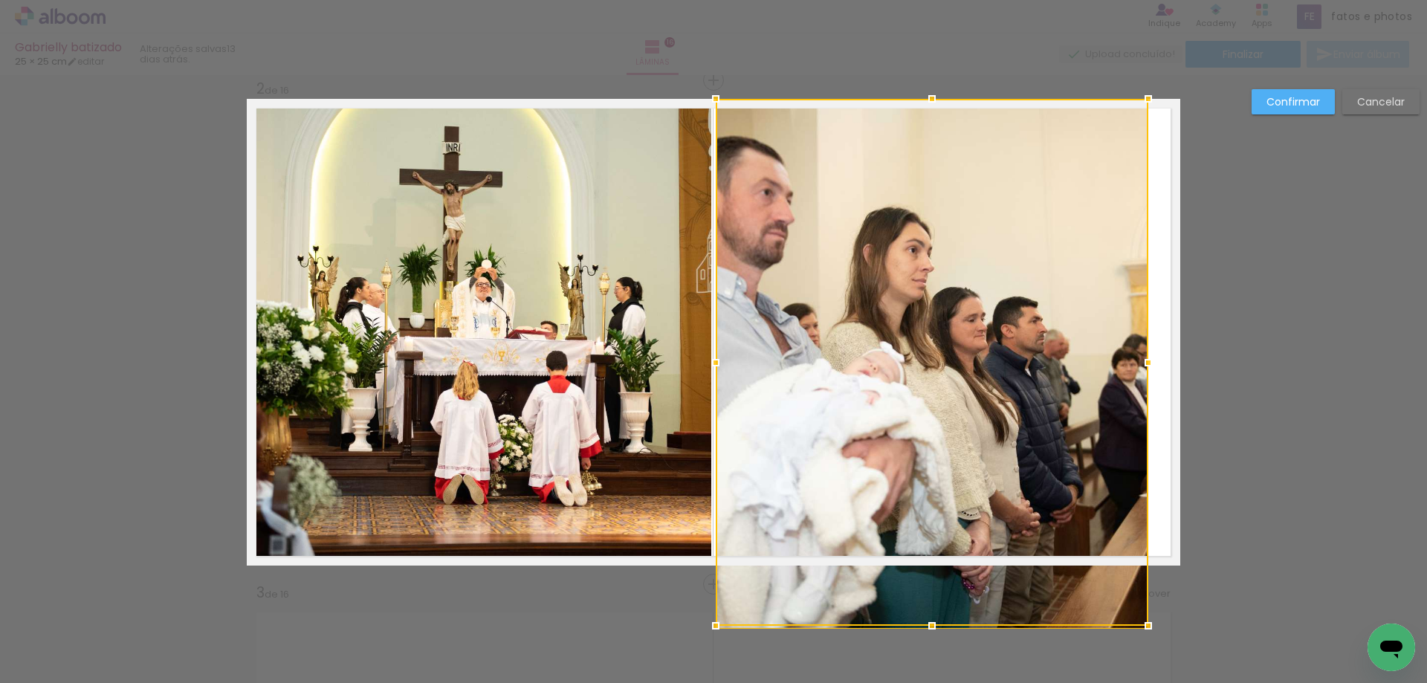
drag, startPoint x: 924, startPoint y: 476, endPoint x: 920, endPoint y: 467, distance: 9.3
click at [920, 467] on div at bounding box center [931, 362] width 432 height 527
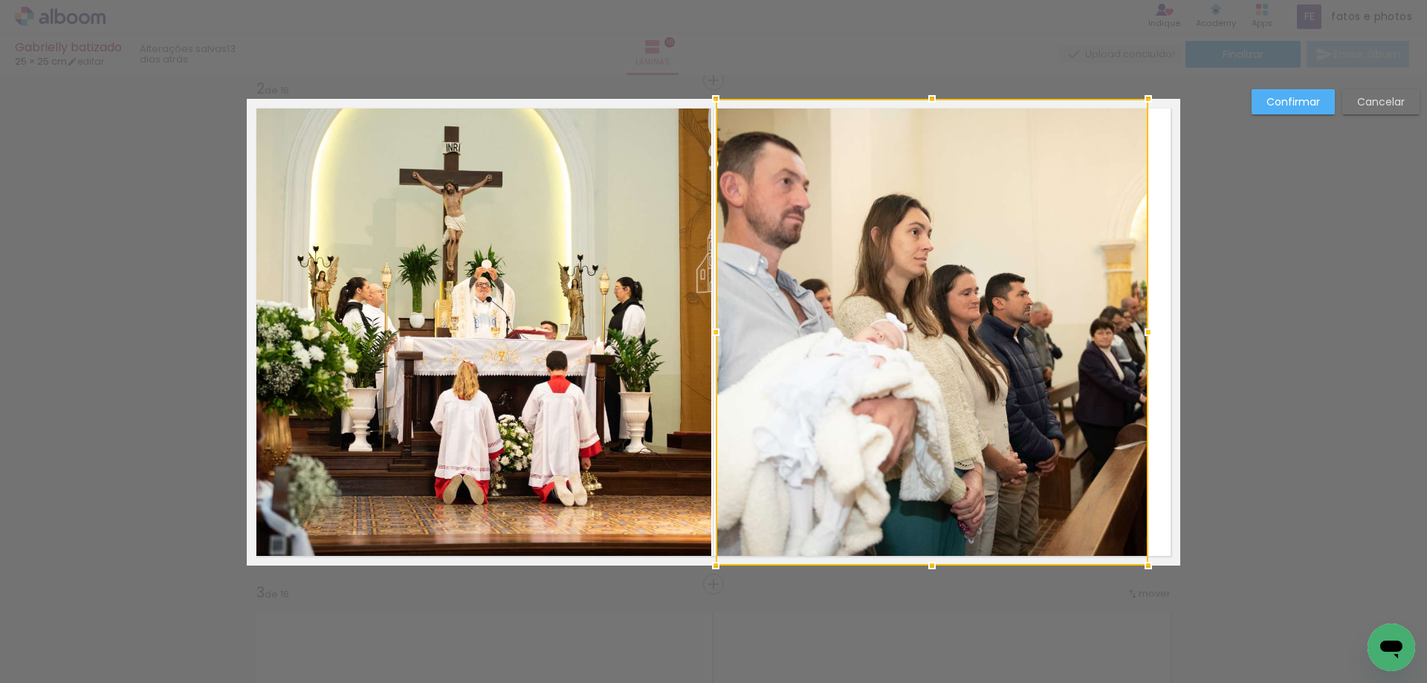
click at [921, 502] on div at bounding box center [931, 332] width 432 height 467
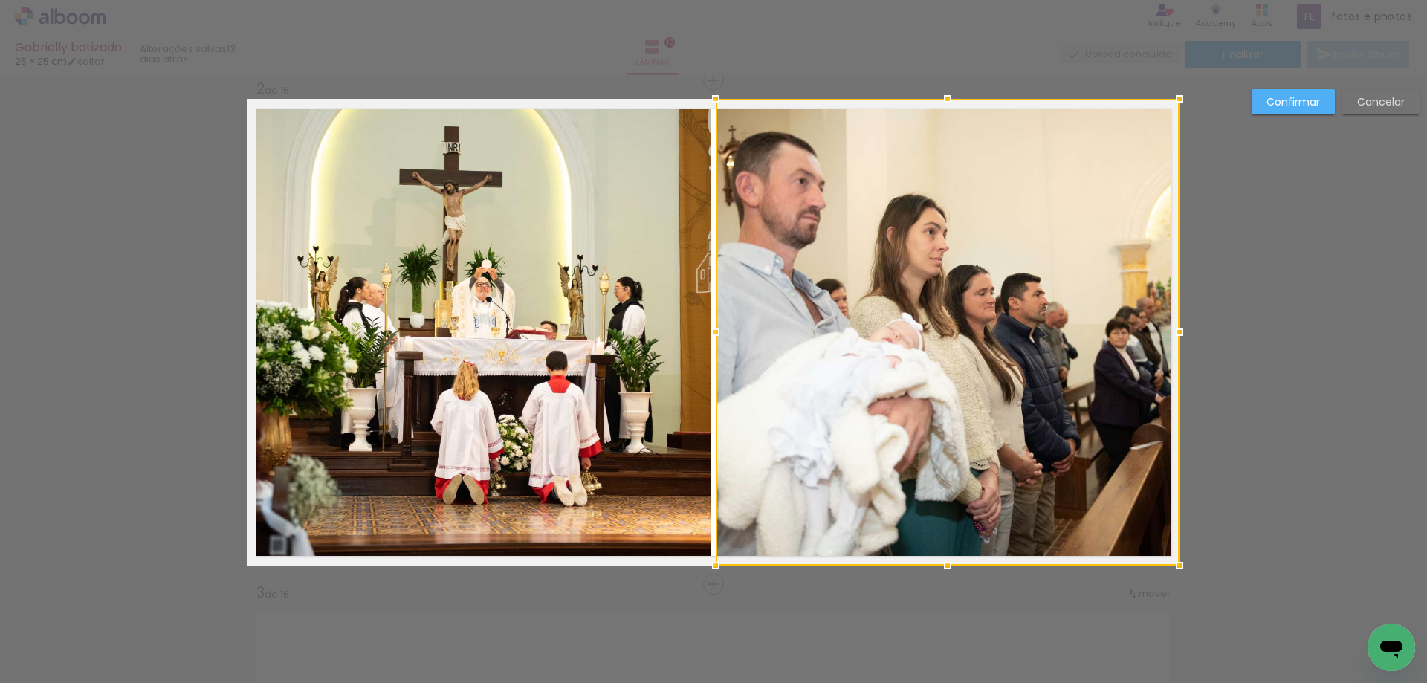
drag, startPoint x: 1143, startPoint y: 331, endPoint x: 1172, endPoint y: 332, distance: 29.0
click at [1172, 332] on div at bounding box center [1179, 332] width 30 height 30
drag, startPoint x: 918, startPoint y: 366, endPoint x: 934, endPoint y: 366, distance: 16.3
click at [934, 366] on div at bounding box center [948, 332] width 464 height 467
click at [932, 365] on div at bounding box center [948, 332] width 464 height 467
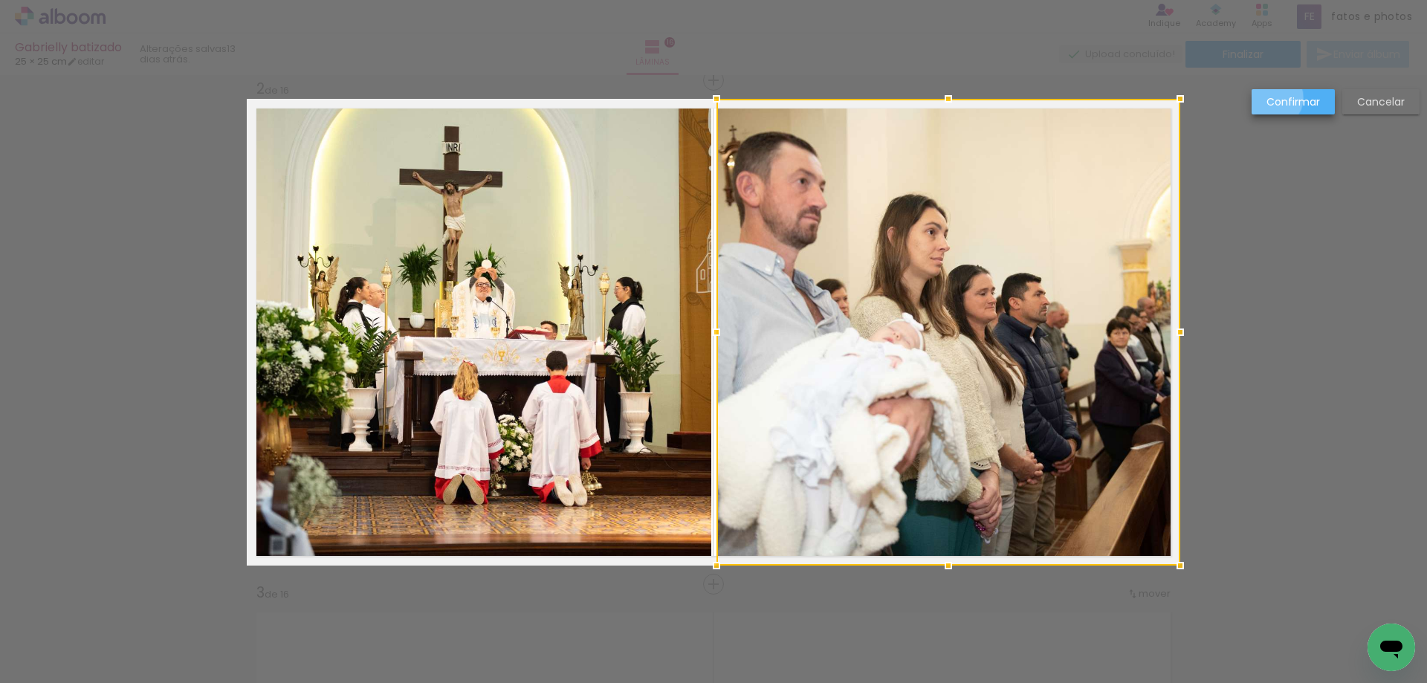
click at [0, 0] on slot "Confirmar" at bounding box center [0, 0] width 0 height 0
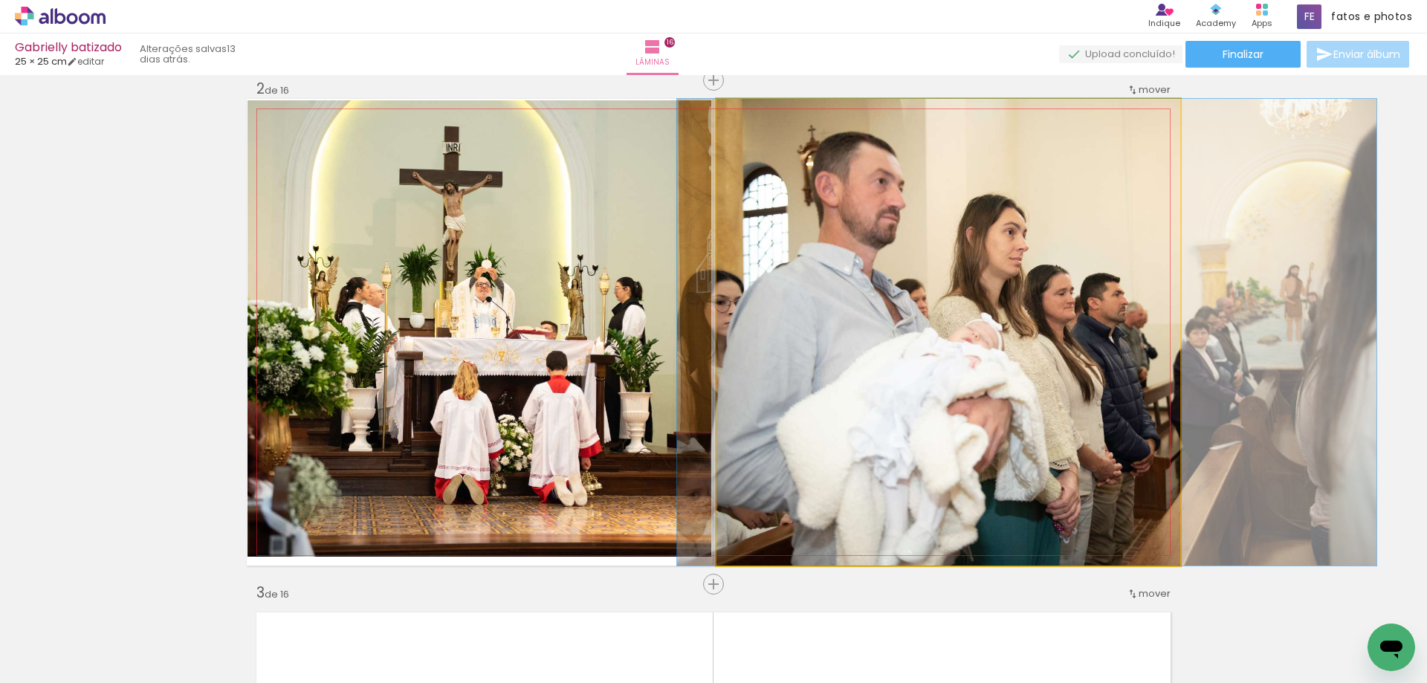
drag, startPoint x: 870, startPoint y: 339, endPoint x: 949, endPoint y: 339, distance: 78.8
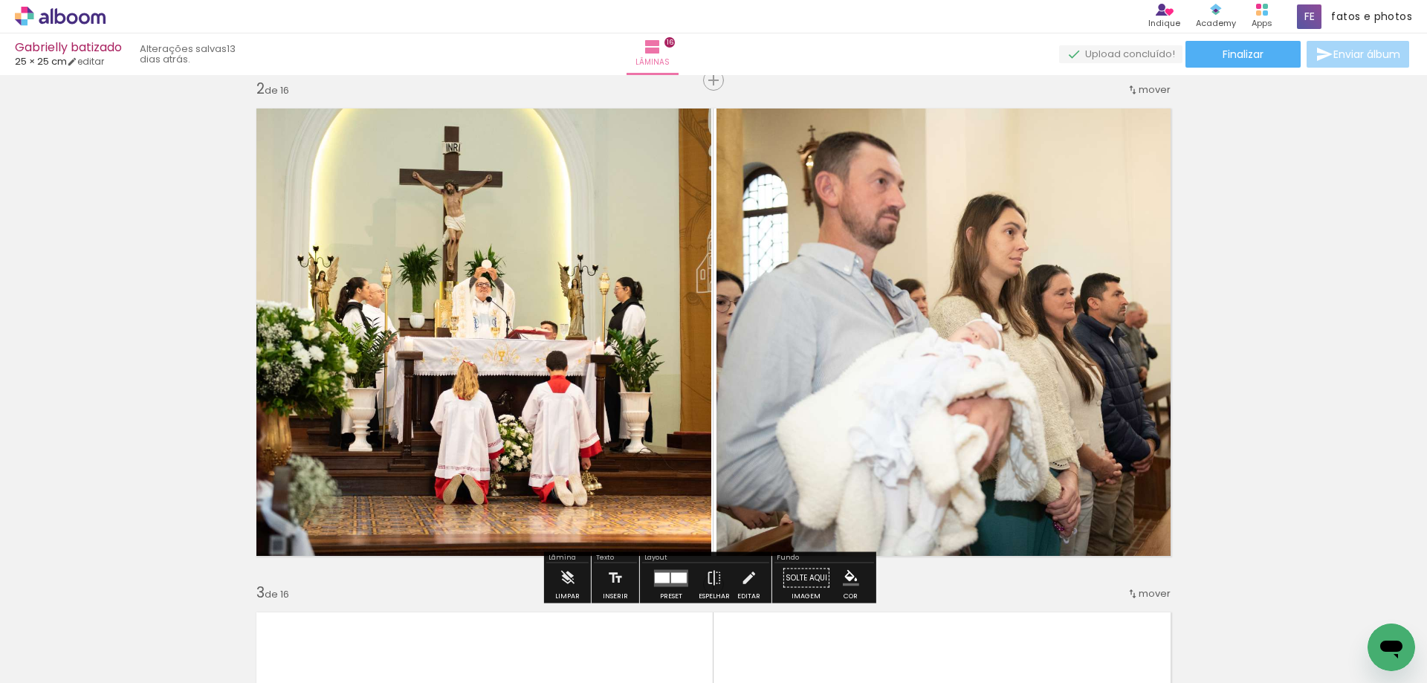
click at [679, 51] on div "Lâminas 16" at bounding box center [652, 54] width 53 height 42
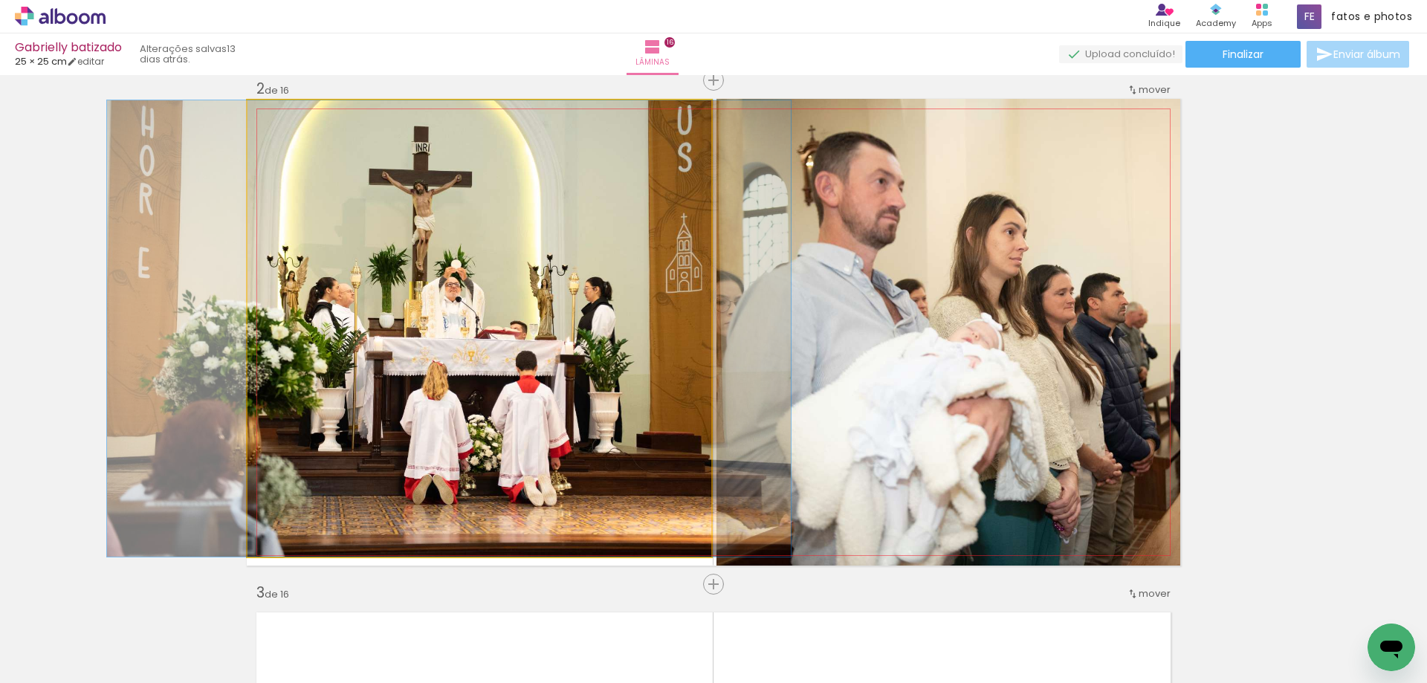
drag, startPoint x: 562, startPoint y: 378, endPoint x: 532, endPoint y: 378, distance: 30.5
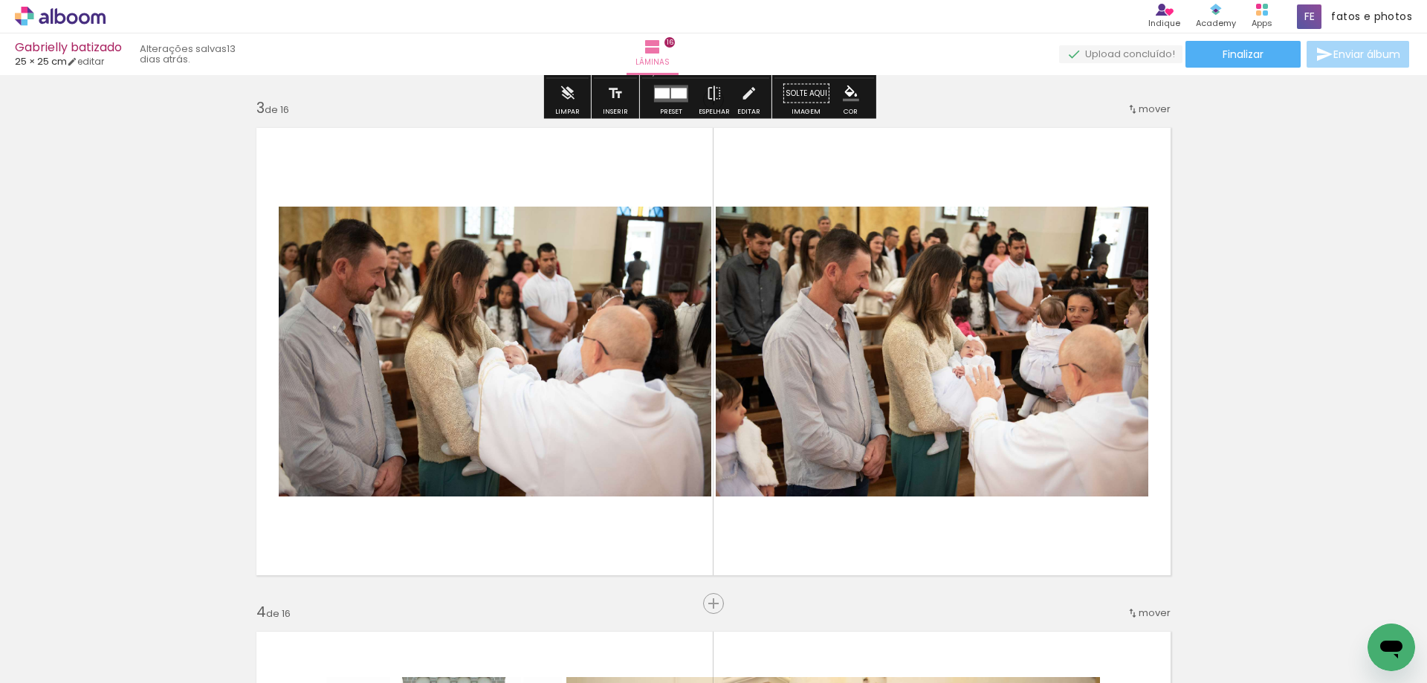
scroll to position [969, 0]
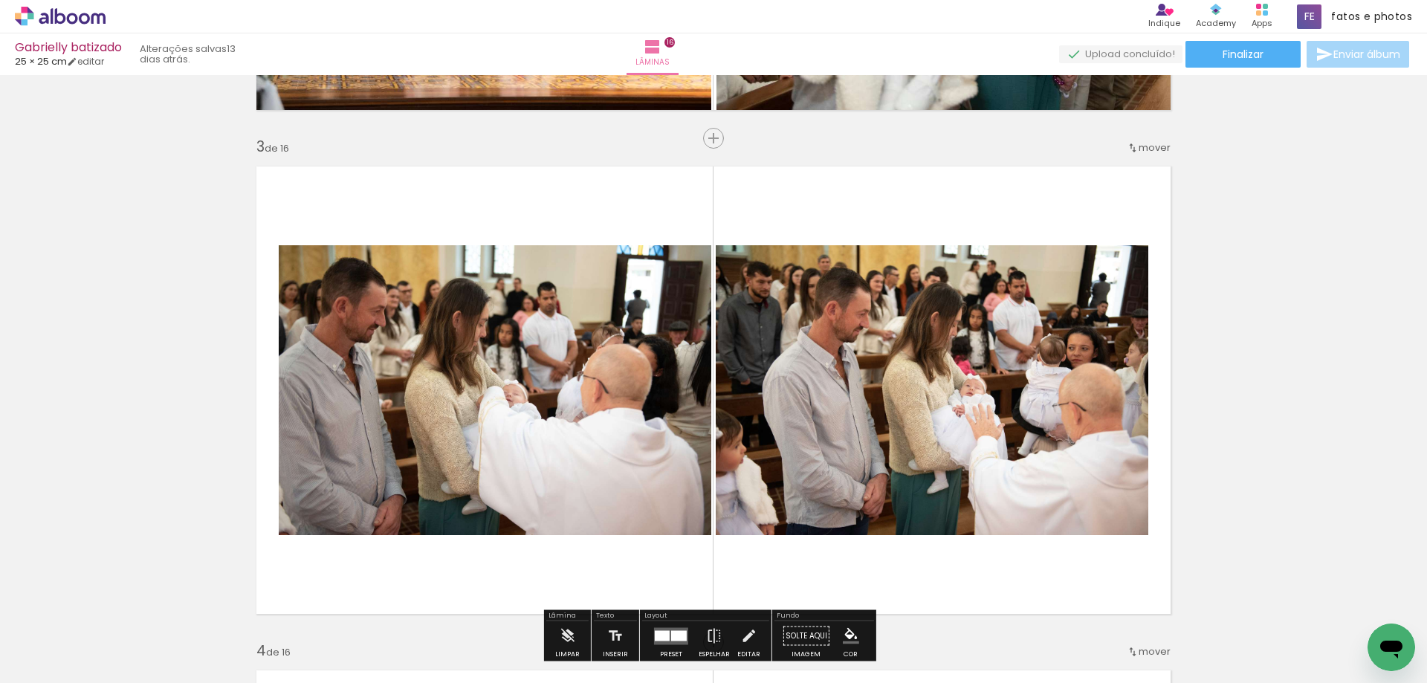
click at [446, 400] on quentale-photo at bounding box center [495, 390] width 432 height 290
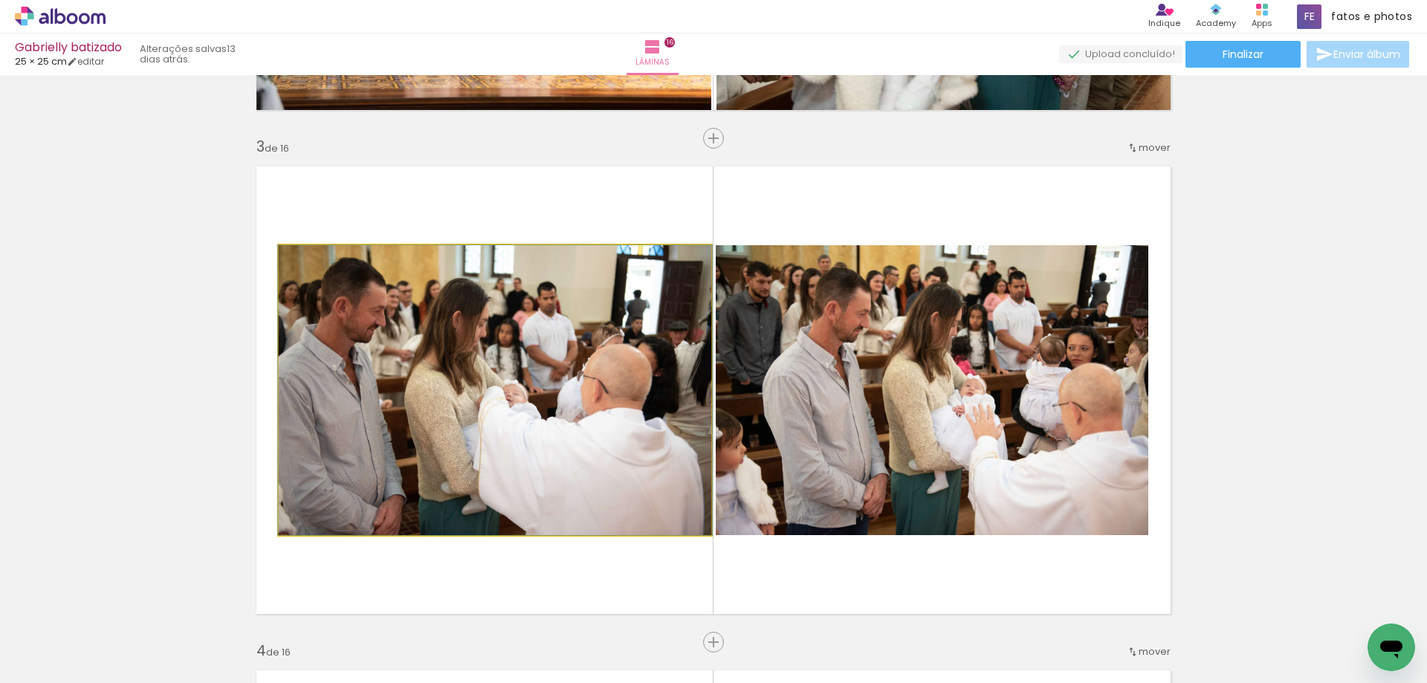
click at [446, 400] on quentale-photo at bounding box center [495, 390] width 432 height 290
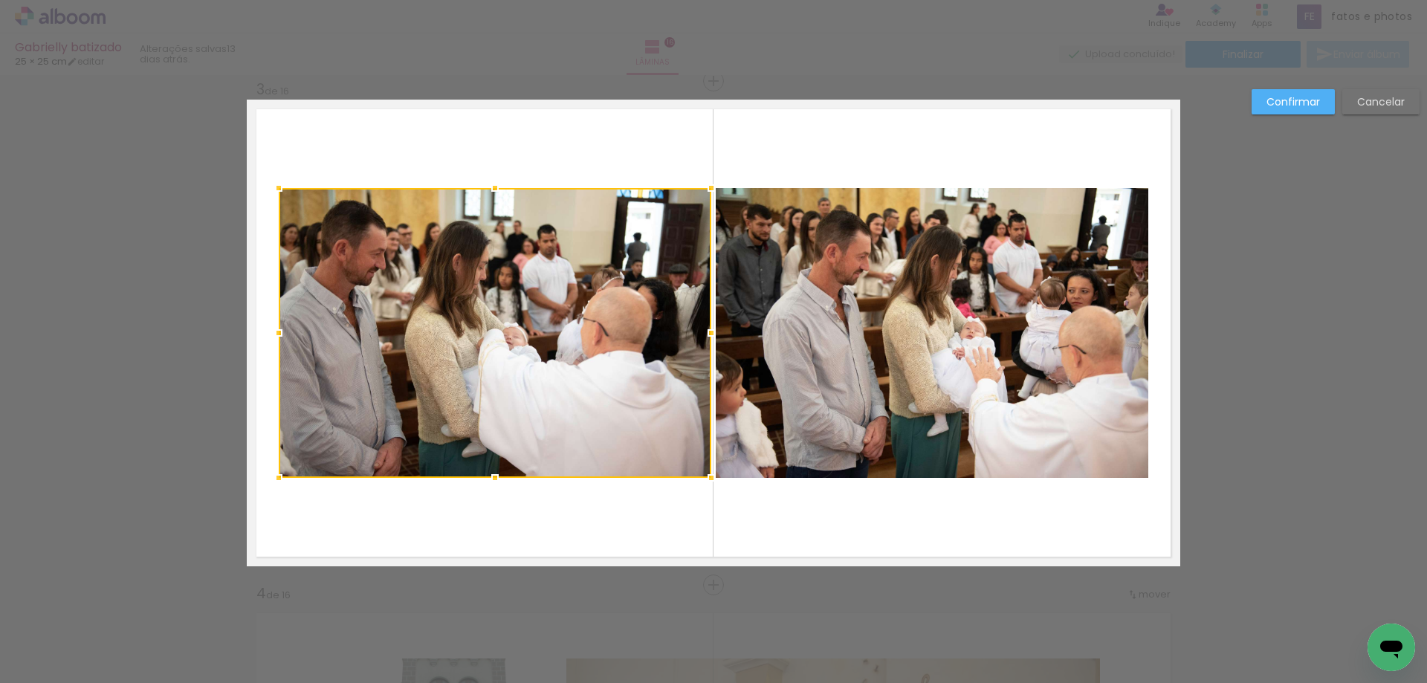
scroll to position [1027, 0]
click at [464, 407] on div at bounding box center [495, 332] width 432 height 290
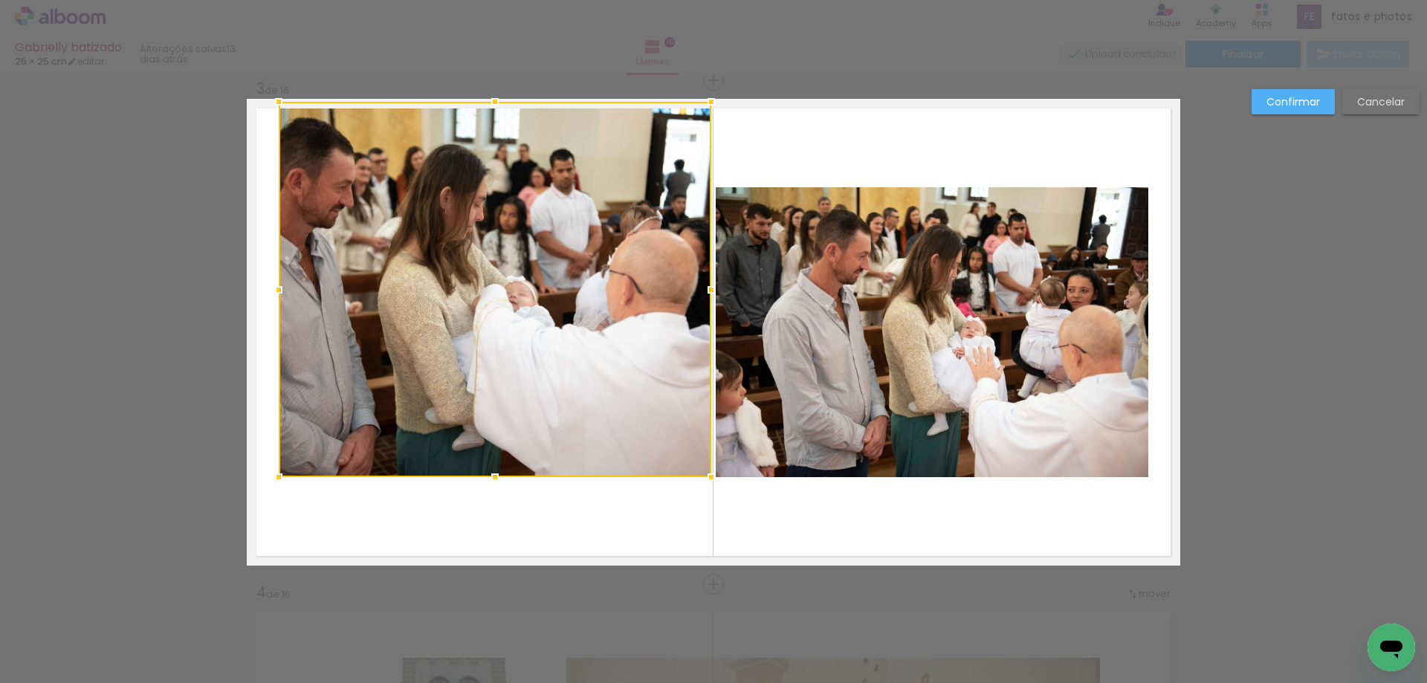
drag, startPoint x: 490, startPoint y: 184, endPoint x: 491, endPoint y: 104, distance: 80.2
click at [491, 104] on div at bounding box center [495, 102] width 30 height 30
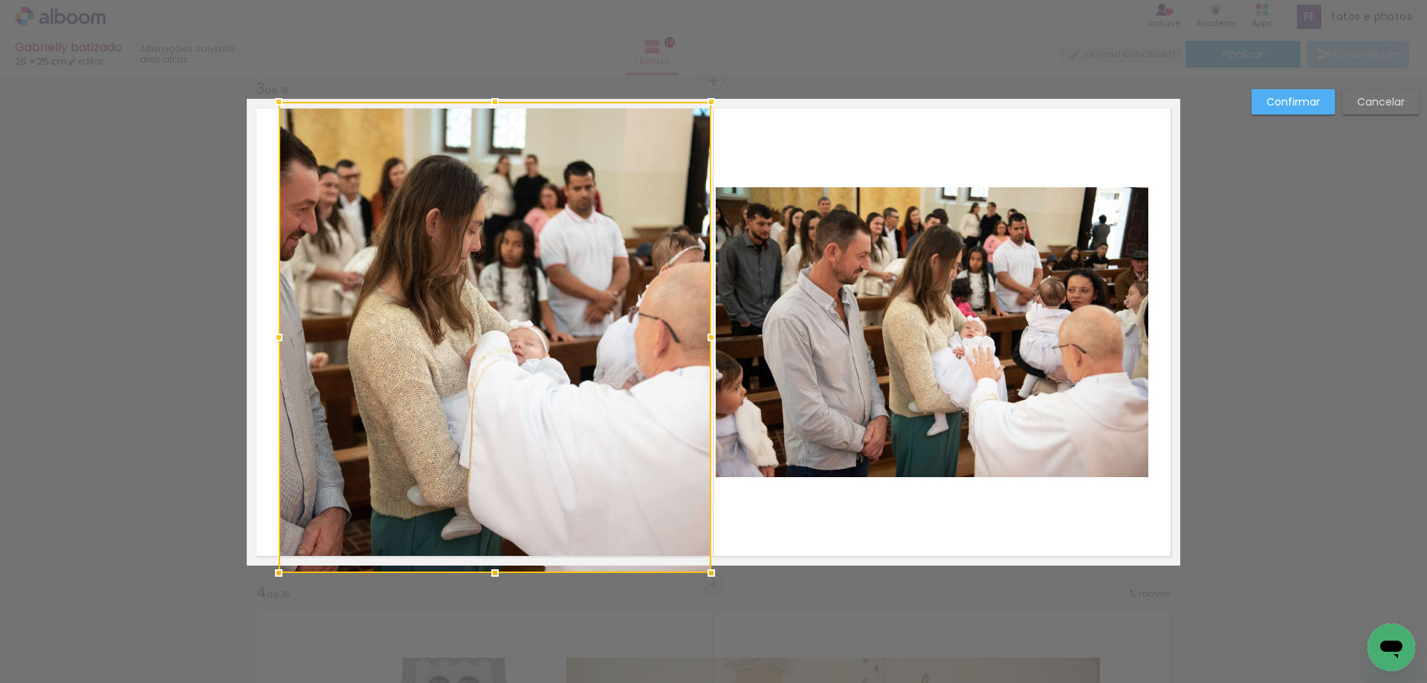
drag, startPoint x: 490, startPoint y: 475, endPoint x: 488, endPoint y: 562, distance: 87.0
click at [488, 562] on div at bounding box center [495, 573] width 30 height 30
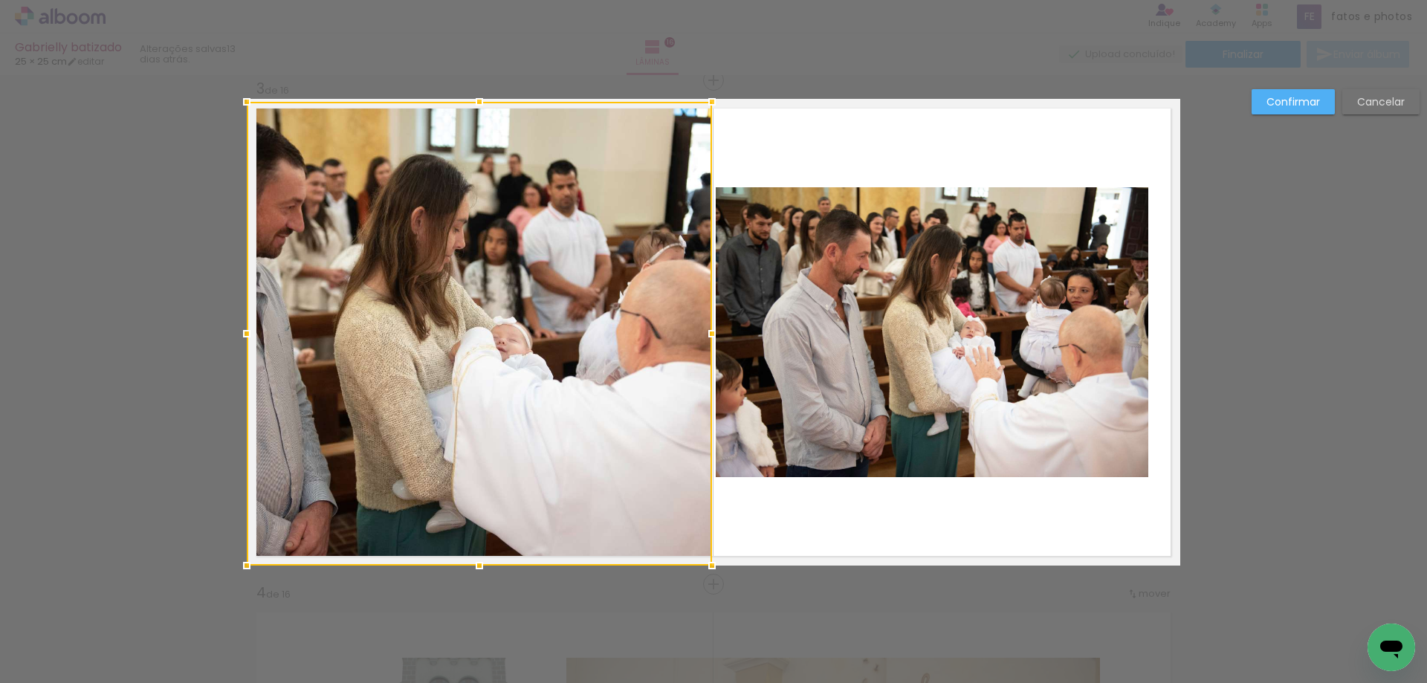
drag, startPoint x: 273, startPoint y: 333, endPoint x: 241, endPoint y: 333, distance: 31.9
click at [241, 333] on div at bounding box center [247, 334] width 30 height 30
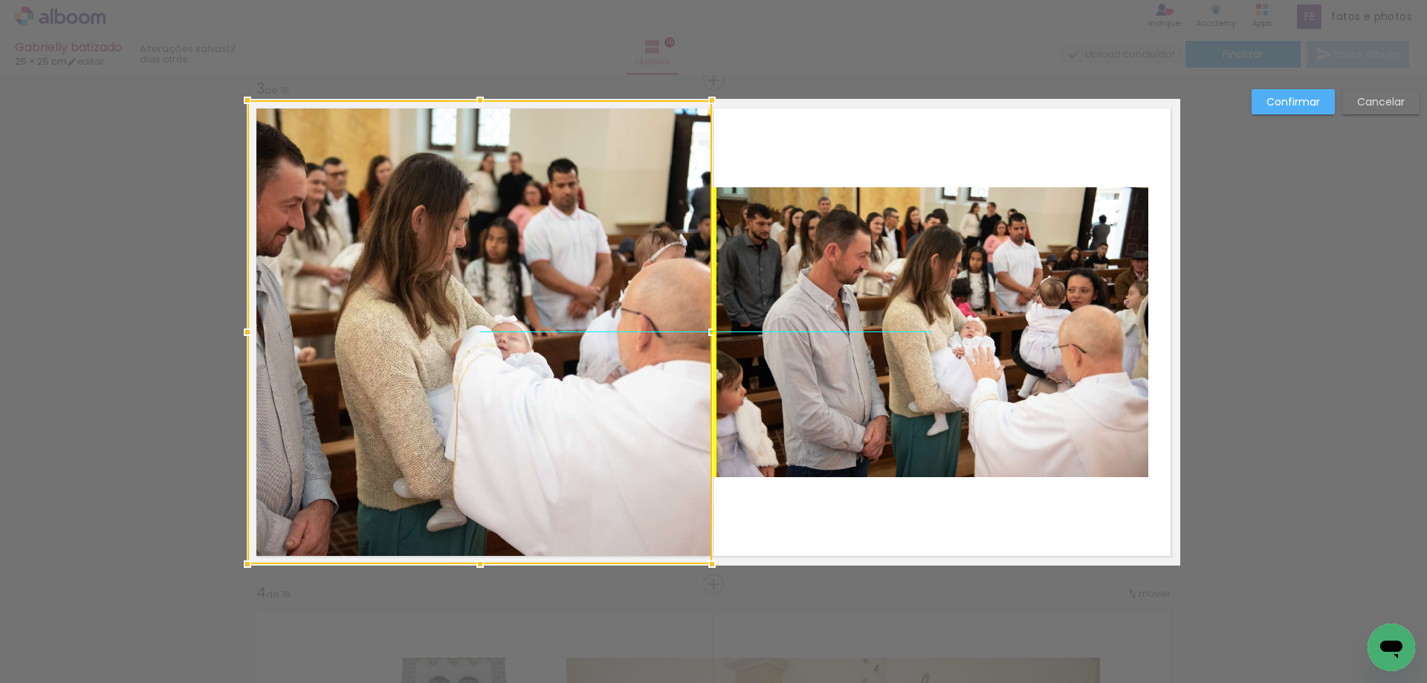
click at [406, 358] on div at bounding box center [479, 332] width 464 height 464
click at [933, 478] on quentale-layouter at bounding box center [713, 332] width 933 height 467
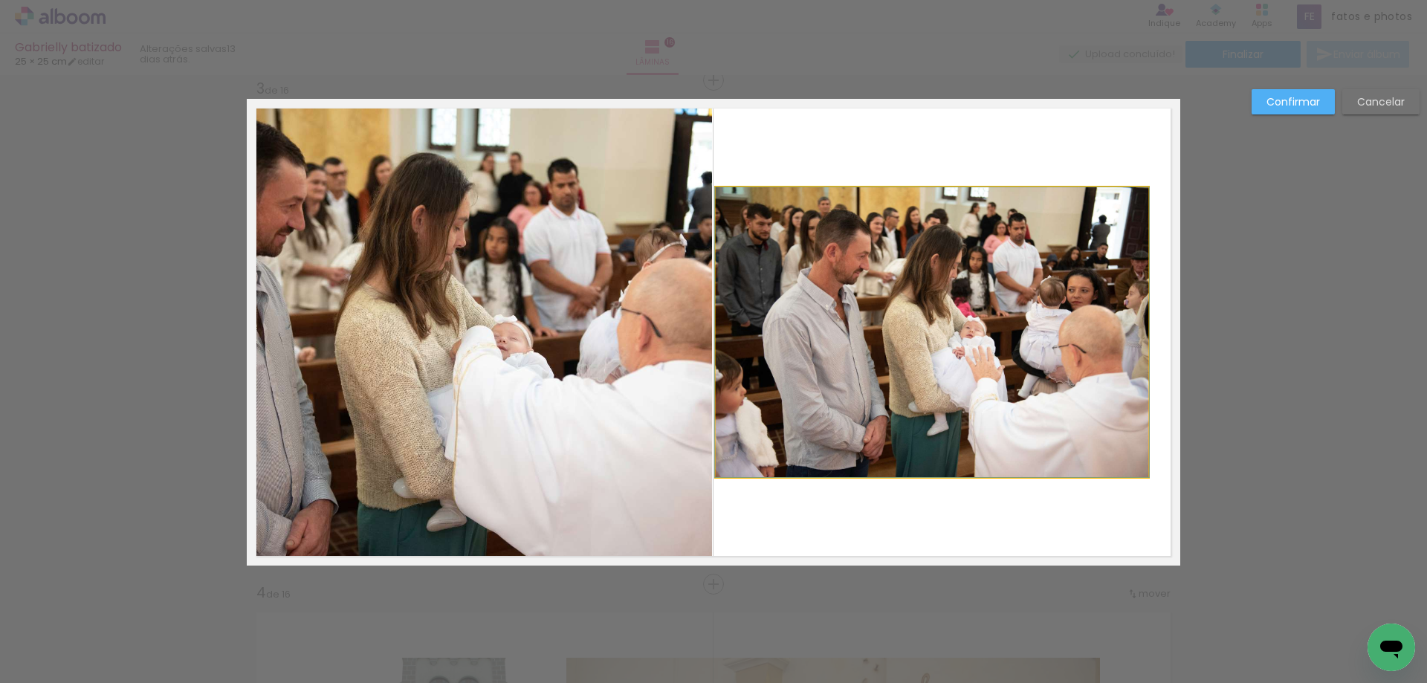
click at [915, 210] on quentale-photo at bounding box center [931, 332] width 432 height 290
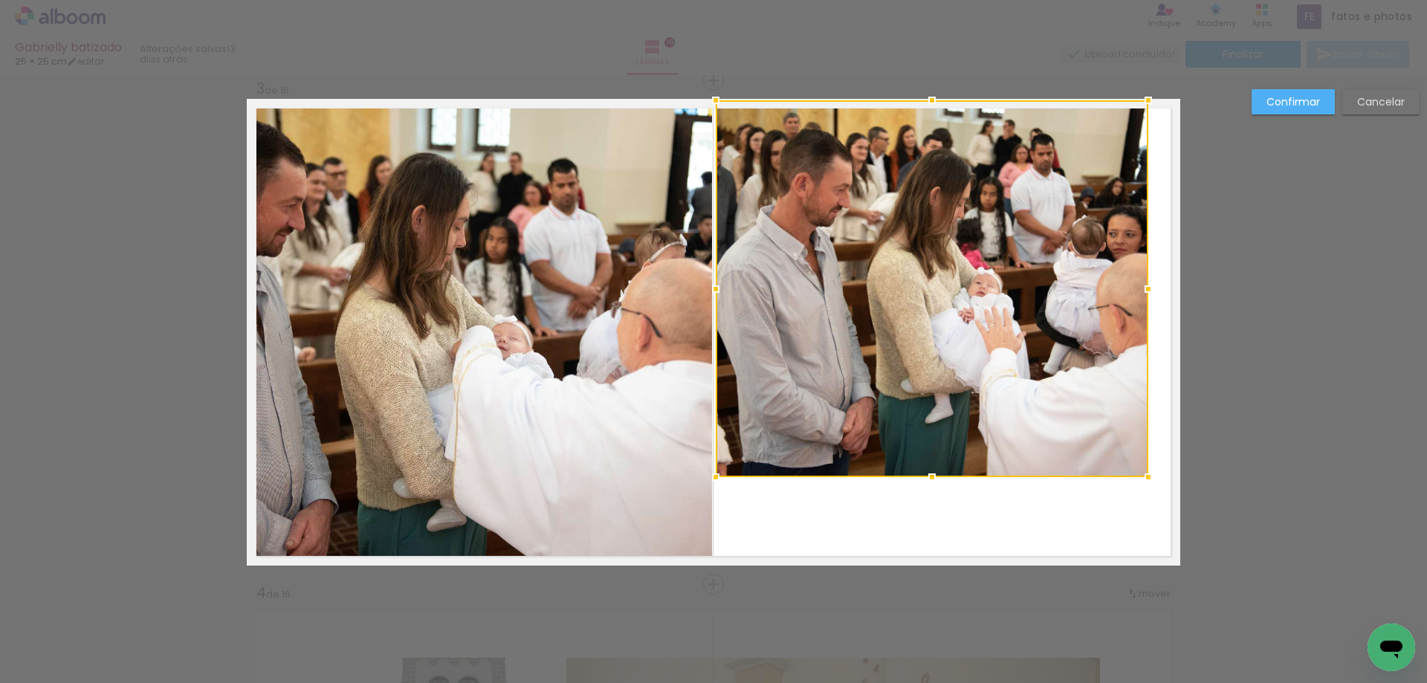
drag, startPoint x: 927, startPoint y: 189, endPoint x: 932, endPoint y: 97, distance: 91.5
click at [932, 97] on div at bounding box center [932, 100] width 30 height 30
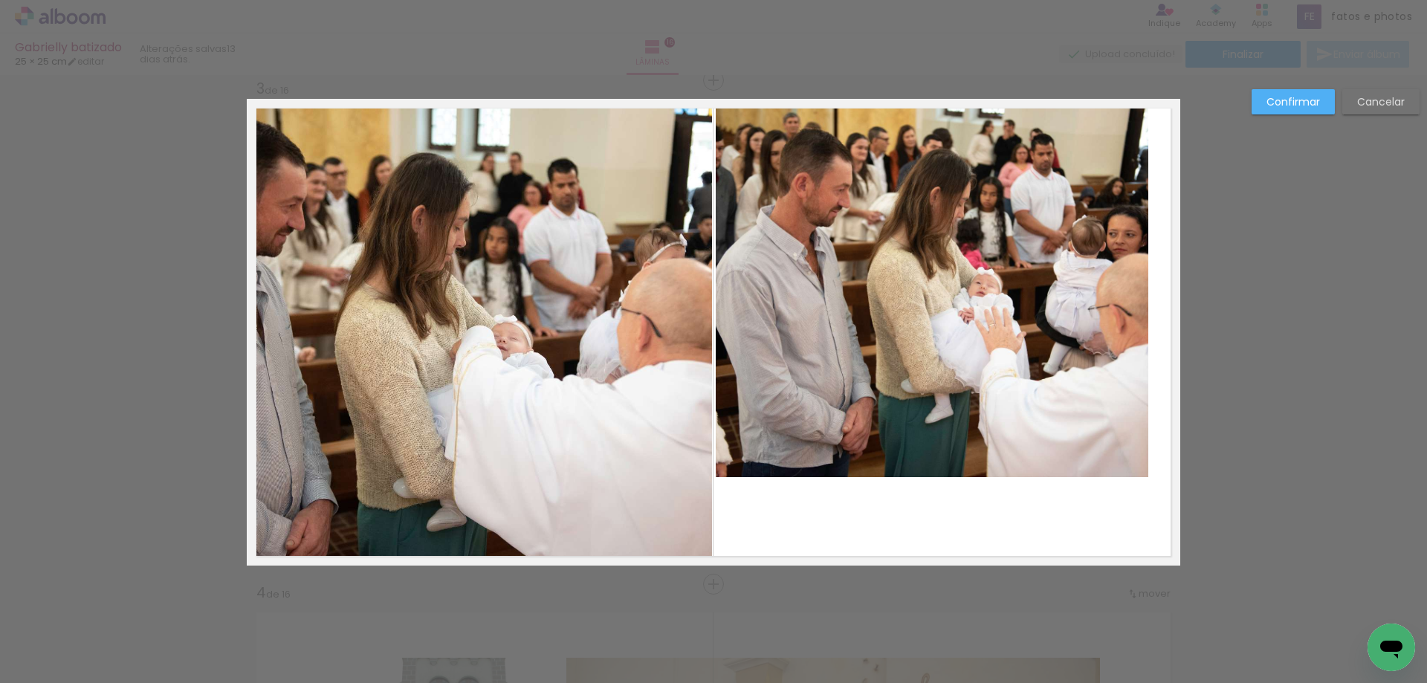
click at [938, 438] on quentale-photo at bounding box center [931, 288] width 432 height 377
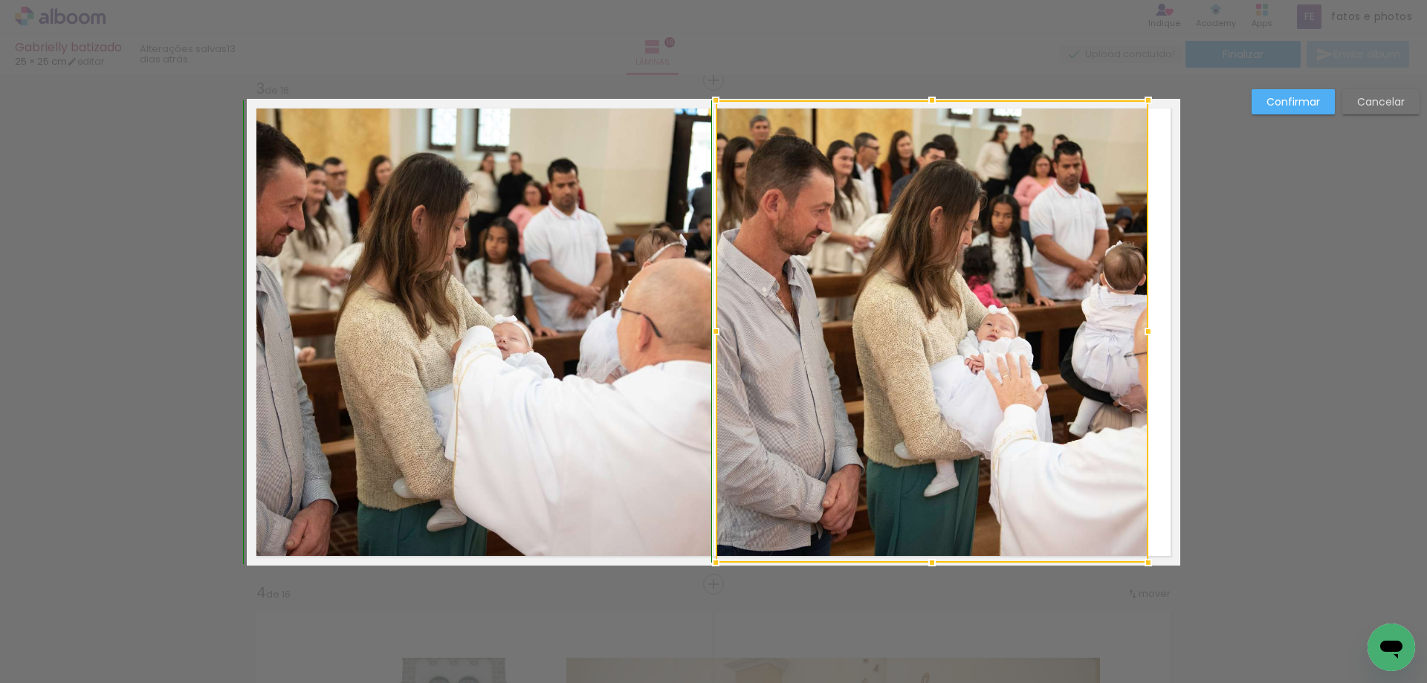
drag, startPoint x: 927, startPoint y: 474, endPoint x: 928, endPoint y: 559, distance: 84.7
click at [928, 559] on div at bounding box center [932, 563] width 30 height 30
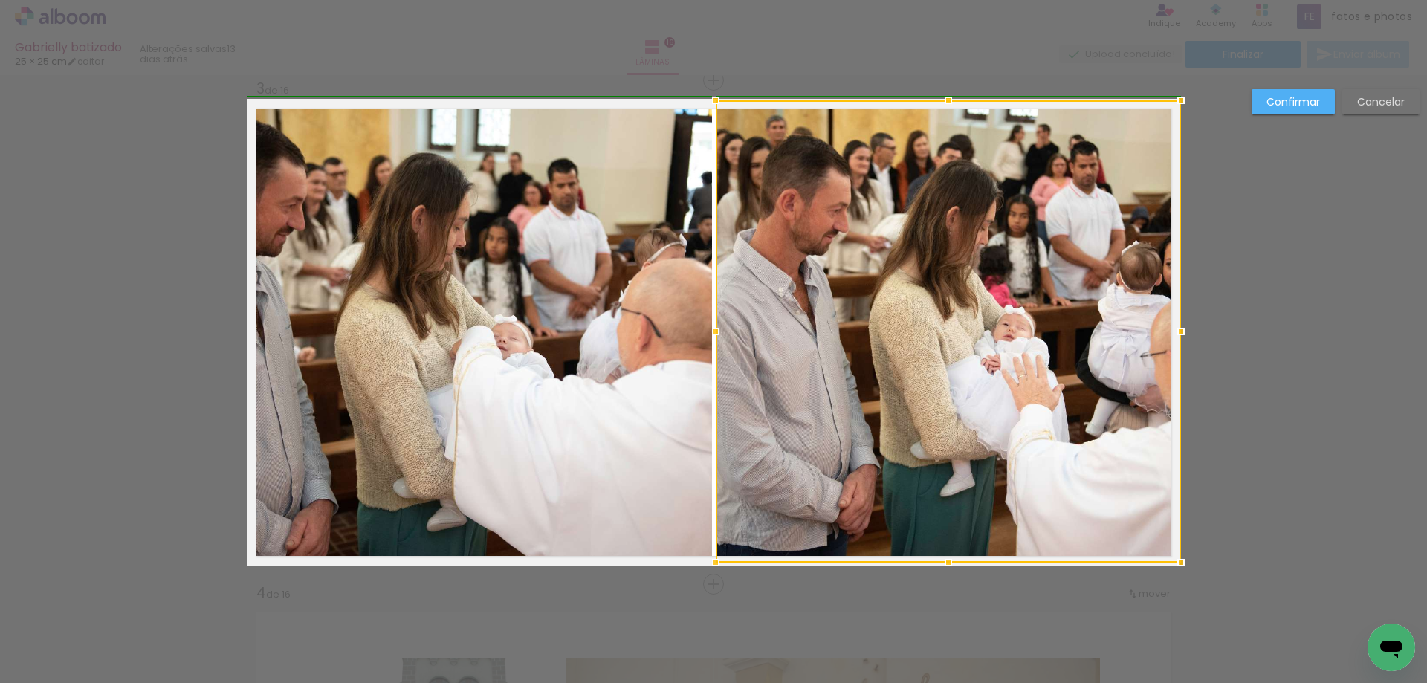
drag, startPoint x: 1137, startPoint y: 331, endPoint x: 1170, endPoint y: 330, distance: 32.7
click at [1170, 330] on div at bounding box center [1181, 332] width 30 height 30
click at [1013, 332] on div at bounding box center [947, 331] width 464 height 462
click at [0, 0] on slot "Confirmar" at bounding box center [0, 0] width 0 height 0
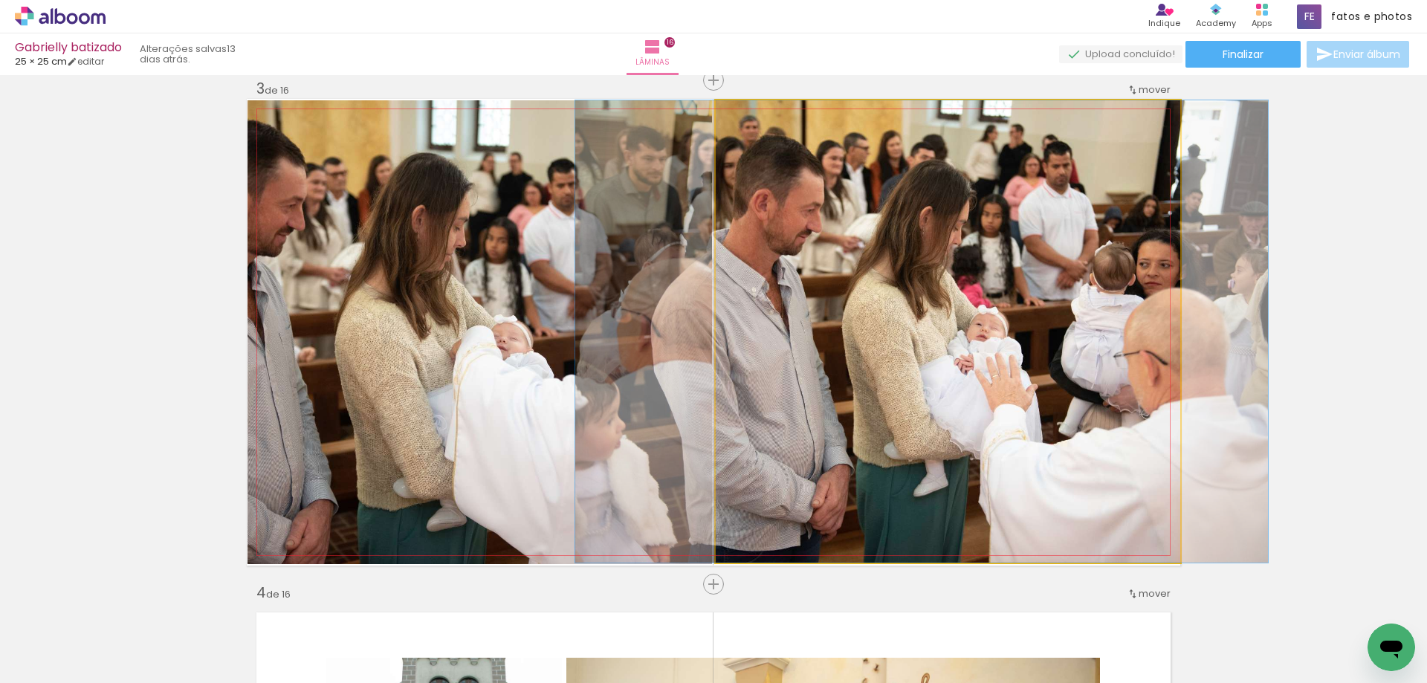
drag, startPoint x: 989, startPoint y: 264, endPoint x: 963, endPoint y: 265, distance: 26.0
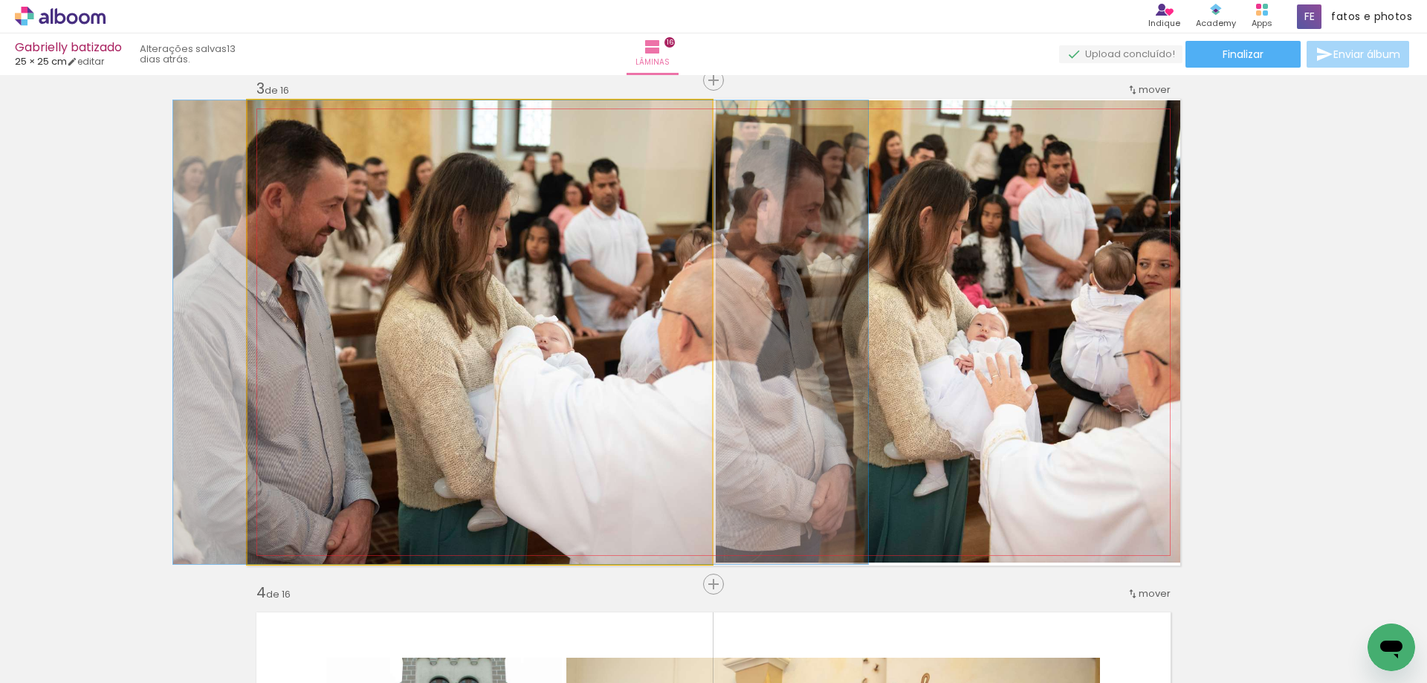
drag, startPoint x: 435, startPoint y: 328, endPoint x: 476, endPoint y: 325, distance: 41.0
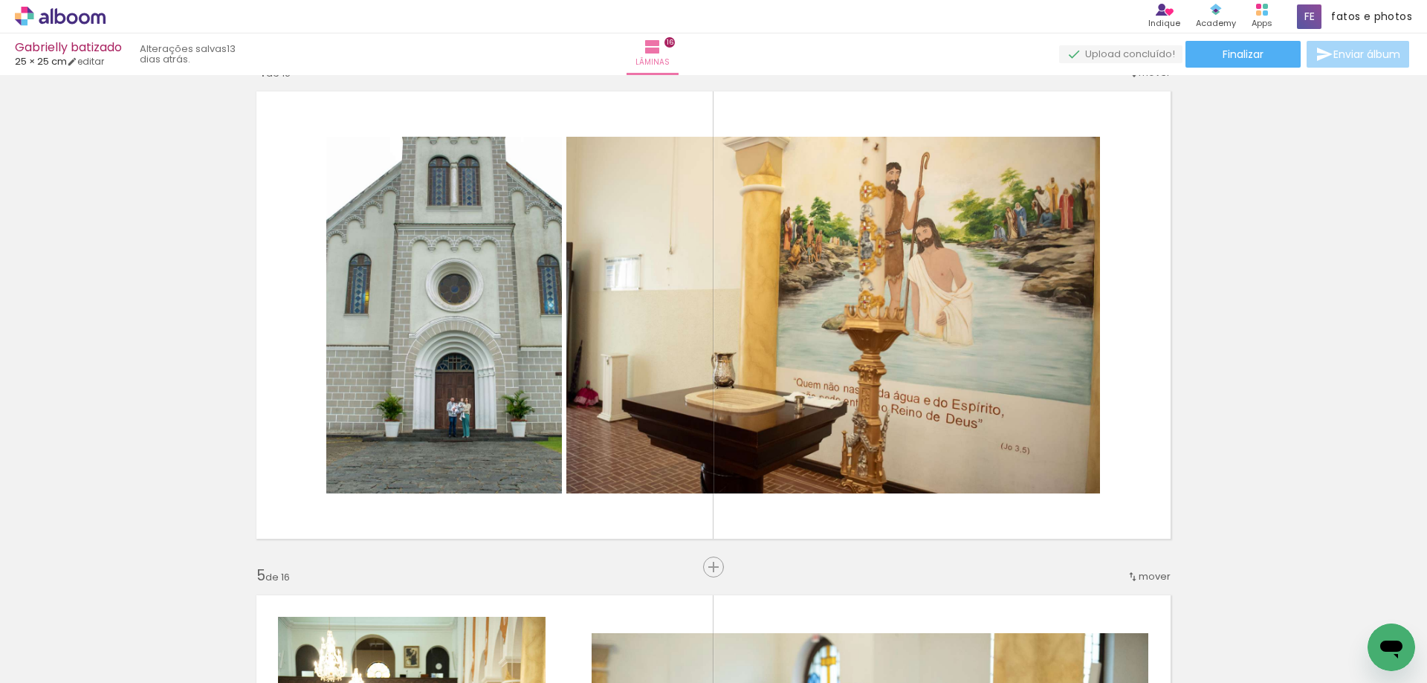
scroll to position [1547, 0]
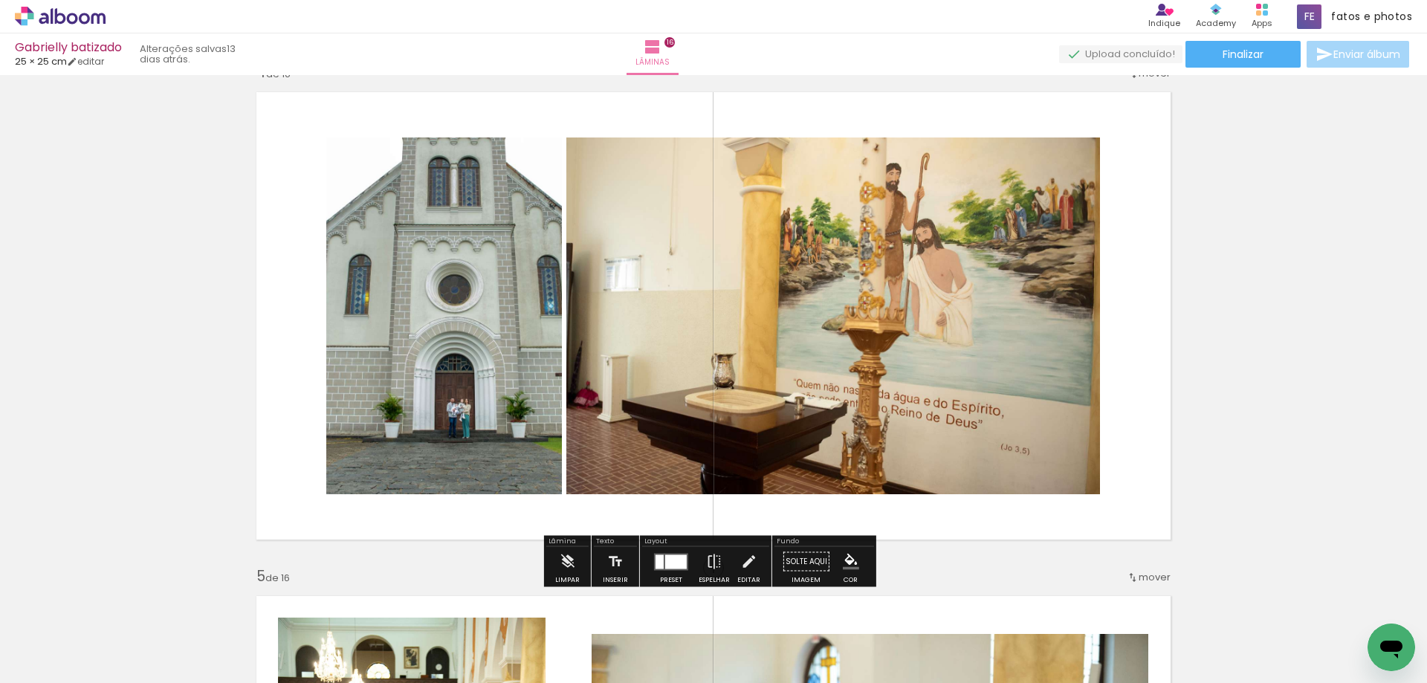
click at [670, 567] on div at bounding box center [676, 561] width 22 height 14
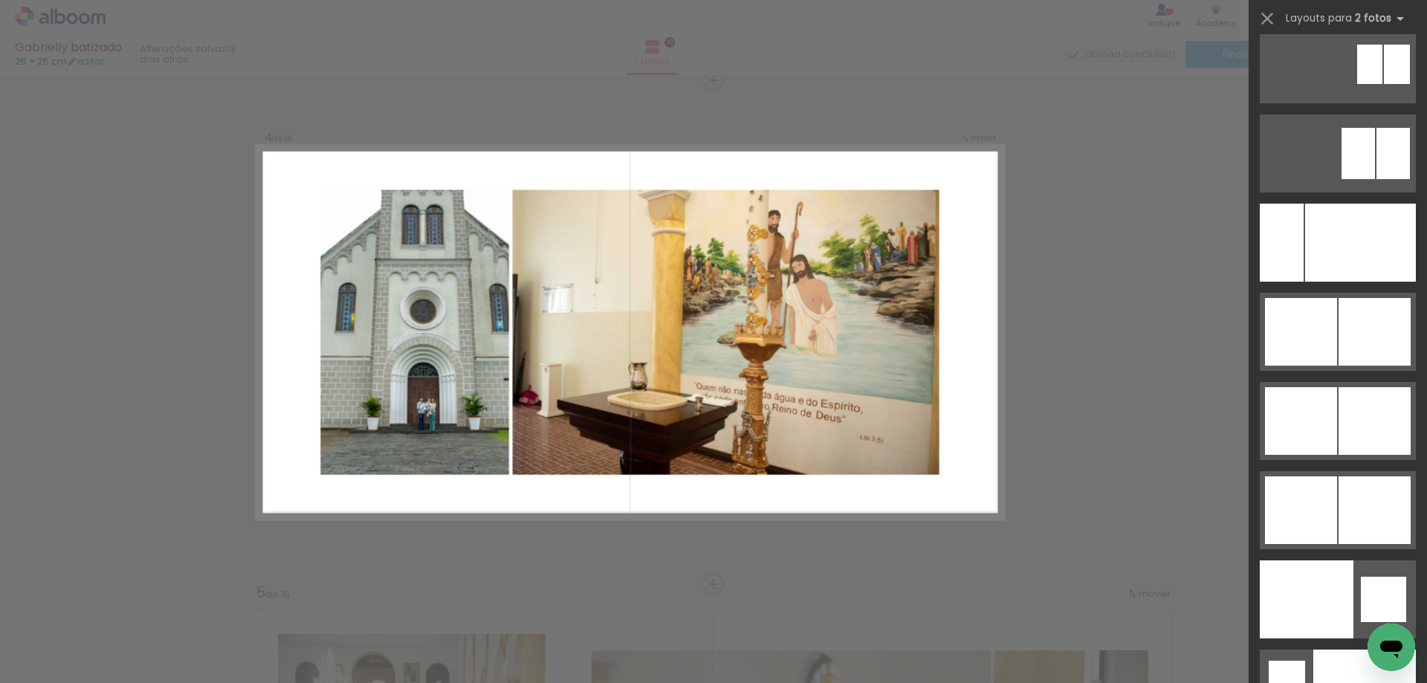
scroll to position [7821, 0]
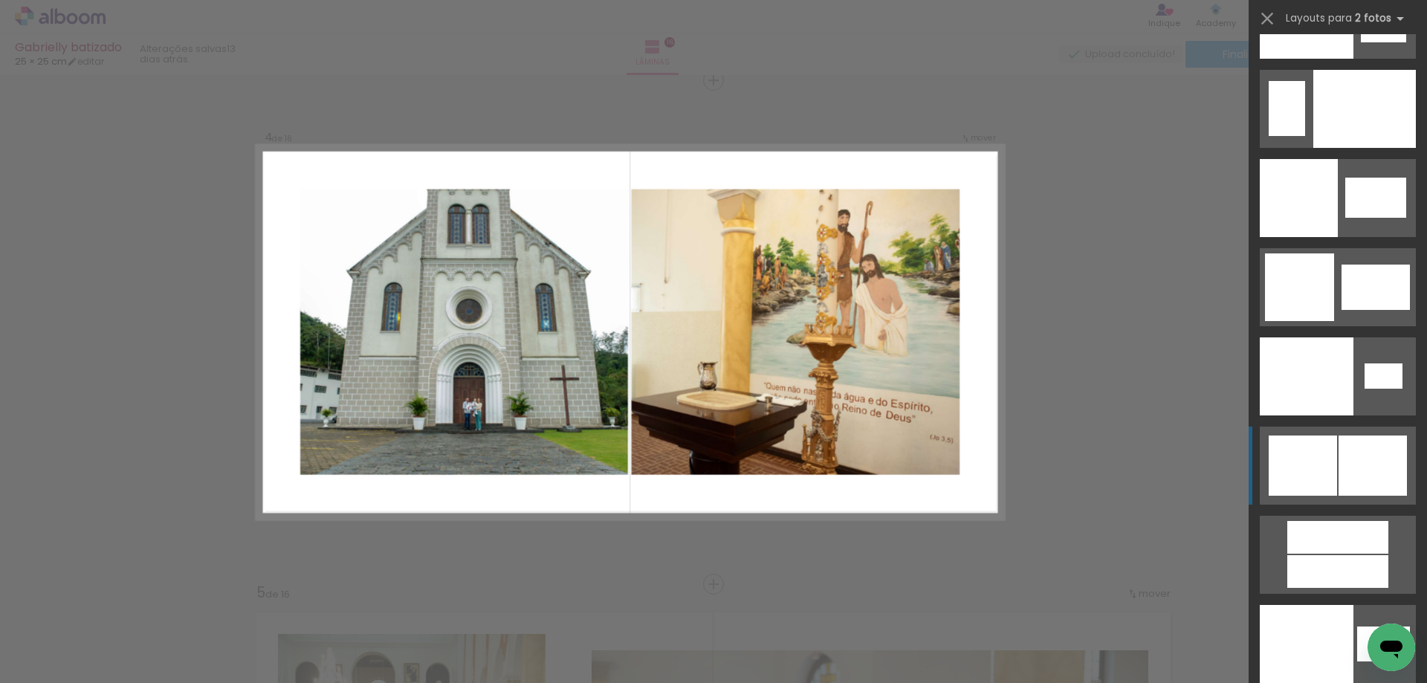
click at [1345, 479] on div at bounding box center [1372, 465] width 68 height 60
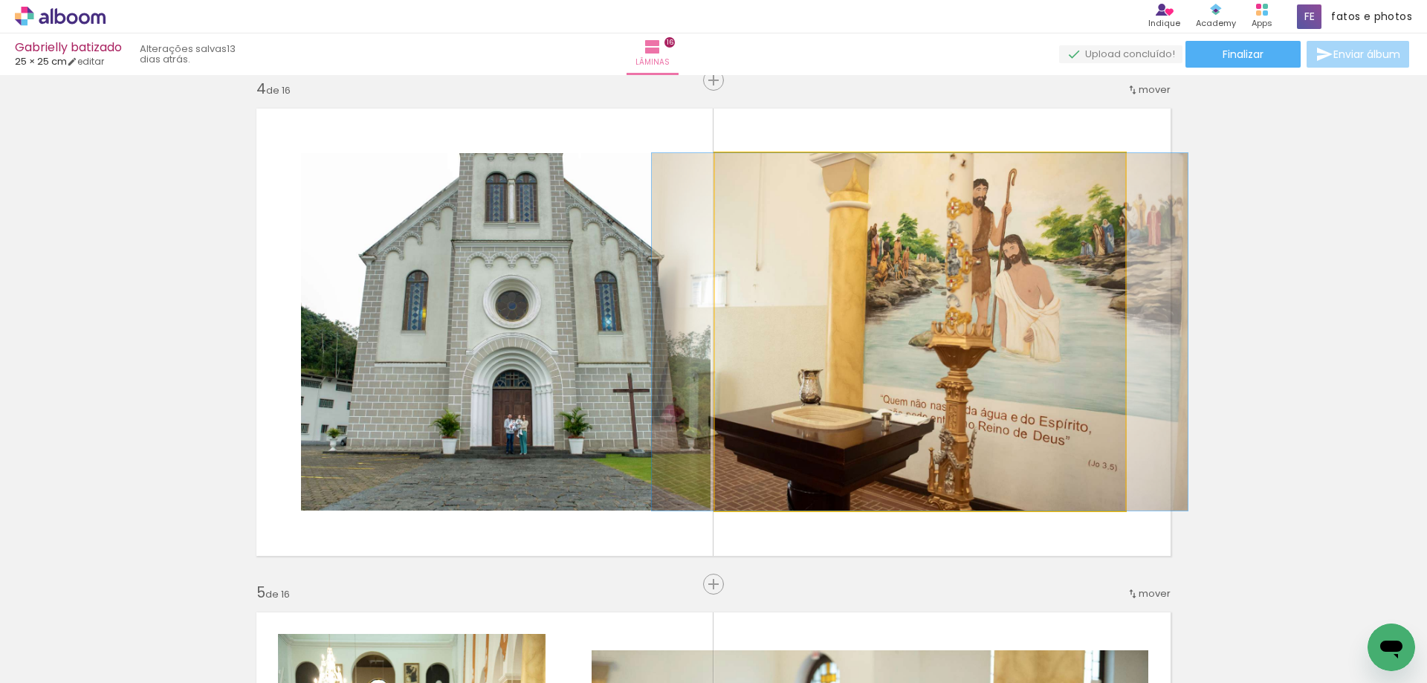
click at [897, 346] on quentale-photo at bounding box center [920, 331] width 410 height 357
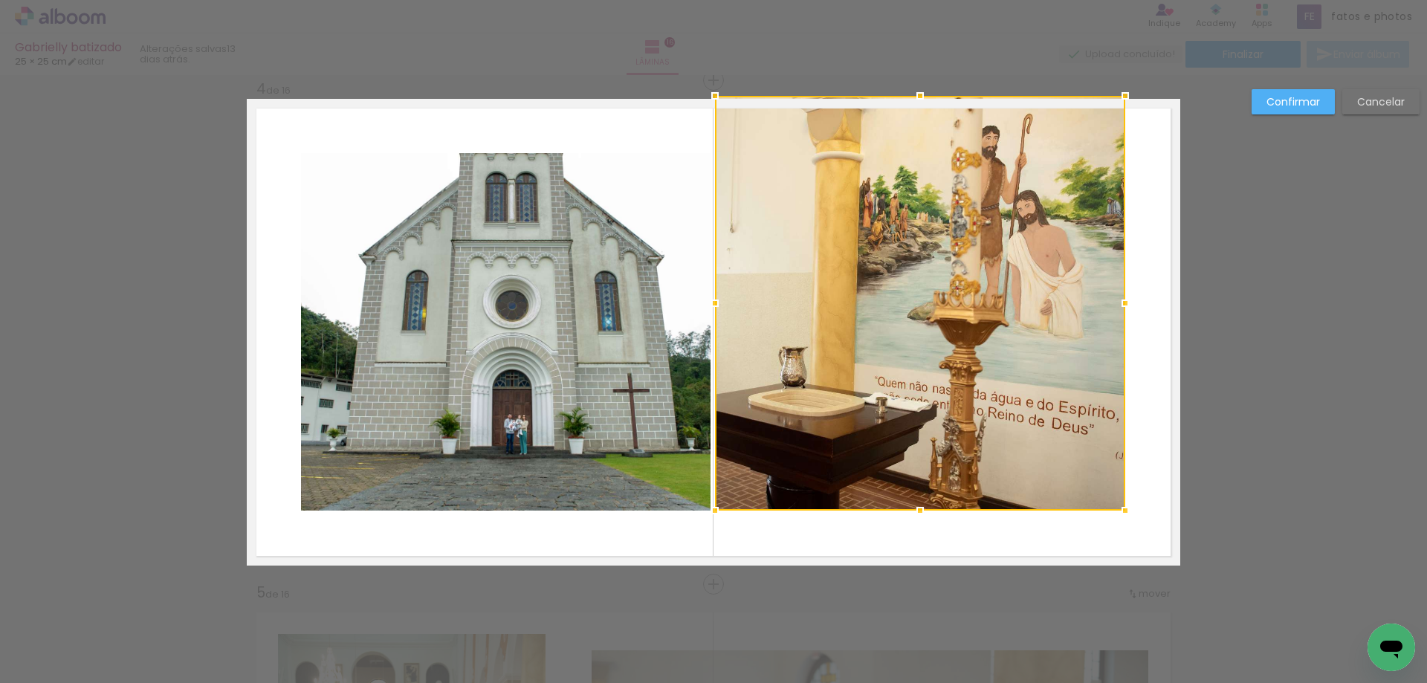
drag, startPoint x: 914, startPoint y: 156, endPoint x: 912, endPoint y: 97, distance: 59.5
click at [912, 97] on div at bounding box center [920, 96] width 30 height 30
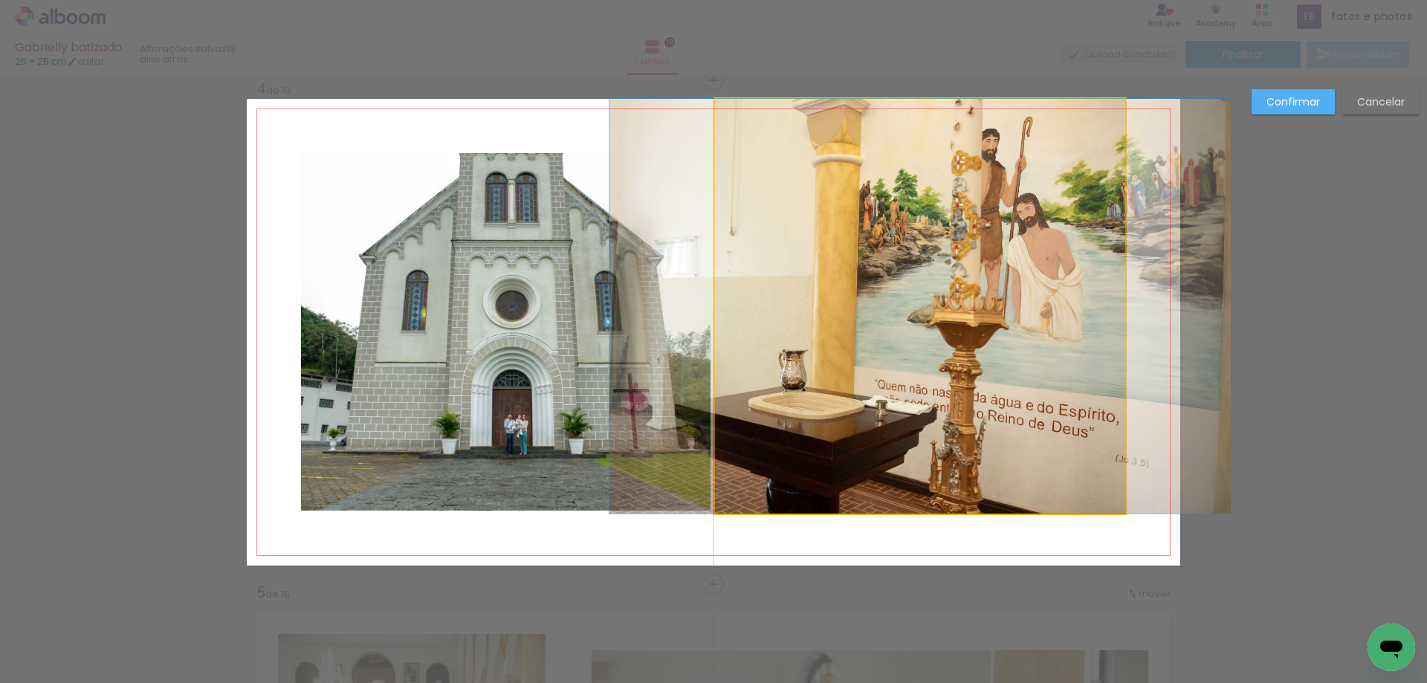
click at [909, 474] on quentale-photo at bounding box center [920, 306] width 410 height 415
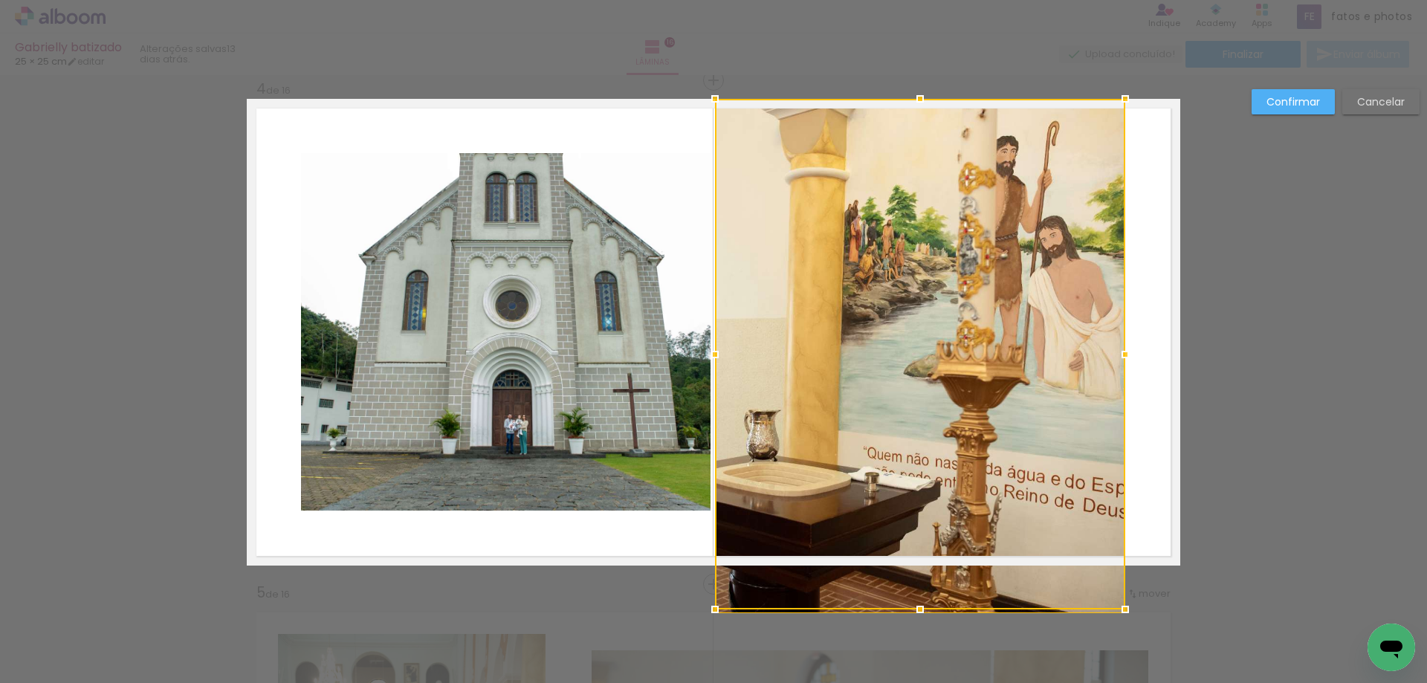
drag, startPoint x: 916, startPoint y: 511, endPoint x: 930, endPoint y: 291, distance: 221.1
click at [930, 291] on div at bounding box center [920, 354] width 410 height 510
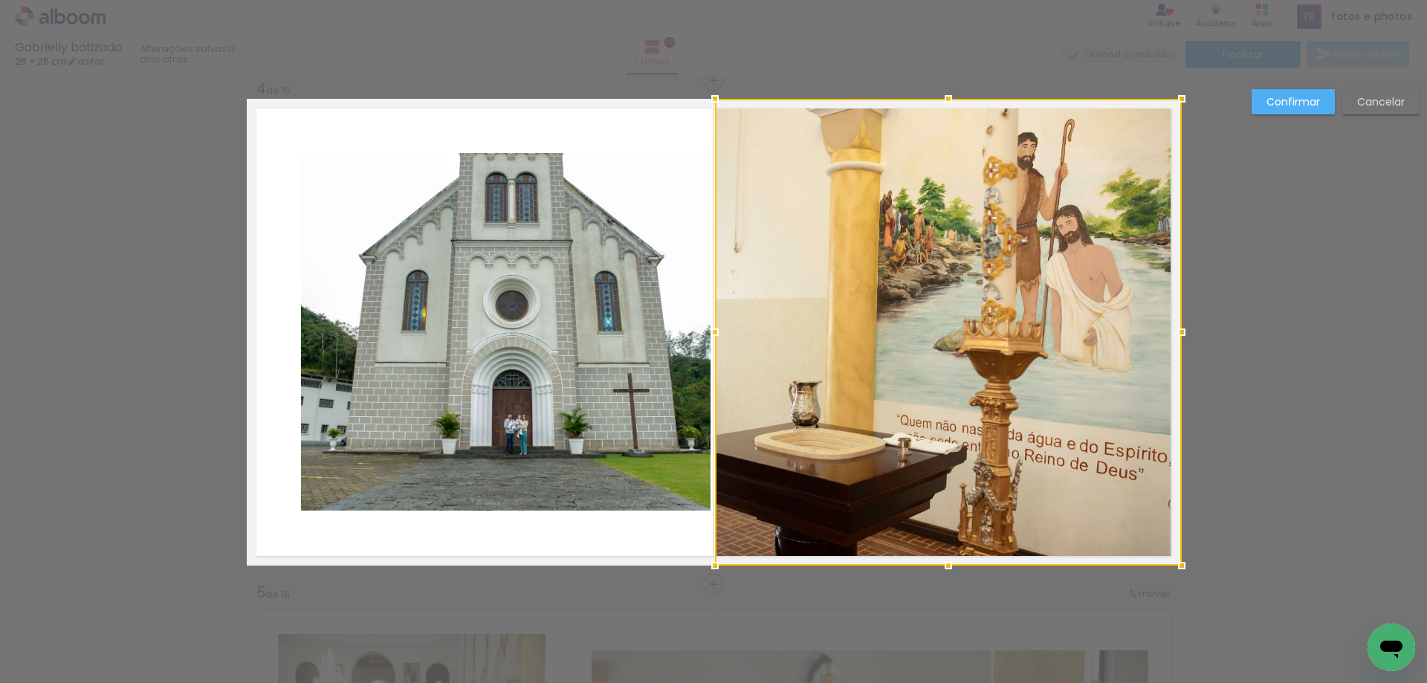
drag, startPoint x: 1118, startPoint y: 334, endPoint x: 1175, endPoint y: 337, distance: 57.3
click at [1175, 337] on div at bounding box center [1181, 332] width 30 height 30
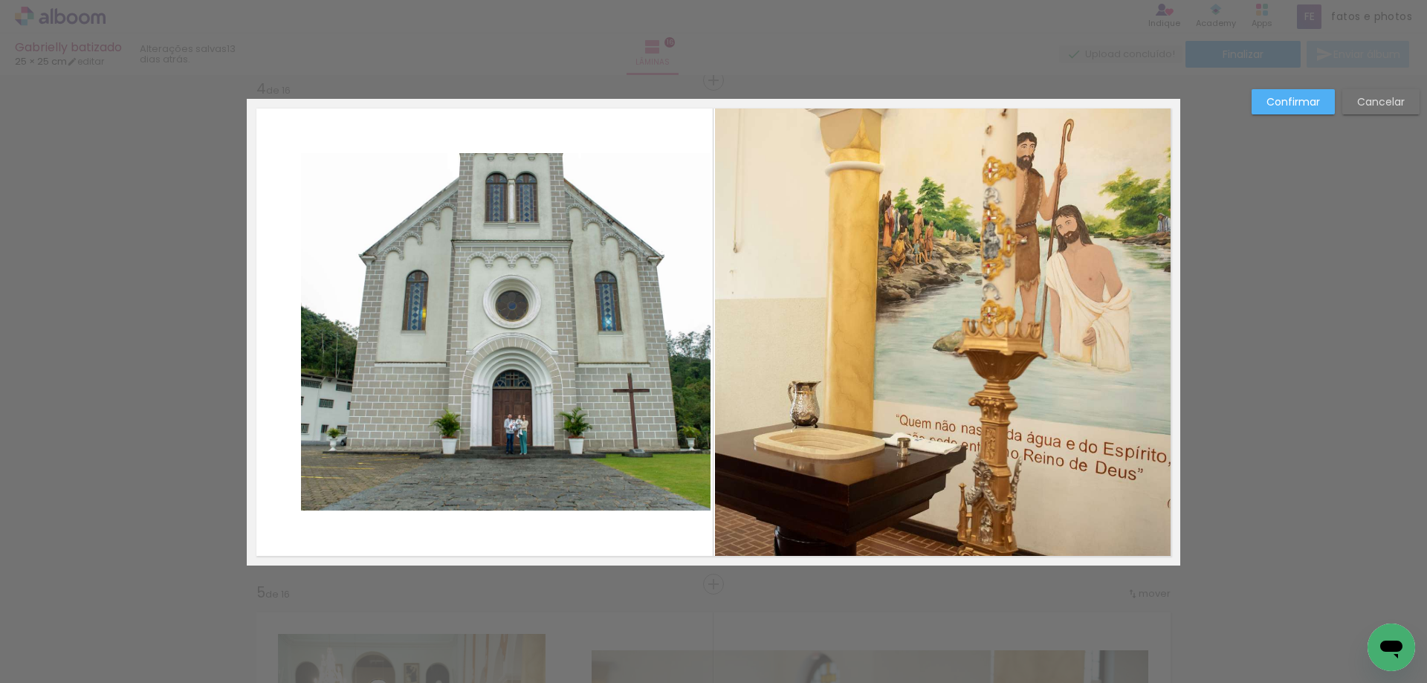
click at [457, 409] on quentale-photo at bounding box center [505, 331] width 409 height 357
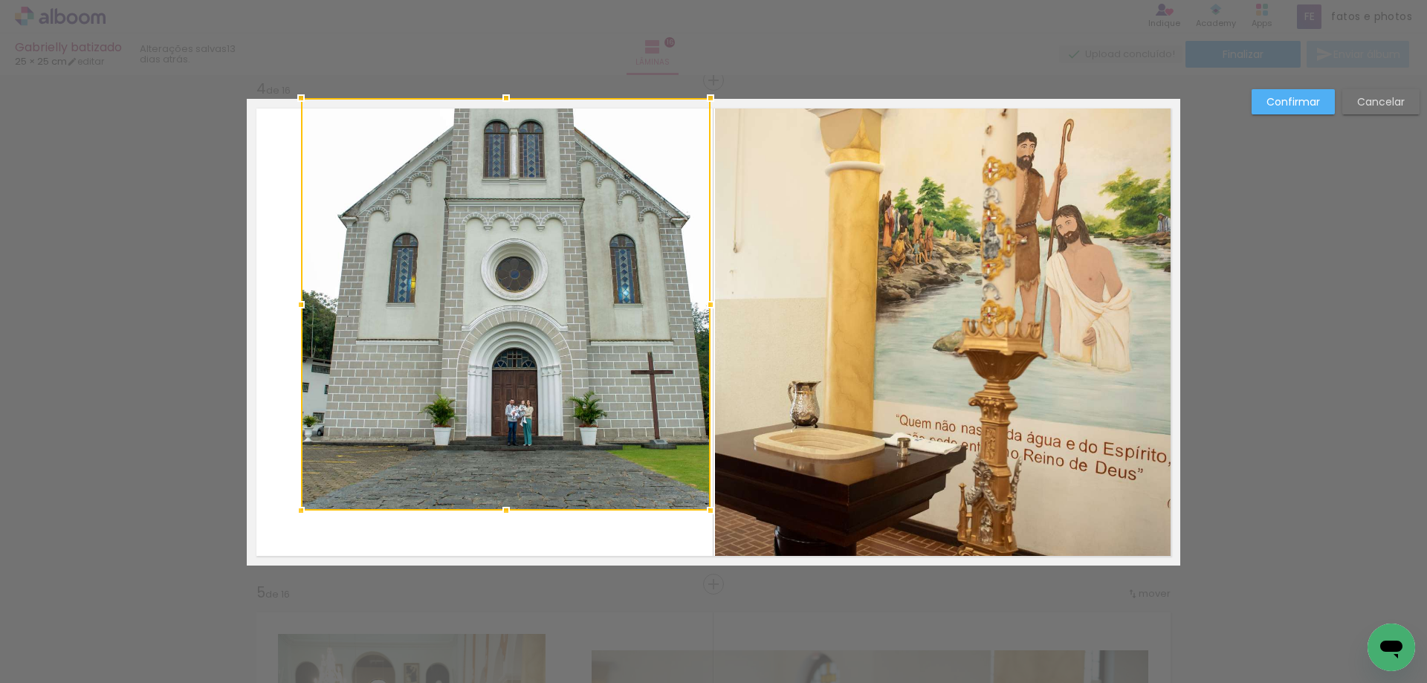
drag, startPoint x: 501, startPoint y: 154, endPoint x: 499, endPoint y: 101, distance: 52.8
click at [499, 101] on div at bounding box center [506, 98] width 30 height 30
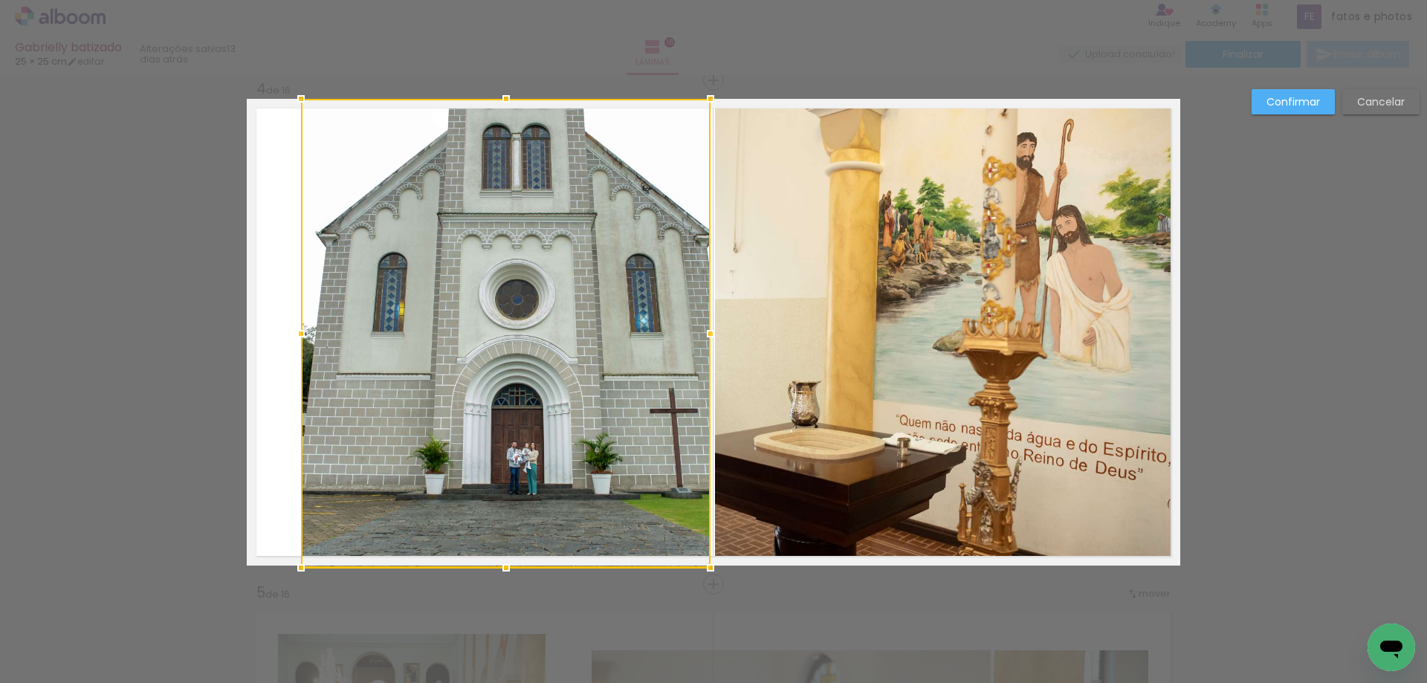
drag, startPoint x: 500, startPoint y: 505, endPoint x: 501, endPoint y: 517, distance: 11.9
click at [501, 517] on div at bounding box center [505, 333] width 409 height 469
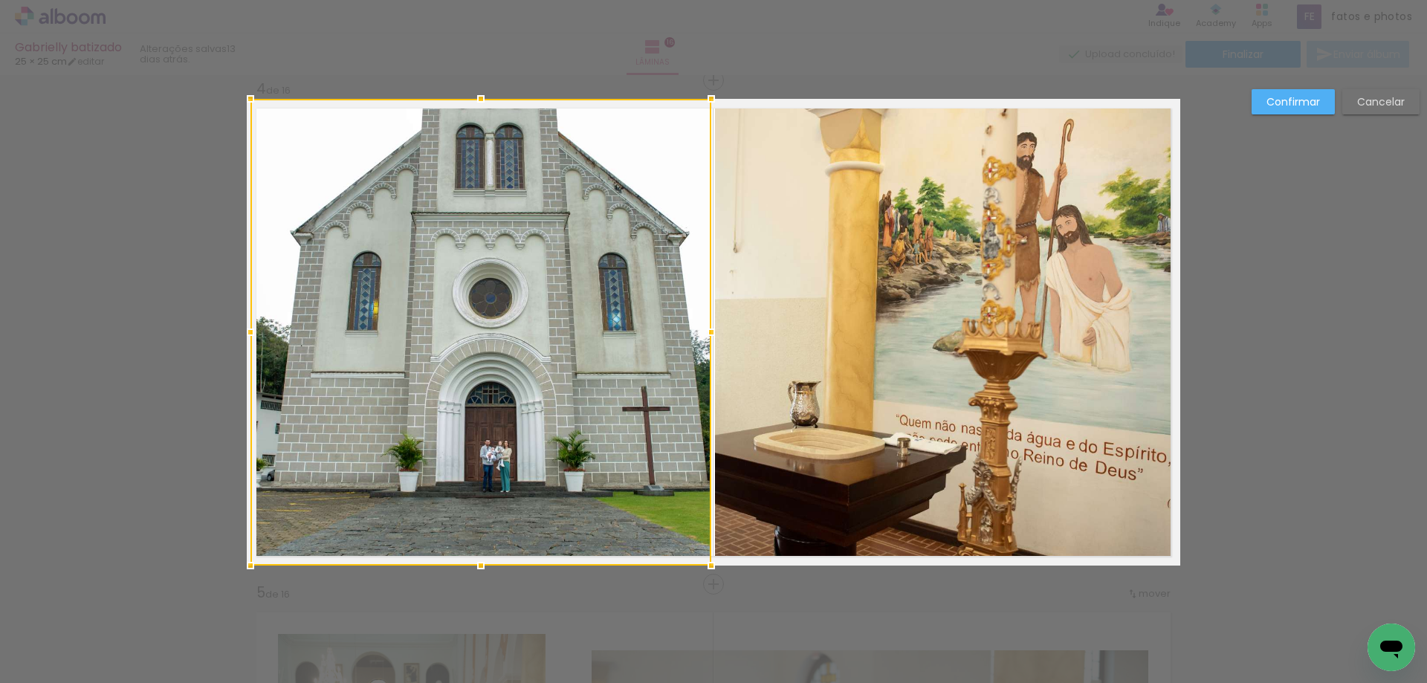
drag, startPoint x: 292, startPoint y: 332, endPoint x: 223, endPoint y: 334, distance: 69.1
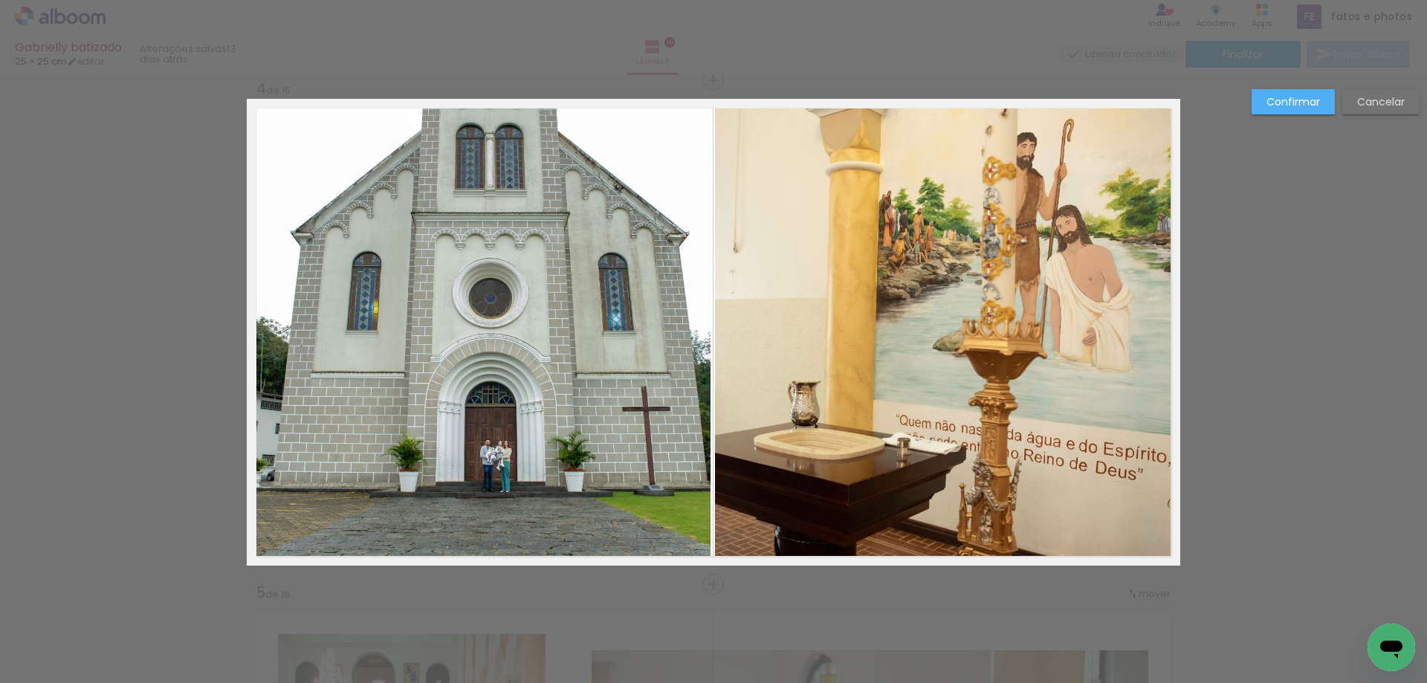
click at [428, 355] on quentale-photo at bounding box center [480, 332] width 461 height 467
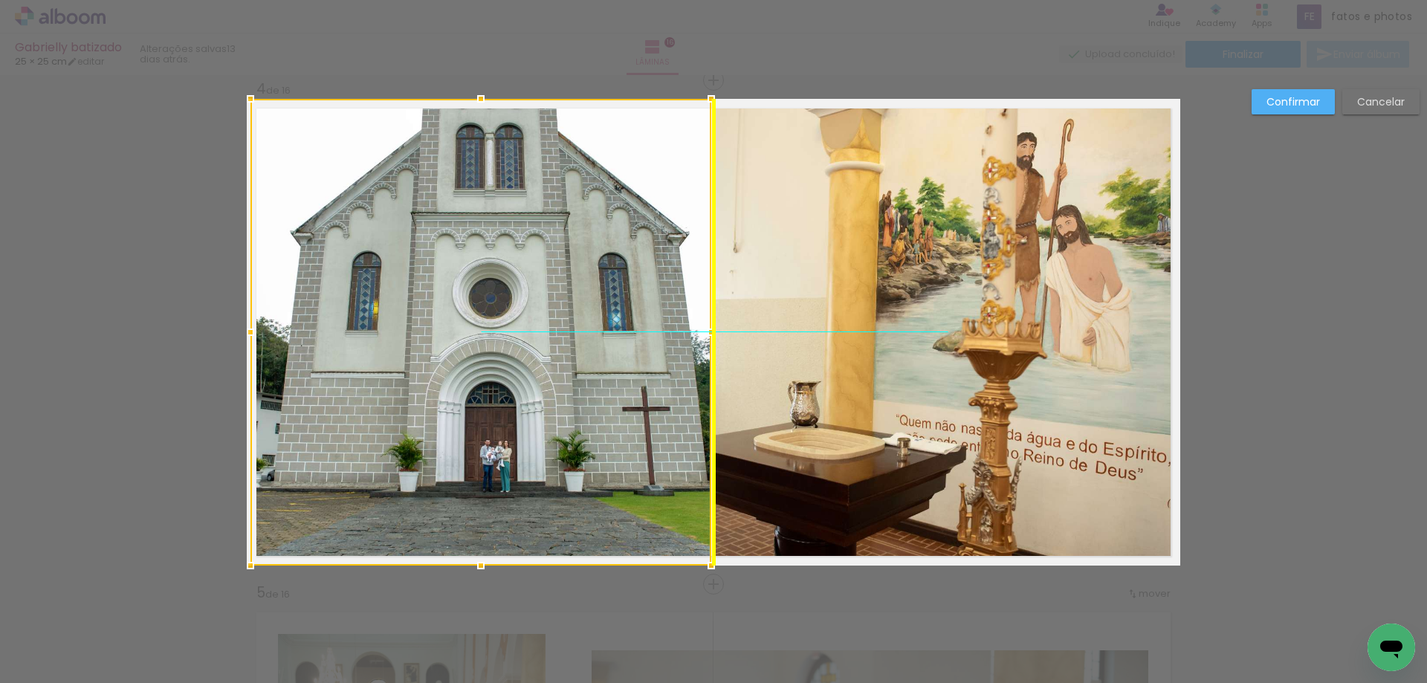
click at [426, 354] on div at bounding box center [480, 332] width 461 height 467
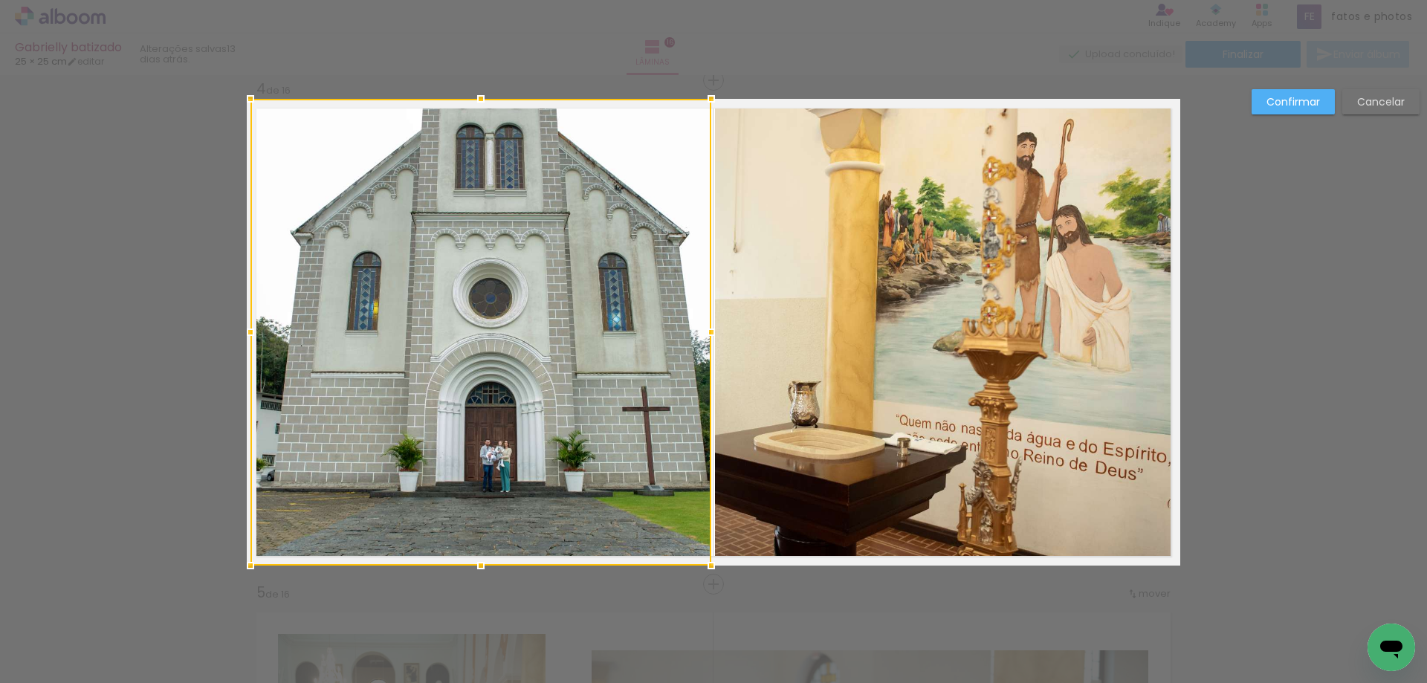
click at [0, 0] on slot "Confirmar" at bounding box center [0, 0] width 0 height 0
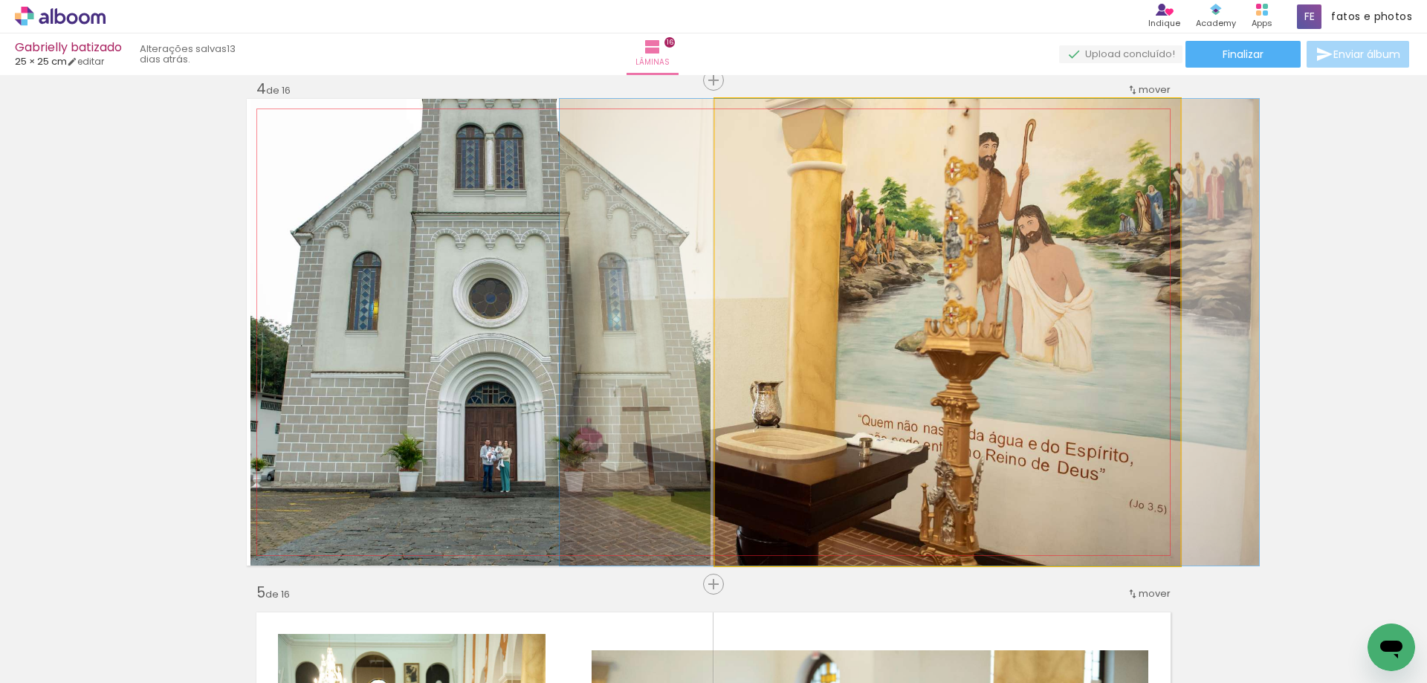
drag, startPoint x: 929, startPoint y: 400, endPoint x: 891, endPoint y: 403, distance: 38.1
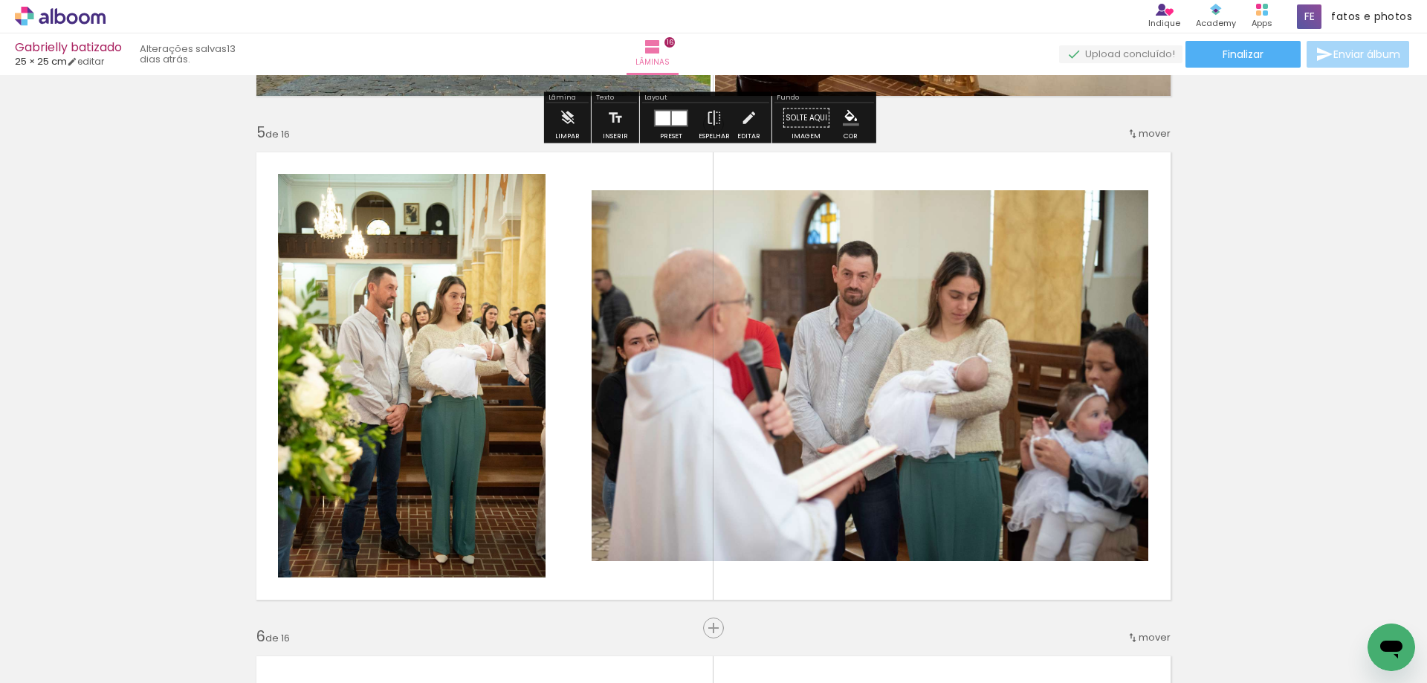
scroll to position [2051, 0]
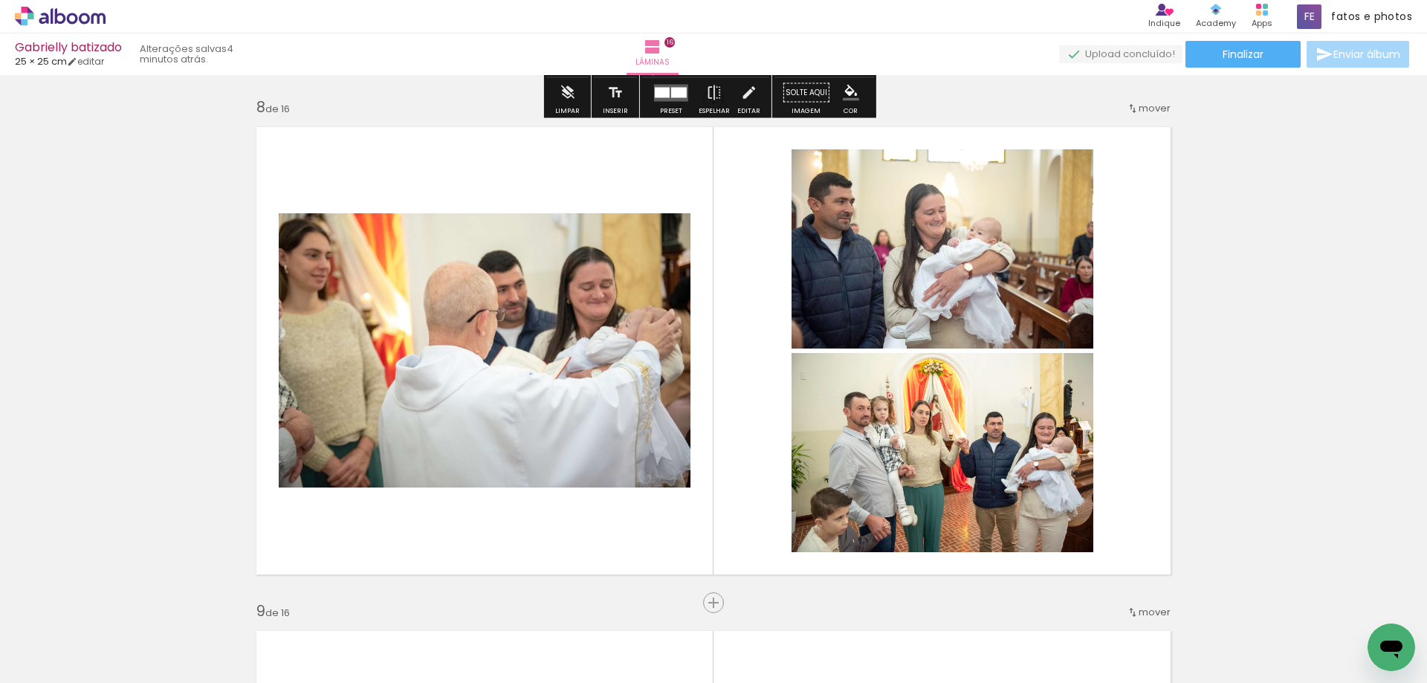
scroll to position [3566, 0]
